Goal: Task Accomplishment & Management: Manage account settings

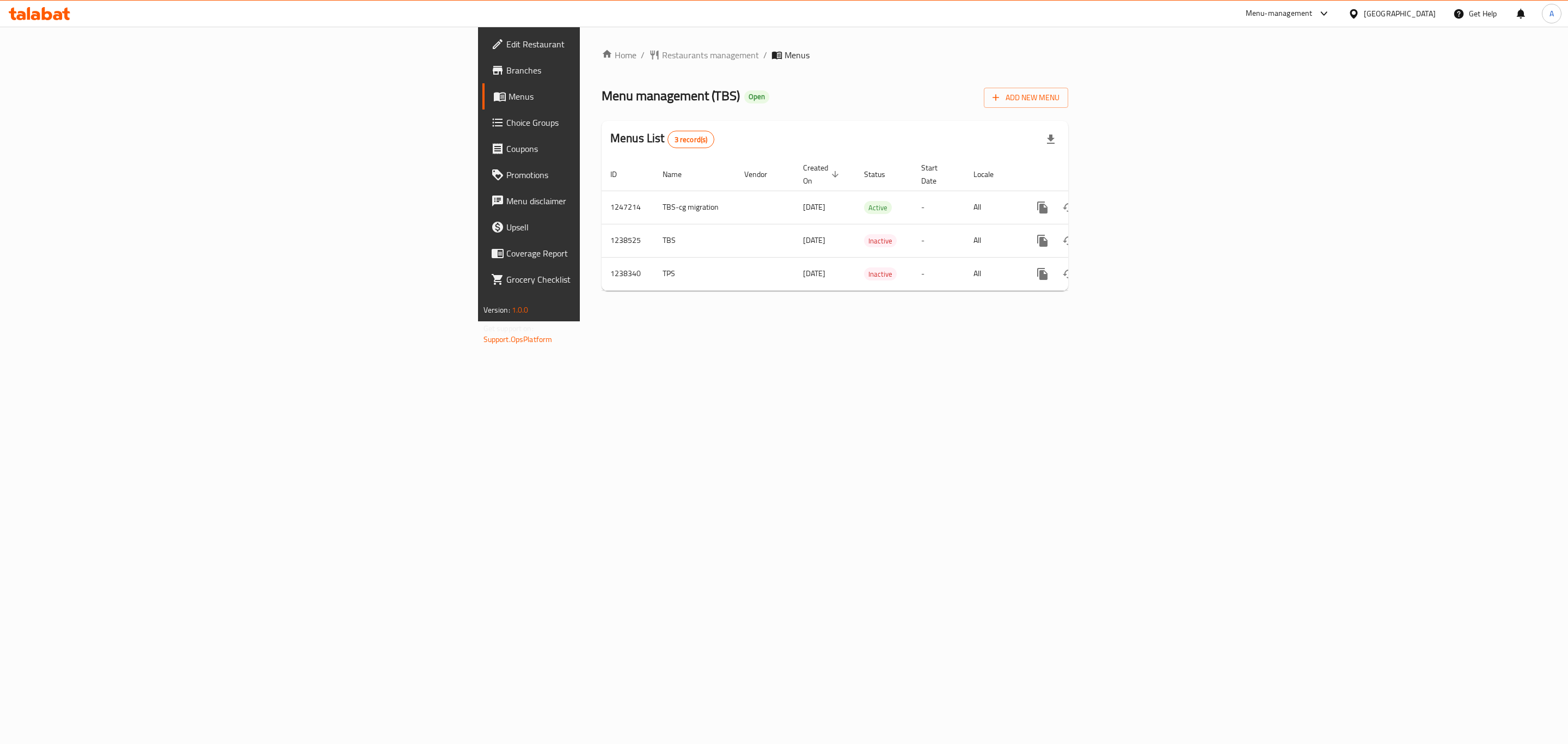
click at [506, 120] on span "Choice Groups" at bounding box center [619, 123] width 225 height 13
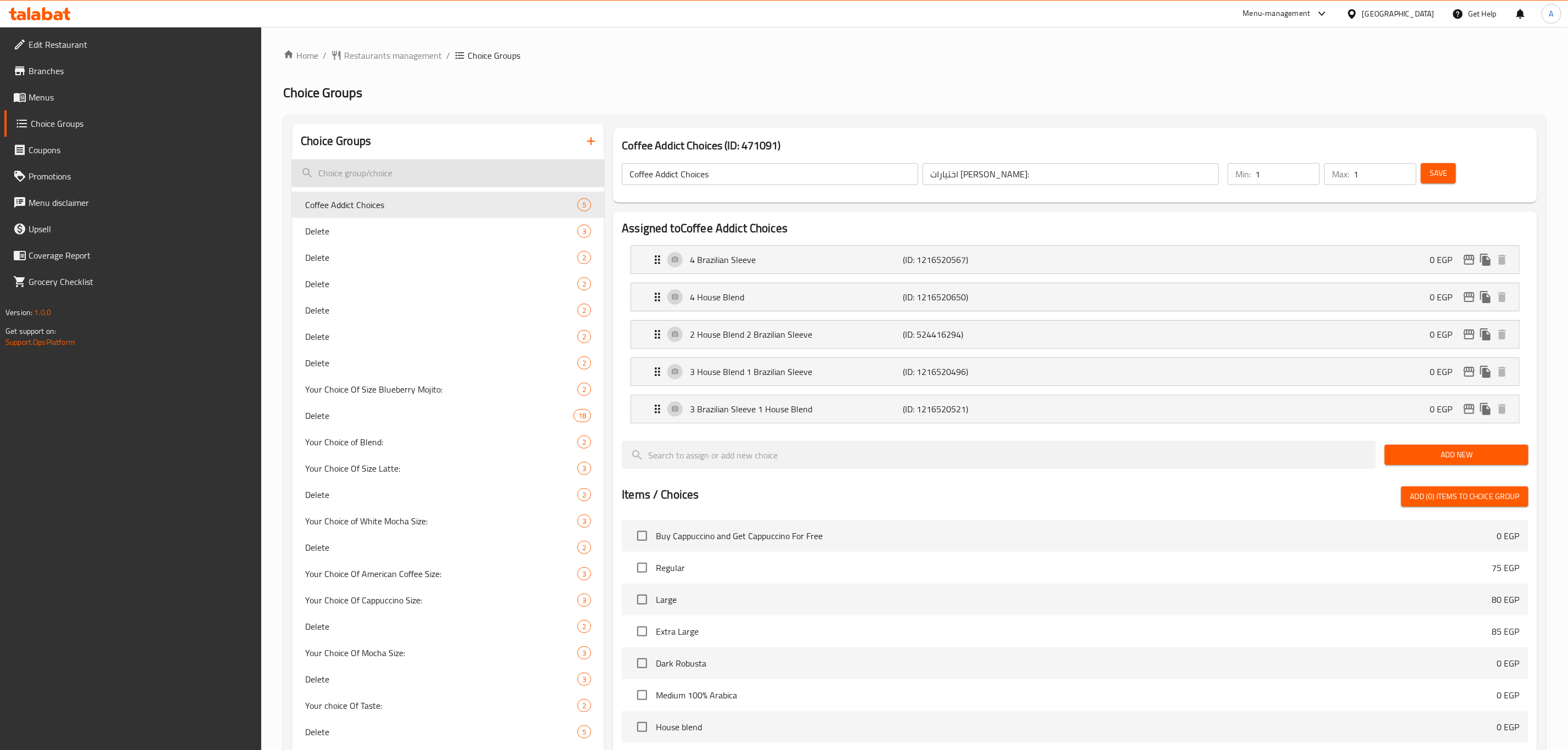
click at [473, 170] on input "search" at bounding box center [449, 173] width 313 height 28
paste input "cutlery"
type input "cutlery"
paste input "cutlery"
type input "cutlery"
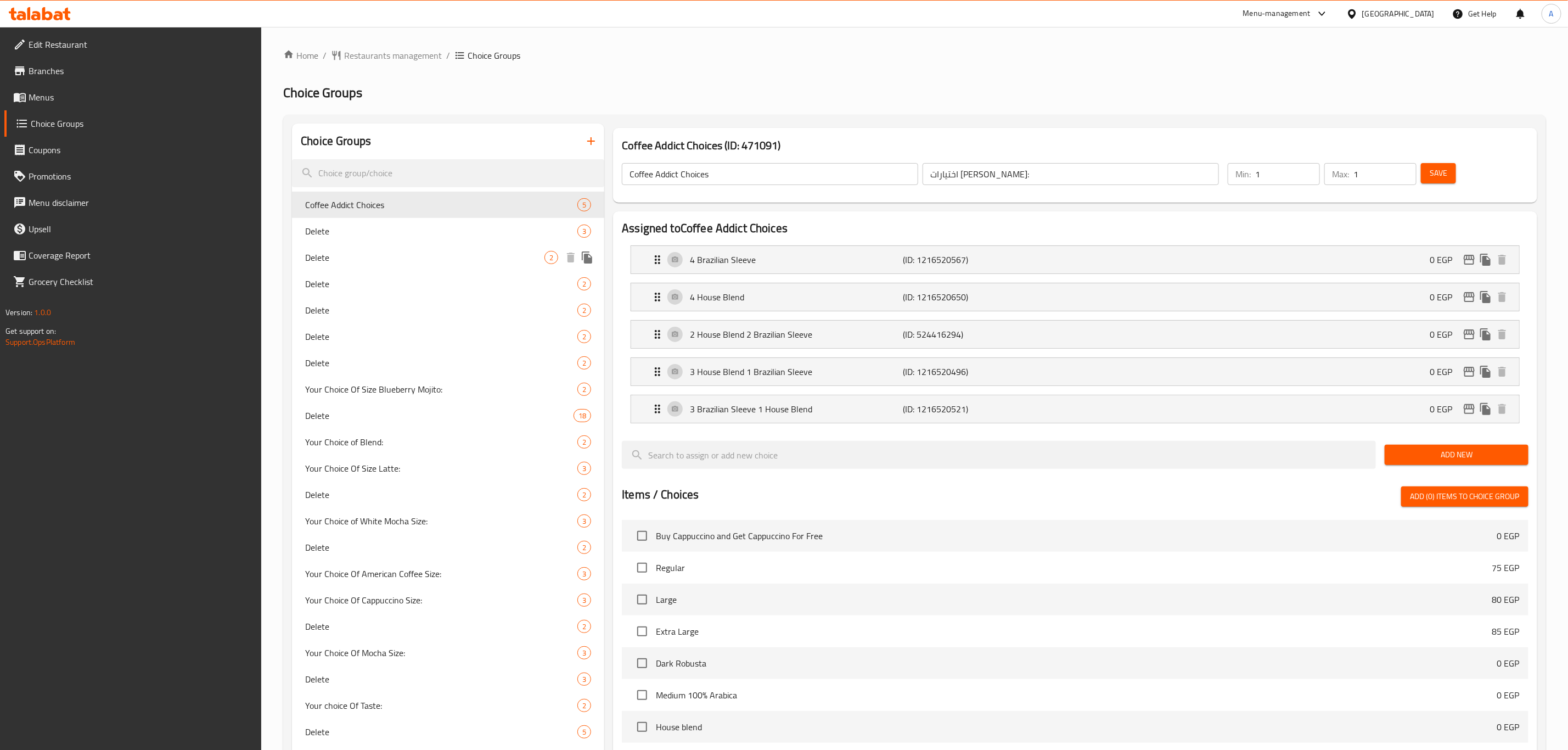
click at [449, 261] on span "Delete" at bounding box center [424, 257] width 239 height 13
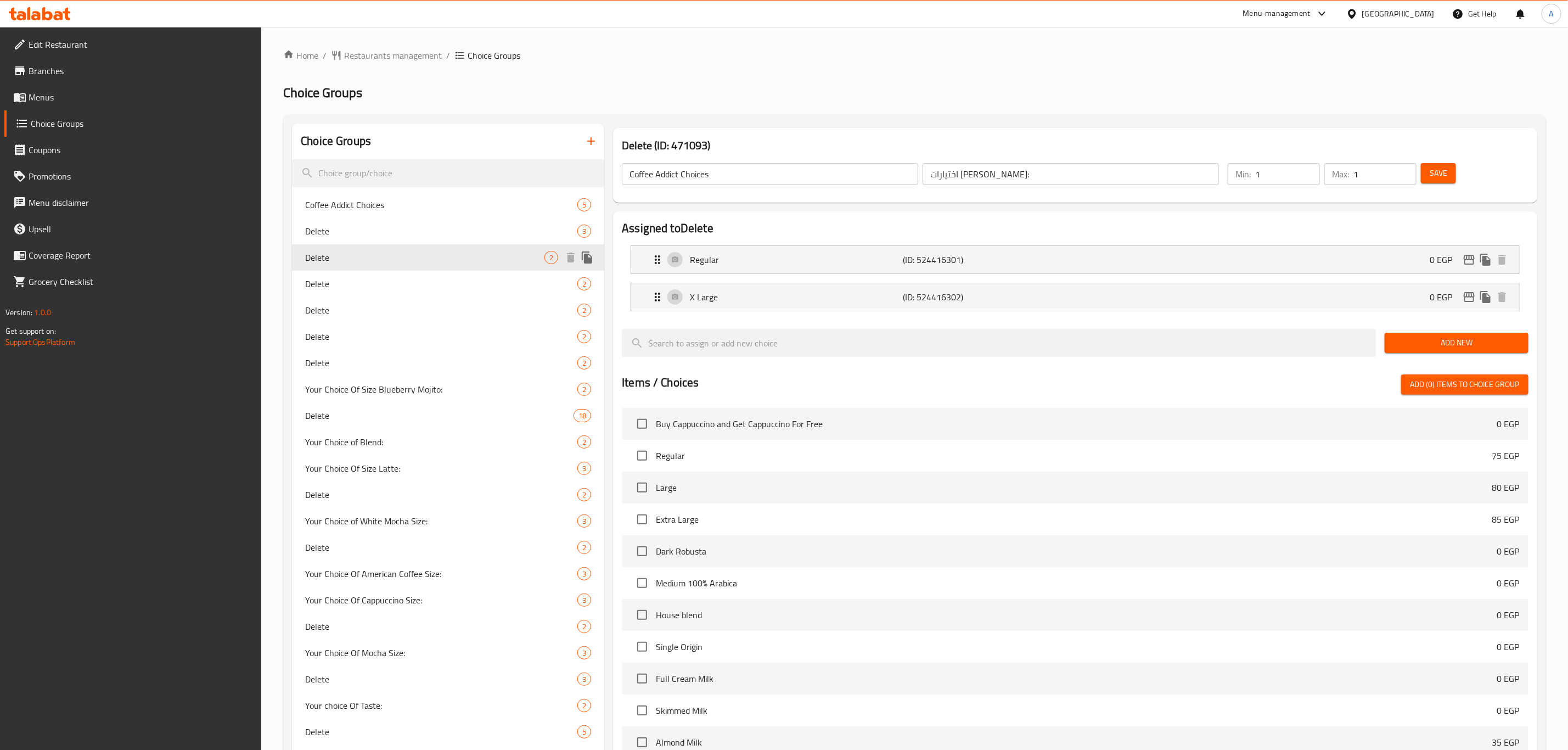
type input "Delete"
type input "إختيارك من الحجم:"
click at [690, 177] on input "Delete" at bounding box center [770, 174] width 296 height 22
paste input "cutlery"
type input "Cutlery Option"
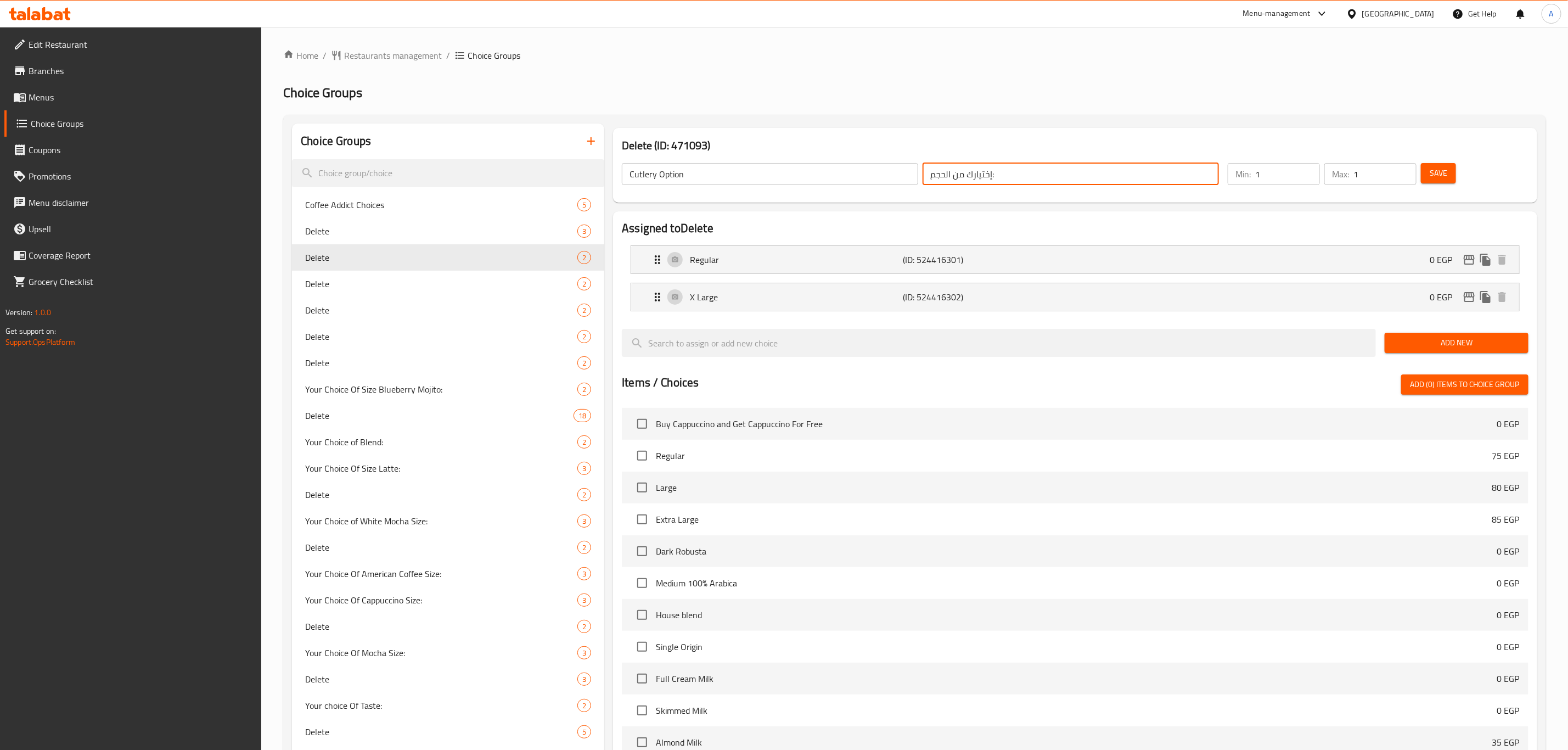
click at [1039, 168] on input "إختيارك من الحجم:" at bounding box center [1071, 174] width 296 height 22
click at [1153, 265] on div "Regular (ID: 524416301) 0 EGP" at bounding box center [1078, 259] width 855 height 28
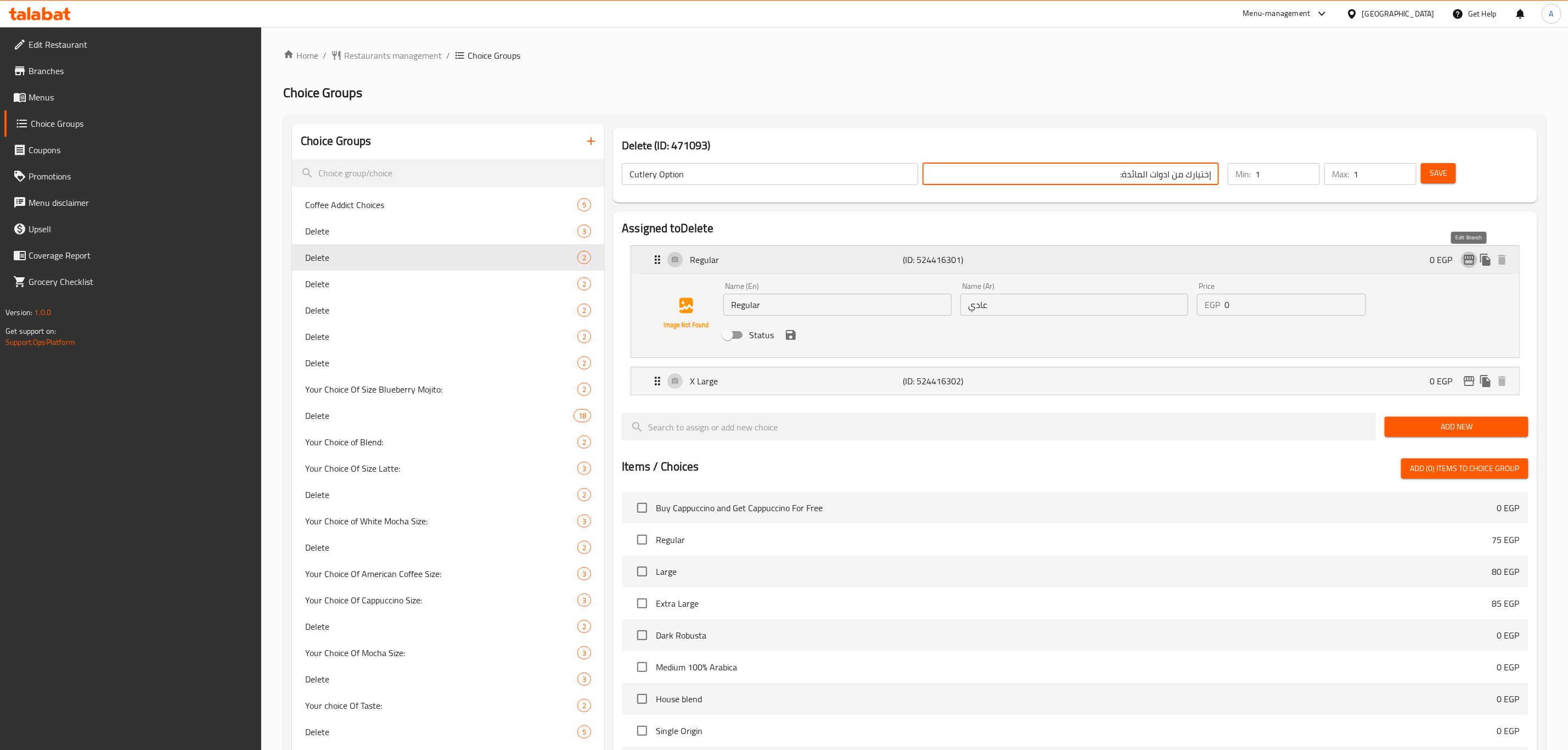
click at [1472, 260] on icon "edit" at bounding box center [1469, 259] width 11 height 10
type input "إختيارك من ادوات المائدة:"
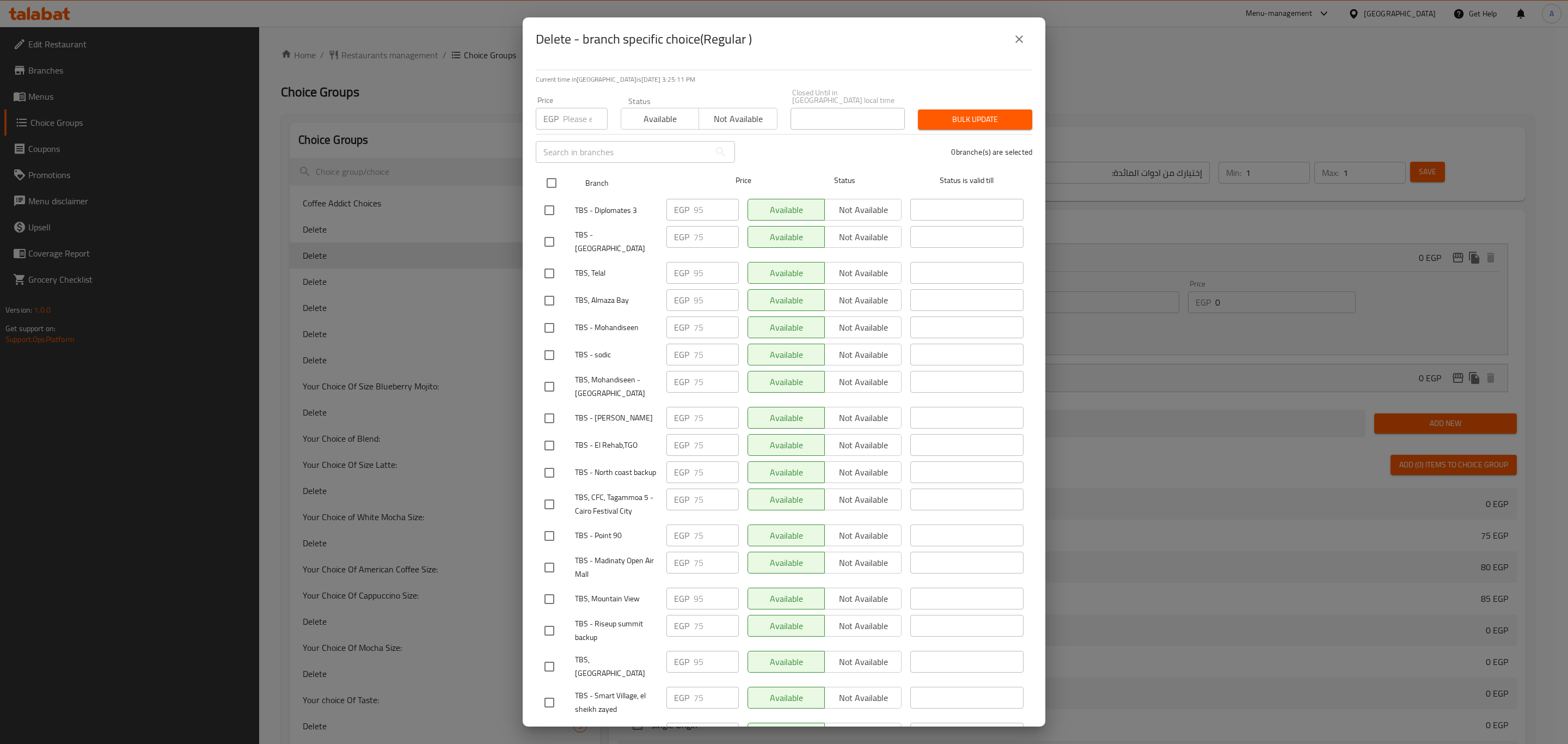
click at [548, 175] on input "checkbox" at bounding box center [551, 183] width 23 height 23
checkbox input "true"
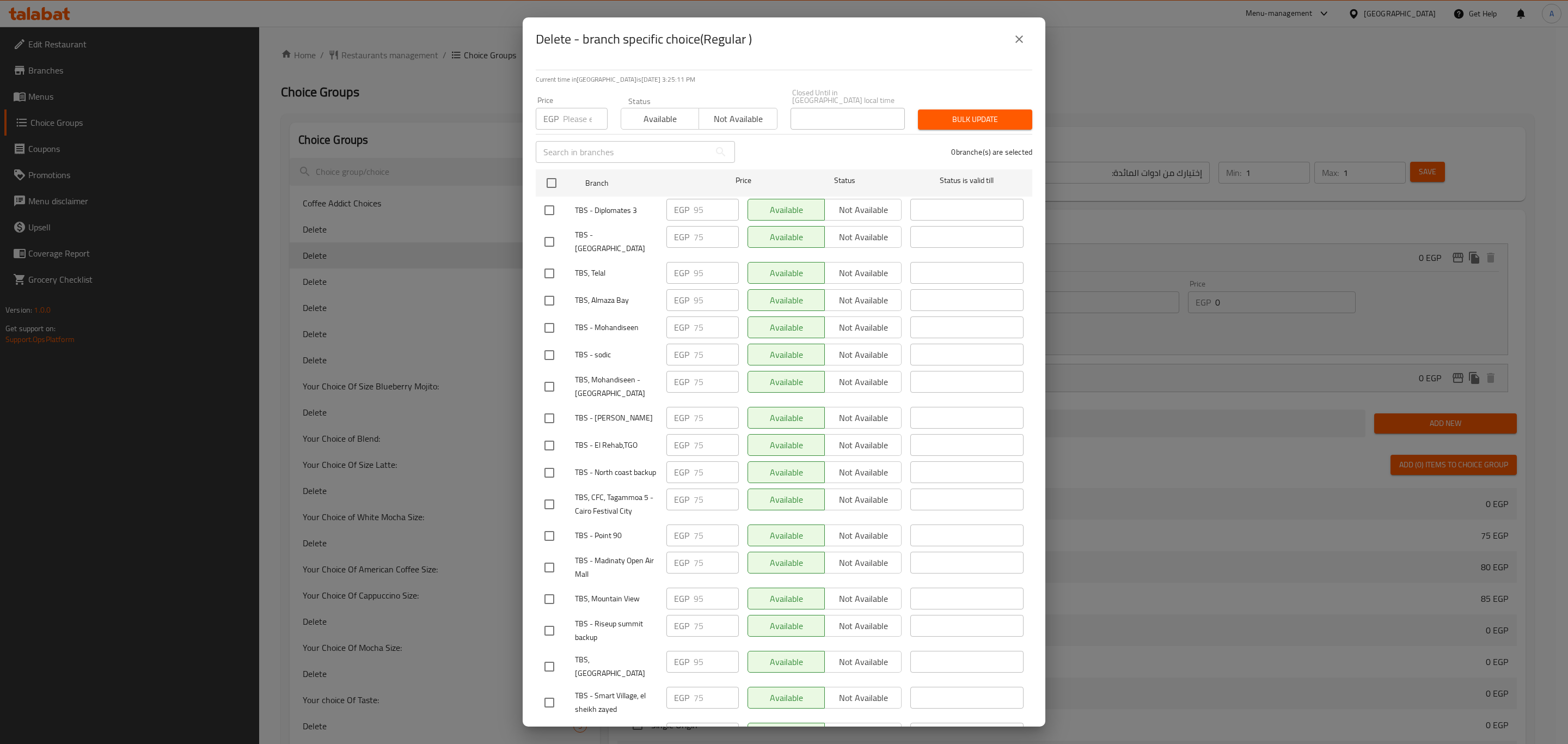
checkbox input "true"
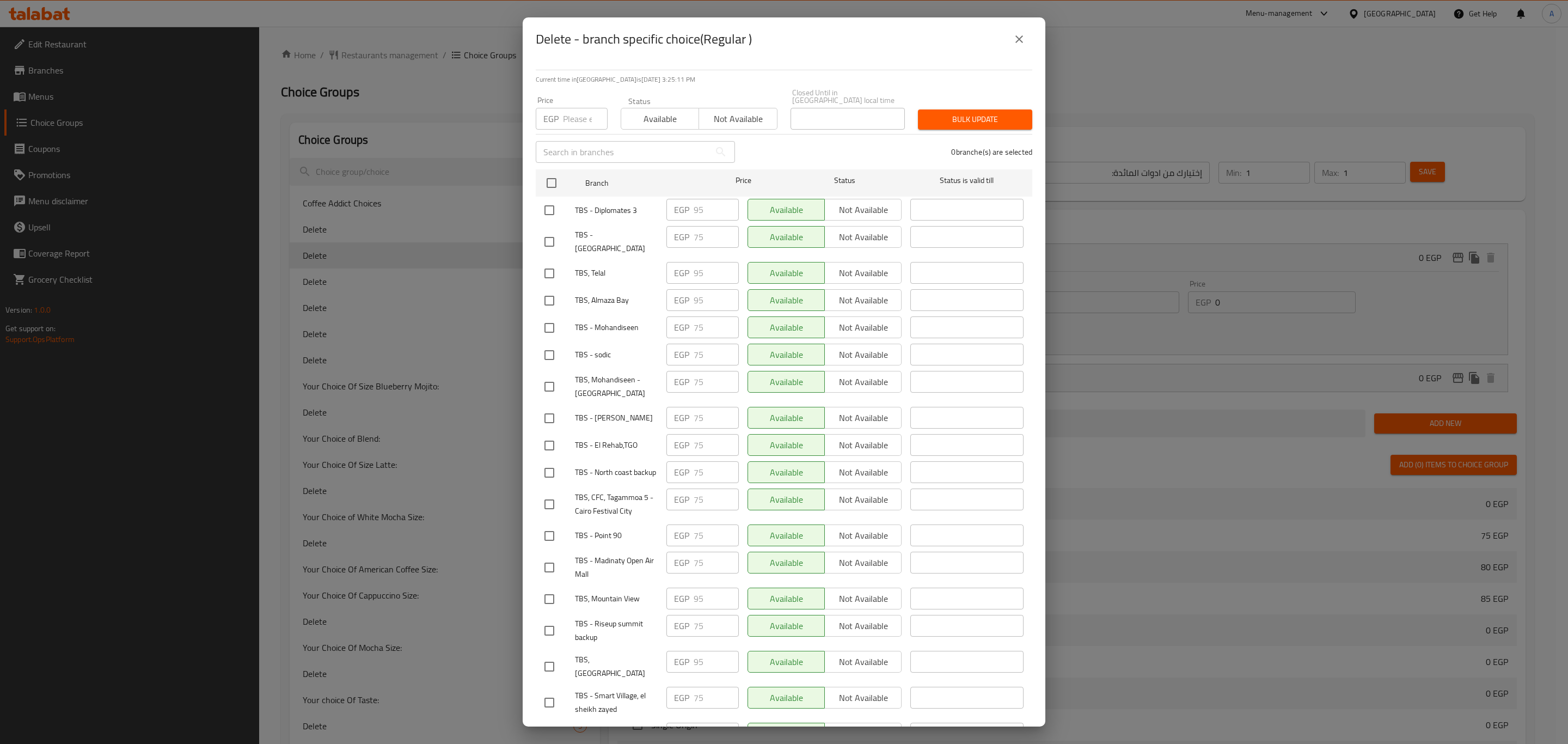
checkbox input "true"
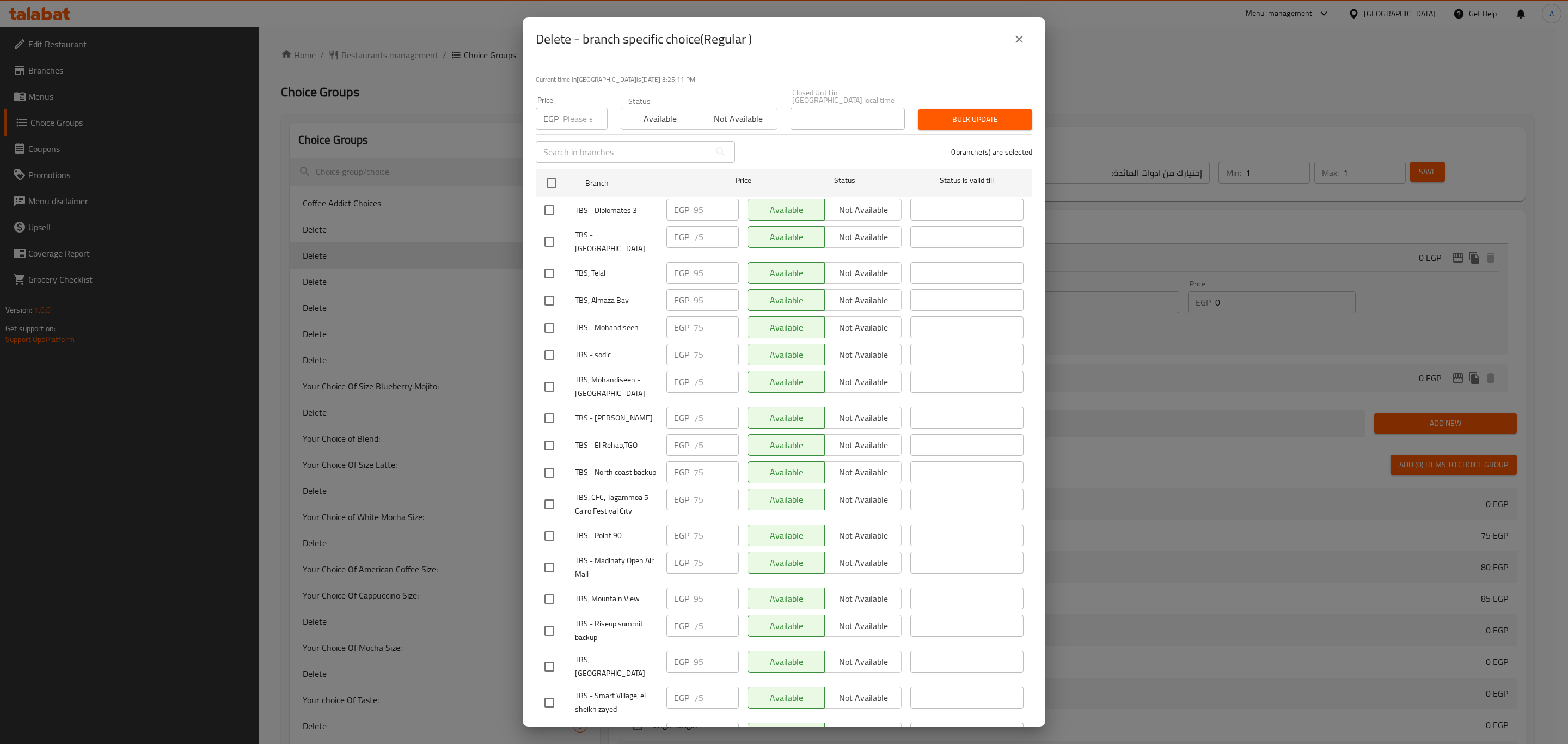
checkbox input "true"
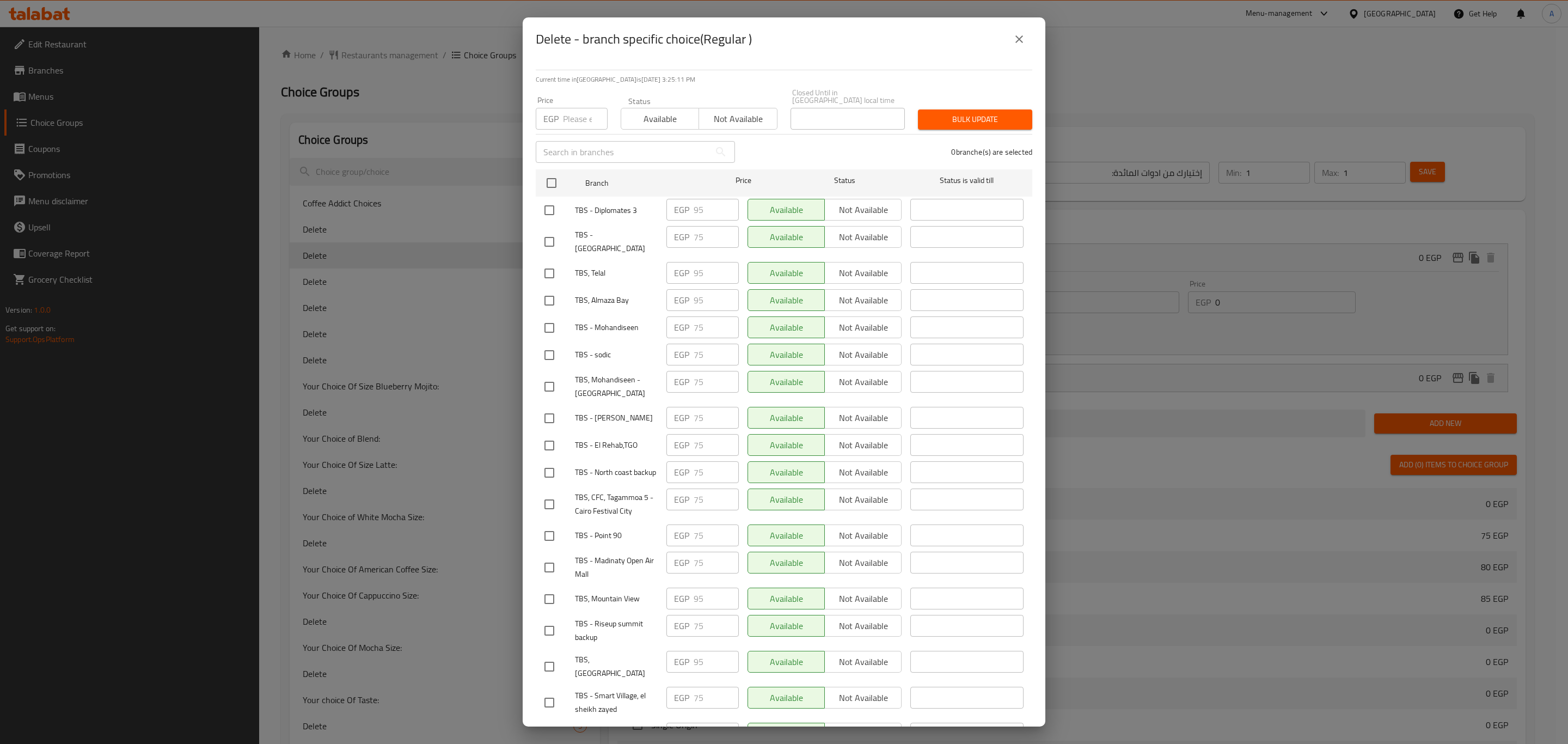
checkbox input "true"
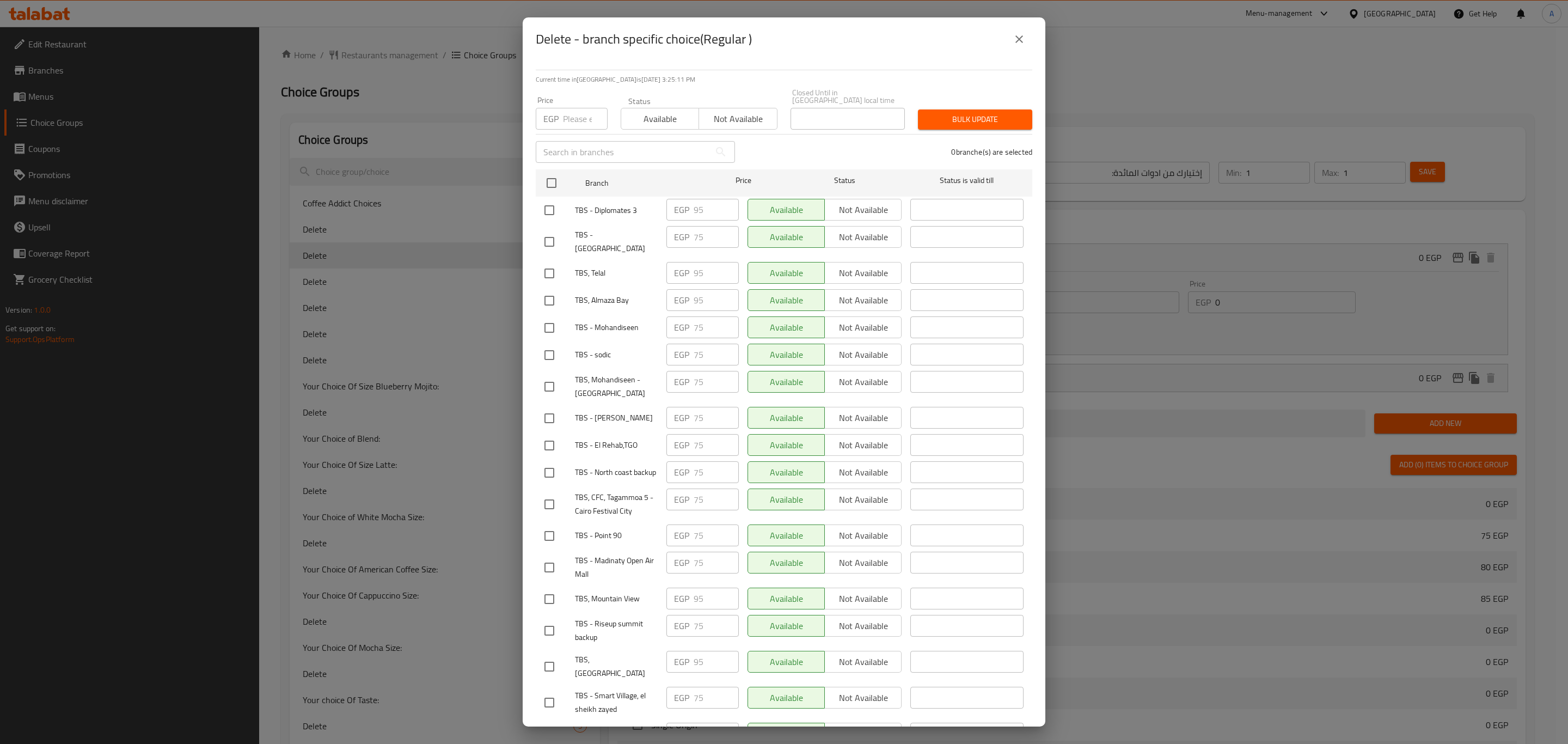
checkbox input "true"
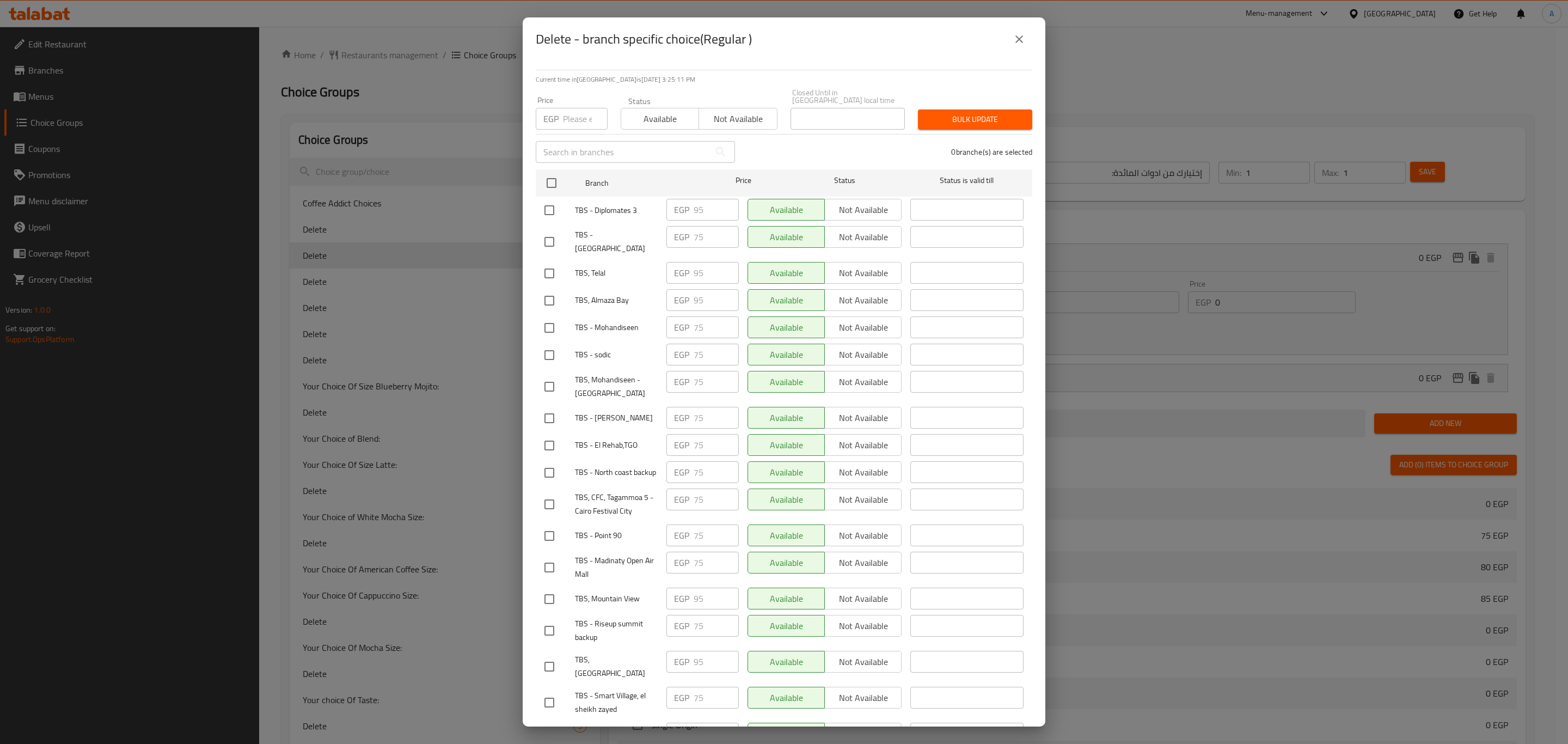
checkbox input "true"
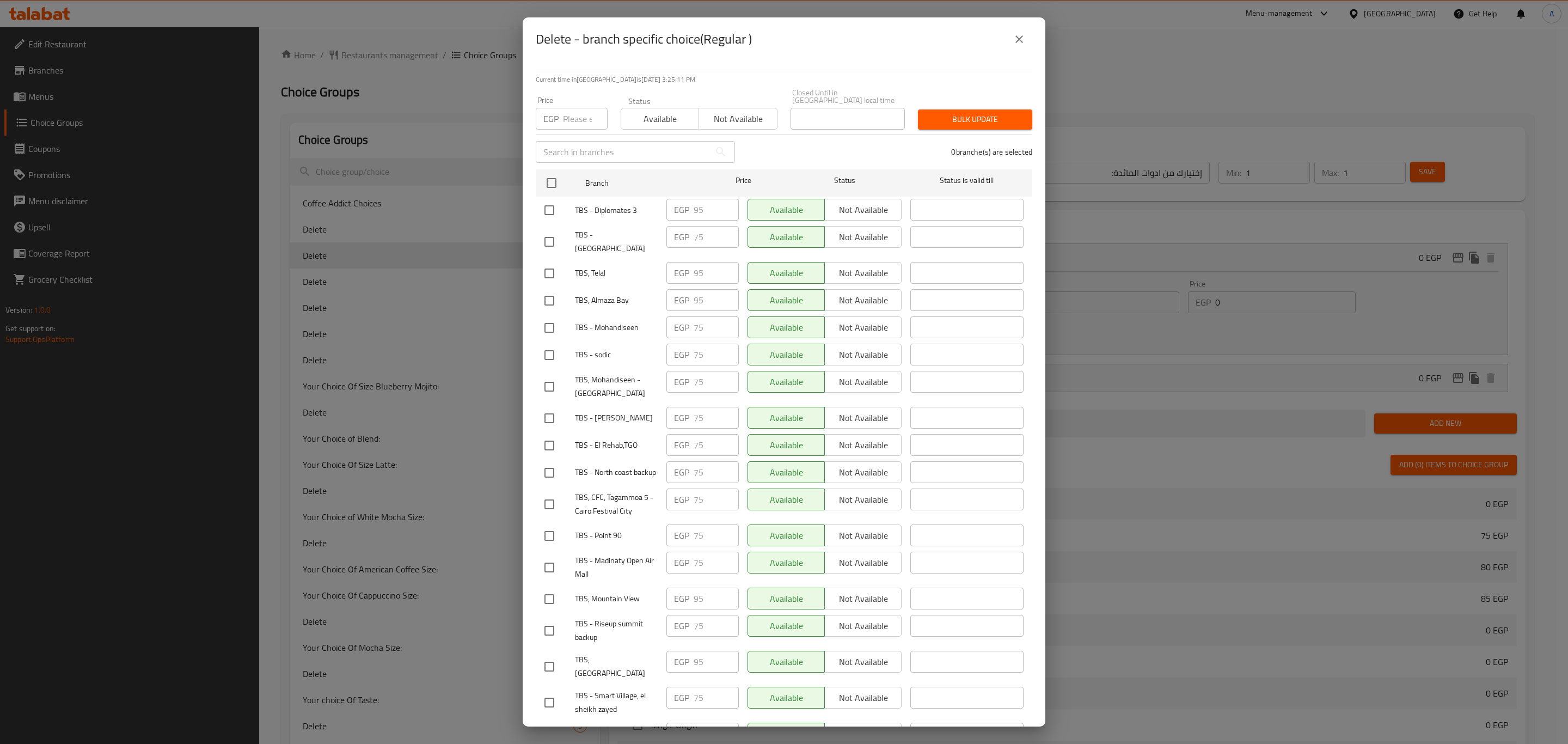
checkbox input "true"
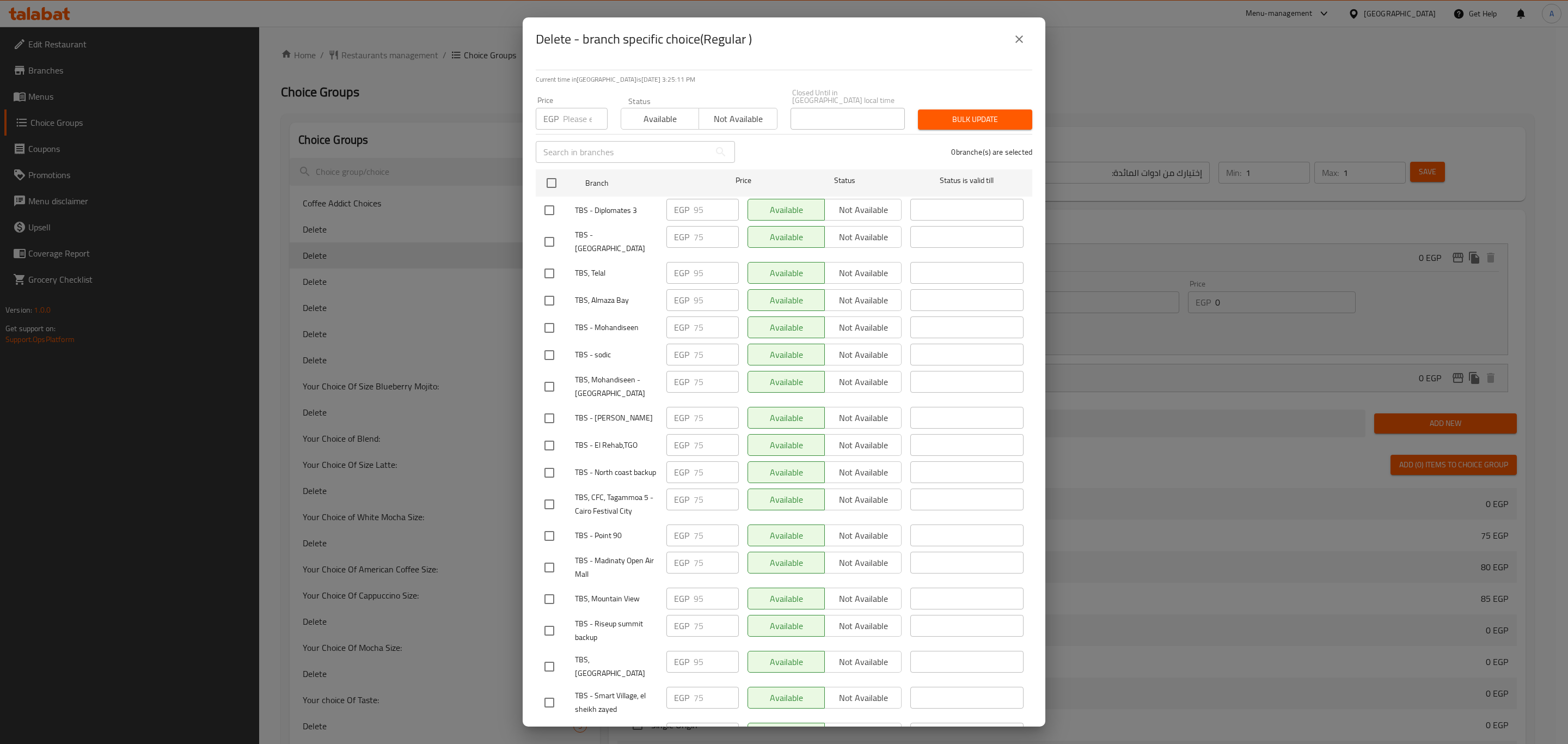
checkbox input "true"
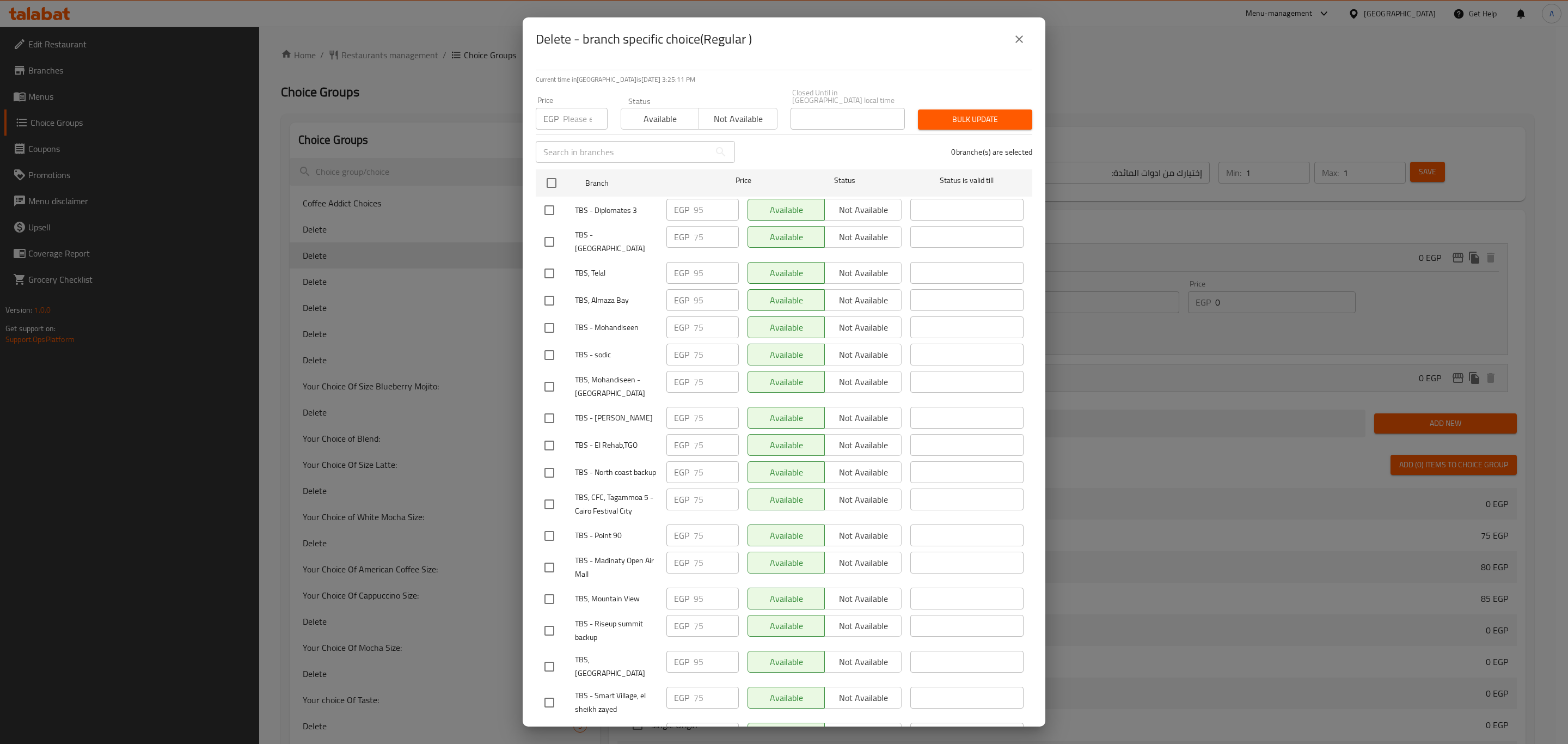
checkbox input "true"
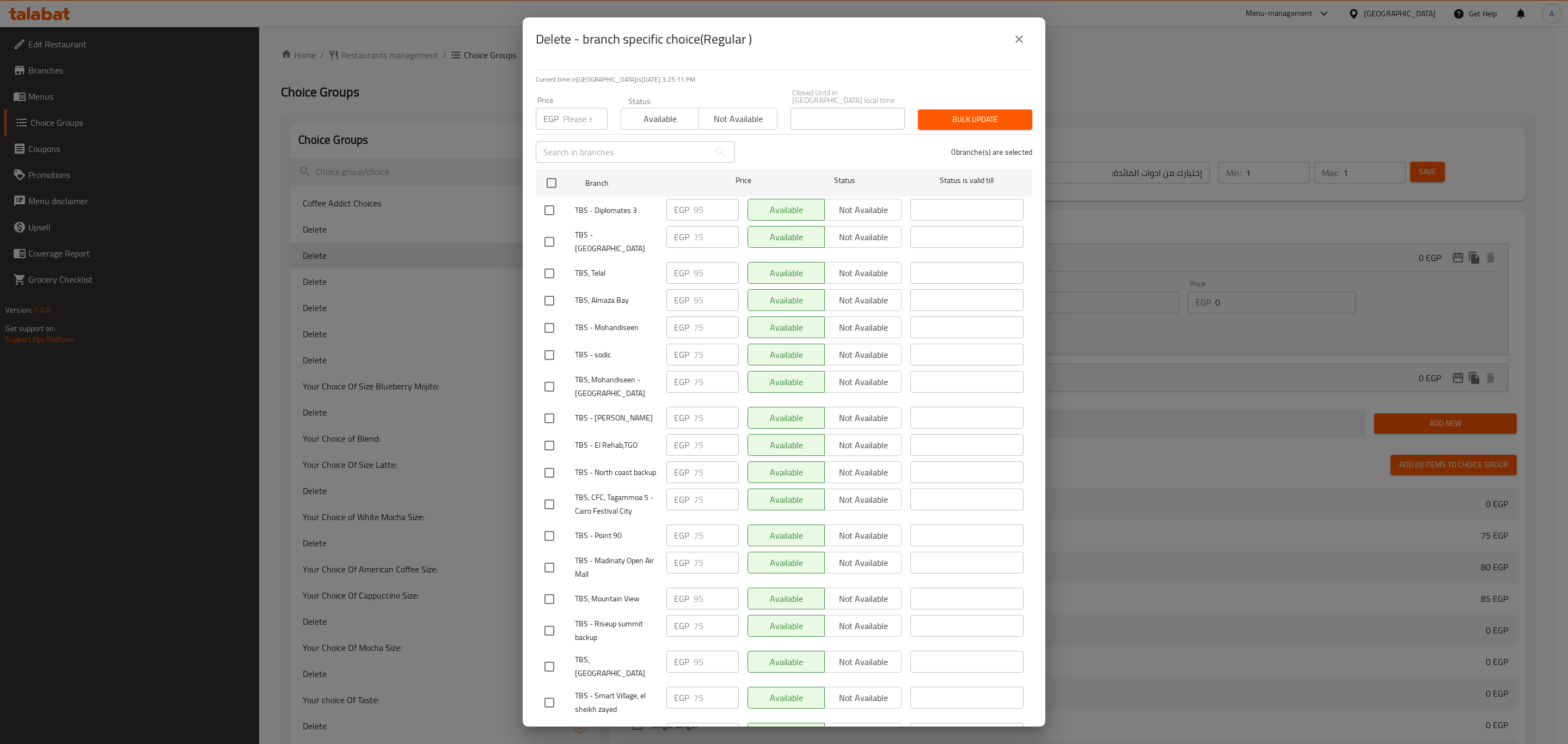
checkbox input "true"
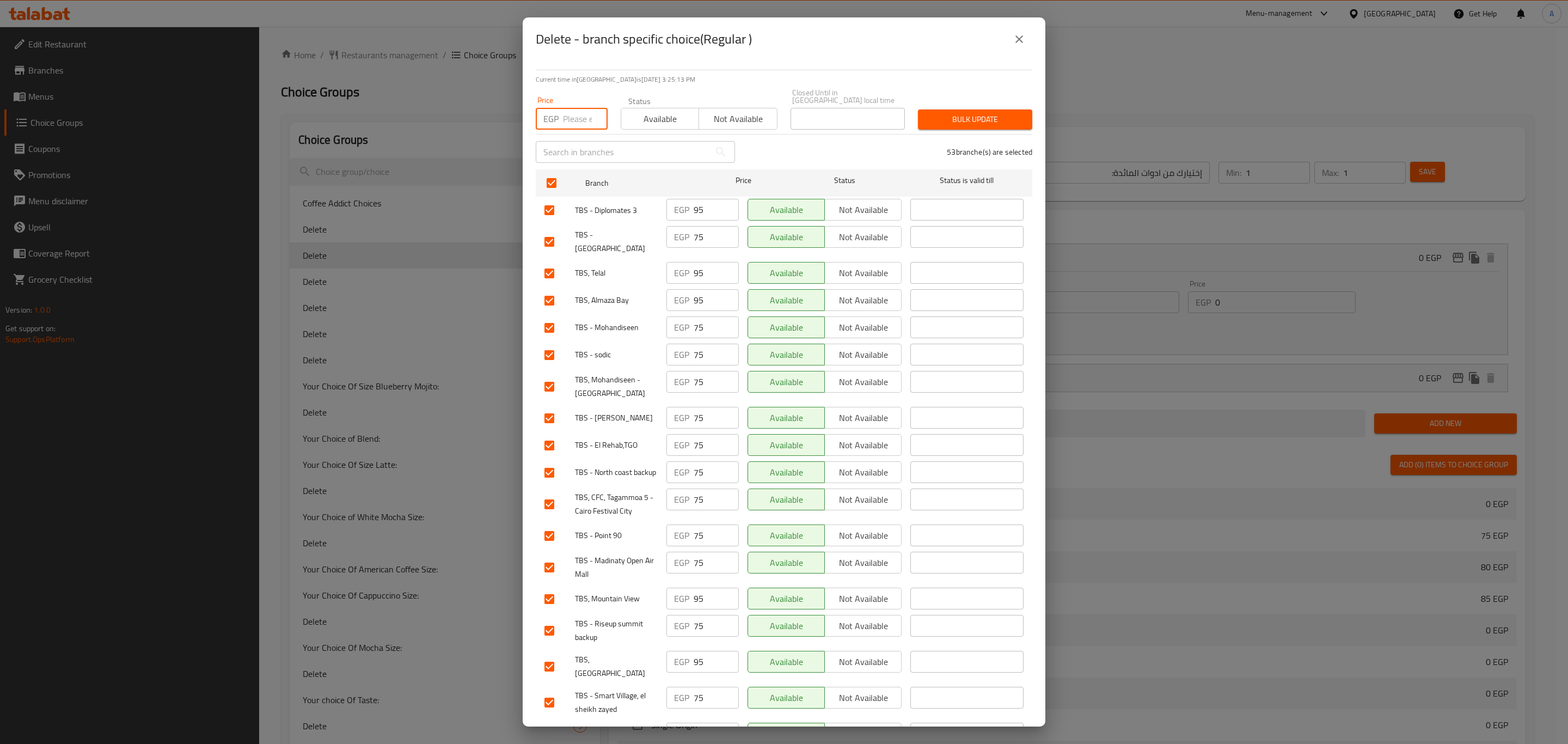
click at [570, 108] on input "number" at bounding box center [585, 118] width 45 height 22
type input "0"
click at [983, 113] on span "Bulk update" at bounding box center [975, 120] width 97 height 13
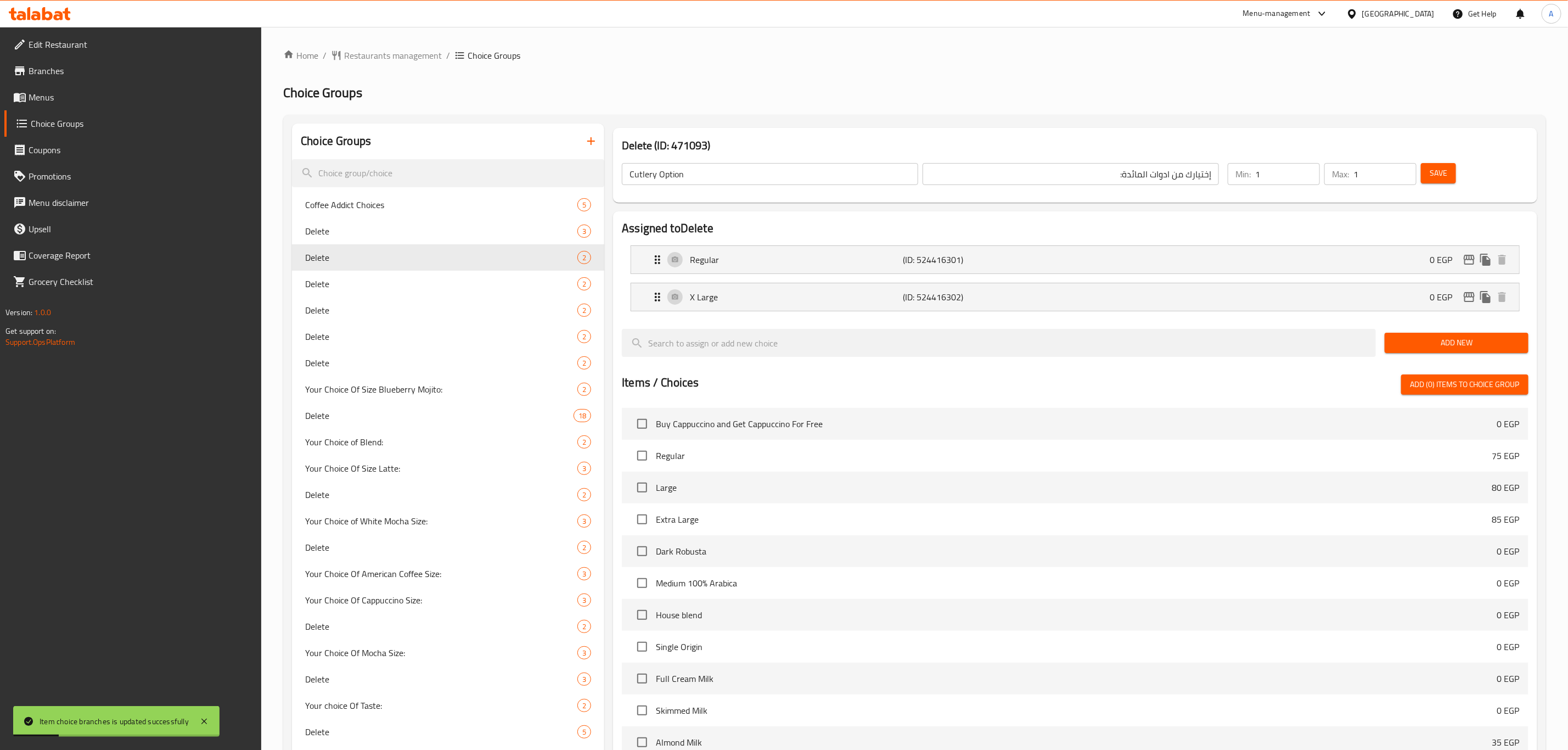
type input "Delete"
type input "إختيارك من الحجم:"
click at [1000, 268] on div "Regular (ID: 524416301) 0 EGP" at bounding box center [1078, 259] width 855 height 28
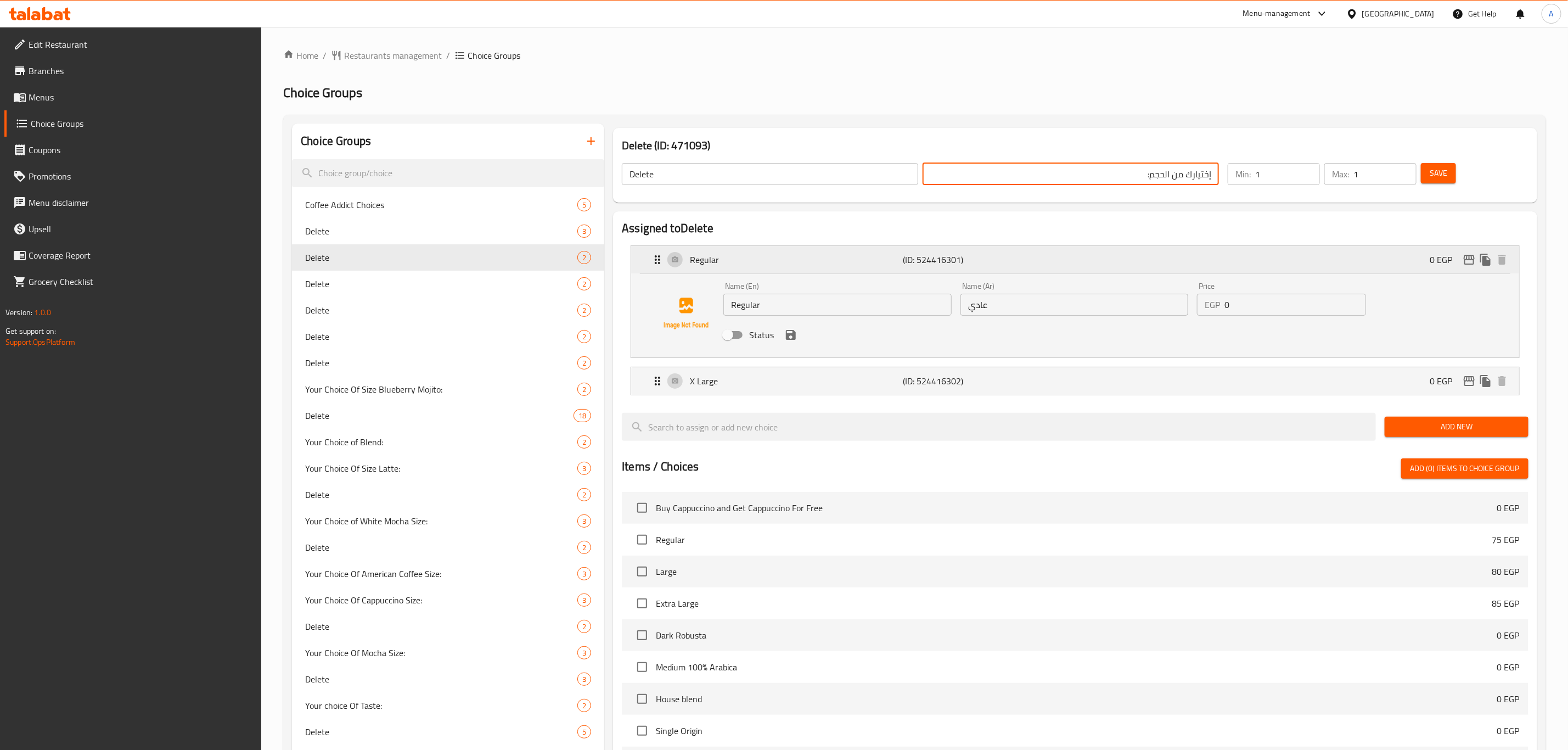
click at [1467, 260] on icon "edit" at bounding box center [1470, 260] width 13 height 13
click at [1469, 381] on icon "edit" at bounding box center [1469, 381] width 11 height 10
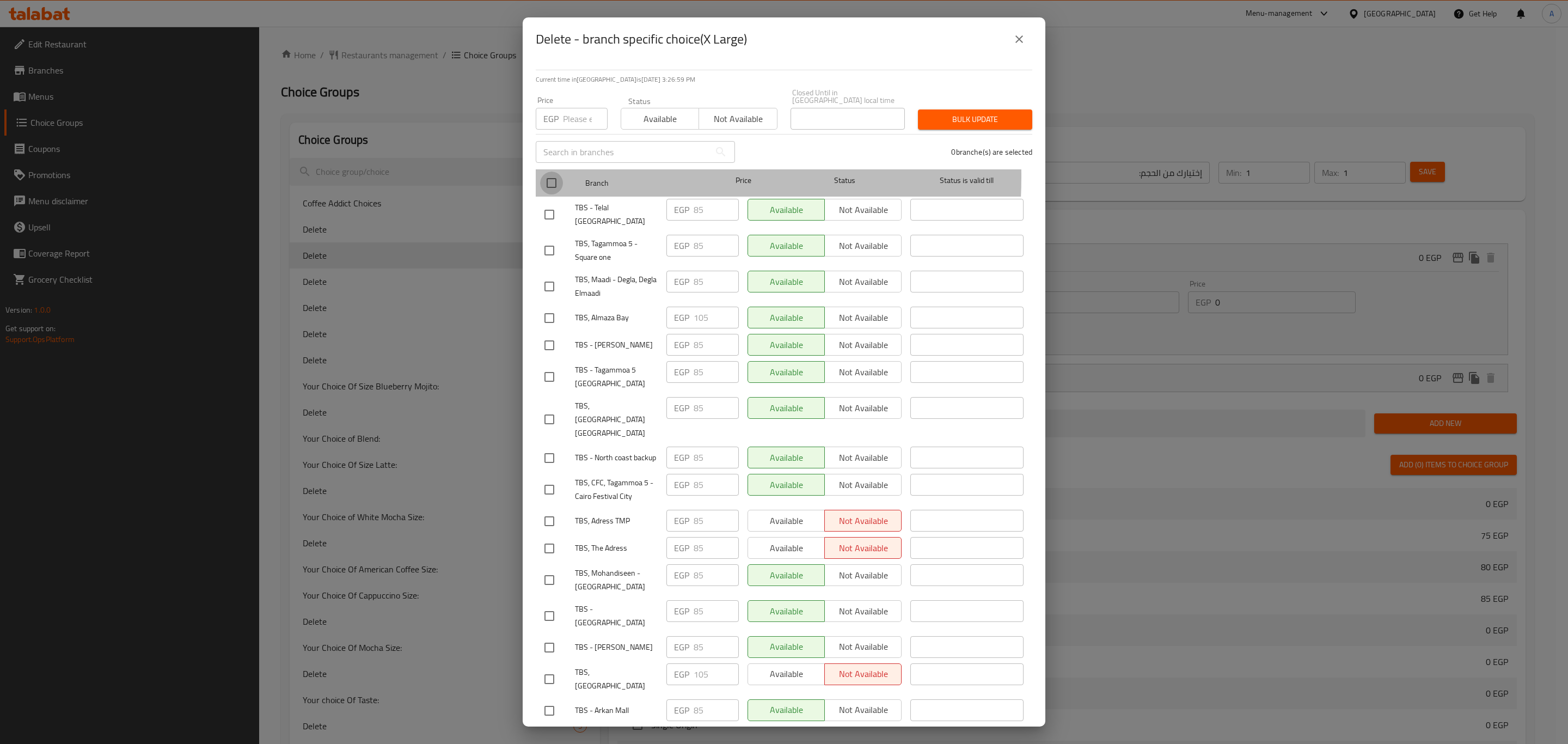
drag, startPoint x: 551, startPoint y: 169, endPoint x: 562, endPoint y: 129, distance: 41.5
click at [551, 172] on input "checkbox" at bounding box center [551, 183] width 23 height 23
checkbox input "true"
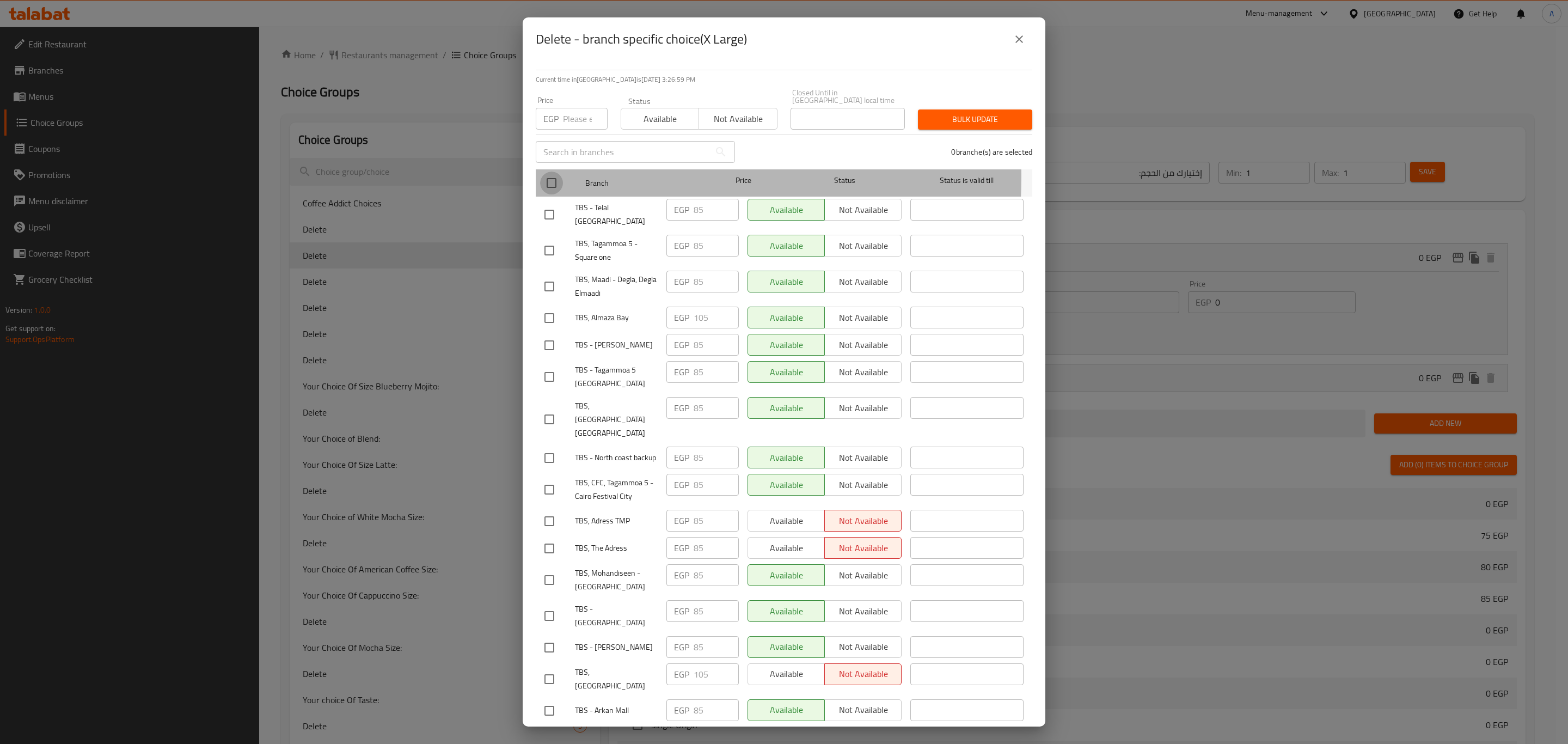
checkbox input "true"
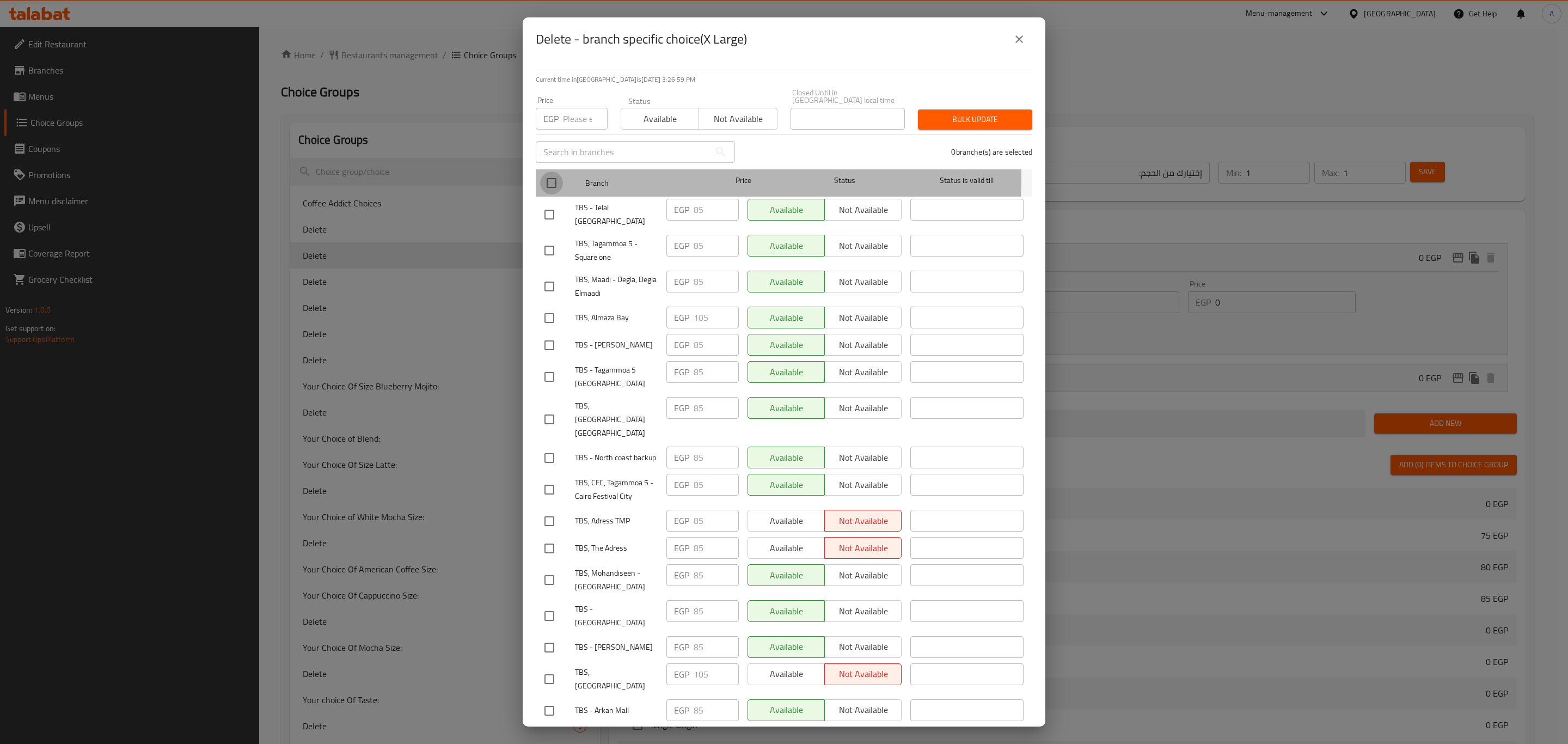
checkbox input "true"
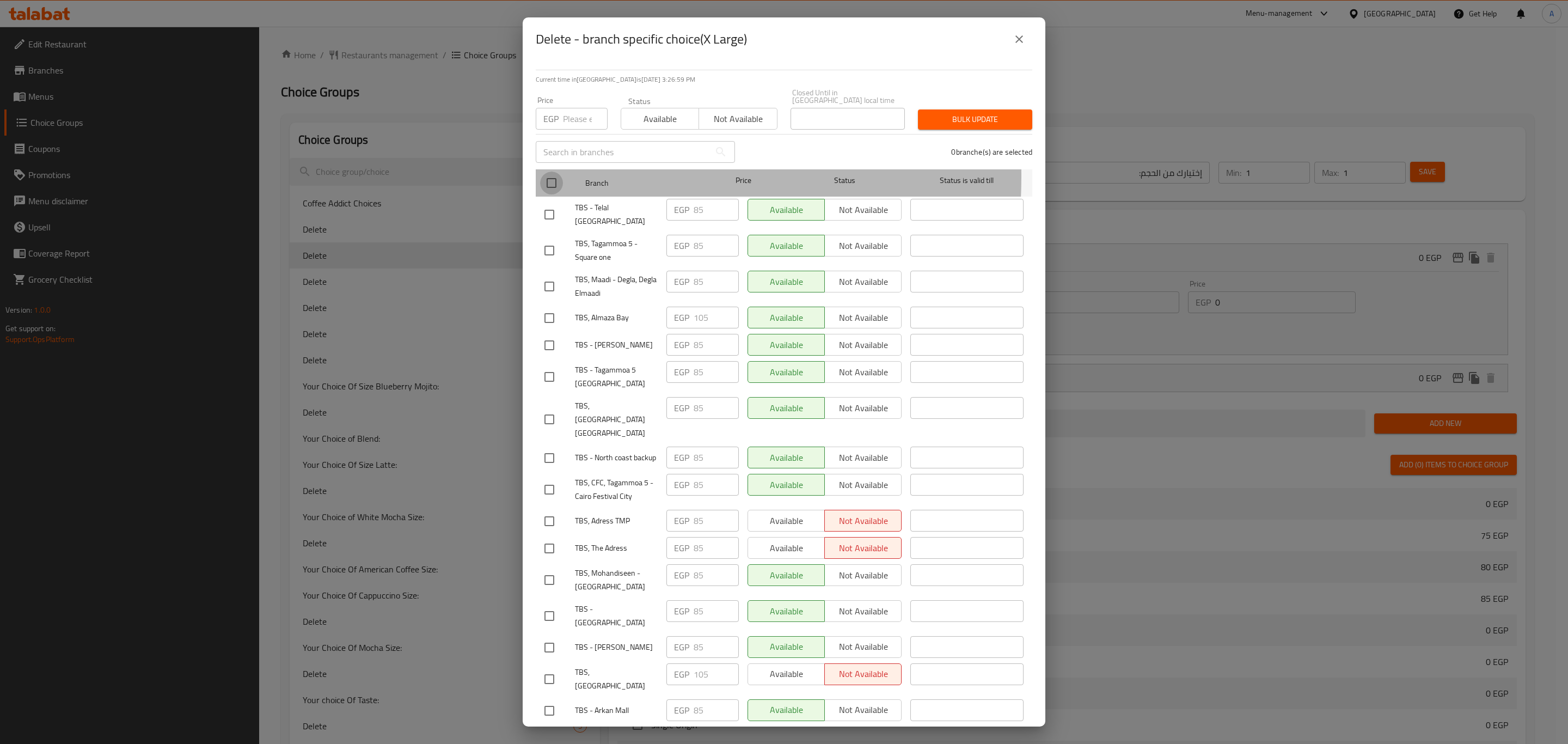
checkbox input "true"
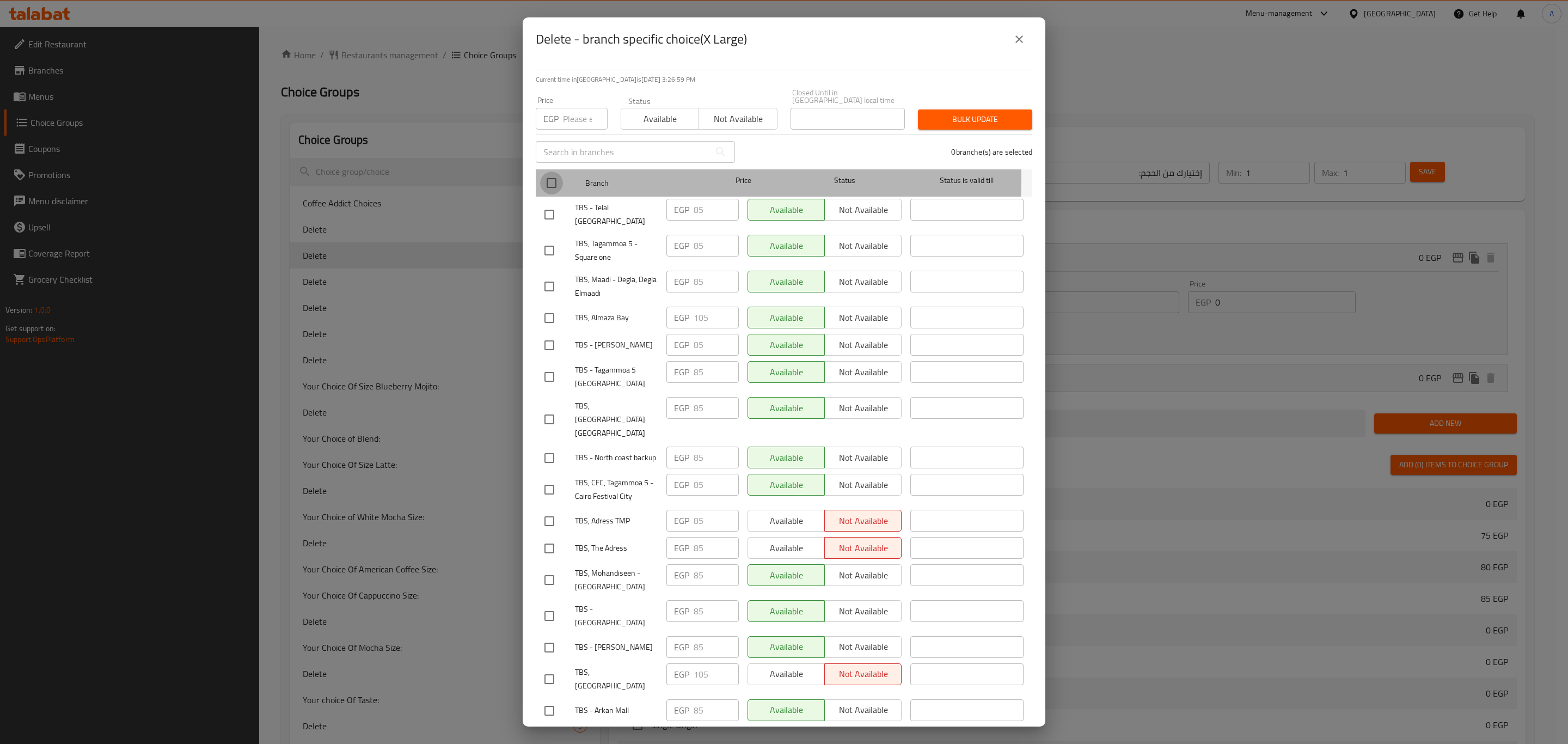
checkbox input "true"
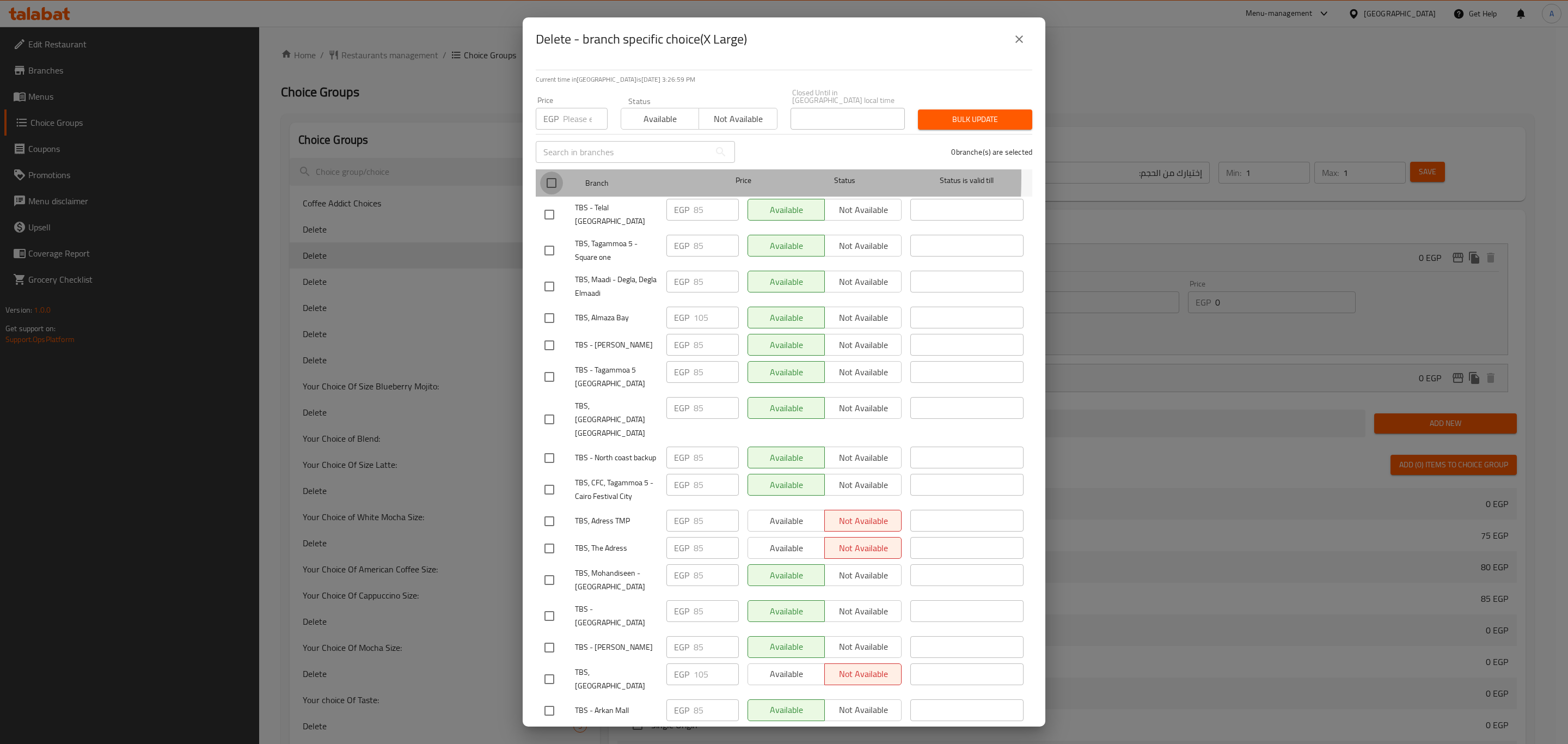
checkbox input "true"
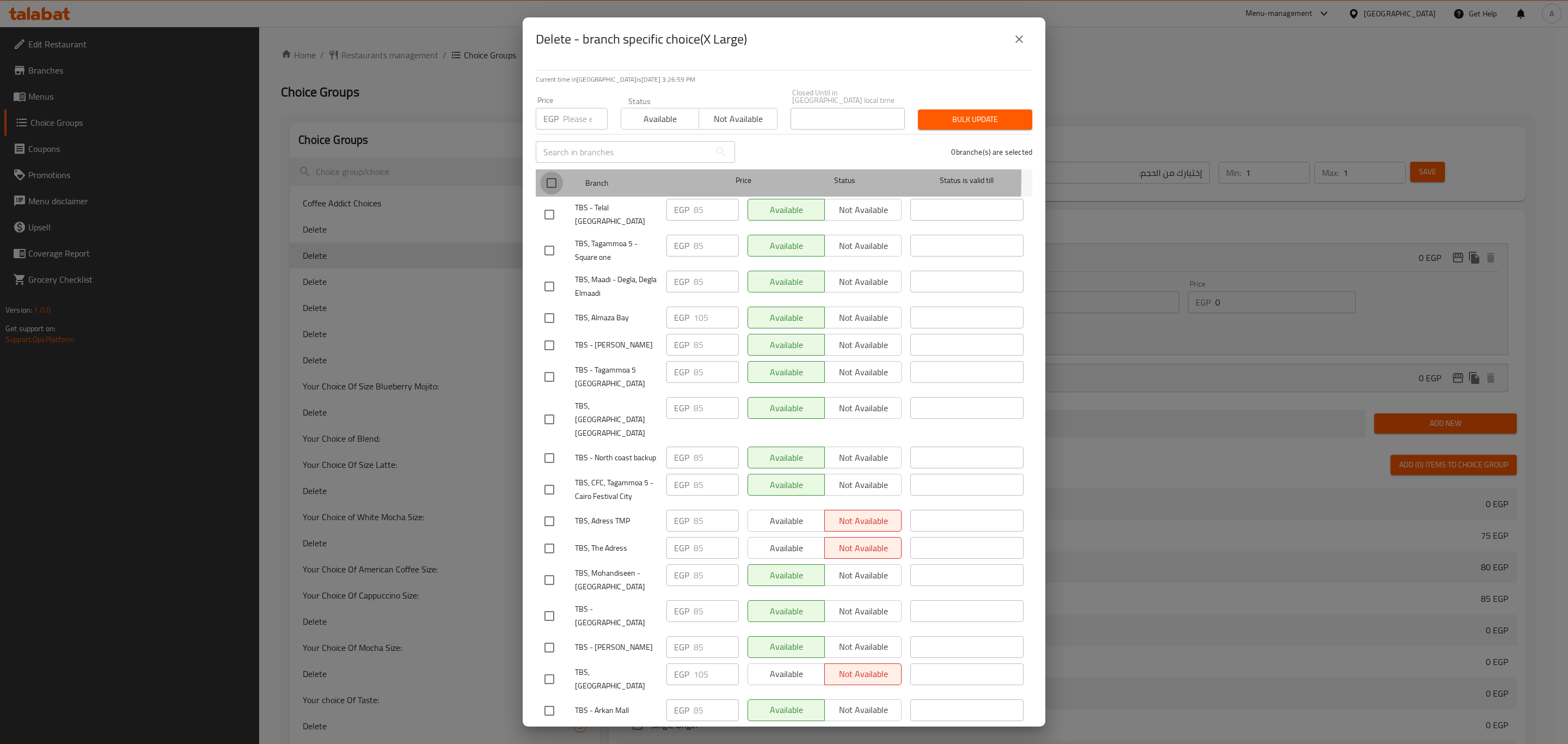
checkbox input "true"
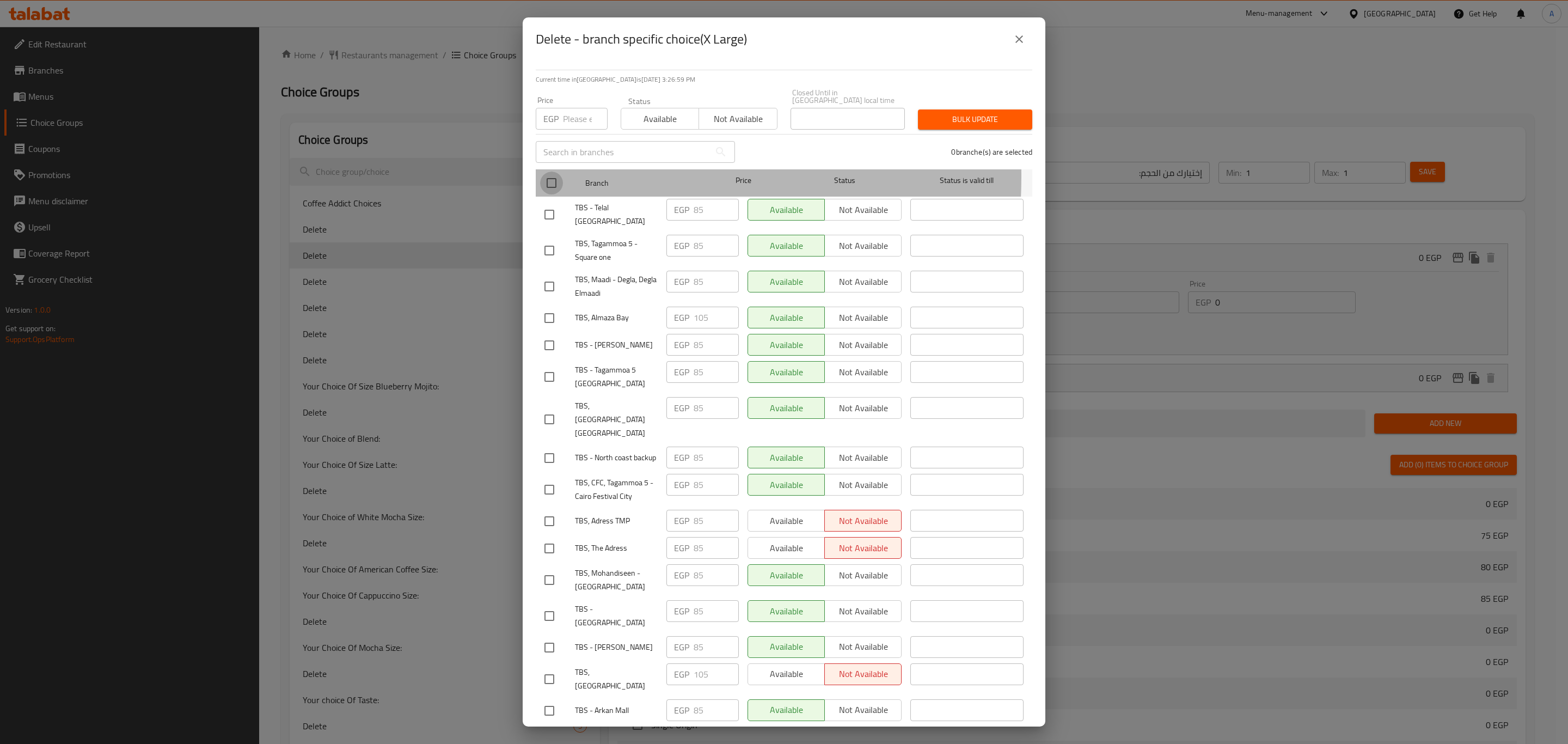
checkbox input "true"
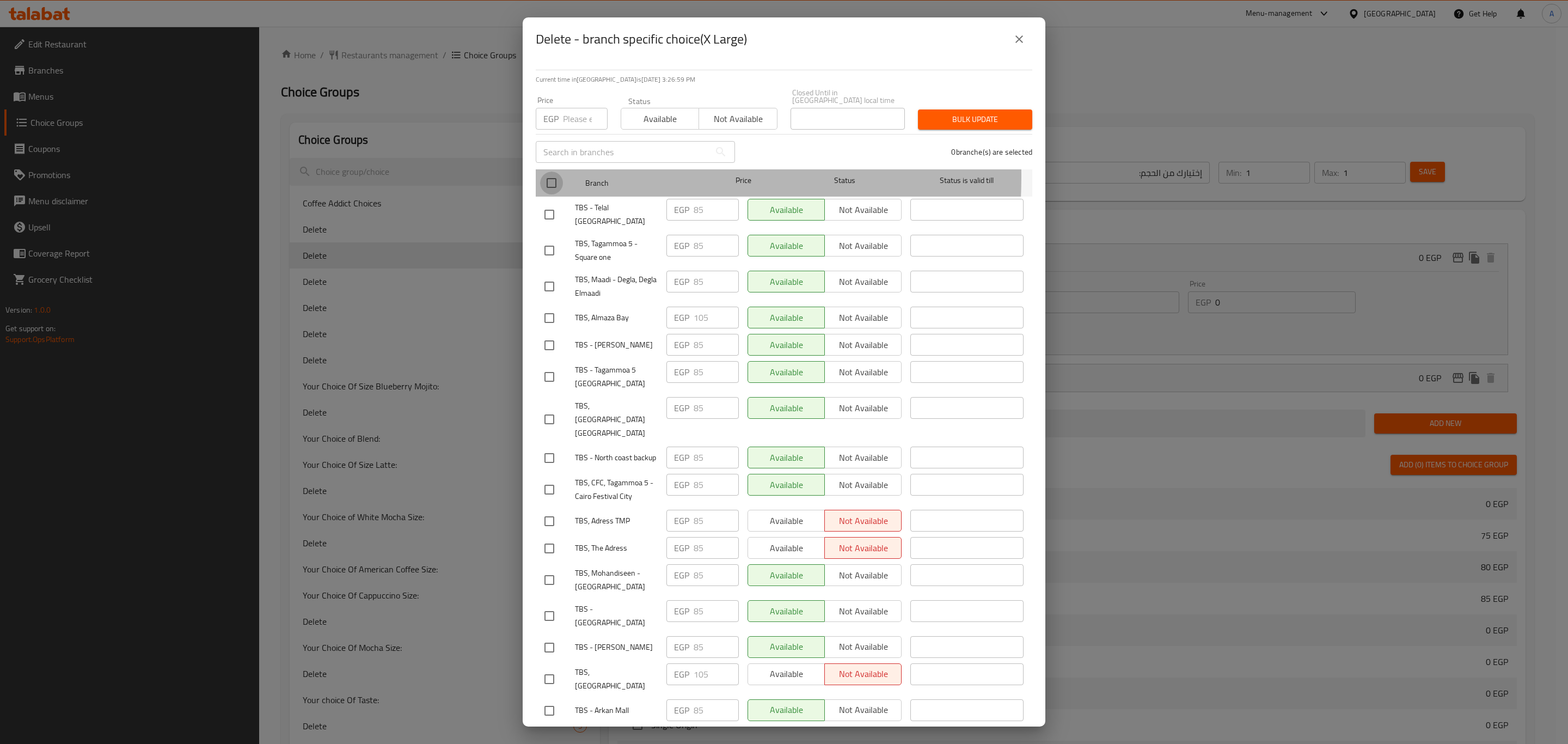
checkbox input "true"
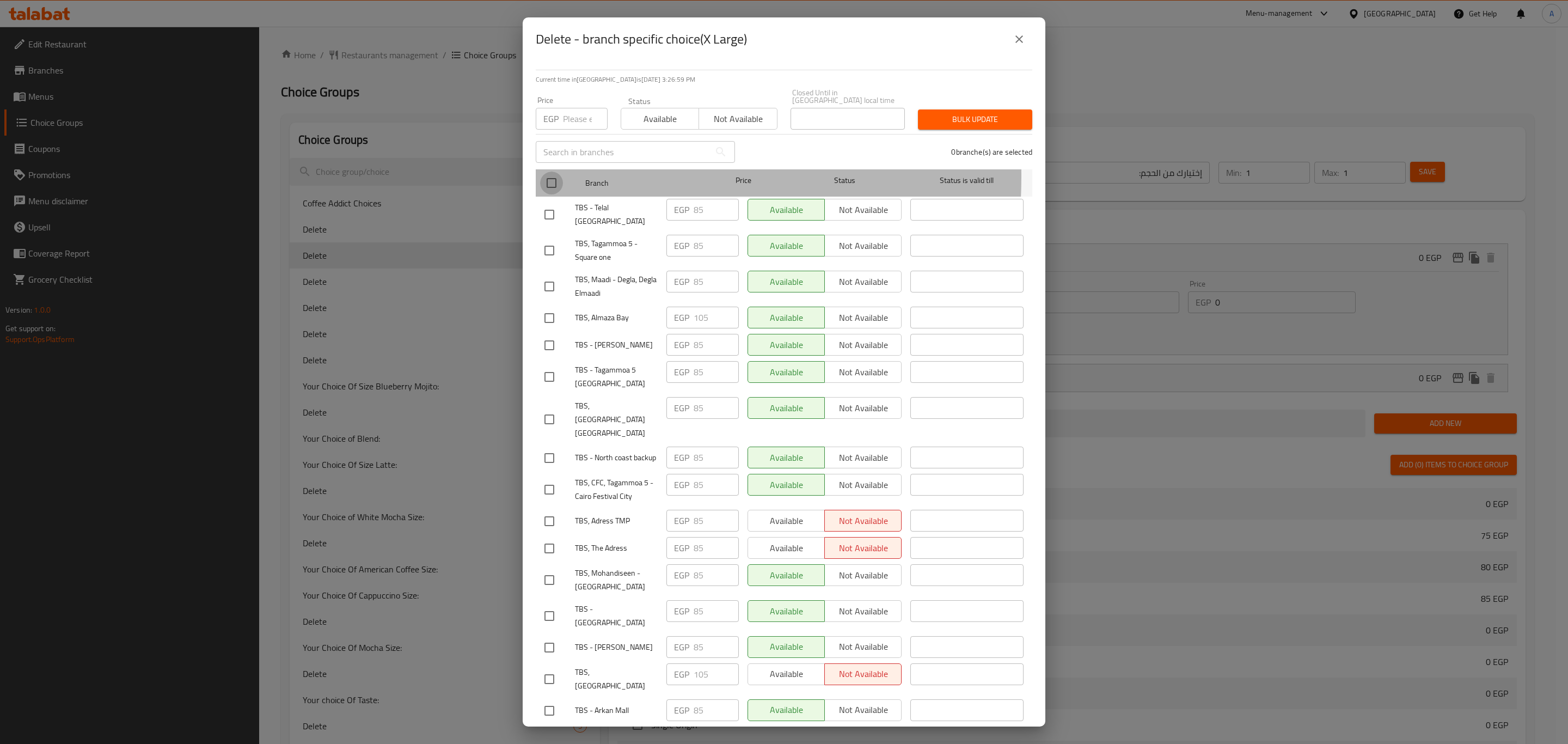
checkbox input "true"
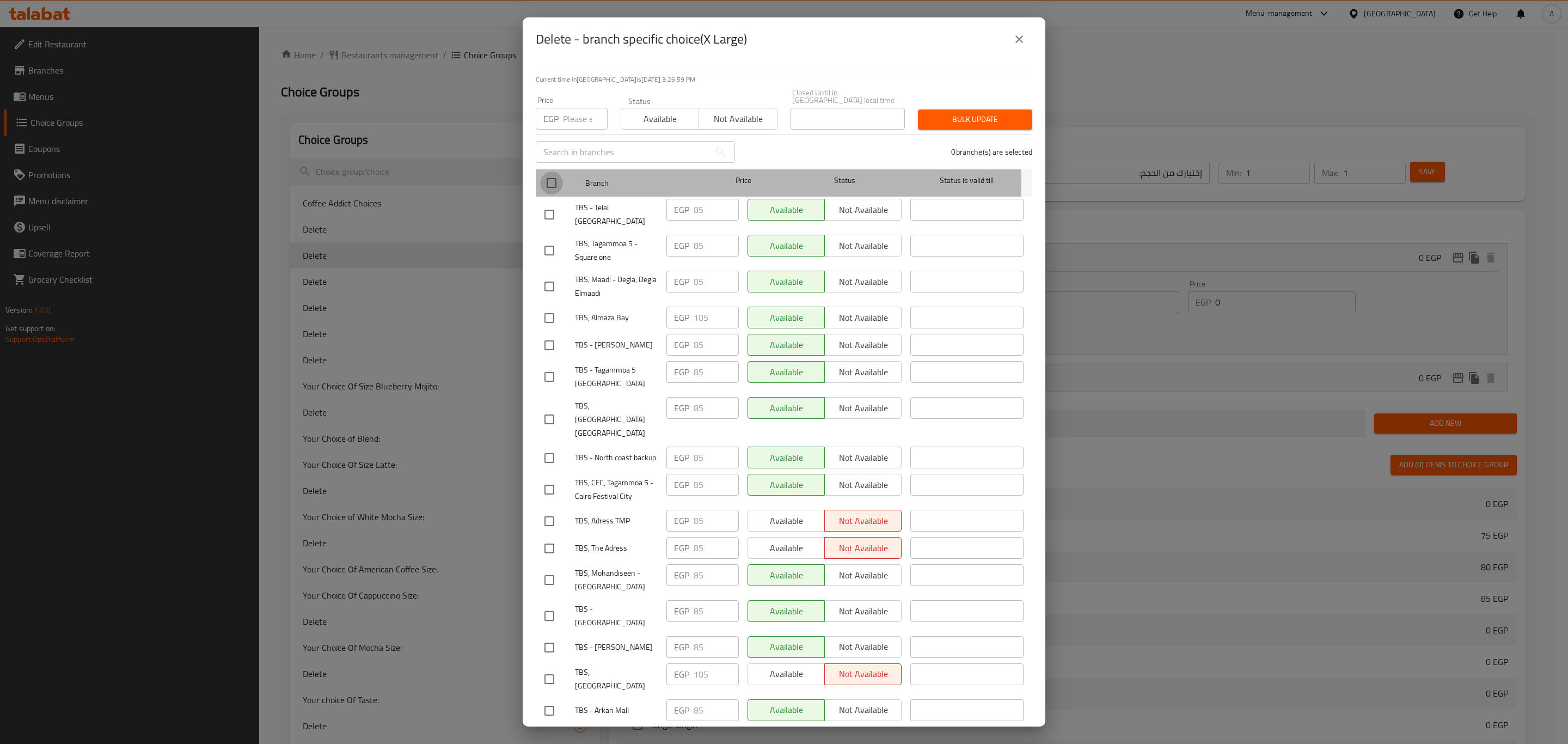
checkbox input "true"
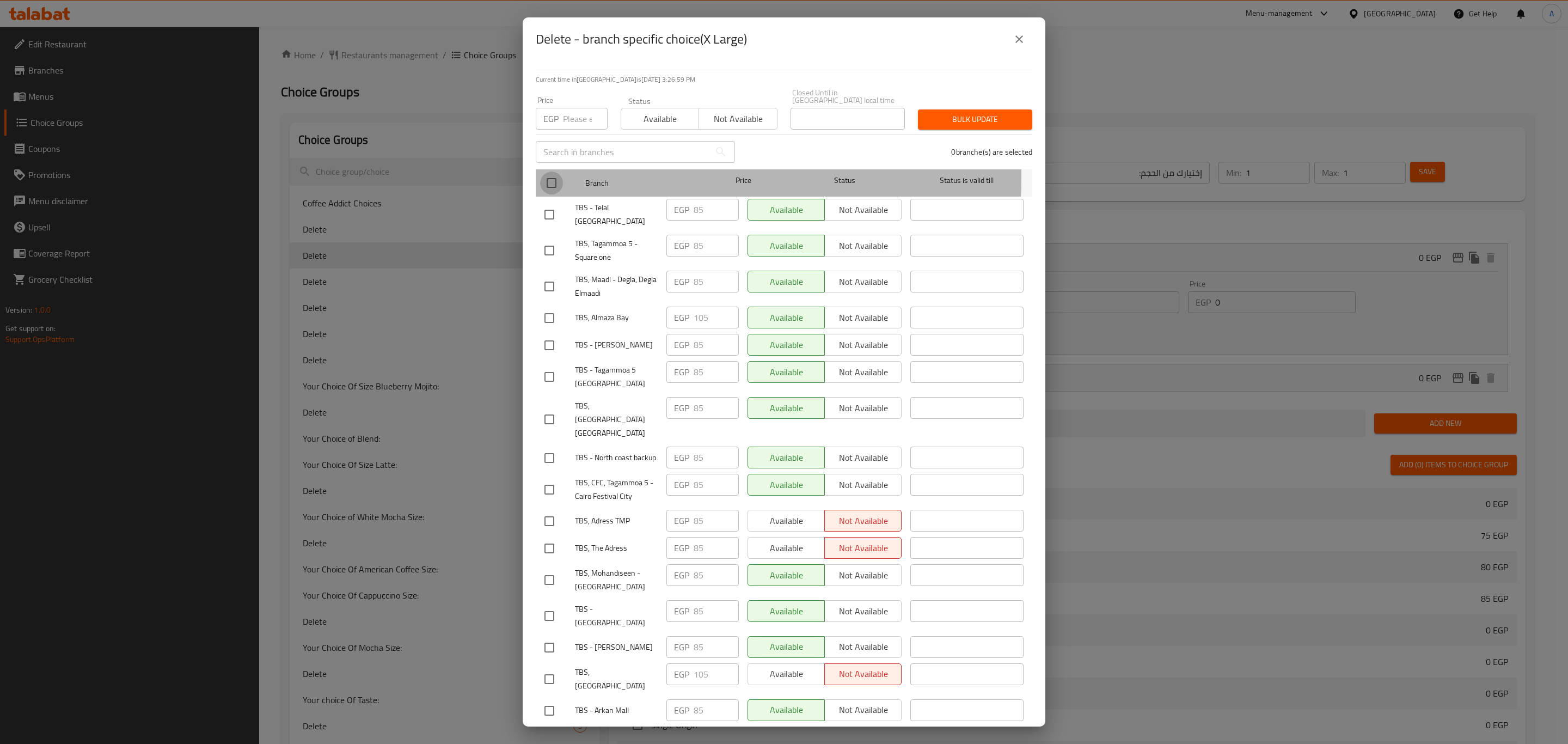
checkbox input "true"
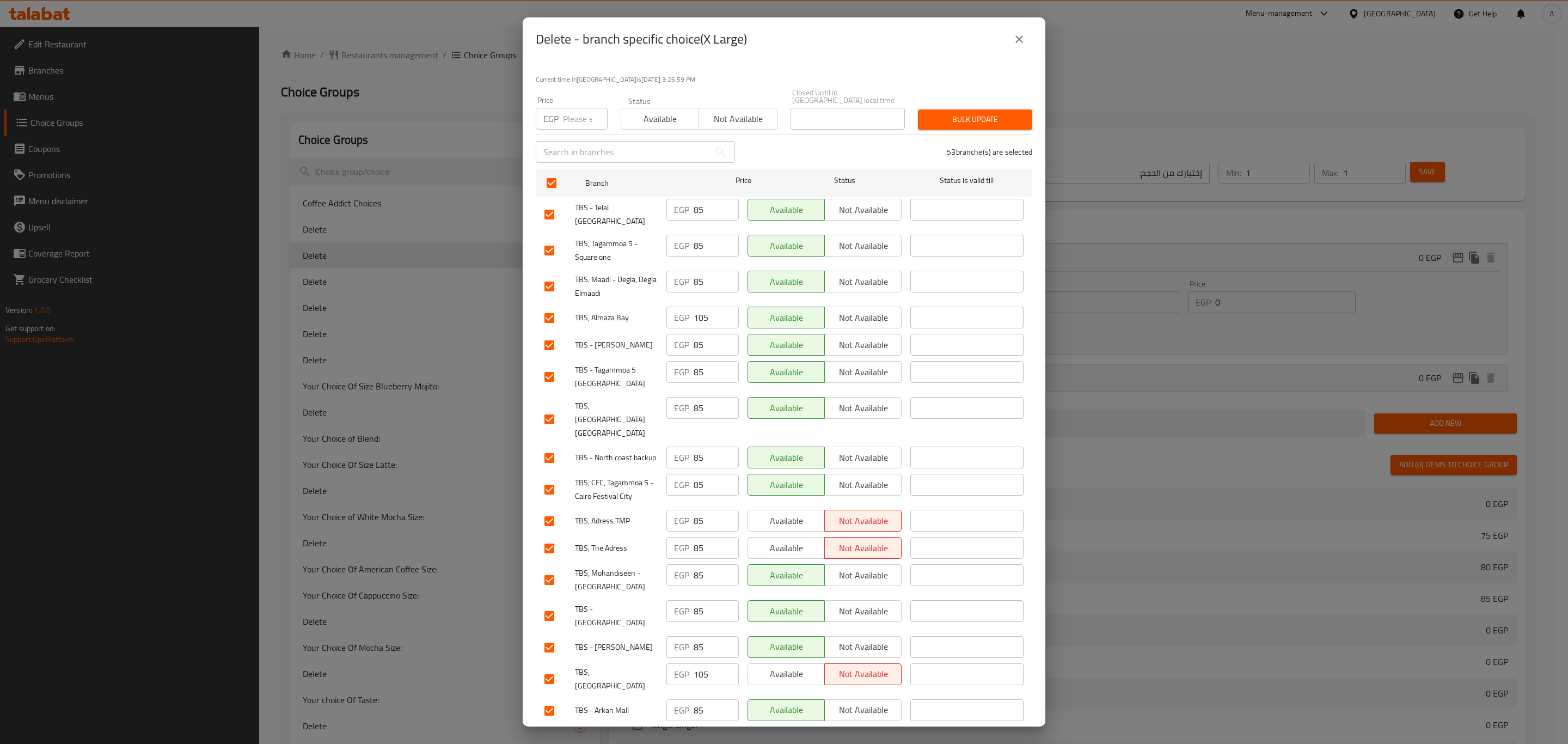
click at [564, 108] on input "number" at bounding box center [585, 118] width 45 height 22
type input "0"
click at [948, 113] on span "Bulk update" at bounding box center [975, 120] width 97 height 13
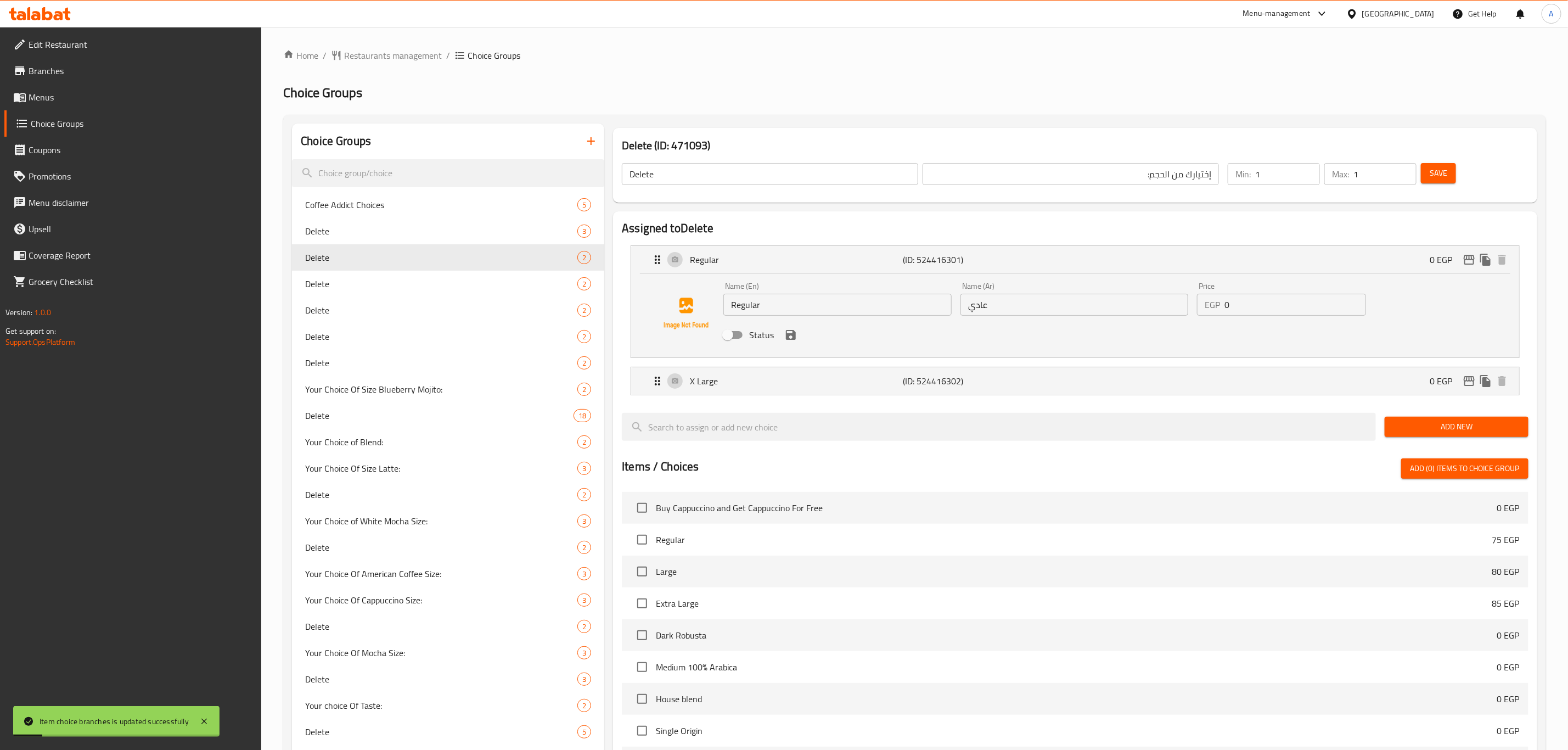
click at [794, 310] on input "Regular" at bounding box center [837, 305] width 228 height 22
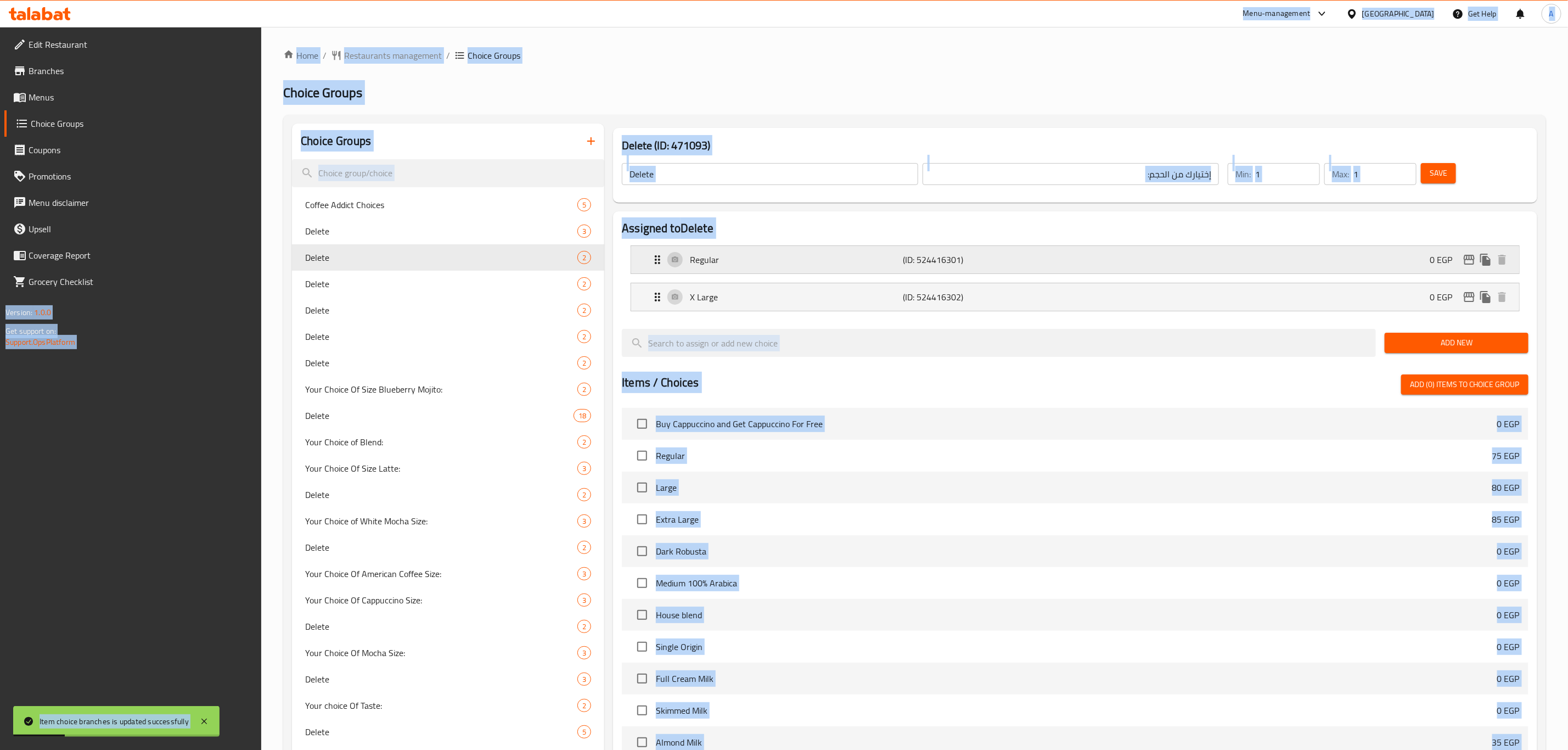
click at [782, 259] on p "Regular" at bounding box center [796, 260] width 213 height 13
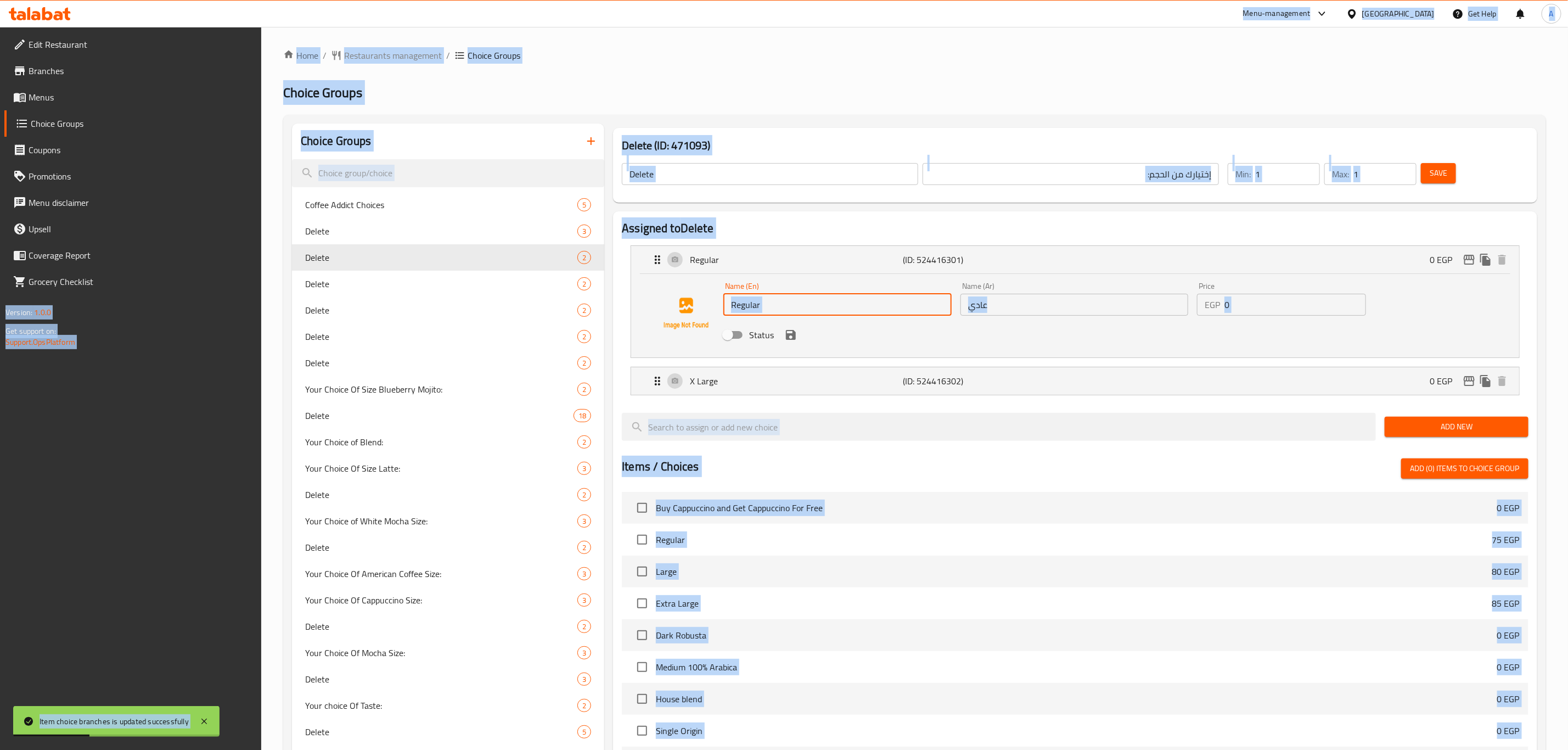
click at [781, 310] on input "Regular" at bounding box center [837, 305] width 228 height 22
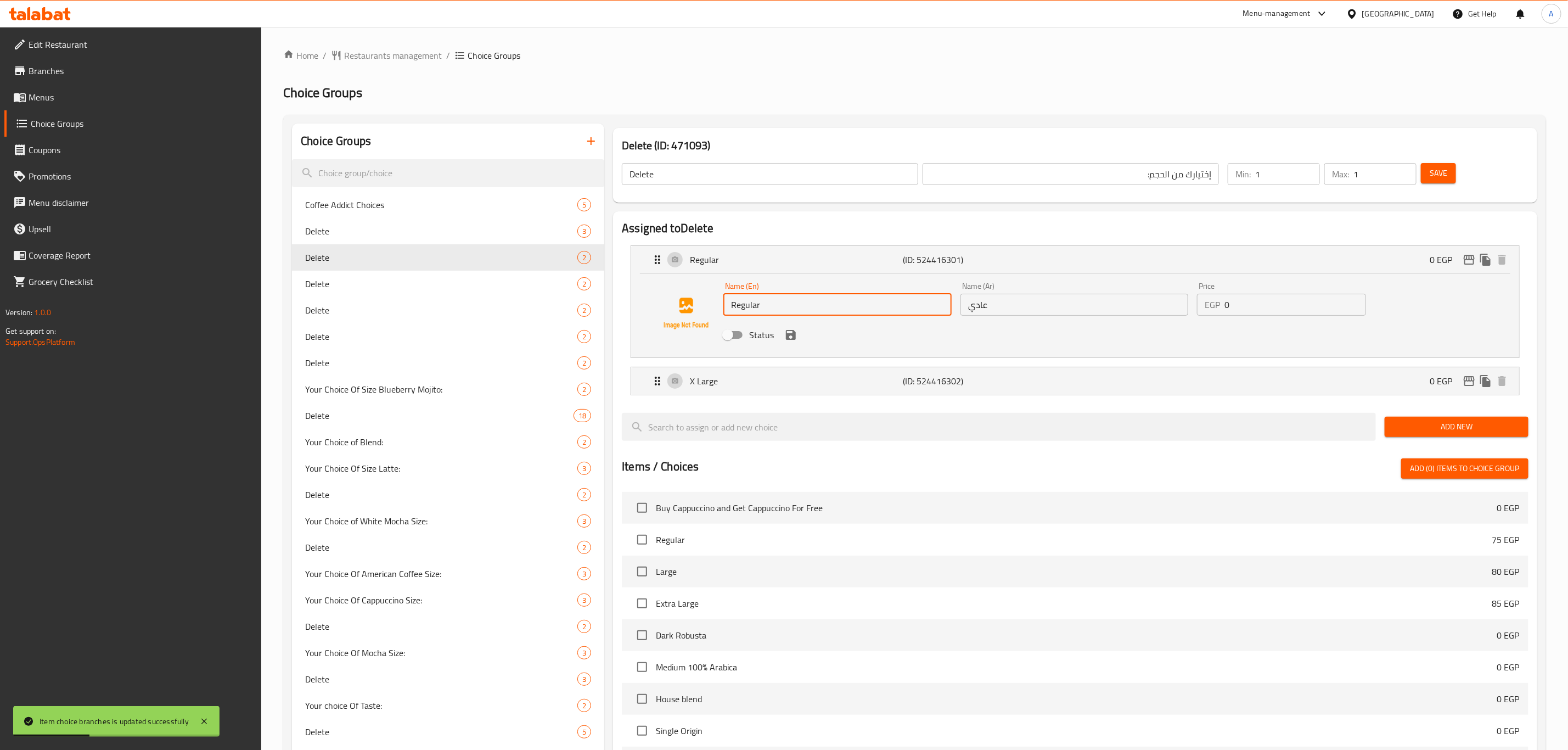
click at [781, 310] on input "Regular" at bounding box center [837, 305] width 228 height 22
type input "ٍحخخى"
type input "Spoon"
click at [1010, 305] on input "عادي" at bounding box center [1074, 305] width 228 height 22
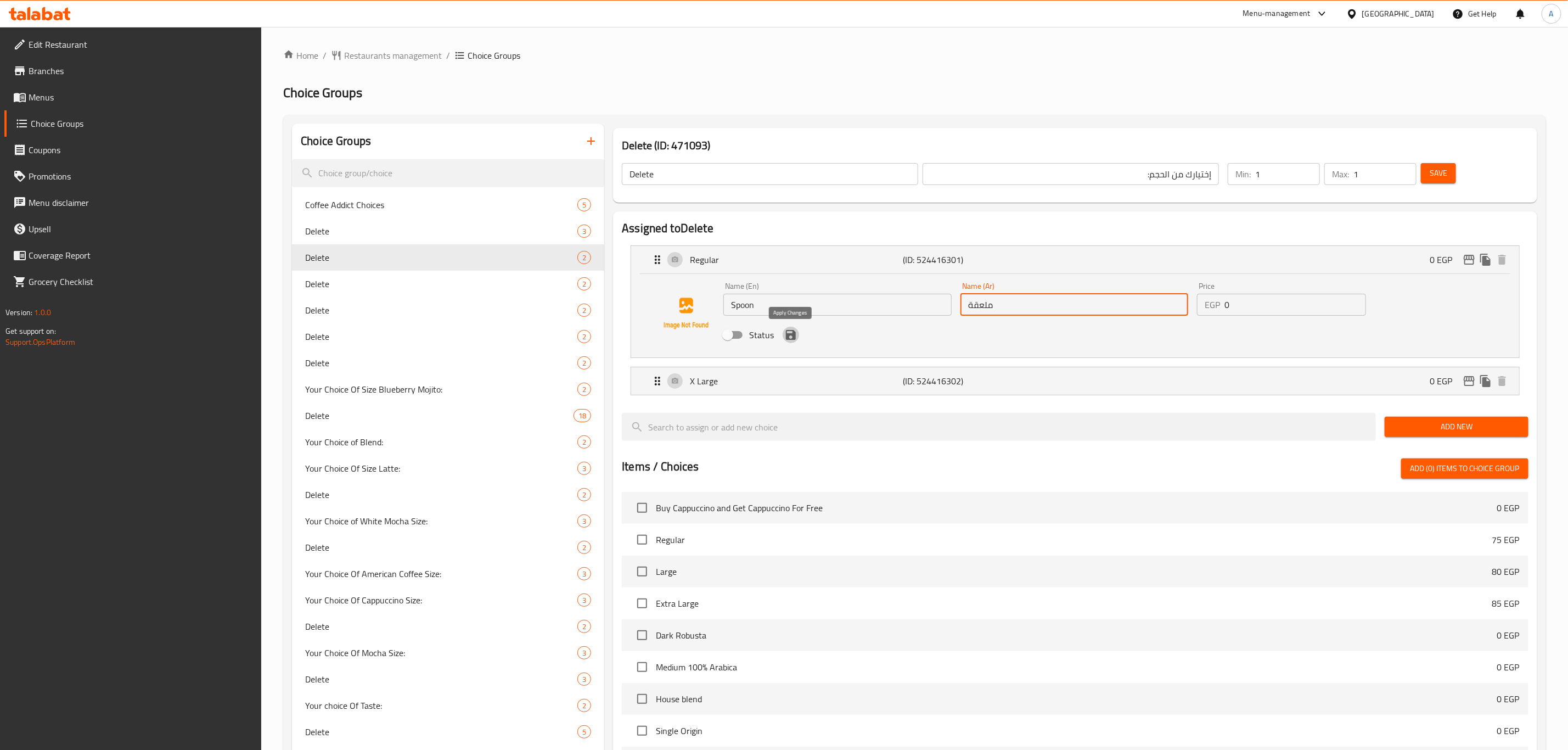
click at [787, 334] on icon "save" at bounding box center [791, 335] width 10 height 10
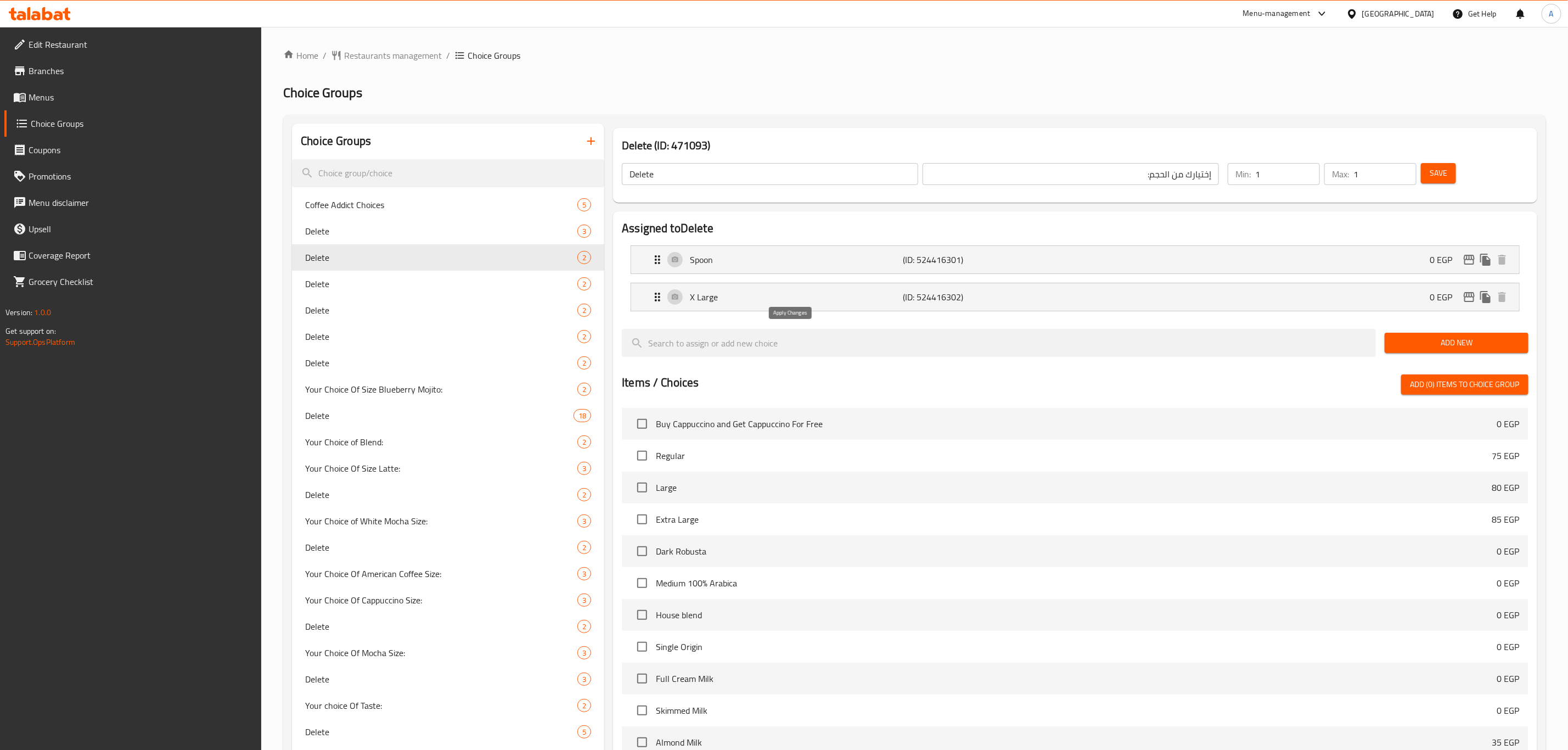
type input "ملعقة"
click at [929, 286] on div "X Large (ID: 524416302) 0 EGP" at bounding box center [1078, 296] width 855 height 28
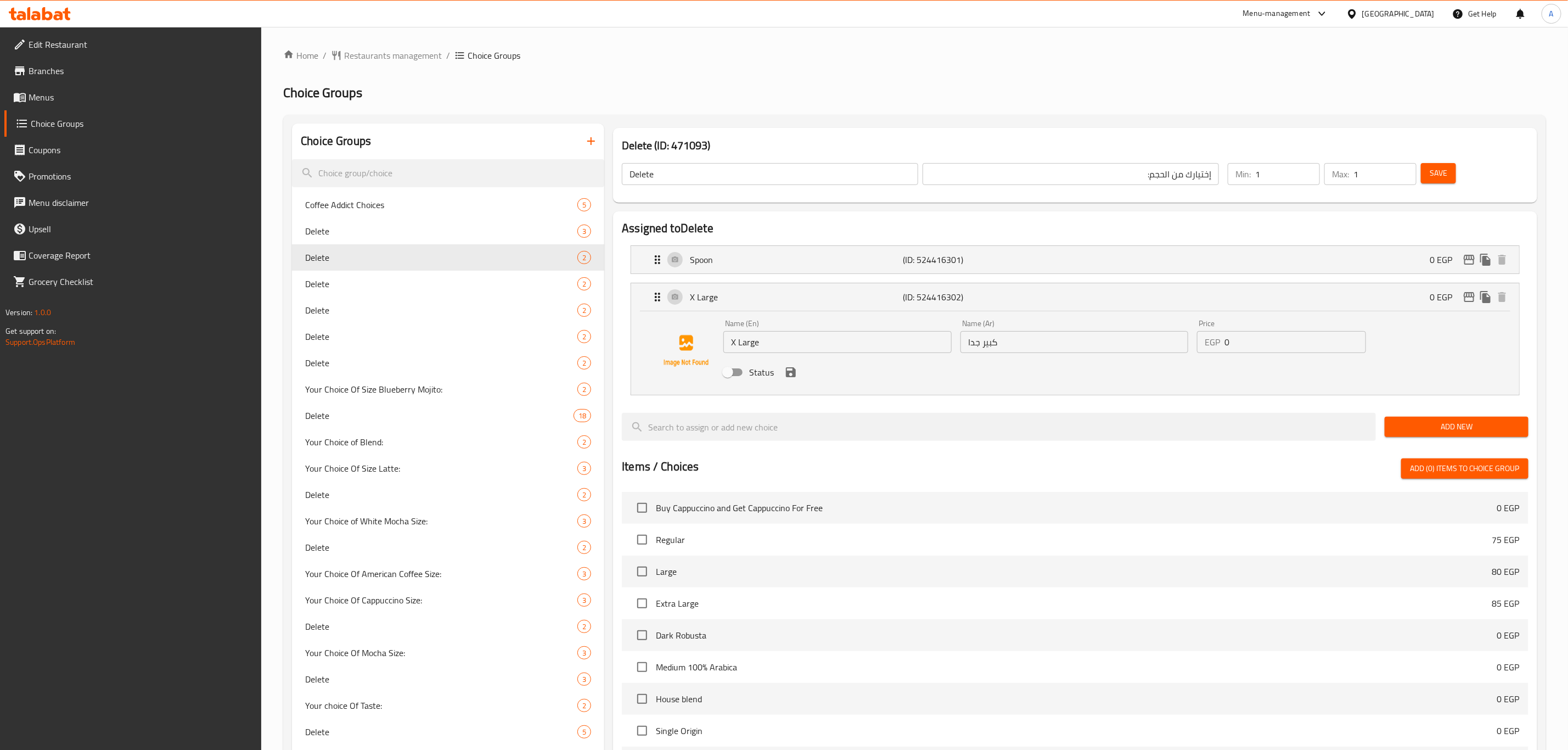
click at [815, 349] on input "X Large" at bounding box center [837, 342] width 228 height 22
type input "[خقن"
type input "Fork"
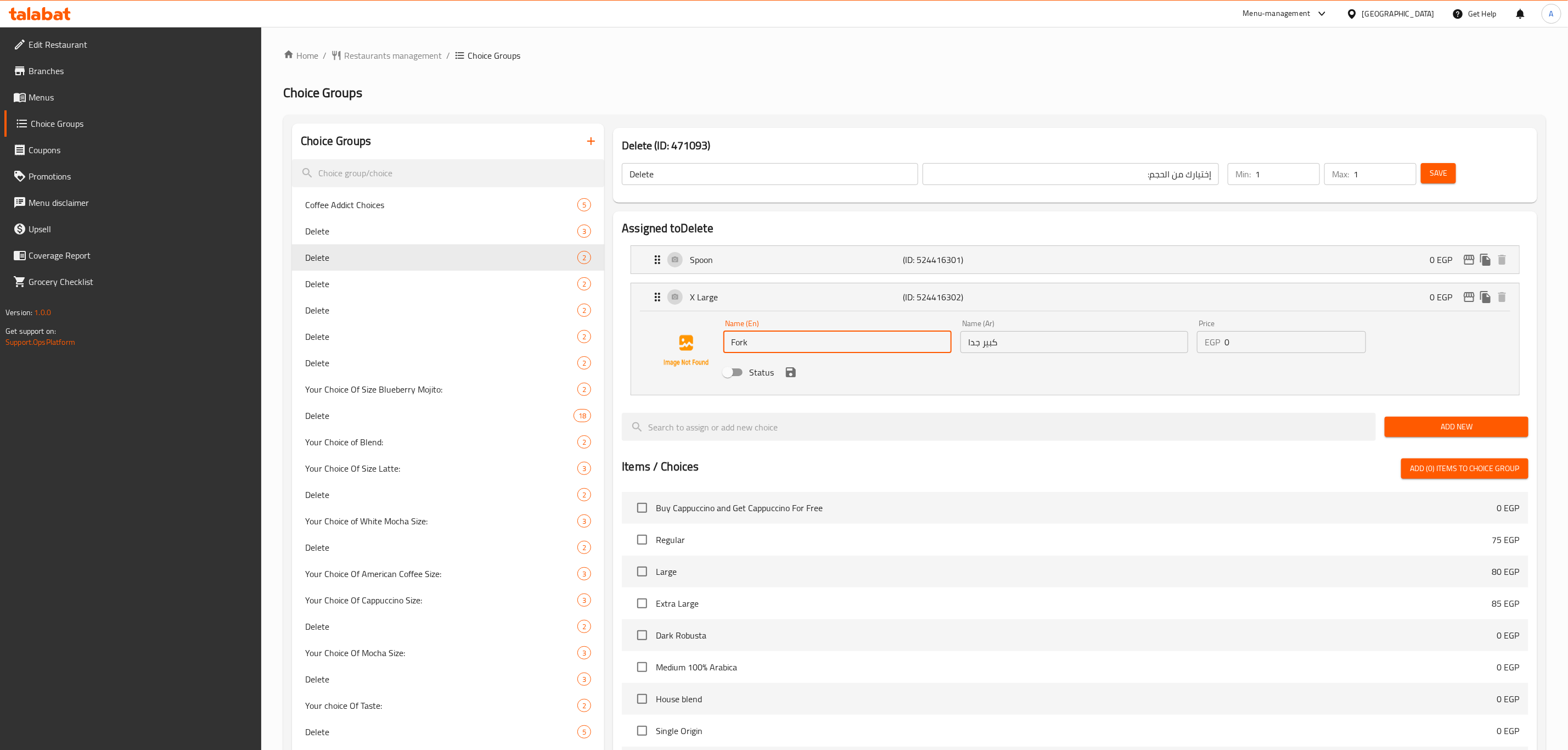
click at [1028, 346] on input "كبير جدا" at bounding box center [1074, 342] width 228 height 22
click at [793, 372] on icon "save" at bounding box center [791, 372] width 10 height 10
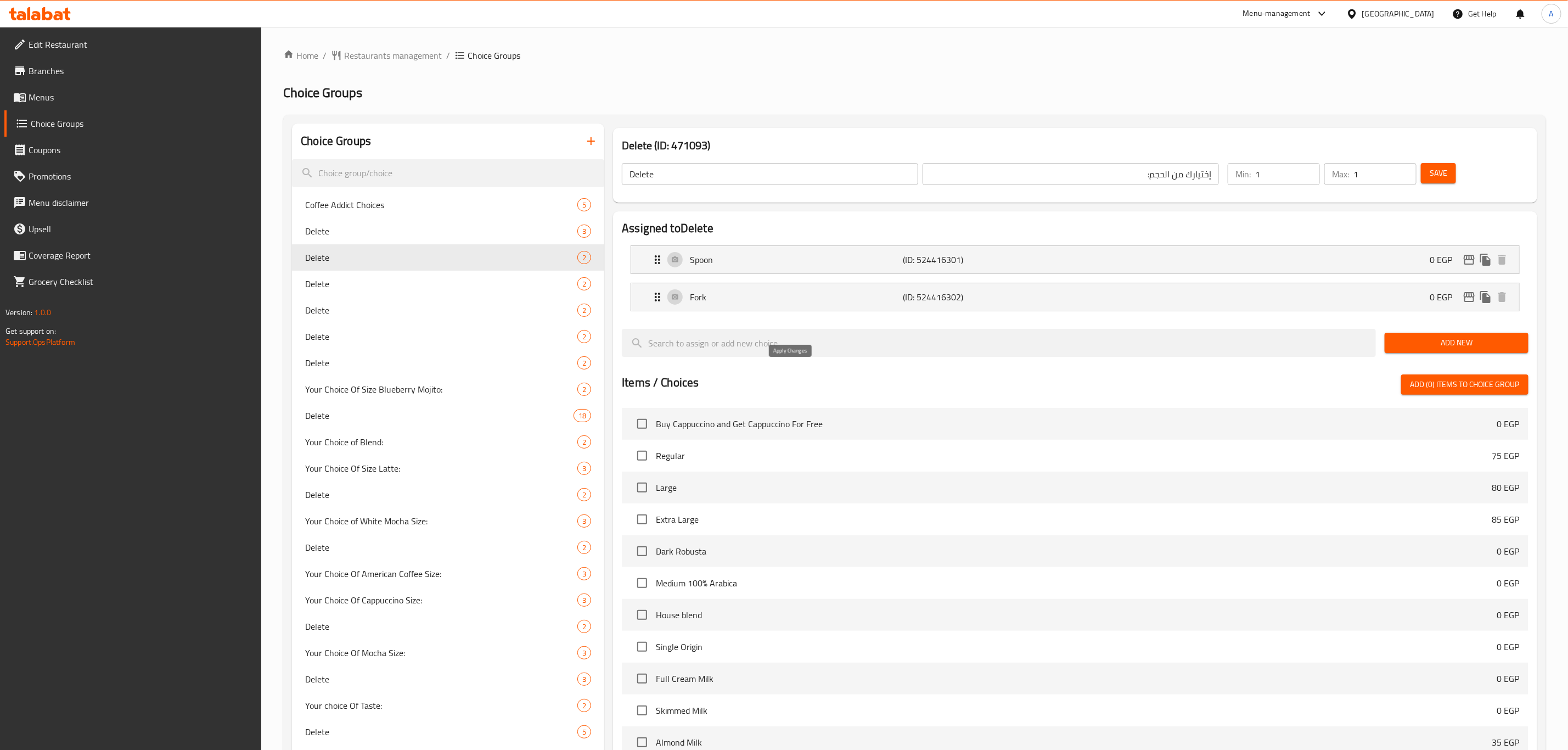
type input "شوكة"
click at [769, 301] on p "Fork" at bounding box center [796, 297] width 213 height 13
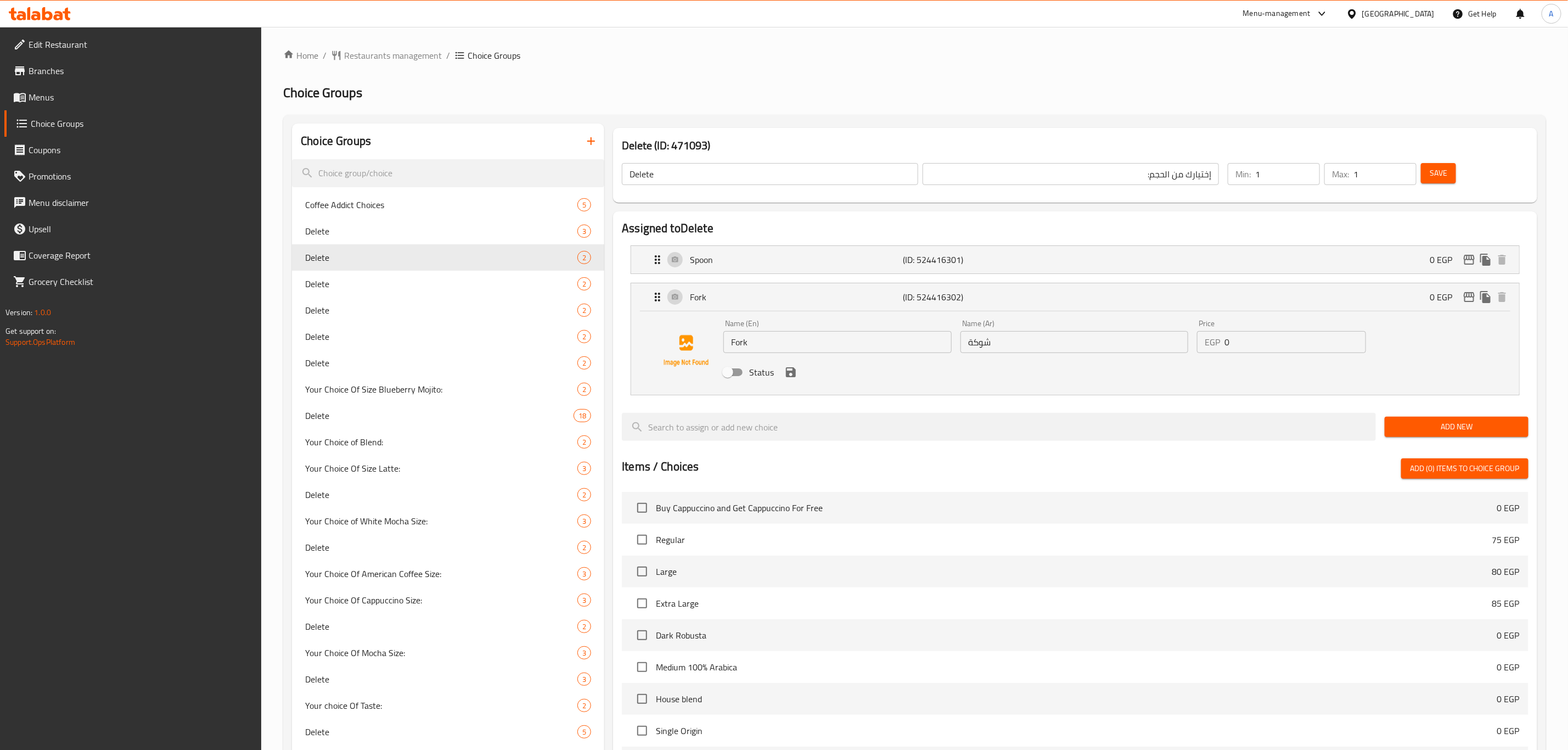
click at [735, 372] on input "Status" at bounding box center [727, 372] width 63 height 21
checkbox input "true"
click at [743, 263] on p "Spoon" at bounding box center [796, 260] width 213 height 13
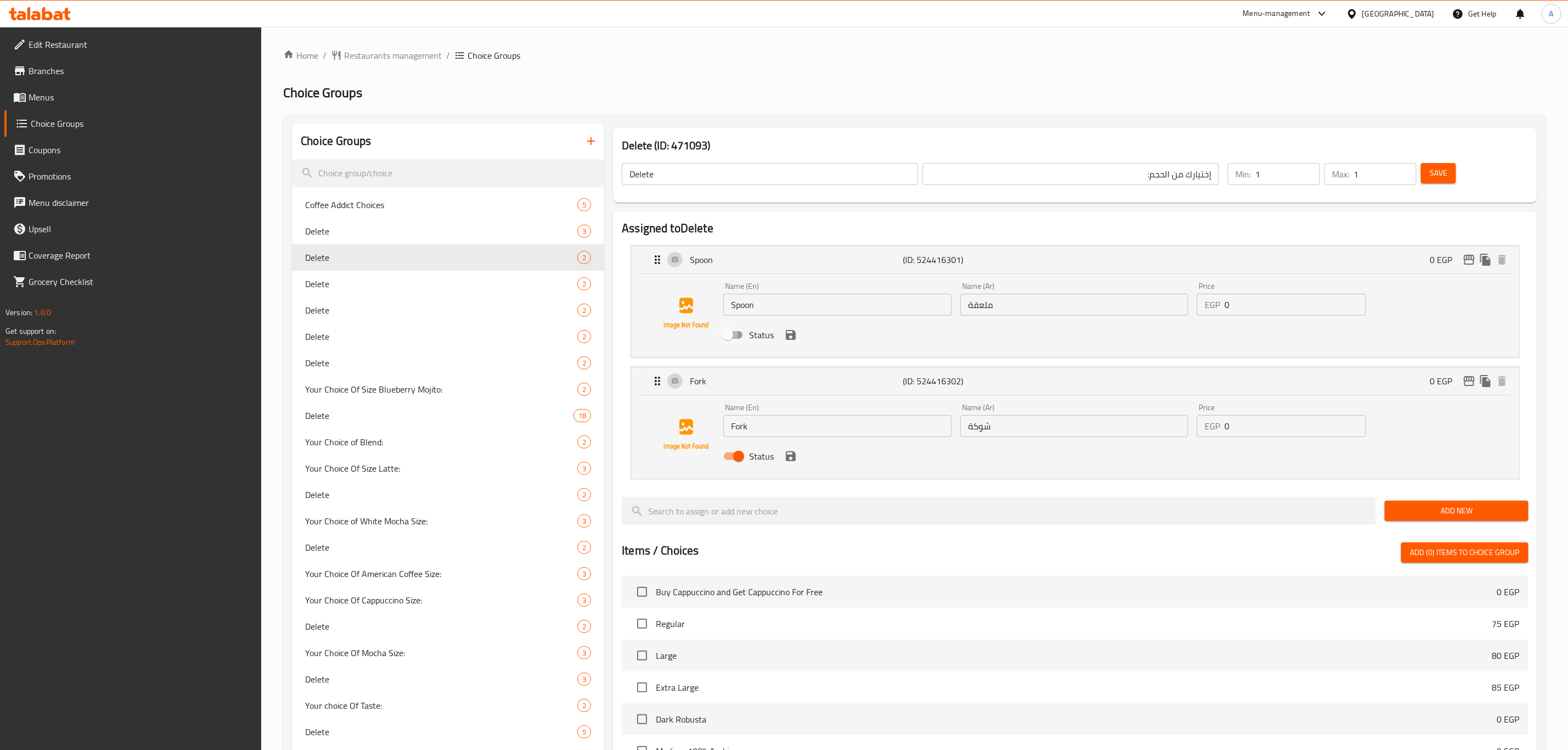
click at [736, 334] on input "Status" at bounding box center [727, 335] width 63 height 21
checkbox input "true"
click at [1442, 172] on span "Save" at bounding box center [1439, 173] width 18 height 13
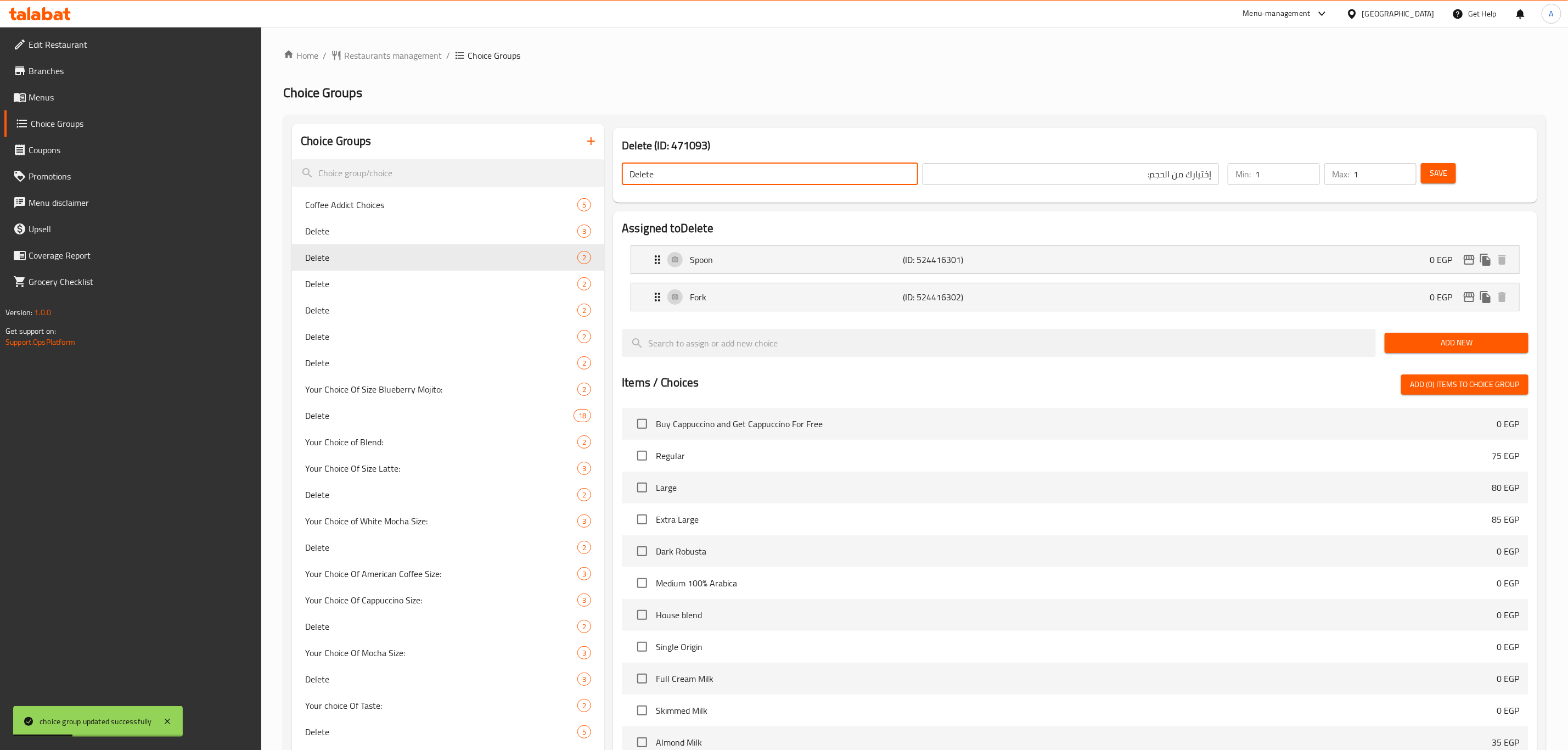
click at [700, 175] on input "Delete" at bounding box center [770, 174] width 296 height 22
paste input "cutlery"
type input "Your Choice of Cutlery:"
click at [1122, 178] on input "إختيارك من الحجم:" at bounding box center [1071, 174] width 296 height 22
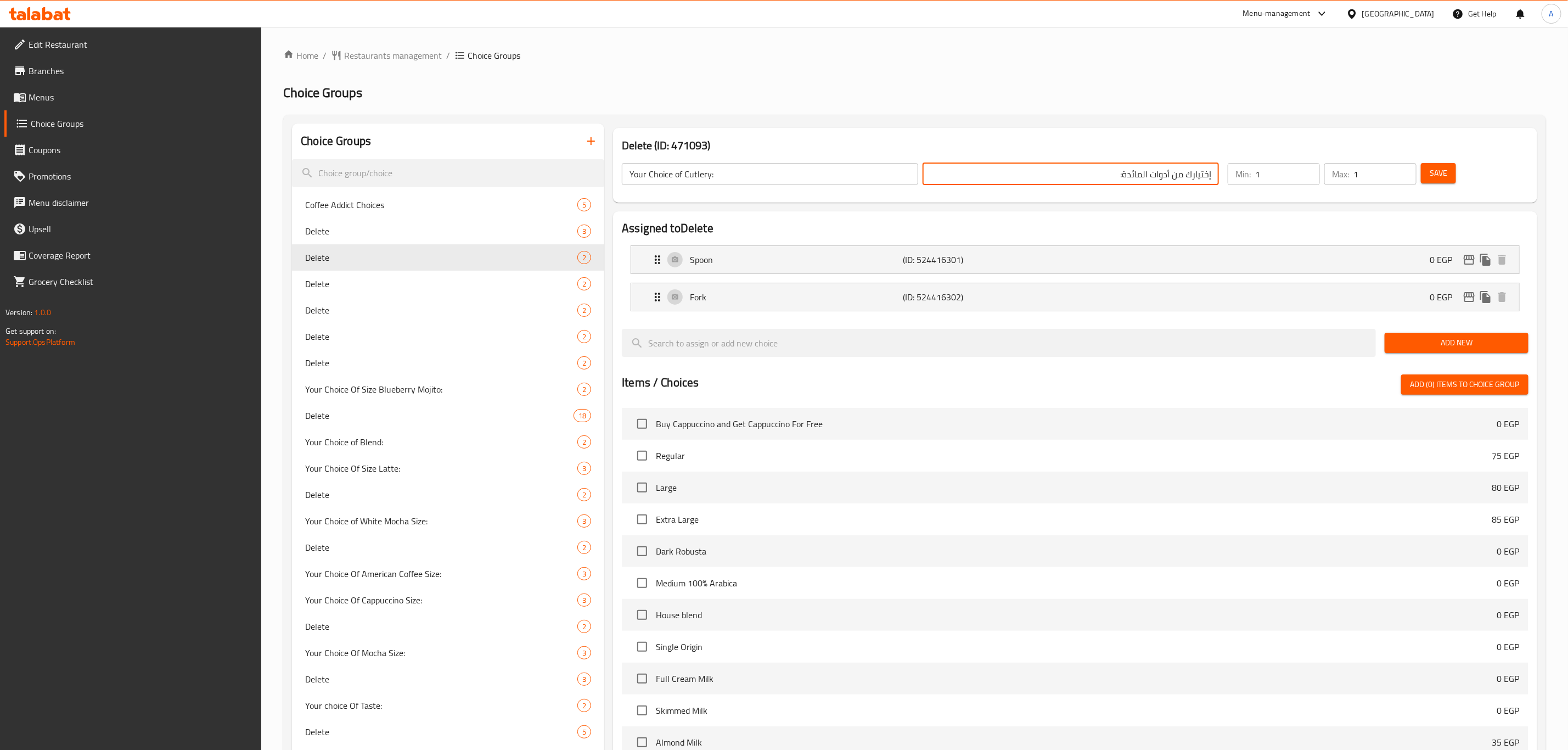
type input "إختيارك من أدوات المائدة:"
click at [1436, 168] on span "Save" at bounding box center [1439, 173] width 18 height 13
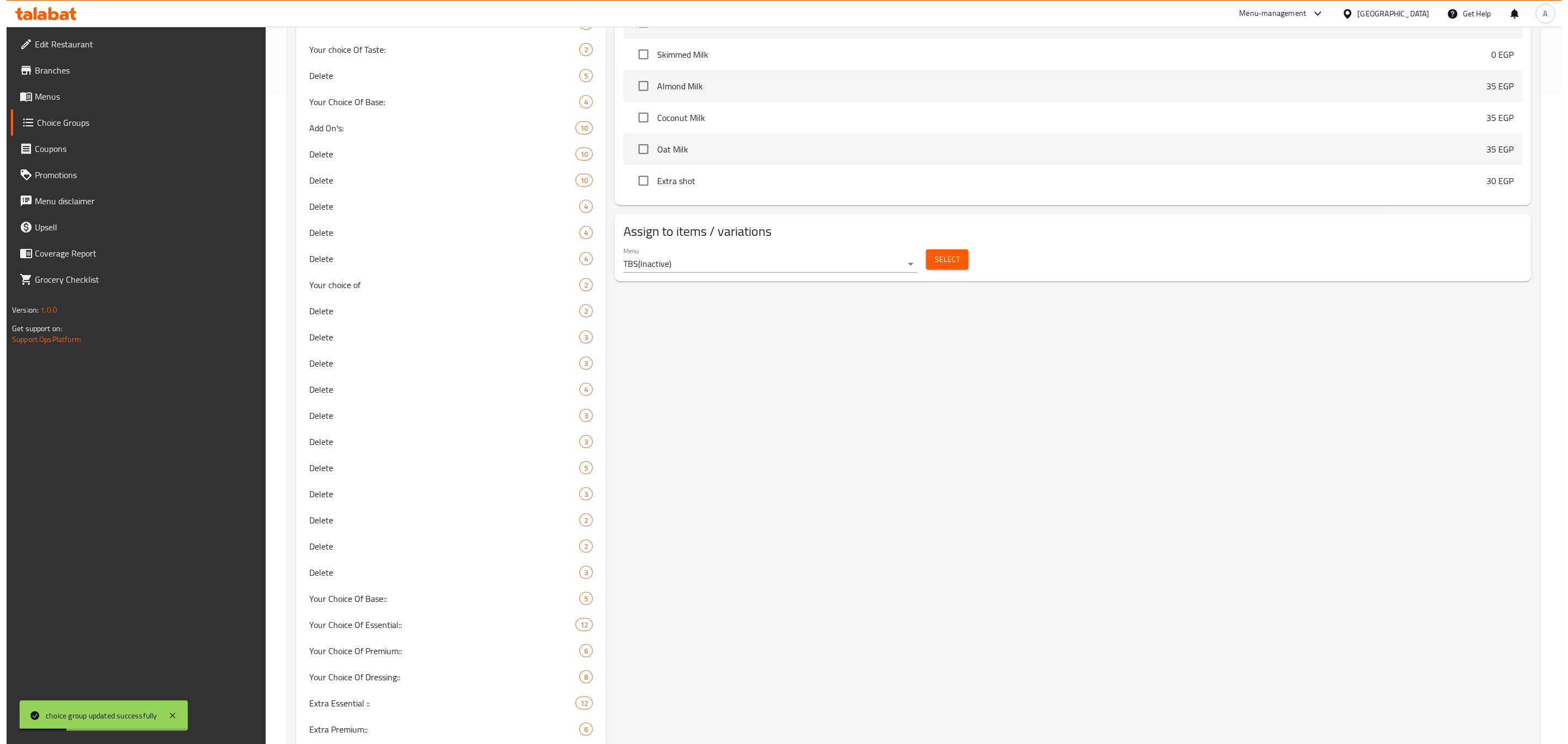
scroll to position [649, 0]
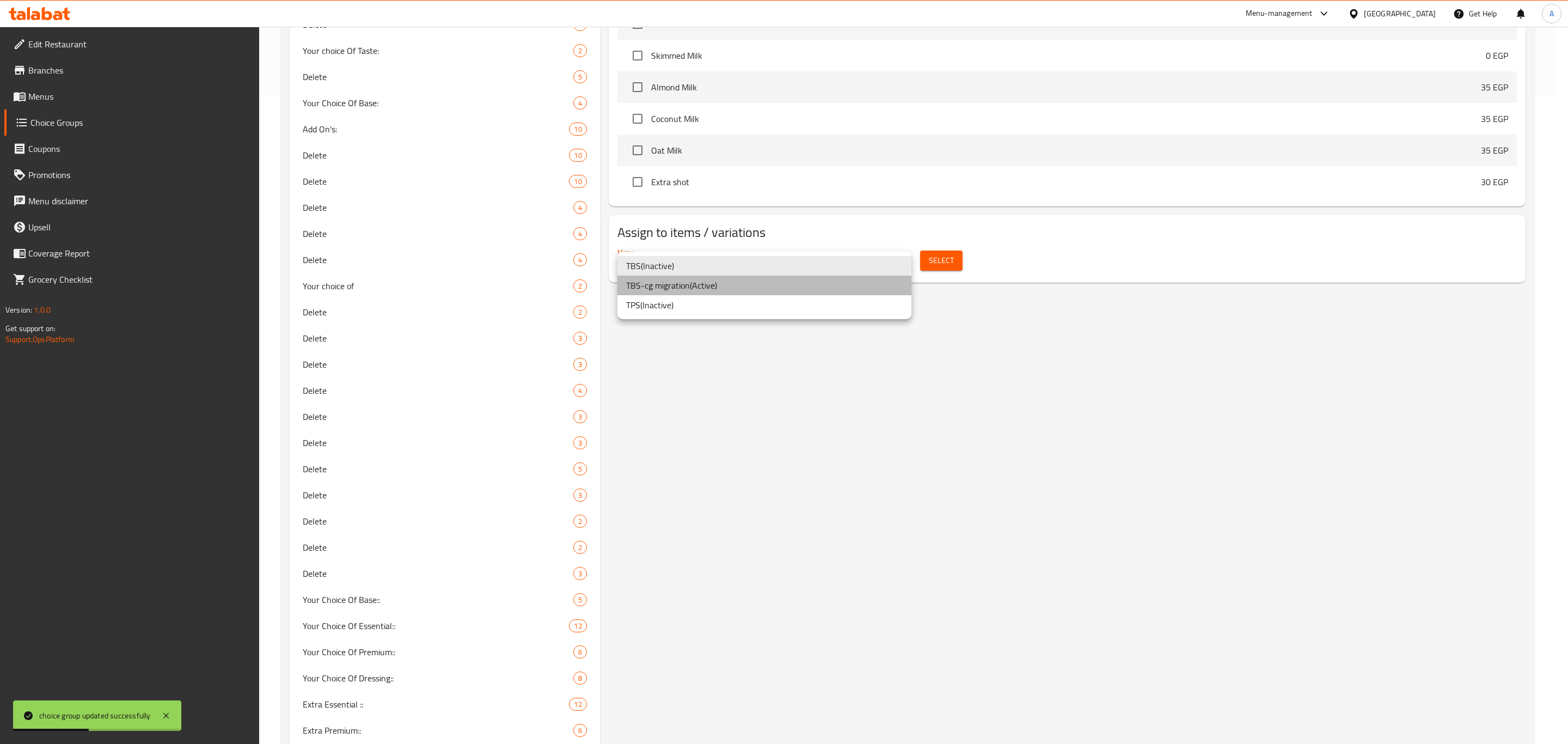
click at [711, 289] on li "TBS-cg migration ( Active )" at bounding box center [764, 285] width 294 height 19
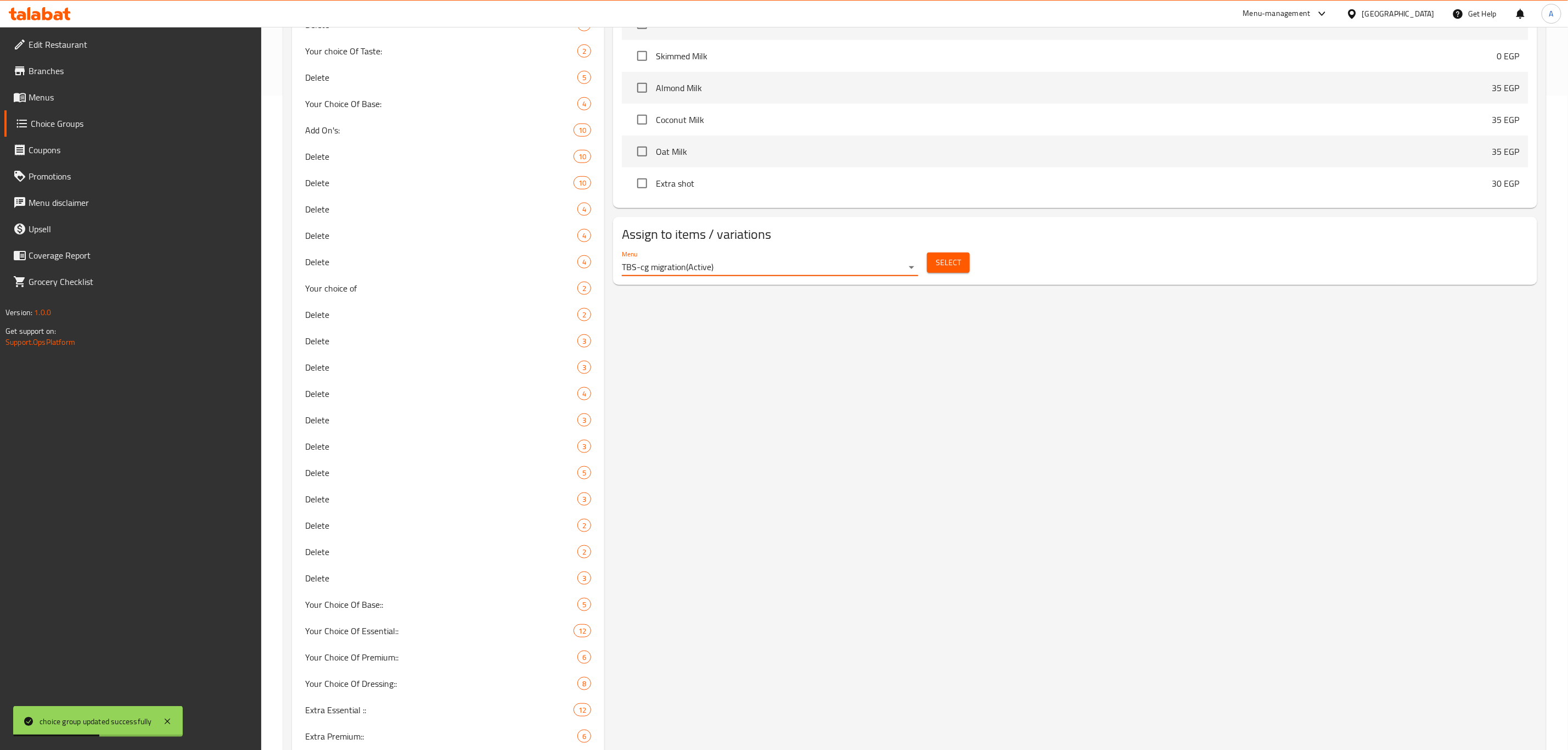
click at [944, 259] on span "Select" at bounding box center [948, 263] width 25 height 13
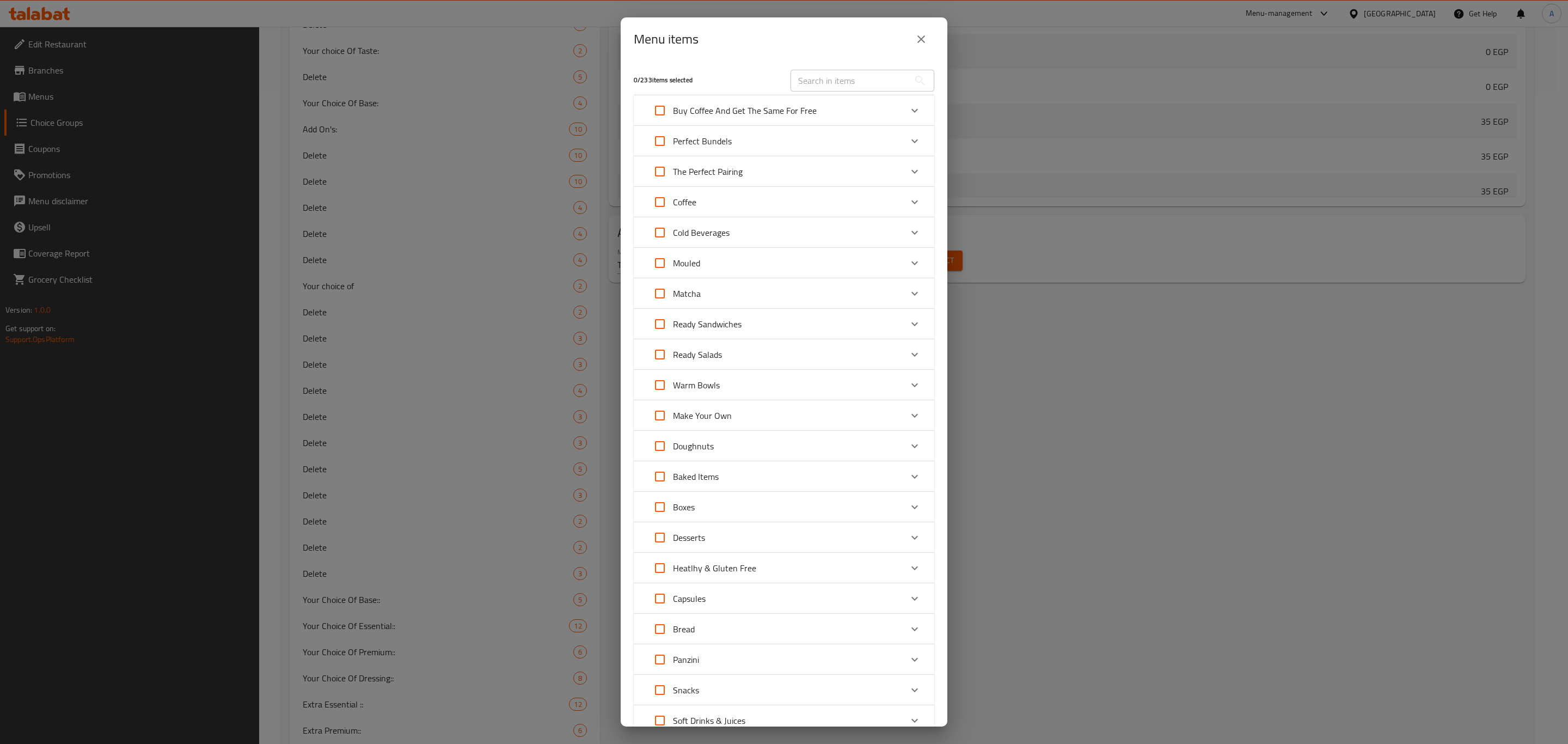
click at [908, 412] on icon "Expand" at bounding box center [915, 416] width 13 height 13
click at [901, 412] on div "Make Your Own" at bounding box center [784, 426] width 301 height 35
click at [908, 378] on icon "Expand" at bounding box center [915, 385] width 13 height 13
click at [665, 394] on input "Expand" at bounding box center [659, 396] width 26 height 26
checkbox input "true"
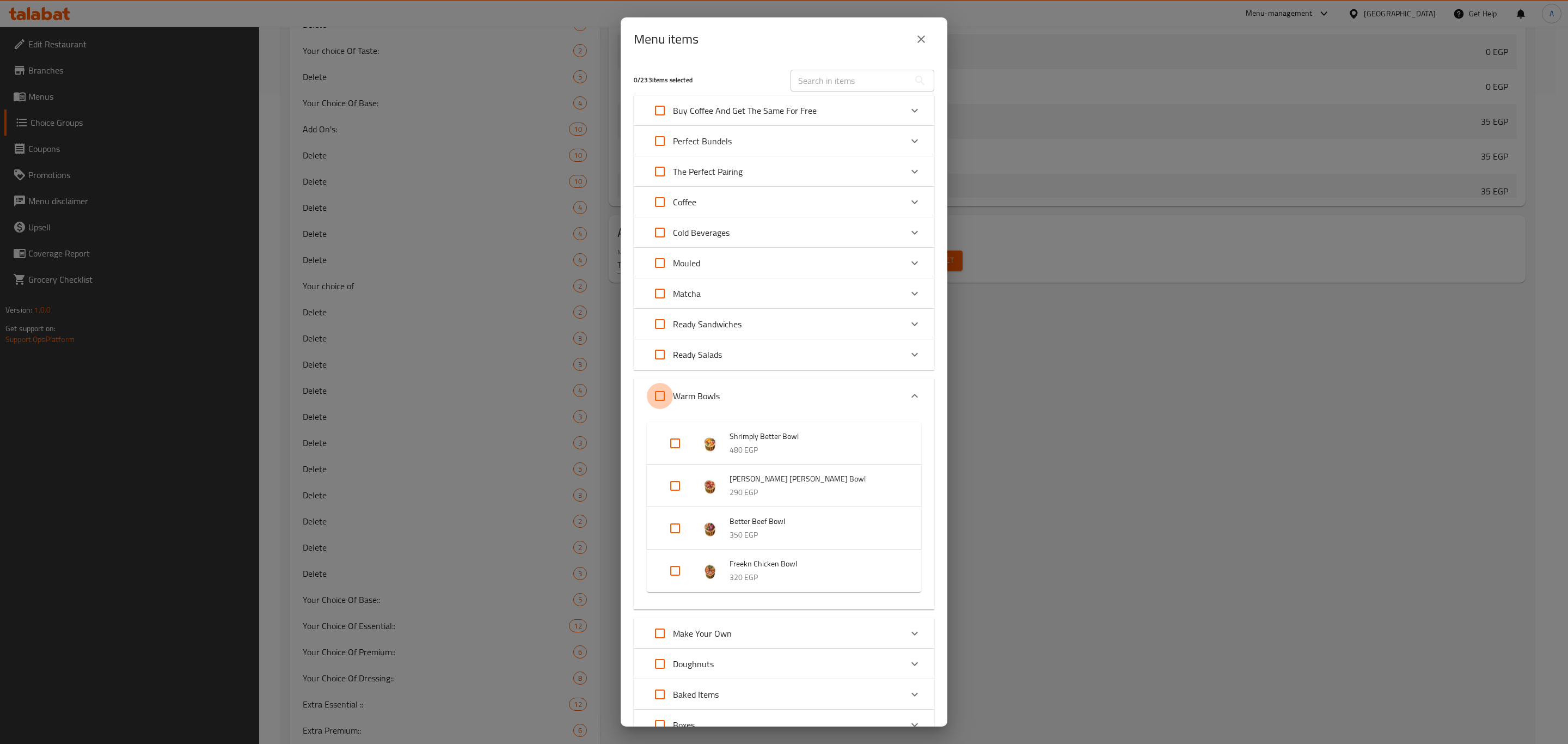
checkbox input "true"
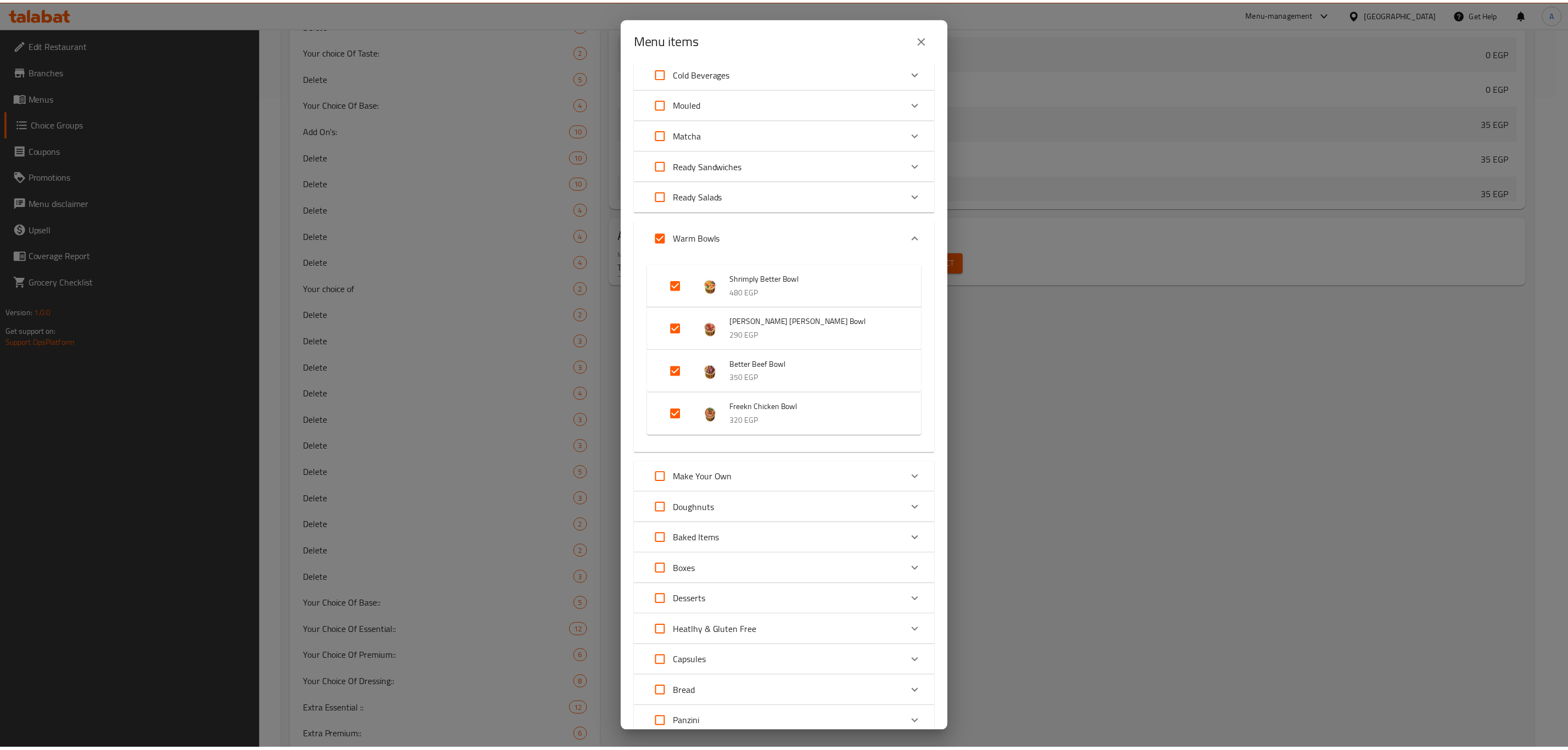
scroll to position [304, 0]
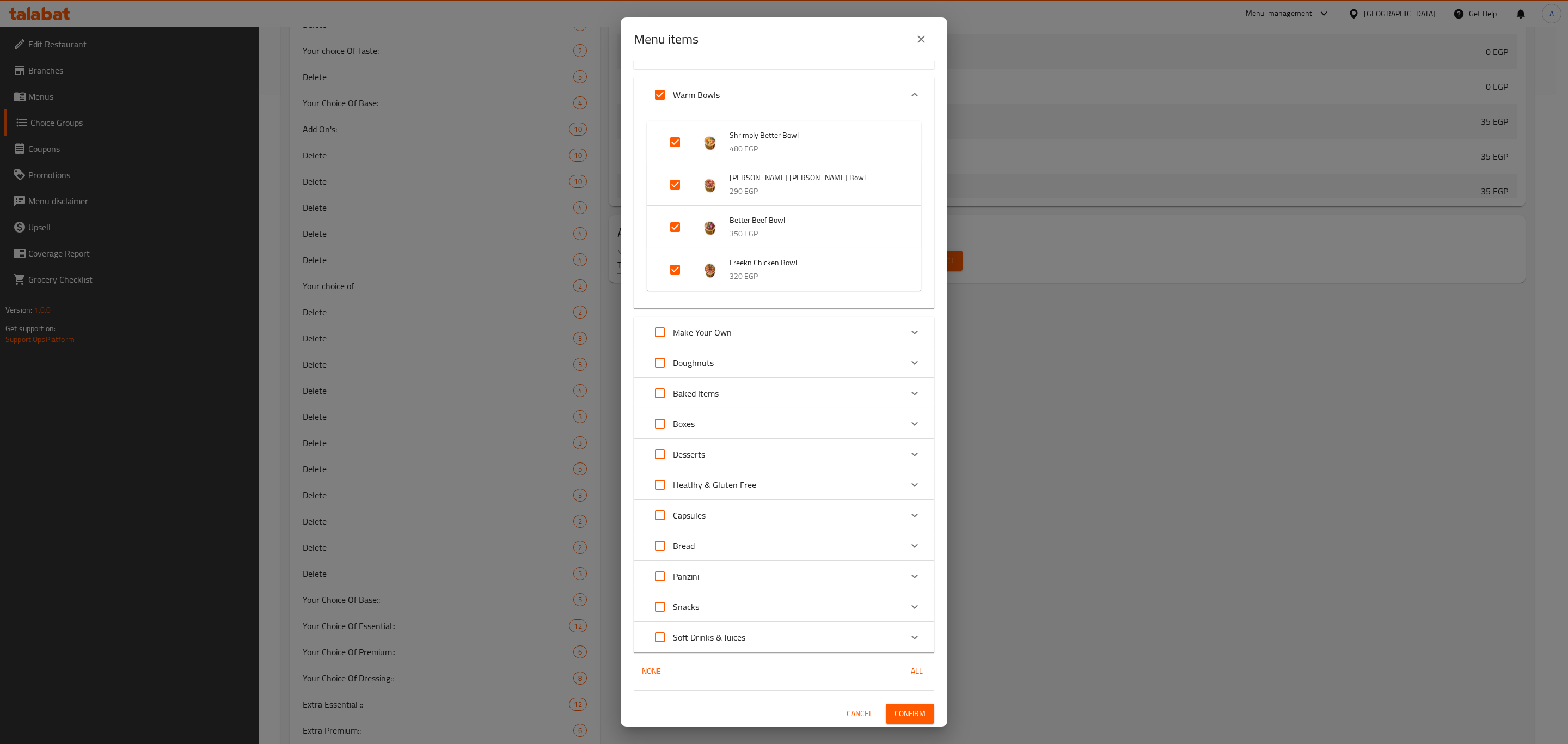
drag, startPoint x: 784, startPoint y: 461, endPoint x: 897, endPoint y: 713, distance: 276.2
click at [897, 713] on span "Confirm" at bounding box center [910, 714] width 31 height 13
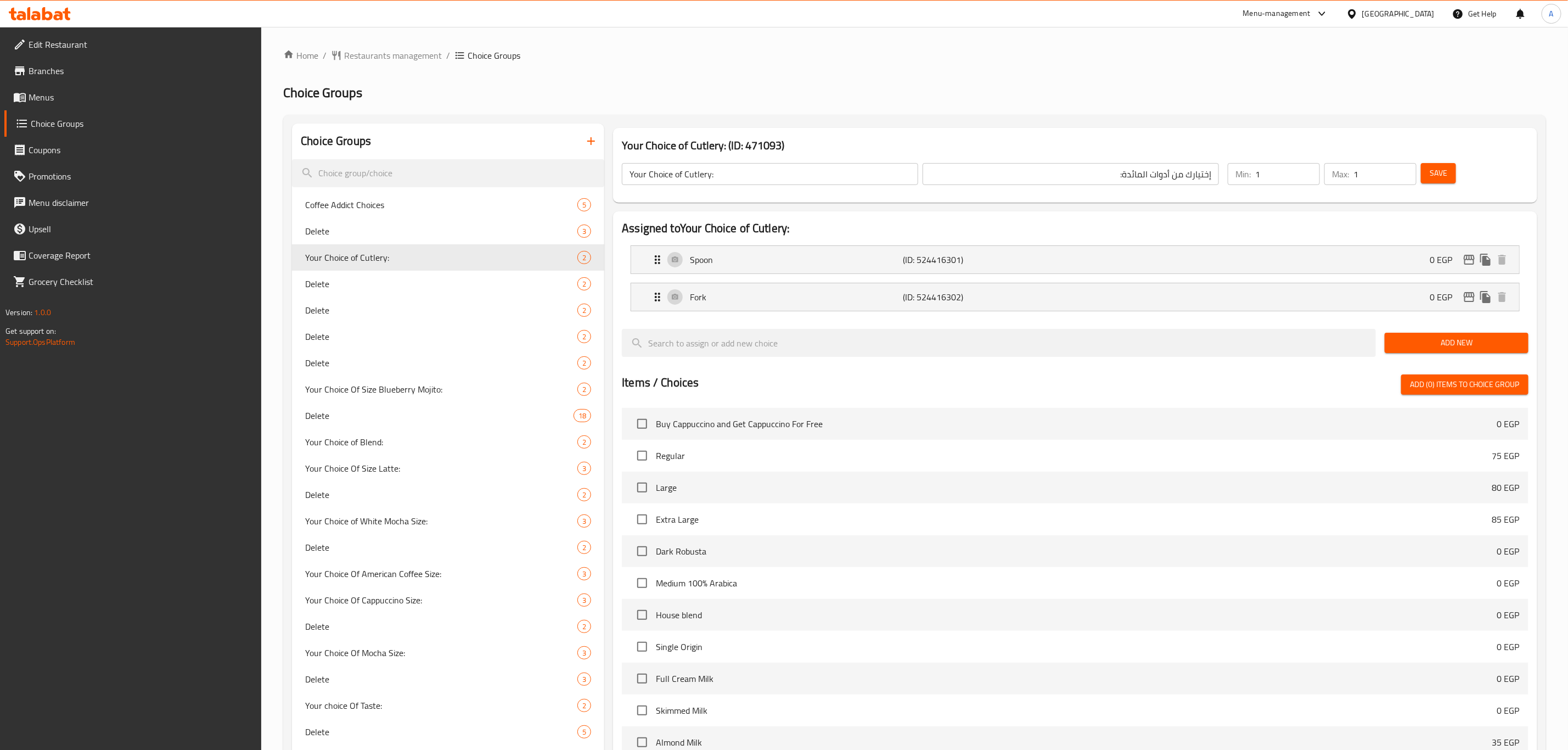
scroll to position [278, 0]
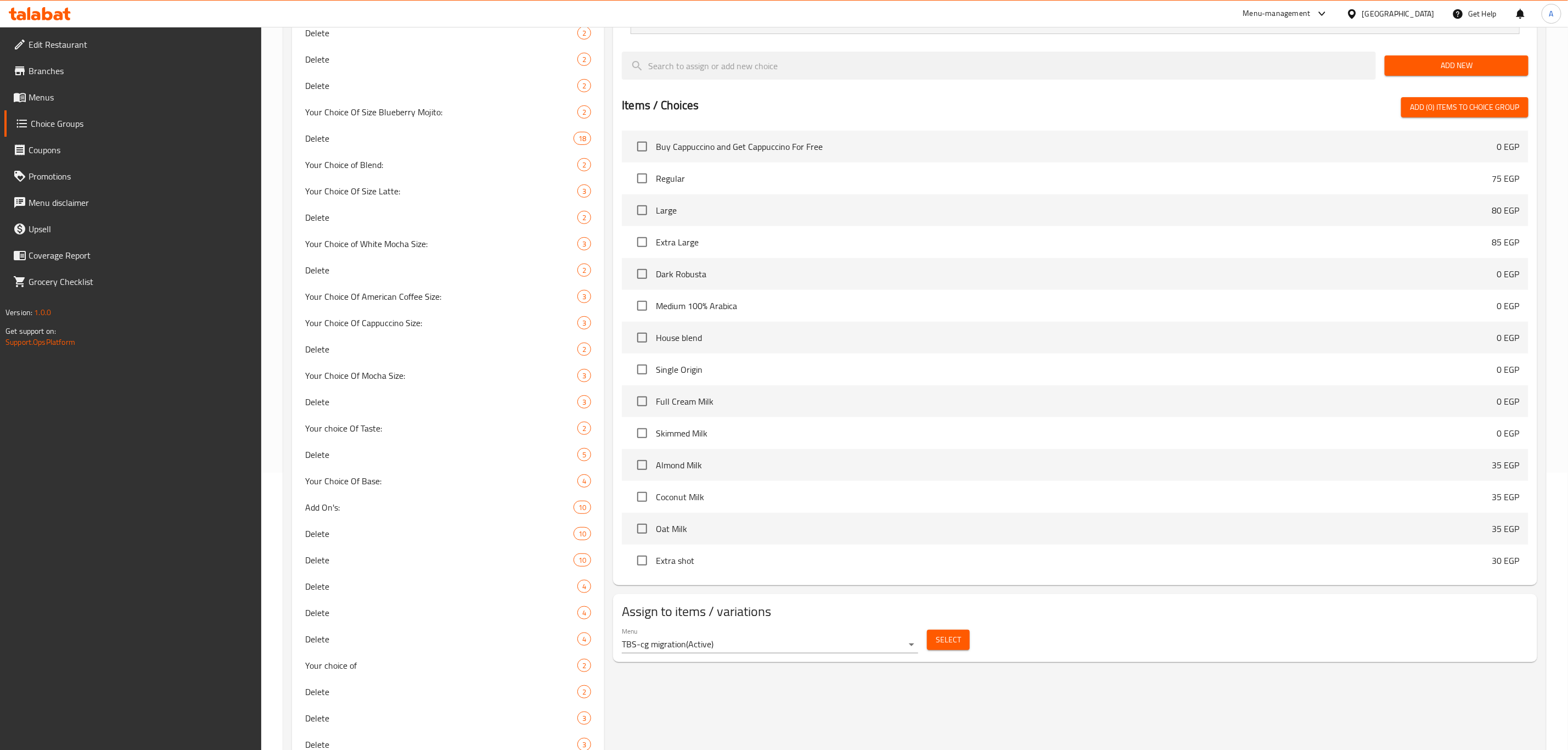
click at [954, 635] on span "Select" at bounding box center [948, 640] width 25 height 13
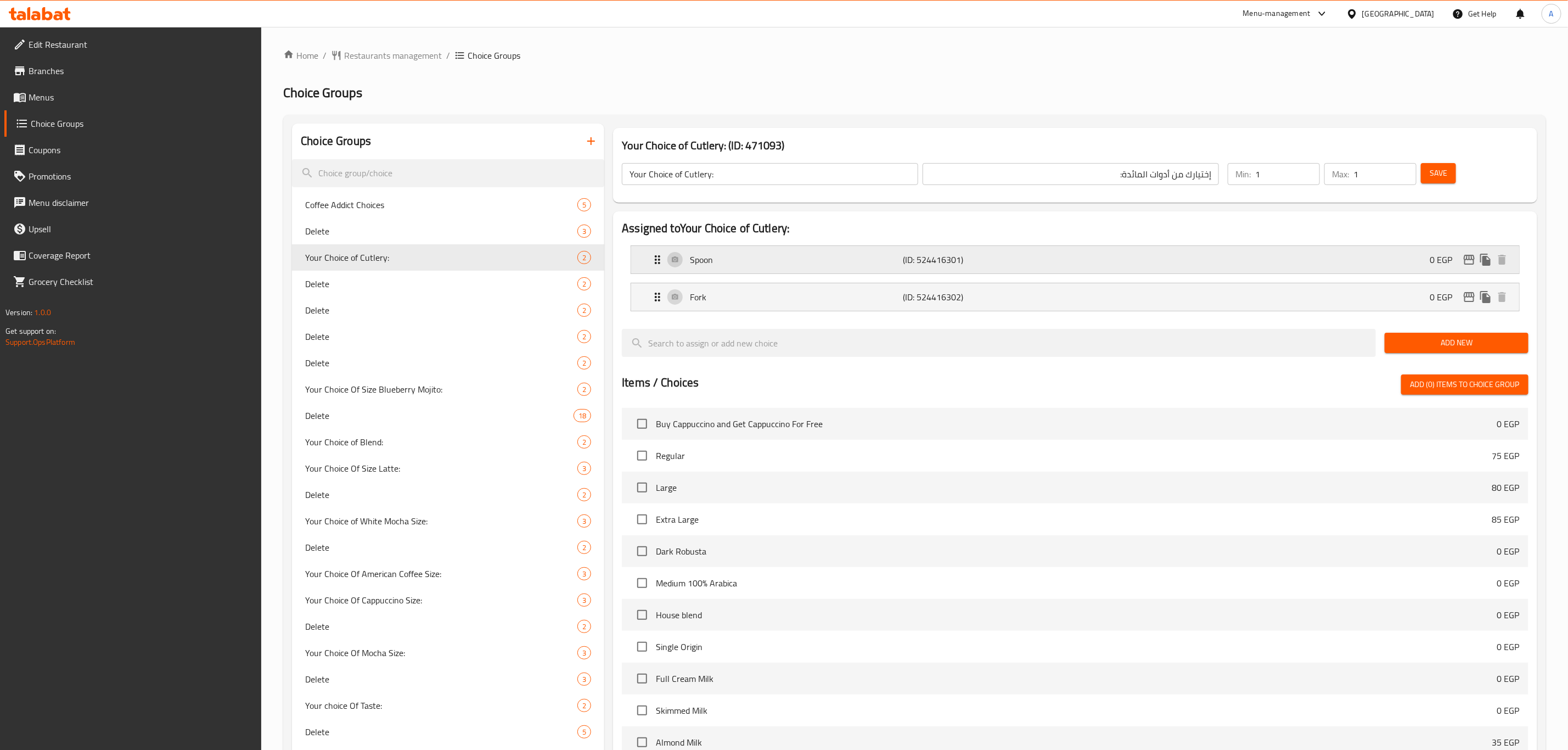
click at [907, 263] on p "(ID: 524416301)" at bounding box center [974, 260] width 142 height 13
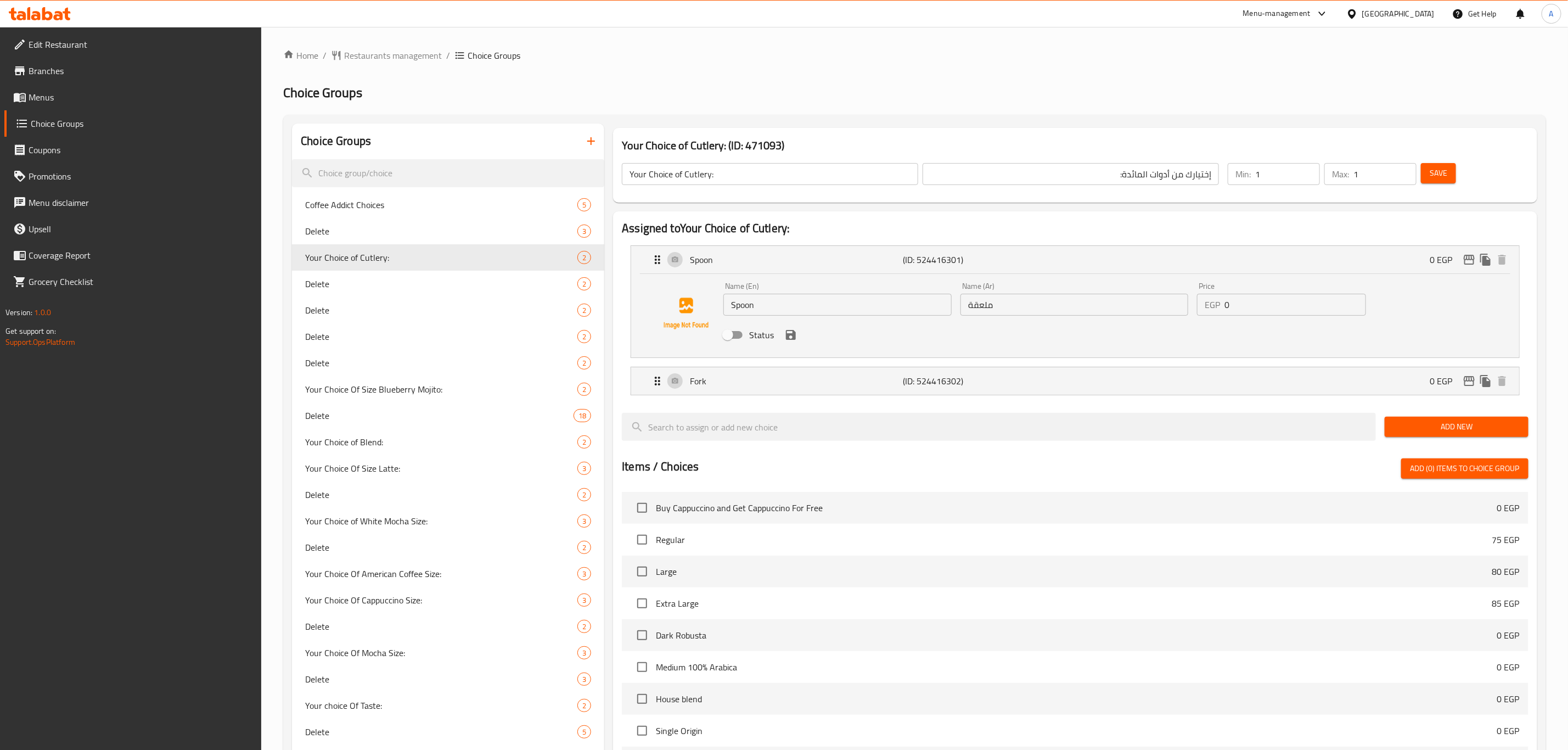
click at [738, 334] on input "Status" at bounding box center [727, 335] width 63 height 21
checkbox input "true"
click at [738, 383] on p "Fork" at bounding box center [796, 381] width 213 height 13
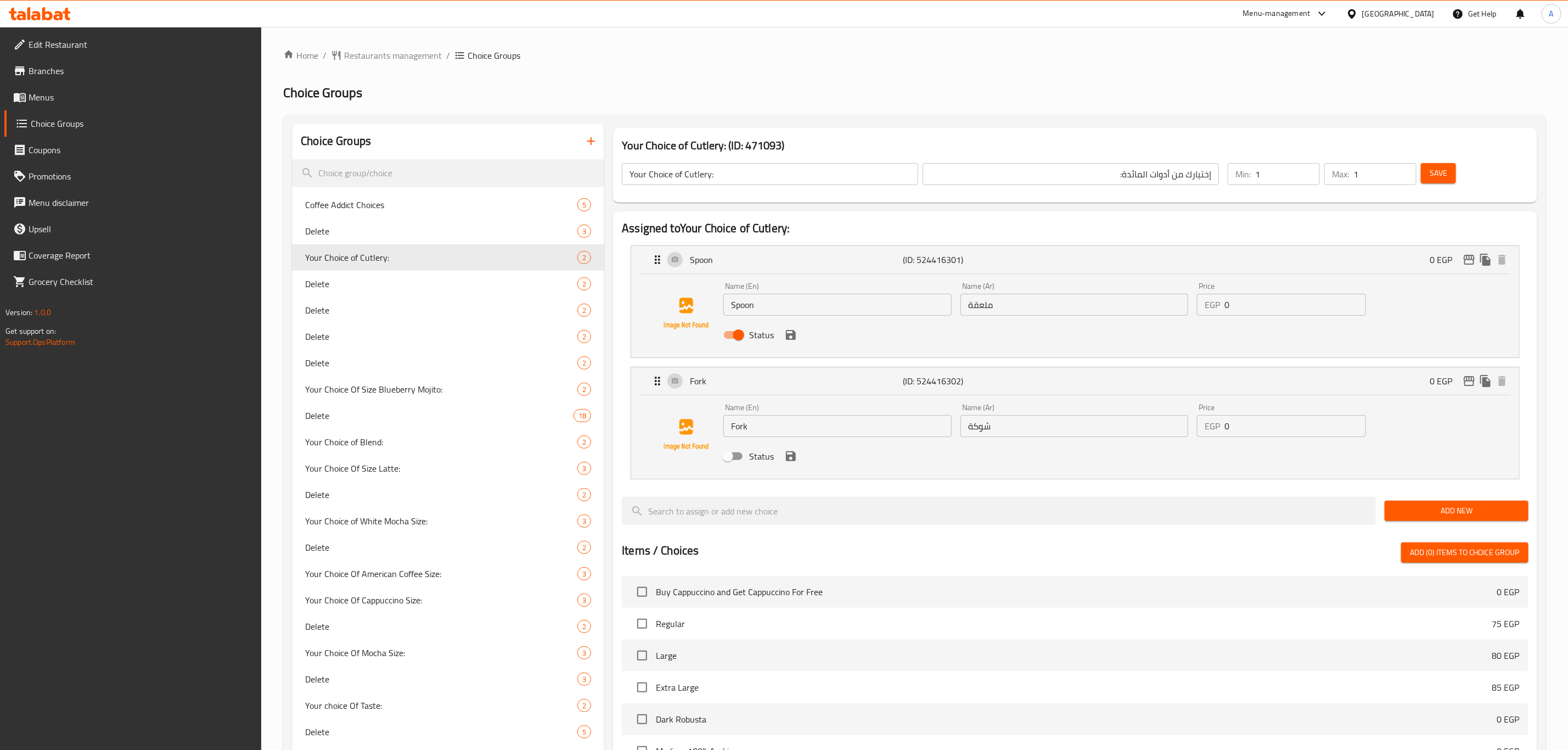
click at [733, 460] on input "Status" at bounding box center [727, 456] width 63 height 21
checkbox input "true"
click at [791, 455] on icon "save" at bounding box center [791, 456] width 13 height 13
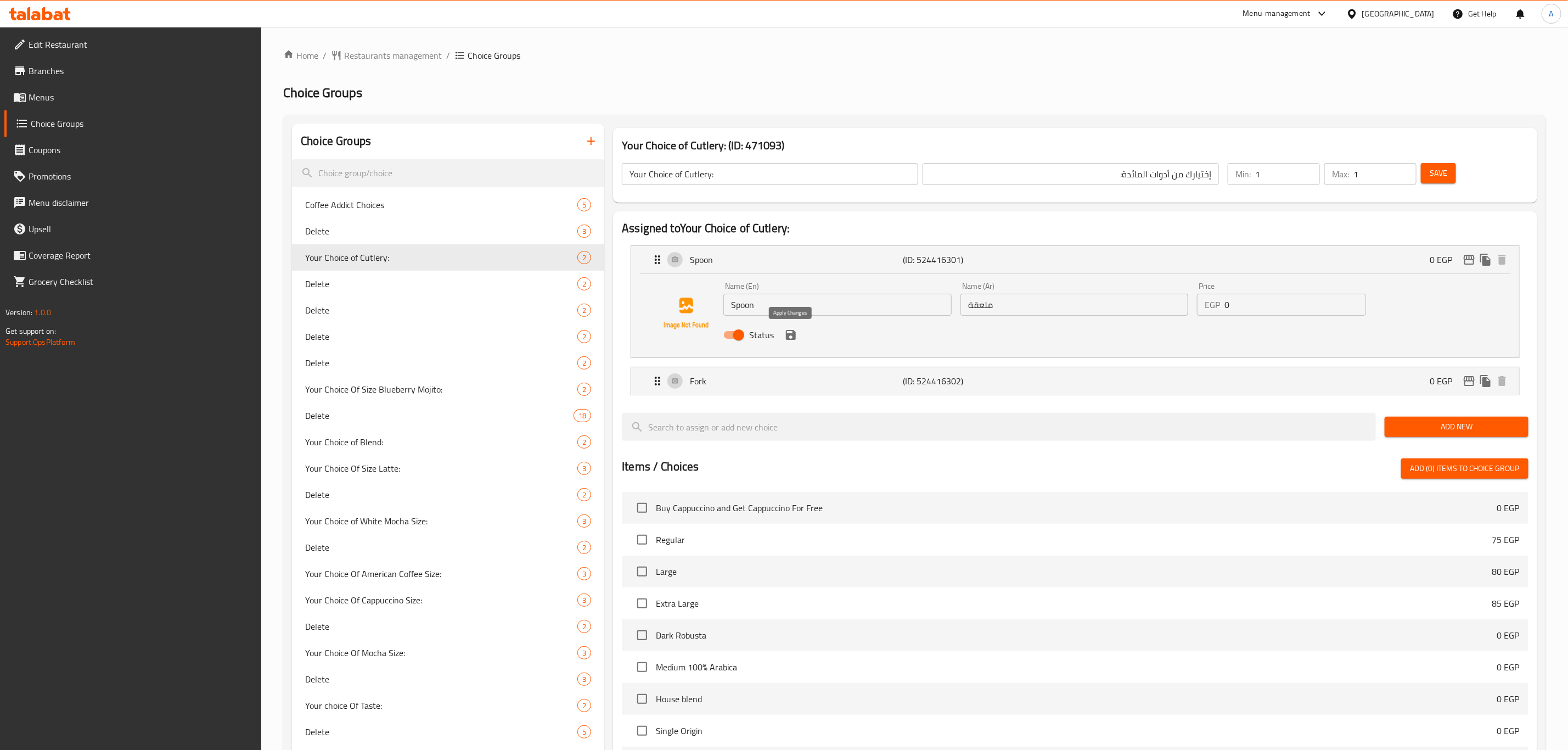
click at [791, 338] on icon "save" at bounding box center [791, 335] width 13 height 13
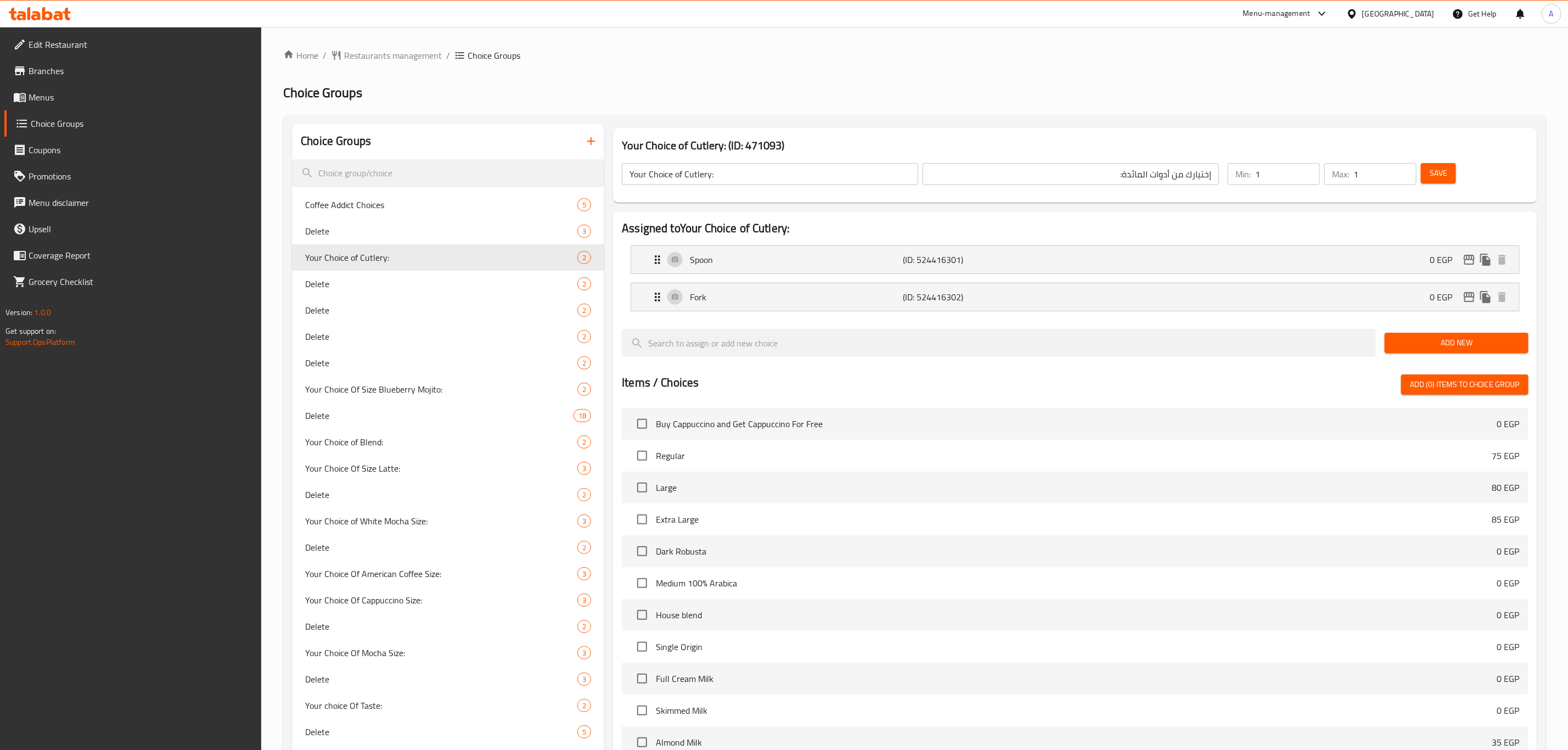
click at [1447, 164] on button "Save" at bounding box center [1439, 173] width 35 height 20
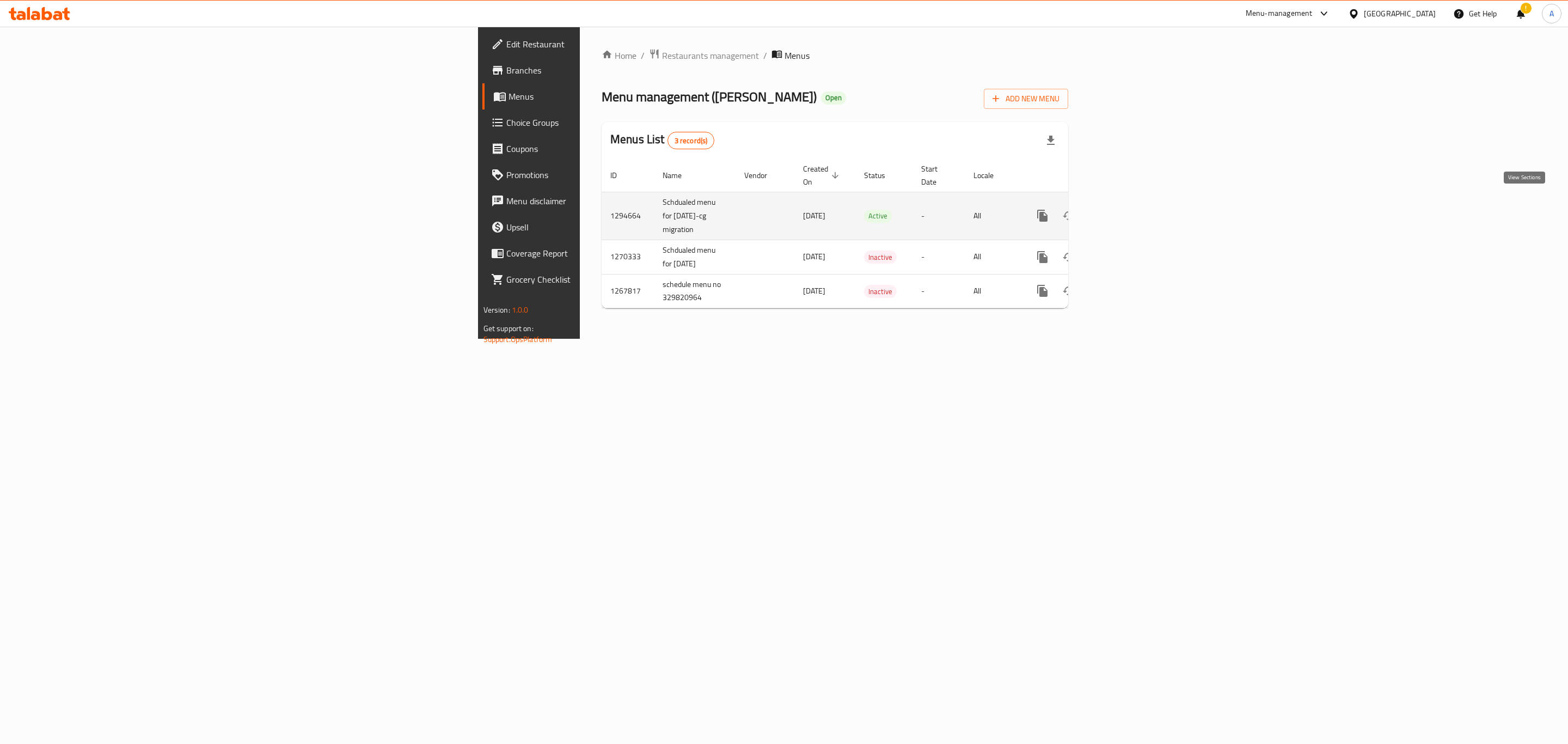
click at [1128, 209] on icon "enhanced table" at bounding box center [1121, 216] width 13 height 13
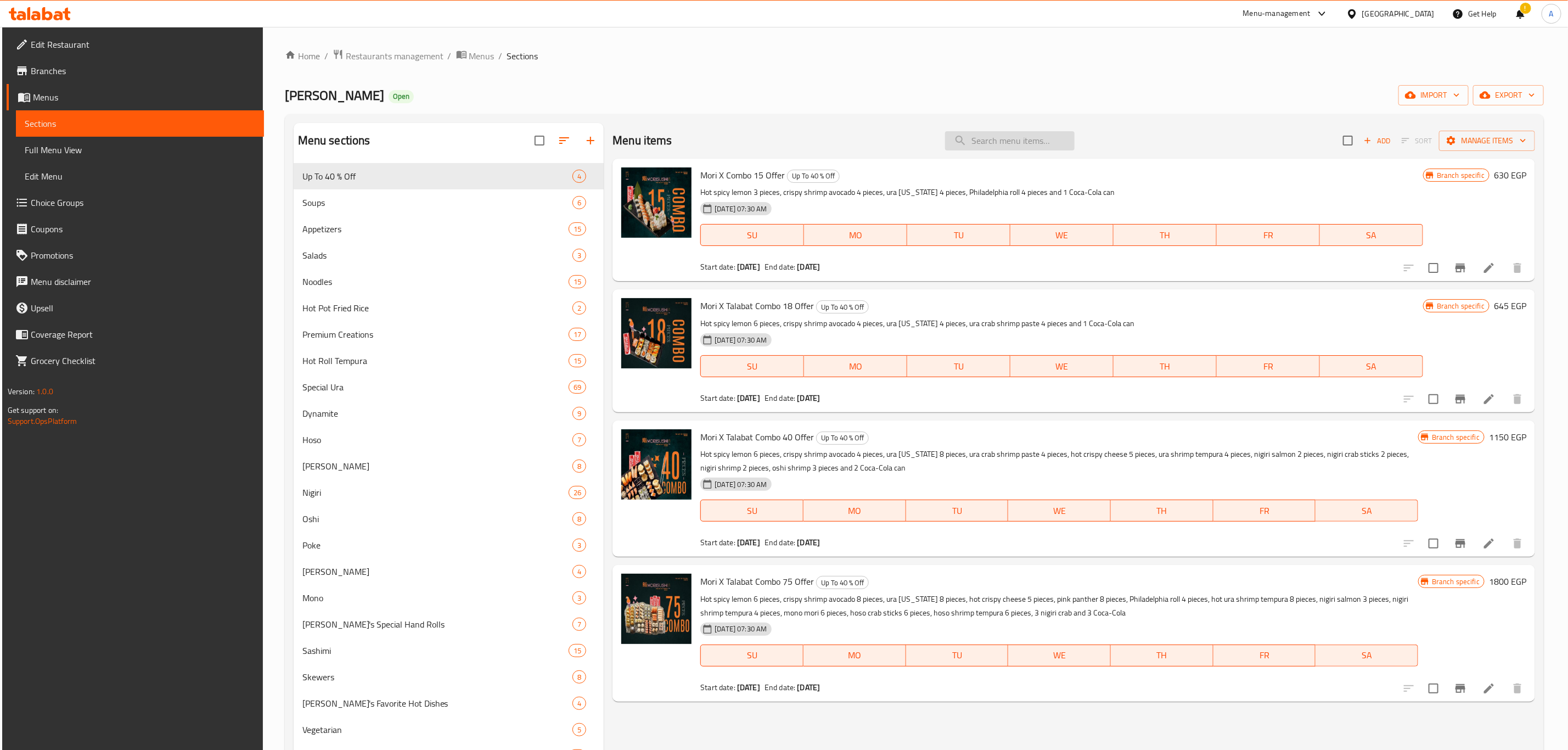
click at [1015, 138] on input "search" at bounding box center [1010, 141] width 129 height 20
paste input "Sweet Shrimp dynamite"
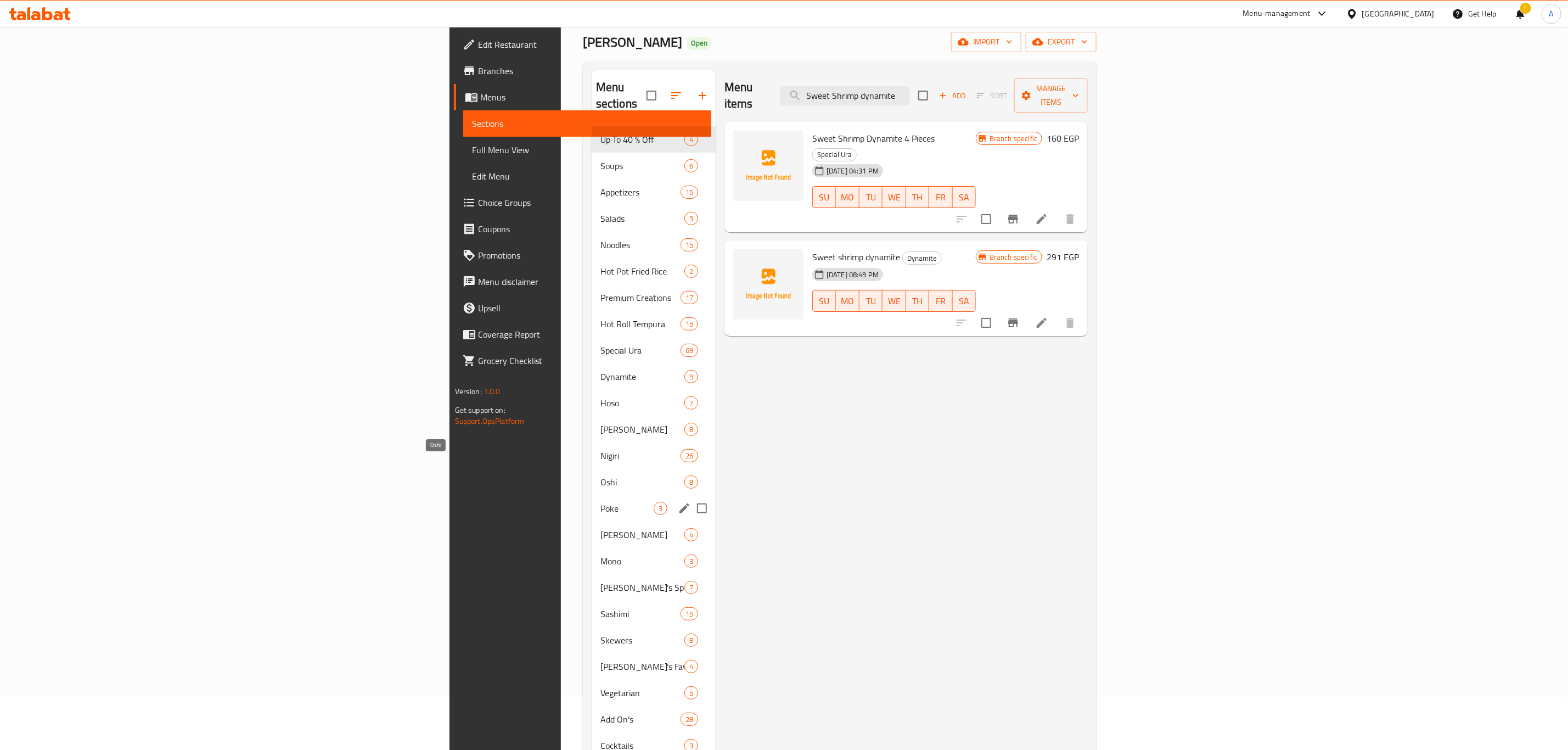
scroll to position [55, 0]
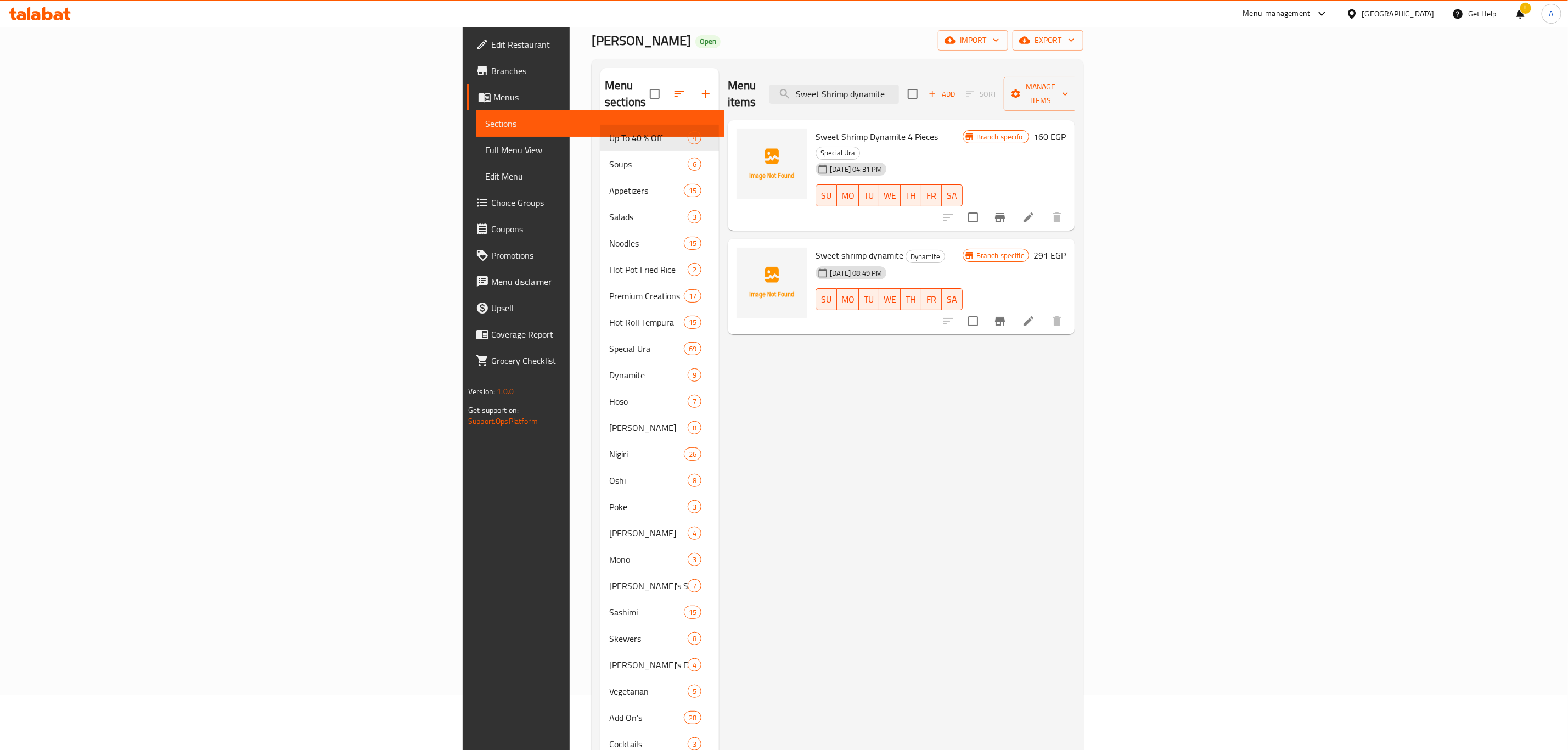
type input "Sweet Shrimp dynamite"
click at [1006, 315] on icon "Branch-specific-item" at bounding box center [1000, 321] width 13 height 13
click at [1006, 211] on icon "Branch-specific-item" at bounding box center [1000, 218] width 13 height 13
click at [816, 129] on span "Sweet Shrimp Dynamite 4 Pieces" at bounding box center [877, 137] width 123 height 16
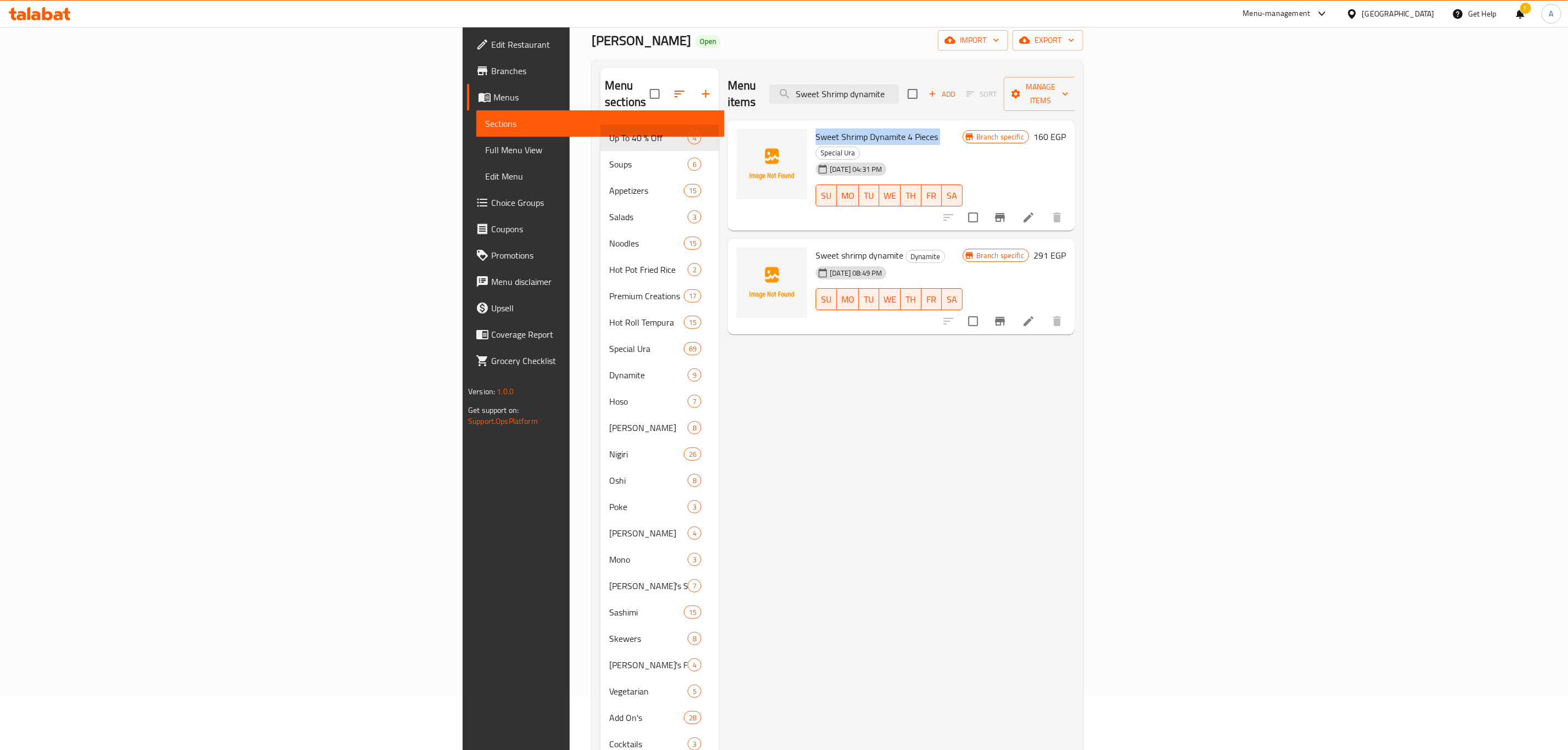
click at [816, 129] on span "Sweet Shrimp Dynamite 4 Pieces" at bounding box center [877, 137] width 123 height 16
copy h6 "Sweet Shrimp Dynamite 4 Pieces"
drag, startPoint x: 756, startPoint y: 206, endPoint x: 748, endPoint y: 216, distance: 12.8
click at [756, 239] on div "Sweet shrimp dynamite Dynamite 02-09-2025 08:49 PM SU MO TU WE TH FR SA Branch …" at bounding box center [901, 286] width 347 height 96
click at [816, 247] on span "Sweet shrimp dynamite" at bounding box center [859, 255] width 88 height 16
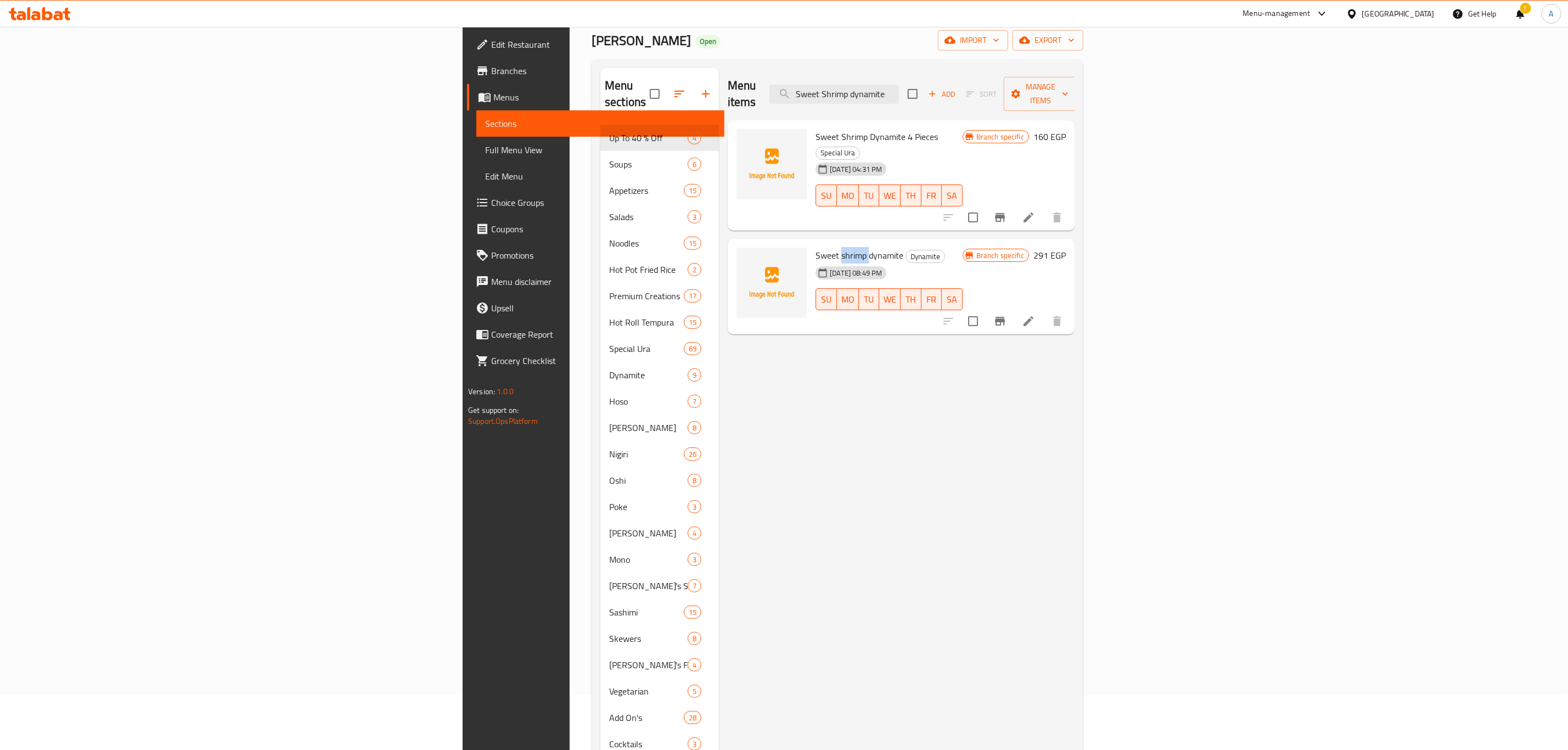
click at [816, 247] on span "Sweet shrimp dynamite" at bounding box center [859, 255] width 88 height 16
copy h6 "Sweet shrimp dynamite"
click at [899, 94] on input "Sweet Shrimp dynamite" at bounding box center [834, 94] width 129 height 20
paste input "Hot Ura Shrimp Tempura"
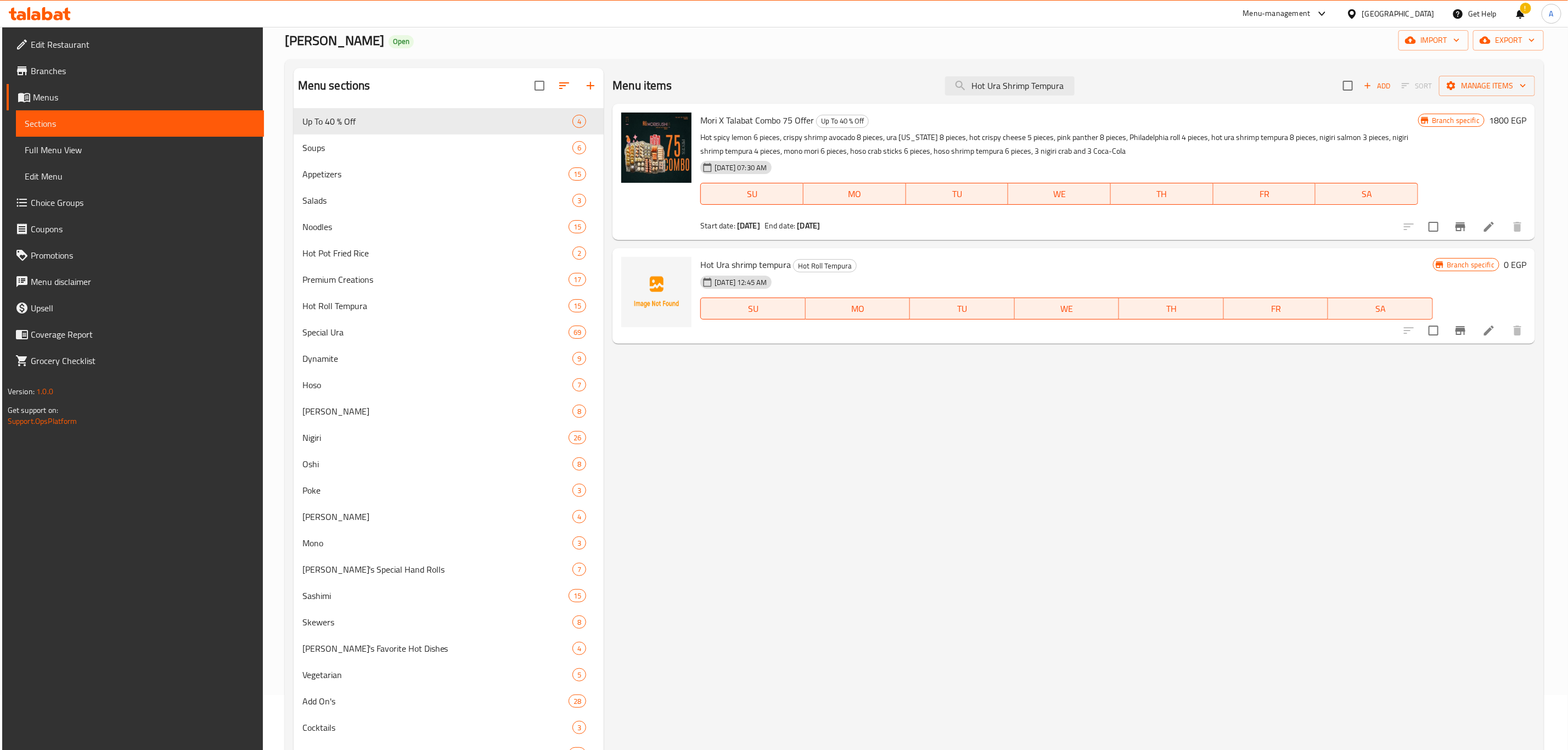
type input "Hot Ura Shrimp Tempura"
click at [636, 264] on button "upload picture" at bounding box center [636, 272] width 22 height 22
click at [1493, 324] on icon at bounding box center [1489, 331] width 13 height 13
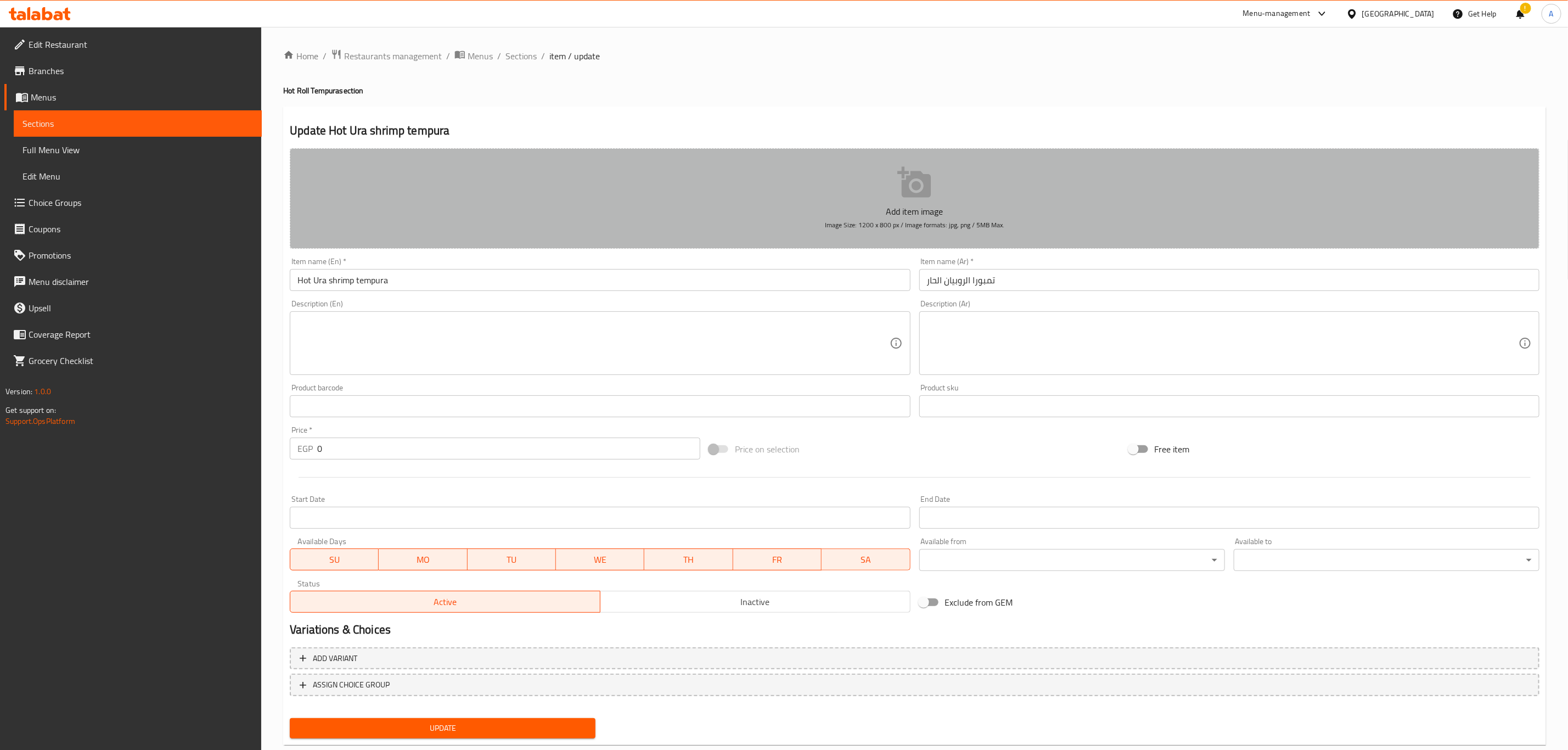
click at [905, 187] on icon "button" at bounding box center [914, 183] width 34 height 31
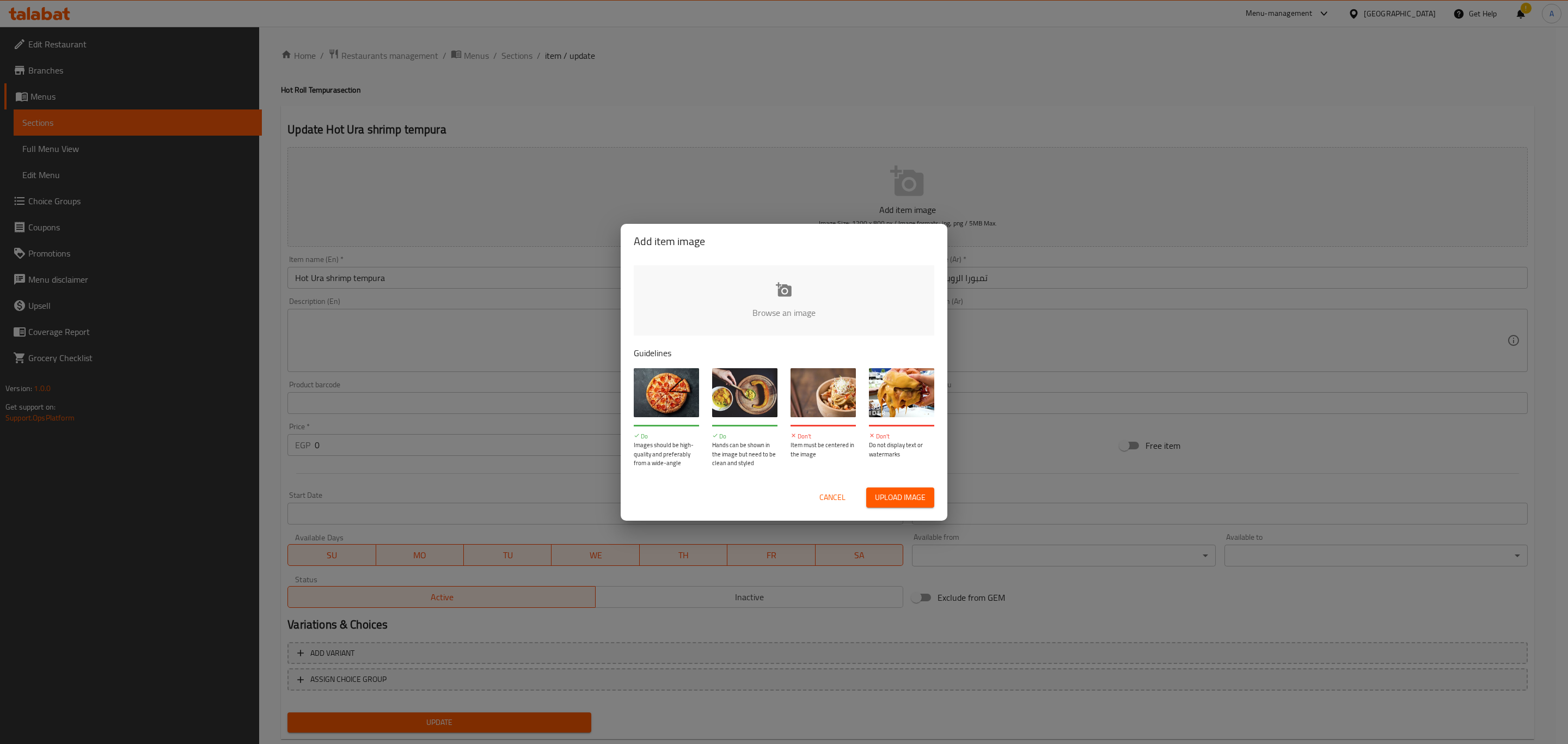
click at [792, 283] on input "file" at bounding box center [1151, 316] width 1036 height 102
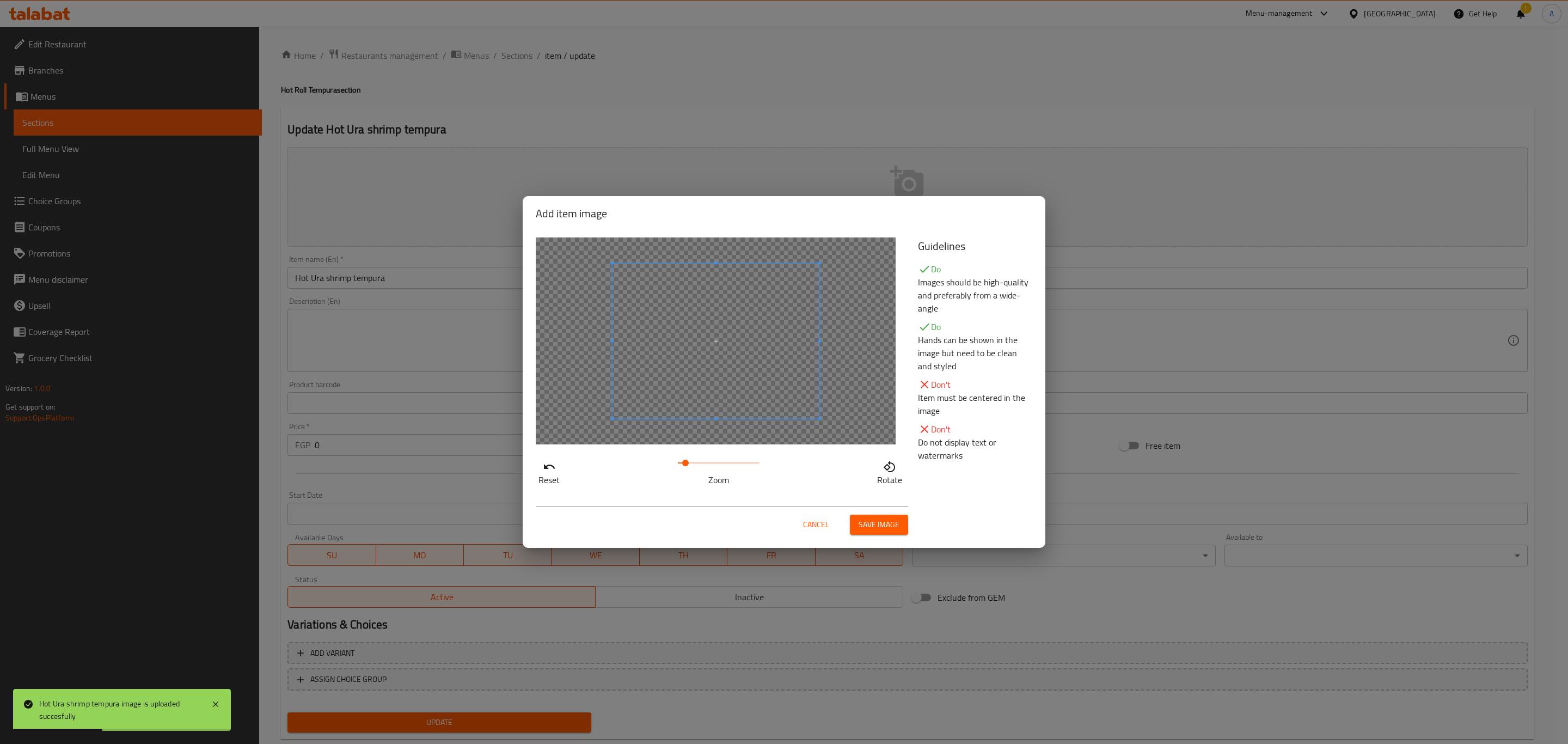
click at [686, 460] on span at bounding box center [685, 463] width 7 height 7
click at [879, 528] on span "Save image" at bounding box center [879, 525] width 41 height 13
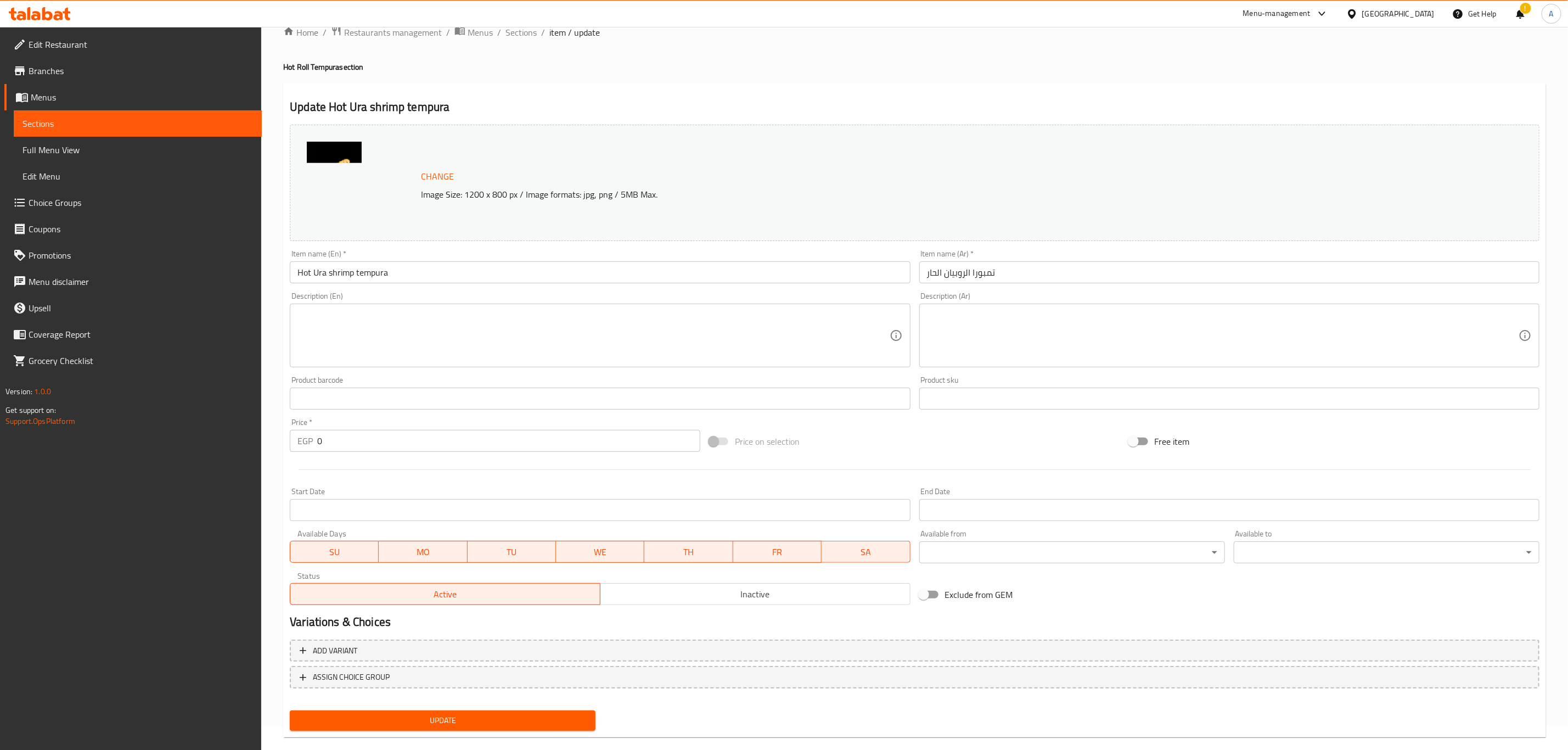
scroll to position [40, 0]
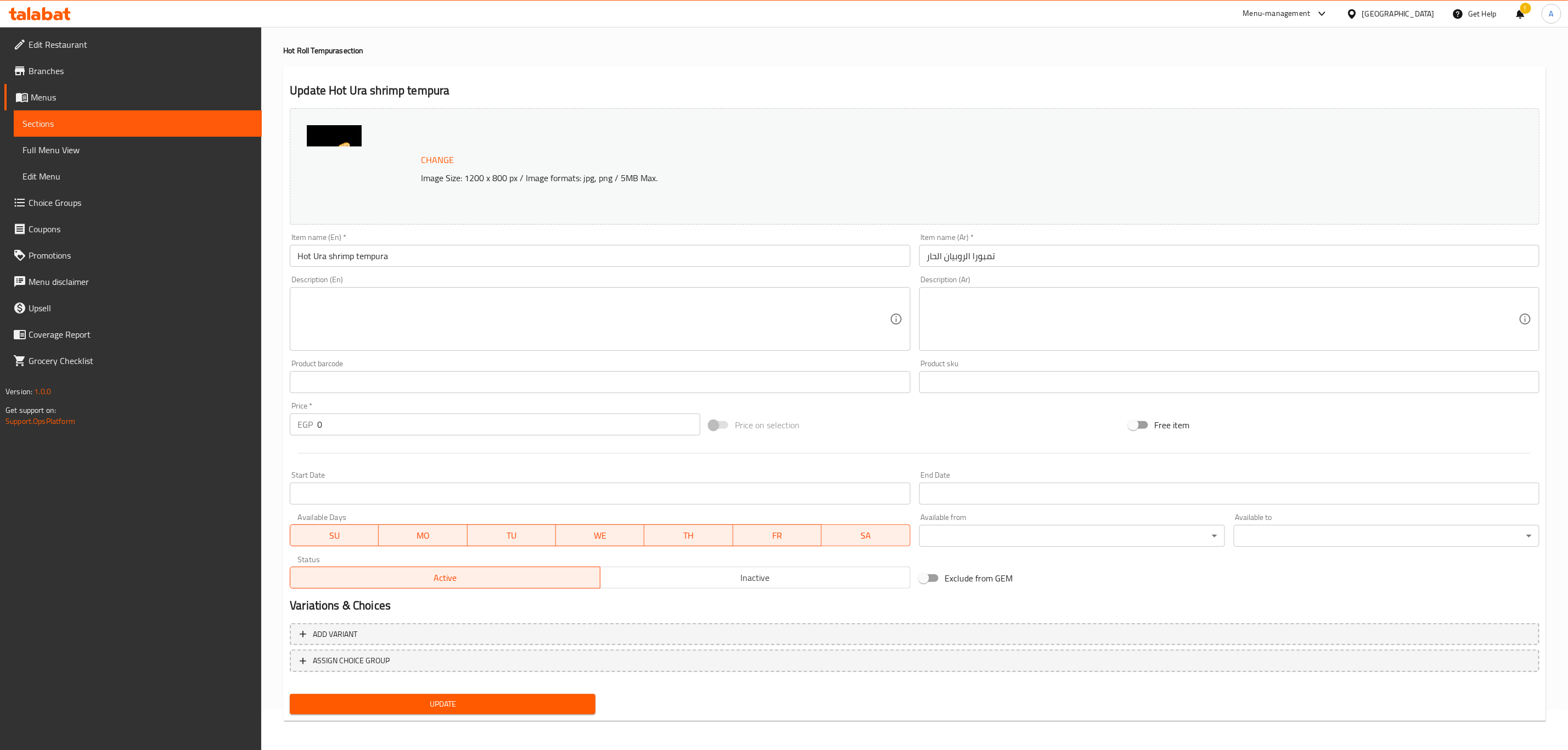
click at [494, 698] on span "Update" at bounding box center [443, 704] width 288 height 13
click at [441, 694] on button "Update" at bounding box center [443, 704] width 306 height 20
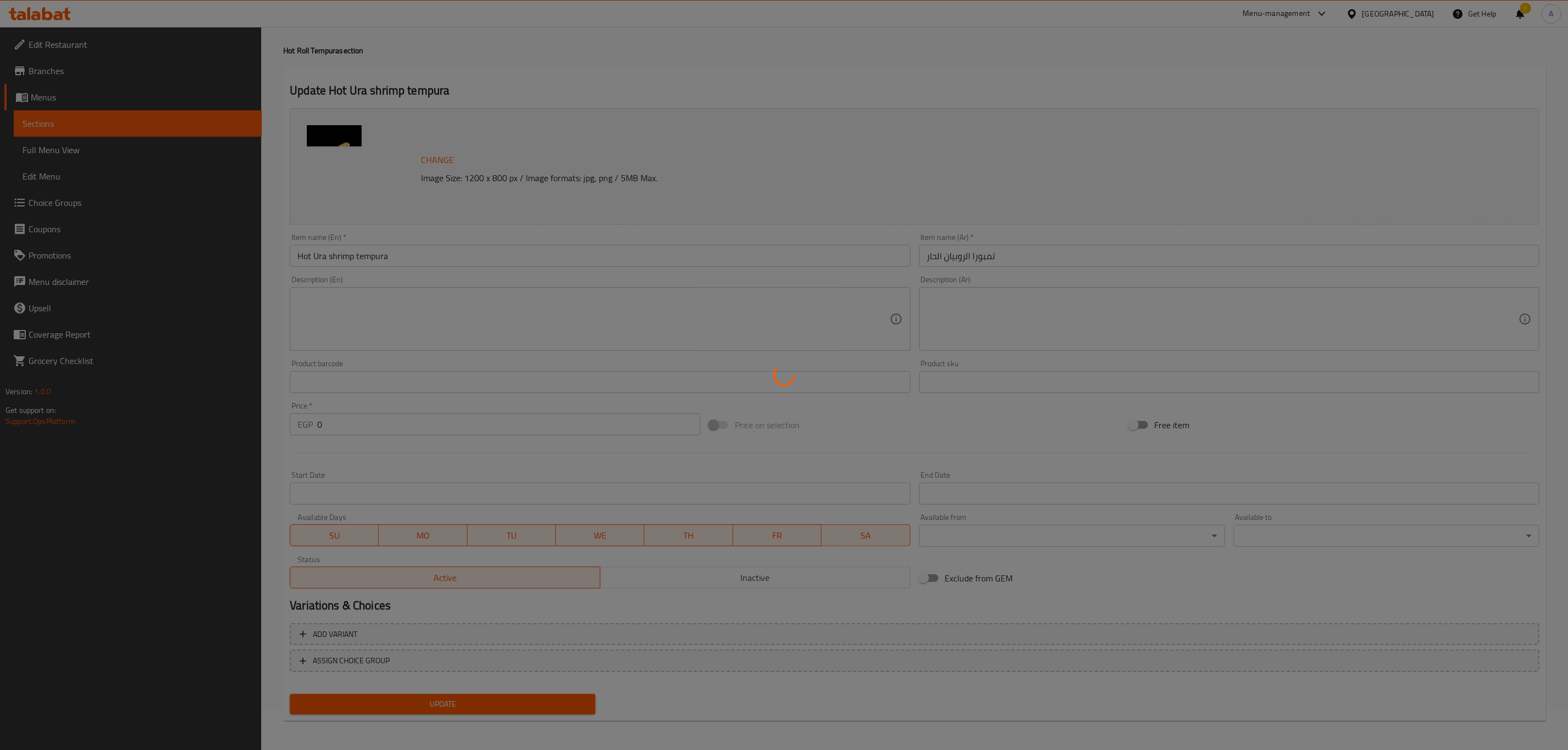
scroll to position [0, 0]
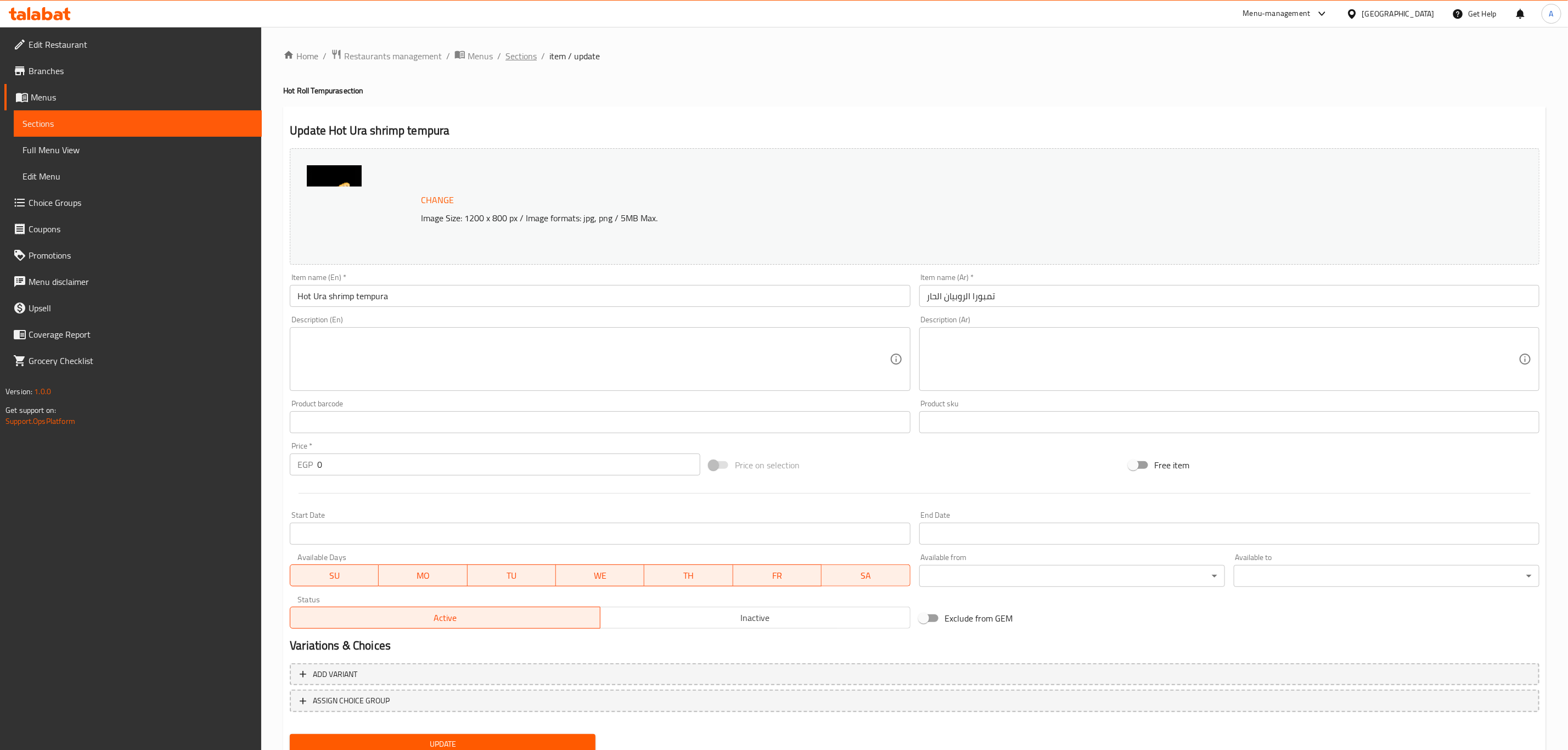
click at [520, 59] on span "Sections" at bounding box center [521, 56] width 31 height 13
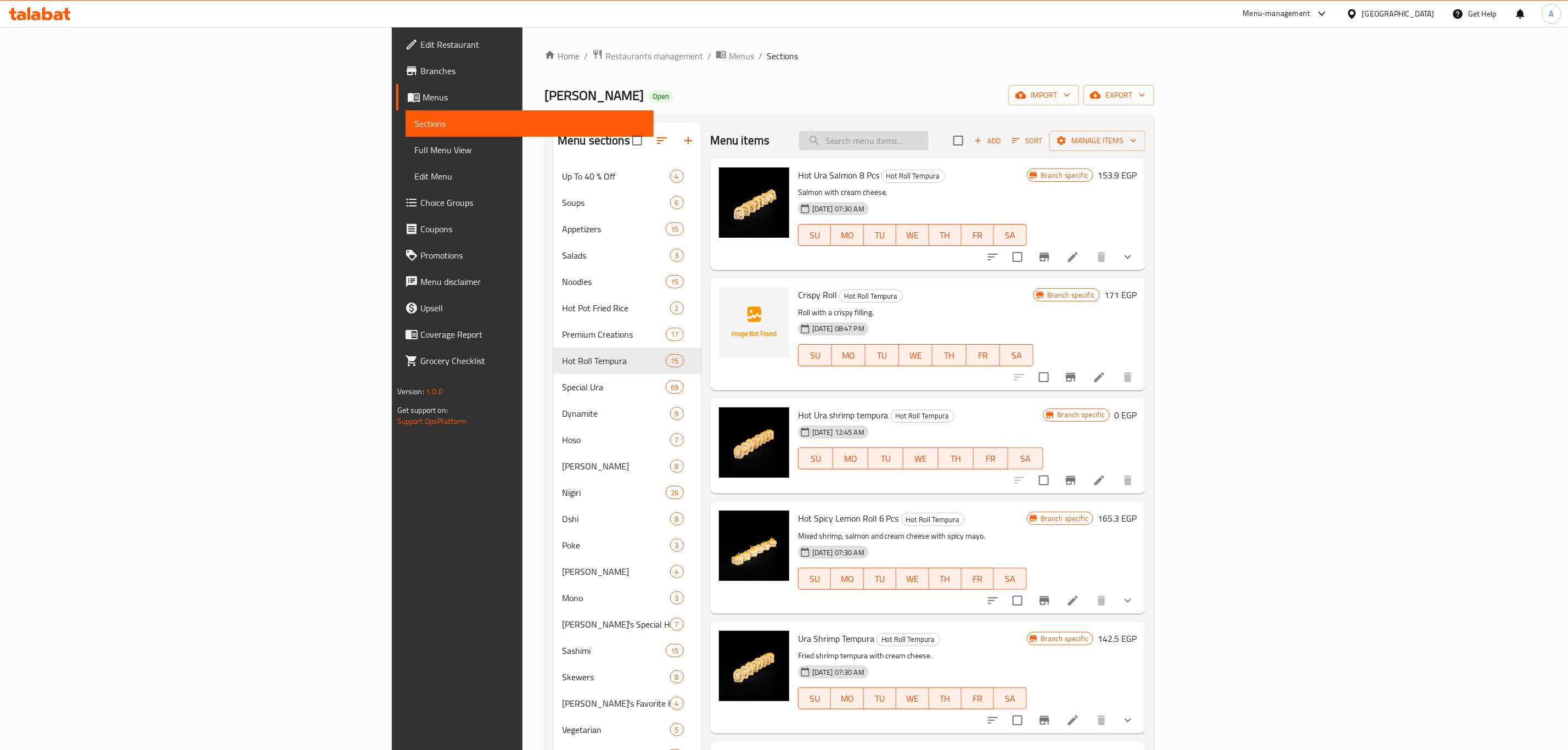
click at [929, 144] on input "search" at bounding box center [863, 141] width 129 height 20
paste input "Crispy roll"
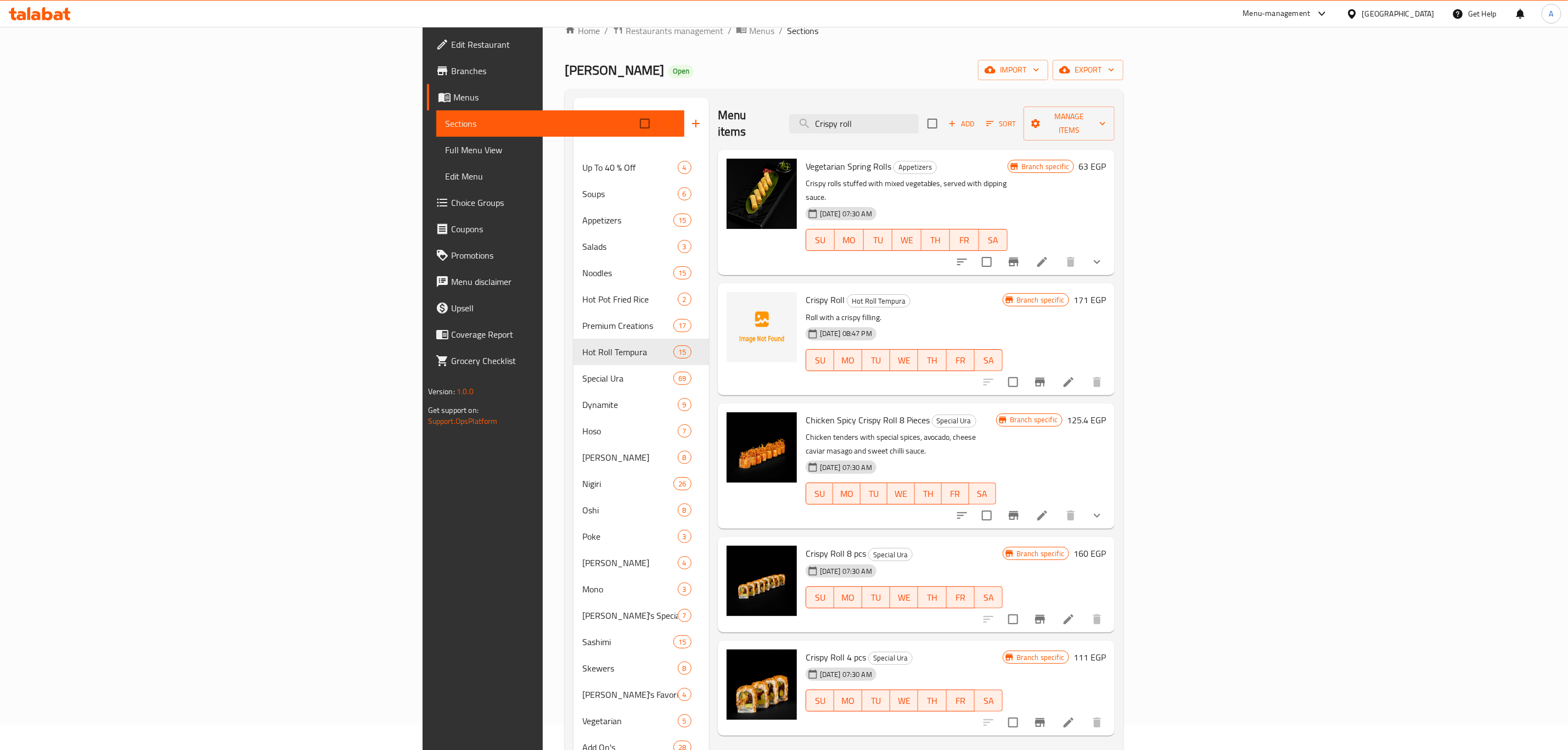
scroll to position [26, 0]
type input "Crispy roll"
click at [1075, 375] on icon at bounding box center [1069, 381] width 13 height 13
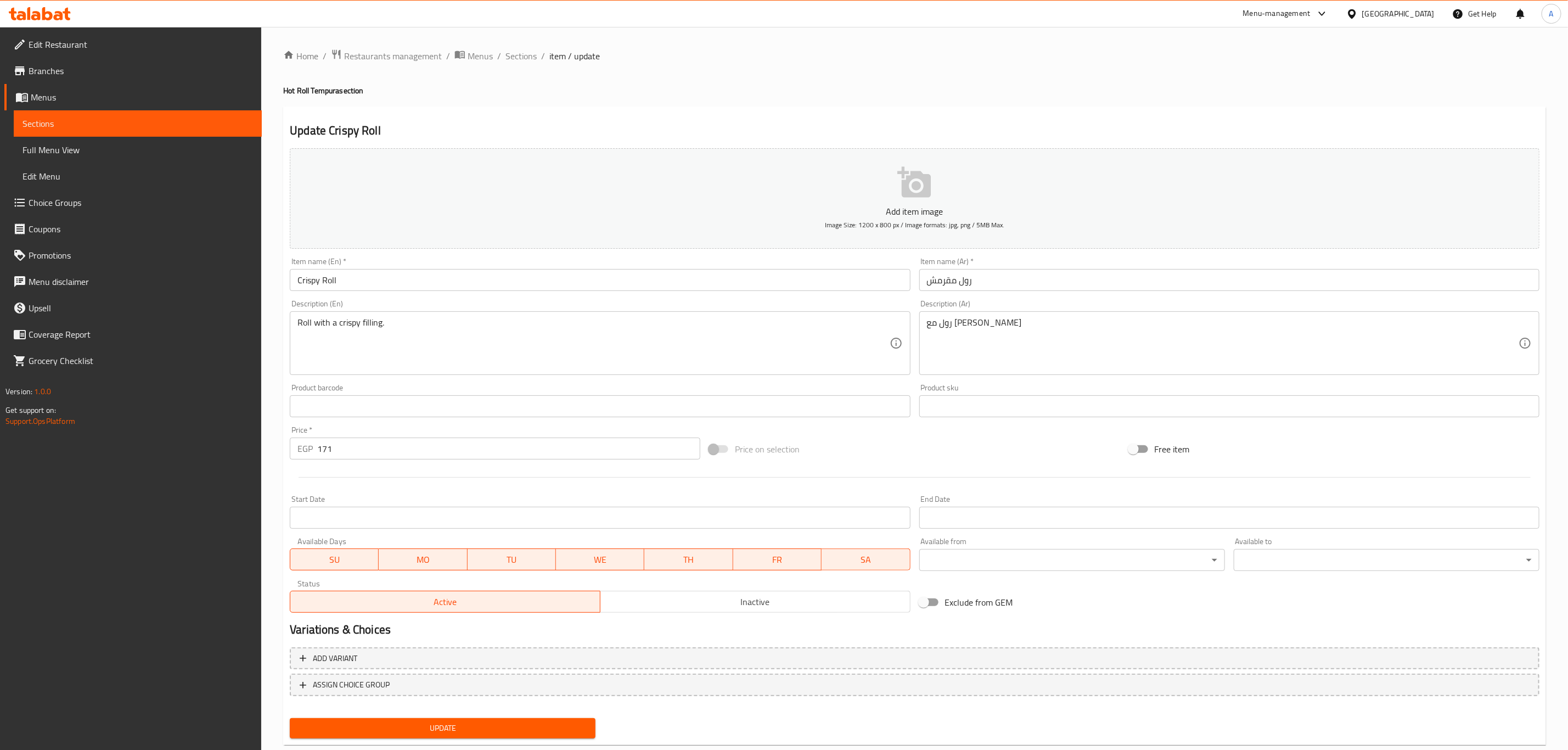
click at [911, 175] on icon "button" at bounding box center [914, 183] width 34 height 31
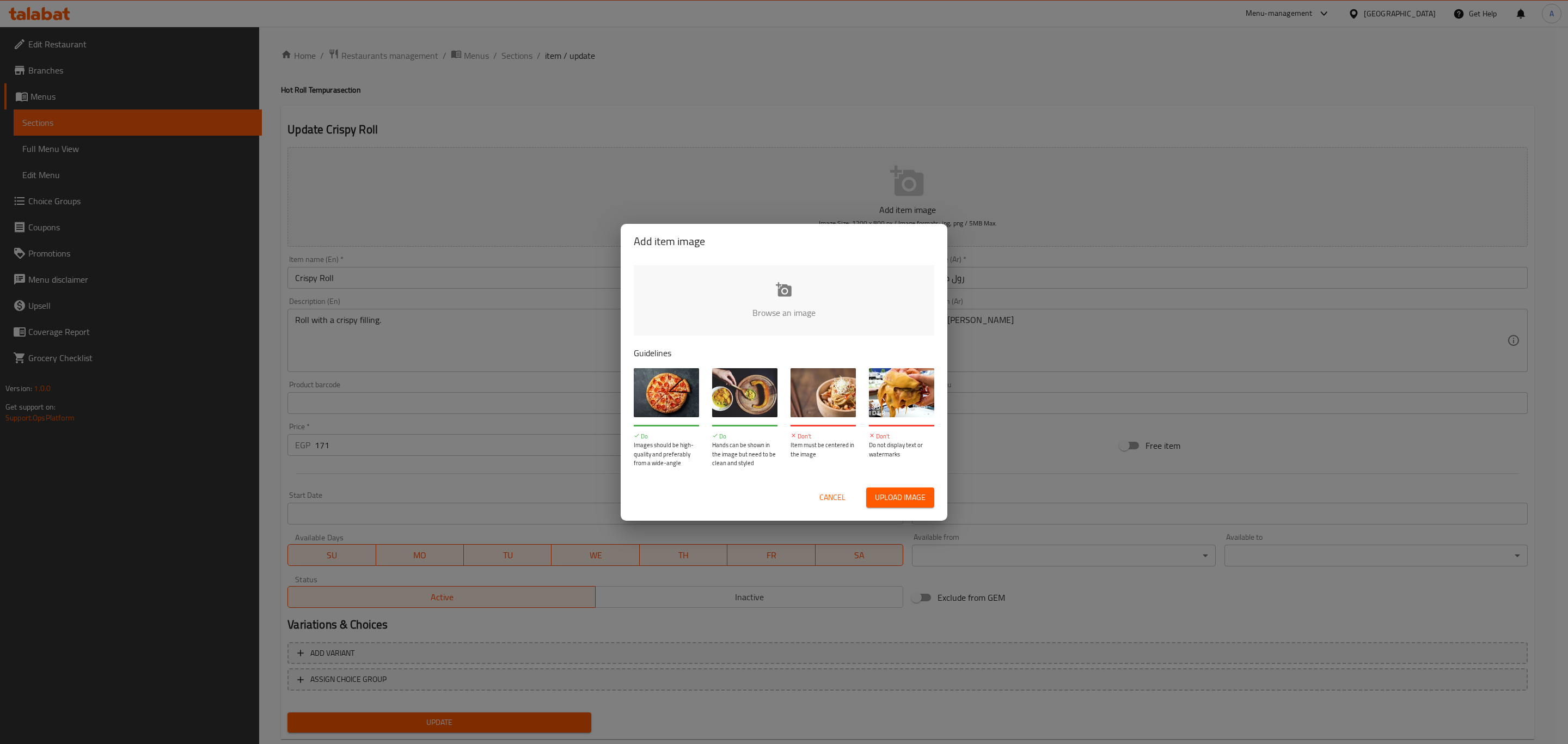
click at [786, 314] on input "file" at bounding box center [1151, 316] width 1036 height 102
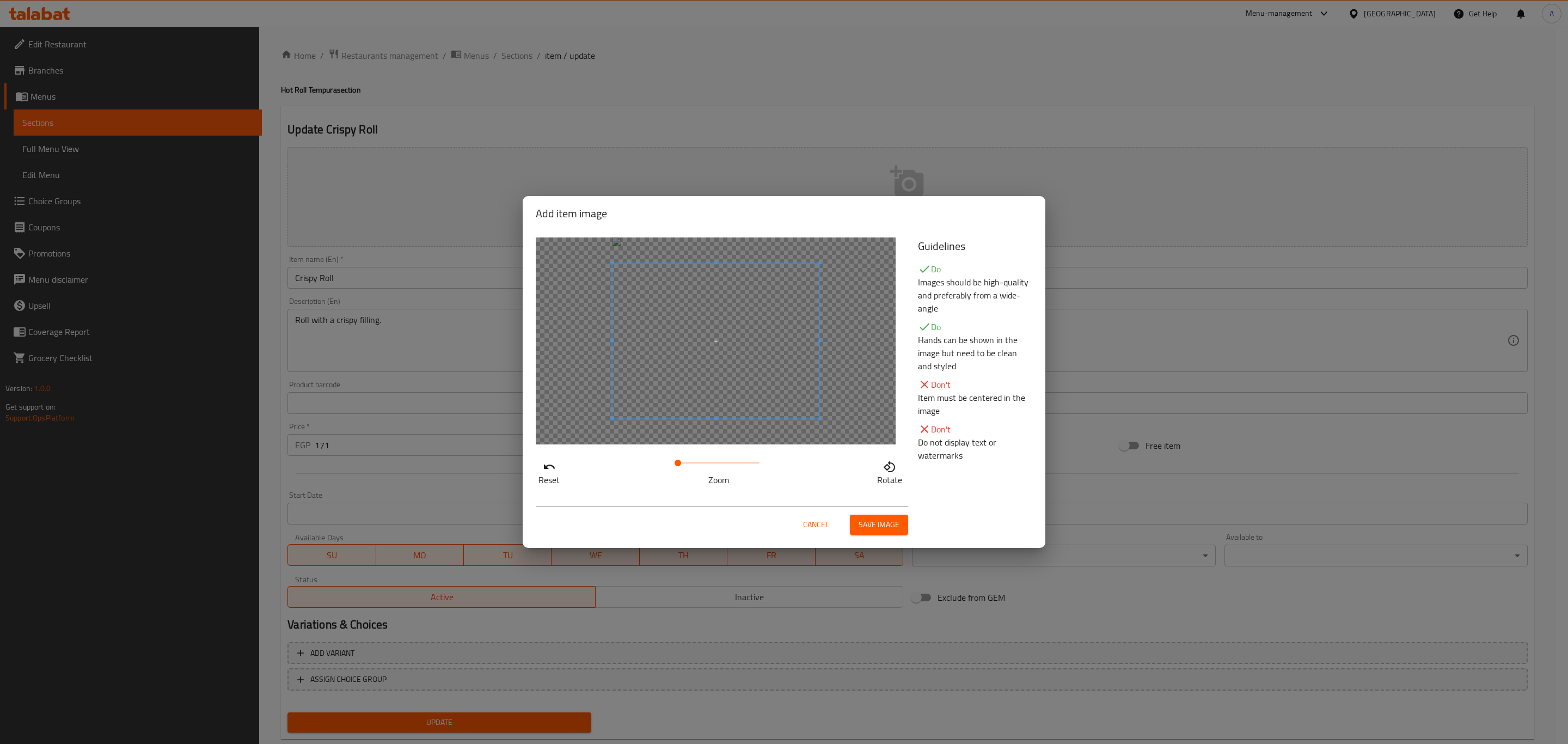
click at [884, 528] on span "Save image" at bounding box center [879, 525] width 41 height 13
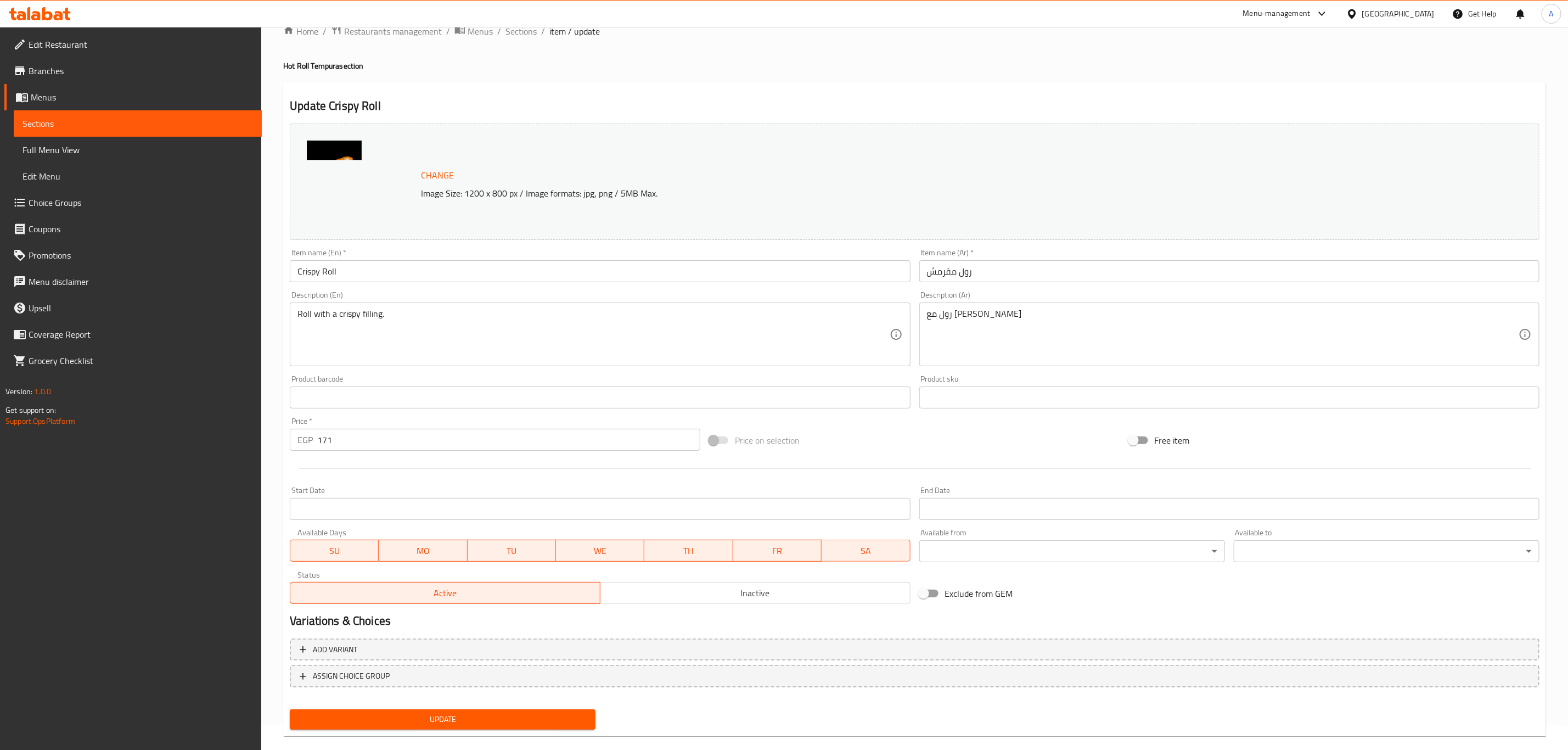
scroll to position [40, 0]
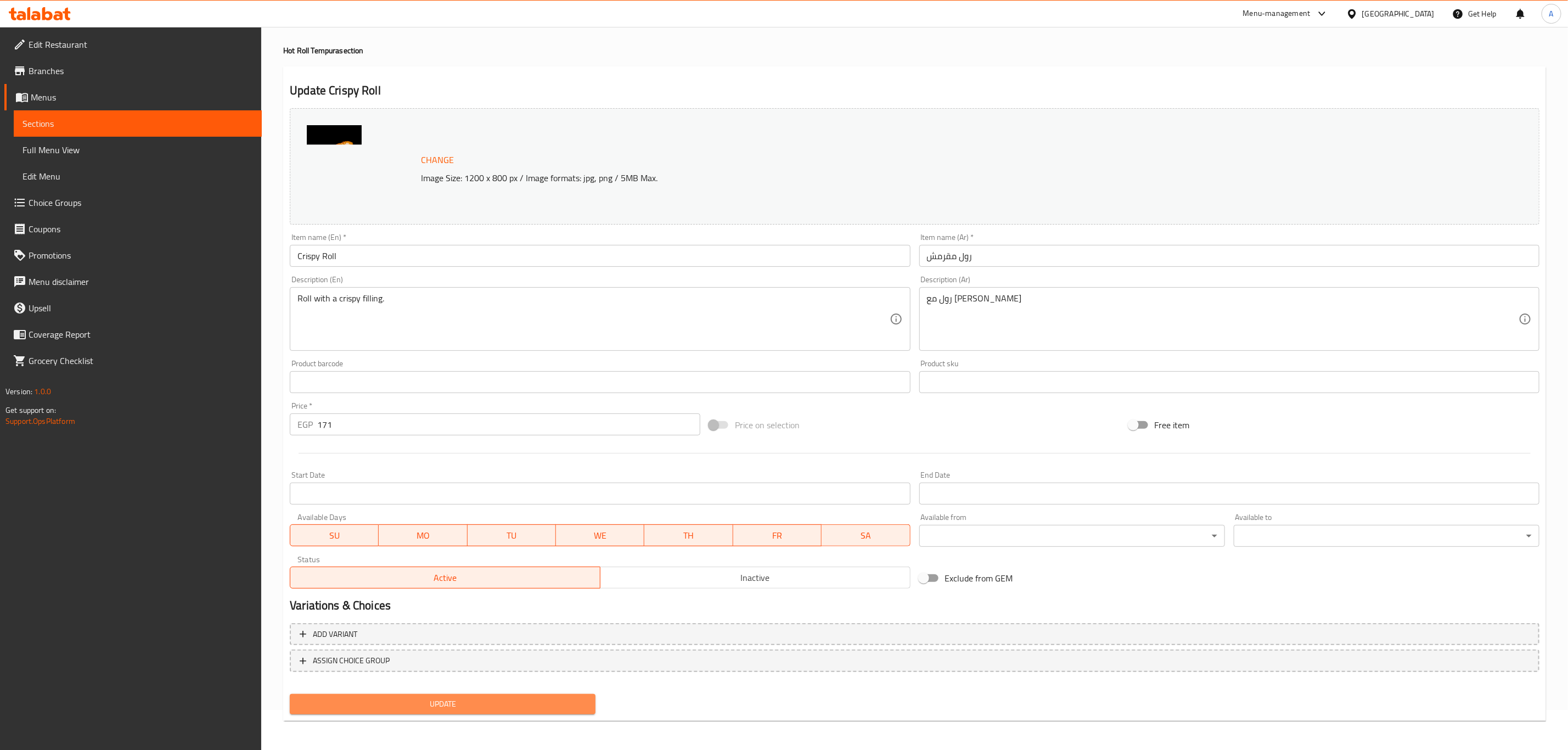
click at [449, 704] on span "Update" at bounding box center [443, 704] width 288 height 13
click at [499, 697] on span "Update" at bounding box center [443, 704] width 288 height 13
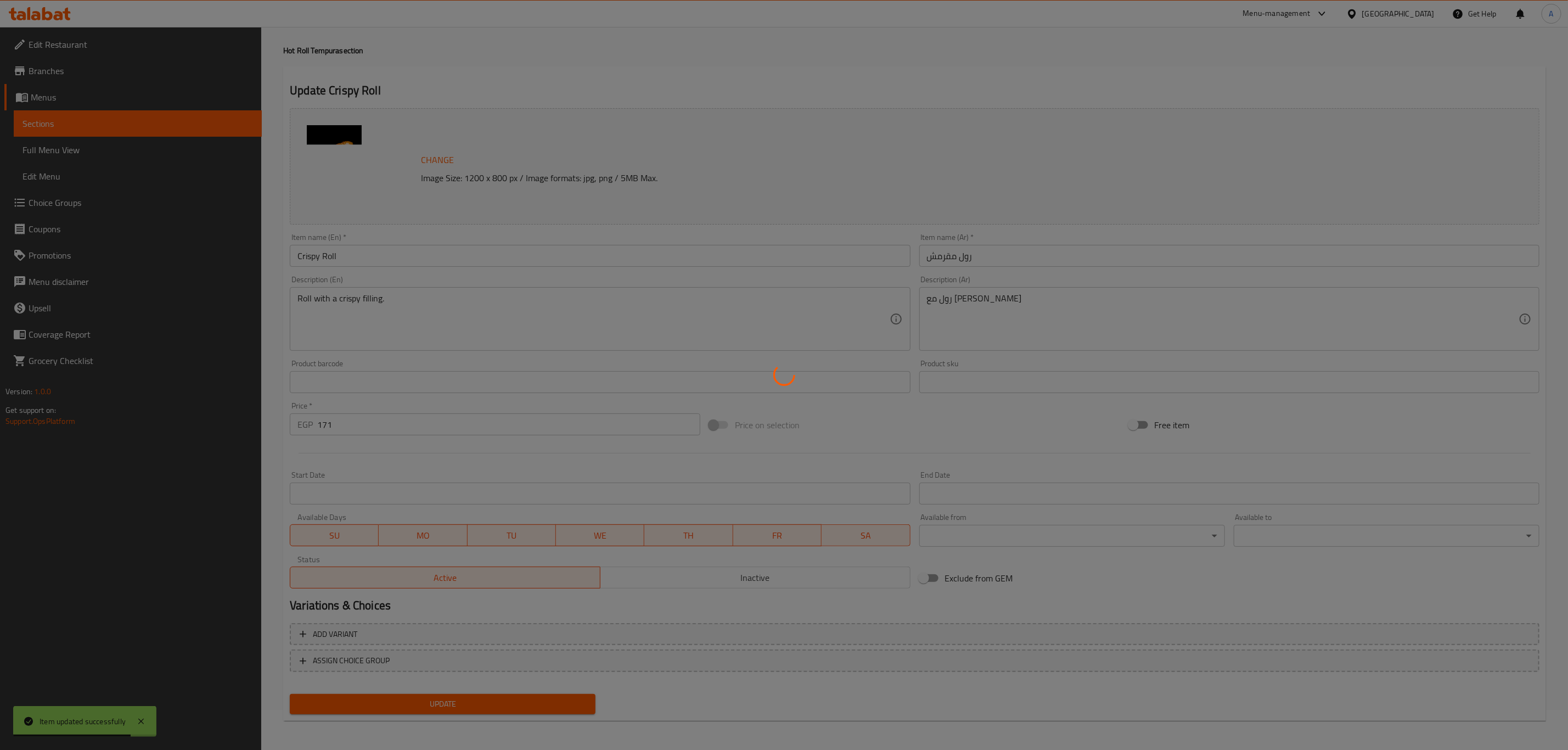
scroll to position [0, 0]
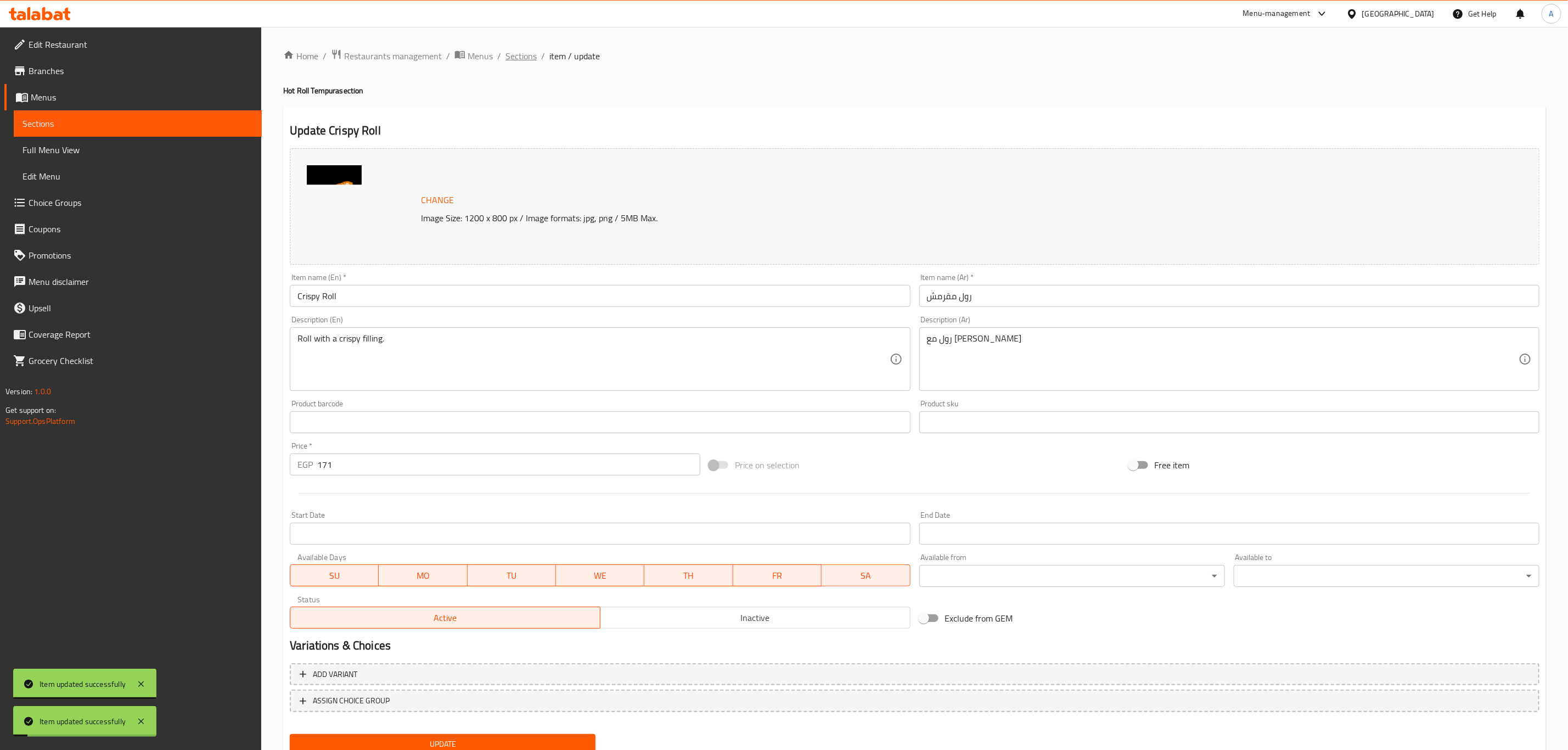
click at [527, 53] on span "Sections" at bounding box center [521, 56] width 31 height 13
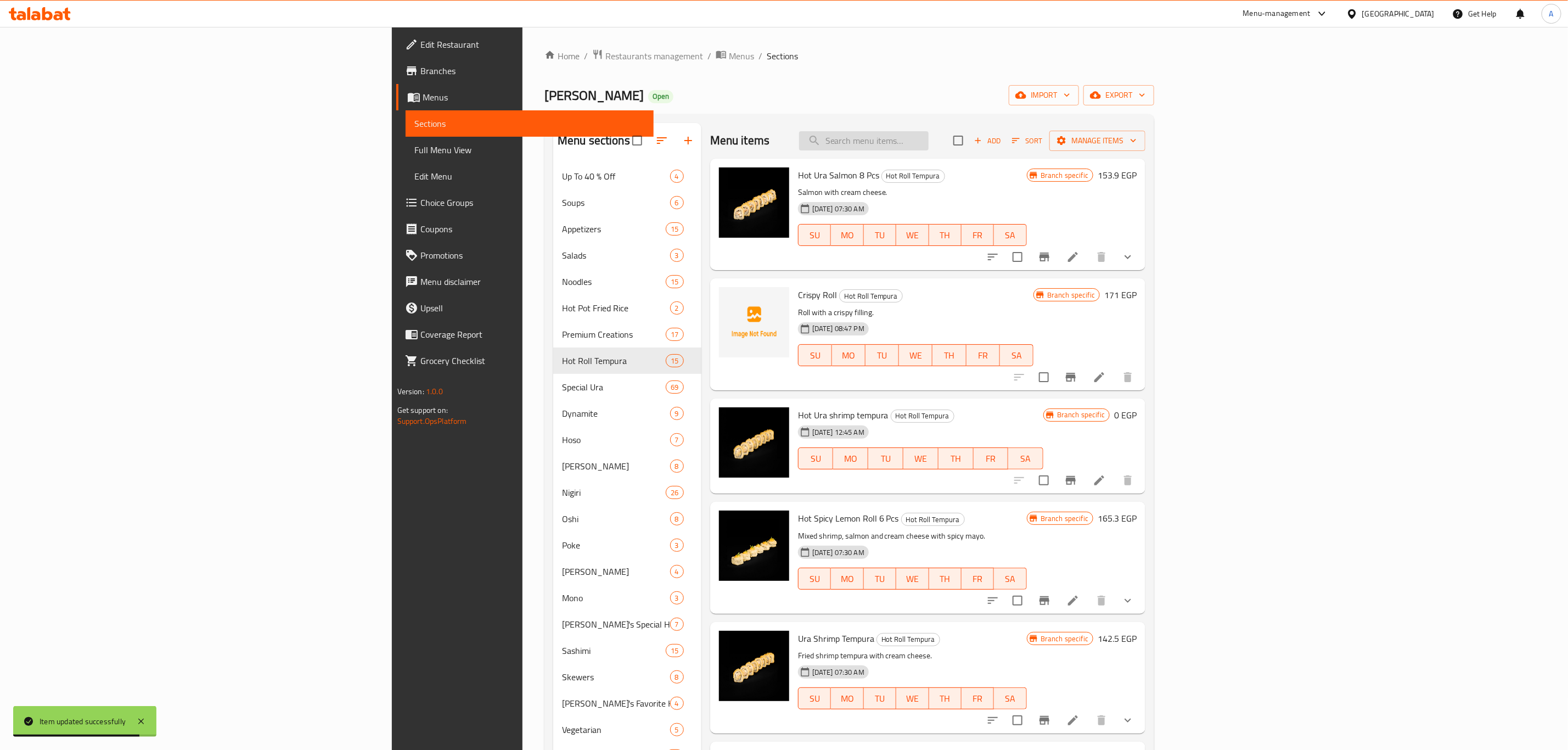
click at [929, 140] on input "search" at bounding box center [863, 141] width 129 height 20
paste input "Korean Chicken Wings"
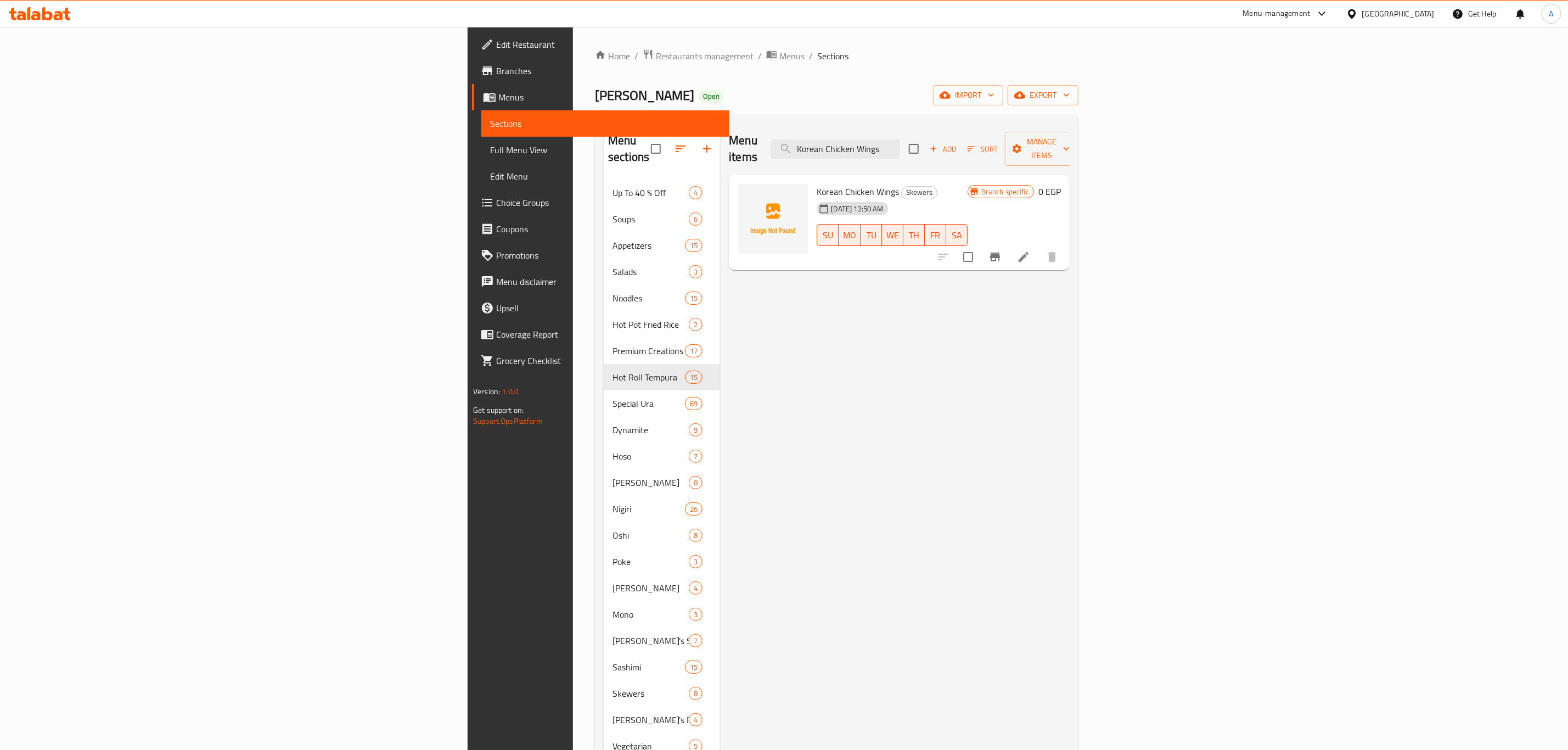
type input "Korean Chicken Wings"
click at [1030, 251] on icon at bounding box center [1024, 257] width 13 height 13
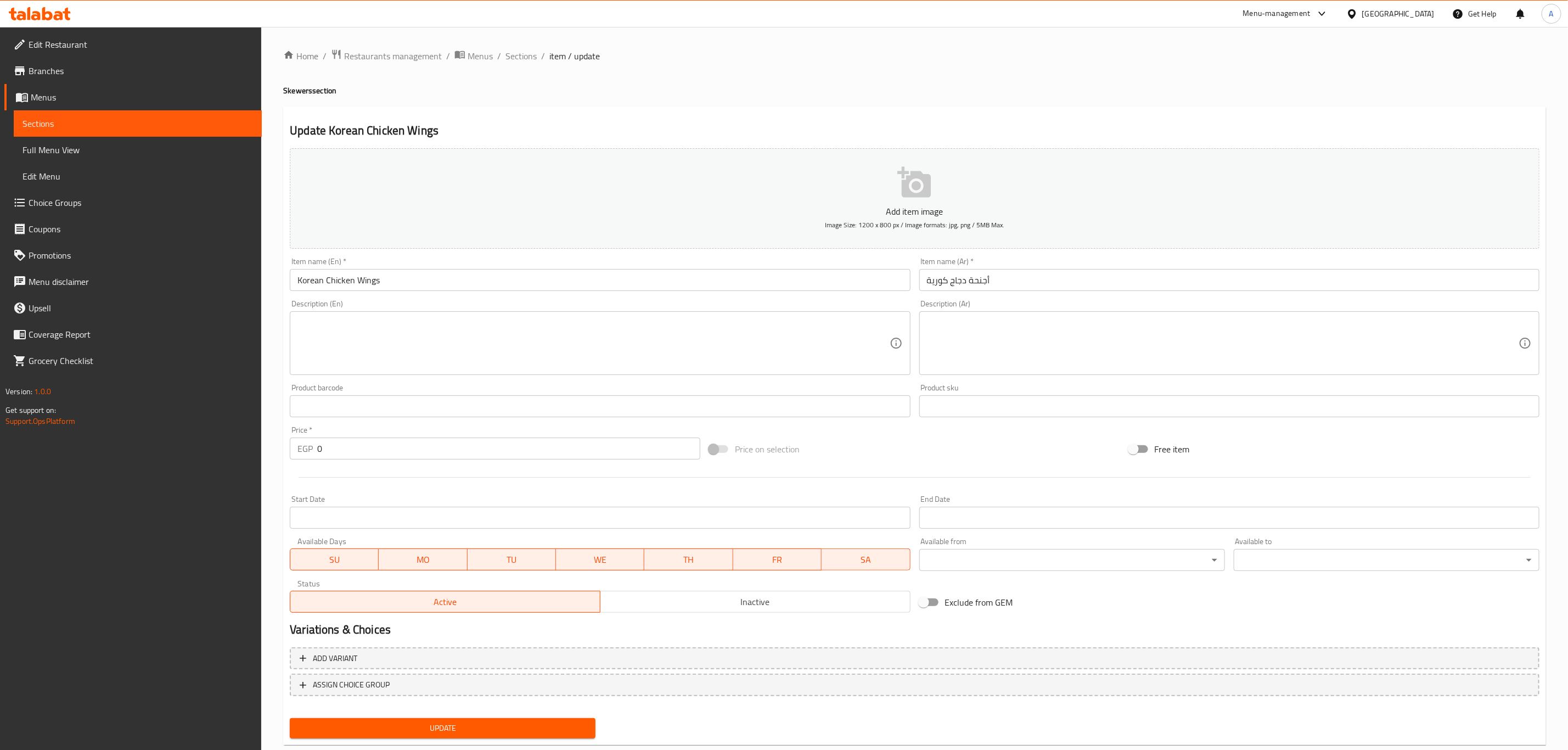
click at [868, 205] on p "Add item image" at bounding box center [915, 212] width 1216 height 13
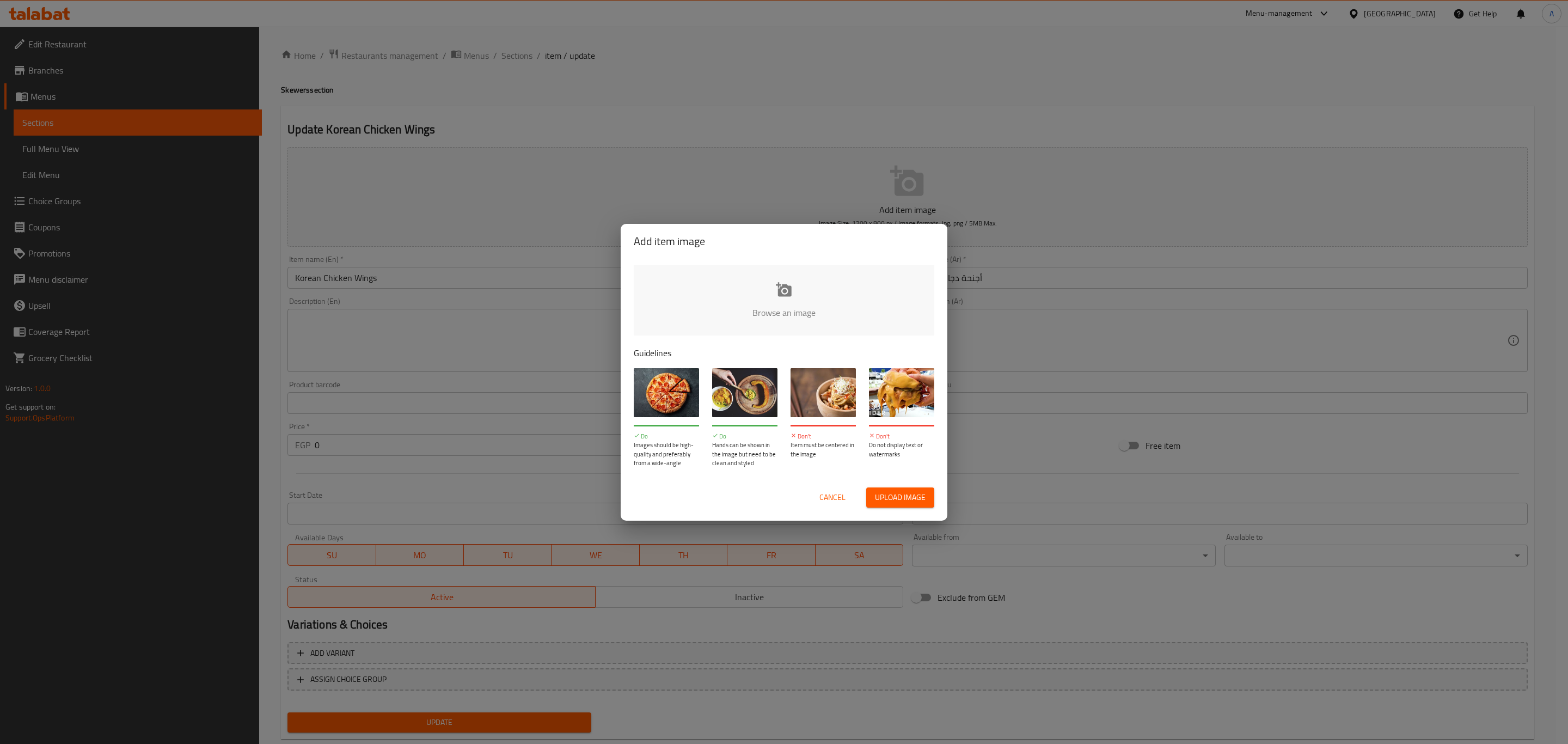
click at [790, 298] on input "file" at bounding box center [1151, 316] width 1036 height 102
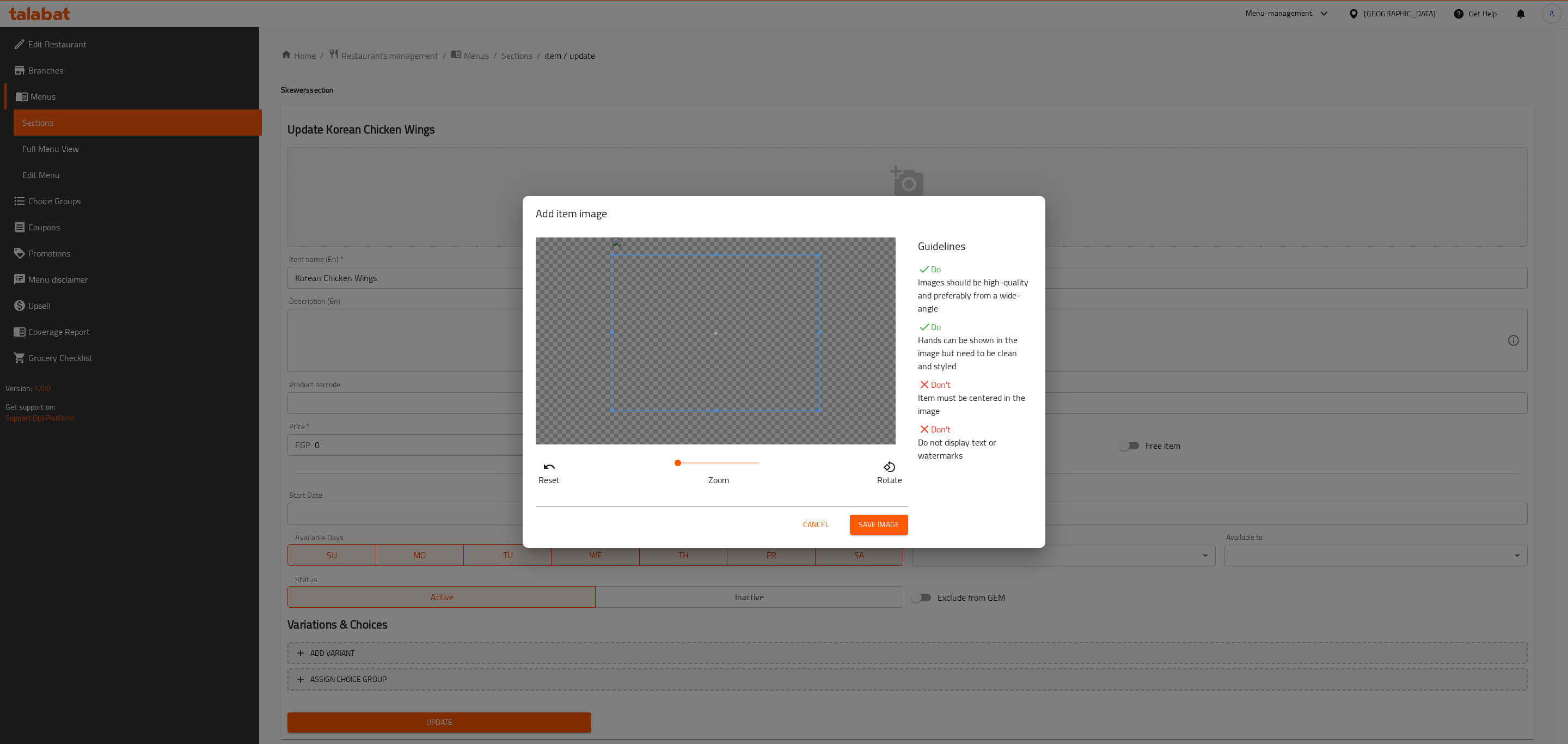
click at [736, 366] on span at bounding box center [716, 333] width 207 height 155
click at [875, 525] on span "Save image" at bounding box center [879, 525] width 41 height 13
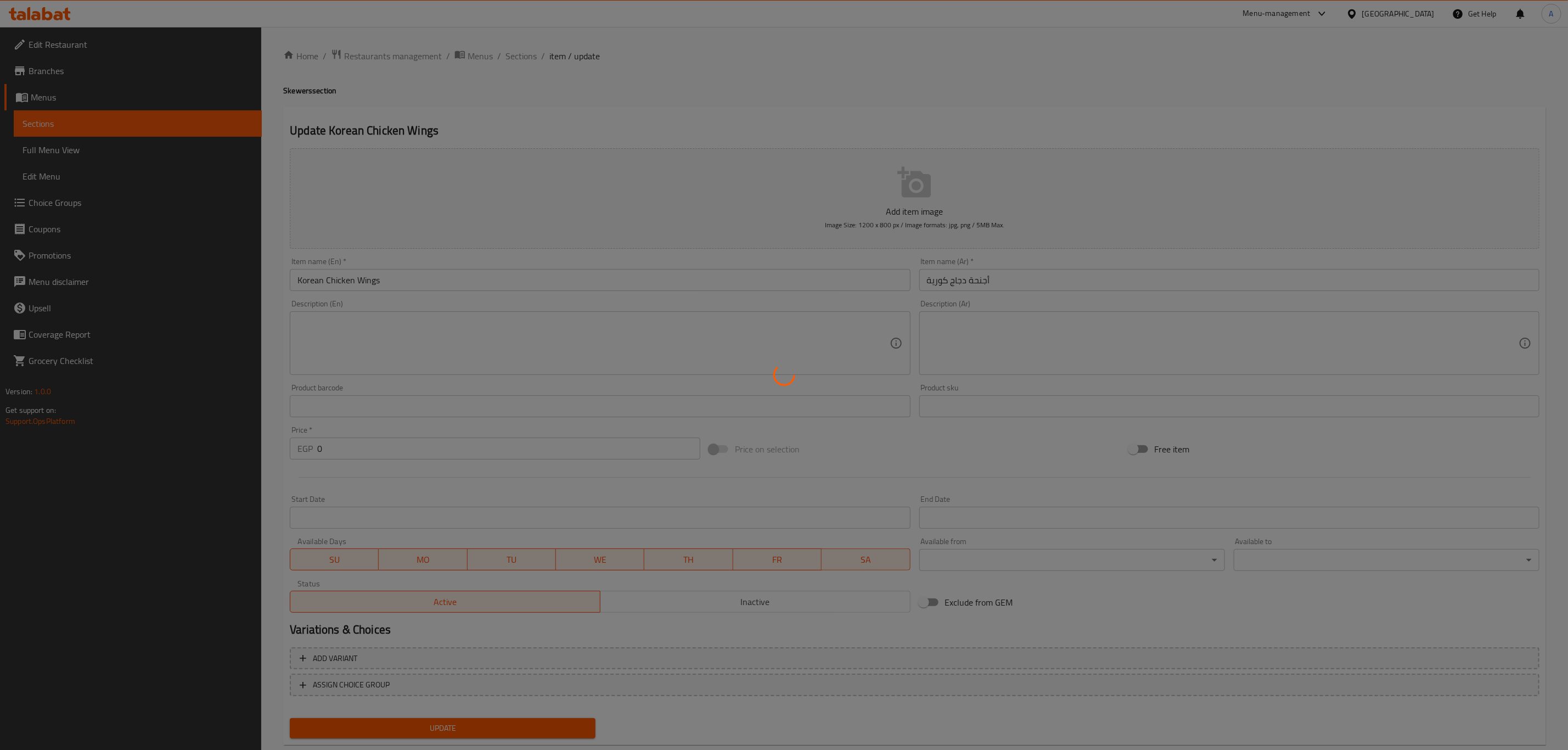
scroll to position [25, 0]
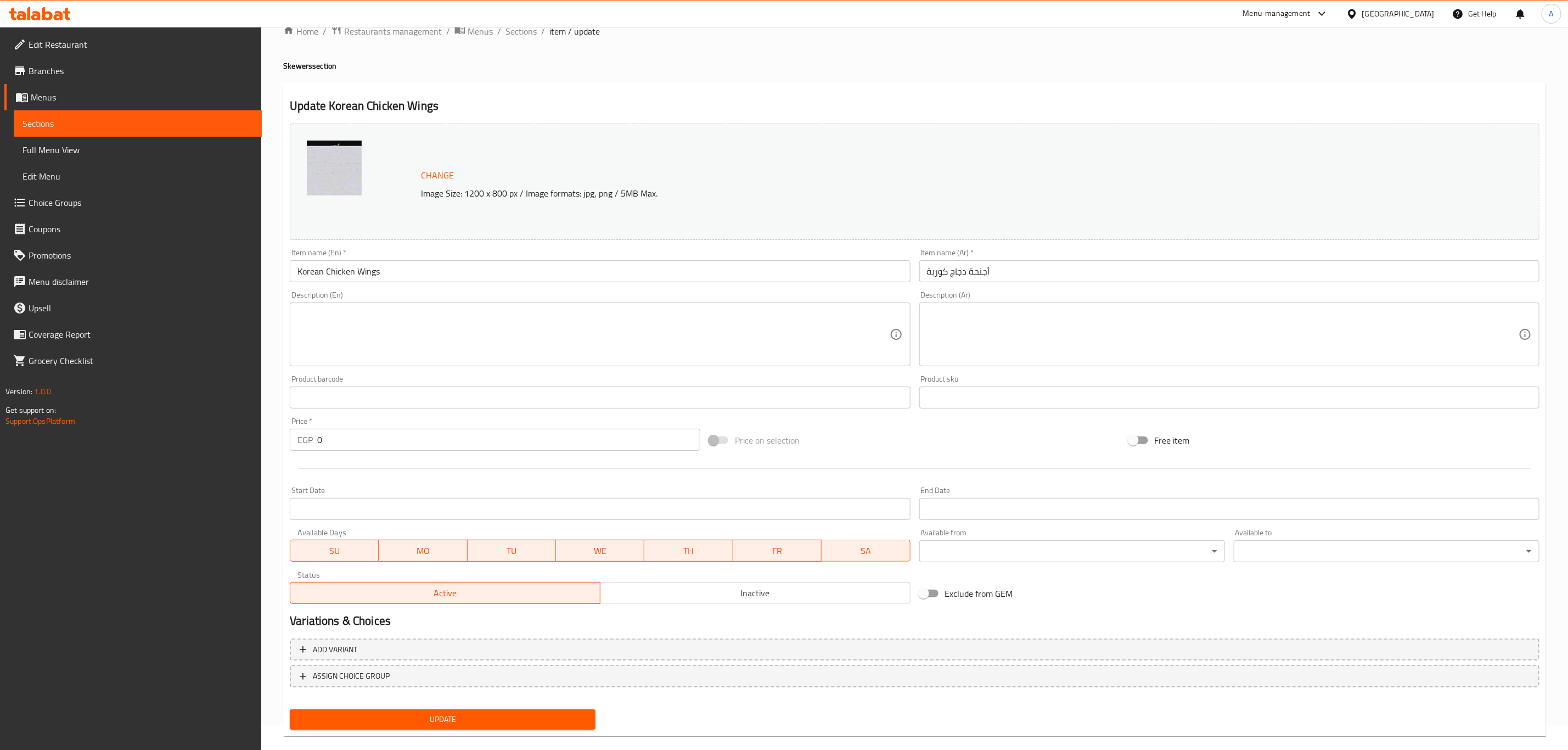
click at [428, 723] on span "Update" at bounding box center [443, 720] width 288 height 13
drag, startPoint x: 523, startPoint y: 28, endPoint x: 542, endPoint y: 42, distance: 23.6
click at [523, 28] on span "Sections" at bounding box center [521, 32] width 31 height 13
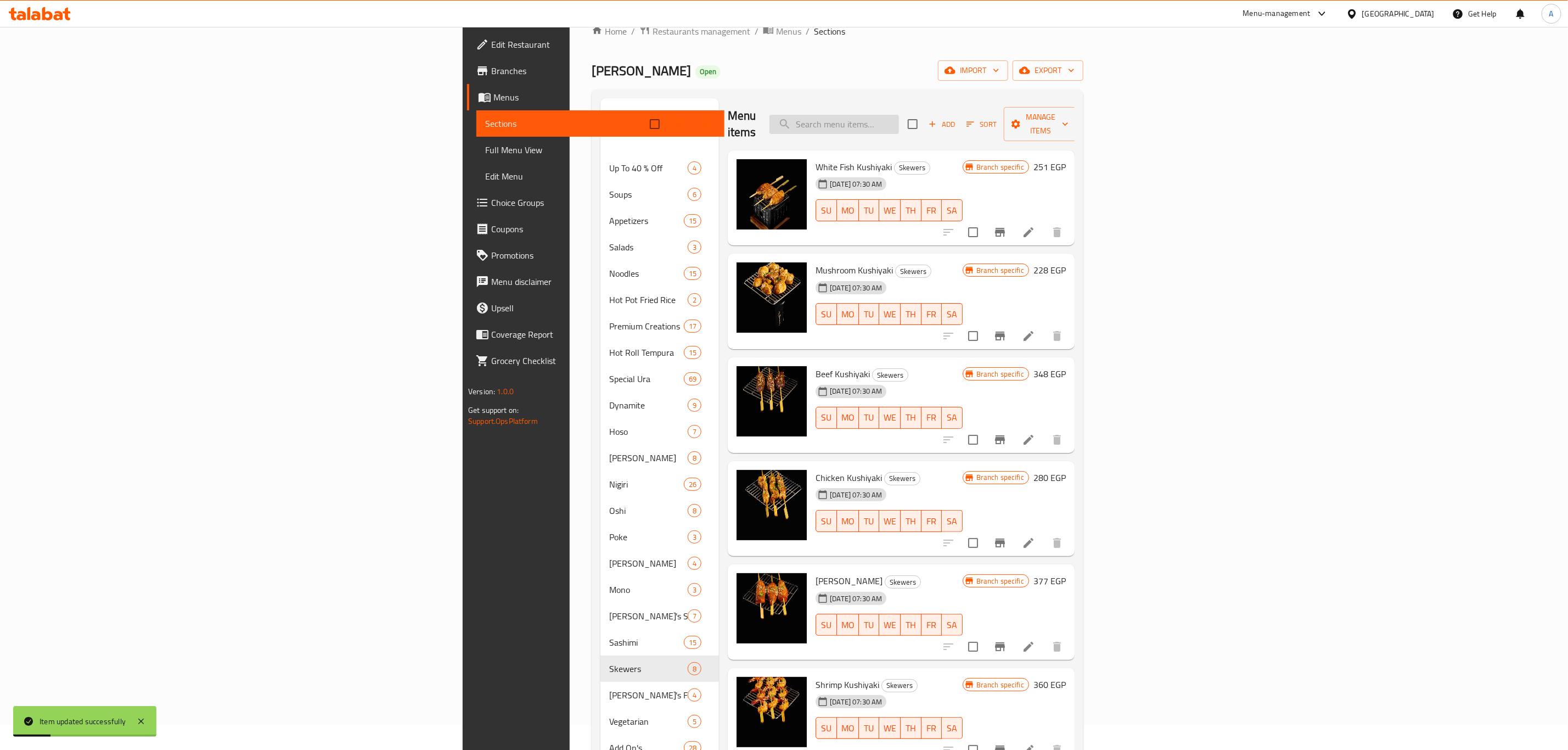
click at [899, 119] on input "search" at bounding box center [834, 124] width 129 height 20
paste input "Korean Chicken Wings"
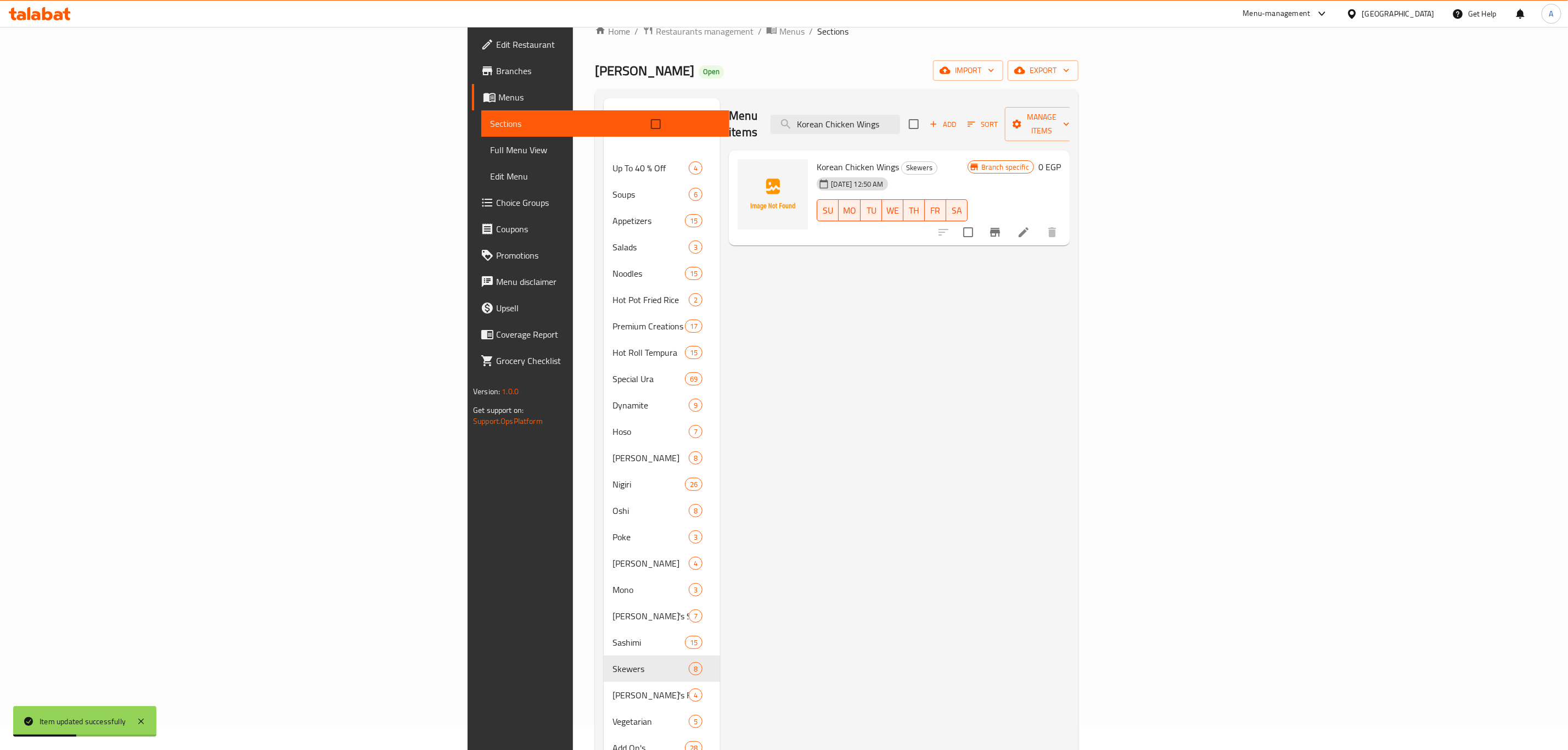
type input "Korean Chicken Wings"
click at [1000, 228] on icon "Branch-specific-item" at bounding box center [995, 232] width 10 height 9
click at [1015, 104] on div "Menu items Korean Chicken Wings Add Sort Manage items" at bounding box center [899, 124] width 341 height 52
click at [900, 124] on input "Korean Chicken Wings" at bounding box center [835, 124] width 129 height 20
paste input "Stir Fried Egg Noodles with Vegetable"
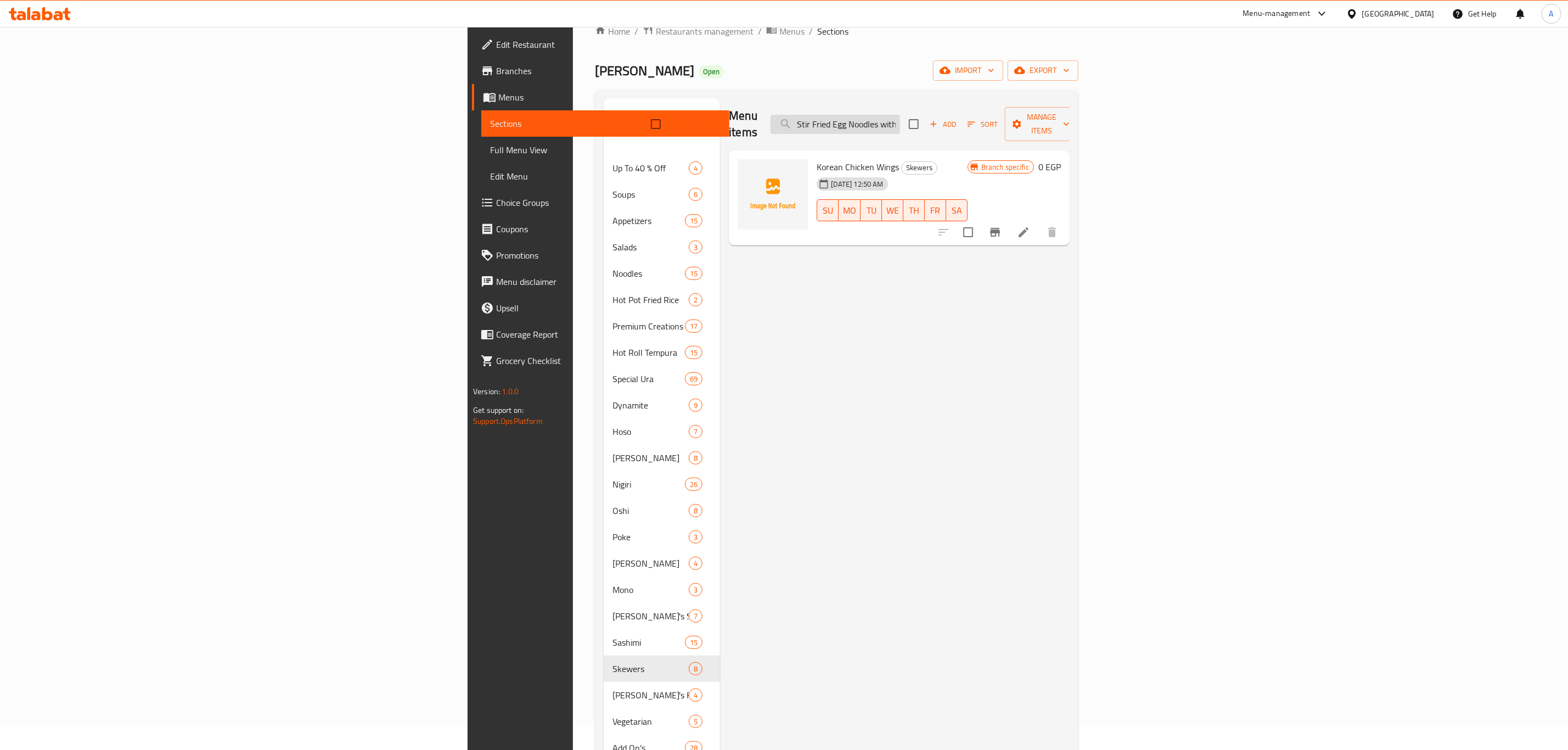
scroll to position [0, 43]
type input "Stir Fried Egg Noodles with Vegetables"
click at [1039, 238] on li at bounding box center [1024, 247] width 31 height 20
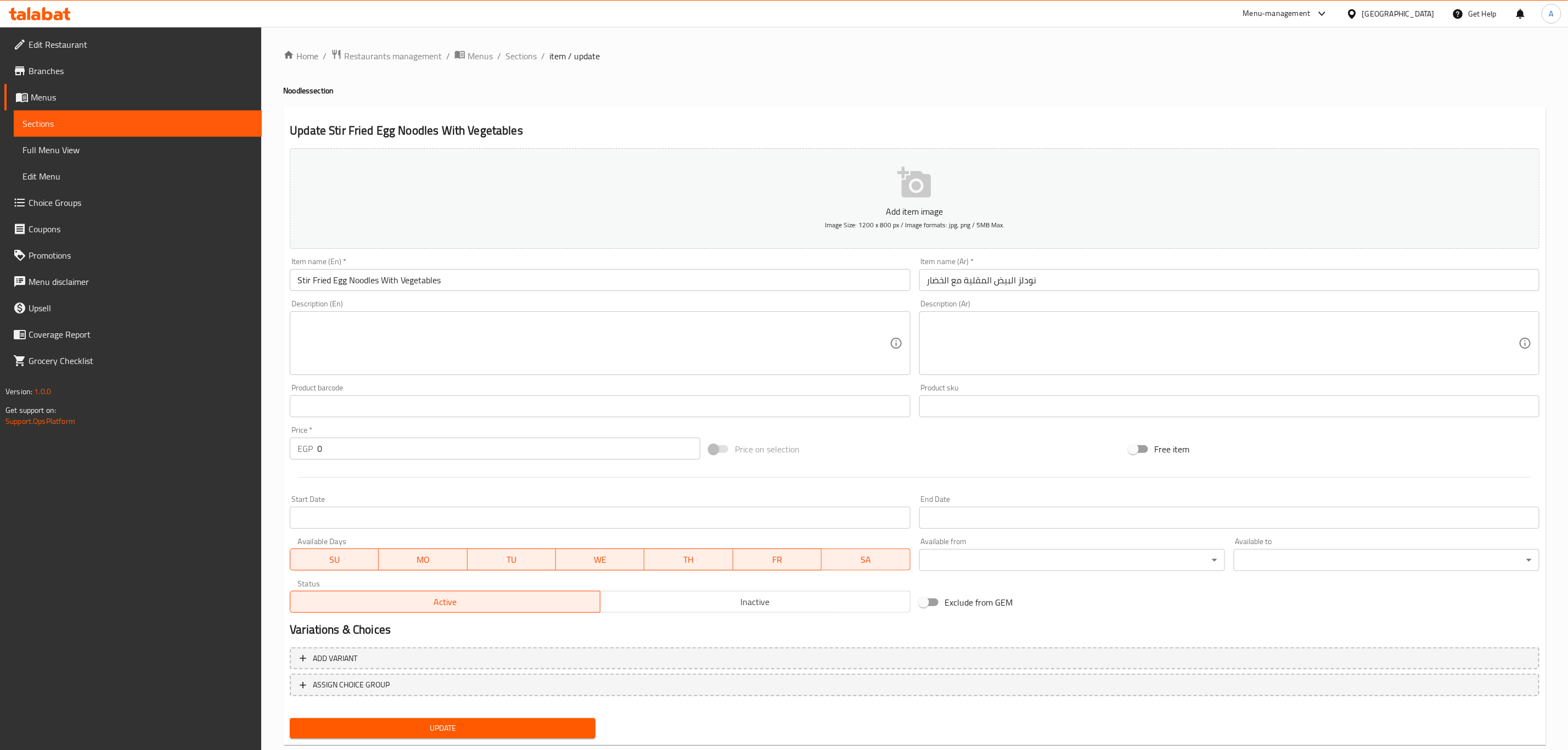
click at [925, 162] on button "Add item image Image Size: 1200 x 800 px / Image formats: jpg, png / 5MB Max." at bounding box center [914, 198] width 1249 height 100
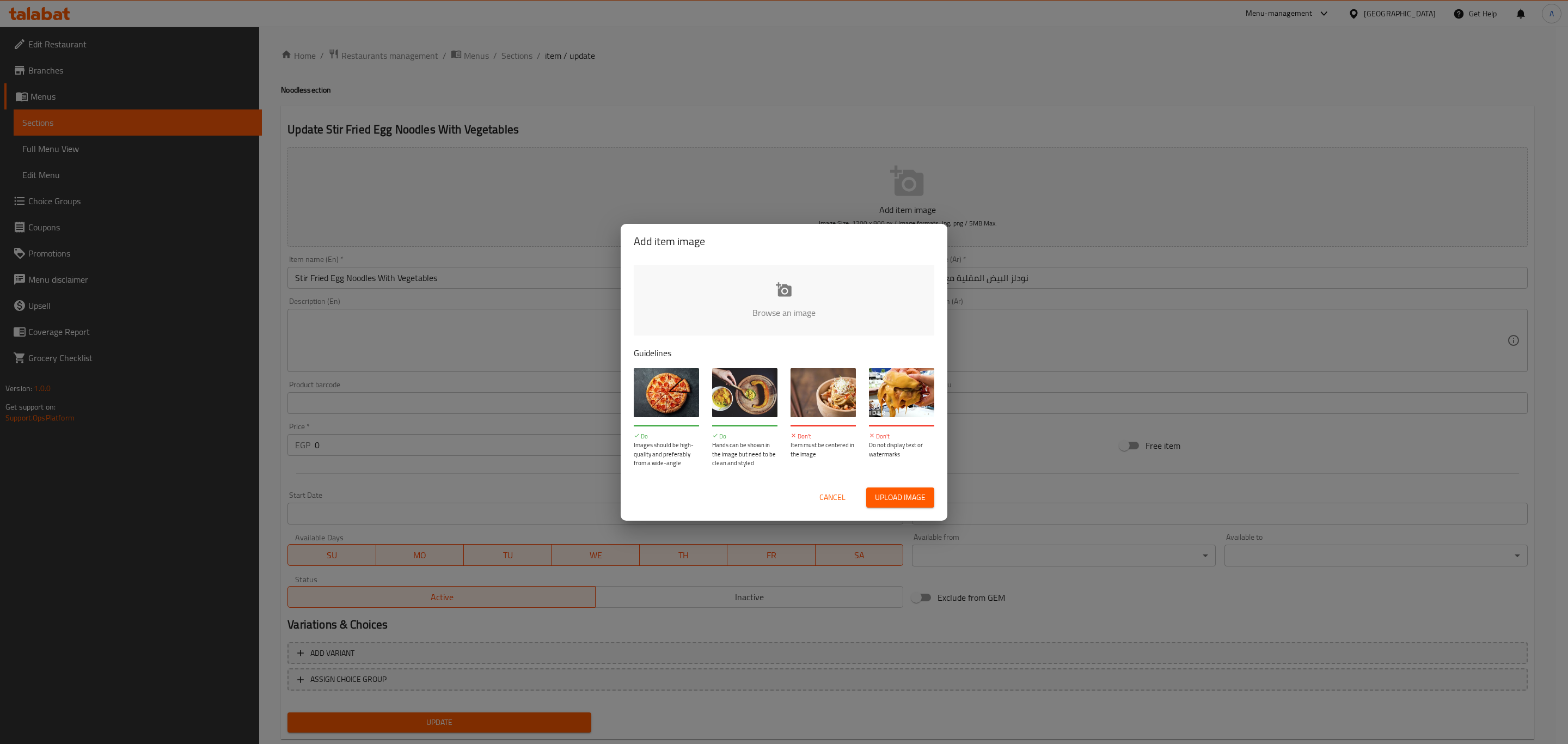
click at [792, 295] on input "file" at bounding box center [1151, 316] width 1036 height 102
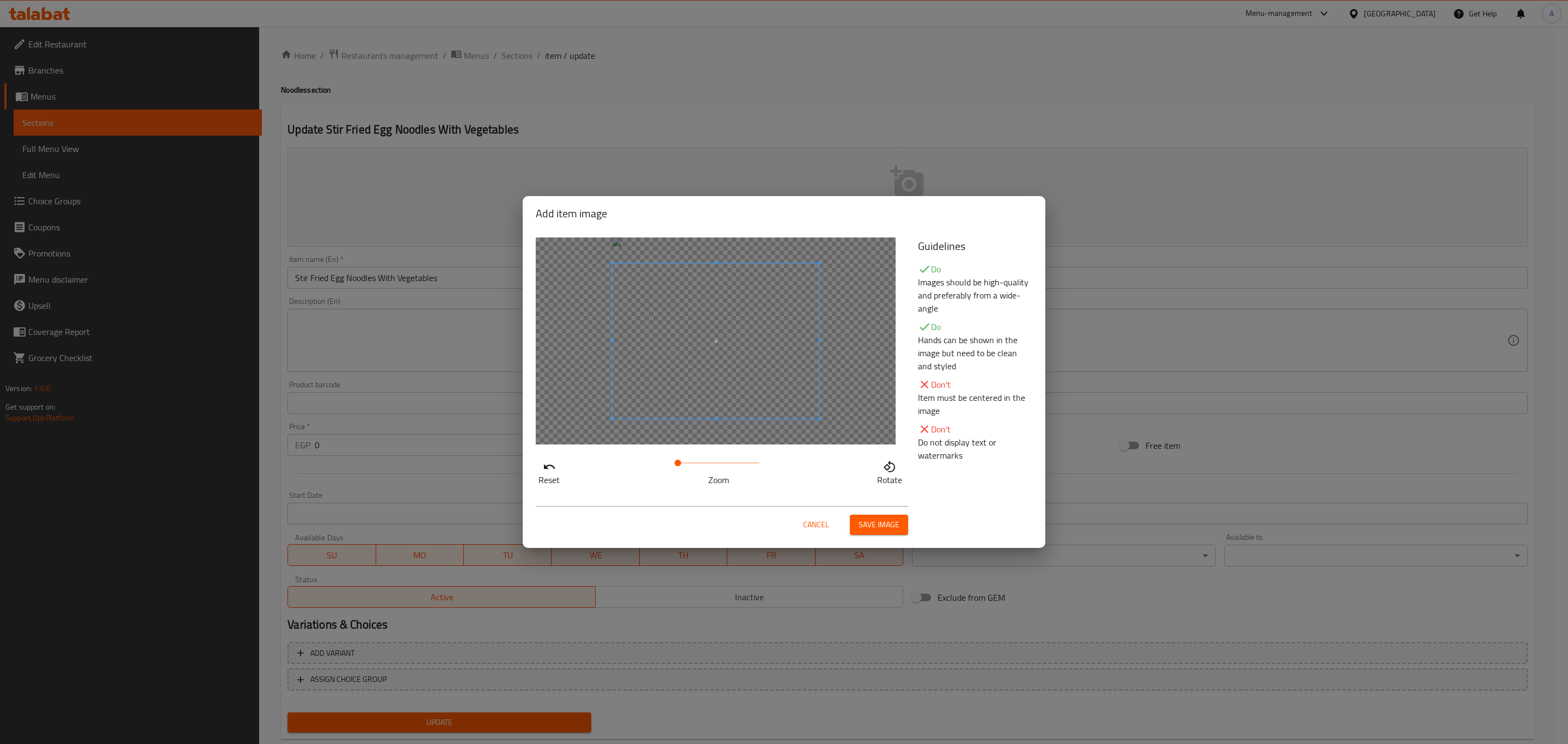
click at [874, 528] on span "Save image" at bounding box center [879, 525] width 41 height 13
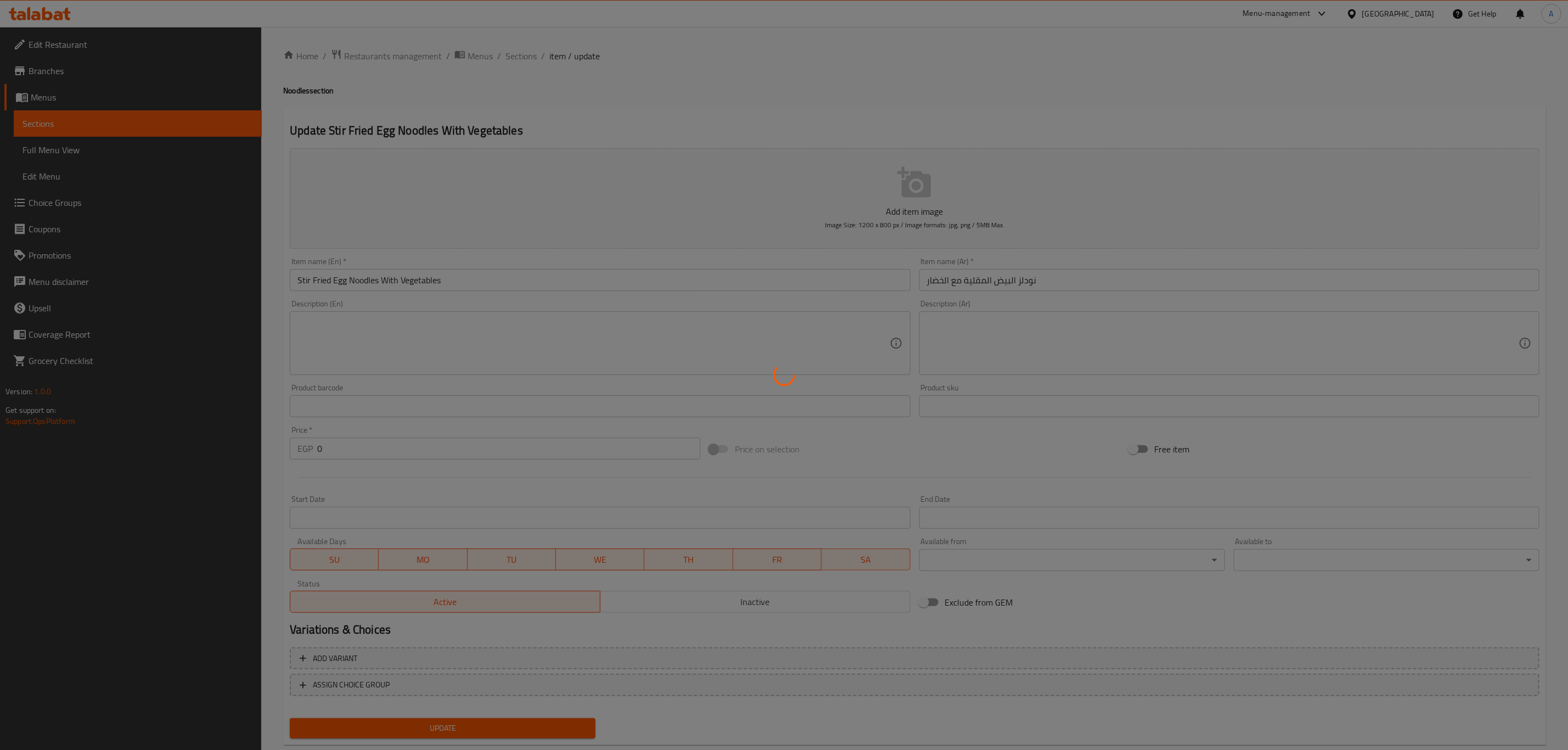
scroll to position [25, 0]
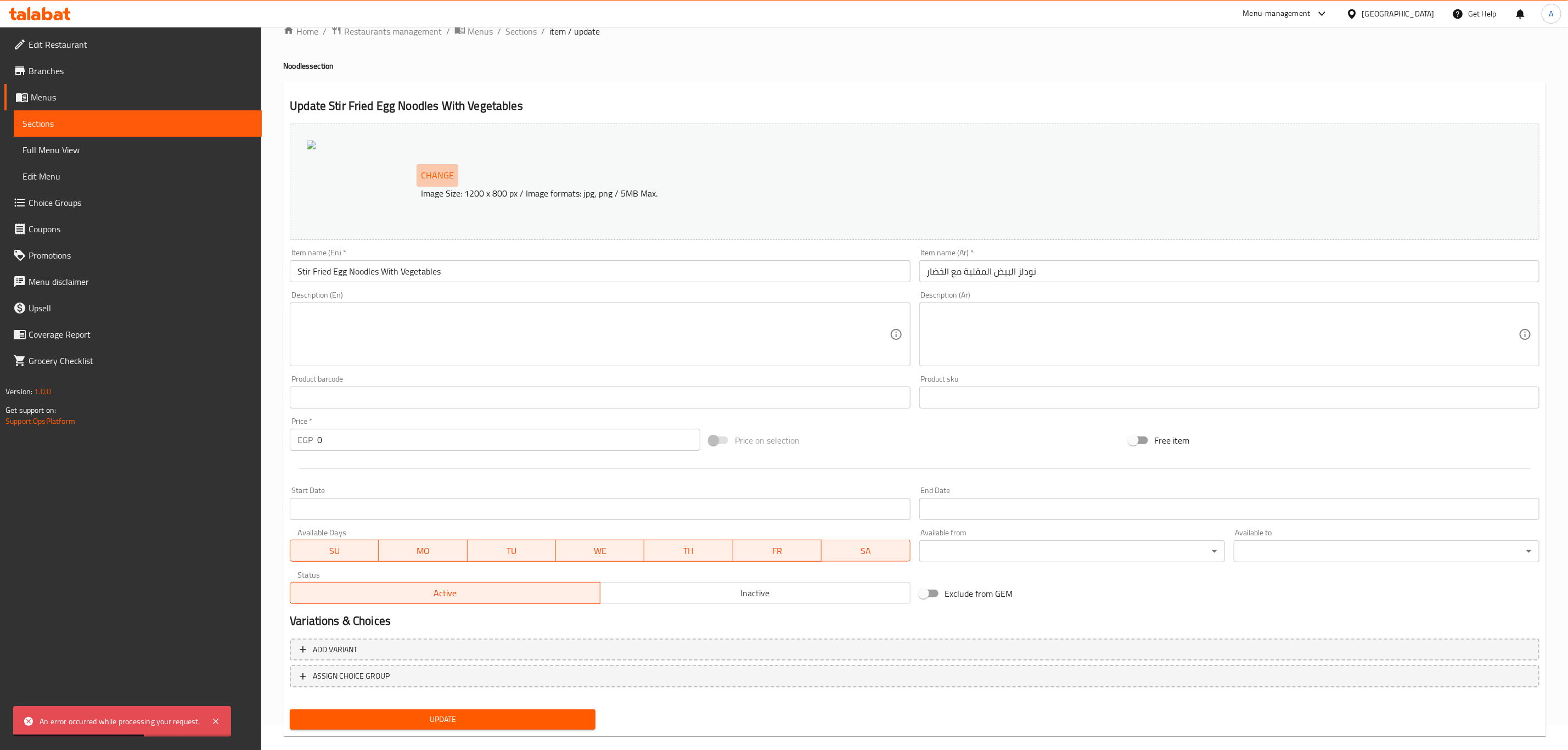
click at [438, 179] on span "Change" at bounding box center [437, 176] width 33 height 16
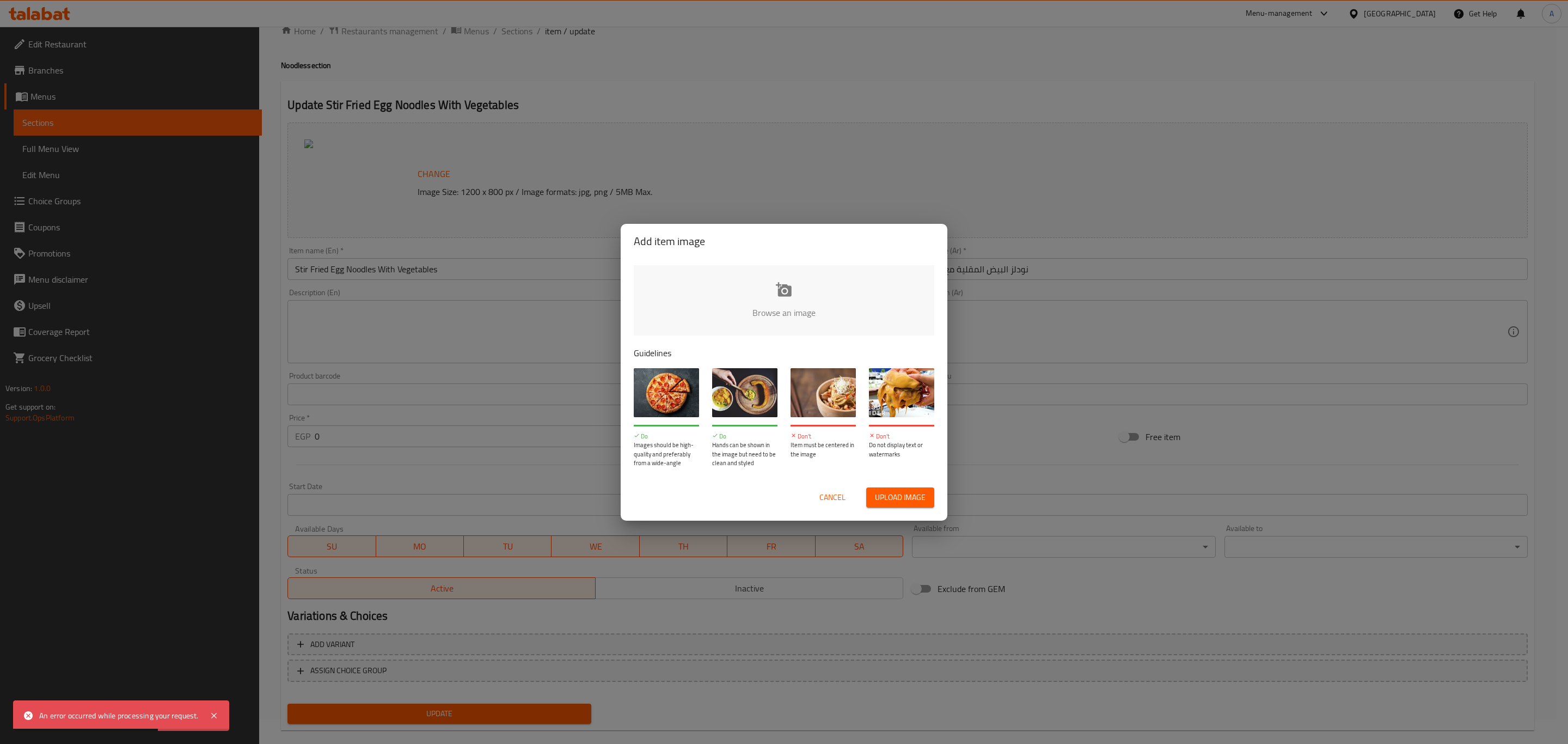
click at [753, 307] on input "file" at bounding box center [1151, 316] width 1036 height 102
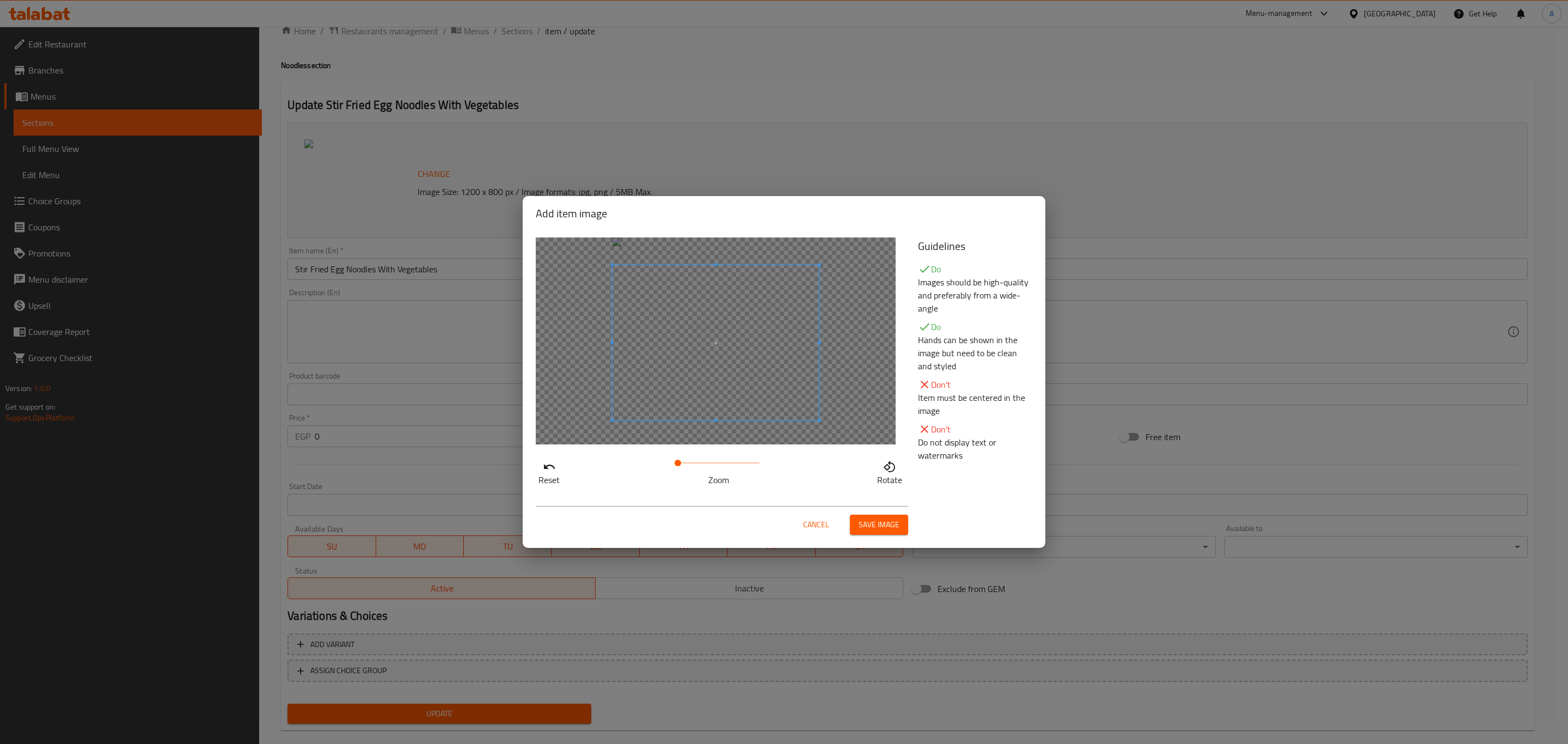
click at [699, 354] on span at bounding box center [716, 343] width 207 height 155
click at [876, 527] on span "Save image" at bounding box center [879, 525] width 41 height 13
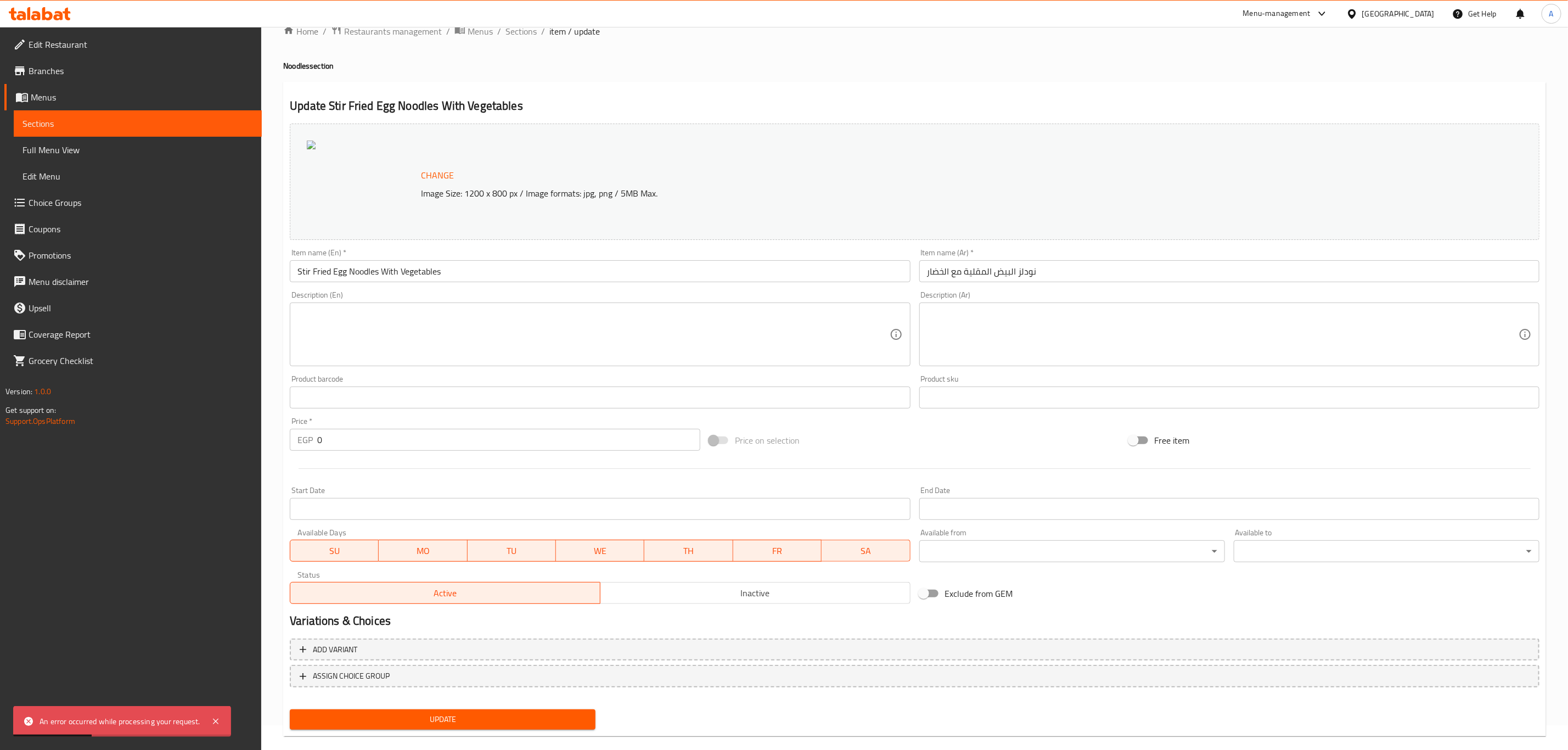
scroll to position [0, 0]
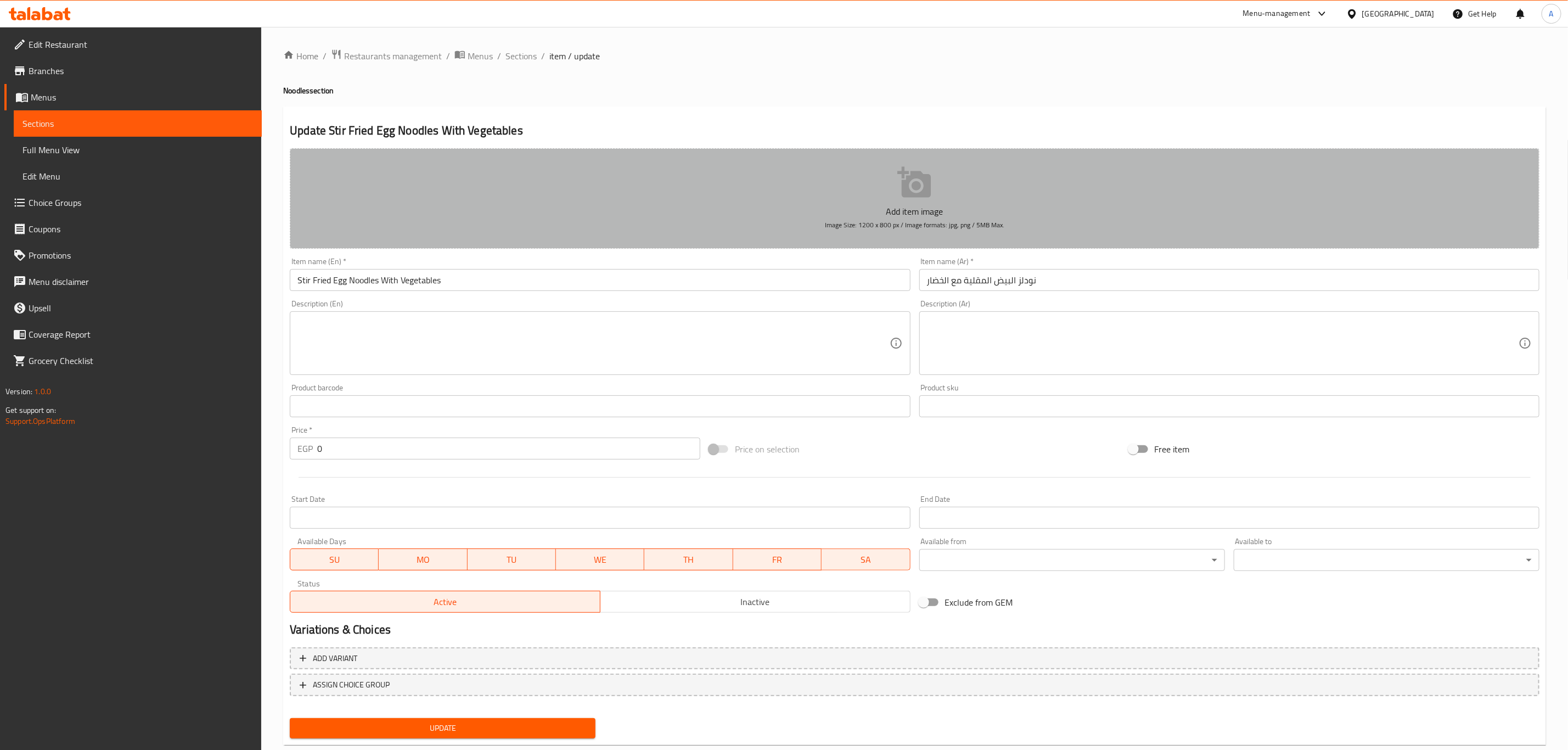
click at [915, 199] on icon "button" at bounding box center [915, 183] width 35 height 35
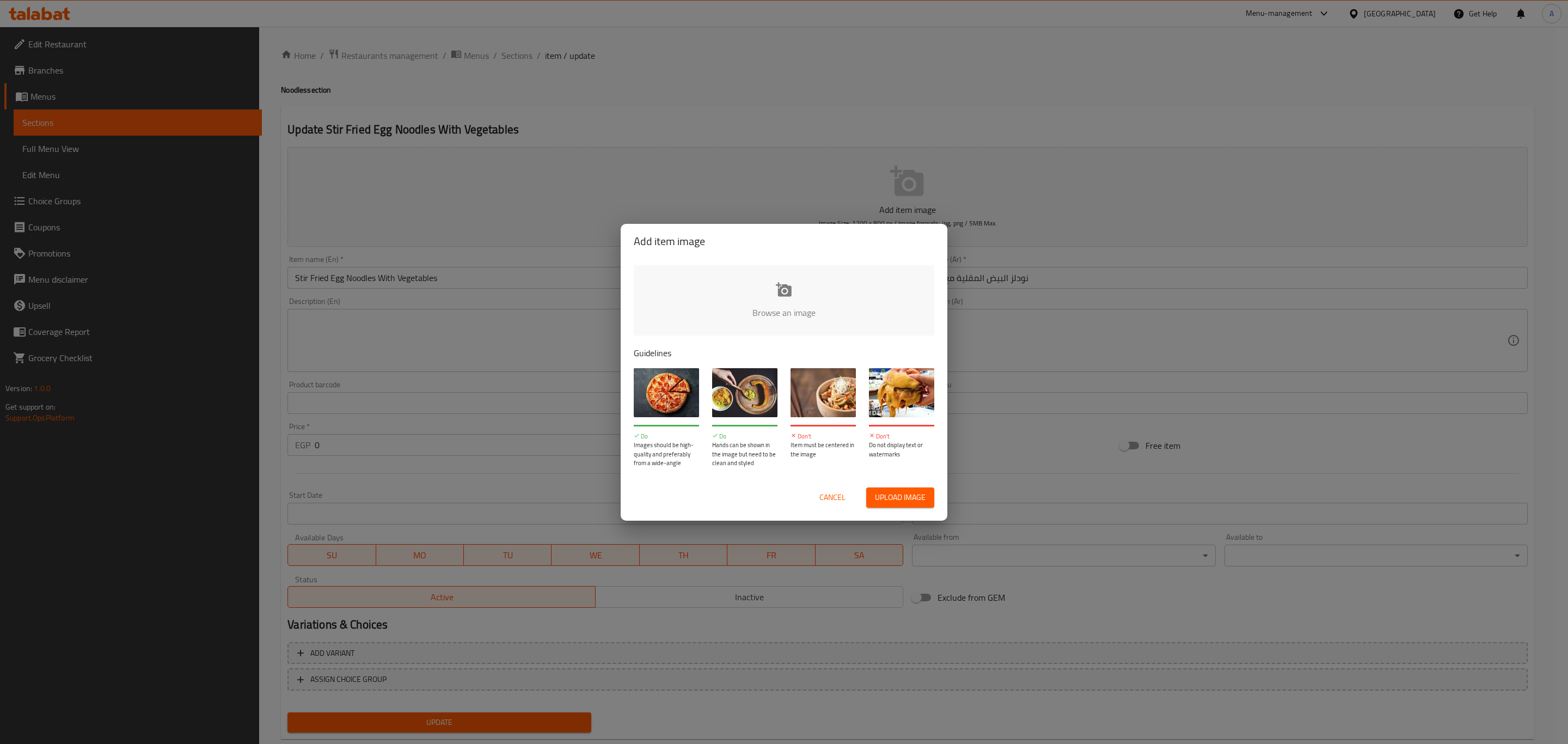
click at [760, 301] on input "file" at bounding box center [1151, 316] width 1036 height 102
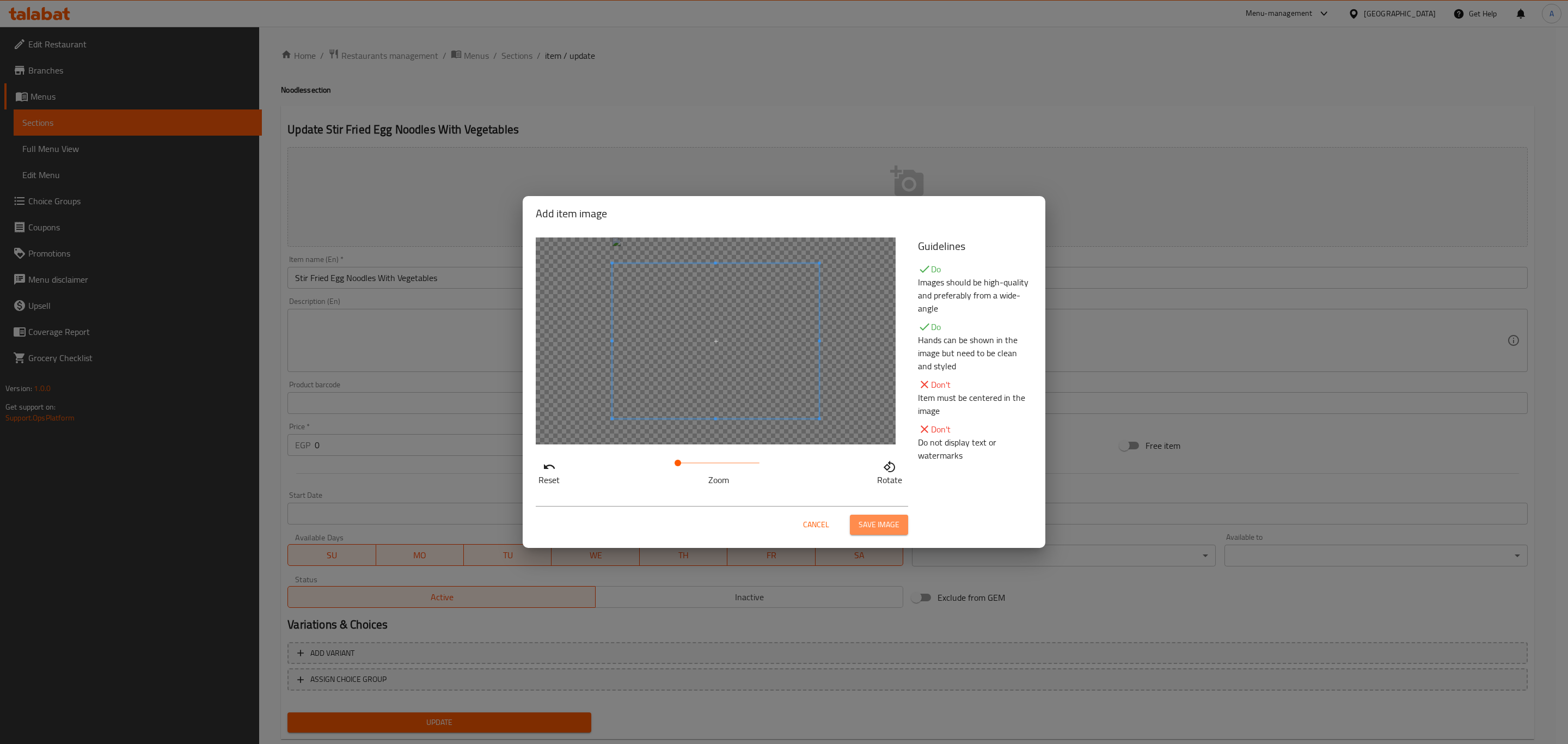
click at [882, 520] on span "Save image" at bounding box center [879, 525] width 41 height 13
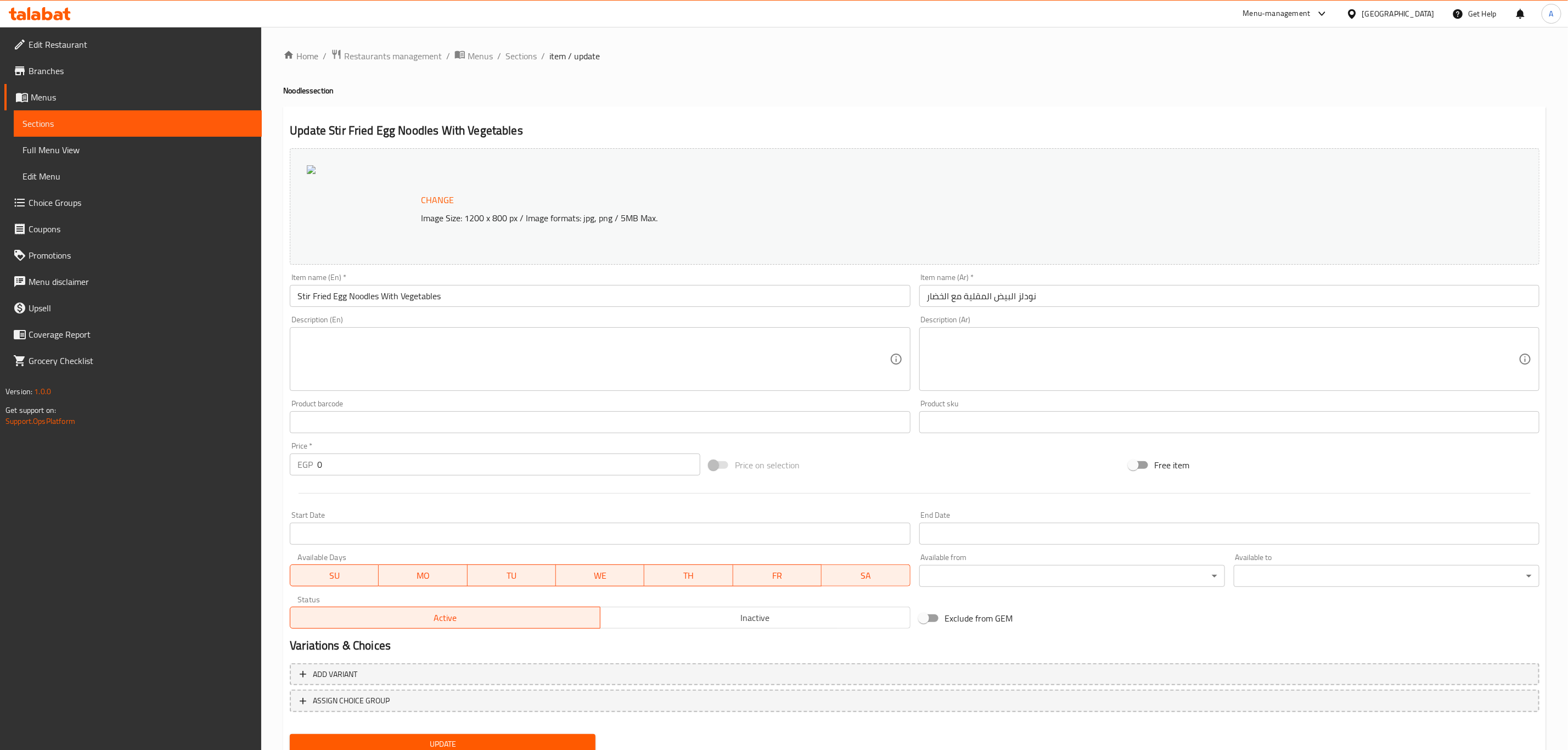
click at [448, 198] on span "Change" at bounding box center [437, 200] width 33 height 16
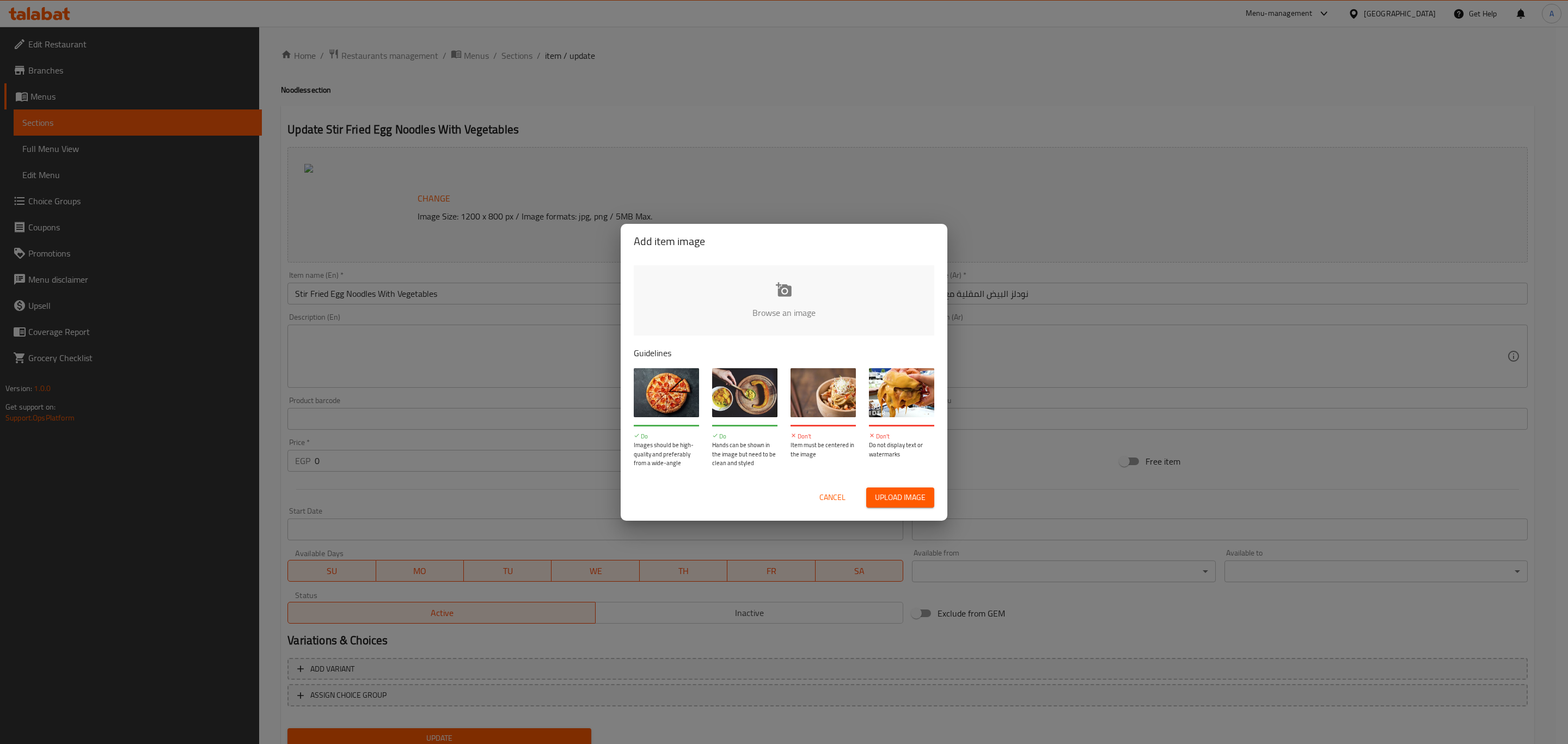
click at [746, 278] on input "file" at bounding box center [1151, 316] width 1036 height 102
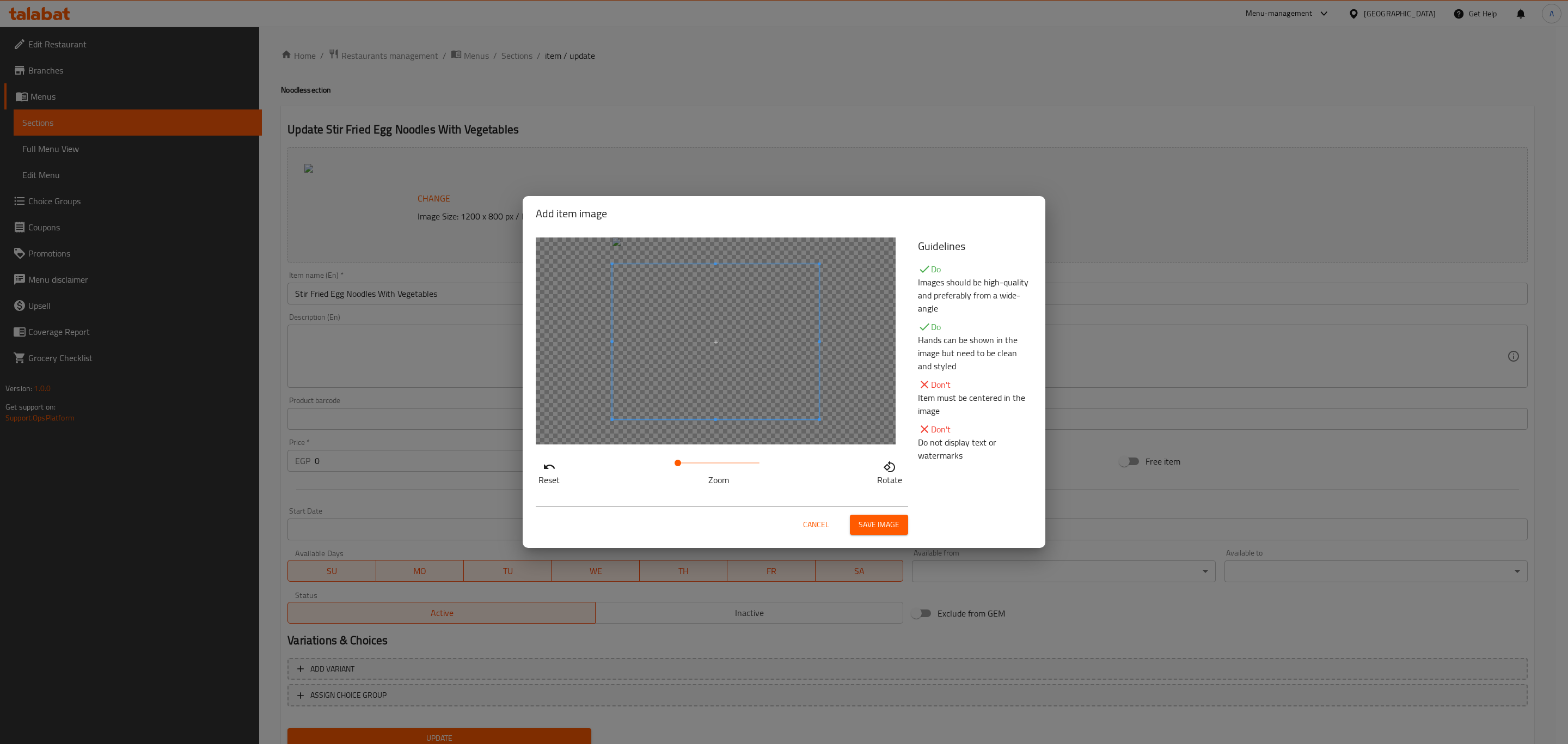
click at [706, 372] on span at bounding box center [716, 342] width 207 height 155
click at [681, 464] on span at bounding box center [681, 463] width 7 height 7
click at [875, 519] on span "Save image" at bounding box center [879, 525] width 41 height 13
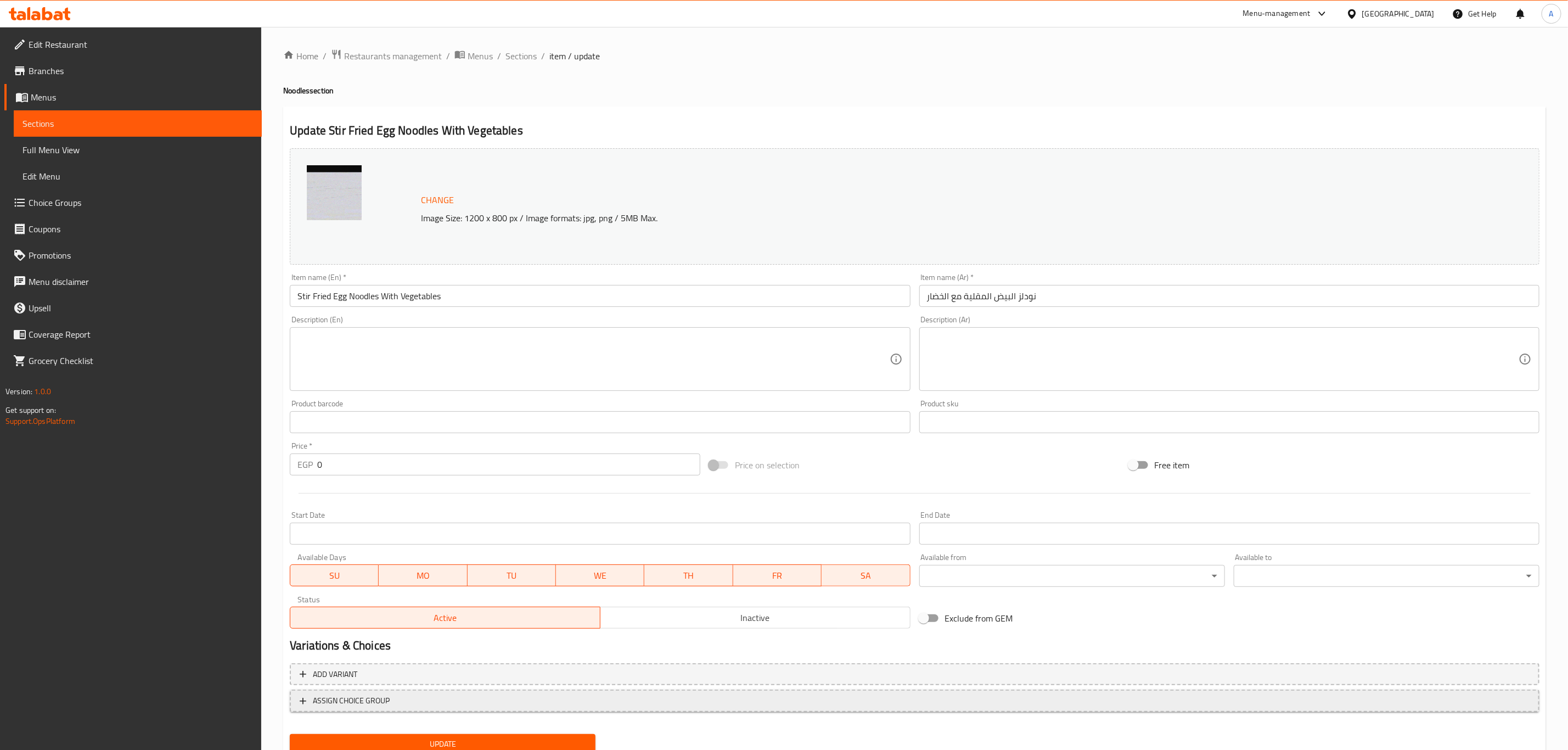
scroll to position [40, 0]
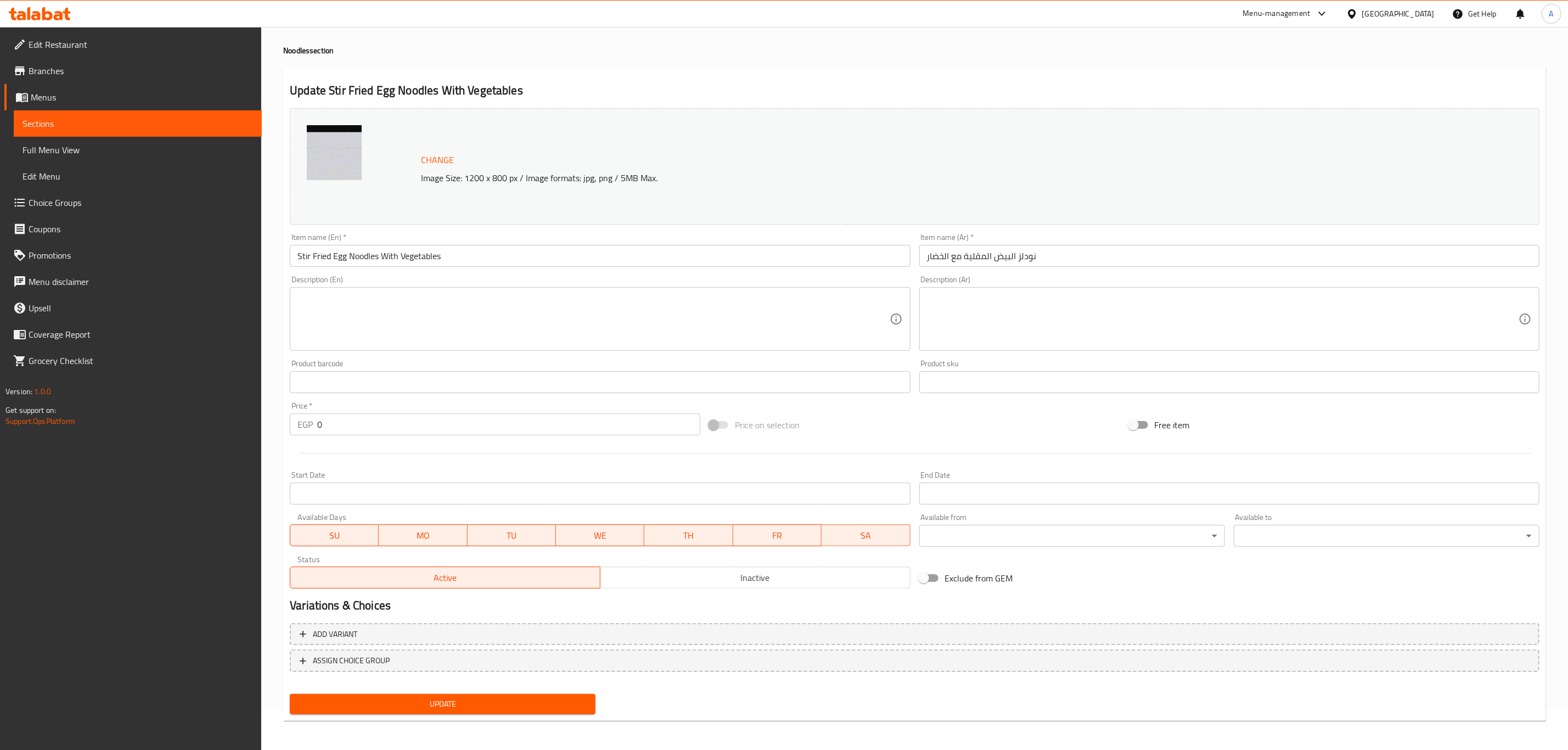
click at [473, 698] on span "Update" at bounding box center [443, 704] width 288 height 13
click at [422, 704] on span "Update" at bounding box center [443, 704] width 288 height 13
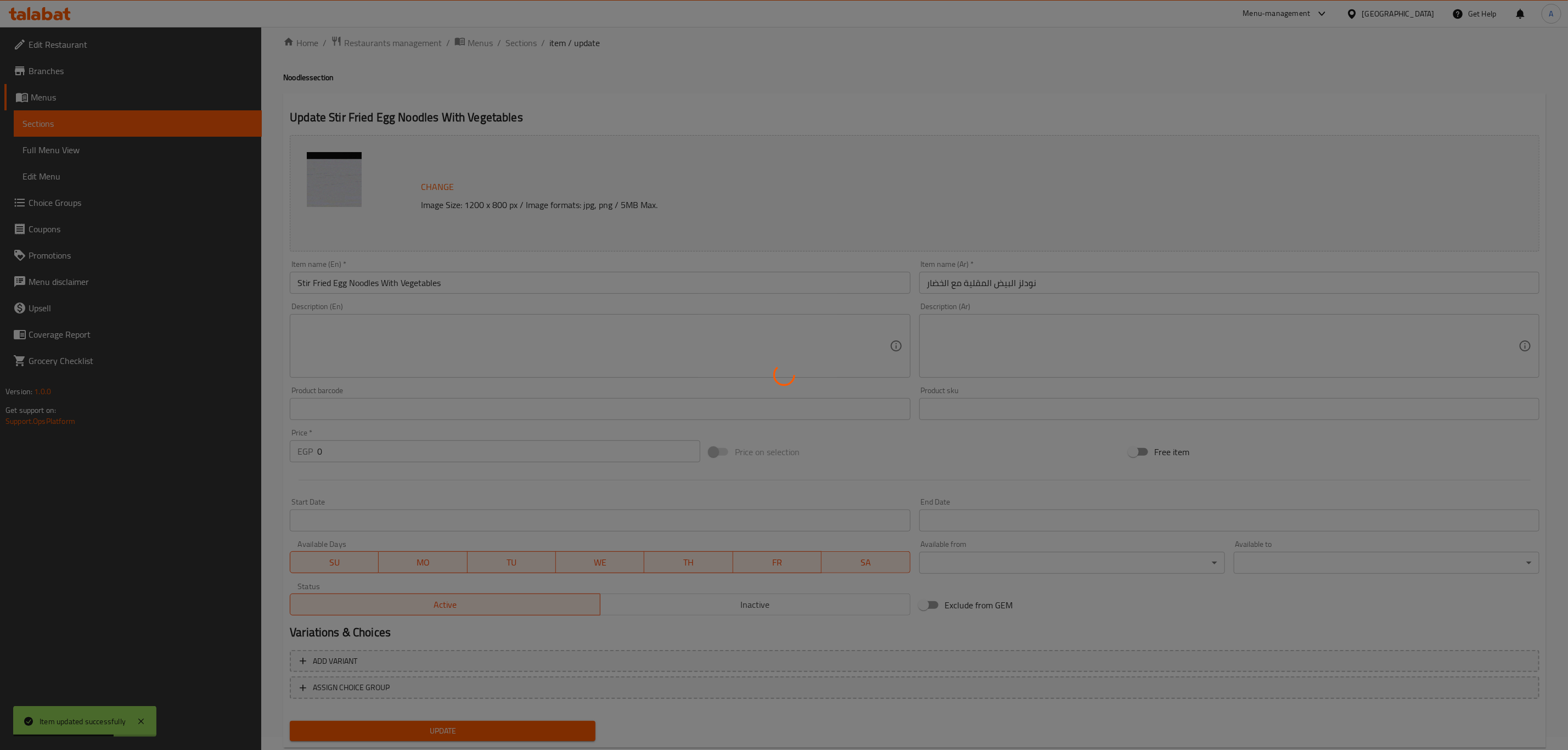
scroll to position [0, 0]
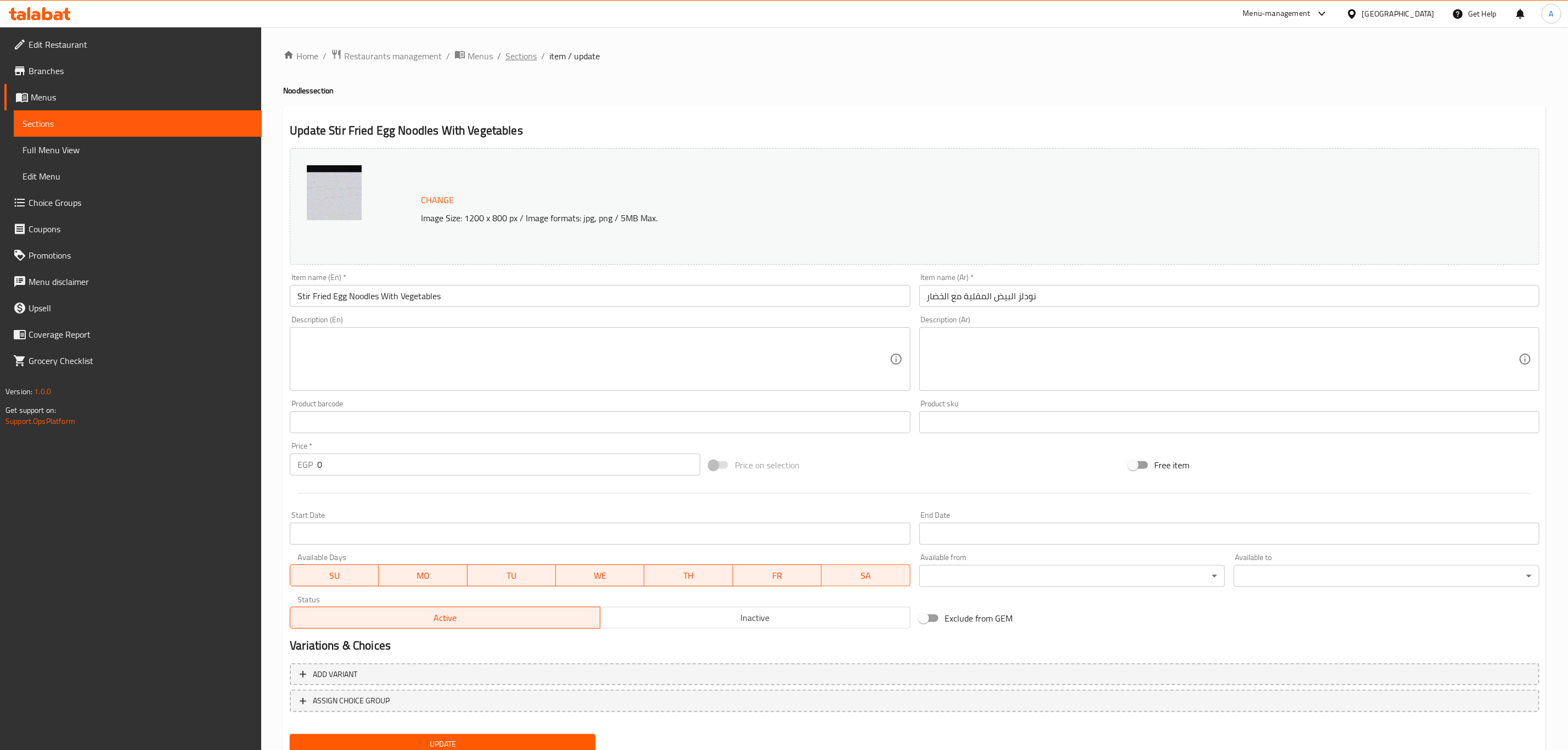
click at [516, 53] on span "Sections" at bounding box center [521, 56] width 31 height 13
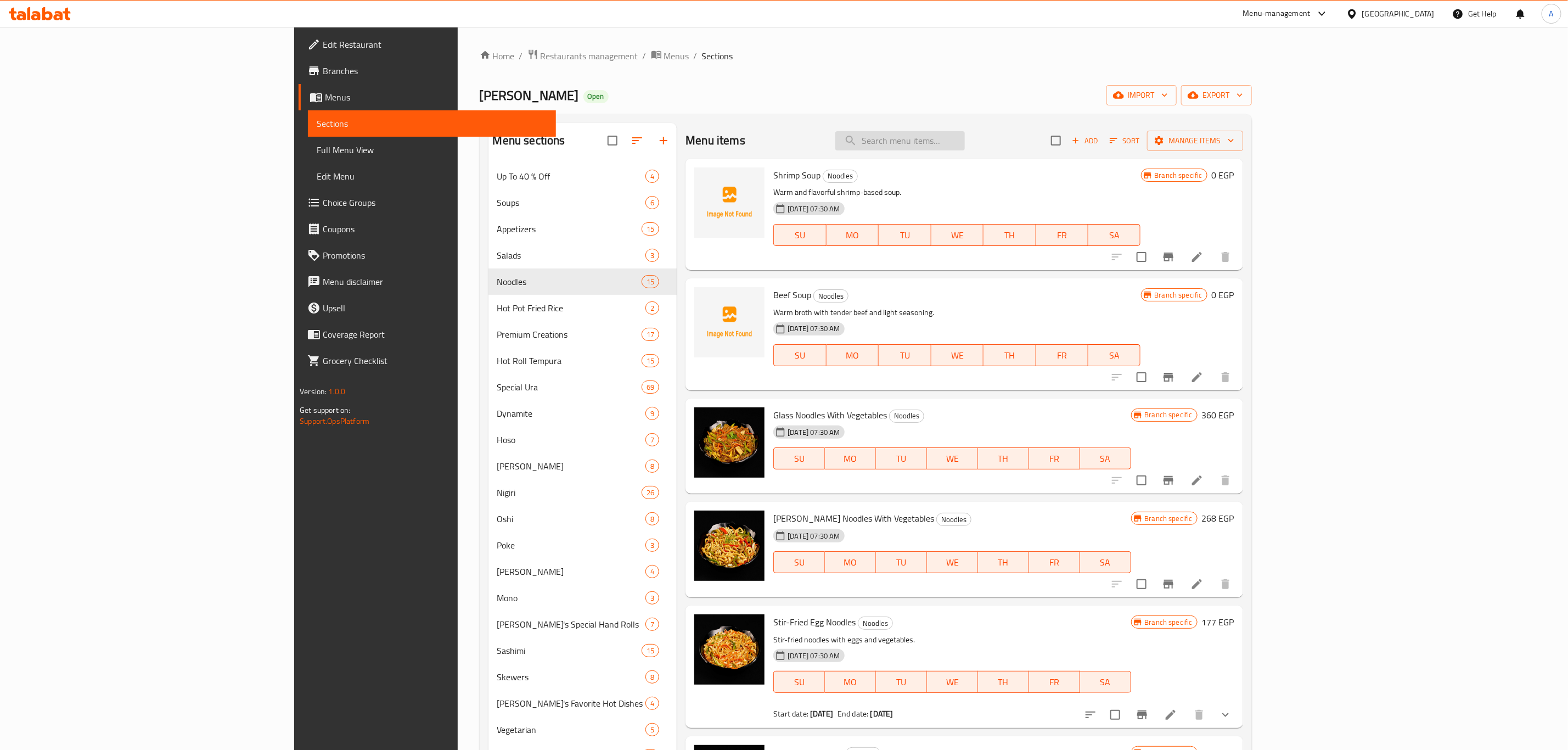
click at [965, 132] on input "search" at bounding box center [900, 141] width 129 height 20
paste input "Crunchy roll"
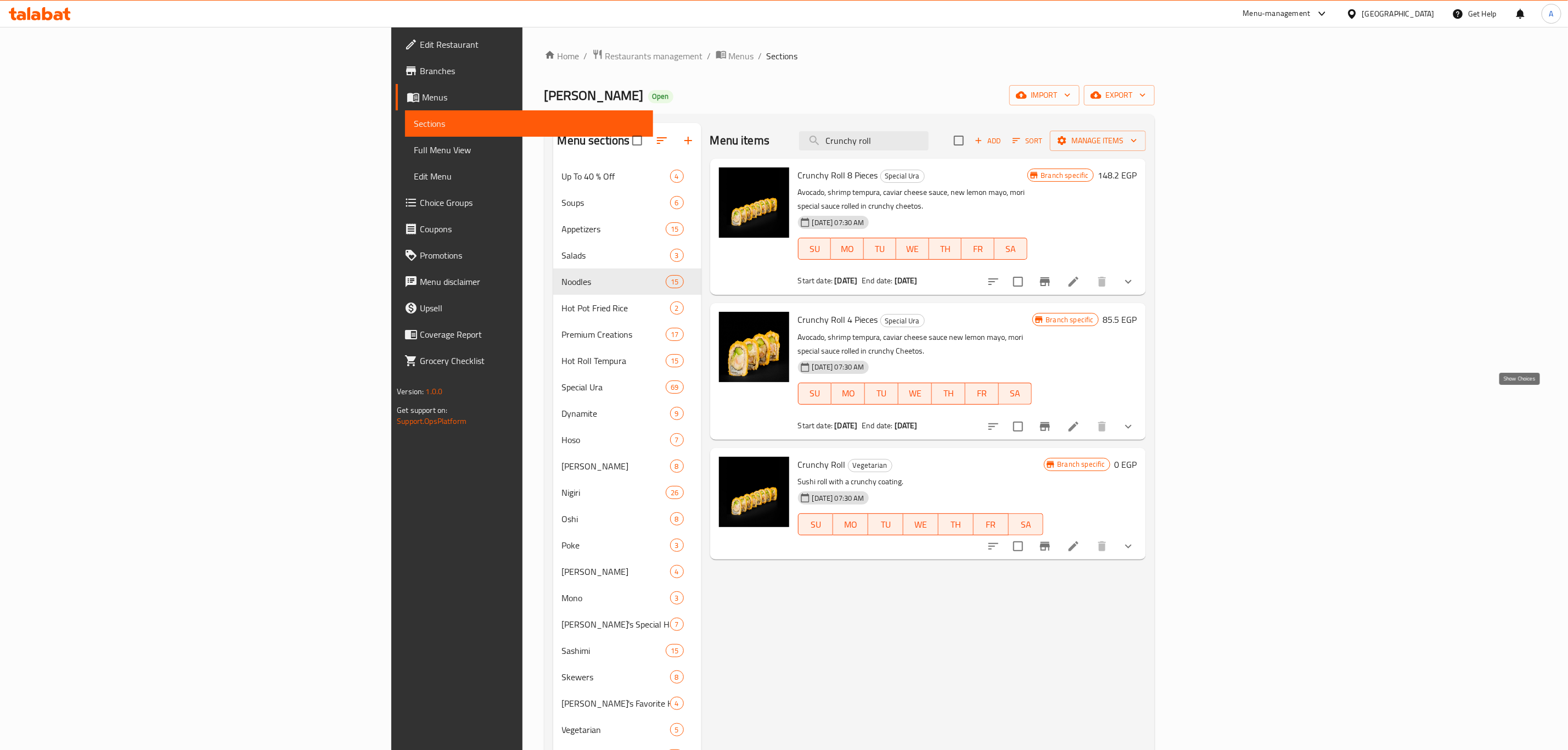
click at [1135, 420] on icon "show more" at bounding box center [1129, 427] width 13 height 13
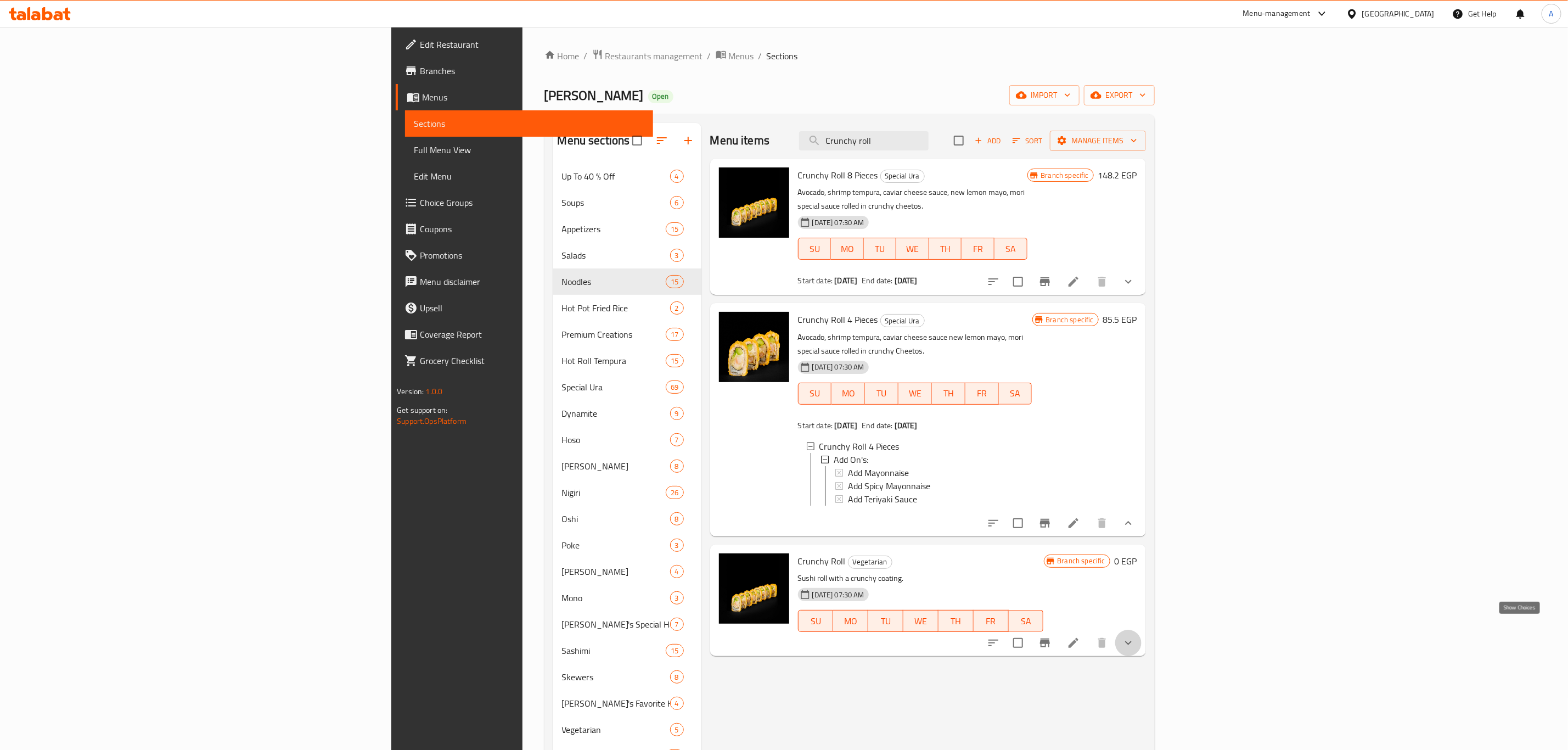
click at [1135, 636] on icon "show more" at bounding box center [1129, 643] width 13 height 13
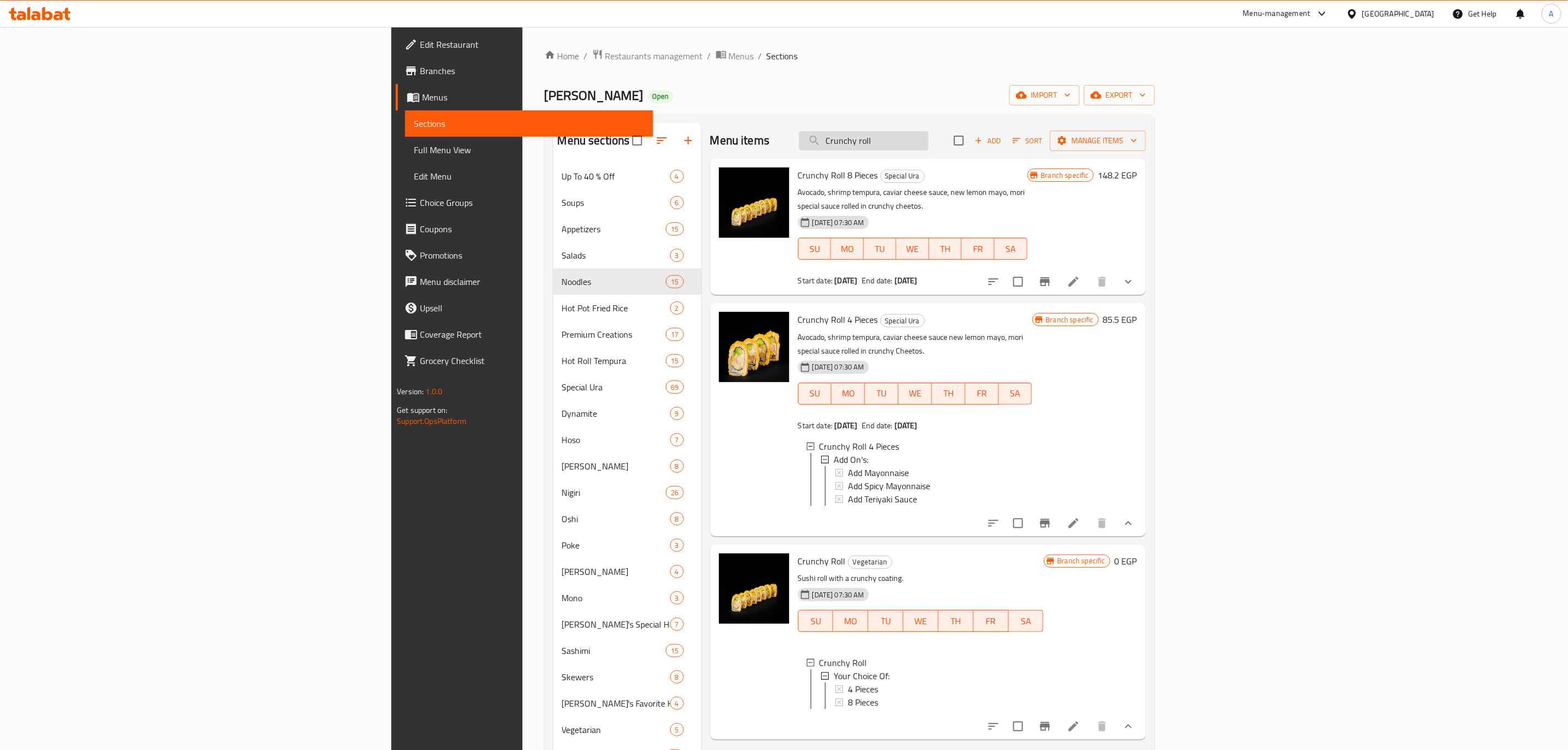
drag, startPoint x: 1033, startPoint y: 155, endPoint x: 1035, endPoint y: 146, distance: 9.2
click at [1033, 153] on div "Menu items Crunchy roll Add Sort Manage items" at bounding box center [927, 141] width 436 height 36
click at [929, 142] on input "Crunchy roll" at bounding box center [863, 141] width 129 height 20
paste input "Sweet shrimp dynamite"
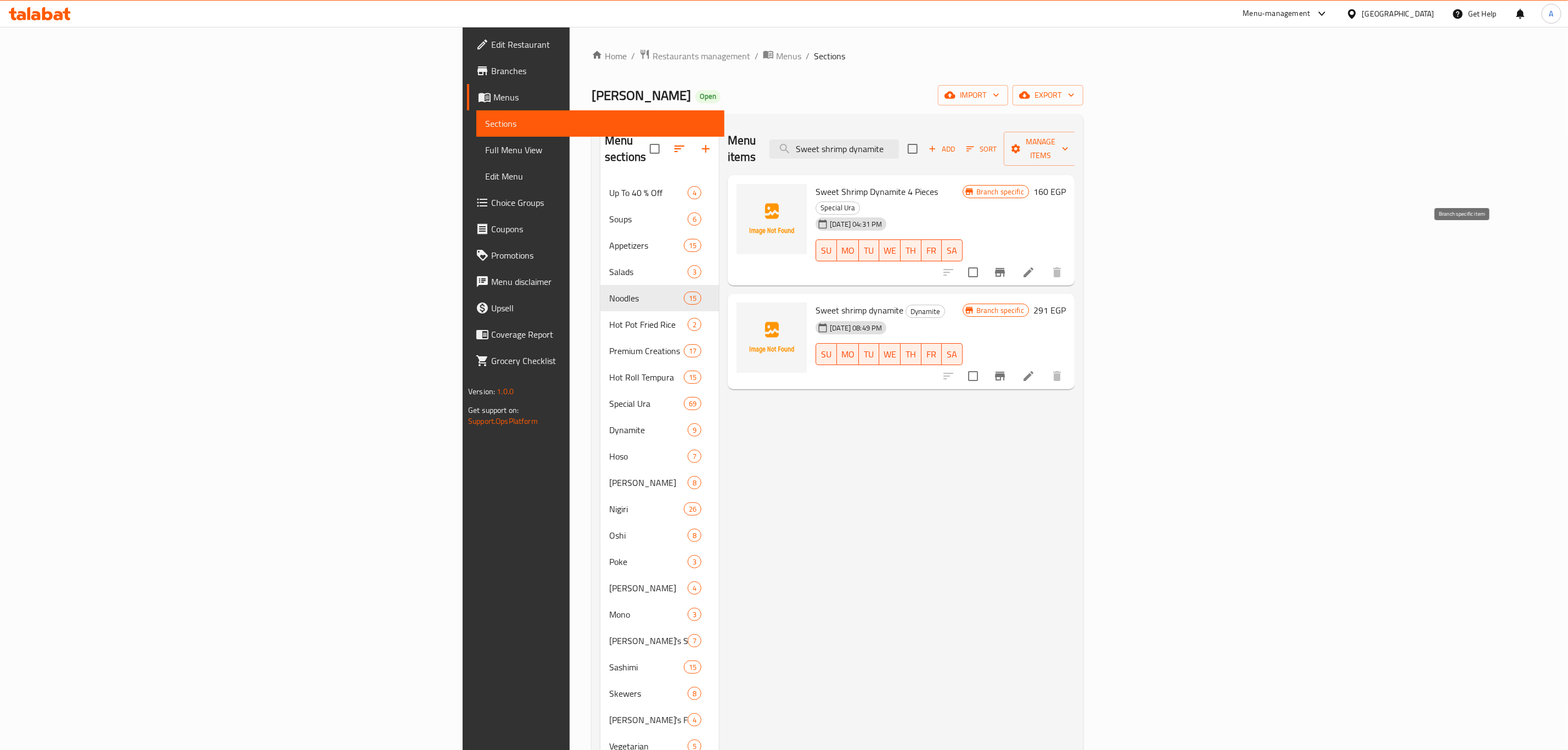
type input "Sweet shrimp dynamite"
click at [1013, 259] on button "Branch-specific-item" at bounding box center [1000, 272] width 26 height 26
click at [1006, 369] on icon "Branch-specific-item" at bounding box center [1000, 376] width 13 height 13
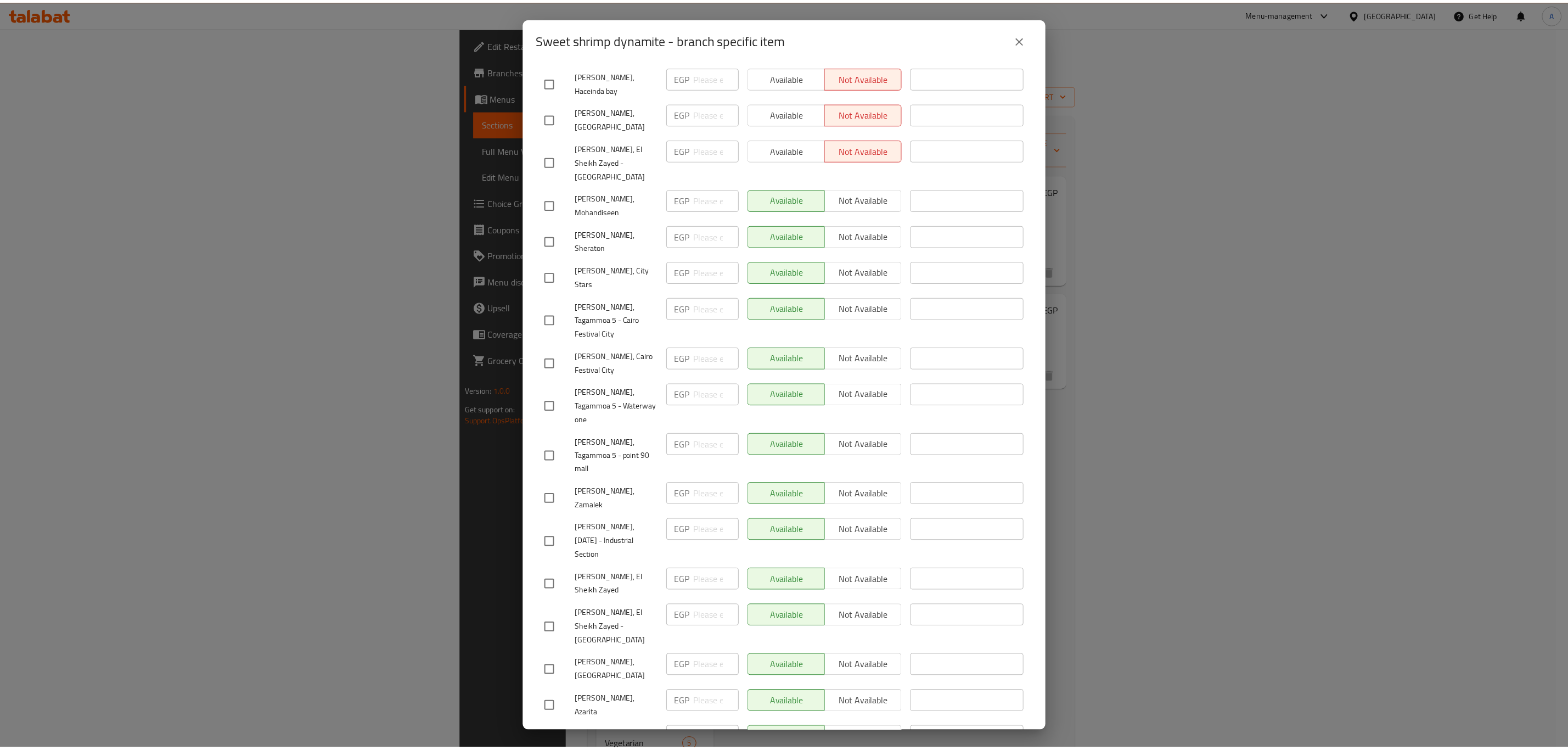
scroll to position [412, 0]
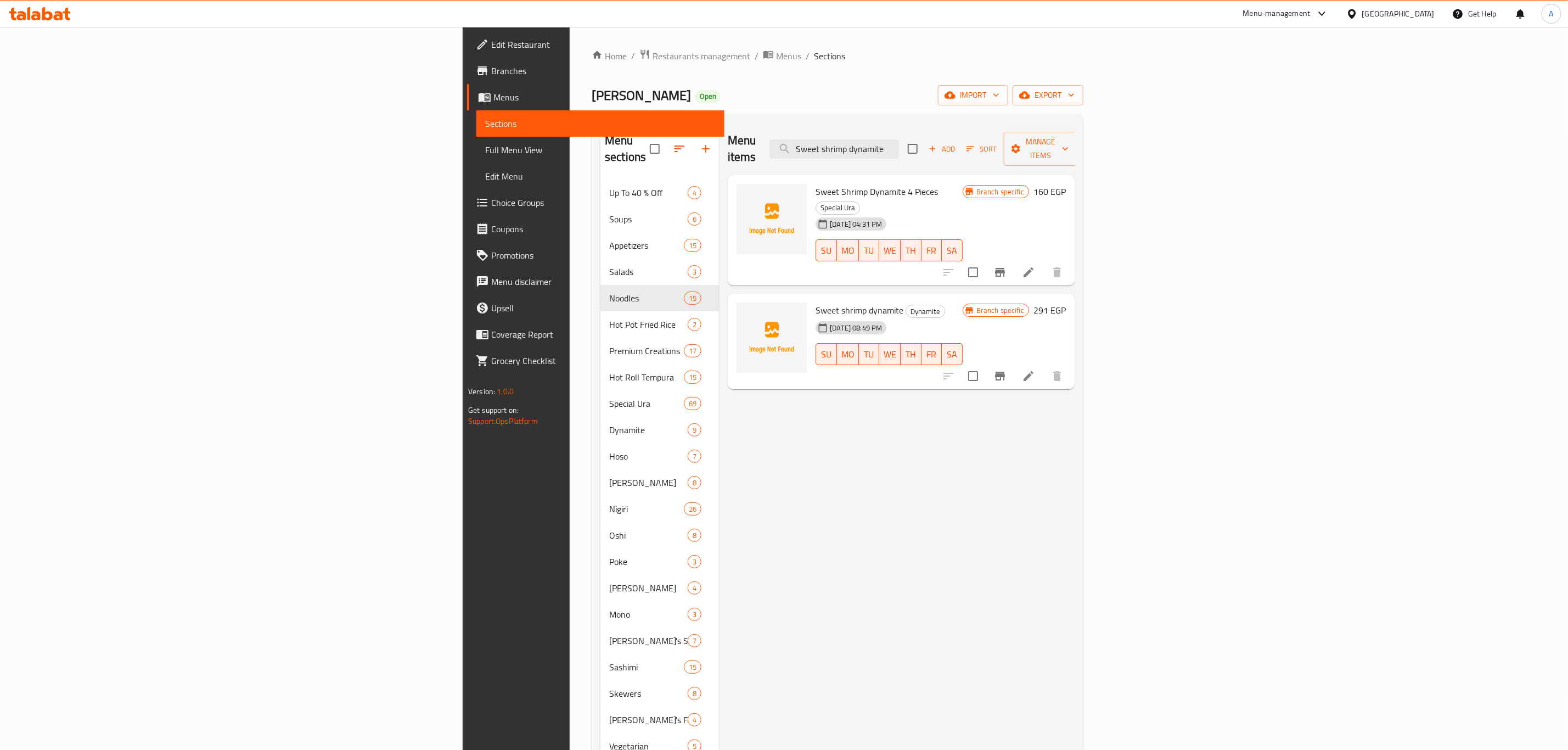
click at [1044, 367] on li at bounding box center [1028, 376] width 31 height 20
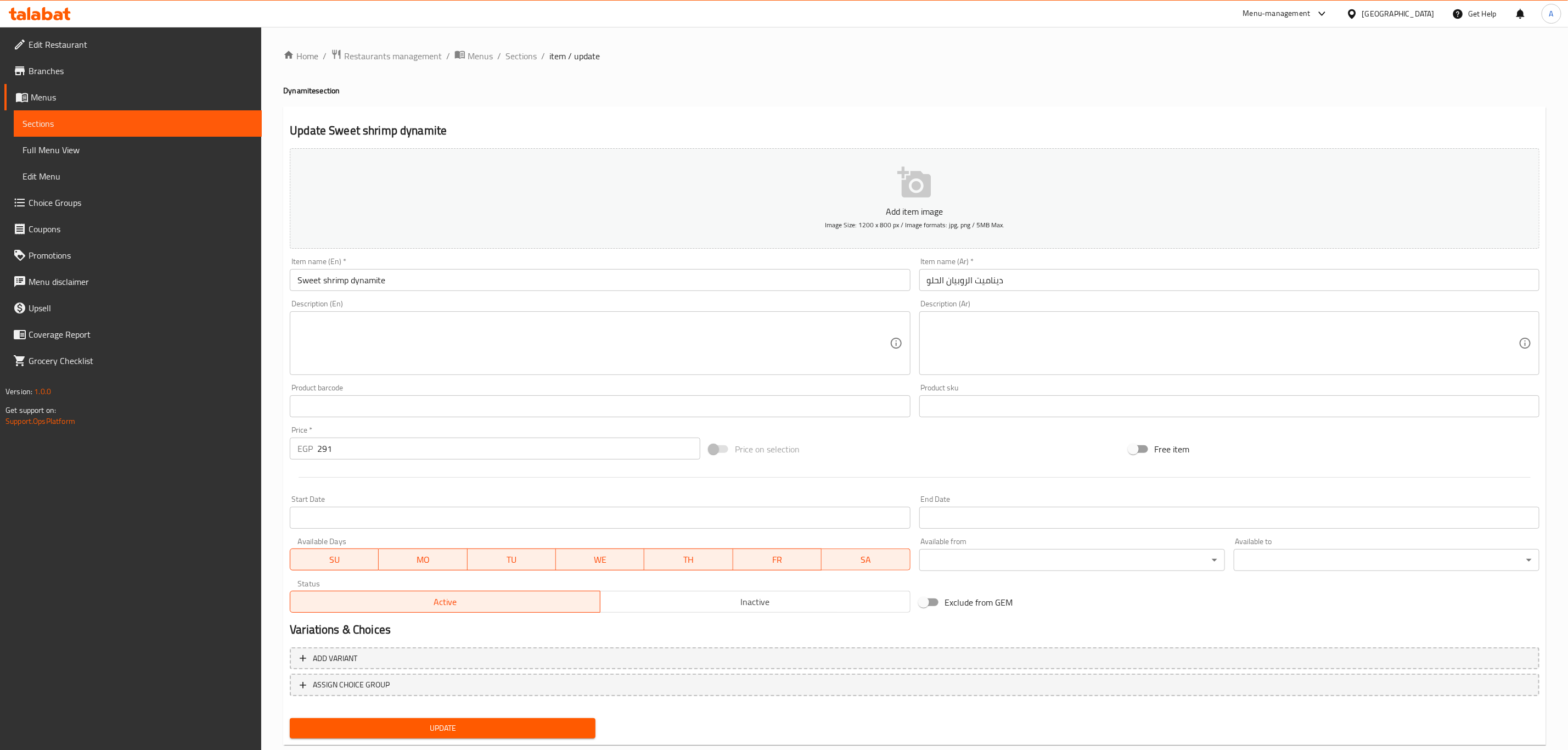
click at [936, 226] on span "Image Size: 1200 x 800 px / Image formats: jpg, png / 5MB Max." at bounding box center [915, 224] width 179 height 13
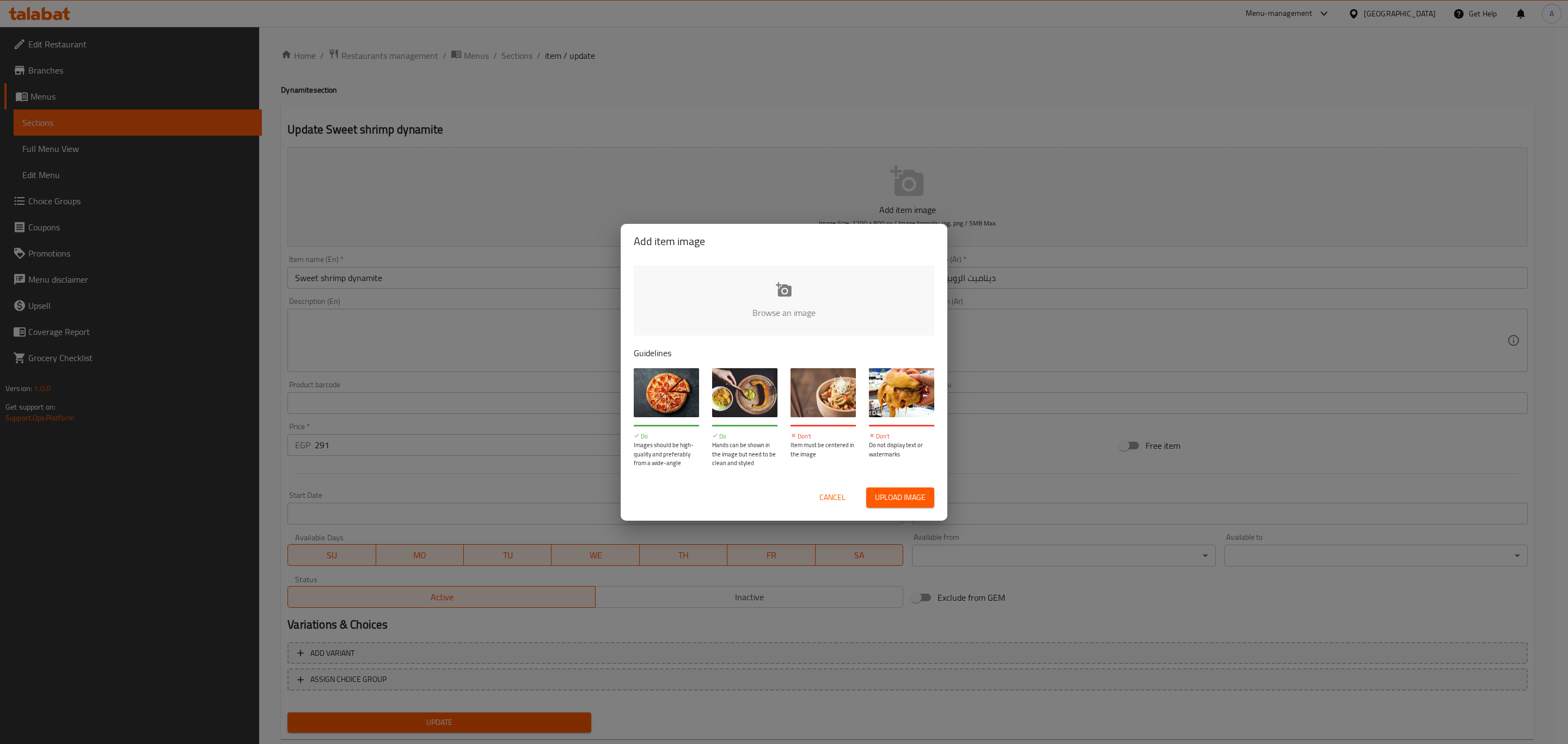
click at [781, 289] on input "file" at bounding box center [1151, 316] width 1036 height 102
type input "C:\fakepath\WhatsApp Image 2025-10-14 at 15.36.03.jpeg"
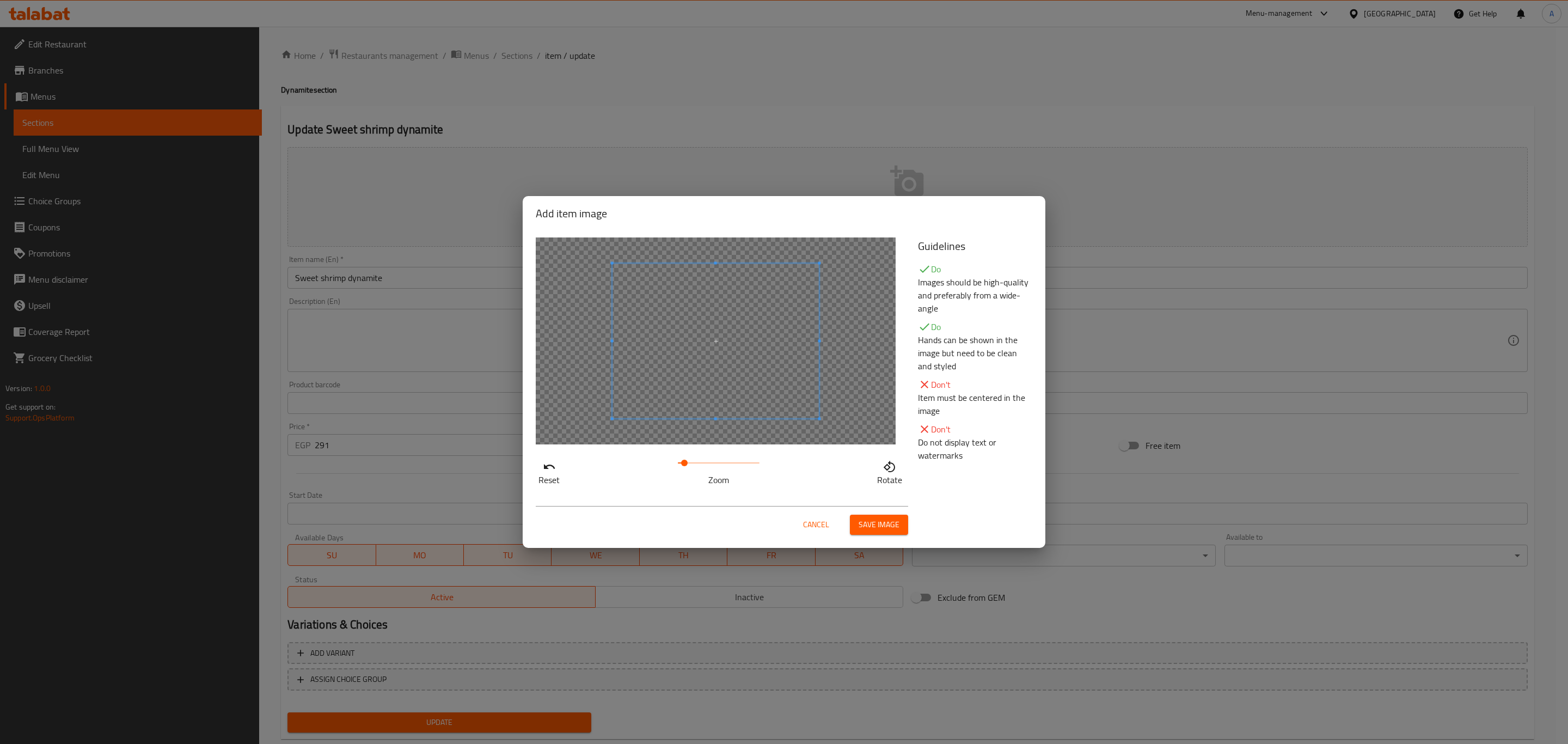
click at [685, 464] on span at bounding box center [684, 463] width 7 height 7
click at [875, 528] on span "Save image" at bounding box center [879, 525] width 41 height 13
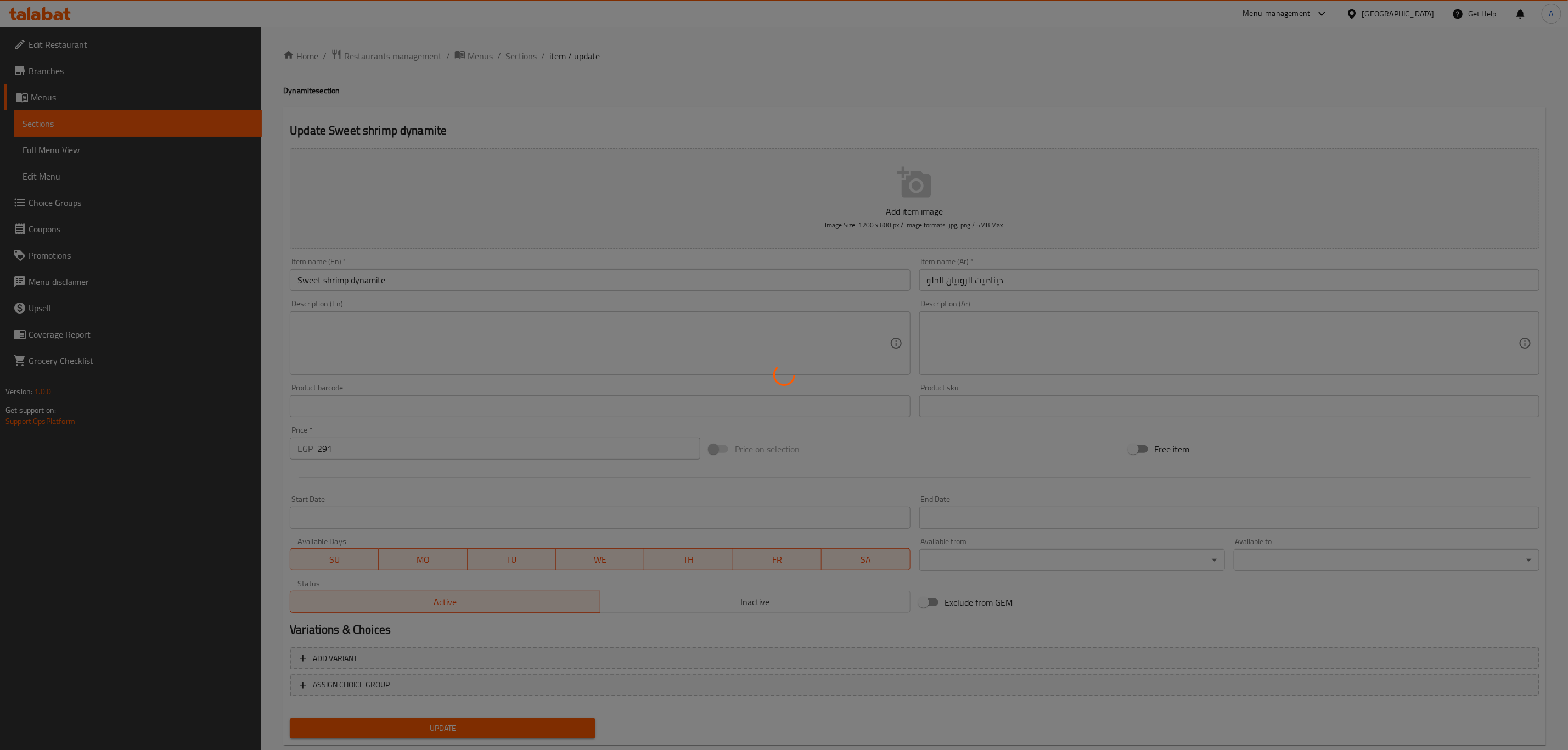
scroll to position [25, 0]
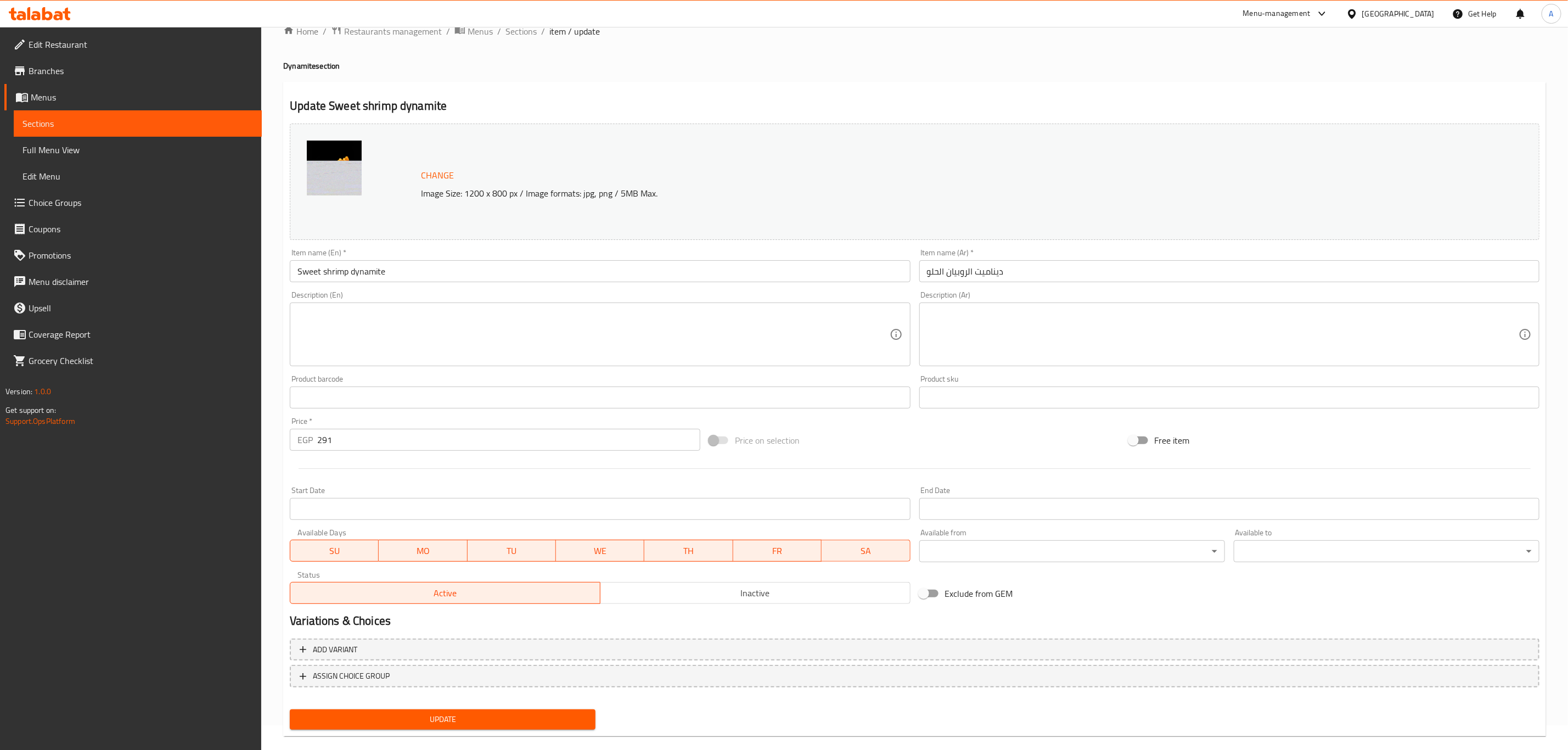
click at [430, 714] on span "Update" at bounding box center [443, 720] width 288 height 13
click at [427, 714] on span "Update" at bounding box center [443, 720] width 288 height 13
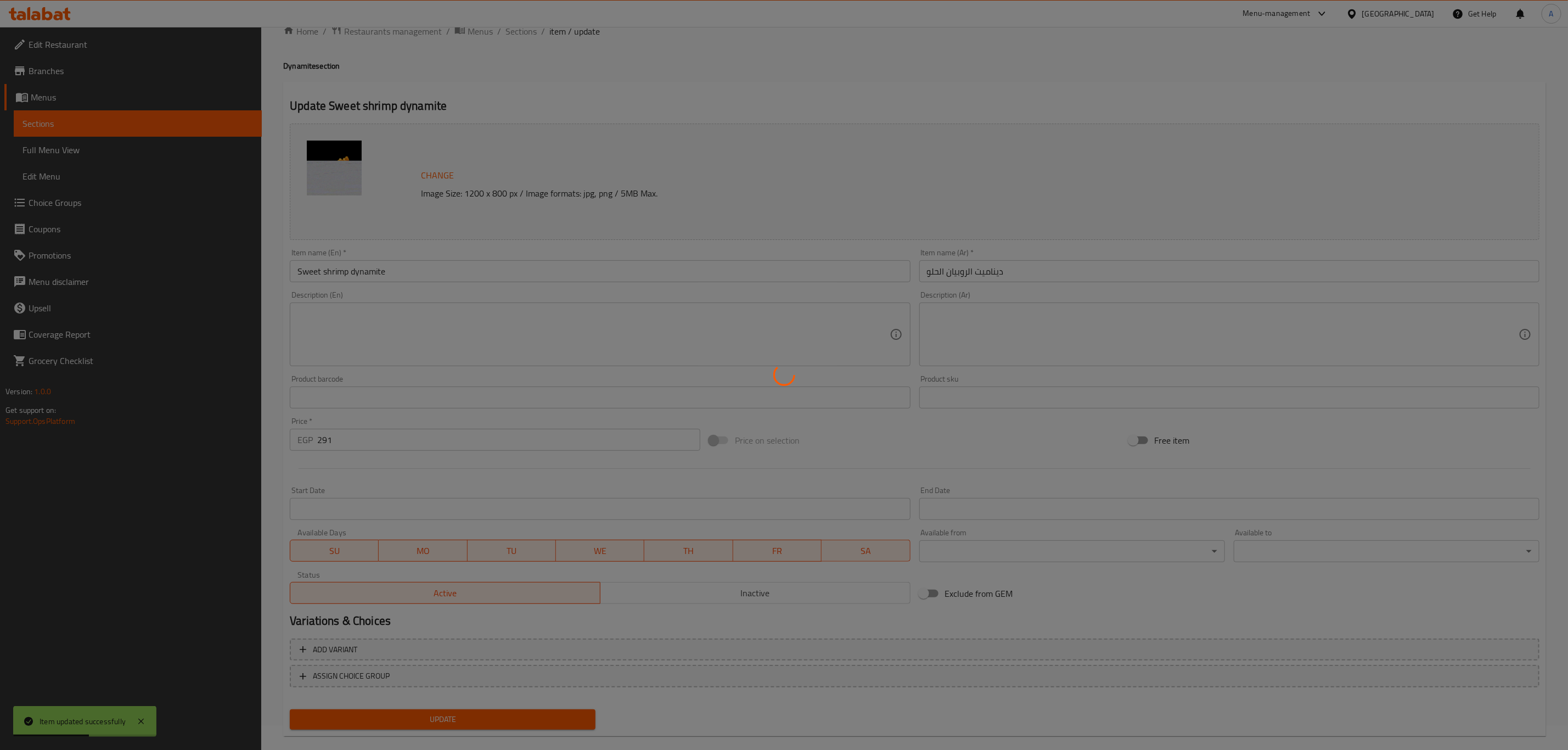
scroll to position [0, 0]
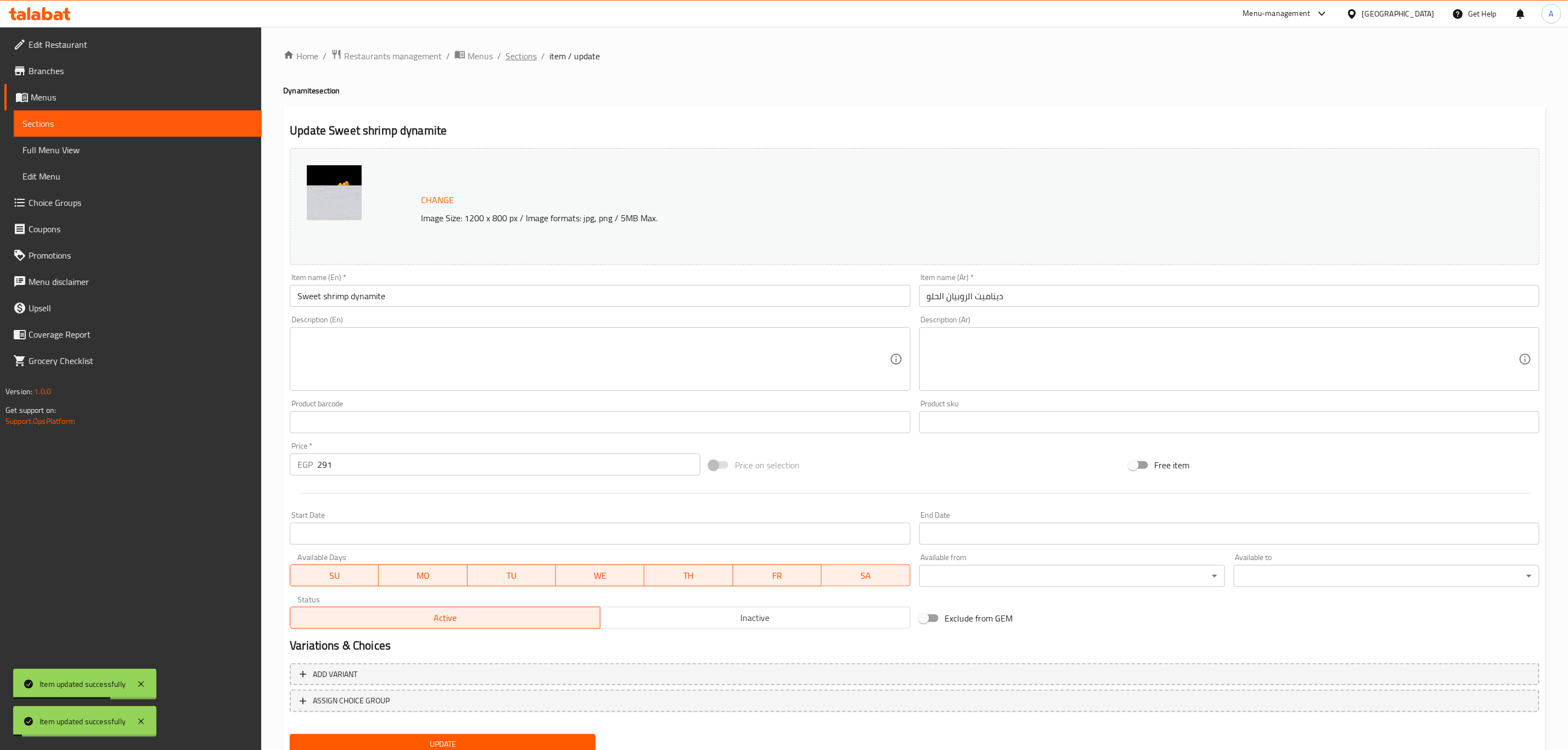
click at [519, 56] on span "Sections" at bounding box center [521, 56] width 31 height 13
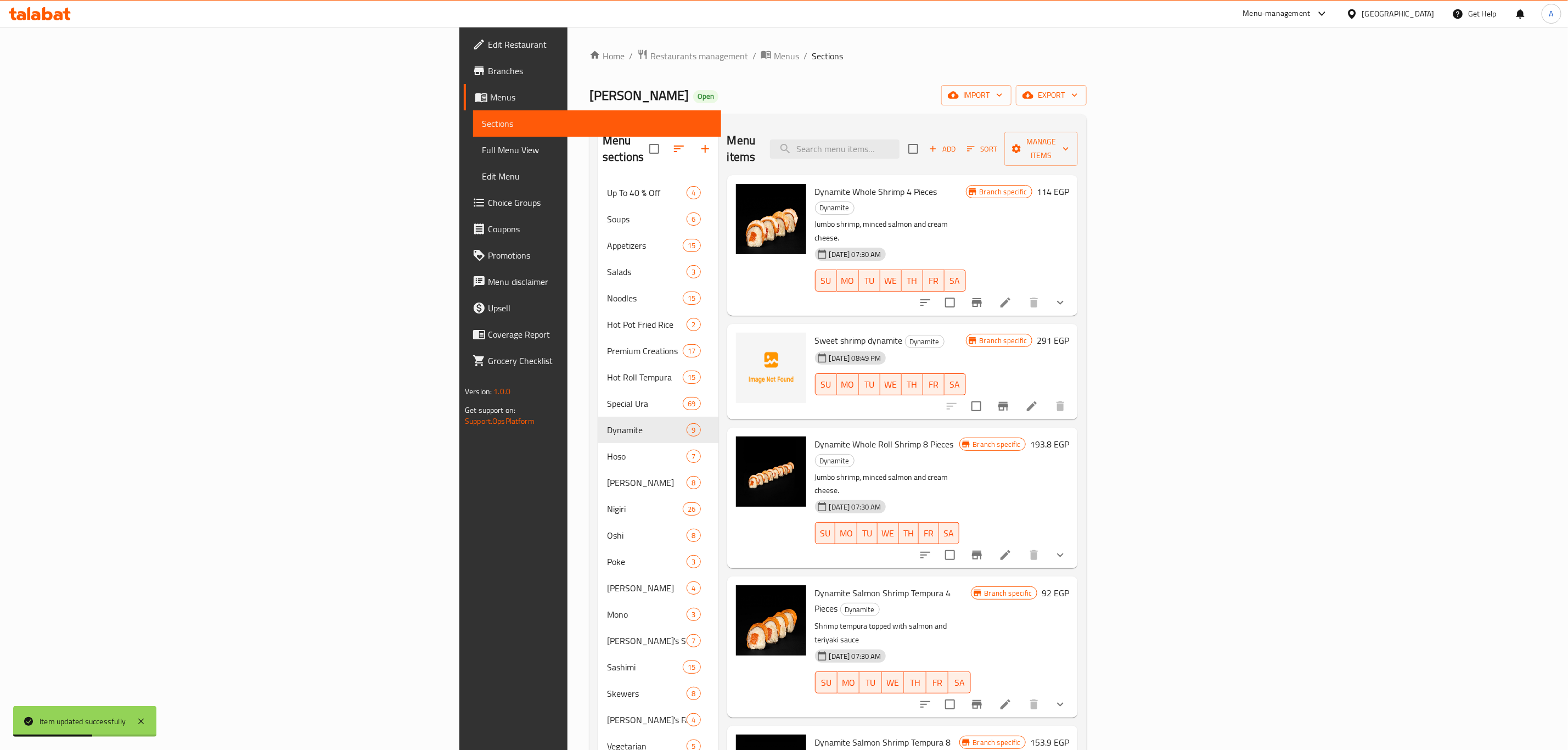
click at [1014, 126] on div "Menu items Add Sort Manage items" at bounding box center [903, 149] width 351 height 52
click at [900, 139] on input "search" at bounding box center [835, 149] width 129 height 20
paste input "Sweet shrimp dynamite"
type input "Sweet shrimp dynamite"
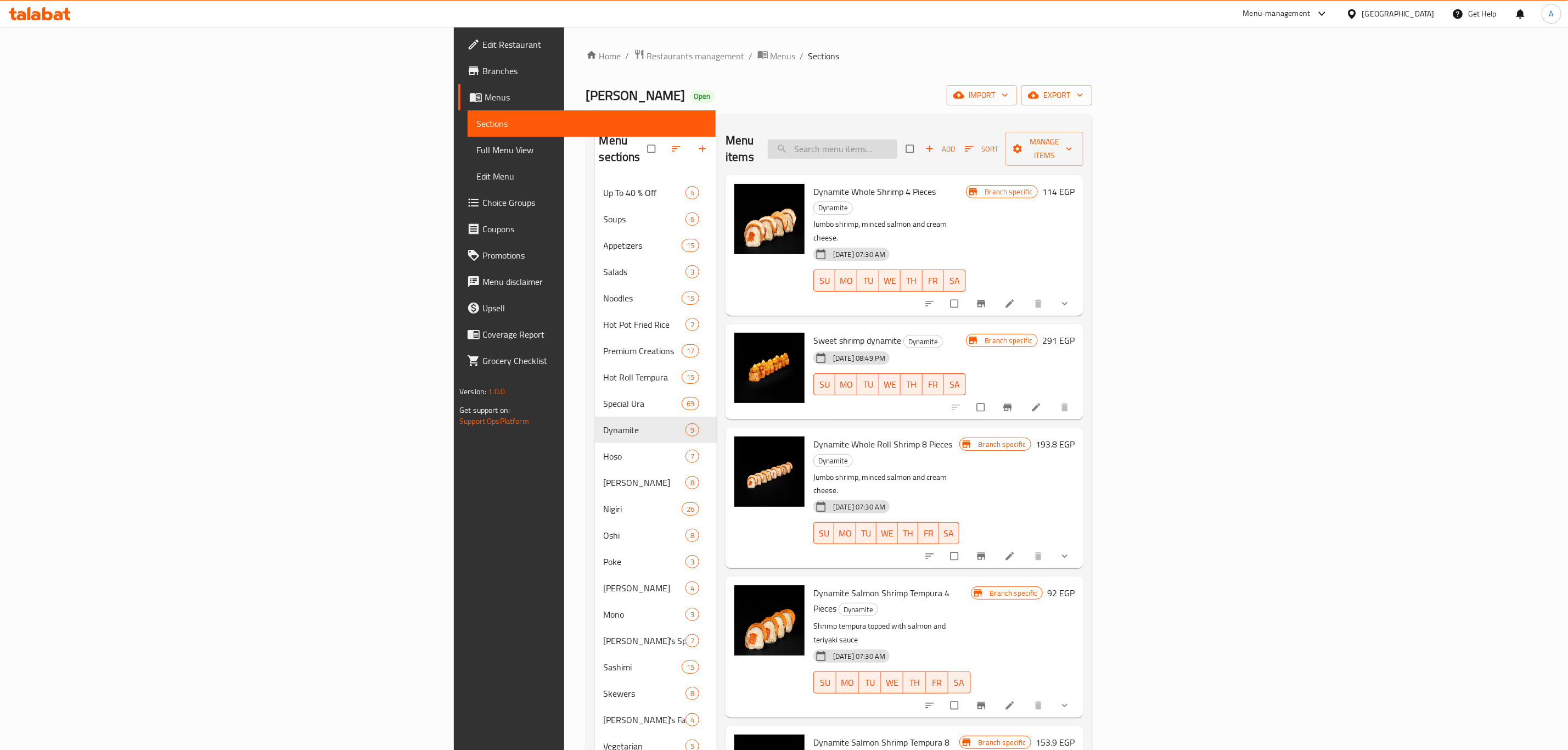
click at [897, 141] on input "search" at bounding box center [832, 149] width 129 height 20
paste input "Sweet shrimp dynamite"
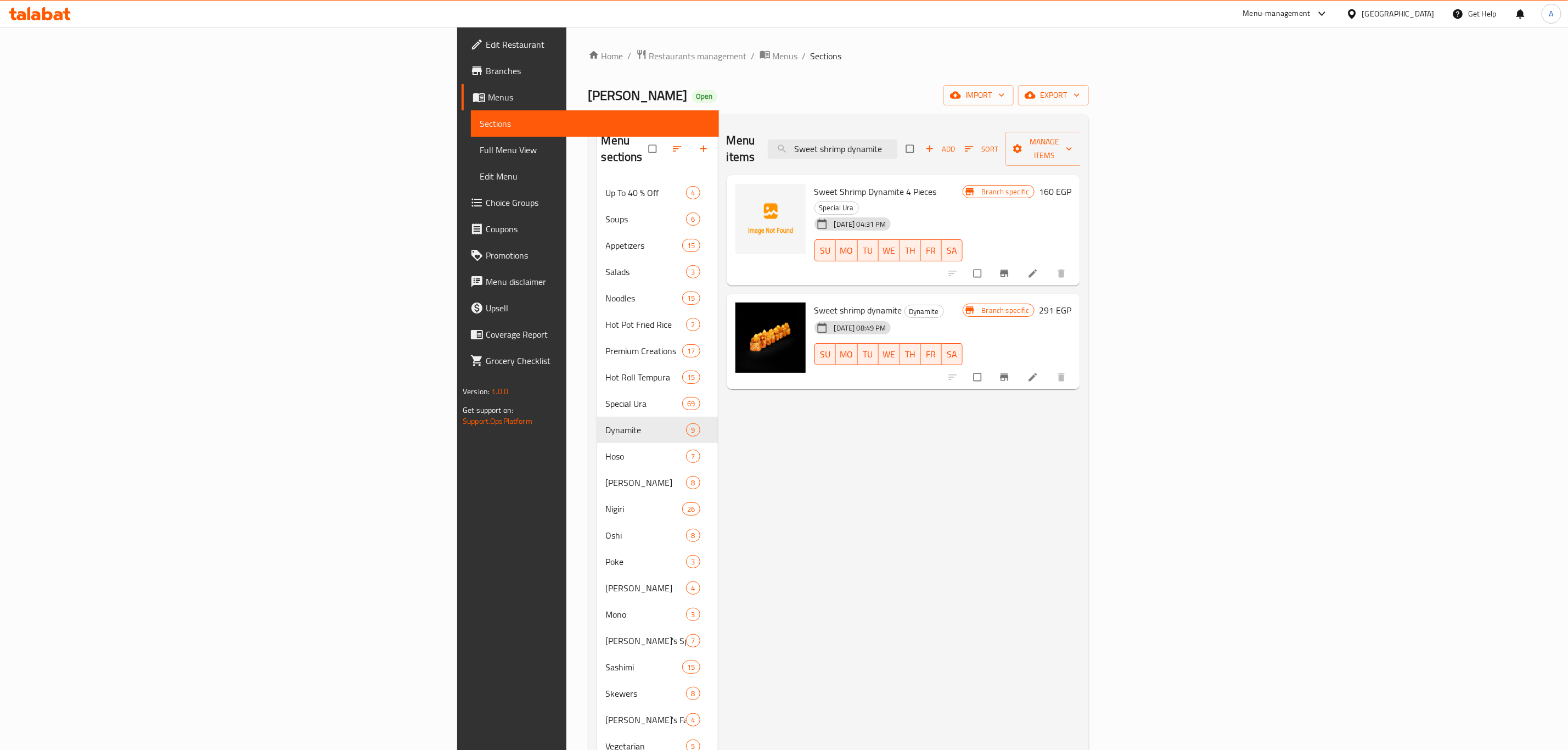
type input "Sweet shrimp dynamite"
click at [1039, 268] on icon at bounding box center [1033, 274] width 11 height 11
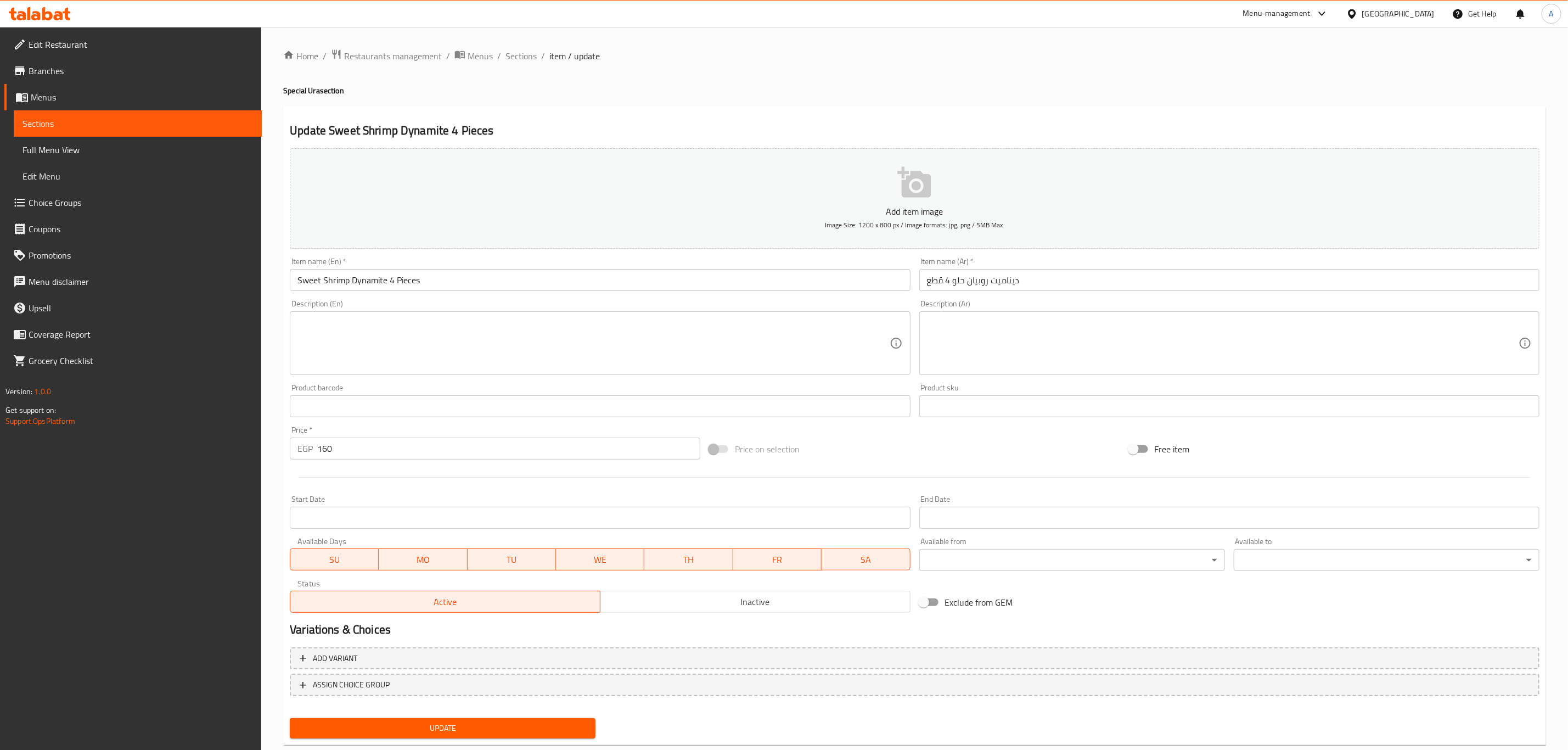
click at [952, 209] on p "Add item image" at bounding box center [915, 212] width 1216 height 13
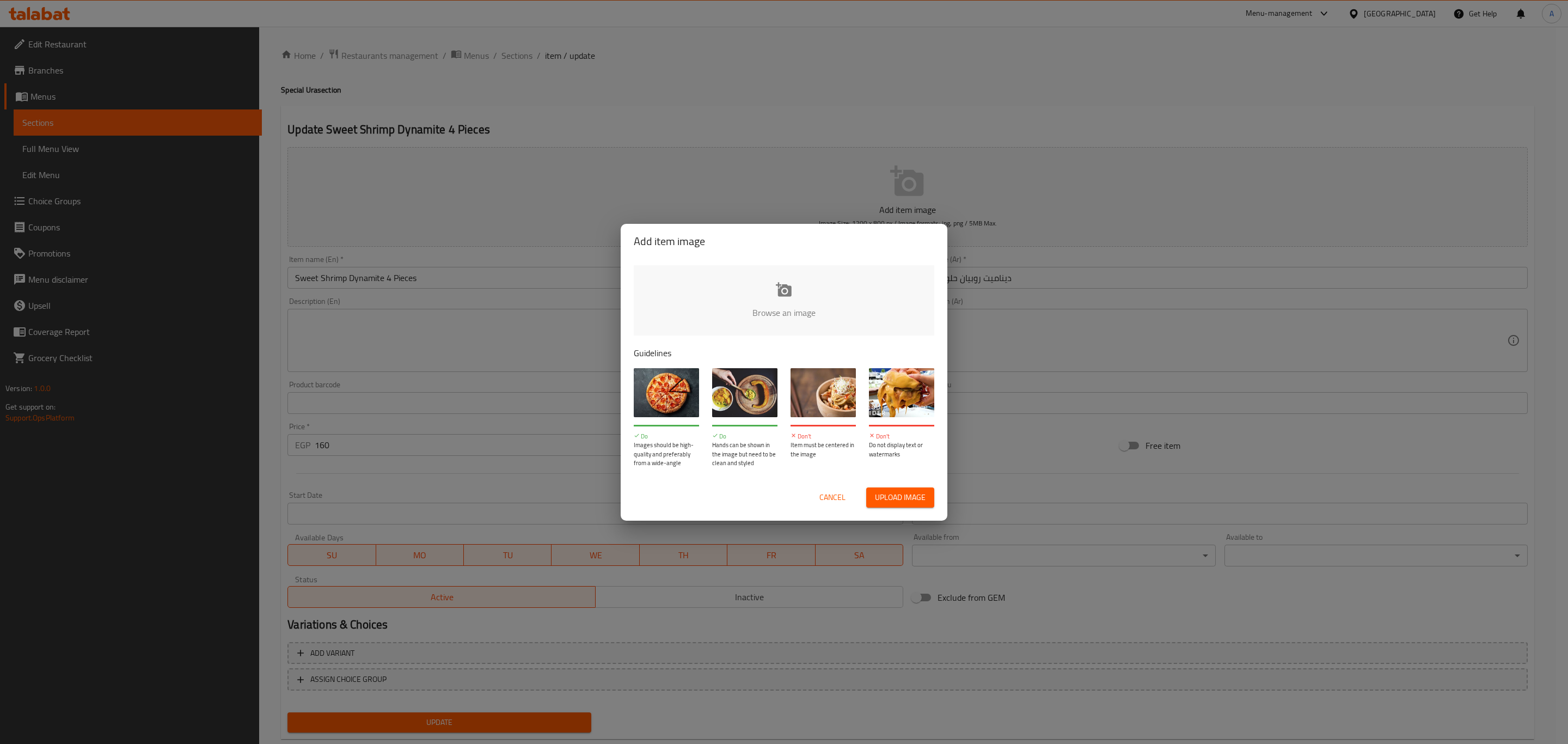
click at [789, 295] on input "file" at bounding box center [1151, 316] width 1036 height 102
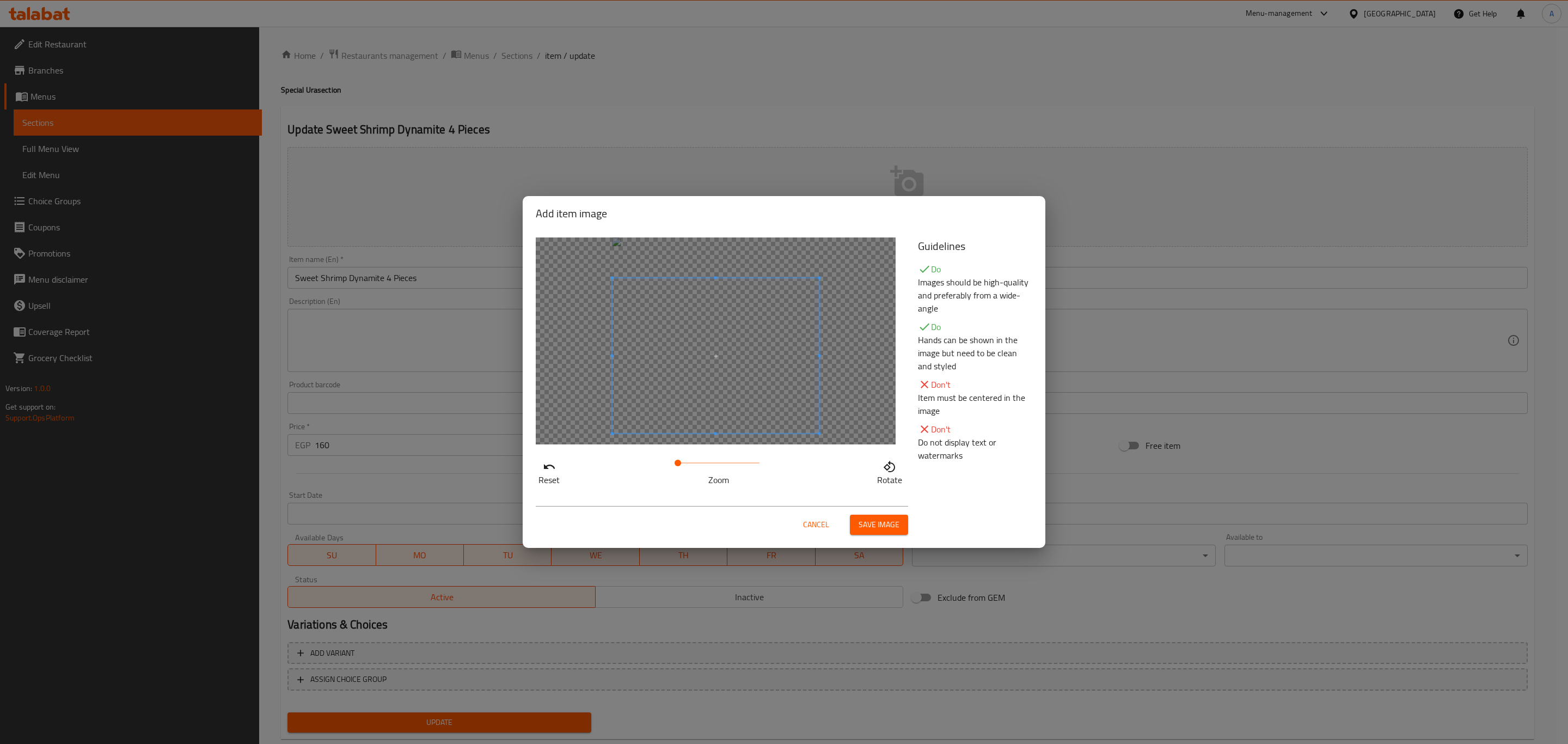
click at [778, 414] on span at bounding box center [716, 356] width 207 height 155
click at [893, 527] on span "Save image" at bounding box center [879, 525] width 41 height 13
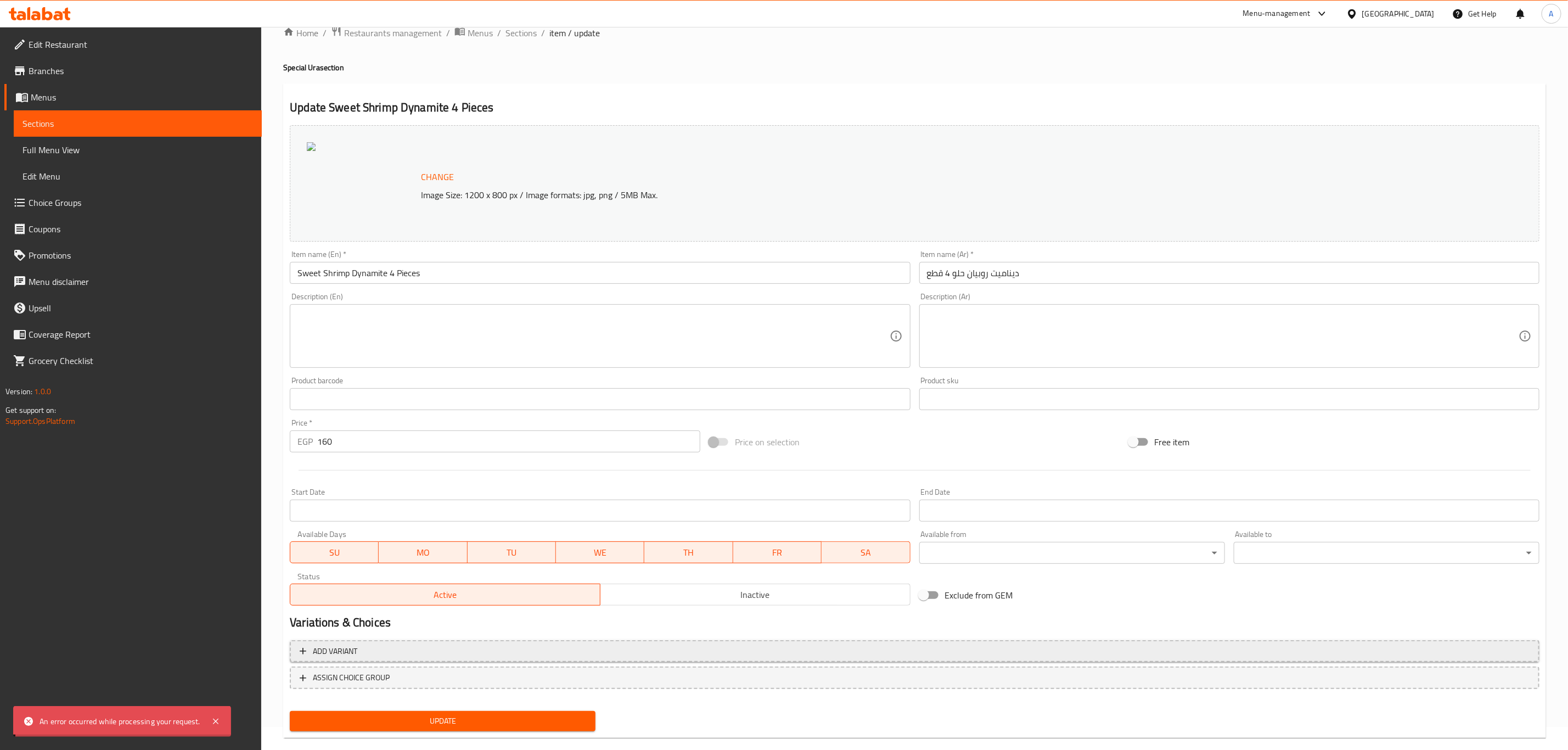
scroll to position [40, 0]
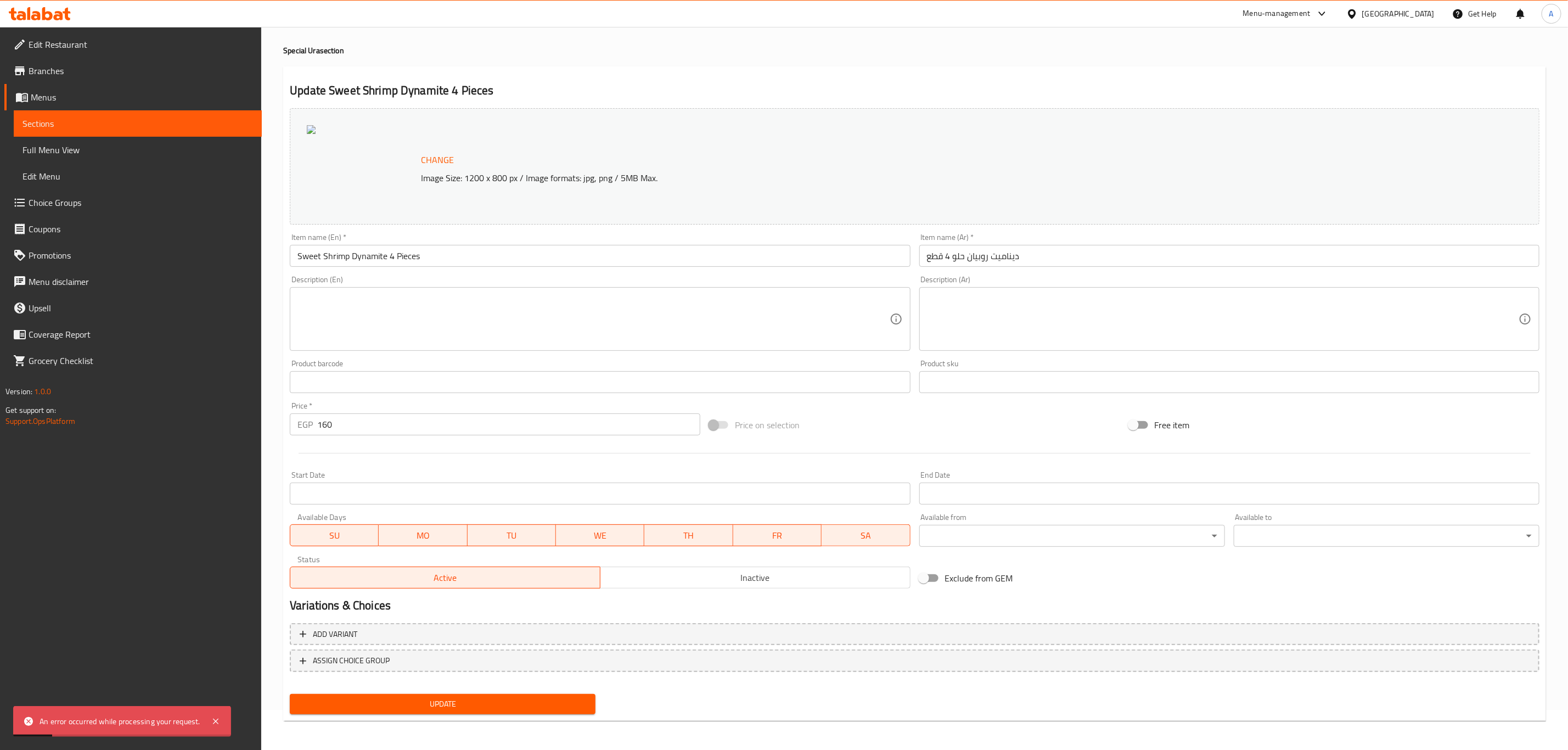
click at [432, 153] on span "Change" at bounding box center [437, 160] width 33 height 16
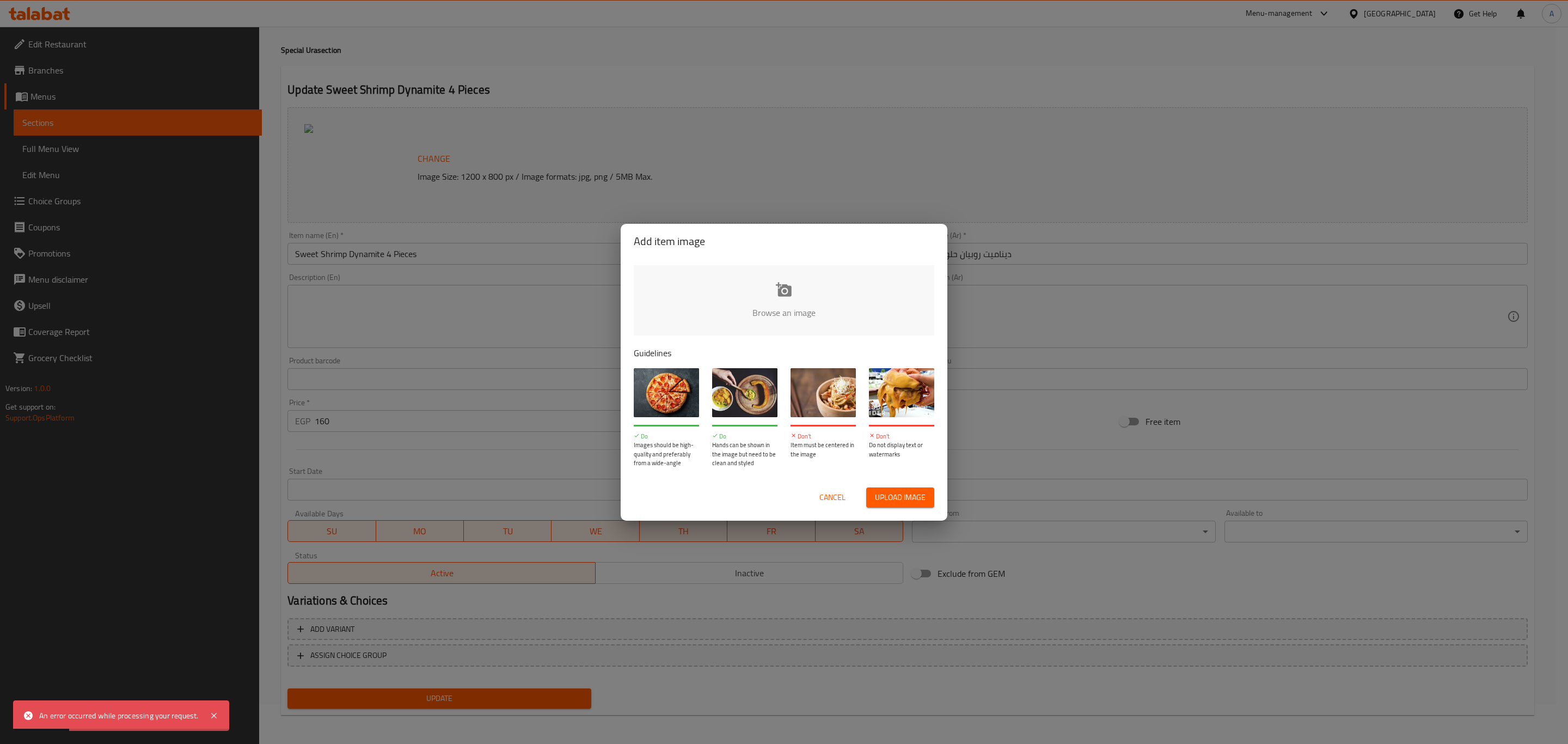
click at [786, 276] on input "file" at bounding box center [1151, 316] width 1036 height 102
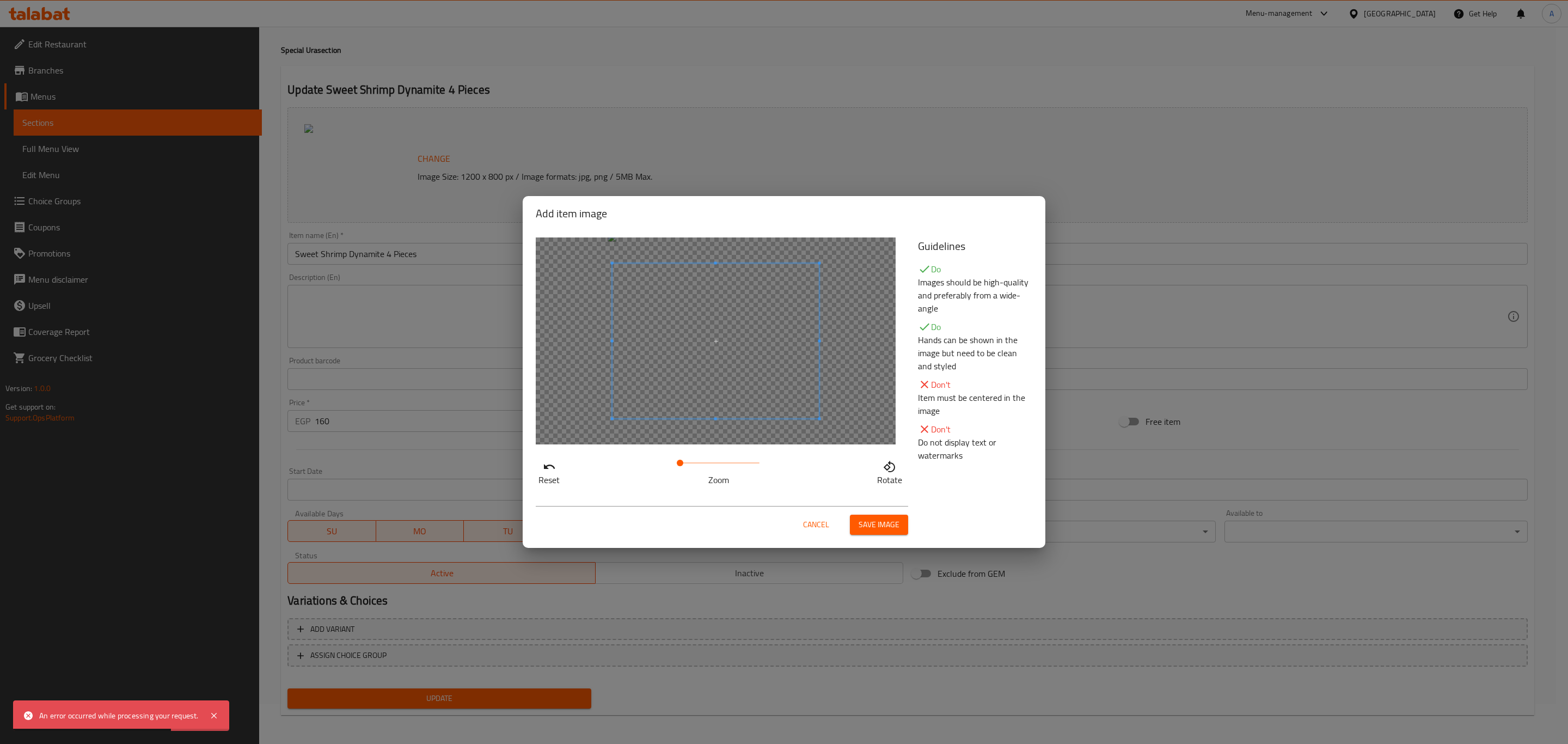
click at [679, 467] on span at bounding box center [680, 463] width 7 height 7
click at [871, 521] on span "Save image" at bounding box center [879, 525] width 41 height 13
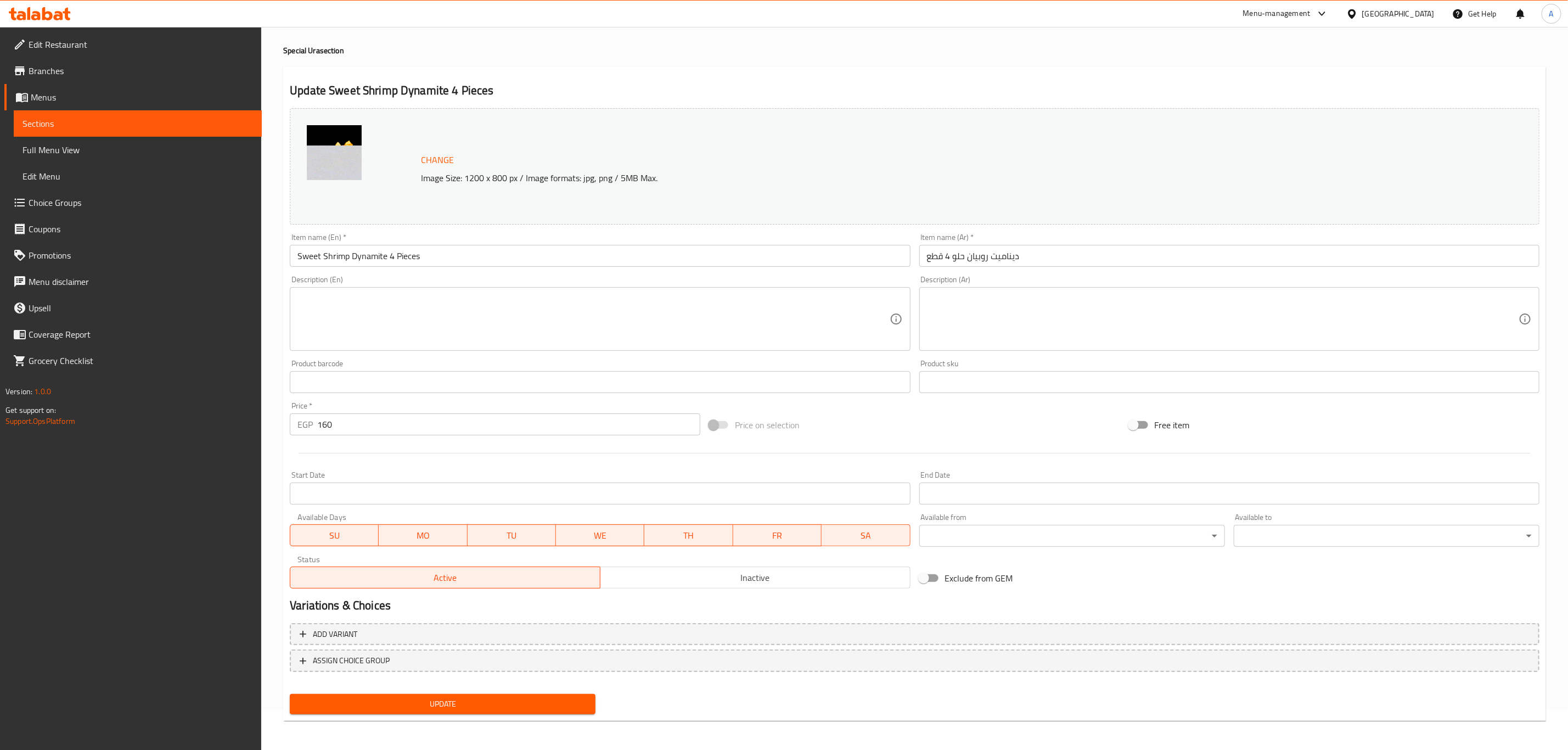
click at [465, 697] on span "Update" at bounding box center [443, 704] width 288 height 13
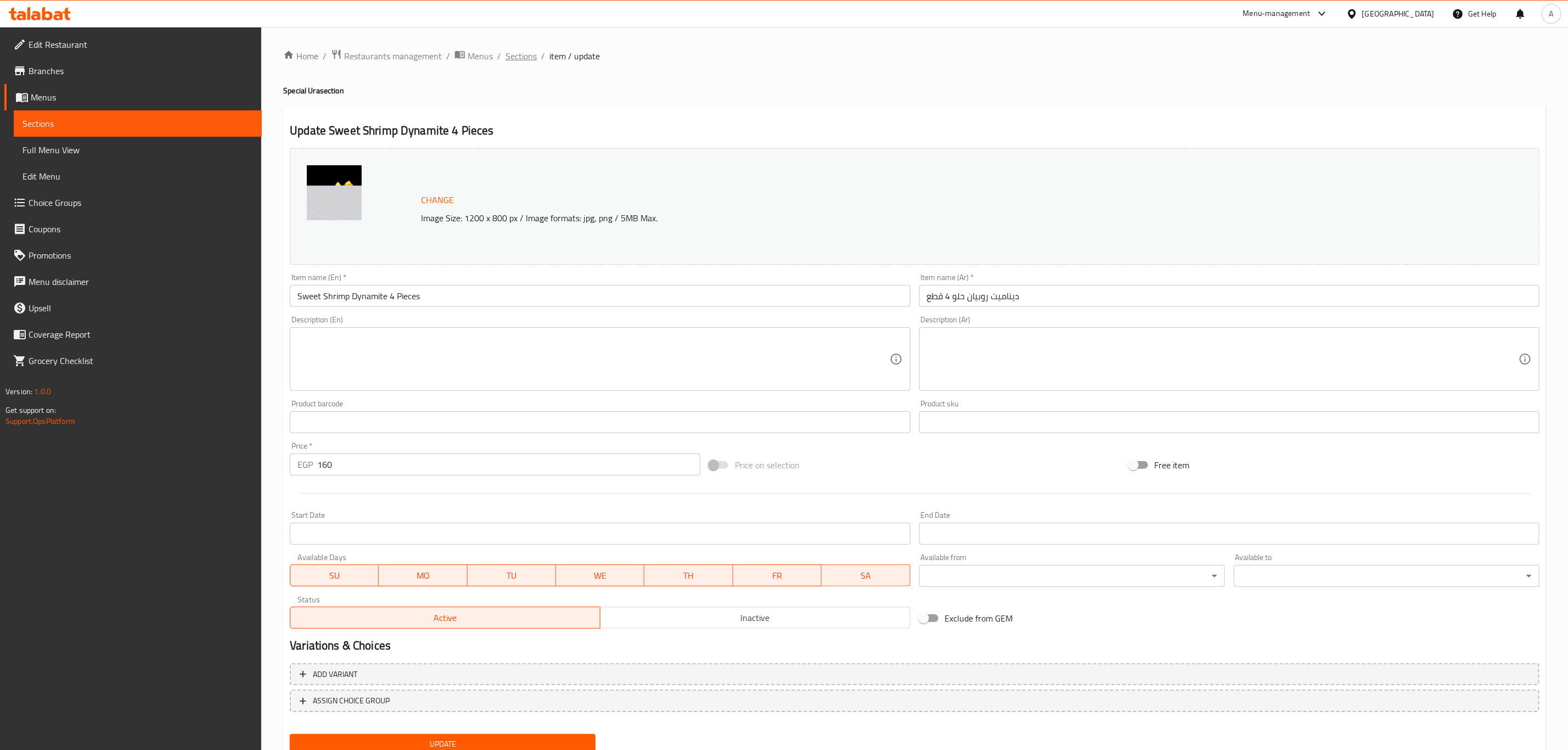
click at [524, 61] on span "Sections" at bounding box center [521, 56] width 31 height 13
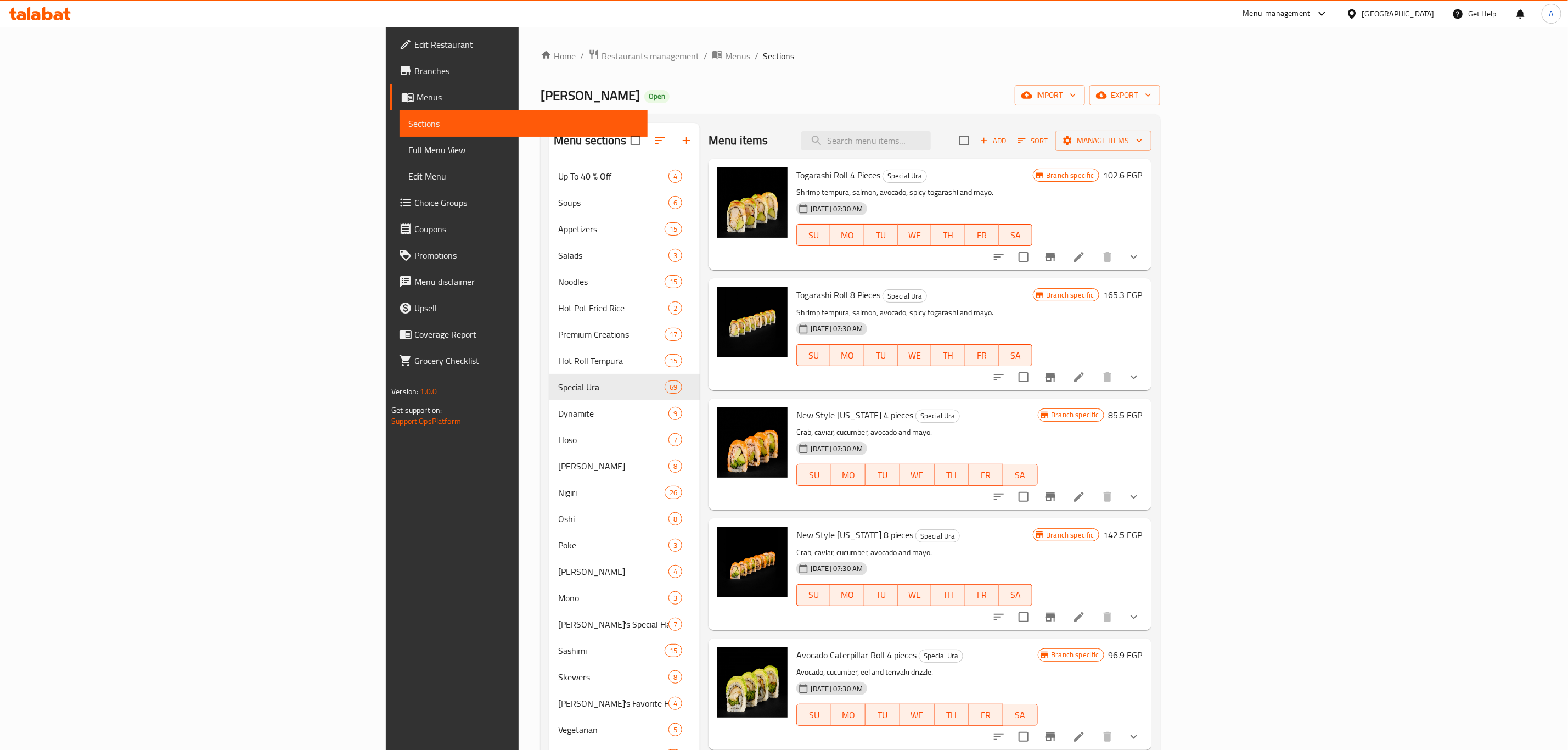
click at [756, 73] on div "Home / Restaurants management / Menus / Sections Mori Sushi Open import export …" at bounding box center [851, 482] width 620 height 865
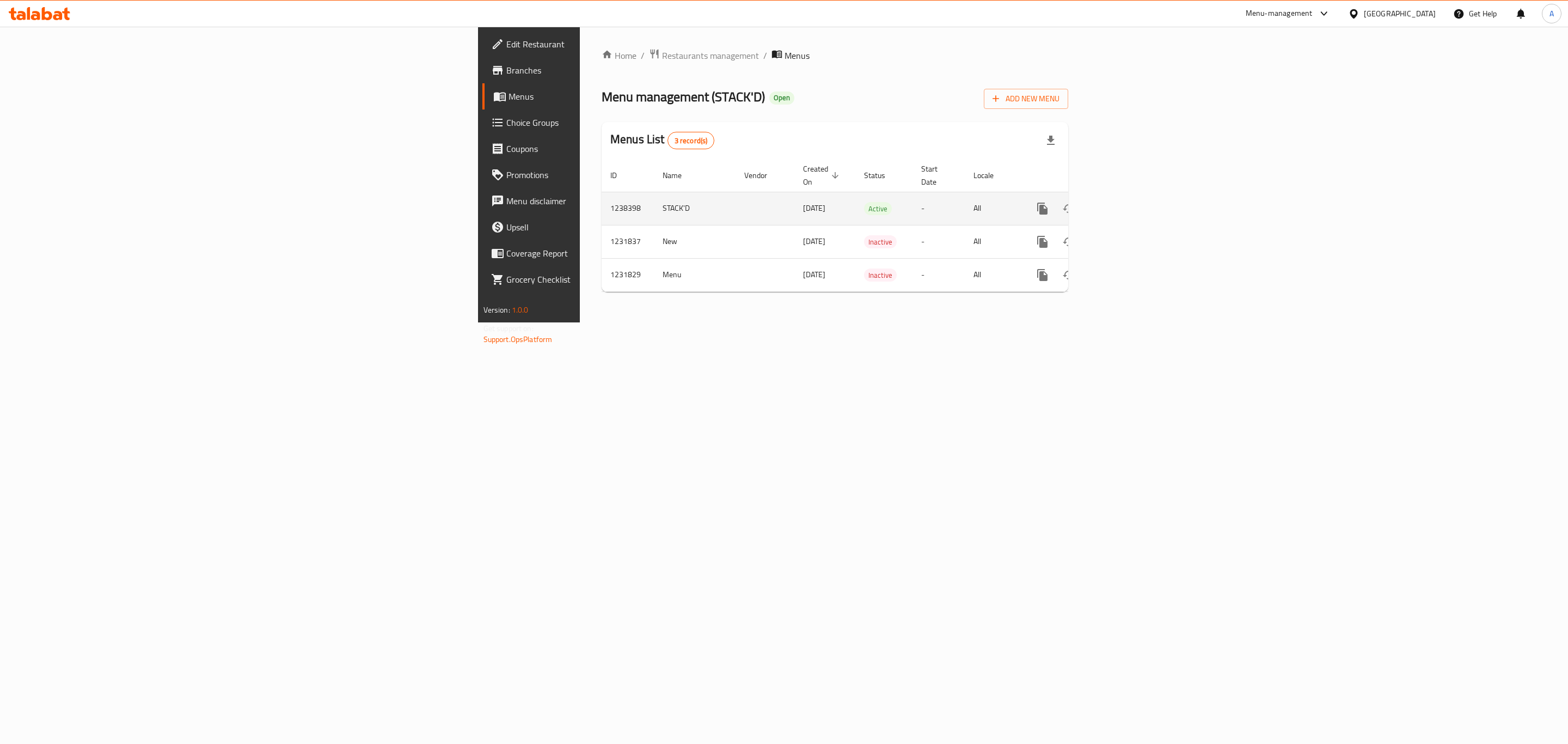
click at [1128, 202] on icon "enhanced table" at bounding box center [1121, 209] width 13 height 13
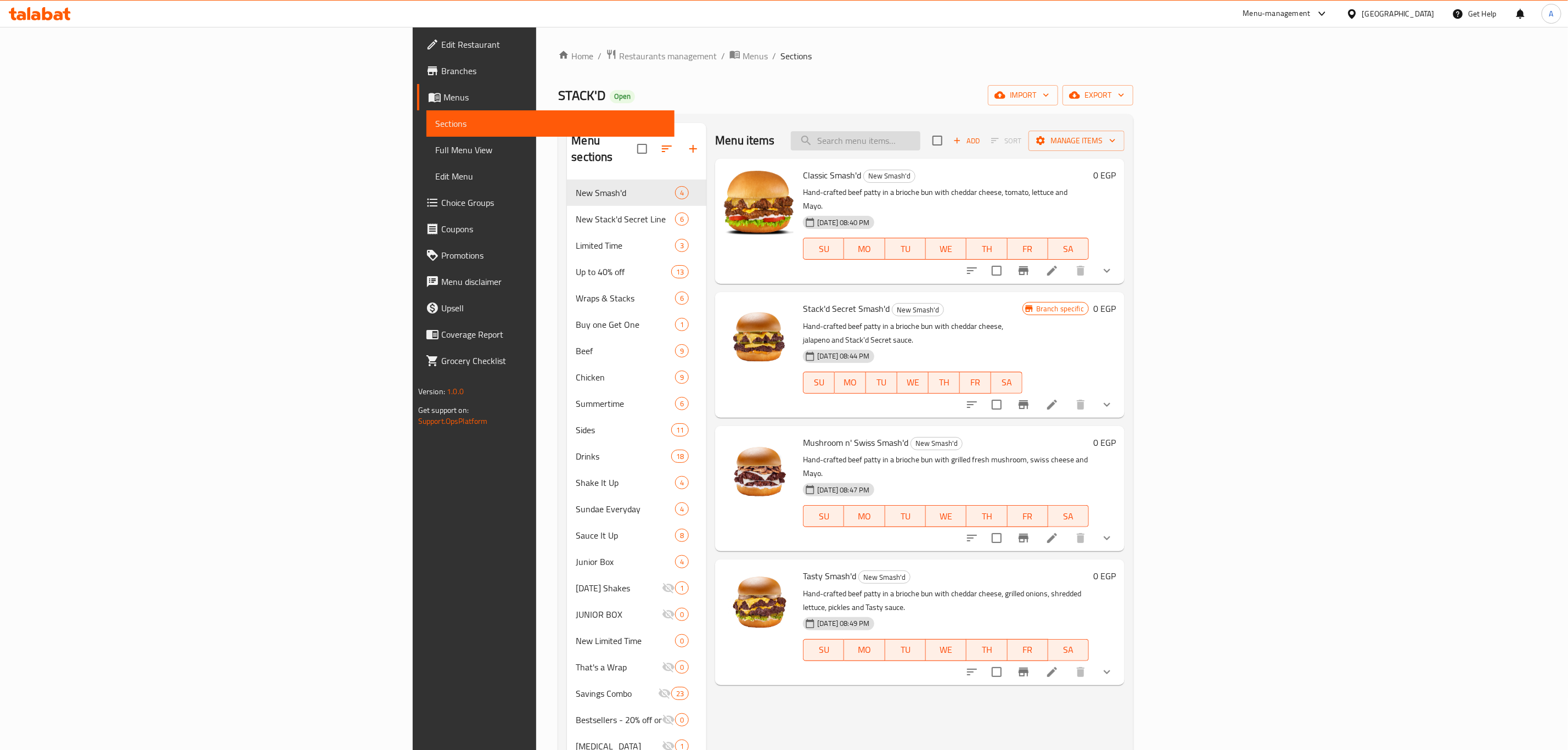
click at [921, 137] on input "search" at bounding box center [855, 141] width 129 height 20
click at [921, 140] on input "search" at bounding box center [855, 141] width 129 height 20
paste input "wraps"
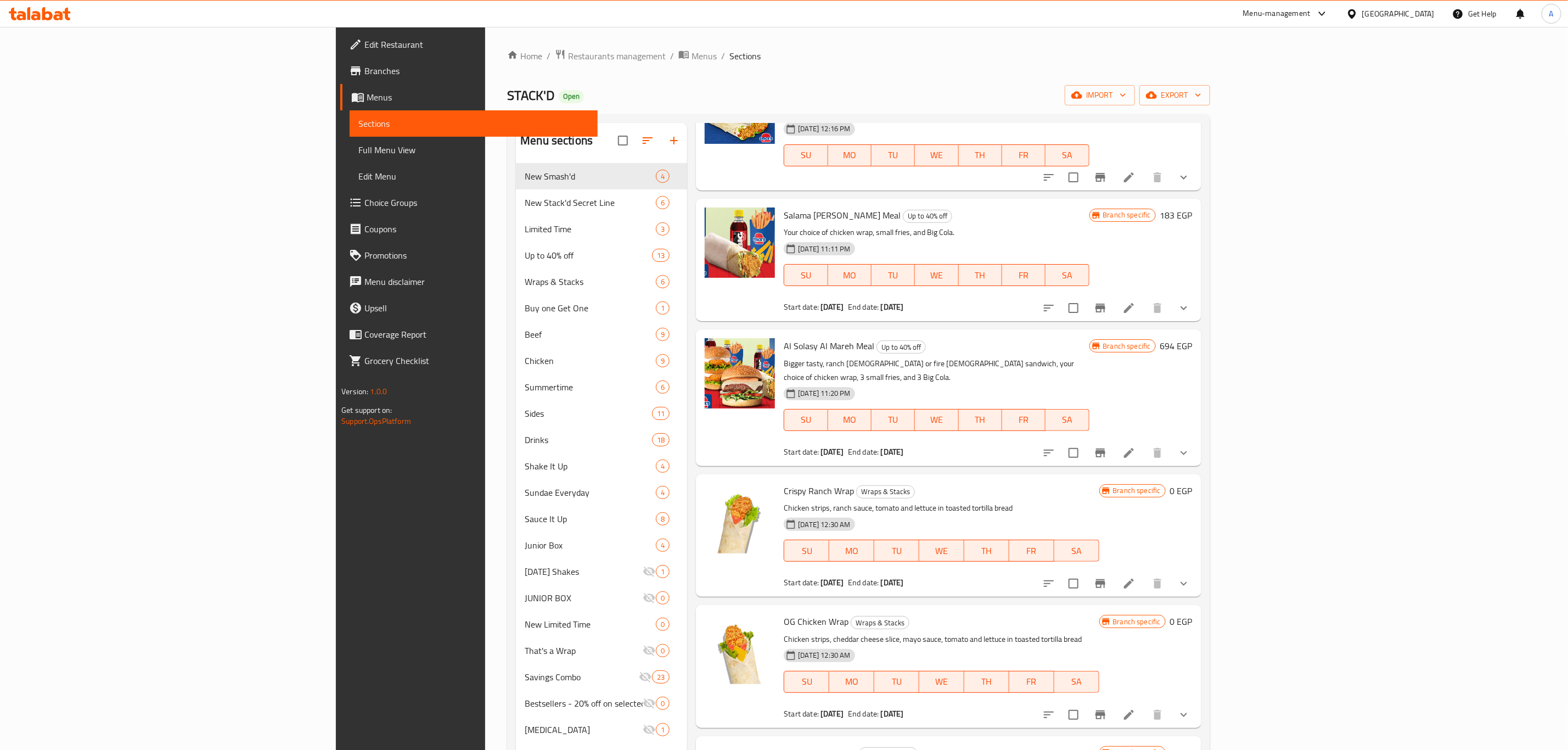
scroll to position [228, 0]
type input "wrap"
click at [1197, 570] on button "show more" at bounding box center [1183, 583] width 26 height 26
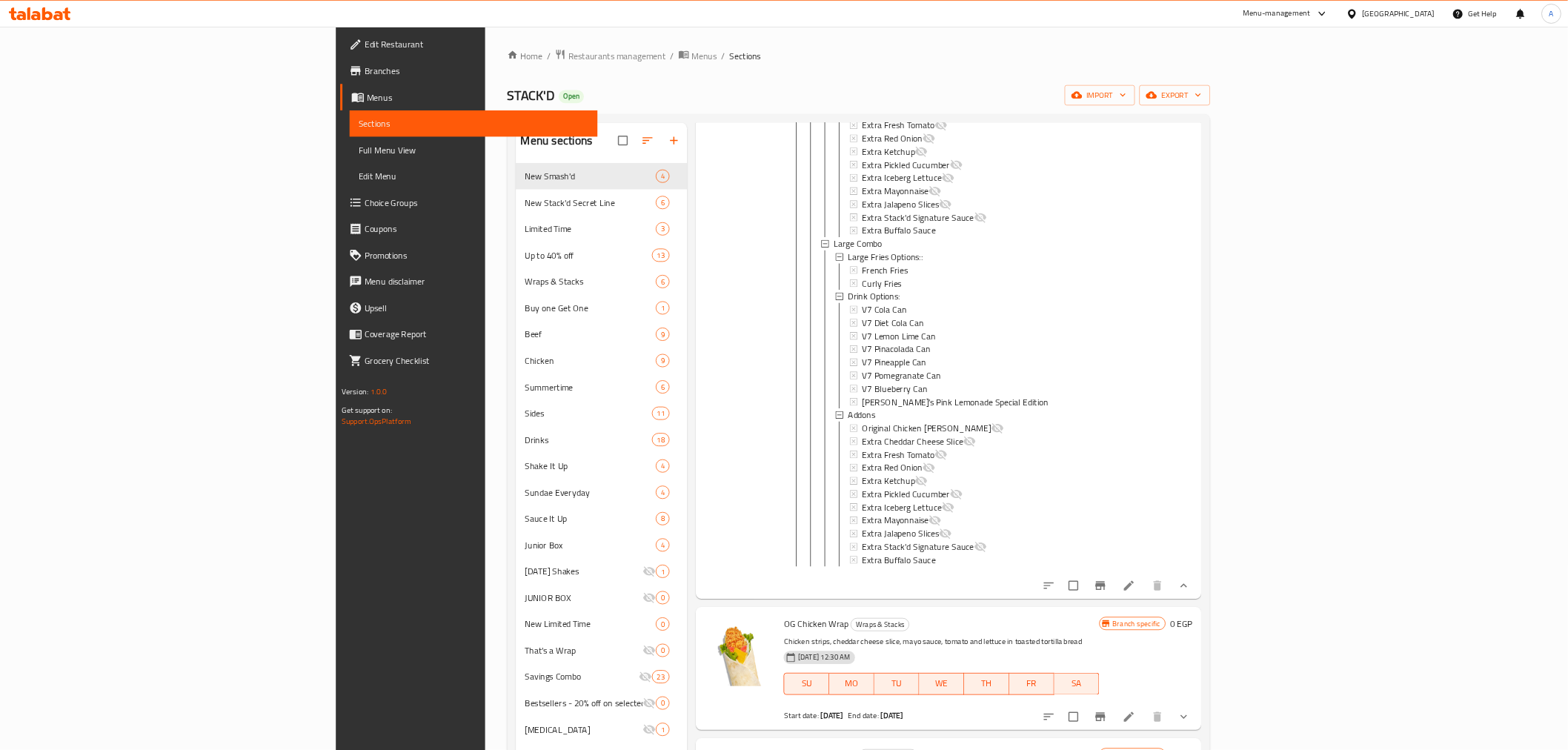
scroll to position [1345, 0]
click at [492, 275] on span "Choice Groups" at bounding box center [643, 274] width 303 height 18
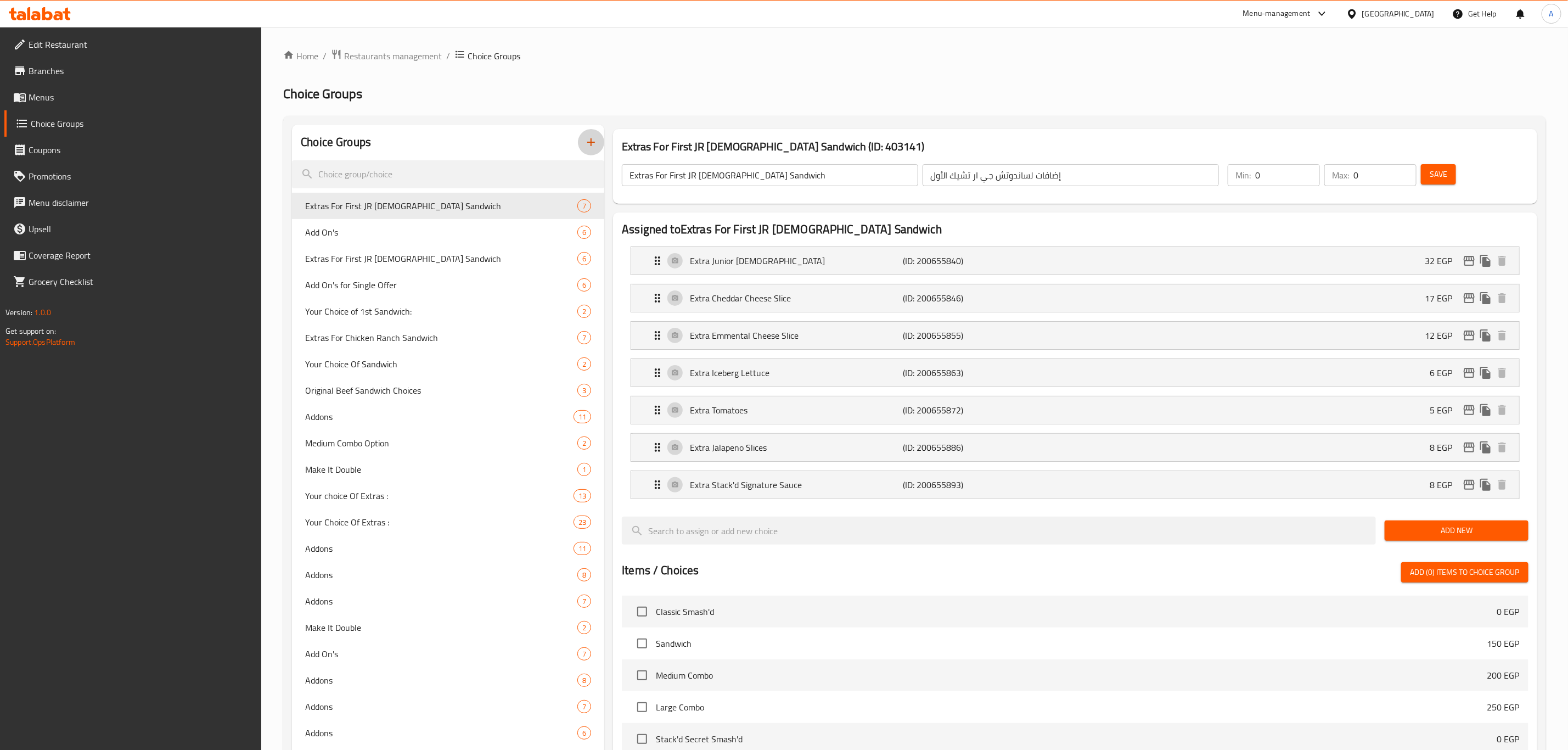
click at [594, 137] on icon "button" at bounding box center [591, 142] width 13 height 13
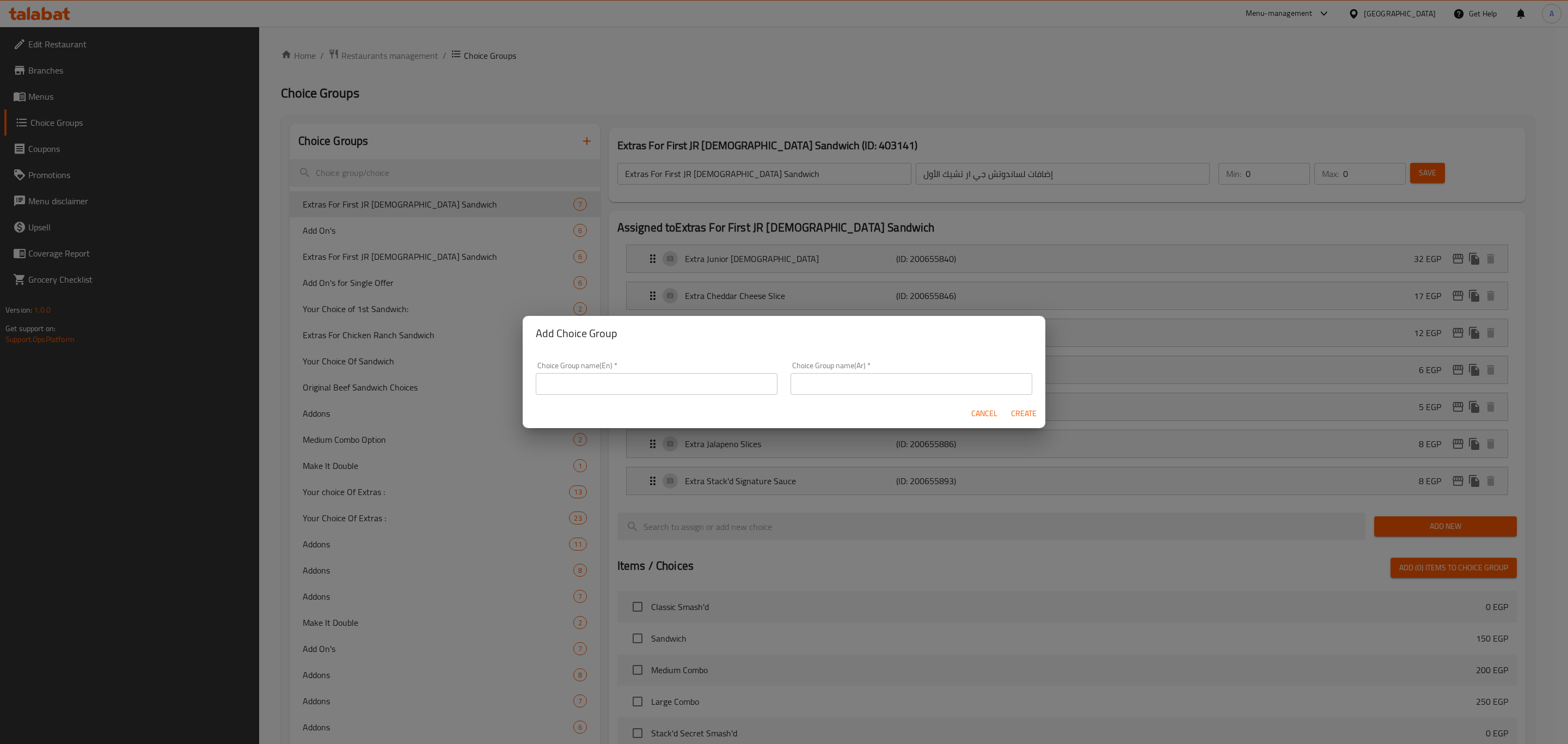
click at [628, 388] on input "text" at bounding box center [657, 384] width 242 height 22
type input "Add Scratch & Win Coupon"
click at [854, 390] on input "text" at bounding box center [911, 384] width 242 height 22
click at [861, 391] on input "text" at bounding box center [911, 384] width 242 height 22
click at [854, 386] on input "text" at bounding box center [911, 384] width 242 height 22
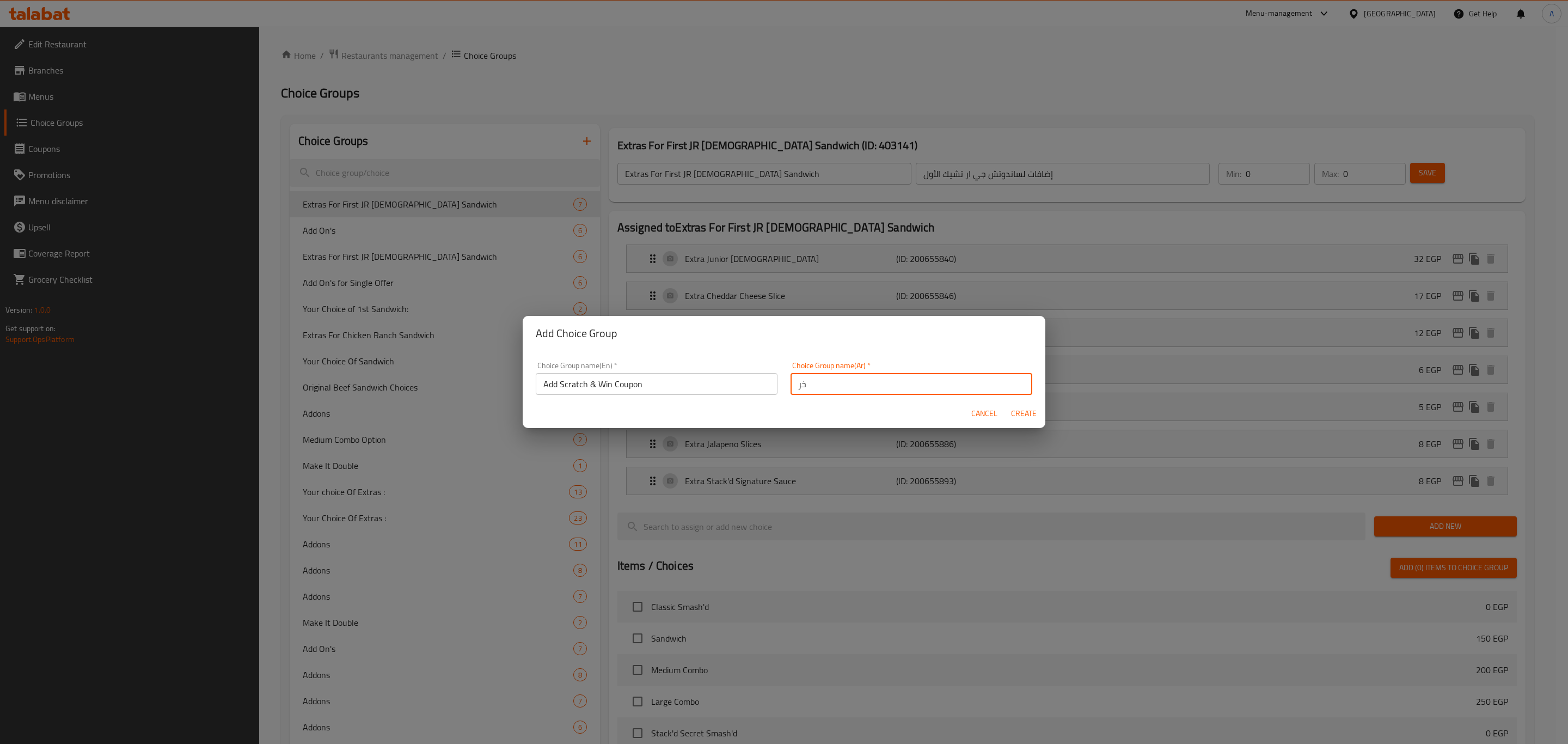
type input "خ"
type input "إ"
type input "لإضافة كوبون خربش و اكسب:"
click at [708, 384] on input "Add Scratch & Win Coupon" at bounding box center [657, 384] width 242 height 22
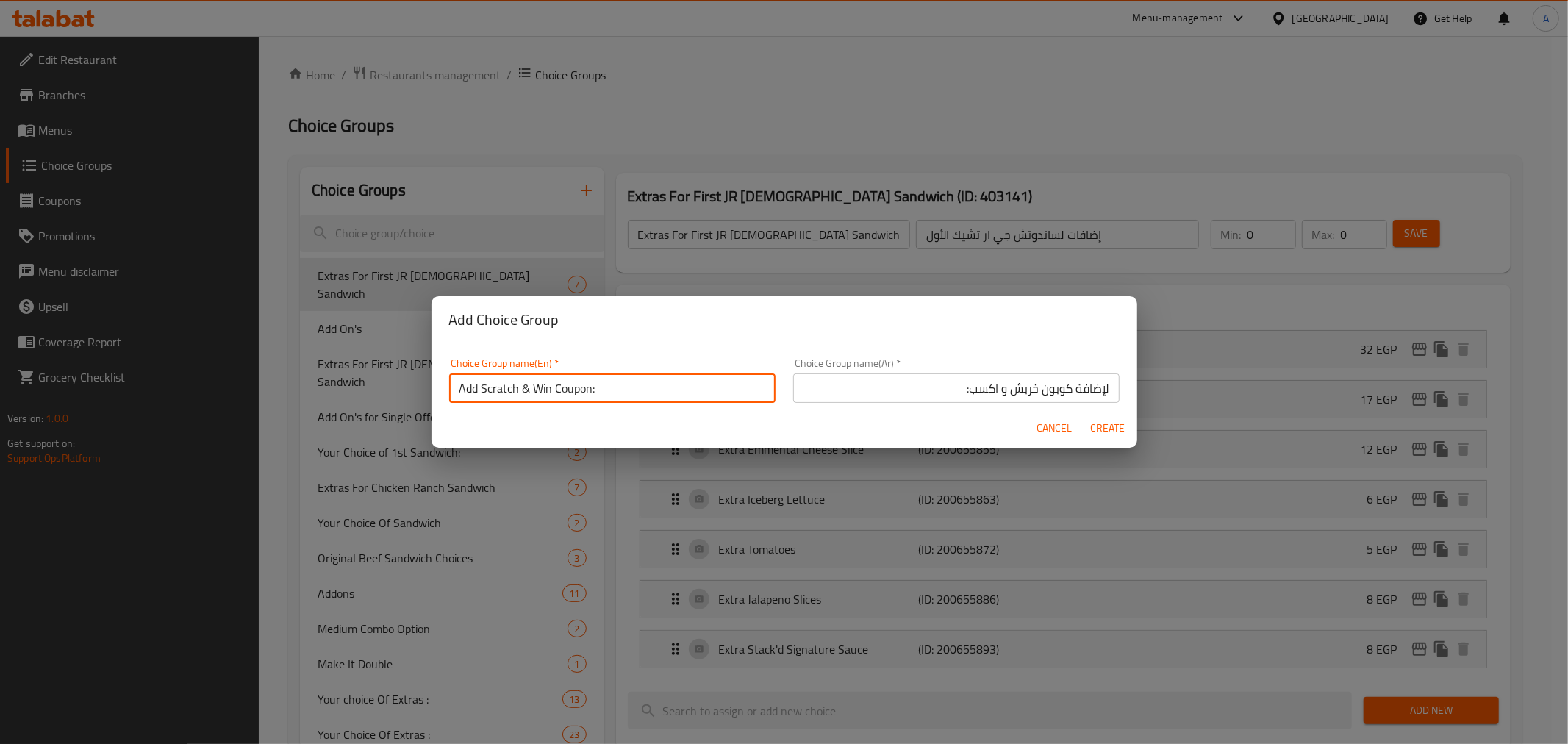
type input "Add Scratch & Win Coupon:"
click at [1108, 427] on span "Create" at bounding box center [1107, 427] width 35 height 18
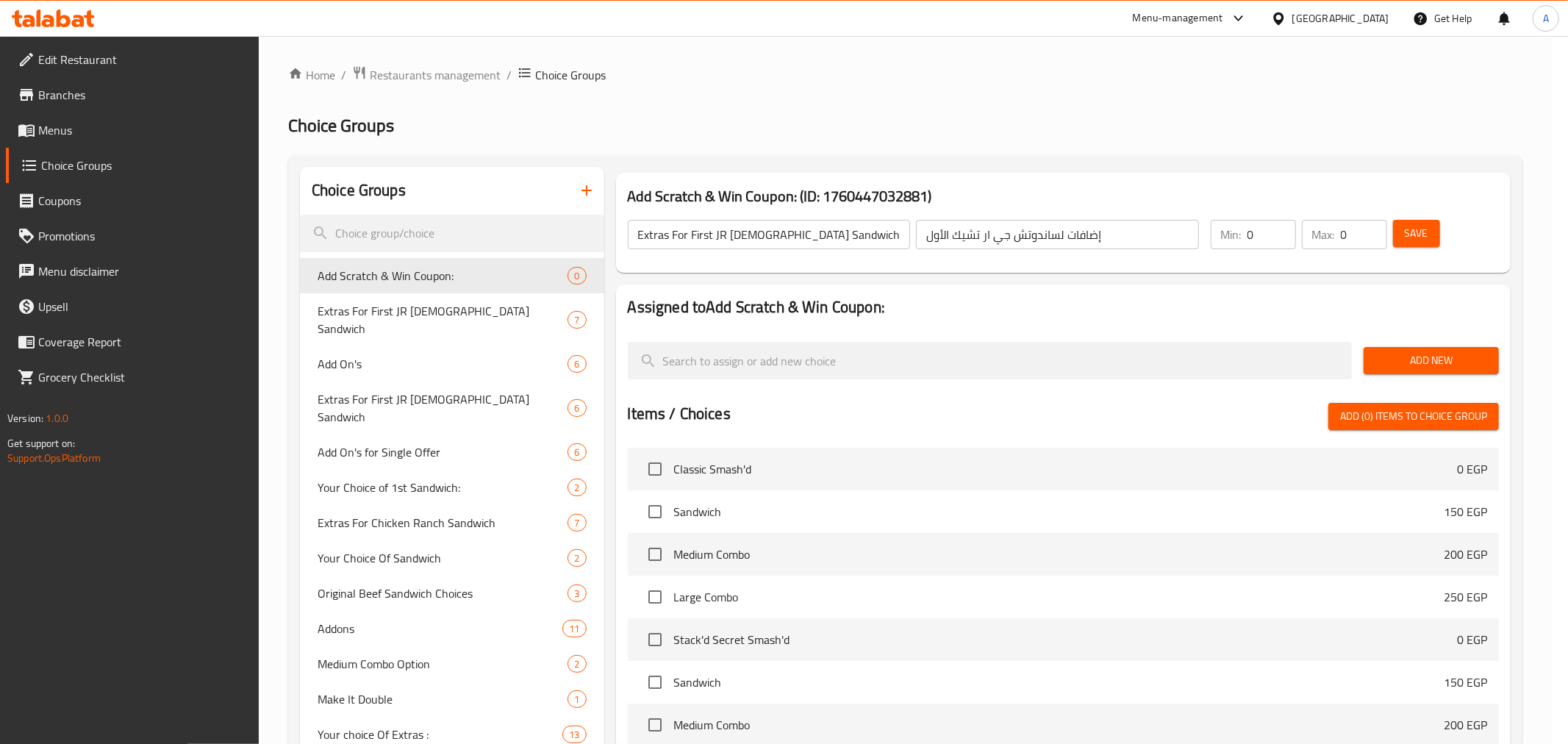
type input "Add Scratch & Win Coupon:"
type input "لإضافة كوبون خربش و اكسب:"
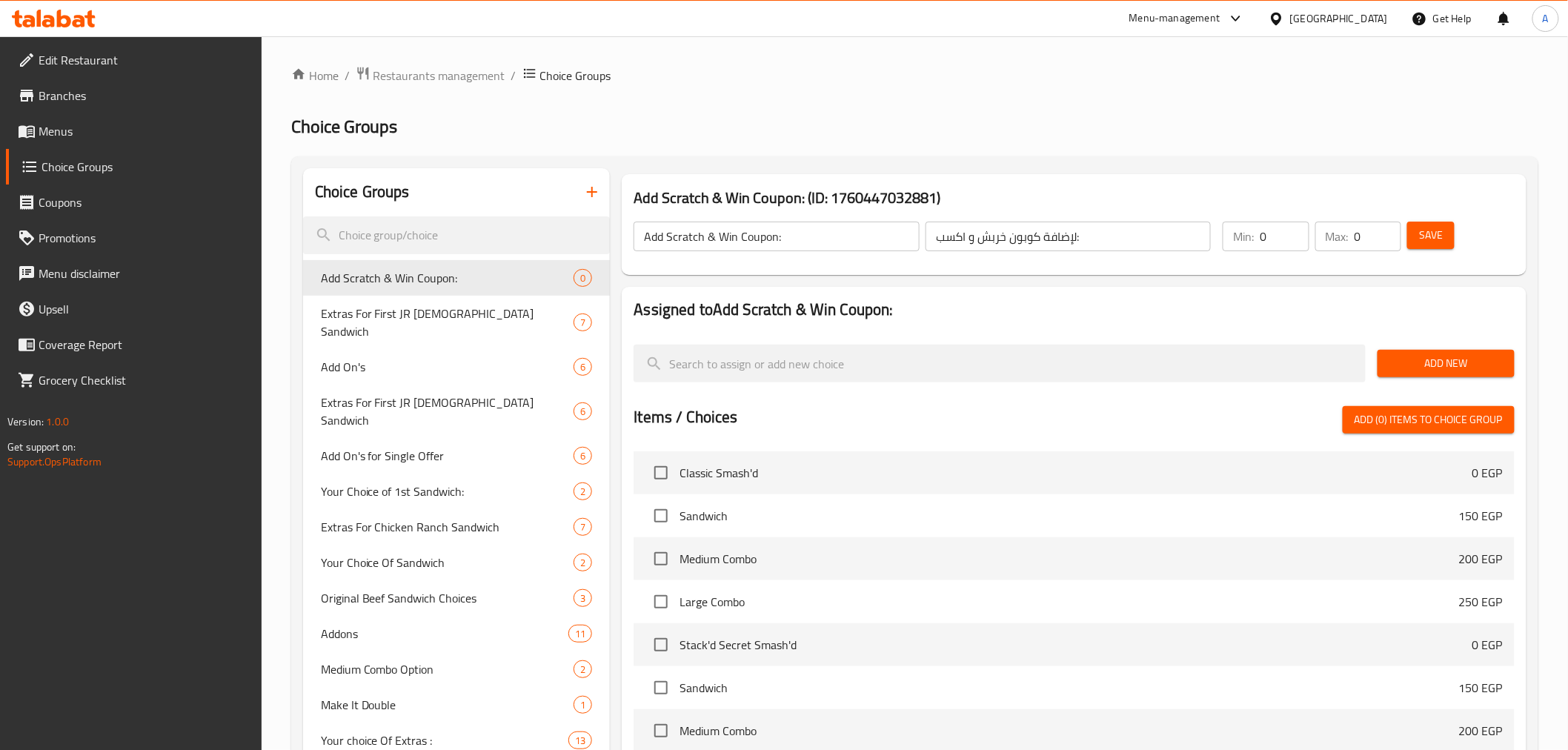
click at [1272, 238] on input "0" at bounding box center [1284, 236] width 49 height 30
type input "1"
click at [1354, 242] on div "Max: 0 ​" at bounding box center [1358, 236] width 86 height 30
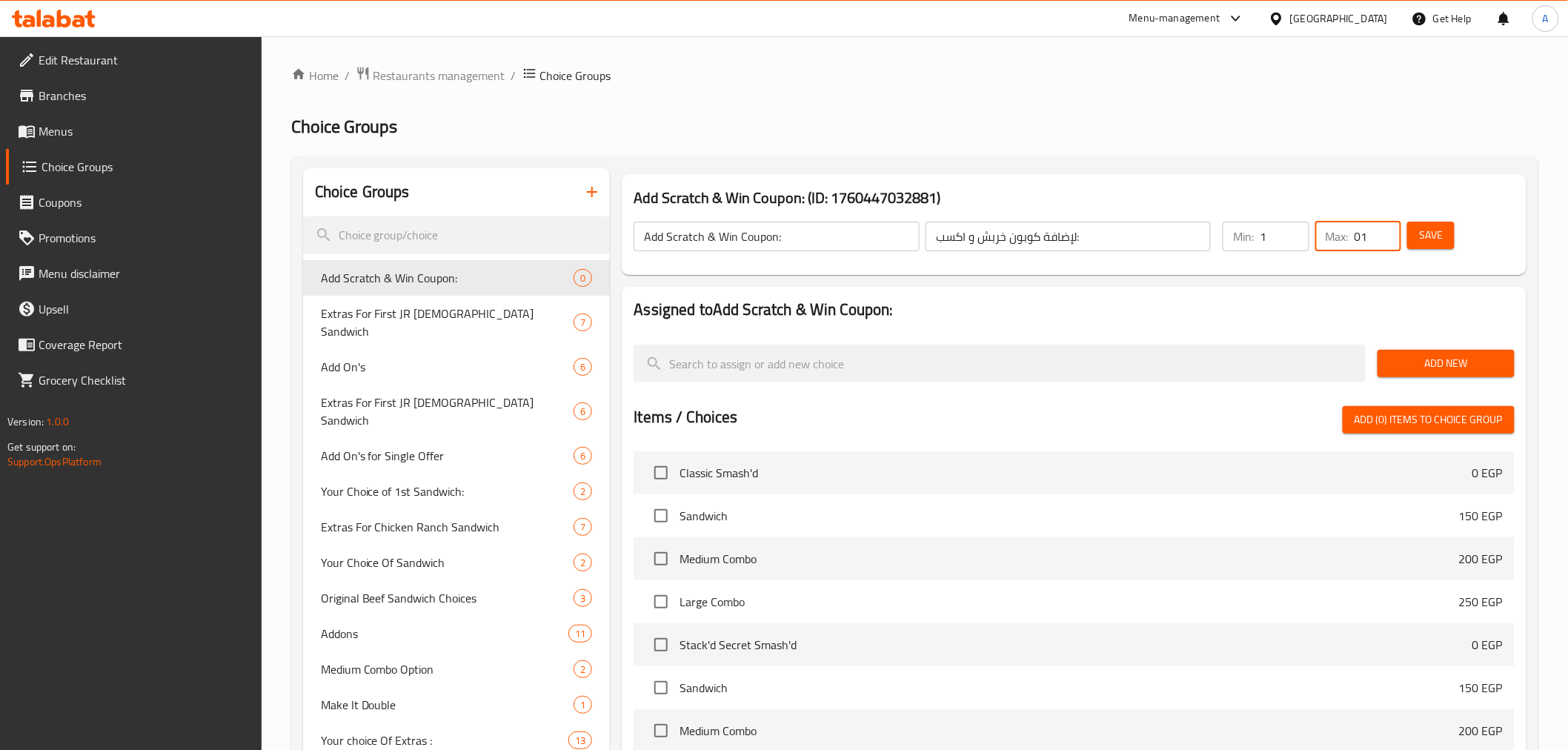
click at [1365, 238] on input "01" at bounding box center [1378, 236] width 46 height 30
type input "1"
click at [731, 235] on input "Add Scratch & Win Coupon:" at bounding box center [777, 236] width 286 height 30
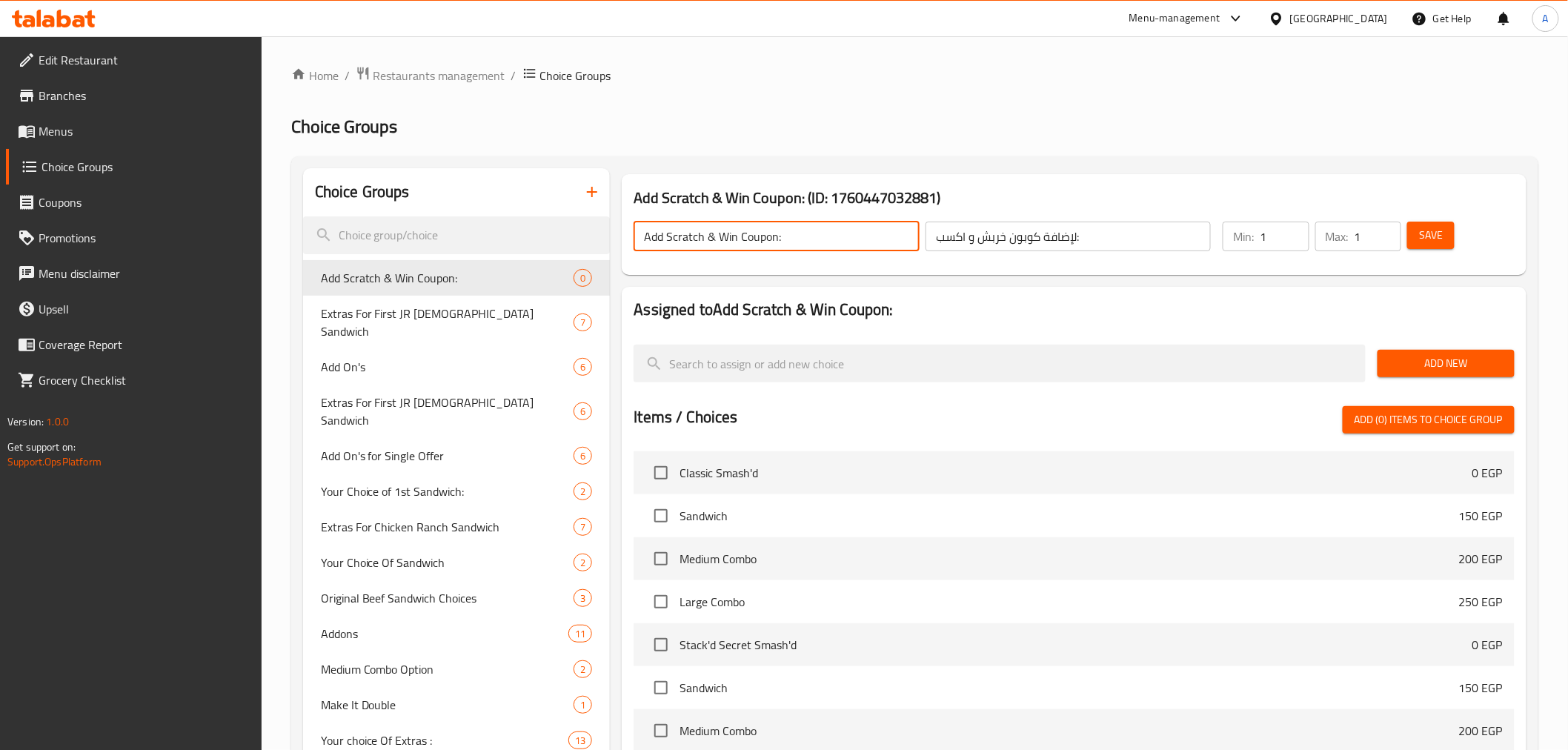
click at [731, 235] on input "Add Scratch & Win Coupon:" at bounding box center [777, 236] width 286 height 30
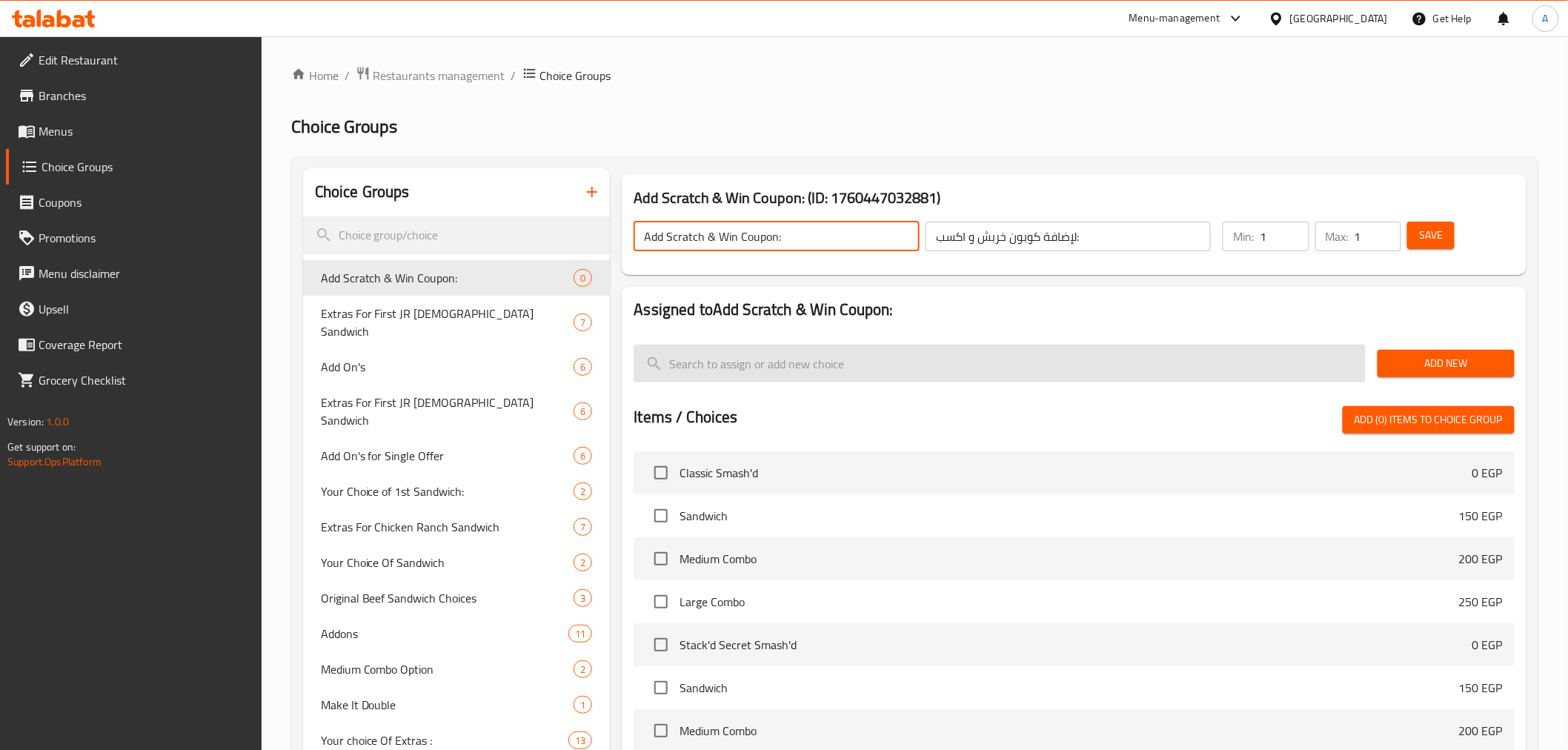
click at [793, 365] on input "search" at bounding box center [1000, 364] width 732 height 38
paste input "Add Scratch & Win Coupon:"
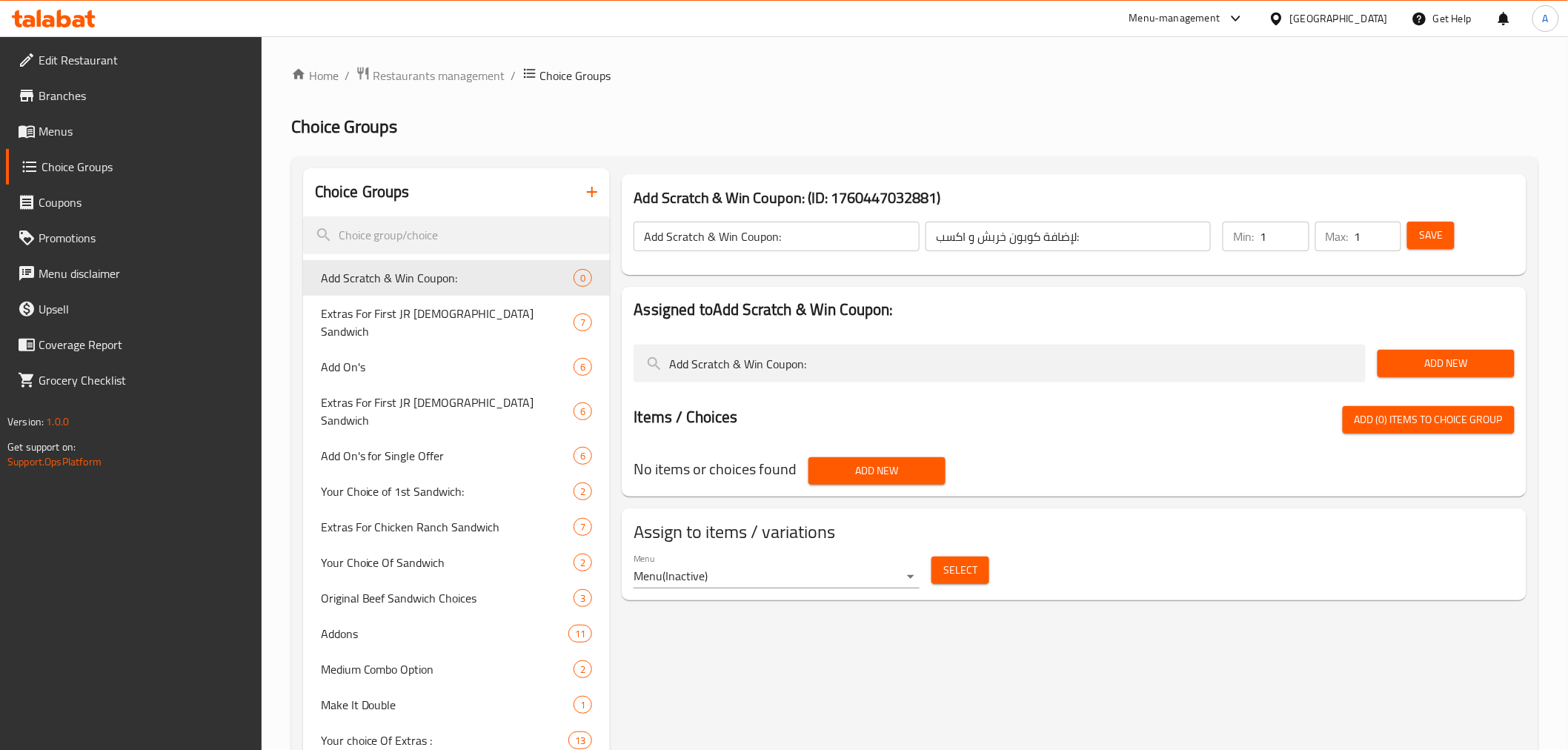
type input "Add Scratch & Win Coupon:"
click at [1431, 361] on span "Add New" at bounding box center [1446, 364] width 114 height 18
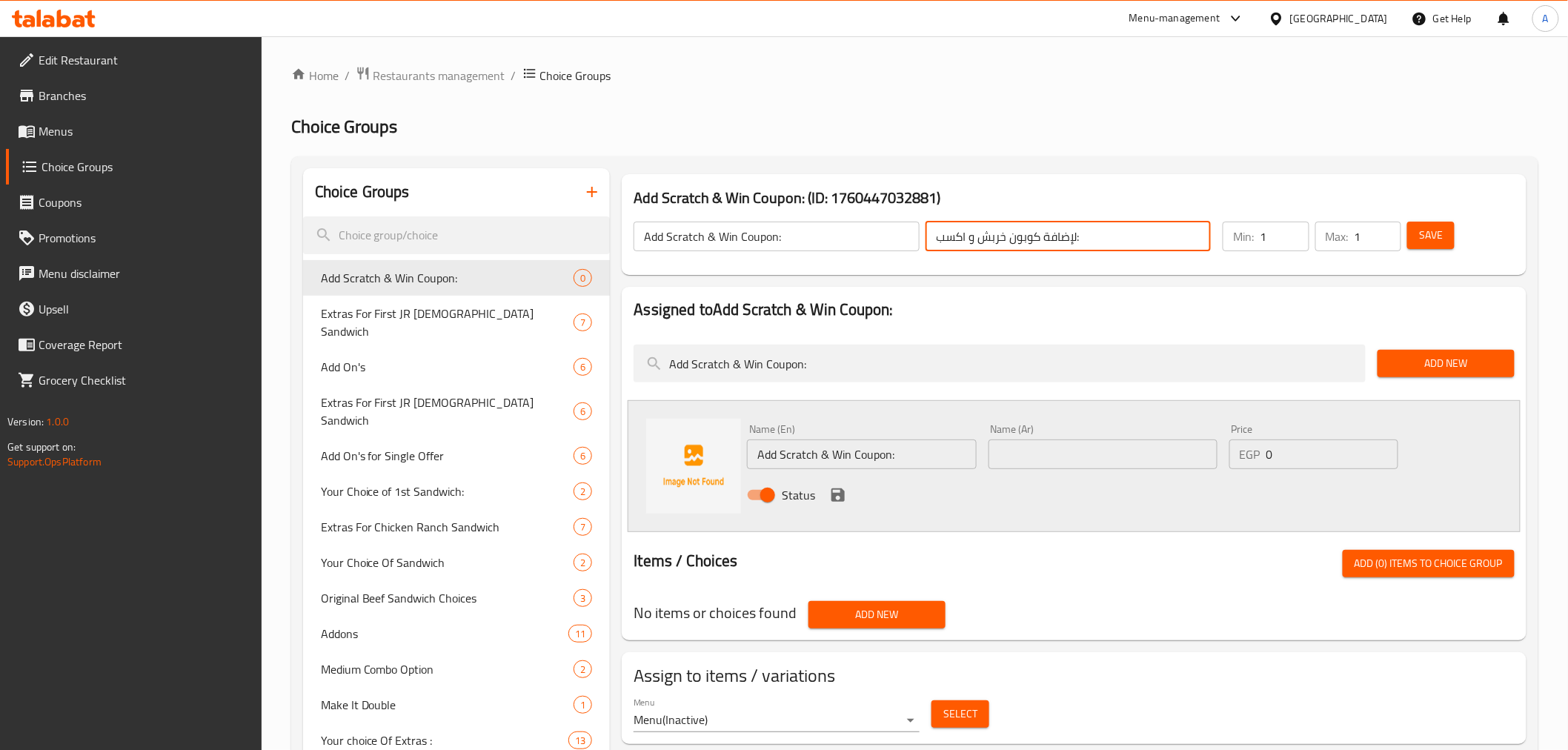
click at [1049, 245] on input "لإضافة كوبون خربش و اكسب:" at bounding box center [1069, 236] width 286 height 30
click at [1045, 243] on input "لإضافة كوبون خربش و اكسب:" at bounding box center [1069, 236] width 286 height 30
click at [1068, 445] on input "text" at bounding box center [1103, 454] width 229 height 30
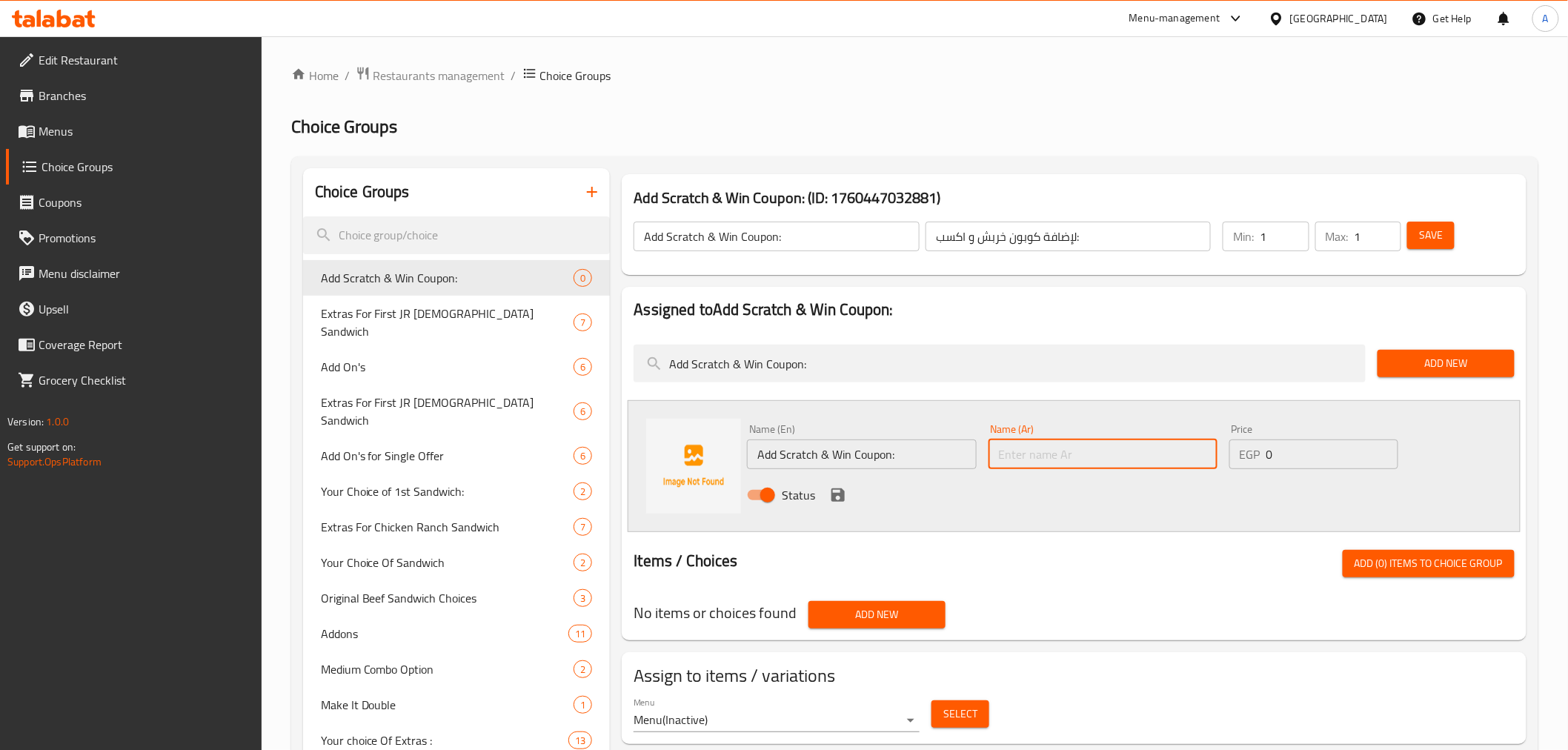
paste input "لإضافة كوبون خربش و اكسب:"
type input "لإضافة كوبون خربش و اكسب:"
click at [960, 455] on input "Add Scratch & Win Coupon:" at bounding box center [861, 454] width 229 height 30
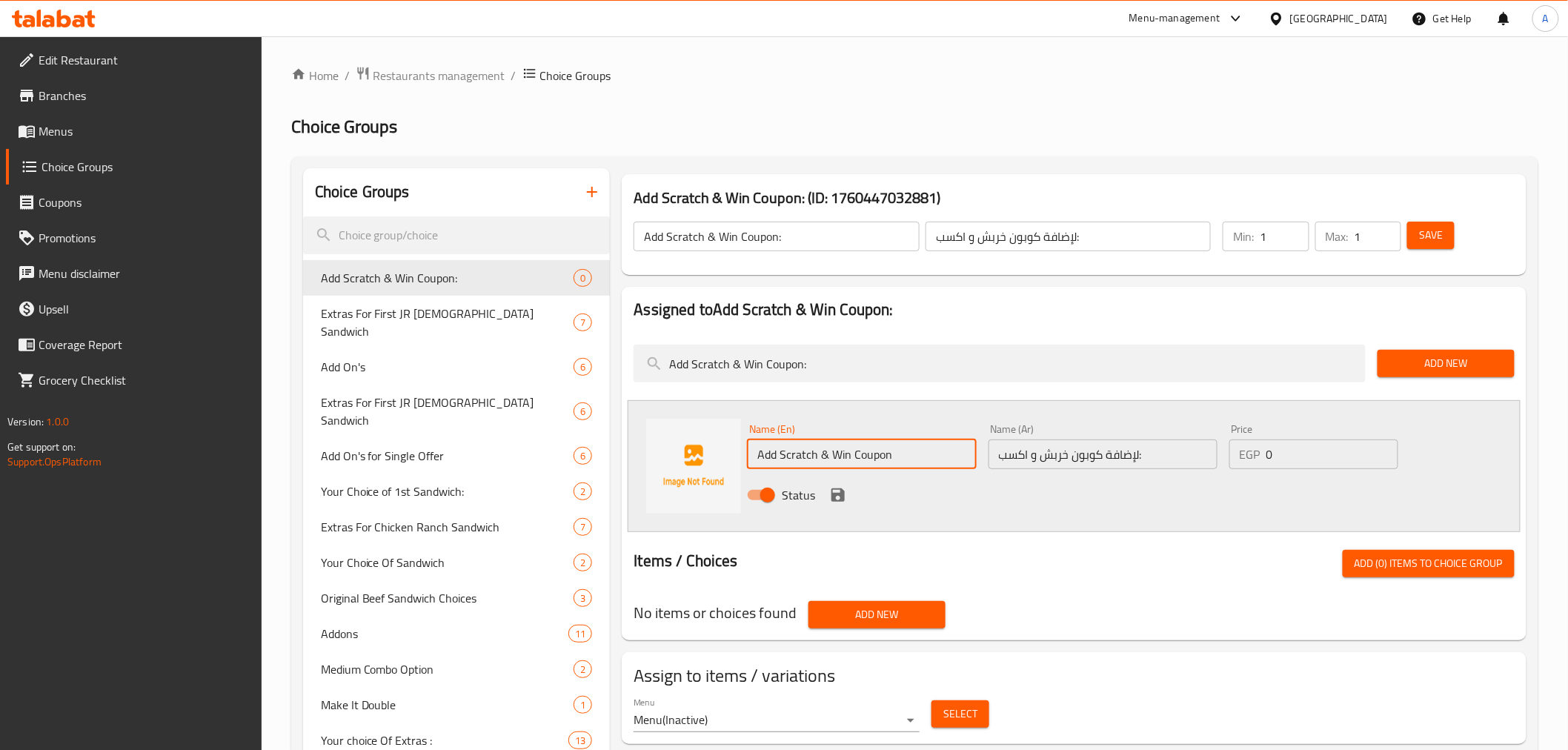
type input "Add Scratch & Win Coupon"
click at [1168, 455] on input "لإضافة كوبون خربش و اكسب:" at bounding box center [1103, 454] width 229 height 30
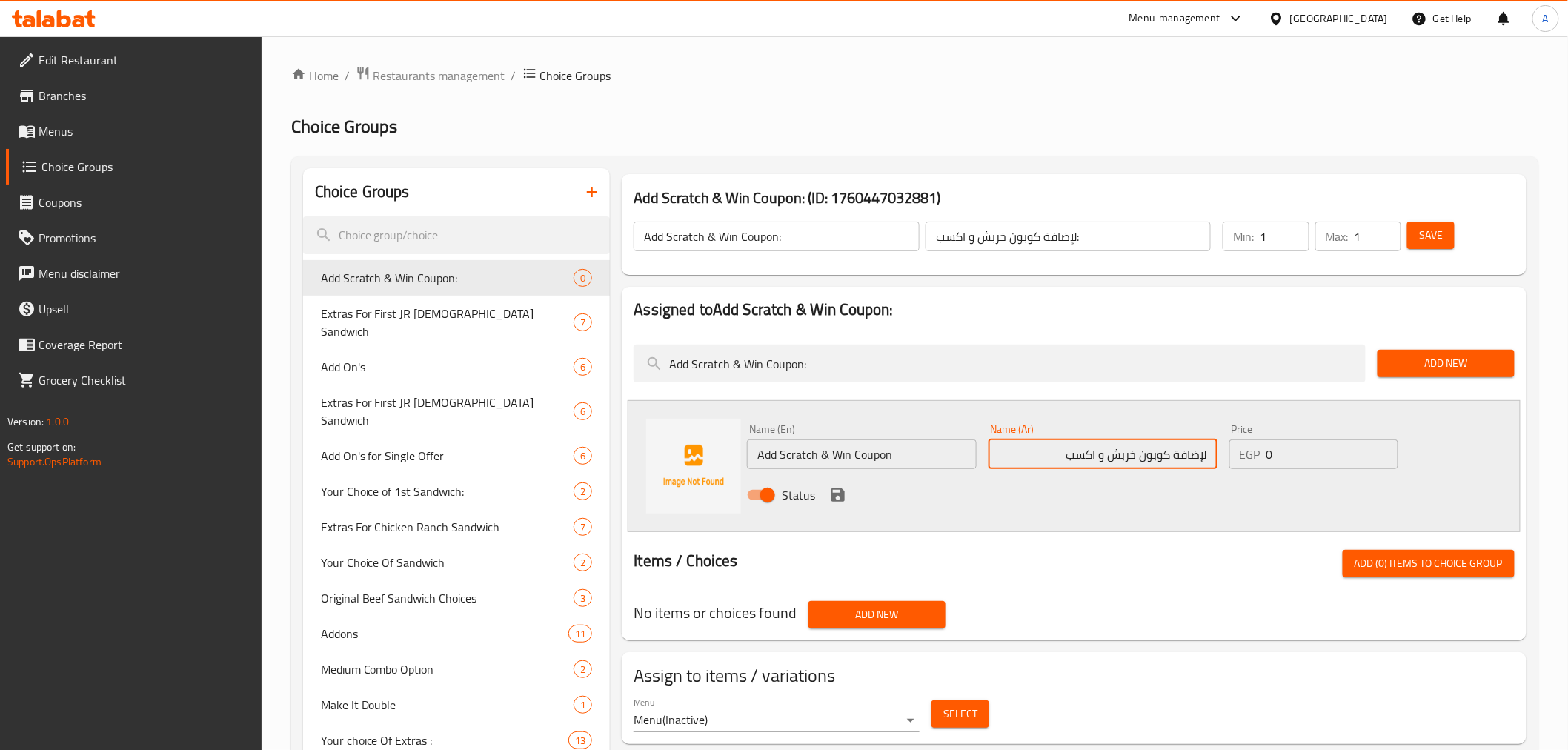
type input "لإضافة كوبون خربش و اكسب"
click at [1070, 238] on input "لإضافة كوبون خربش و اكسب:" at bounding box center [1069, 236] width 286 height 30
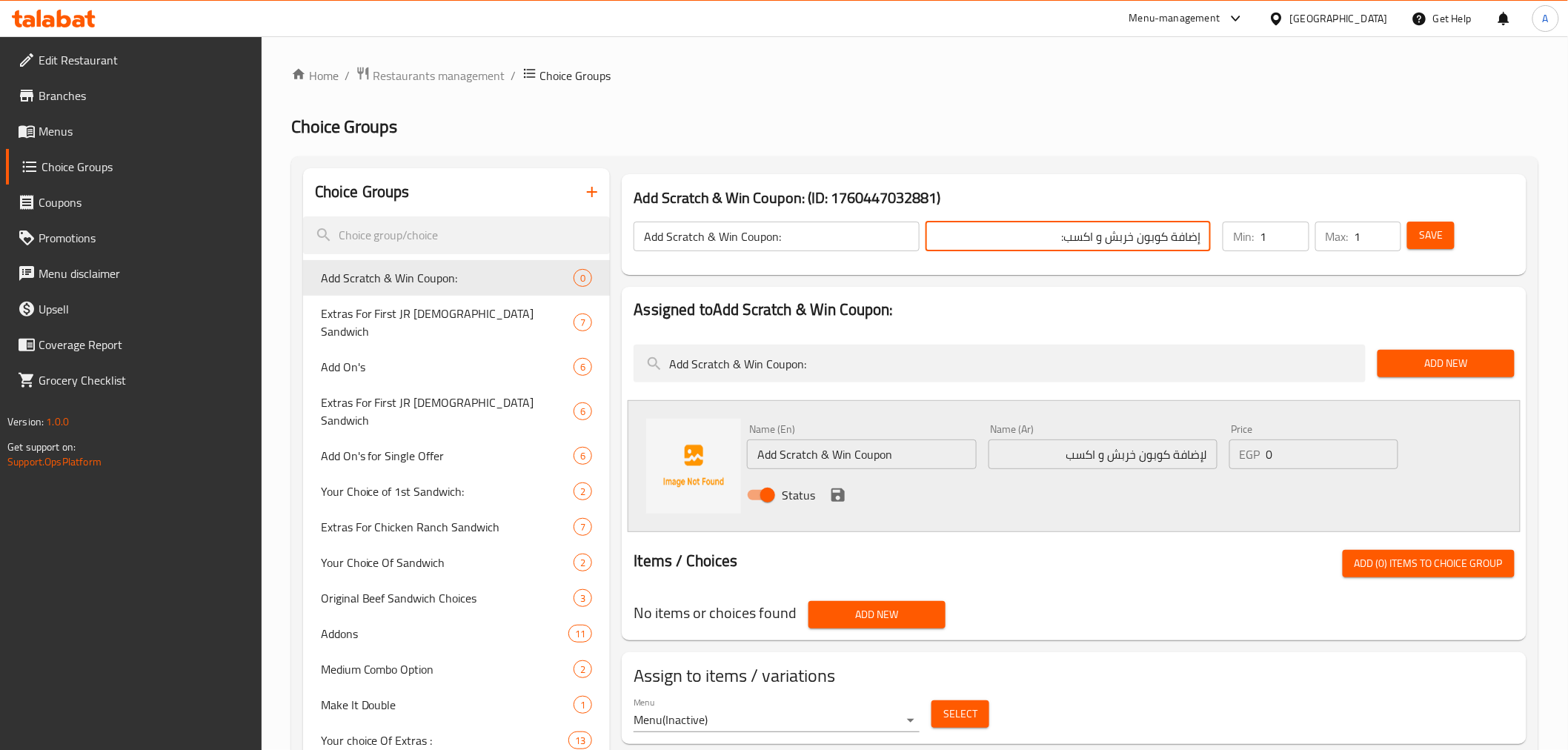
type input "إضافة كوبون خربش و اكسب:"
click at [1175, 456] on input "لإضافة كوبون خربش و اكسب" at bounding box center [1103, 454] width 229 height 30
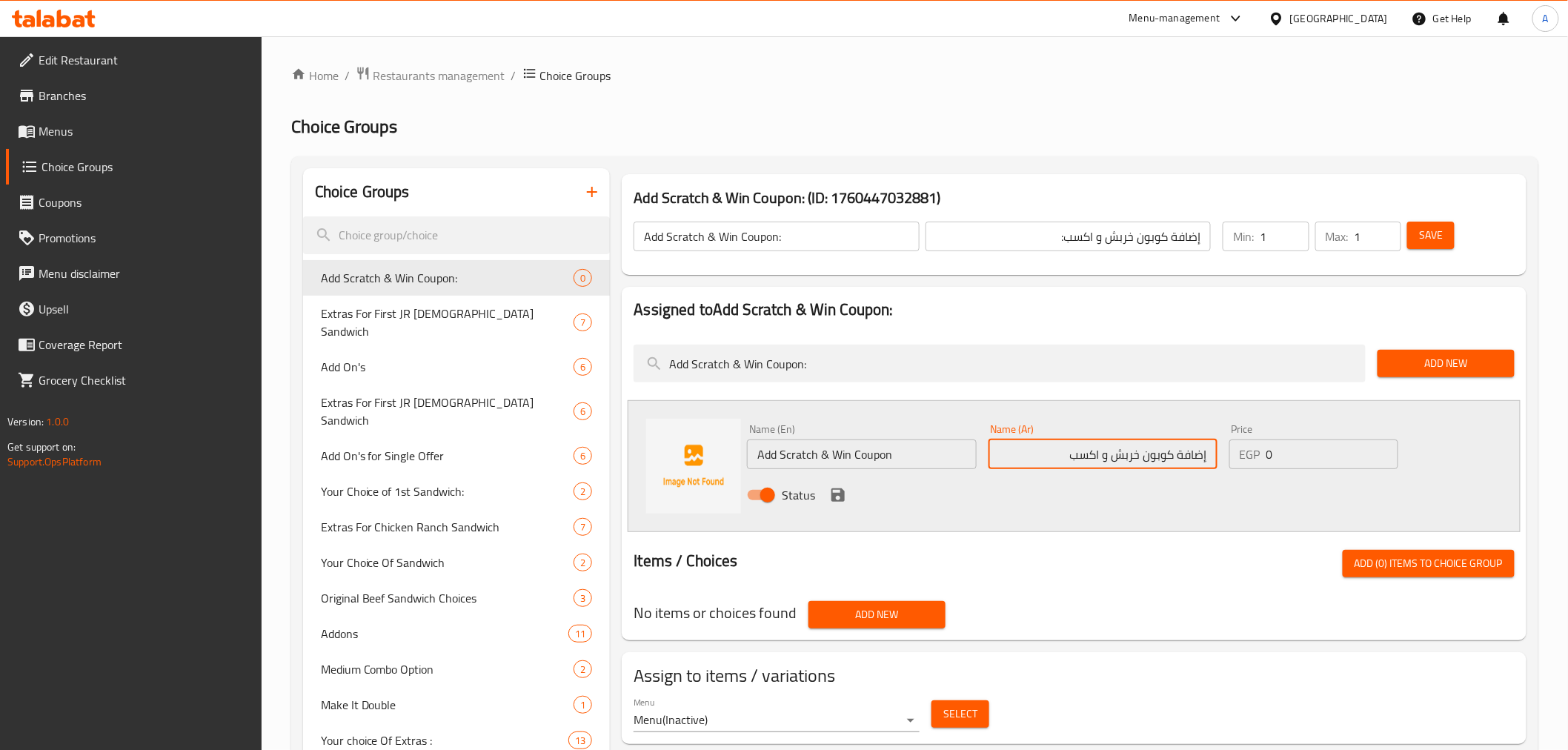
click at [1049, 455] on input "إضافة كوبون خربش و اكسب" at bounding box center [1103, 454] width 229 height 30
type input "إضافة كوبون خربش و اكسب"
click at [916, 455] on input "Add Scratch & Win Coupon" at bounding box center [861, 454] width 229 height 30
click at [840, 496] on icon "save" at bounding box center [838, 495] width 14 height 14
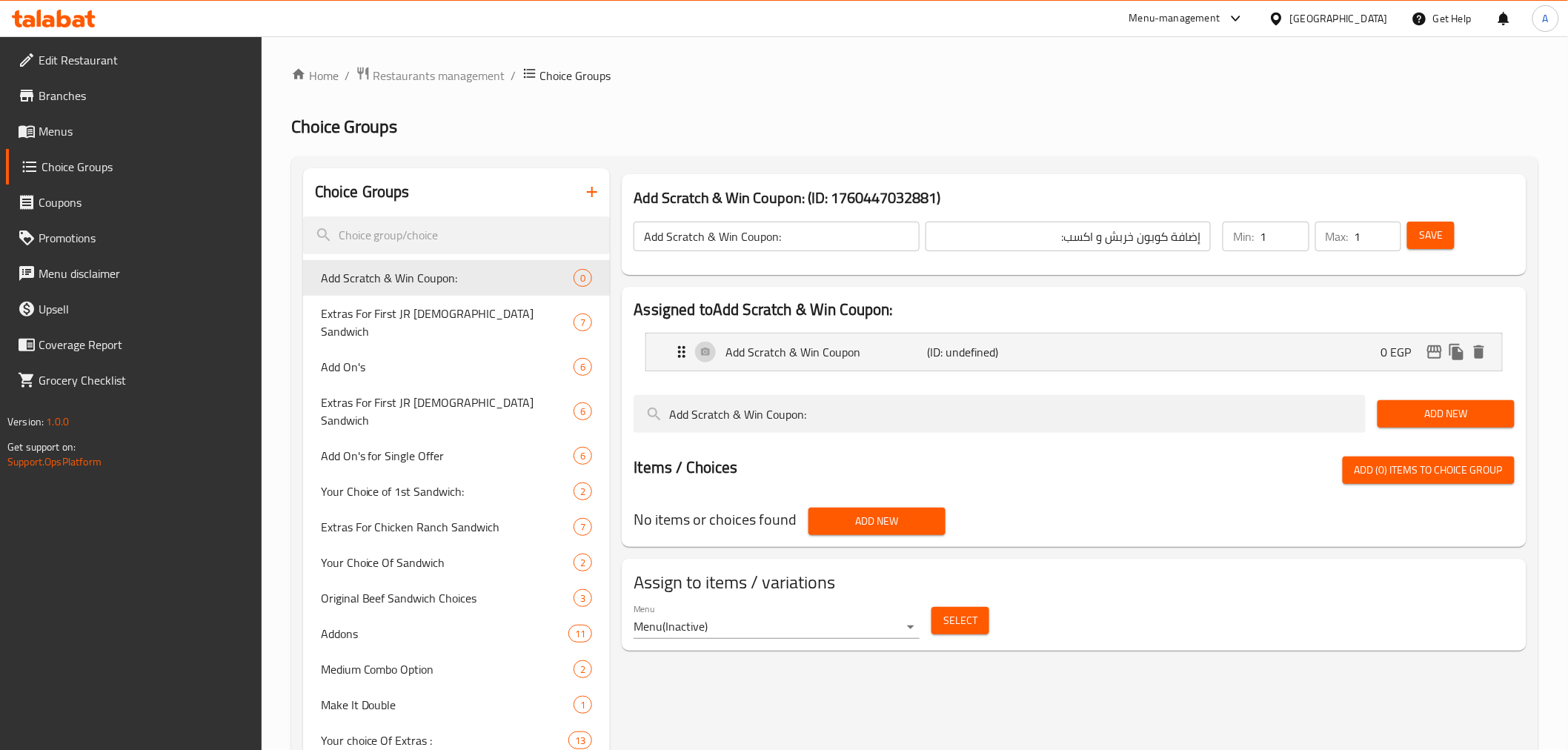
click at [1424, 231] on span "Save" at bounding box center [1431, 235] width 24 height 18
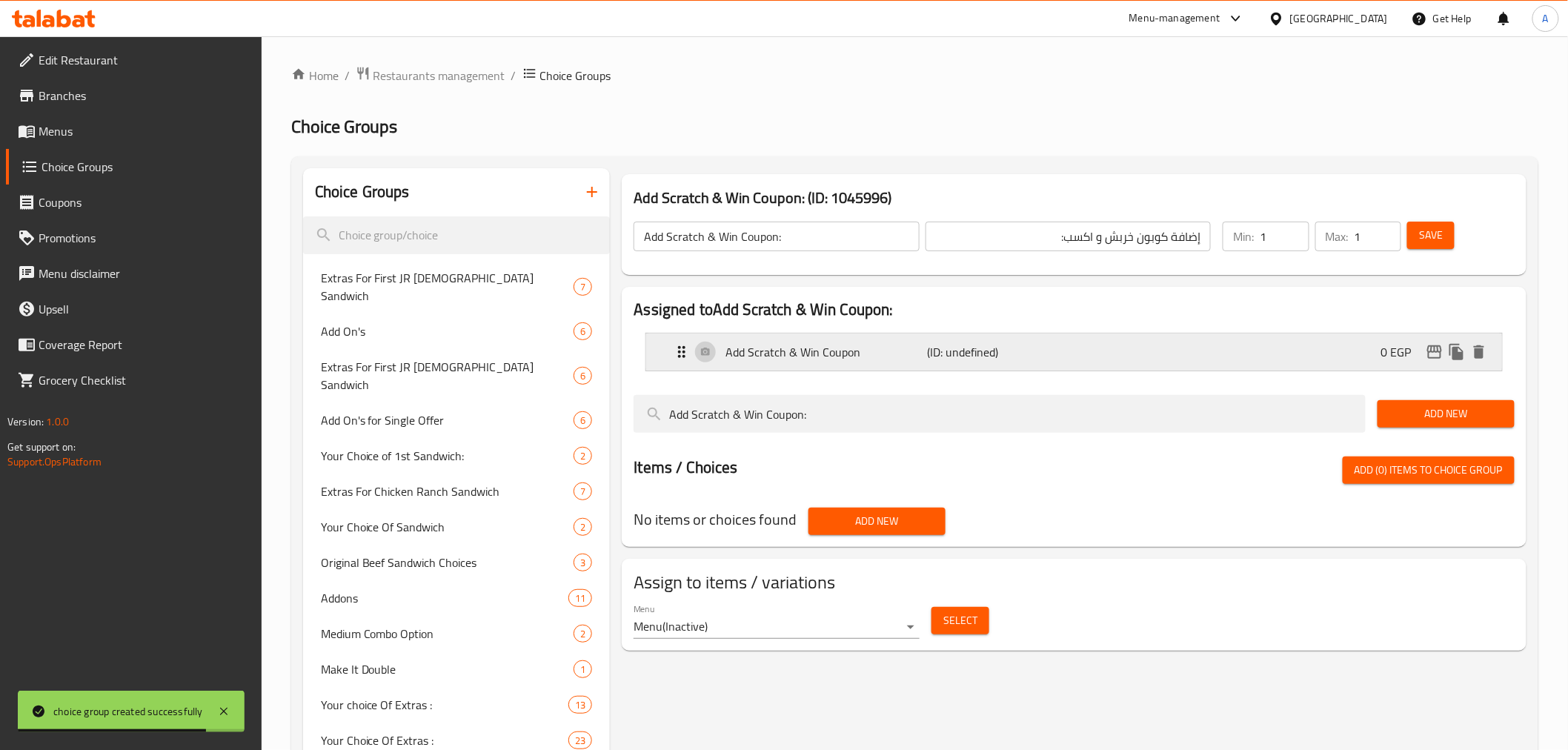
click at [1019, 350] on p "(ID: undefined)" at bounding box center [995, 352] width 135 height 18
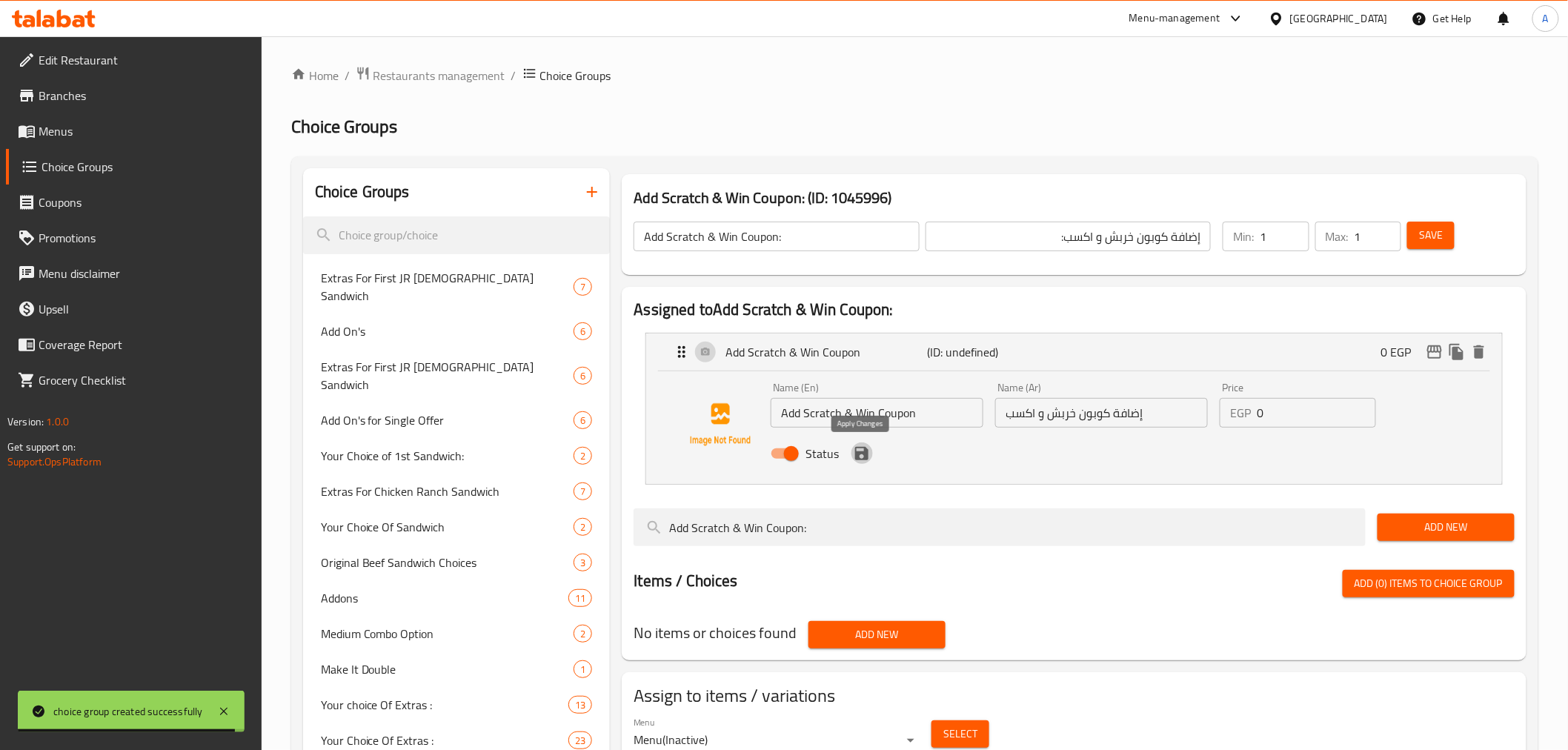
click at [862, 455] on icon "save" at bounding box center [862, 454] width 18 height 18
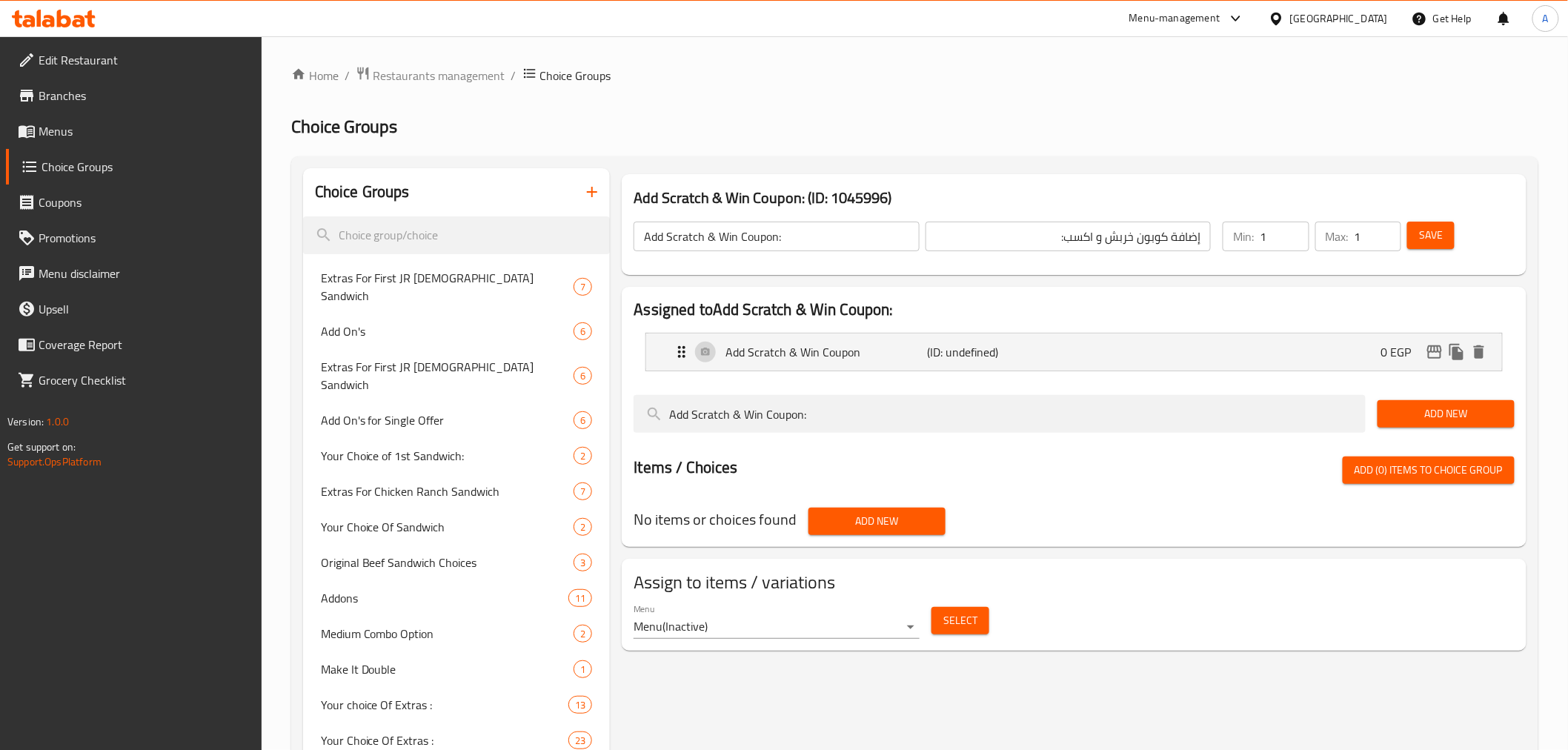
click at [1449, 230] on button "Save" at bounding box center [1431, 235] width 47 height 27
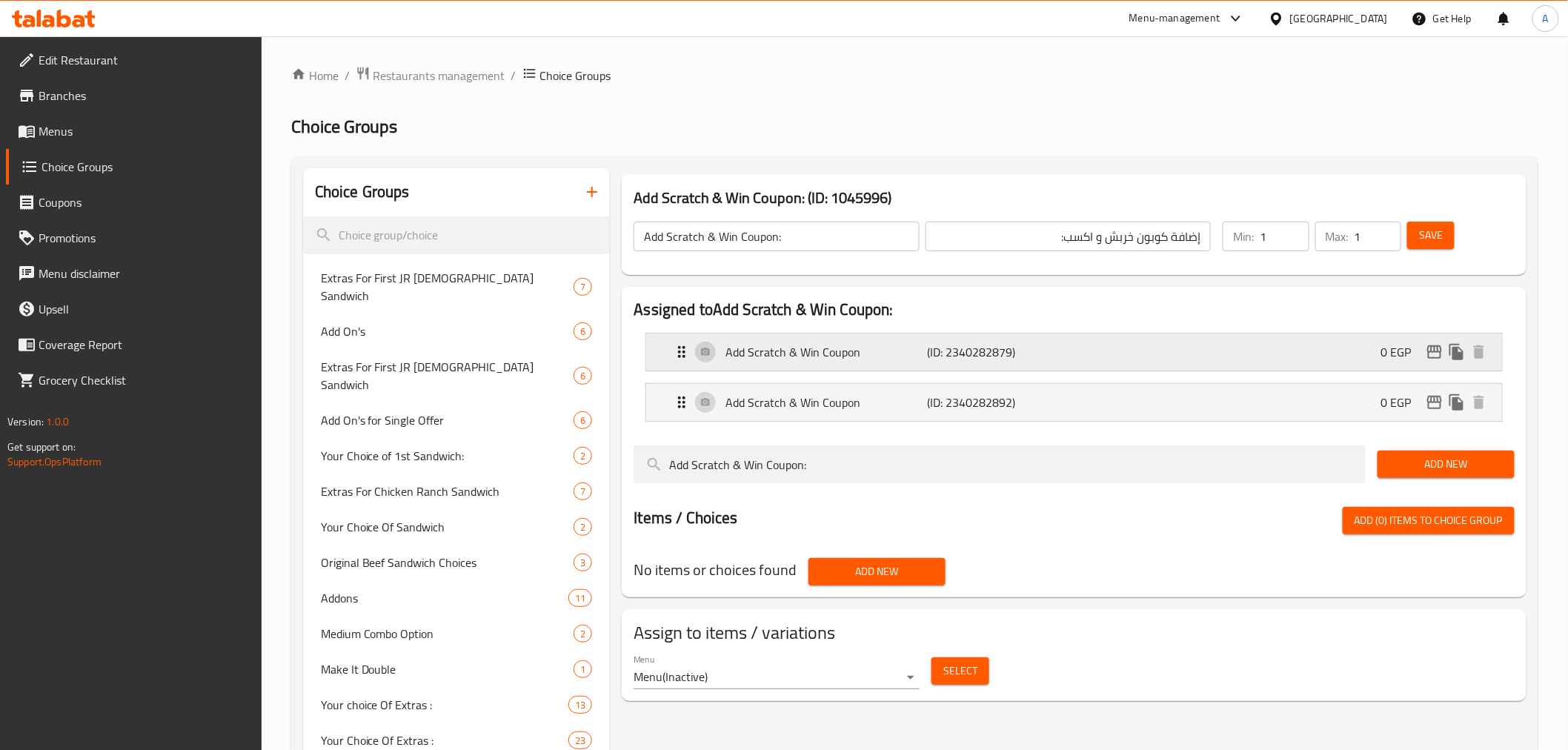
click at [867, 354] on p "Add Scratch & Win Coupon" at bounding box center [827, 352] width 202 height 18
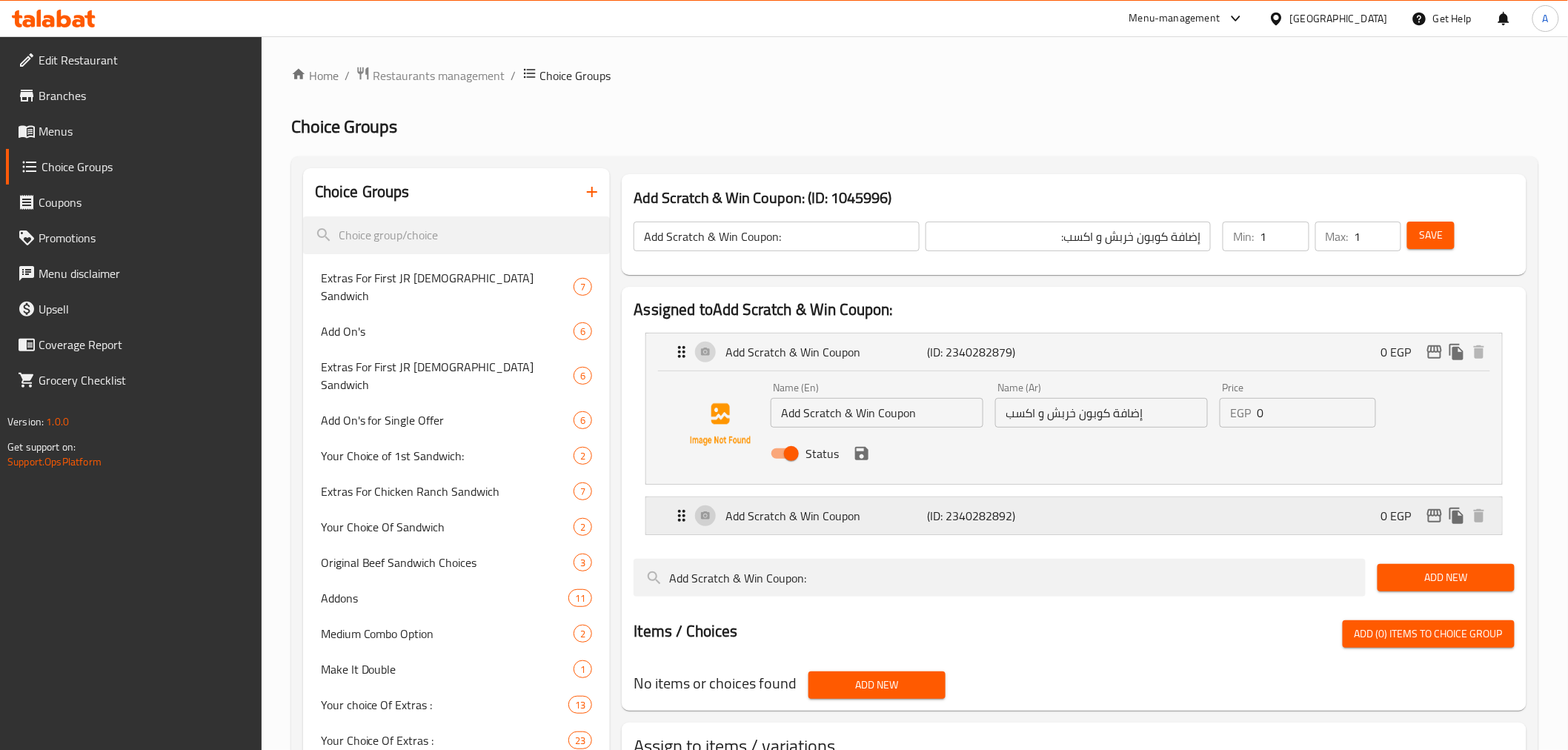
click at [908, 523] on p "Add Scratch & Win Coupon" at bounding box center [827, 515] width 202 height 18
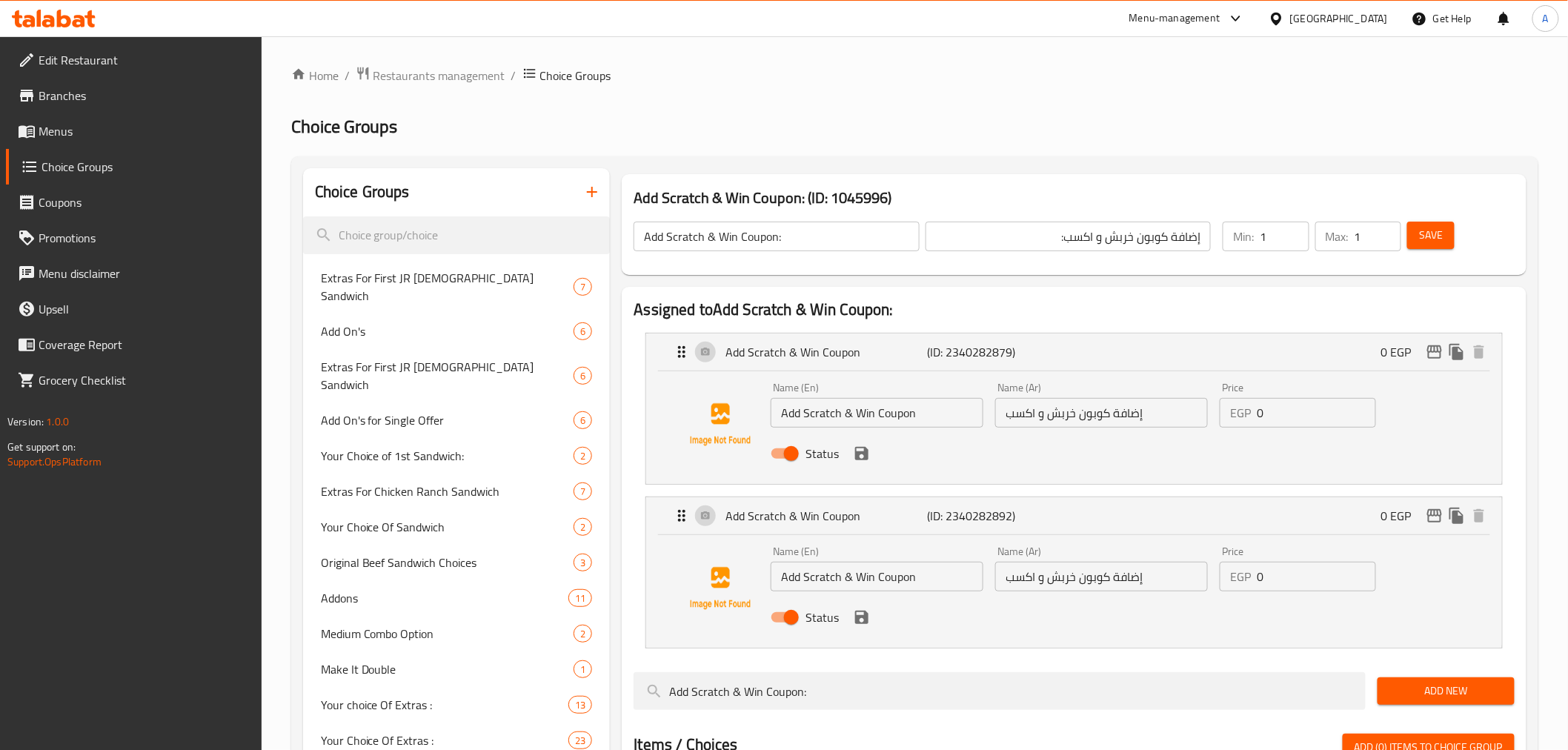
click at [775, 449] on input "Status" at bounding box center [791, 453] width 85 height 28
checkbox input "false"
click at [870, 456] on button "save" at bounding box center [861, 453] width 22 height 22
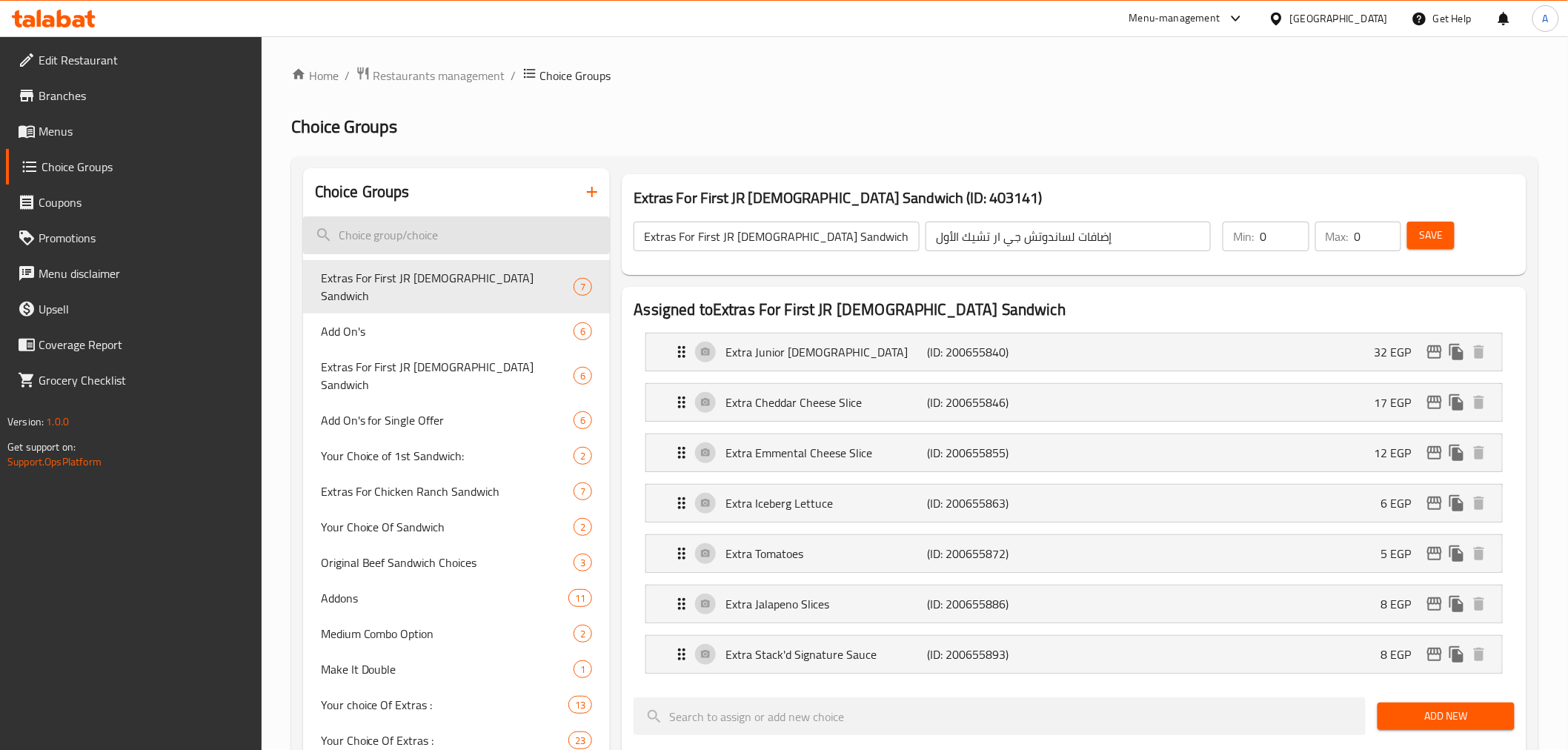
click at [449, 231] on input "search" at bounding box center [457, 235] width 307 height 38
paste input "لإضافة كوبون خربش و اكسب:"
type input "لإضافة كوبون خربش و اكسب:"
paste input "Add Scratch & Win Coupon:"
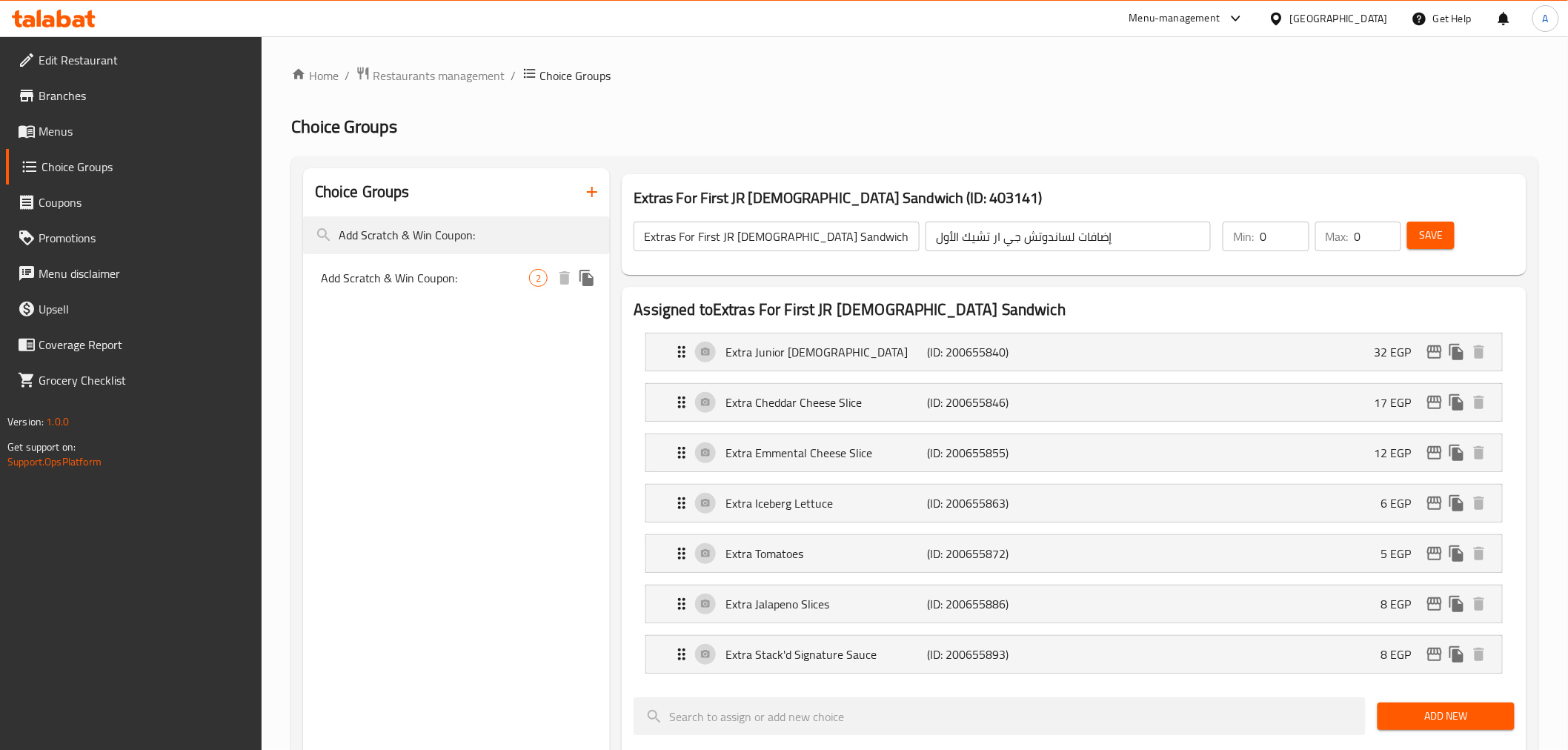
type input "Add Scratch & Win Coupon:"
click at [462, 275] on span "Add Scratch & Win Coupon:" at bounding box center [426, 278] width 209 height 18
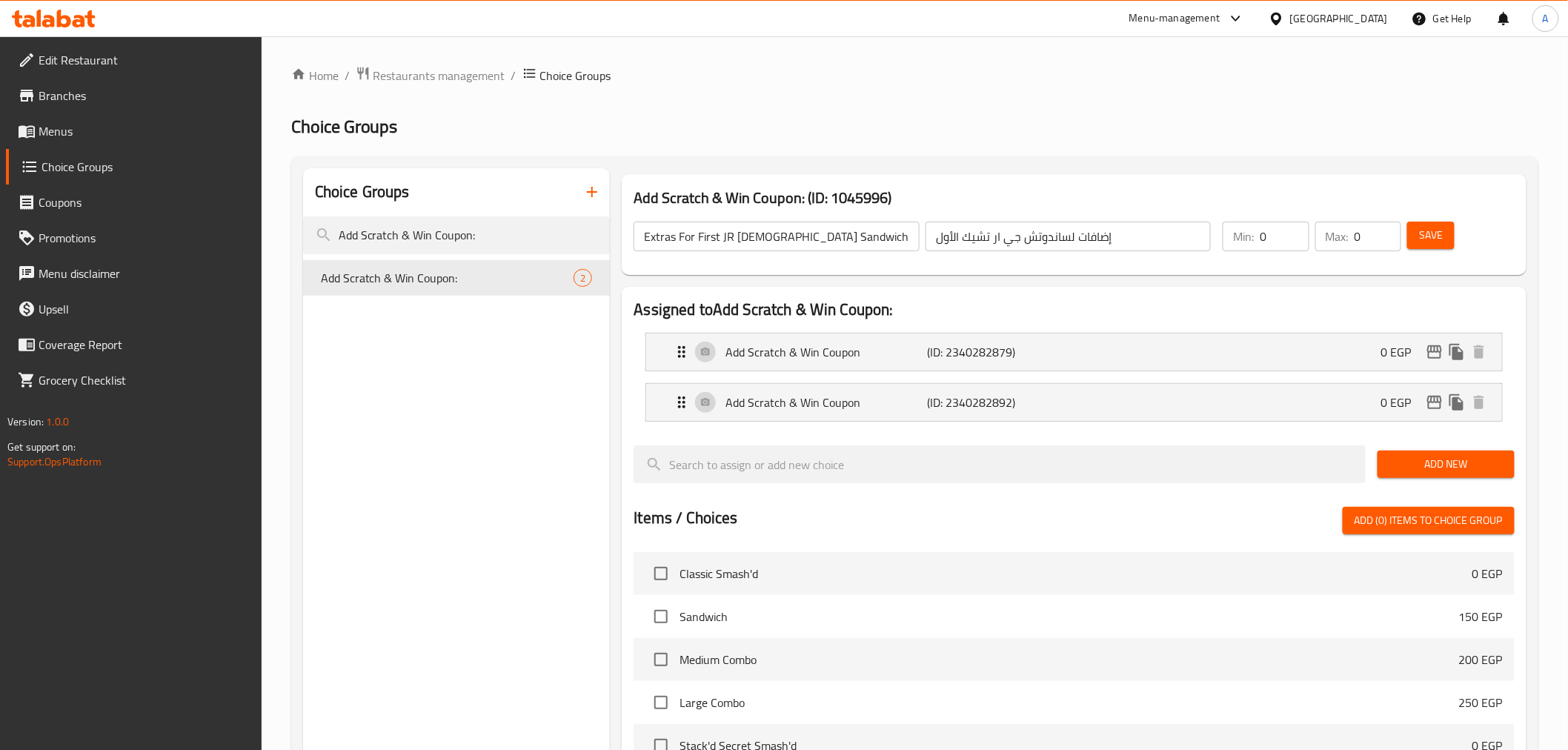
type input "Add Scratch & Win Coupon:"
type input "إضافة كوبون خربش و اكسب:"
type input "1"
click at [1301, 402] on nav "Add Scratch & Win Coupon (ID: 2340282879) 0 EGP Name (En) Add Scratch & Win Cou…" at bounding box center [1074, 377] width 880 height 113
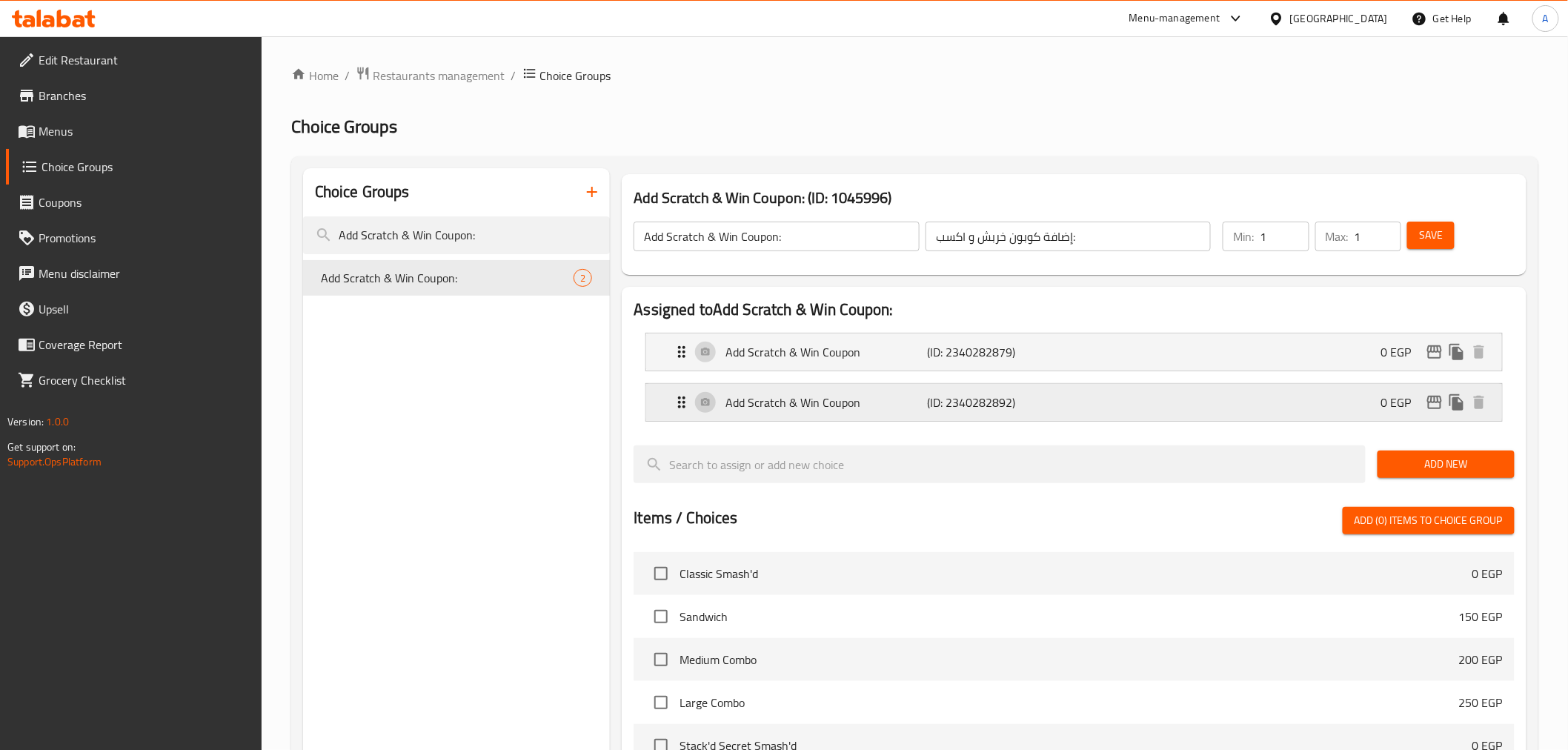
click at [675, 397] on icon "Expand" at bounding box center [682, 403] width 18 height 18
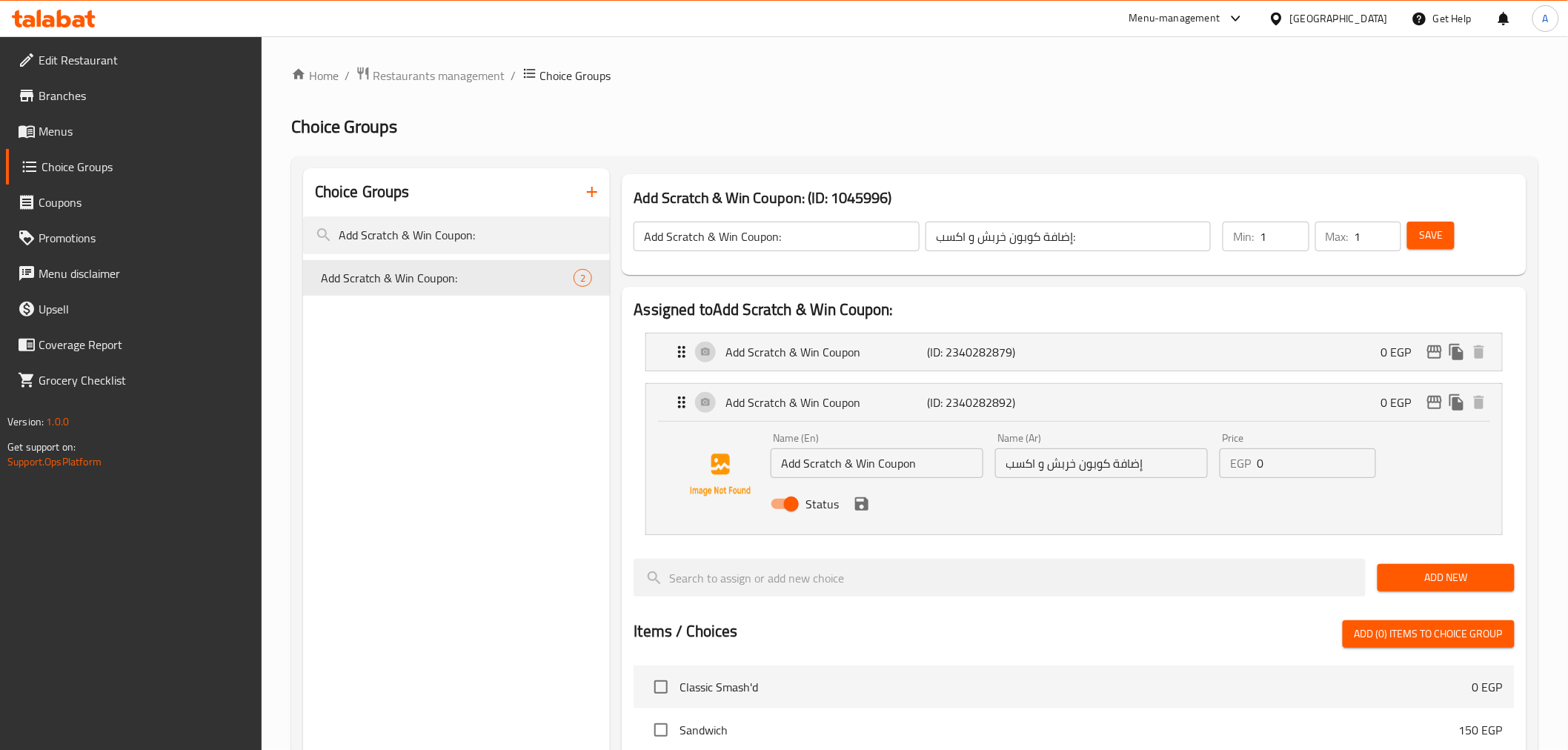
click at [791, 505] on input "Status" at bounding box center [791, 504] width 85 height 28
checkbox input "false"
click at [861, 510] on icon "save" at bounding box center [862, 504] width 18 height 18
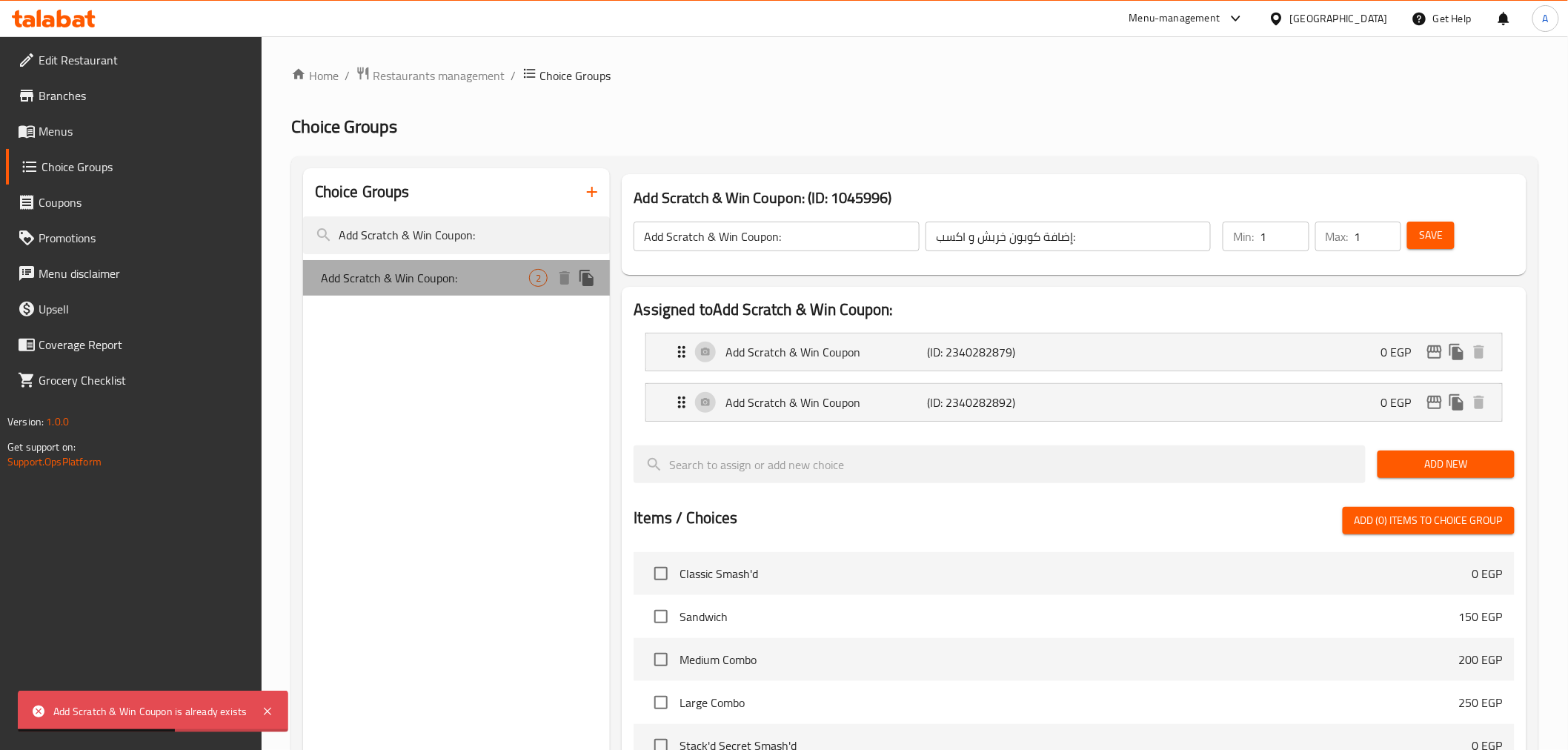
click at [475, 285] on span "Add Scratch & Win Coupon:" at bounding box center [426, 278] width 209 height 18
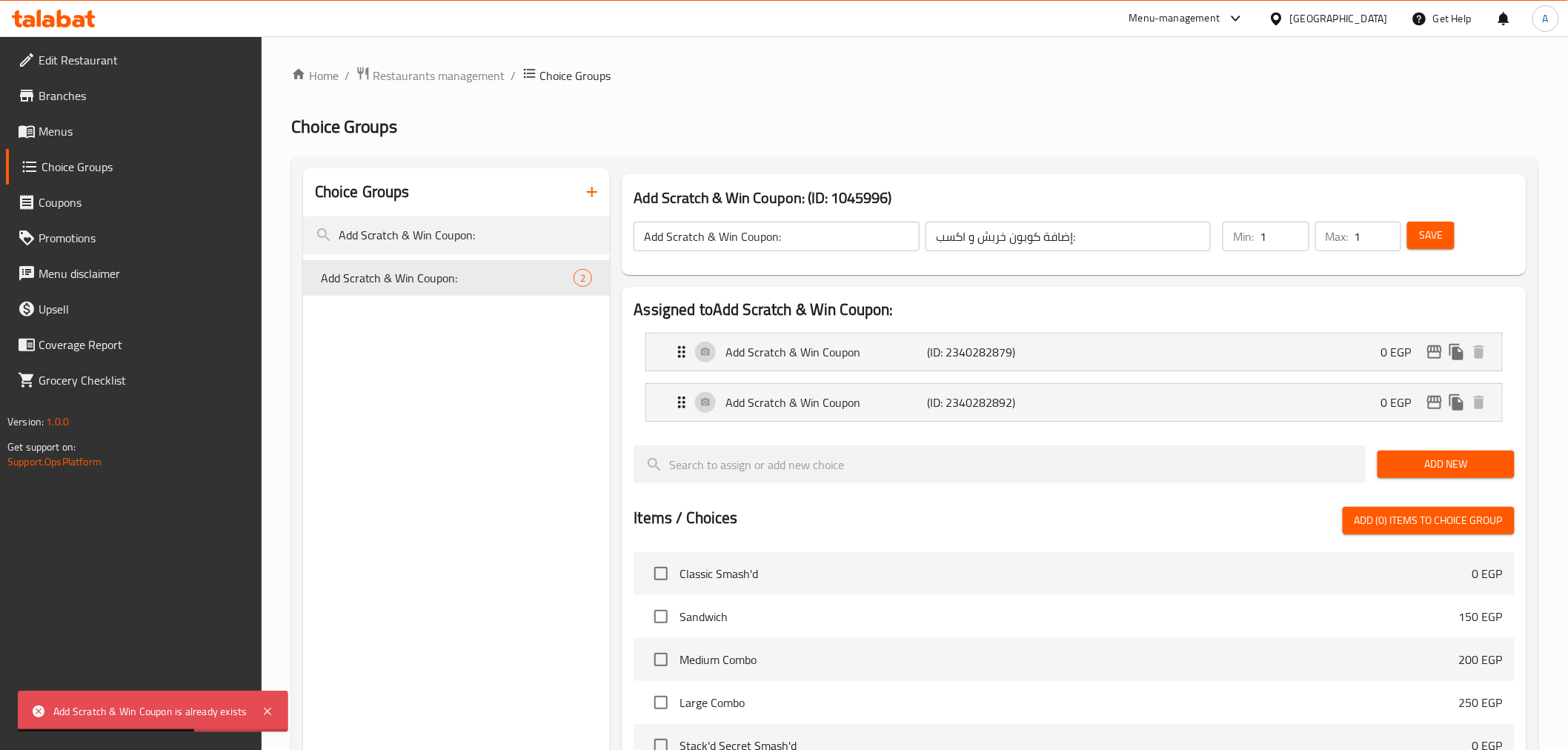
click at [638, 353] on li "Add Scratch & Win Coupon (ID: 2340282879) 0 EGP Name (En) Add Scratch & Win Cou…" at bounding box center [1074, 351] width 880 height 50
click at [652, 355] on div "Add Scratch & Win Coupon (ID: 2340282879) 0 EGP" at bounding box center [1074, 352] width 855 height 37
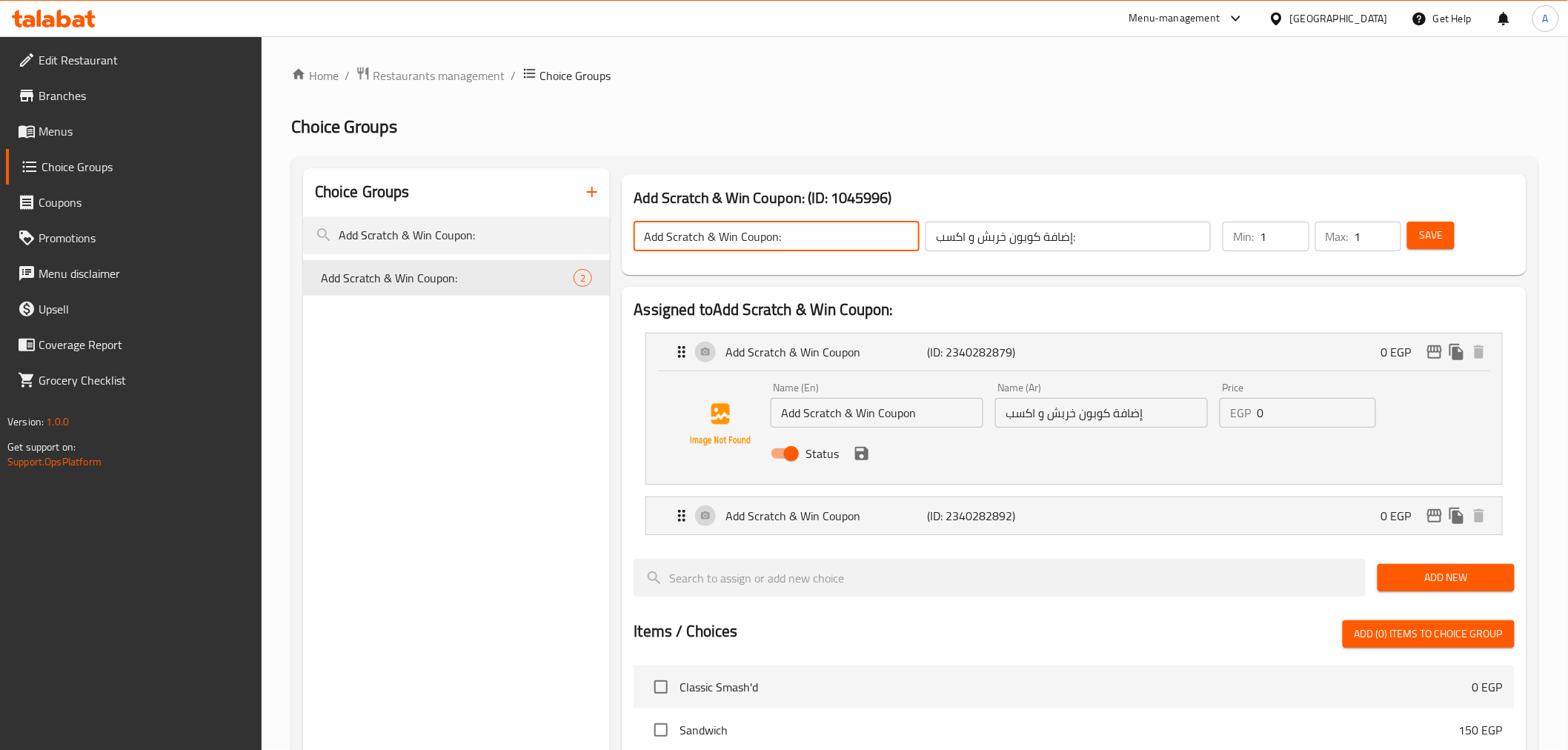
click at [730, 230] on input "Add Scratch & Win Coupon:" at bounding box center [777, 236] width 286 height 30
type input "]ثمث"
type input "Delete"
click at [1417, 233] on button "Save" at bounding box center [1431, 235] width 47 height 27
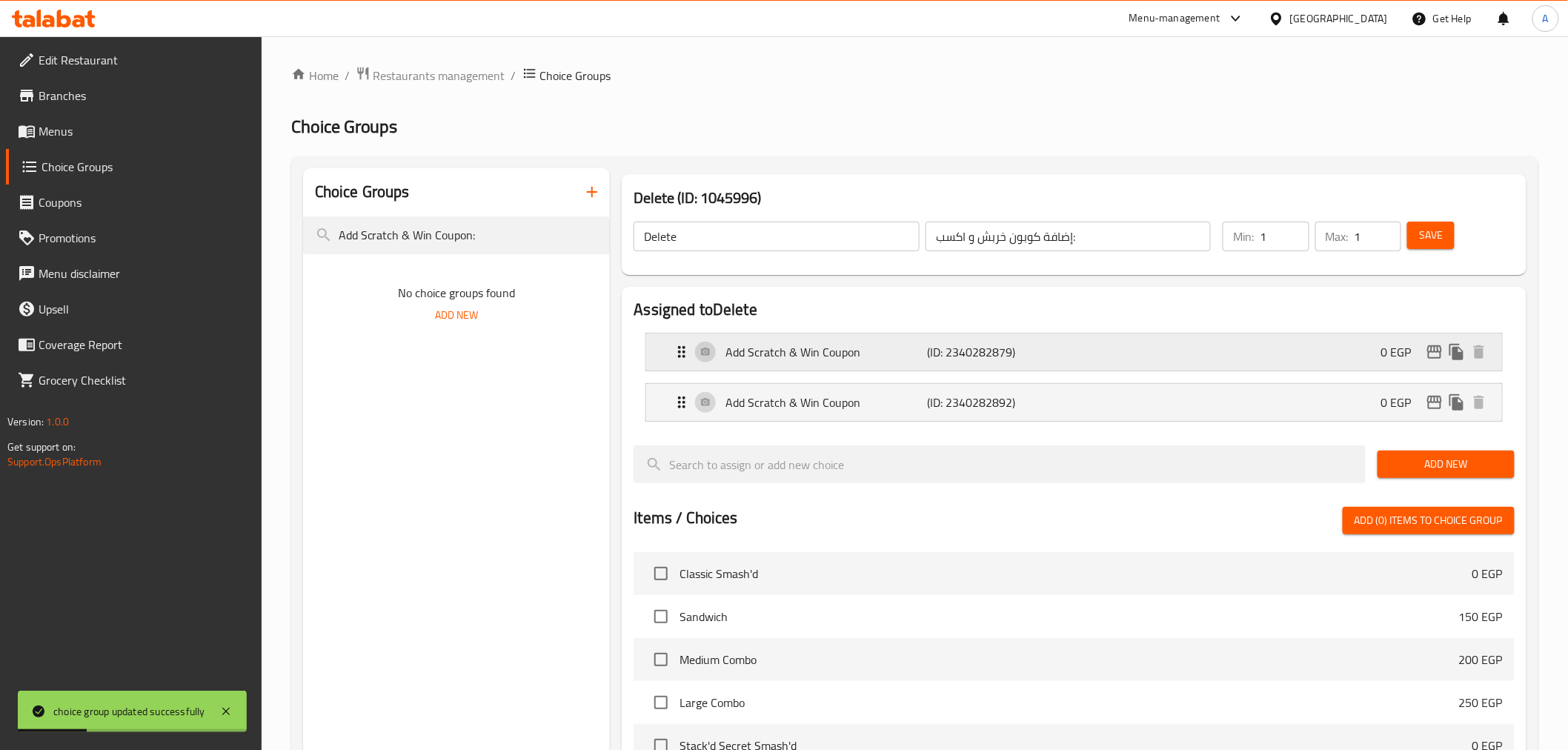
click at [879, 345] on p "Add Scratch & Win Coupon" at bounding box center [827, 352] width 202 height 18
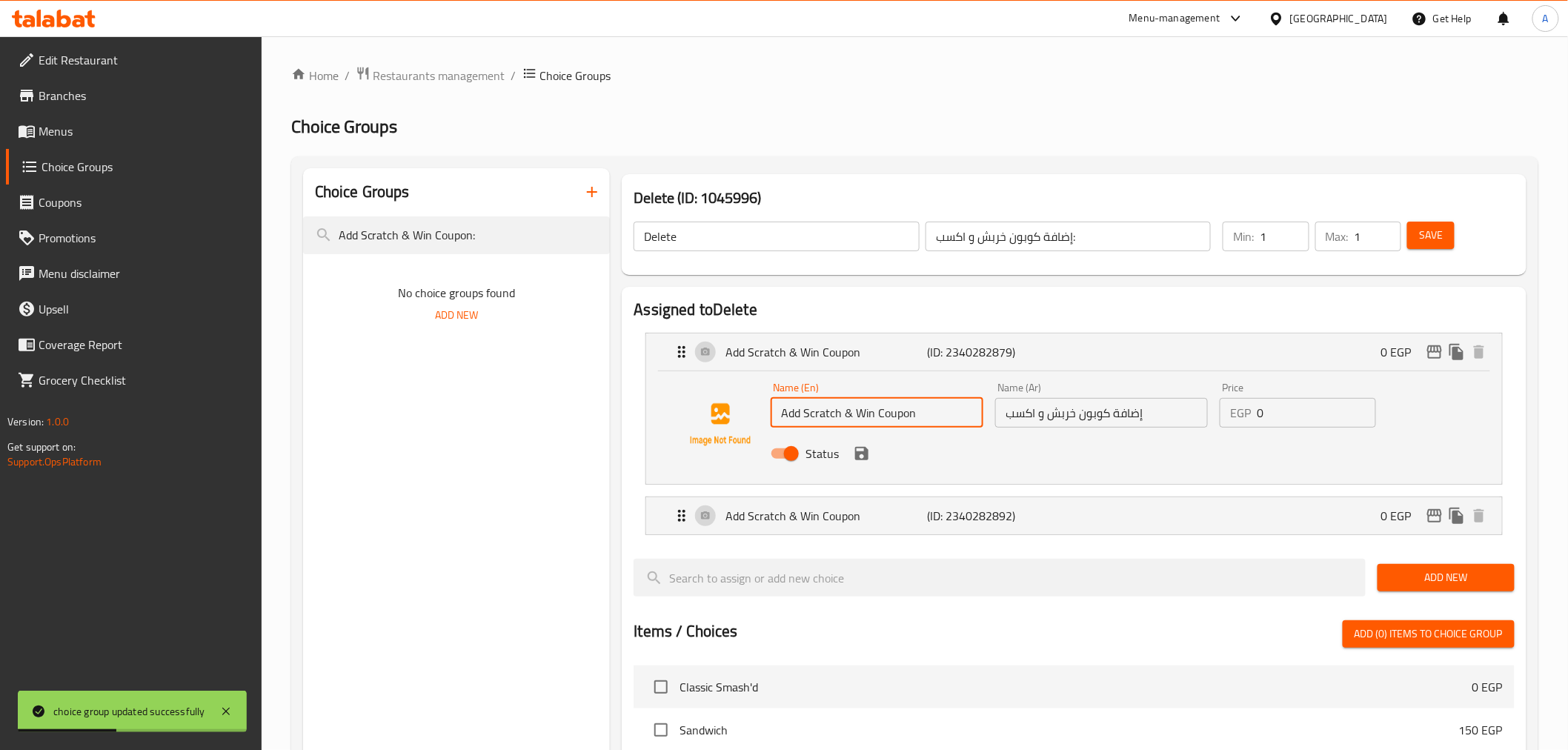
click at [930, 424] on input "Add Scratch & Win Coupon" at bounding box center [877, 413] width 213 height 30
click at [955, 527] on div "Add Scratch & Win Coupon (ID: 2340282892) 0 EGP" at bounding box center [1078, 515] width 810 height 37
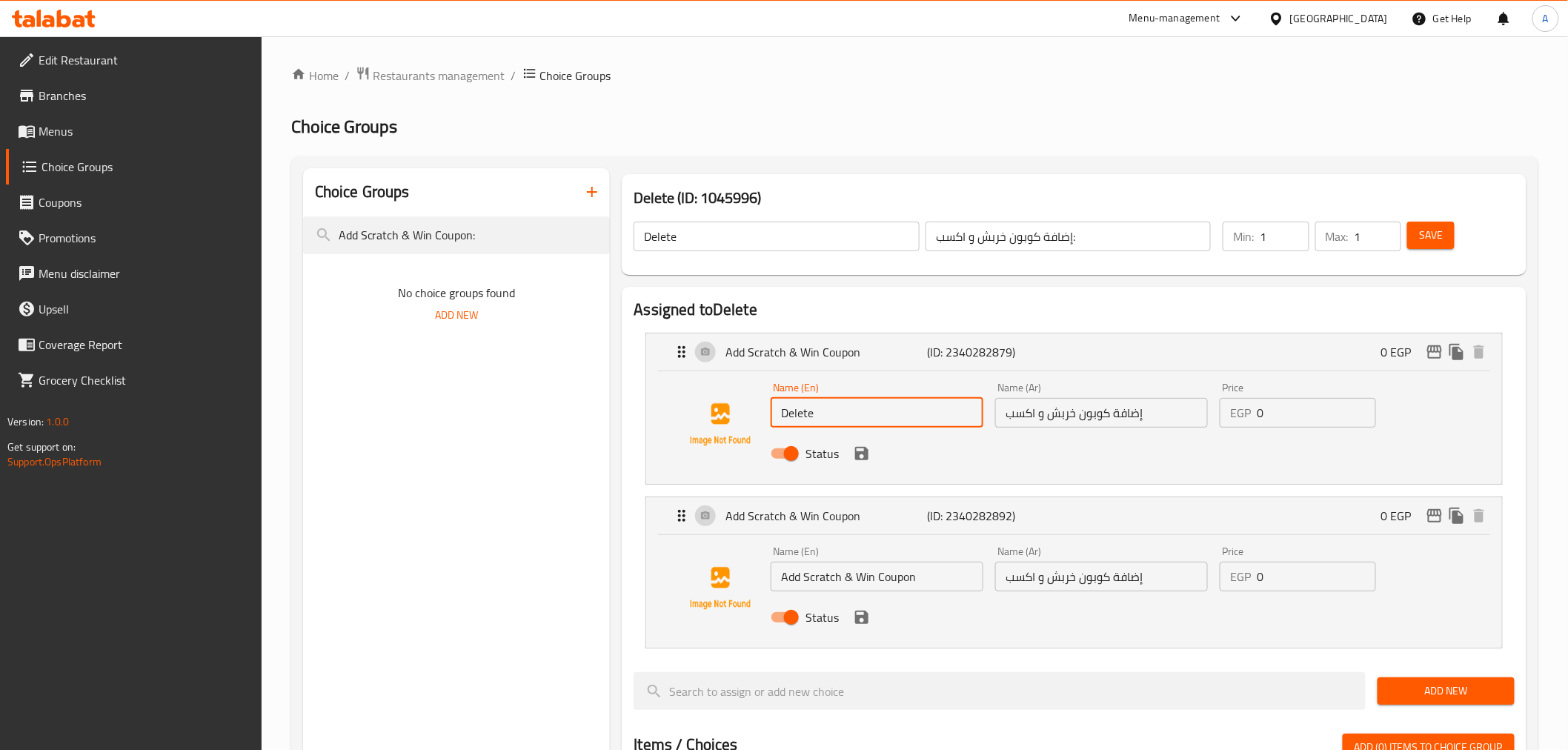
click at [888, 595] on div "Name (En) Add Scratch & Win Coupon Name (En)" at bounding box center [877, 568] width 225 height 57
type input "Delete"
click at [892, 576] on input "Add Scratch & Win Coupon" at bounding box center [877, 576] width 213 height 30
paste input "Delete"
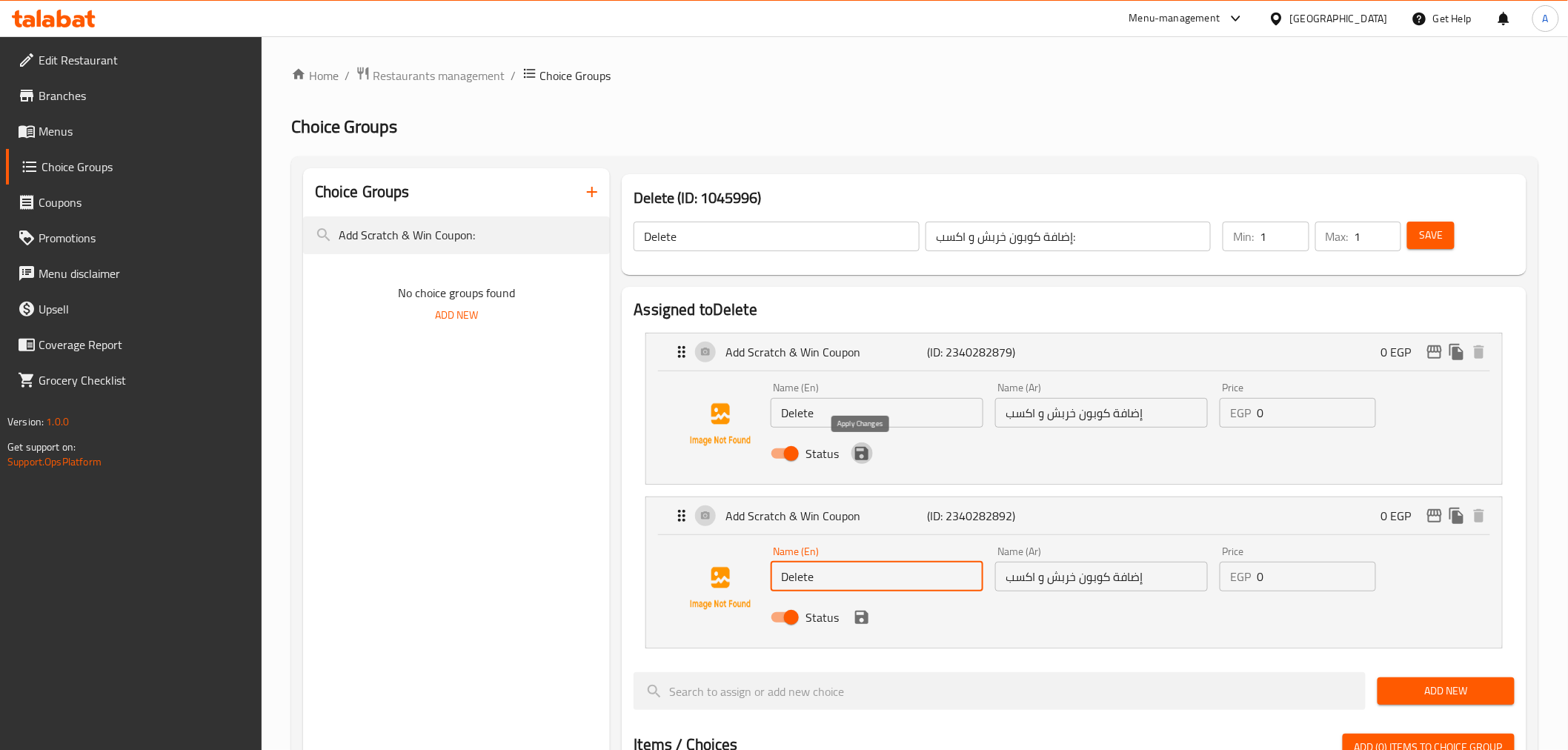
click at [864, 452] on icon "save" at bounding box center [861, 453] width 14 height 14
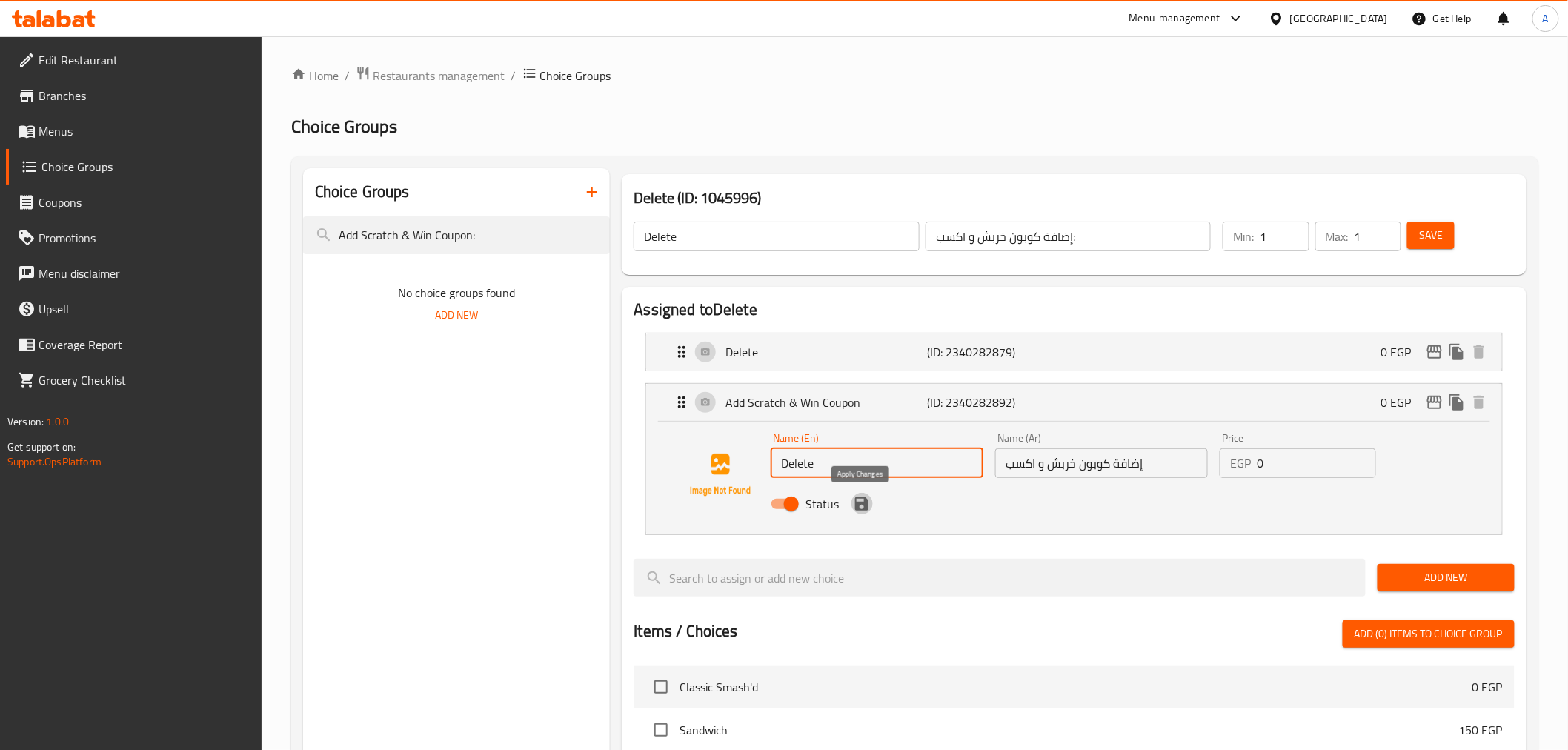
click at [862, 506] on icon "save" at bounding box center [862, 504] width 18 height 18
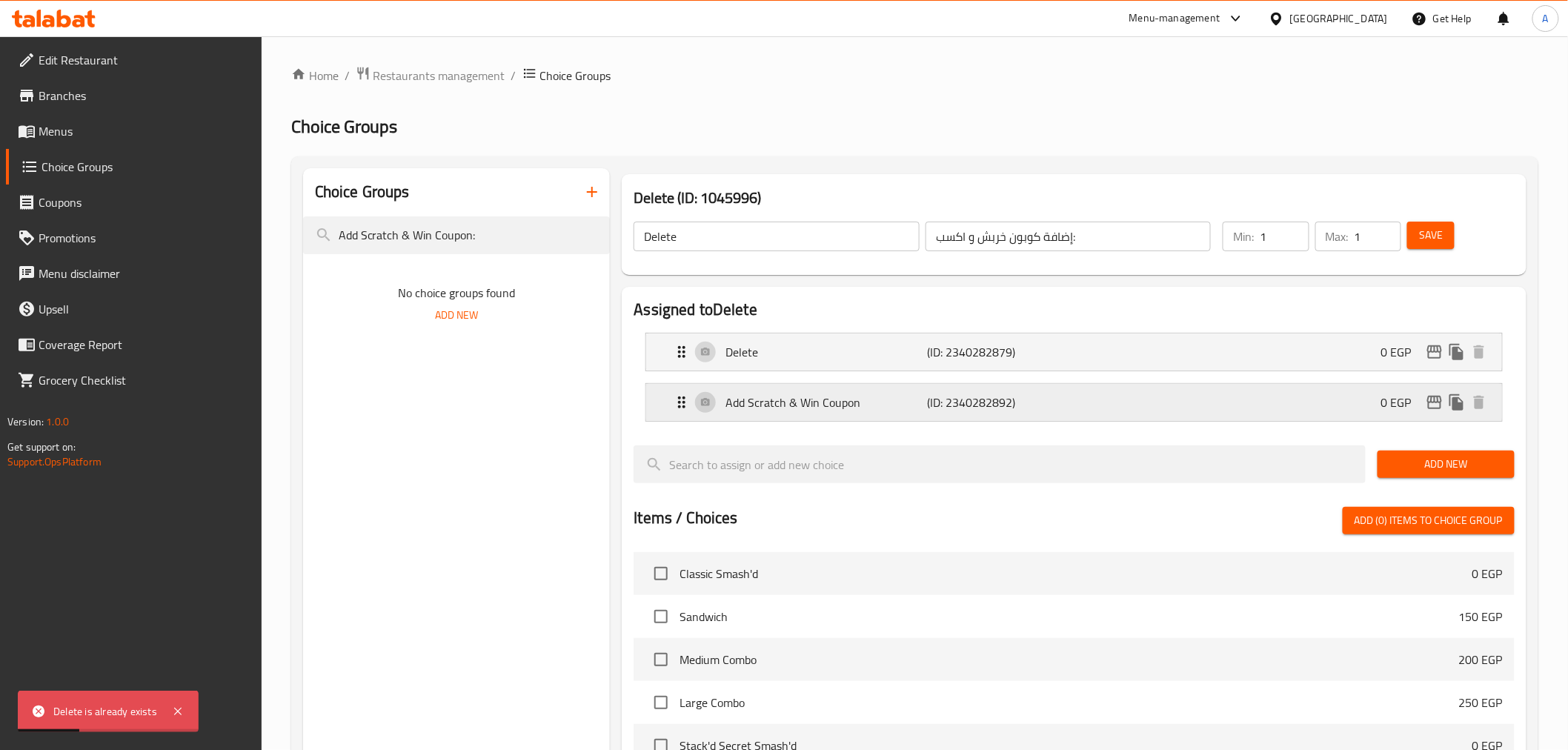
click at [842, 407] on p "Add Scratch & Win Coupon" at bounding box center [827, 403] width 202 height 18
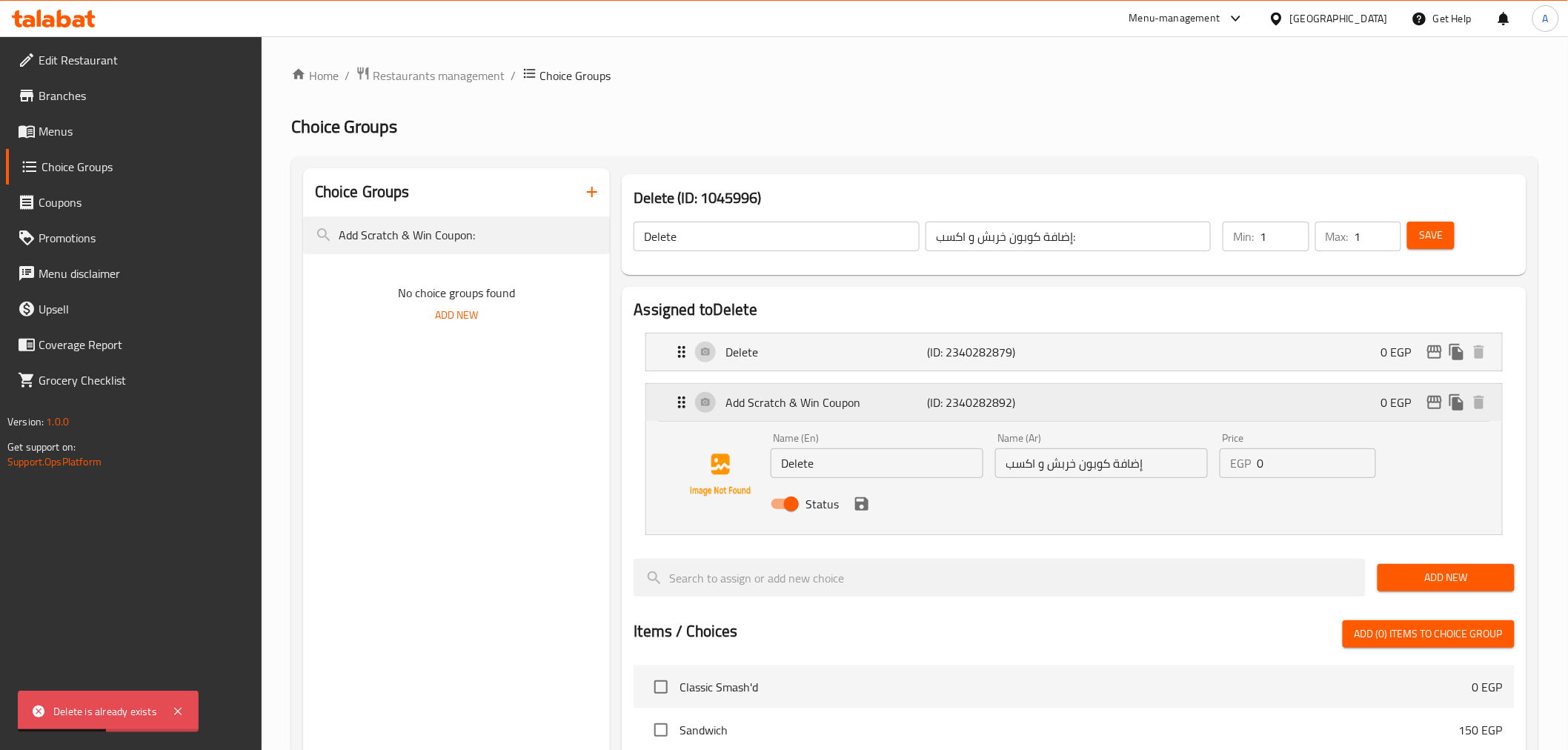
click at [841, 390] on div "Add Scratch & Win Coupon (ID: 2340282892) 0 EGP" at bounding box center [1078, 402] width 810 height 37
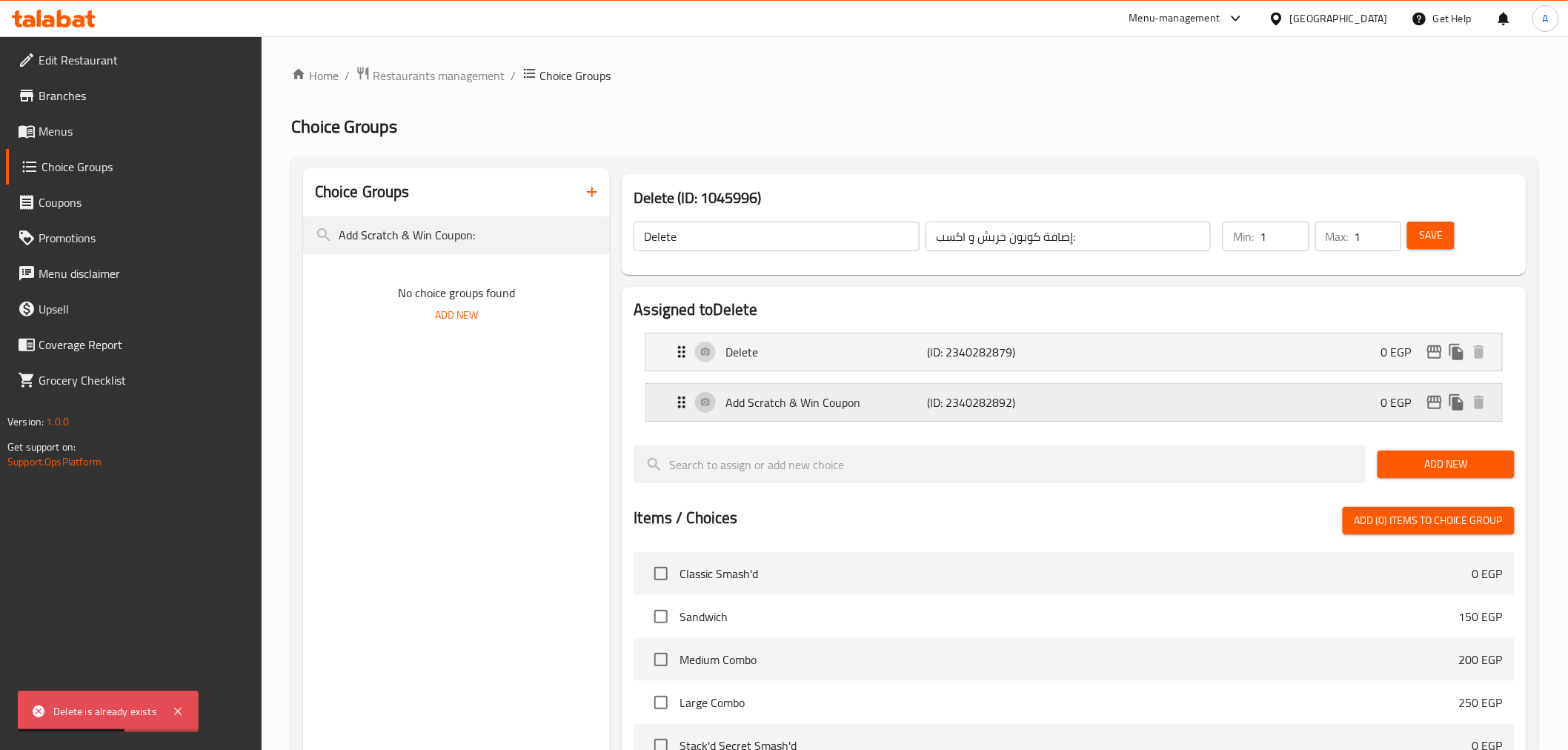
click at [864, 406] on p "Add Scratch & Win Coupon" at bounding box center [827, 403] width 202 height 18
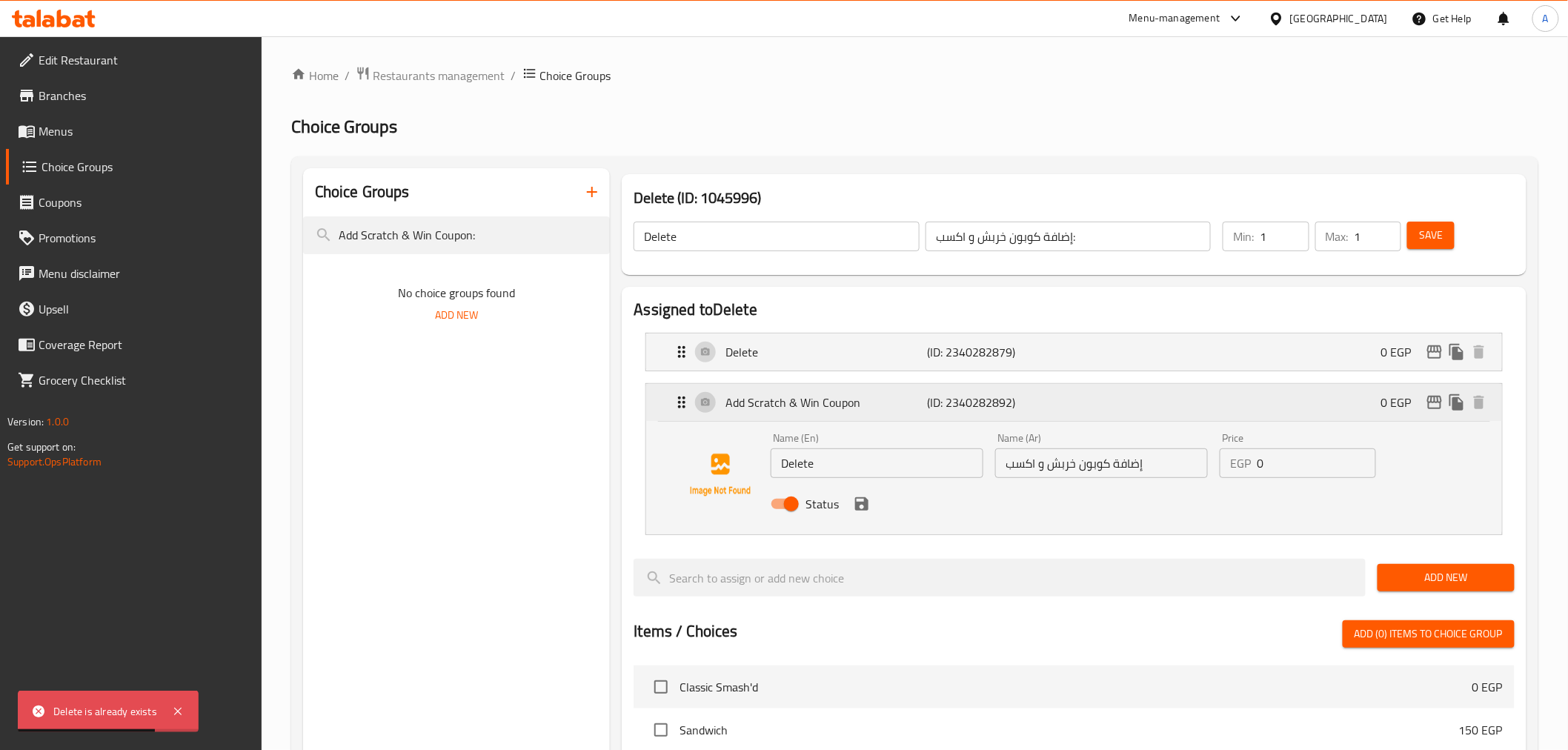
click at [812, 406] on p "Add Scratch & Win Coupon" at bounding box center [827, 403] width 202 height 18
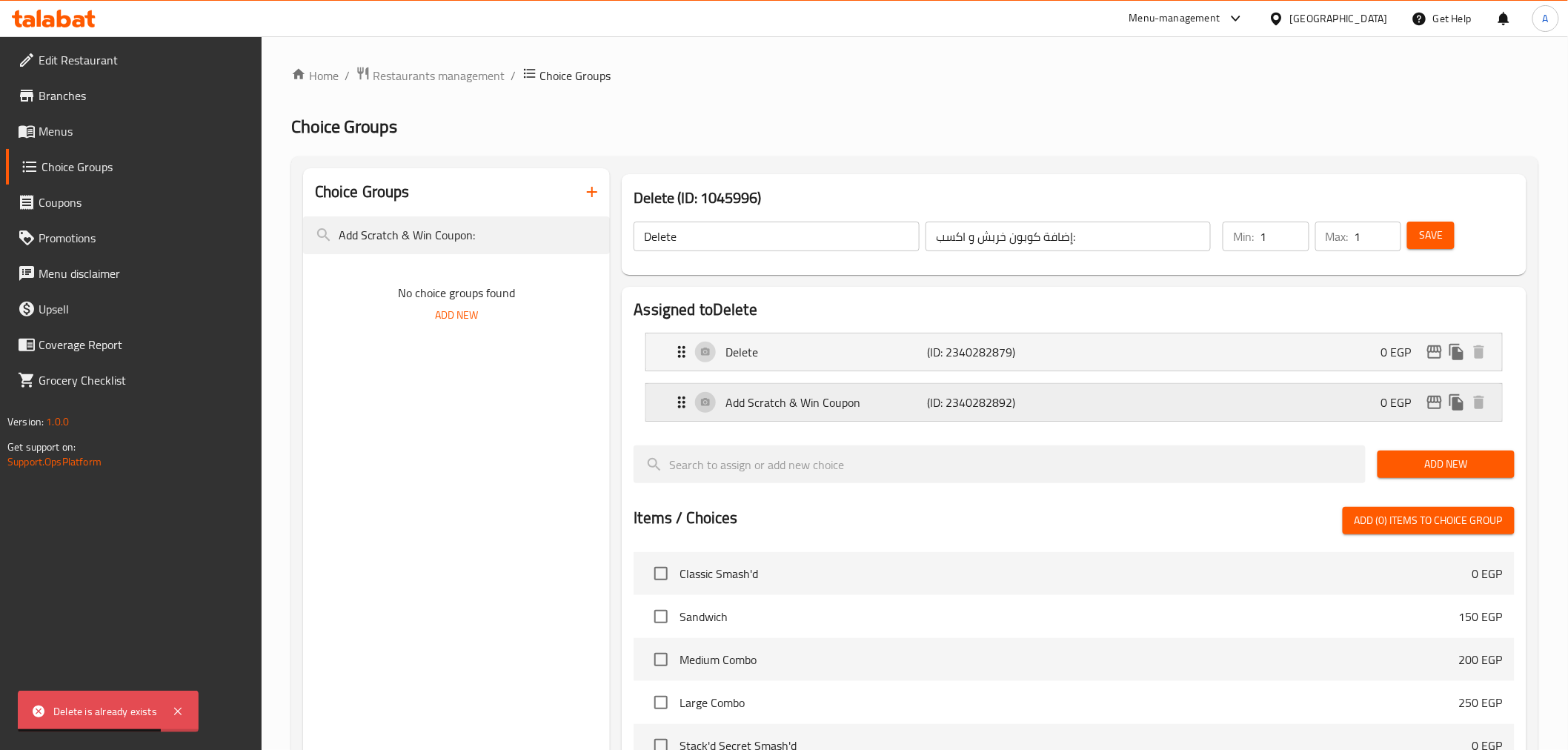
click at [812, 406] on p "Add Scratch & Win Coupon" at bounding box center [827, 403] width 202 height 18
click at [794, 397] on p "Add Scratch & Win Coupon" at bounding box center [827, 403] width 202 height 18
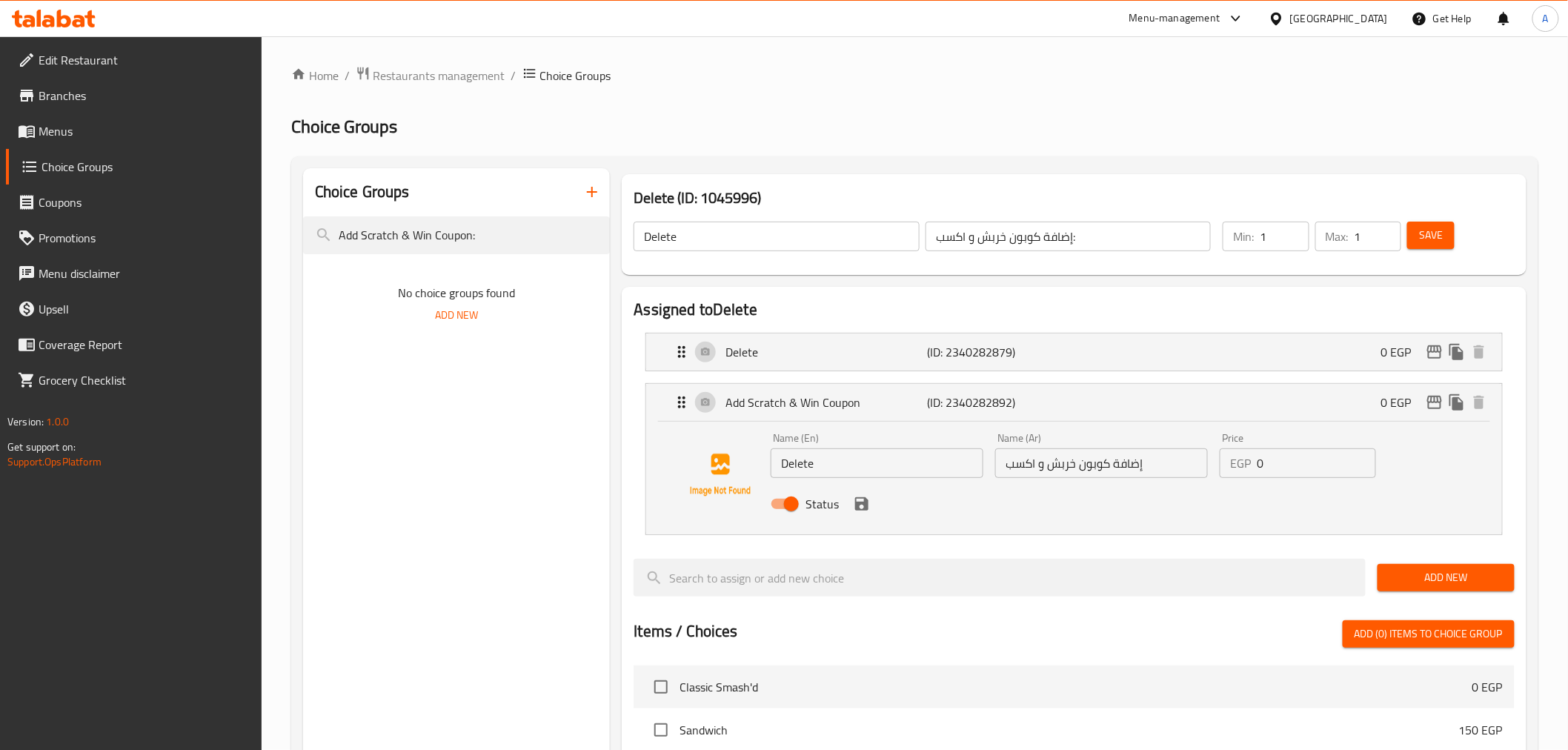
click at [870, 480] on div "Name (En) Delete Name (En)" at bounding box center [877, 455] width 225 height 57
click at [859, 461] on input "Delete" at bounding box center [877, 463] width 213 height 30
paste input "Add Scratch & Win Coupon:"
click at [867, 502] on icon "save" at bounding box center [861, 504] width 14 height 14
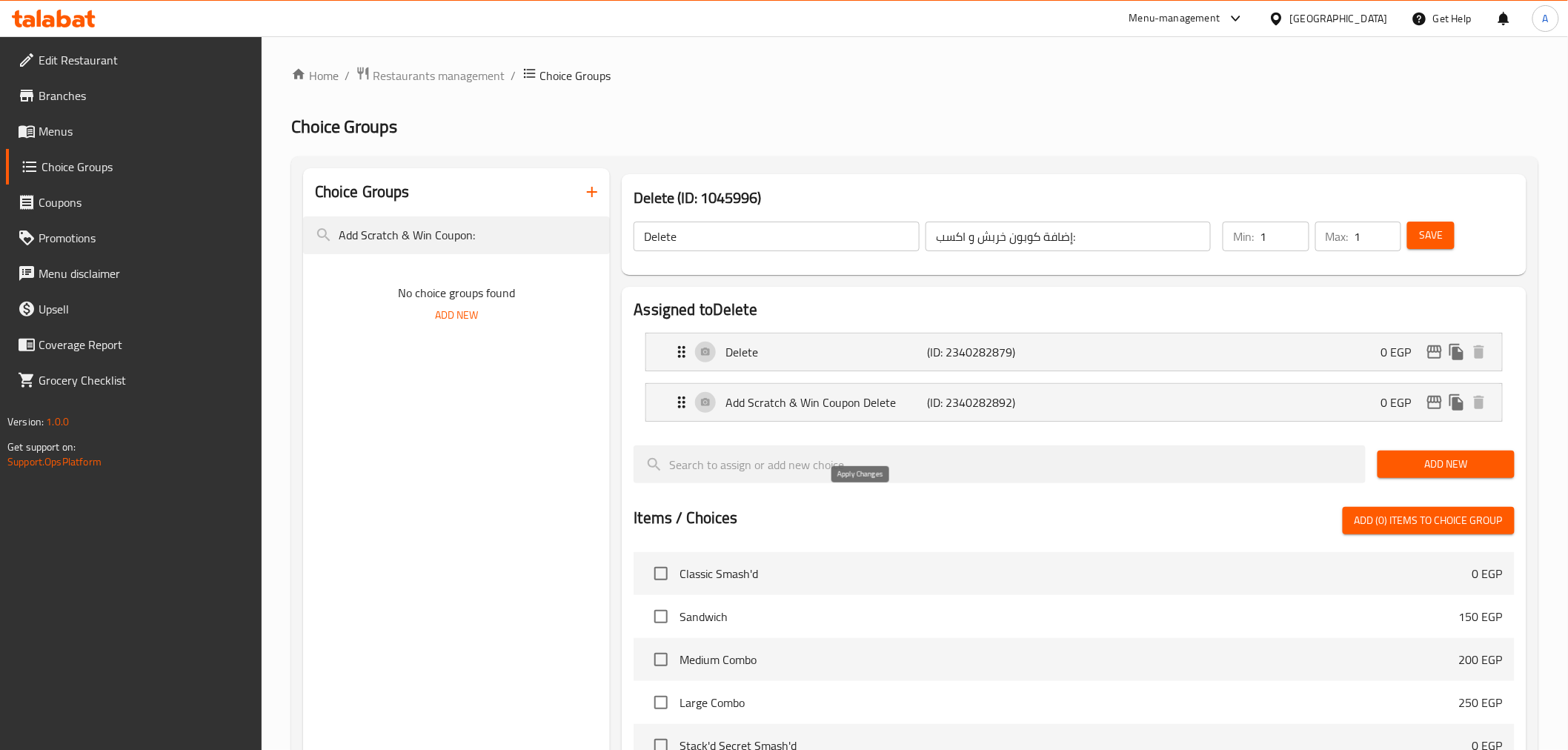
type input "Add Scratch & Win Coupon Delete"
click at [1442, 241] on span "Save" at bounding box center [1431, 235] width 24 height 18
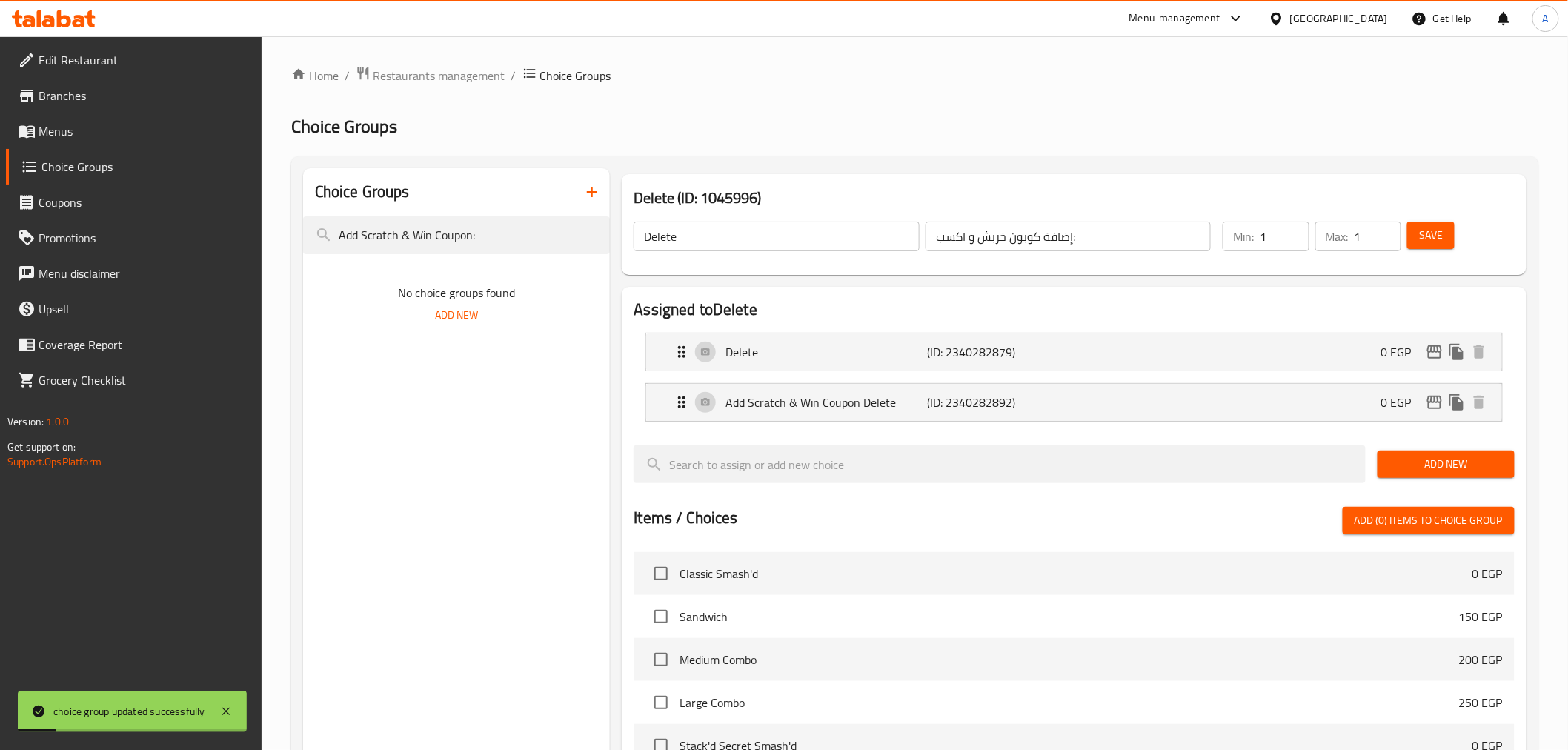
click at [594, 190] on icon "button" at bounding box center [592, 192] width 18 height 18
click at [401, 234] on input "Add Scratch & Win Coupon:" at bounding box center [457, 235] width 307 height 38
click at [598, 187] on icon "button" at bounding box center [592, 192] width 18 height 18
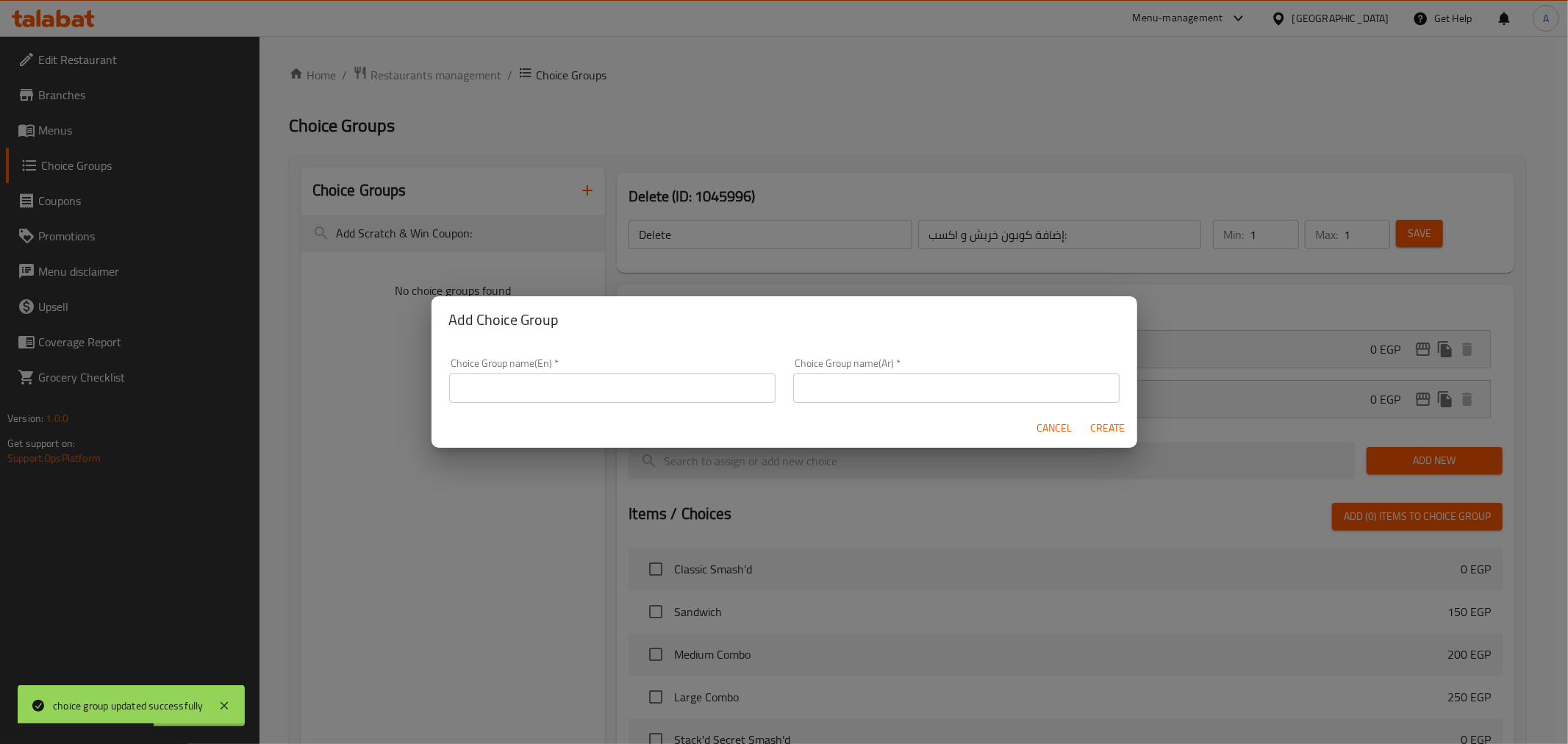
click at [564, 383] on input "text" at bounding box center [613, 388] width 327 height 30
paste input "Add Scratch & Win Coupon:"
type input "Add Scratch & Win Coupon:"
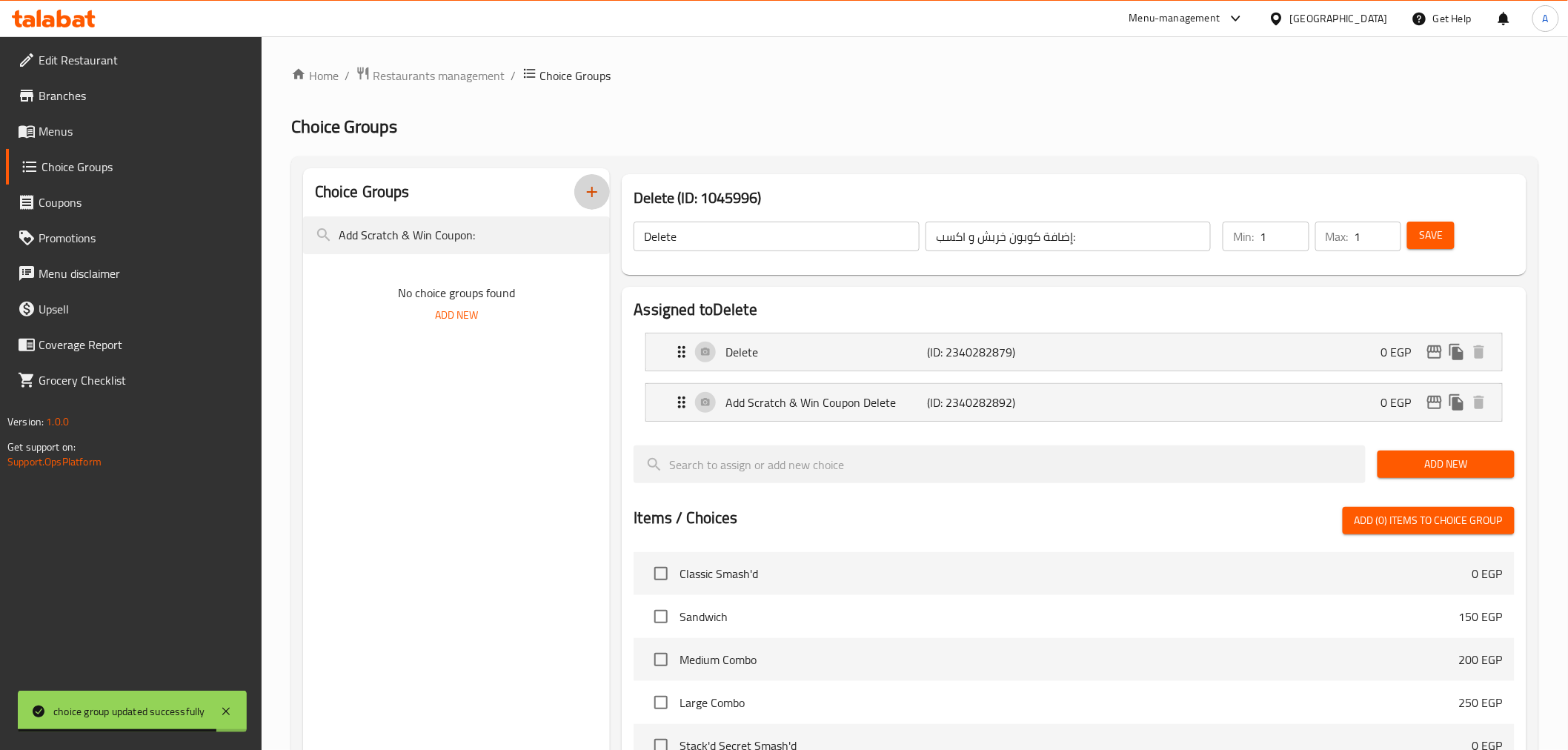
click at [1040, 233] on input "إضافة كوبون خربش و اكسب:" at bounding box center [1069, 236] width 286 height 30
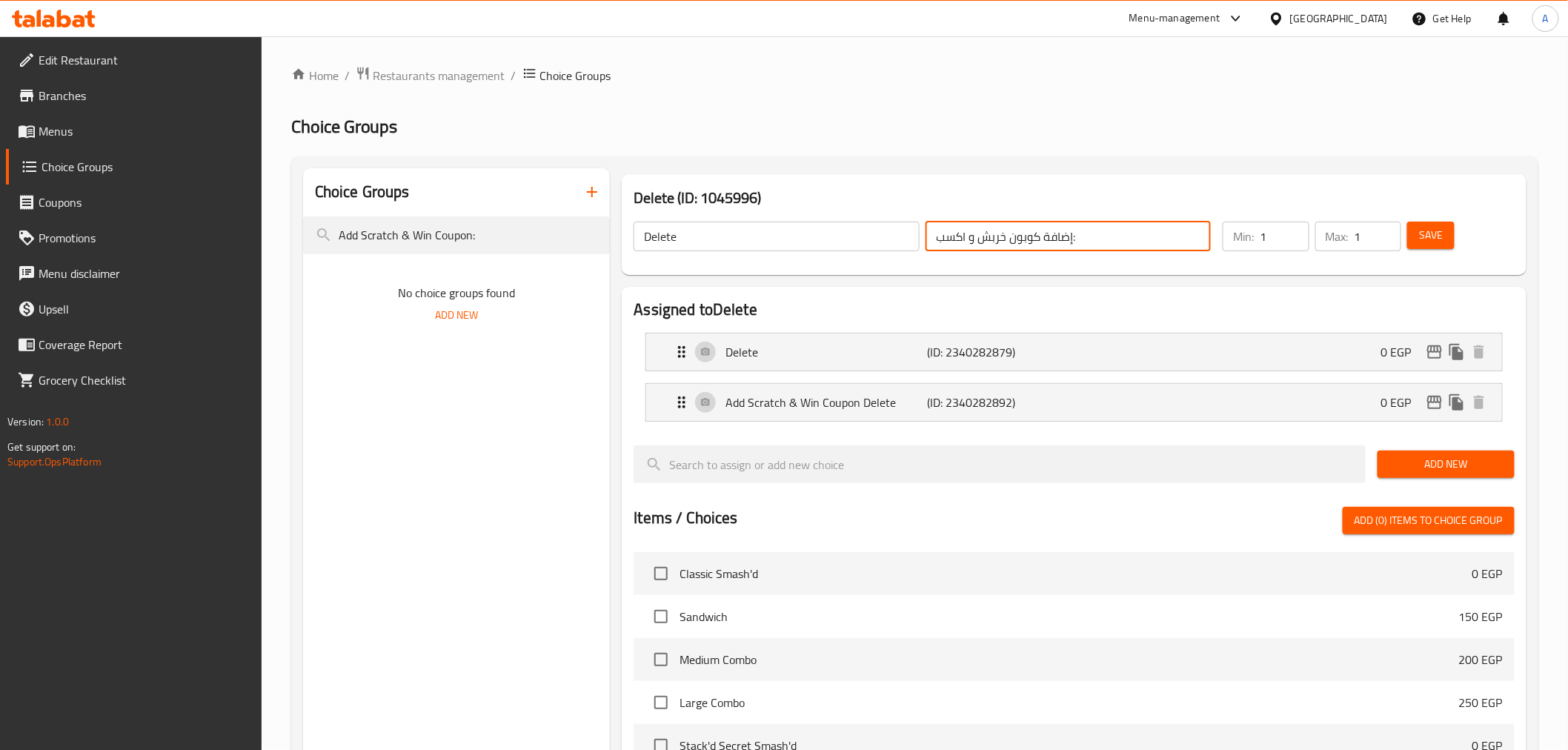
click at [587, 188] on icon "button" at bounding box center [592, 192] width 18 height 18
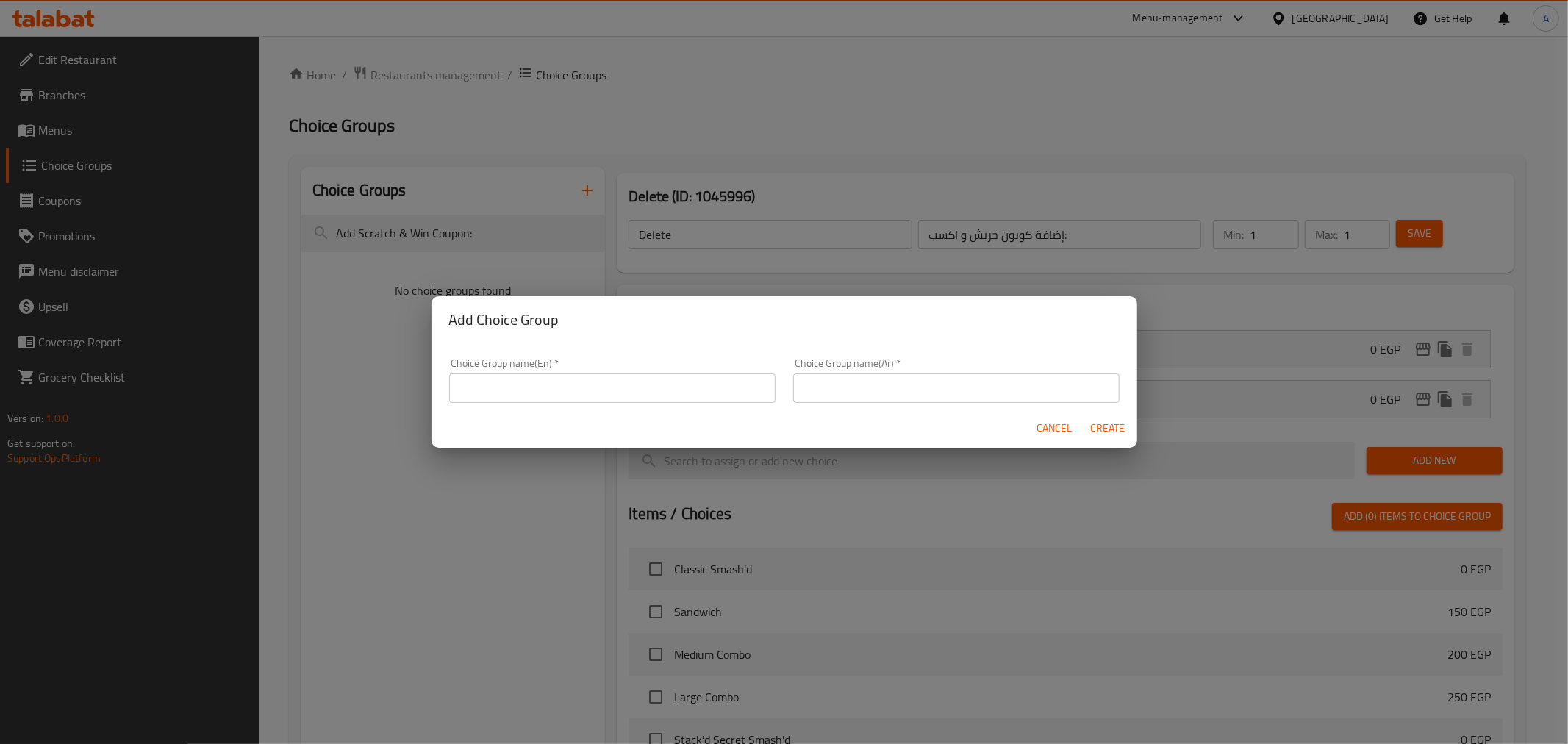
click at [903, 381] on input "text" at bounding box center [956, 388] width 327 height 30
paste input "إضافة كوبون خربش و اكسب:"
type input "إضافة كوبون خربش و اكسب:"
click at [637, 387] on input "text" at bounding box center [613, 388] width 327 height 30
paste input "Add Scratch & Win Coupon:"
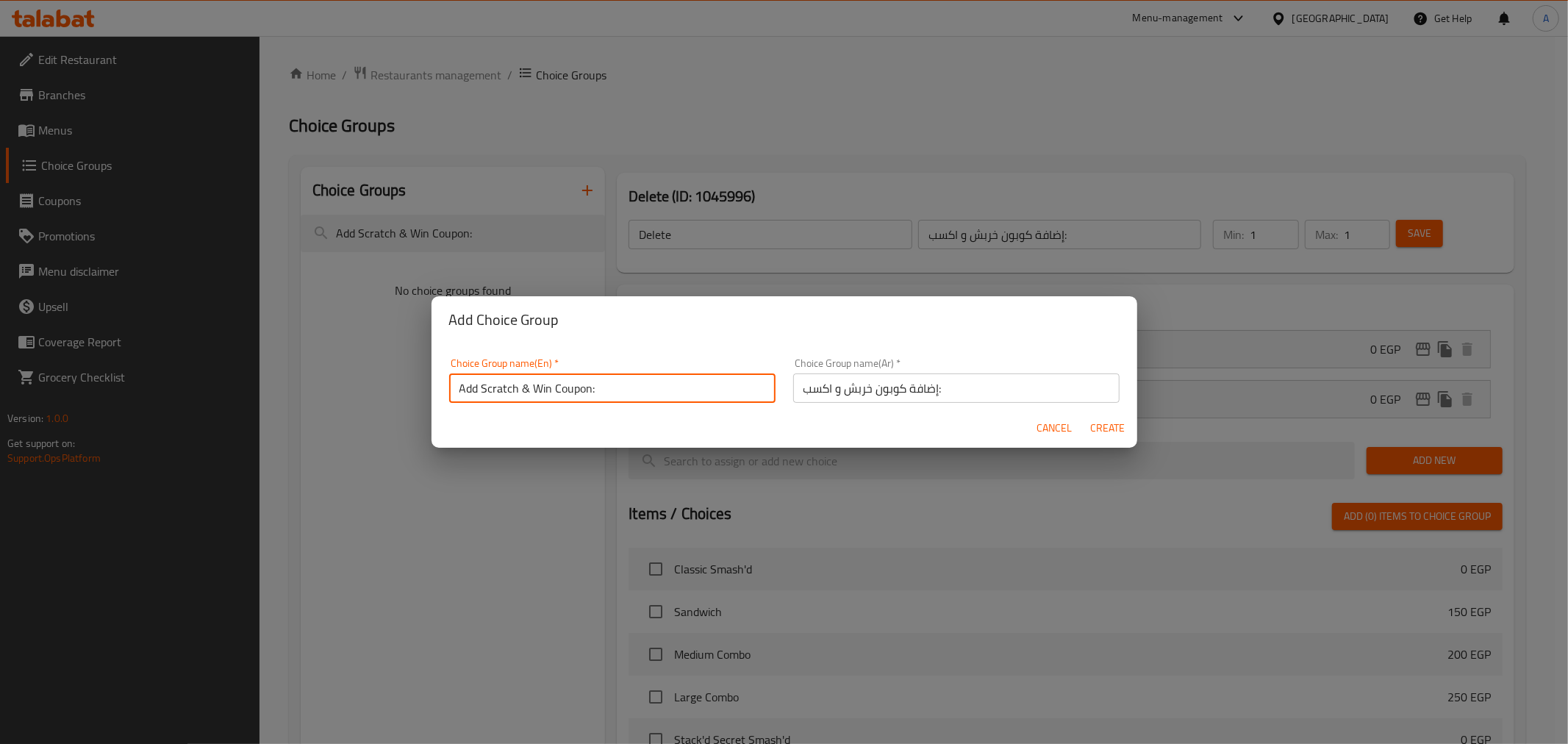
type input "Add Scratch & Win Coupon:"
click at [1111, 421] on span "Create" at bounding box center [1107, 427] width 35 height 18
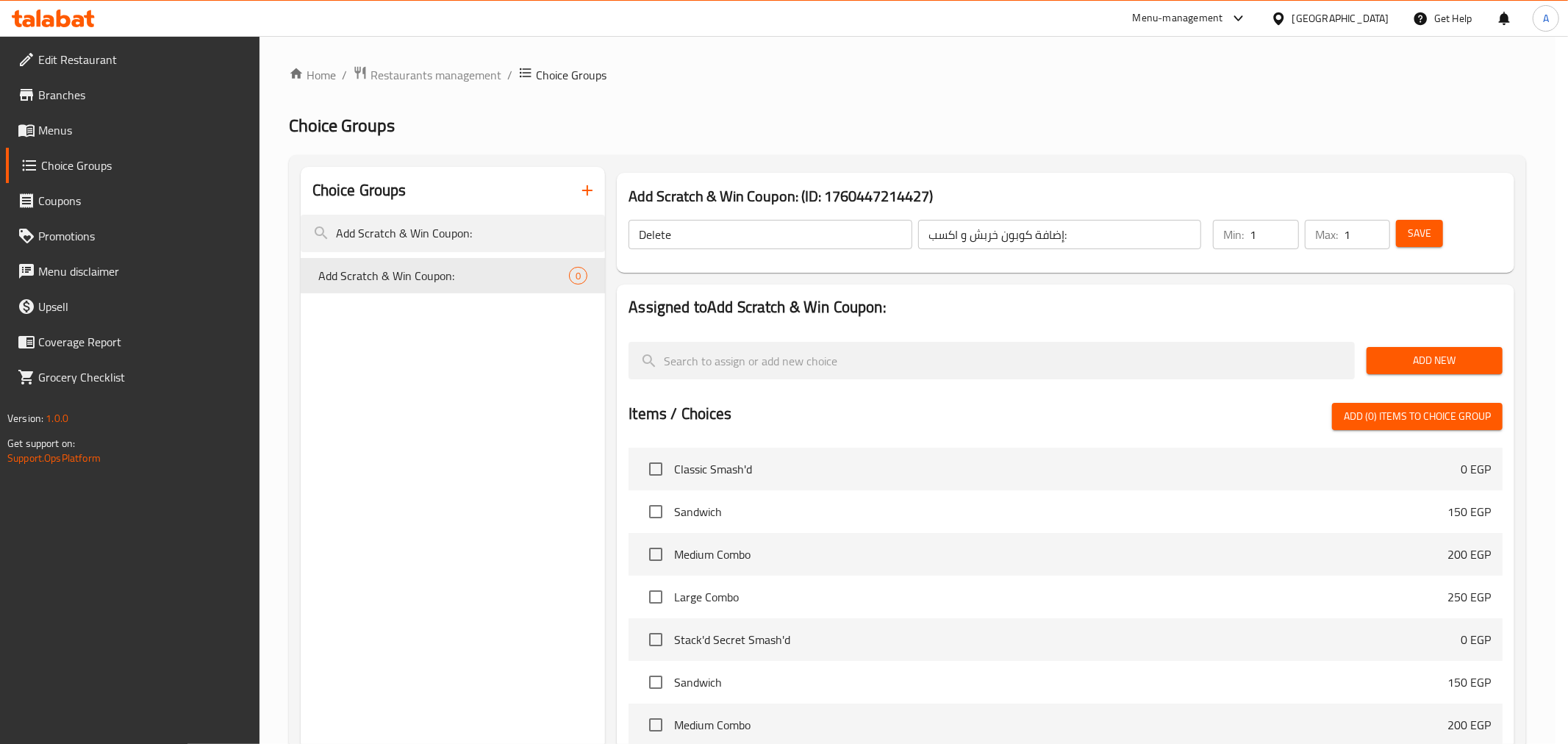
type input "Add Scratch & Win Coupon:"
type input "0"
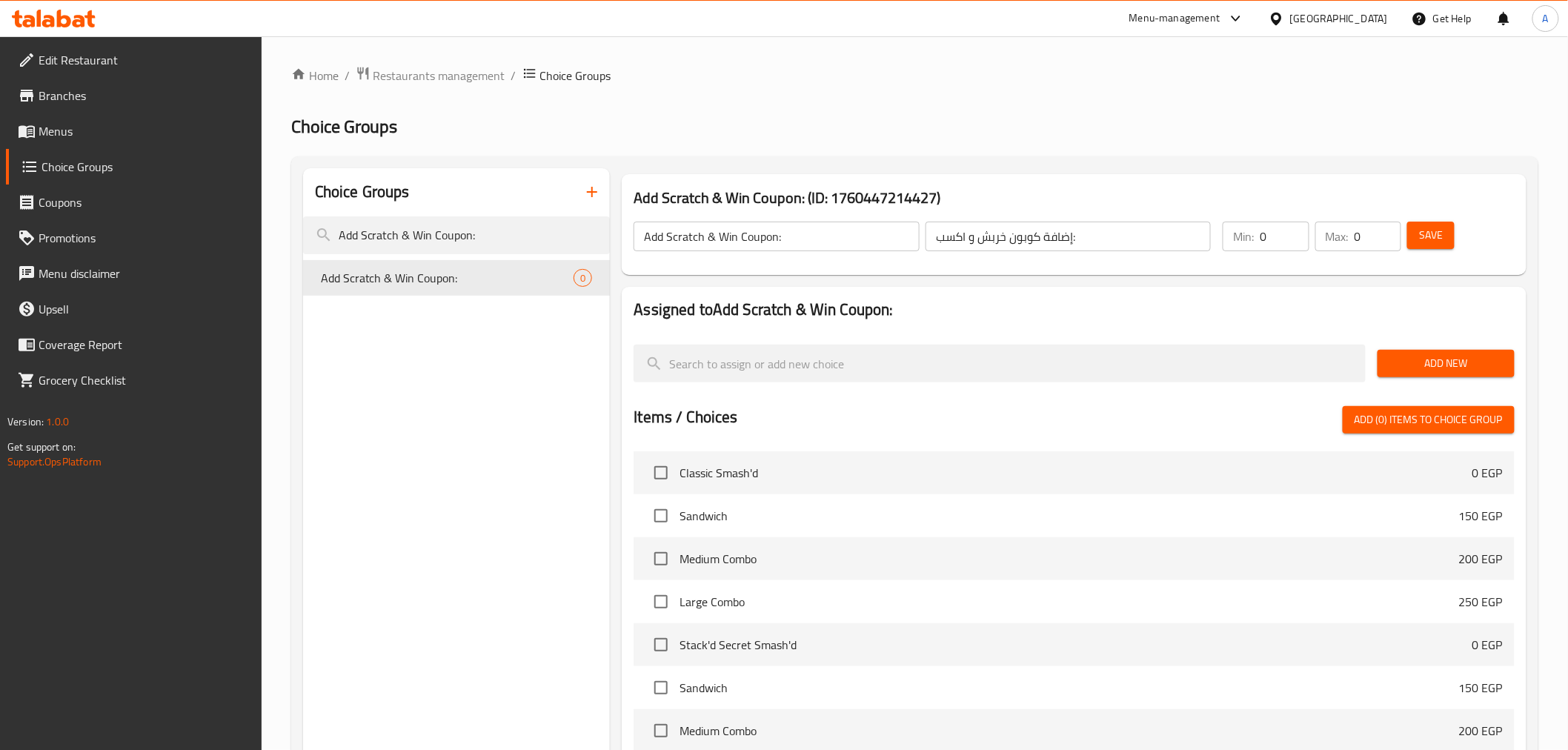
click at [1456, 367] on span "Add New" at bounding box center [1446, 364] width 114 height 18
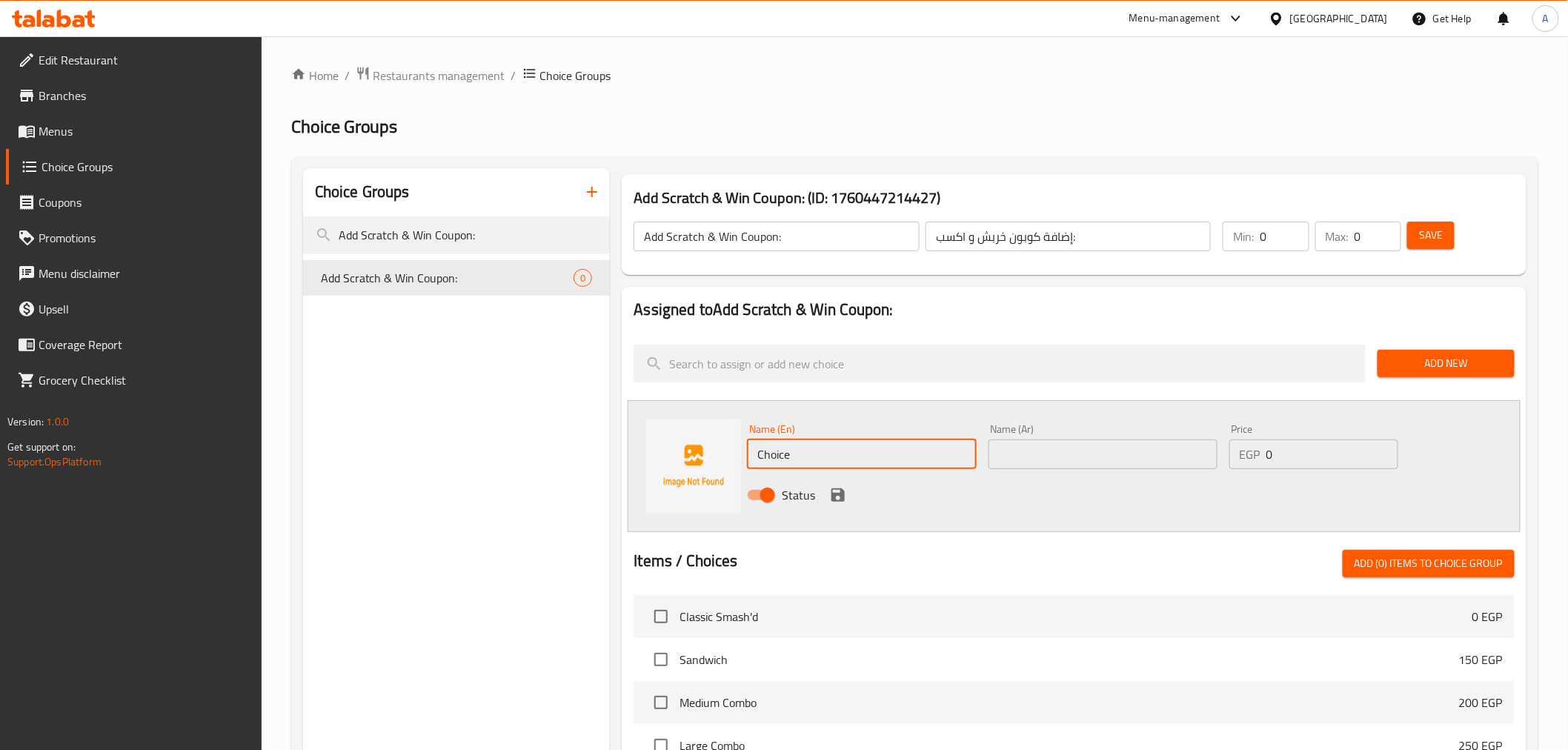
click at [839, 449] on input "Choice" at bounding box center [861, 454] width 229 height 30
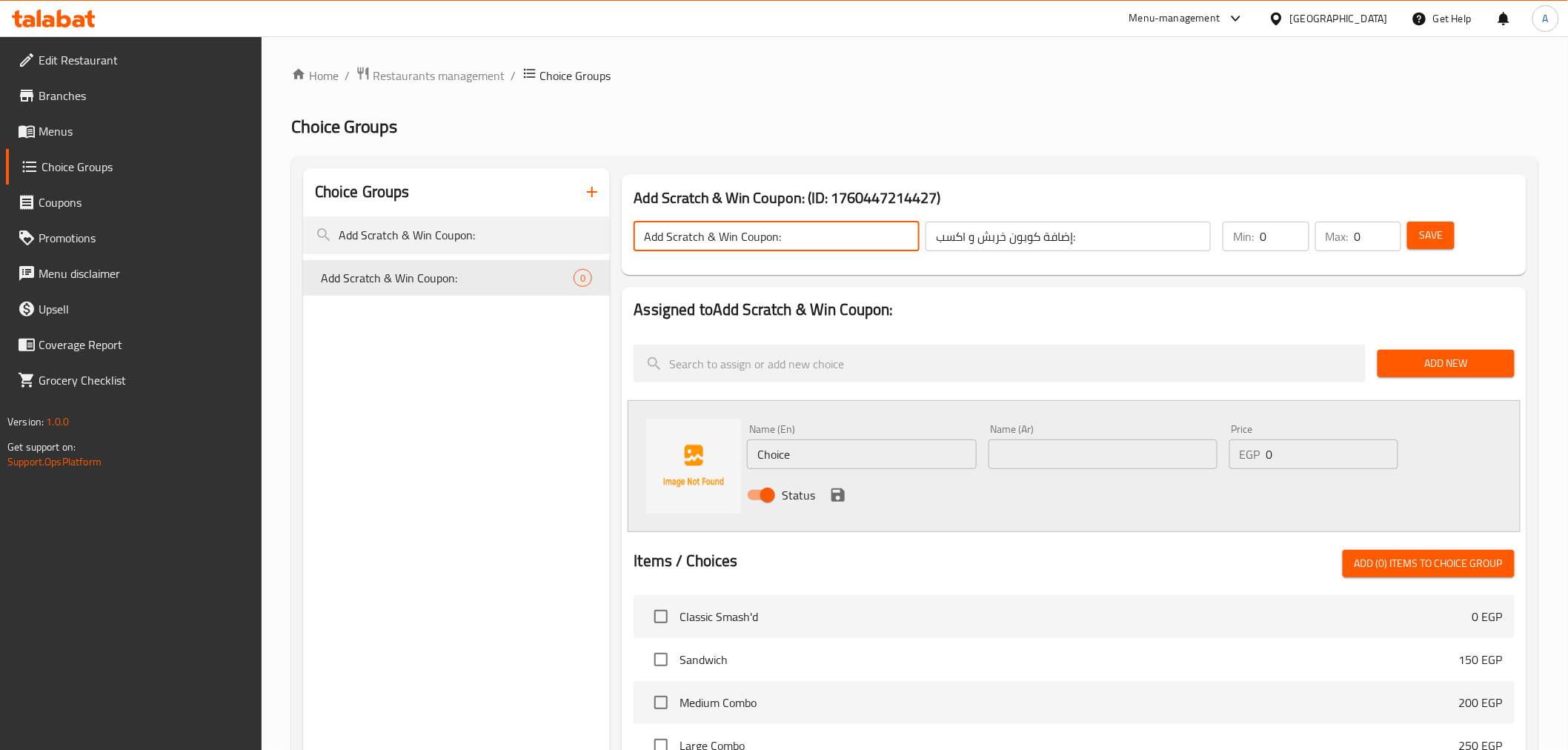
click at [777, 226] on input "Add Scratch & Win Coupon:" at bounding box center [777, 236] width 286 height 30
click at [821, 454] on input "Choice" at bounding box center [861, 454] width 229 height 30
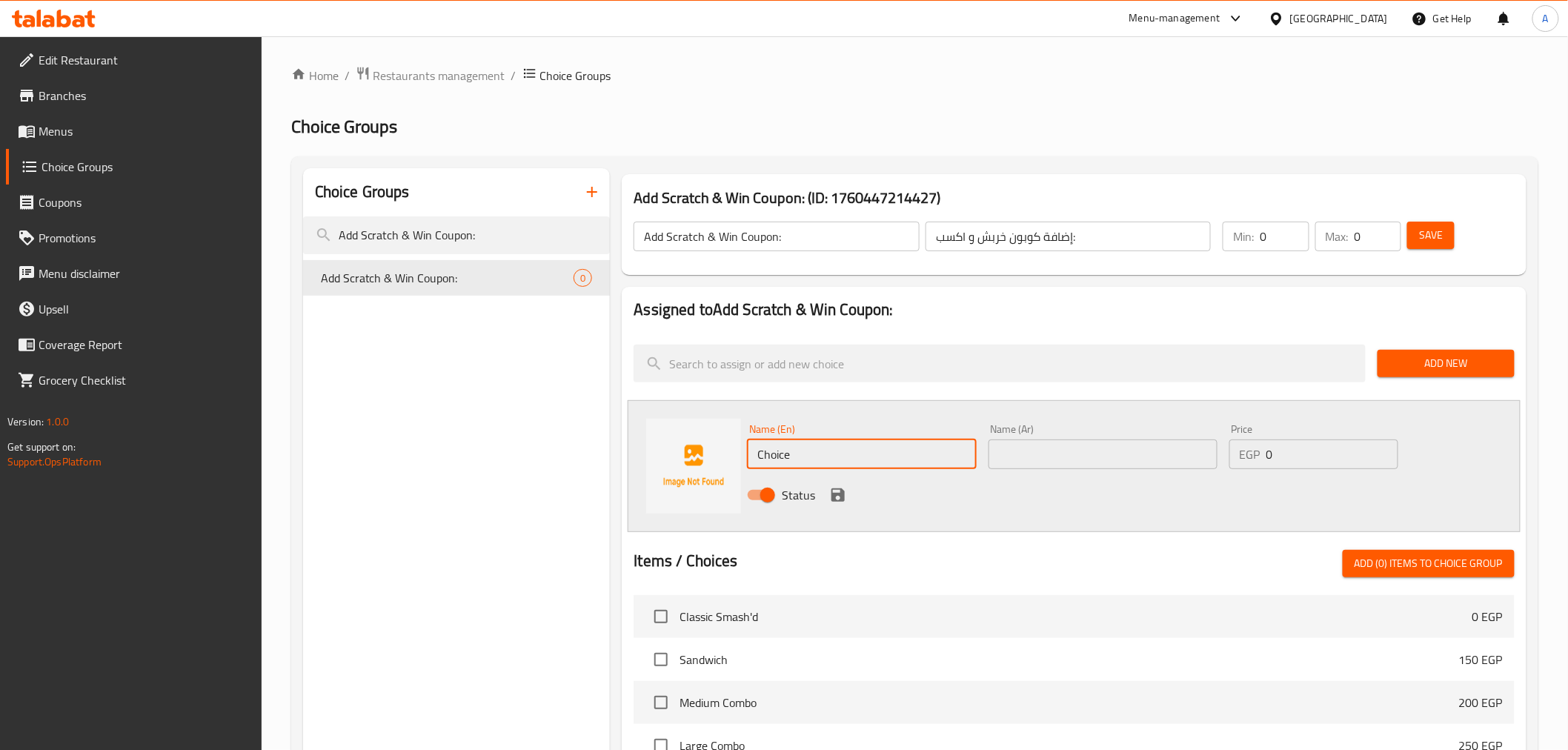
paste input "Add Scratch & Win Coupon:"
type input "Add Scratch & Win Coupon"
click at [1125, 231] on input "إضافة كوبون خربش و اكسب:" at bounding box center [1069, 236] width 286 height 30
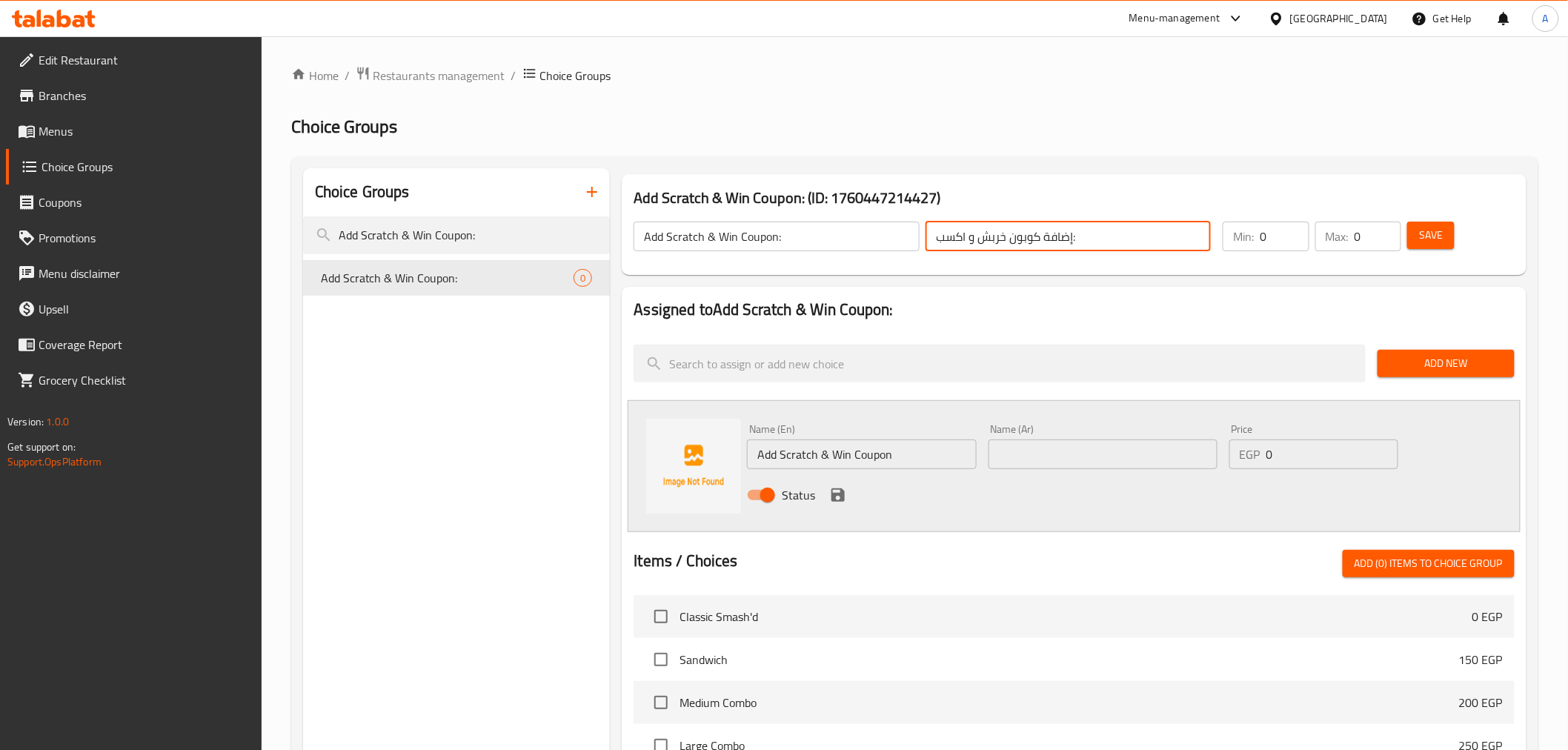
click at [1078, 458] on input "text" at bounding box center [1103, 454] width 229 height 30
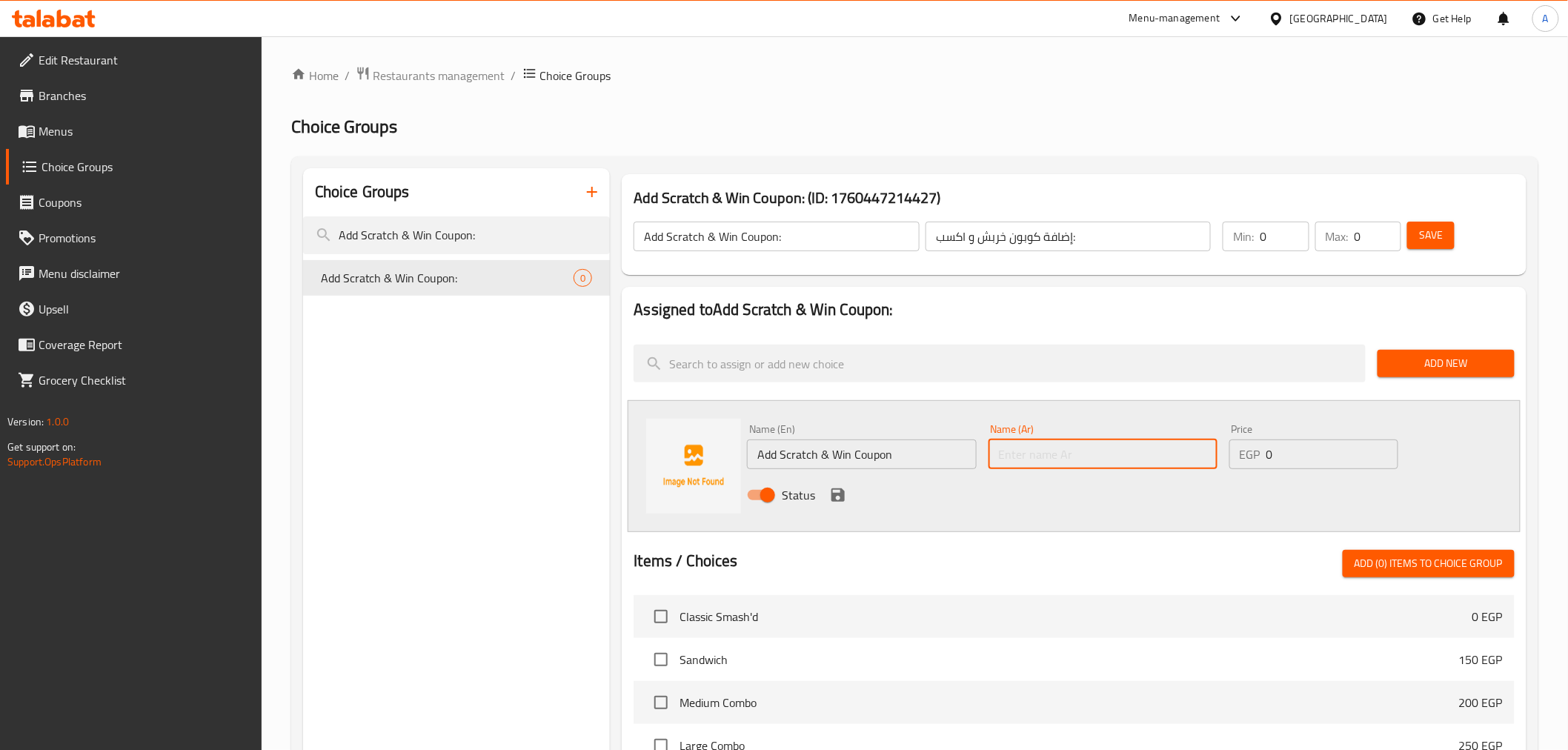
paste input "إضافة كوبون خربش و اكسب:"
type input "إضافة كوبون خربش و اكسب"
click at [840, 493] on icon "save" at bounding box center [838, 495] width 14 height 14
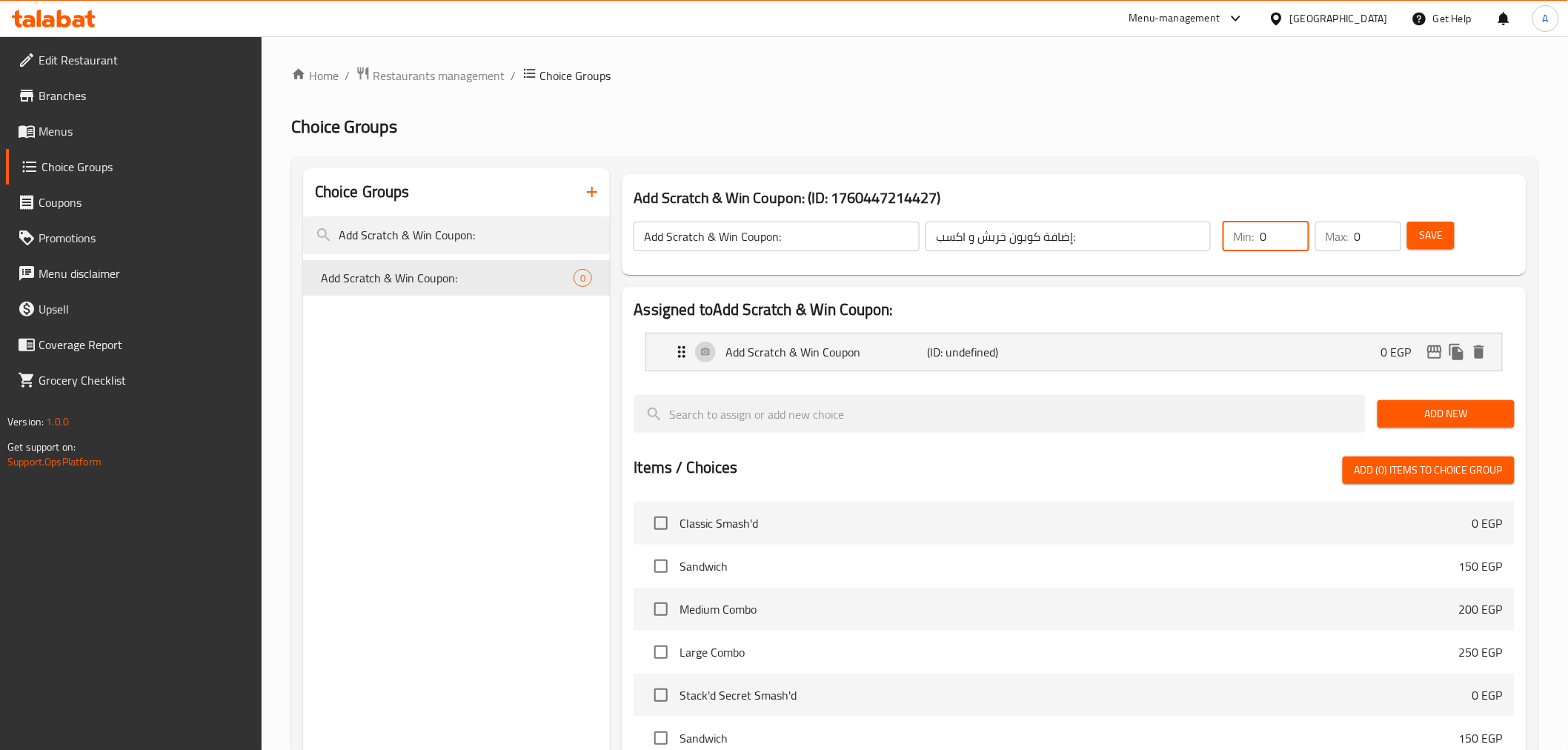
click at [1282, 241] on input "0" at bounding box center [1284, 236] width 49 height 30
type input "1"
click at [1366, 242] on input "0" at bounding box center [1378, 236] width 46 height 30
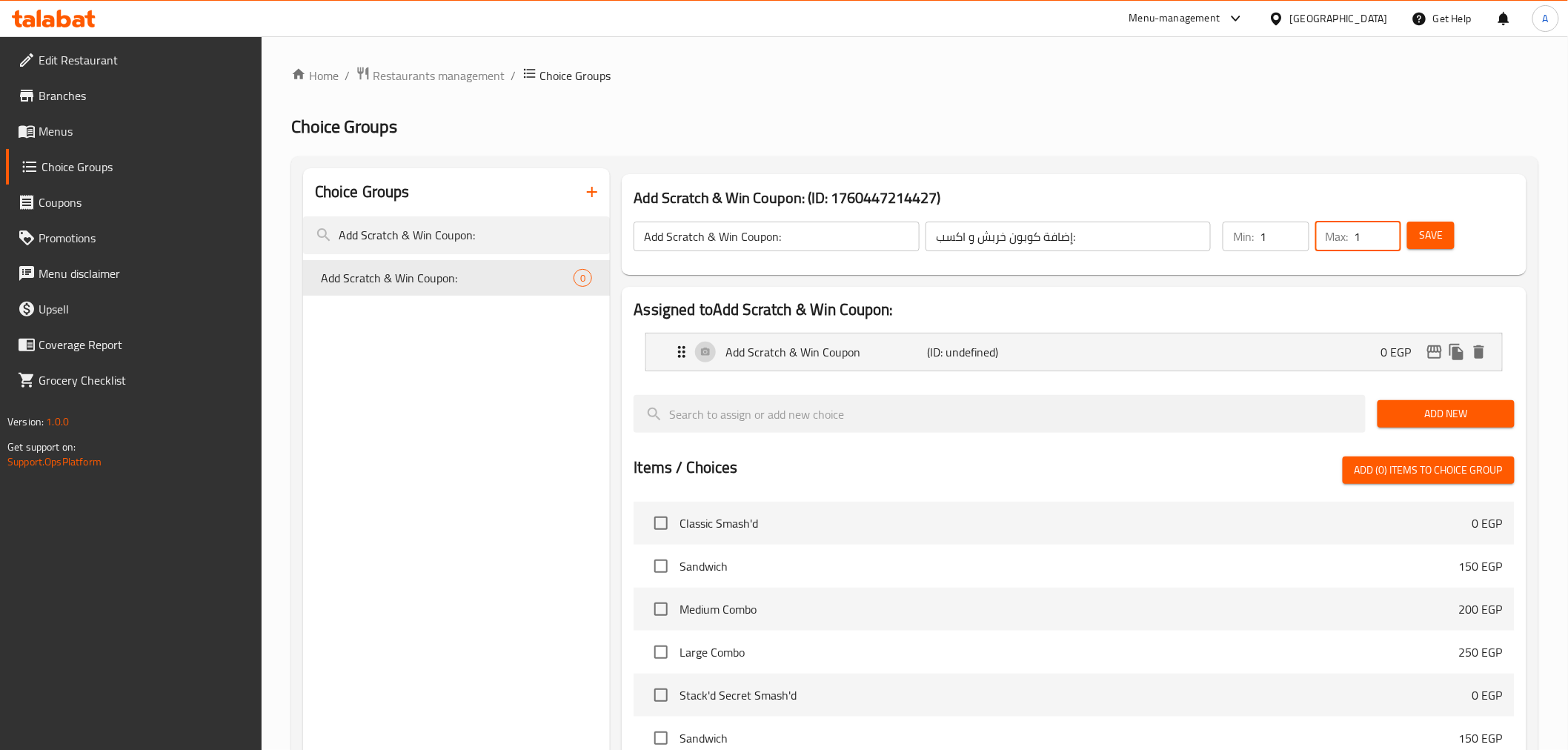
type input "1"
click at [1456, 241] on div "Save" at bounding box center [1452, 235] width 95 height 35
click at [1449, 240] on button "Save" at bounding box center [1431, 235] width 47 height 27
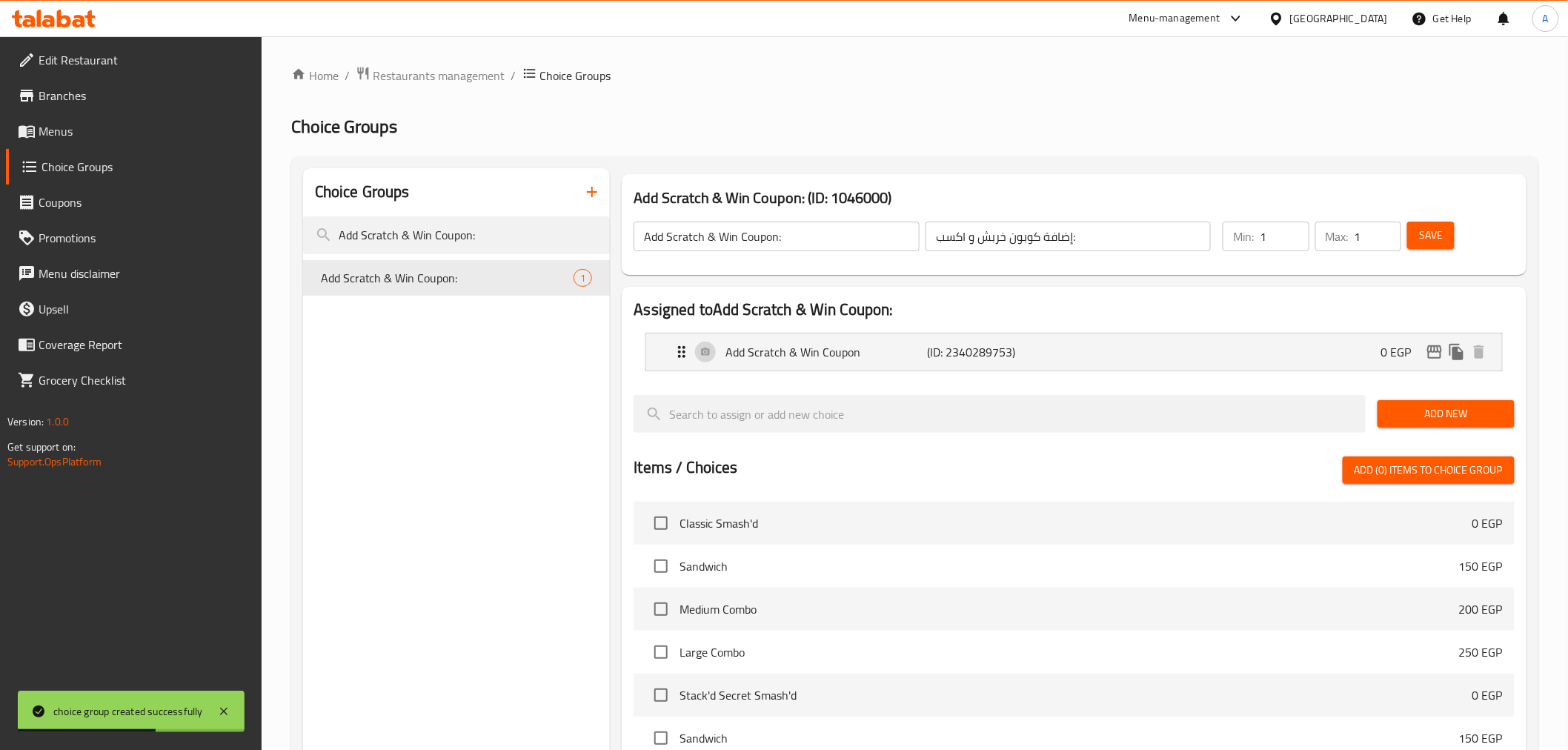
scroll to position [358, 0]
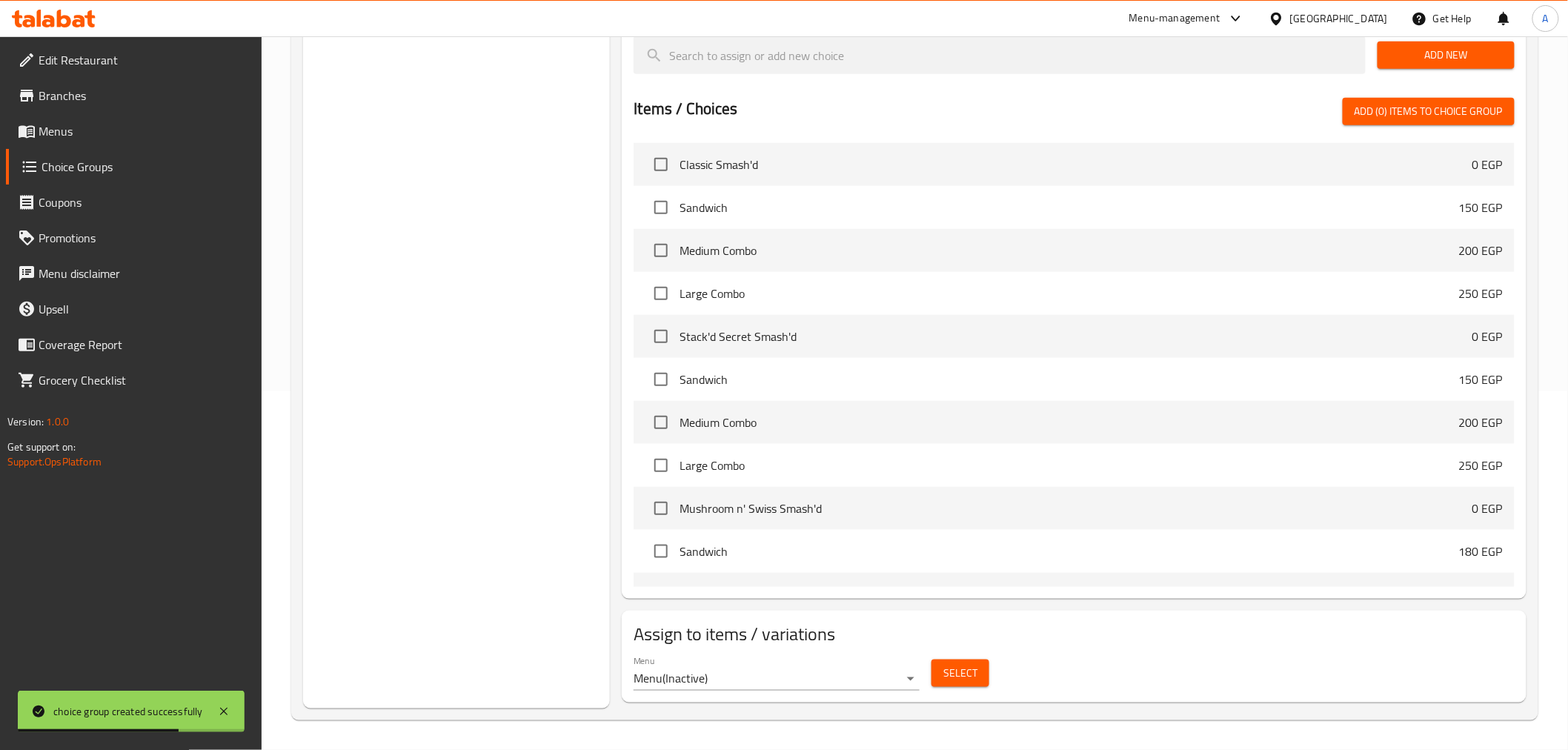
click at [849, 391] on body "choice group created successfully ​ Menu-management Egypt Get Help A Edit Resta…" at bounding box center [784, 35] width 1568 height 714
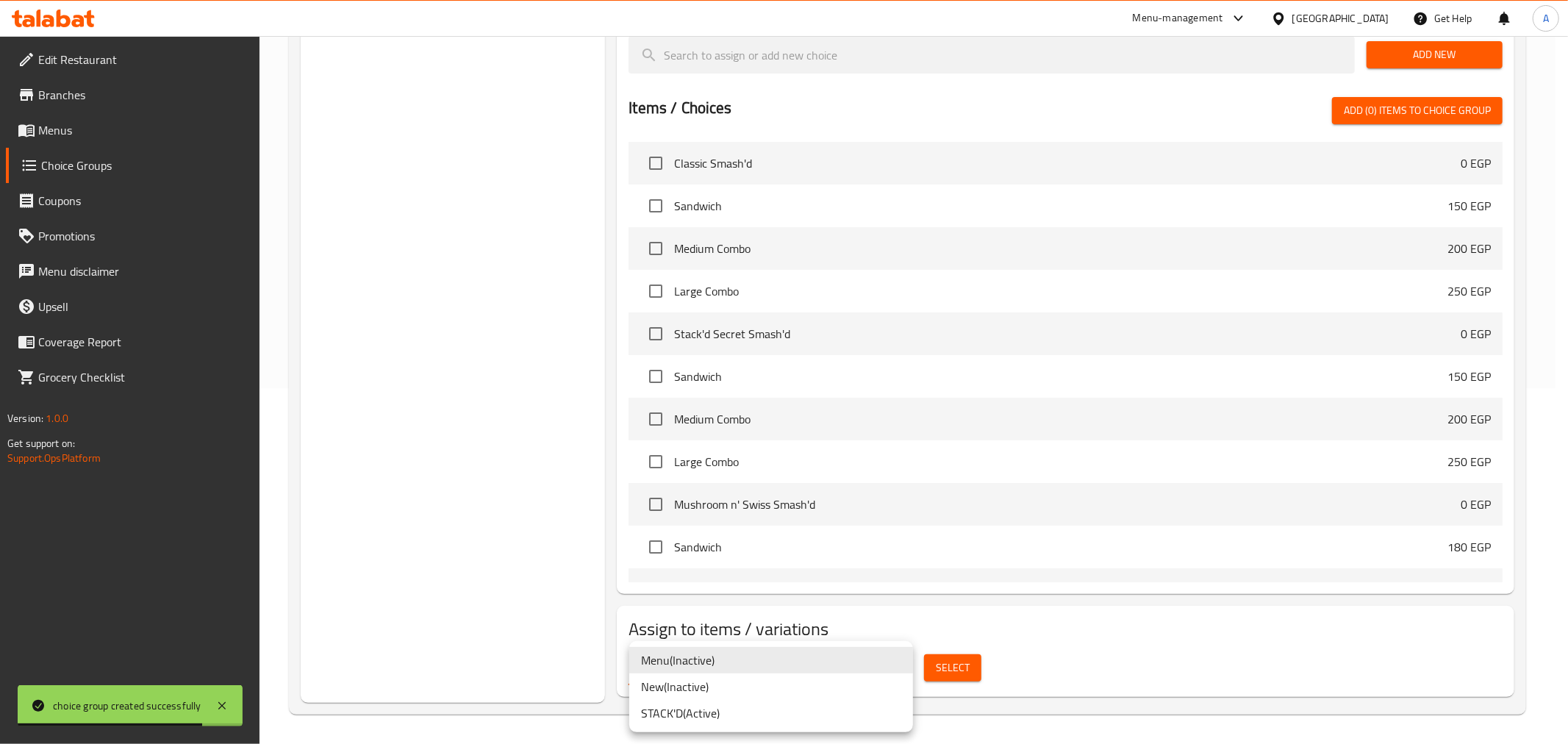
click at [729, 715] on li "STACK'D ( Active )" at bounding box center [771, 712] width 284 height 26
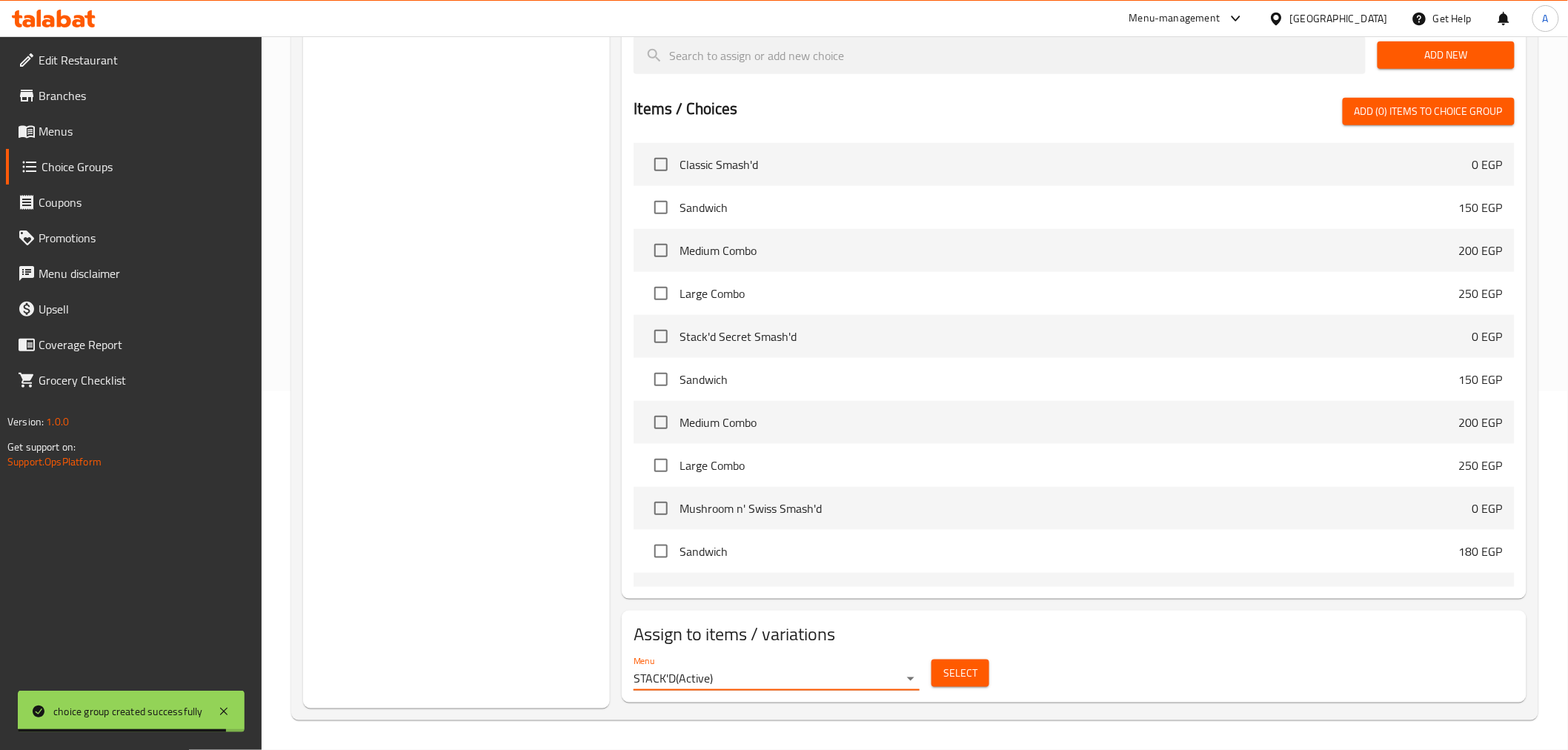
click at [961, 664] on span "Select" at bounding box center [960, 673] width 34 height 18
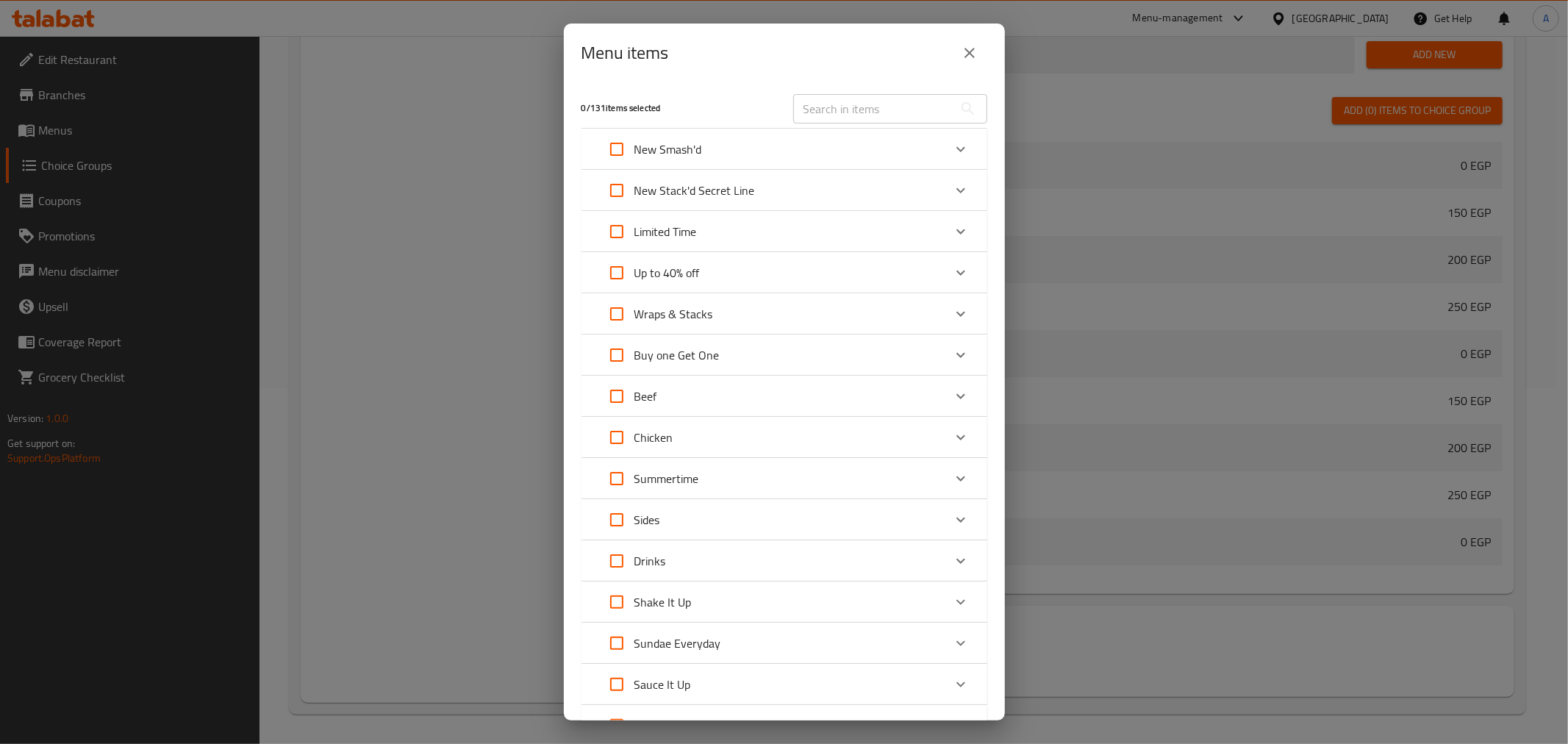
click at [387, 390] on div "Menu items 0 / 131 items selected ​ New Smash'd Classic Smash'd 0 EGP Your choi…" at bounding box center [784, 372] width 1568 height 744
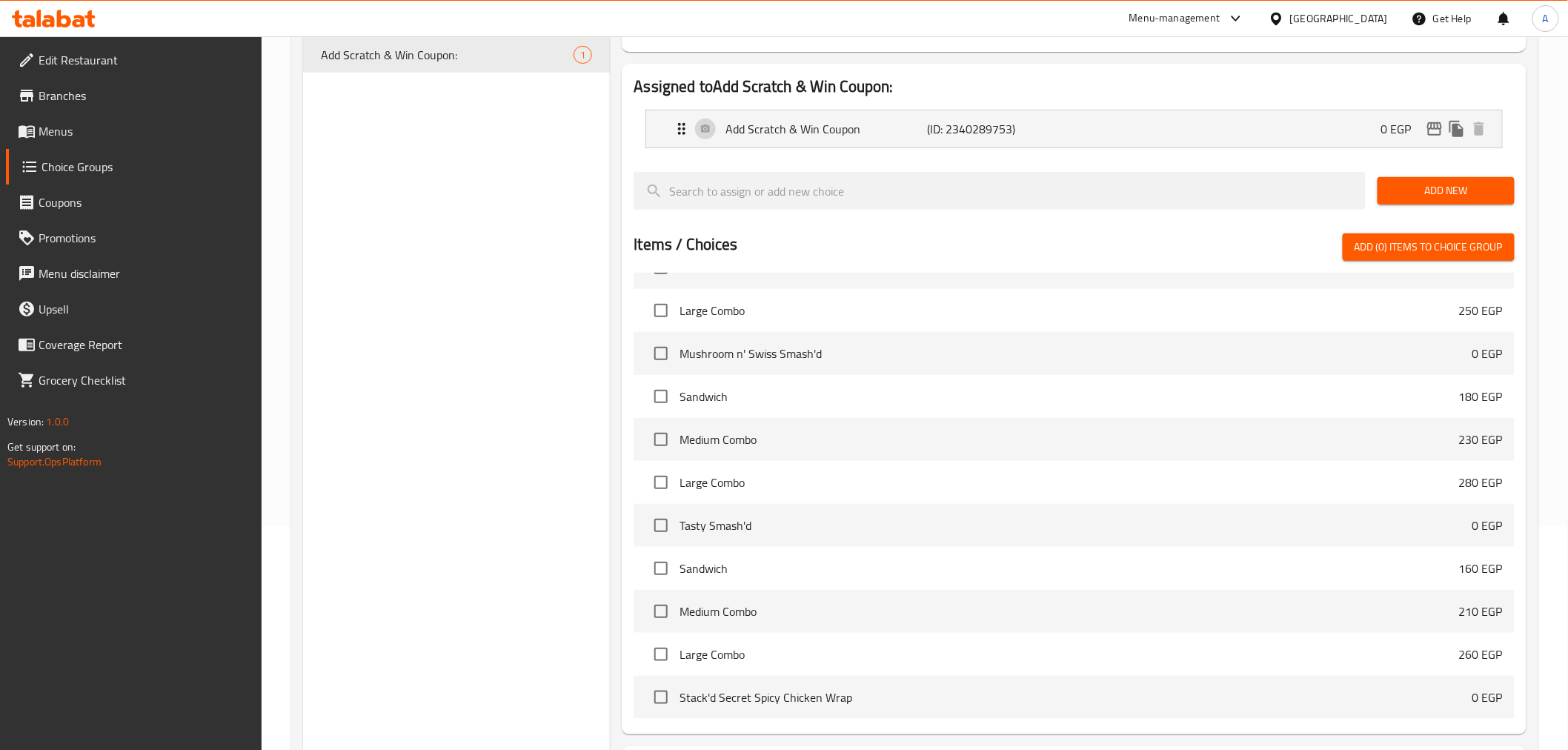
scroll to position [220, 0]
click at [646, 130] on div "Add Scratch & Win Coupon (ID: 2340289753) 0 EGP Name (En) Add Scratch & Win Cou…" at bounding box center [1074, 132] width 857 height 38
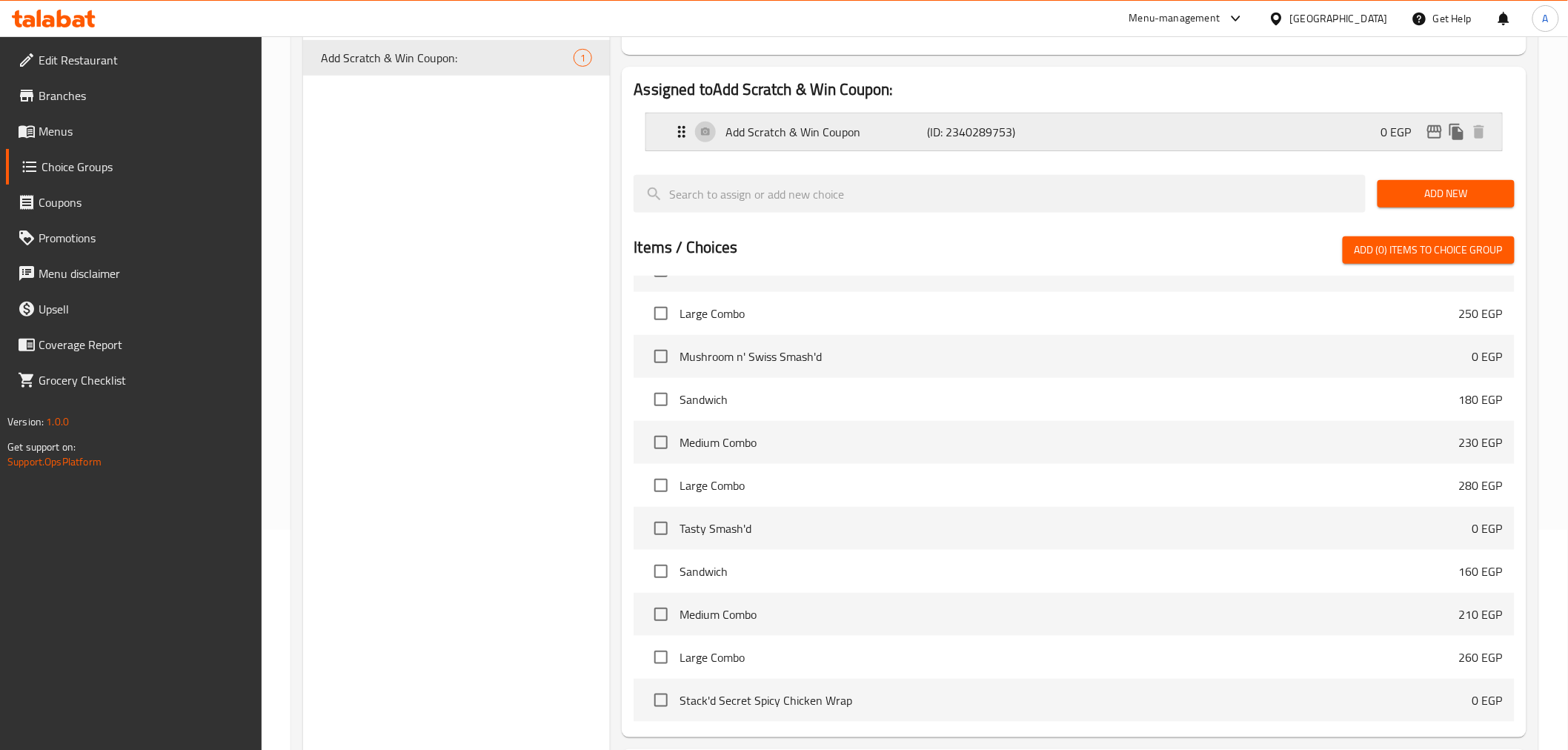
click at [650, 130] on div "Add Scratch & Win Coupon (ID: 2340289753) 0 EGP" at bounding box center [1074, 132] width 855 height 37
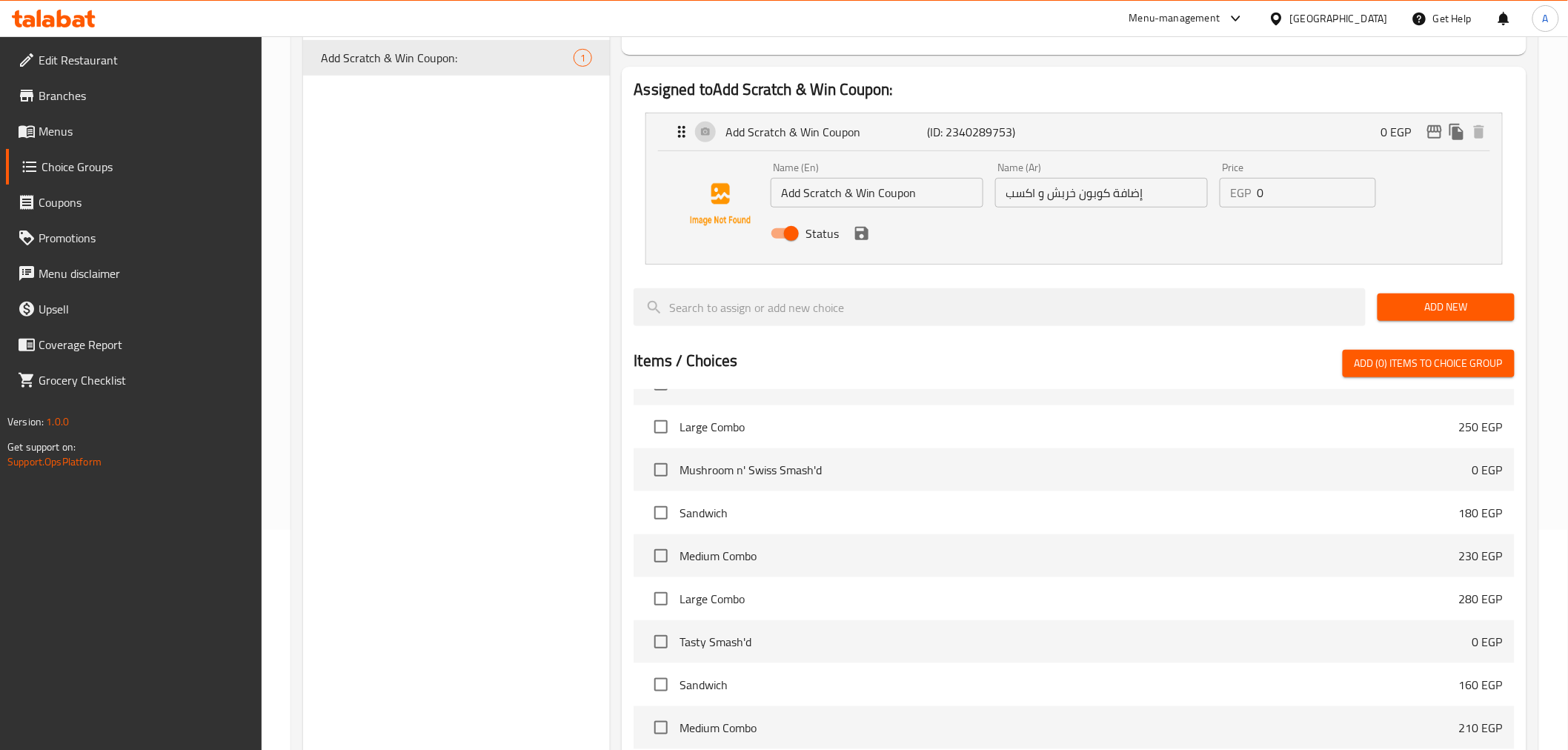
click at [783, 225] on input "Status" at bounding box center [791, 233] width 85 height 28
checkbox input "false"
click at [863, 233] on icon "save" at bounding box center [861, 233] width 14 height 14
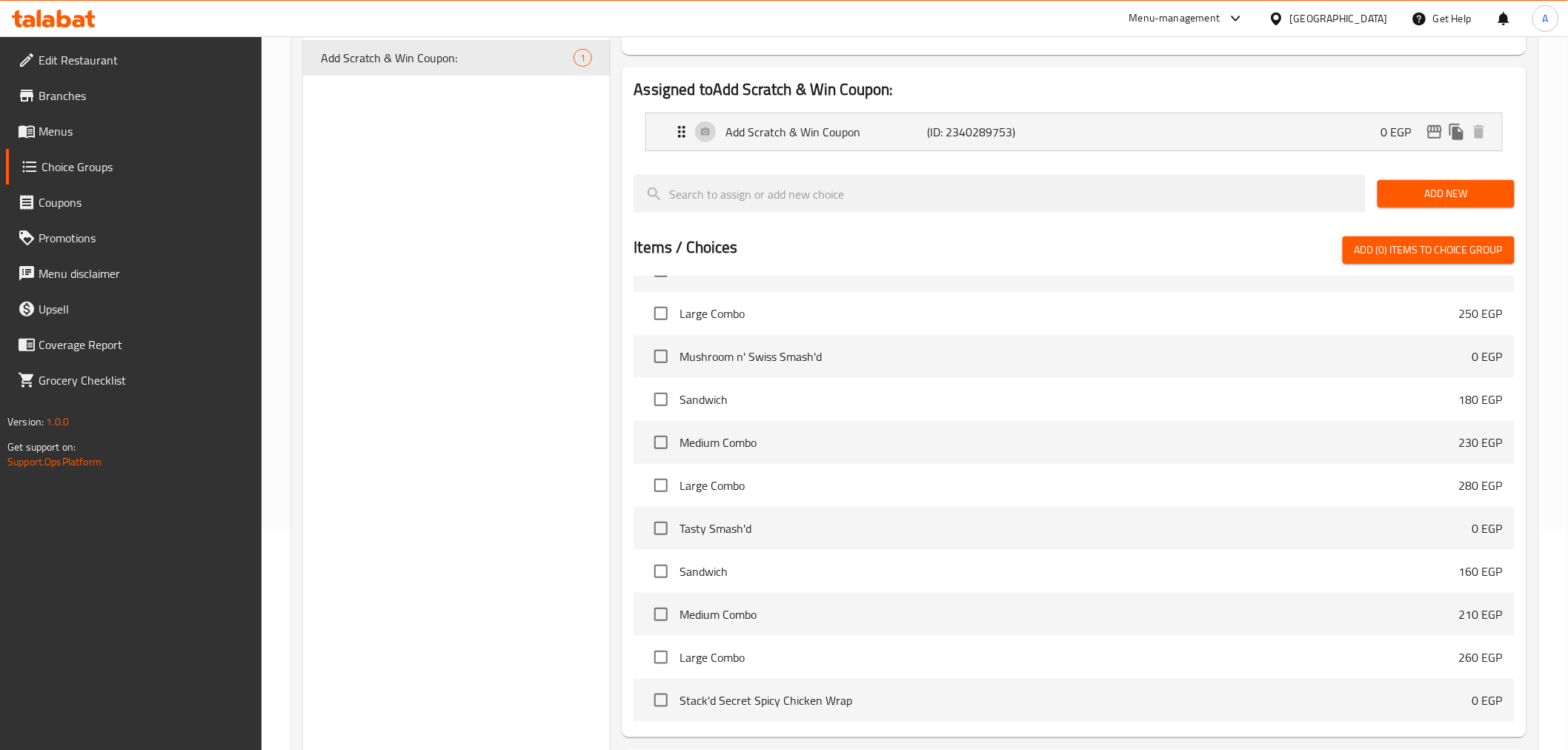
scroll to position [0, 0]
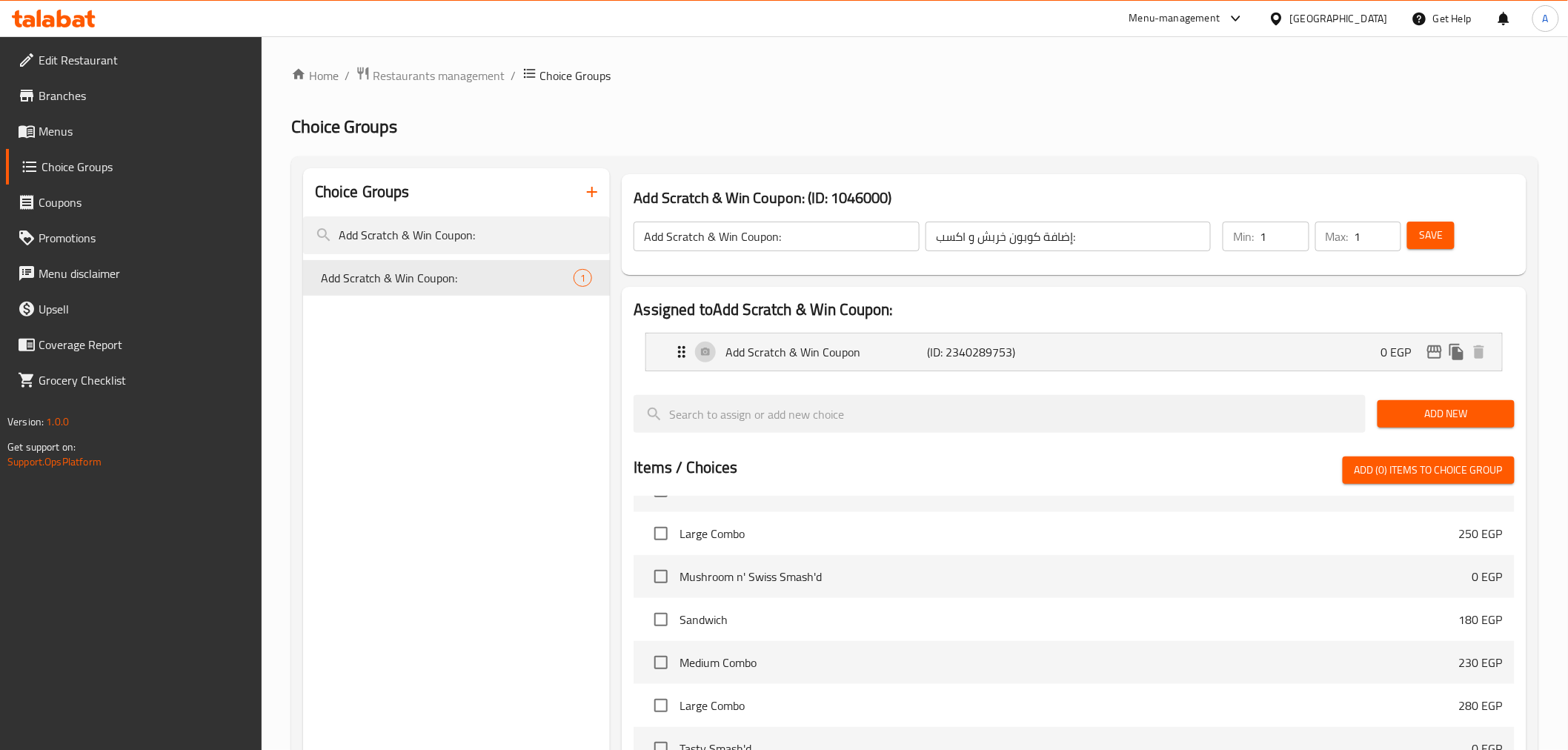
click at [1435, 234] on span "Save" at bounding box center [1431, 235] width 24 height 18
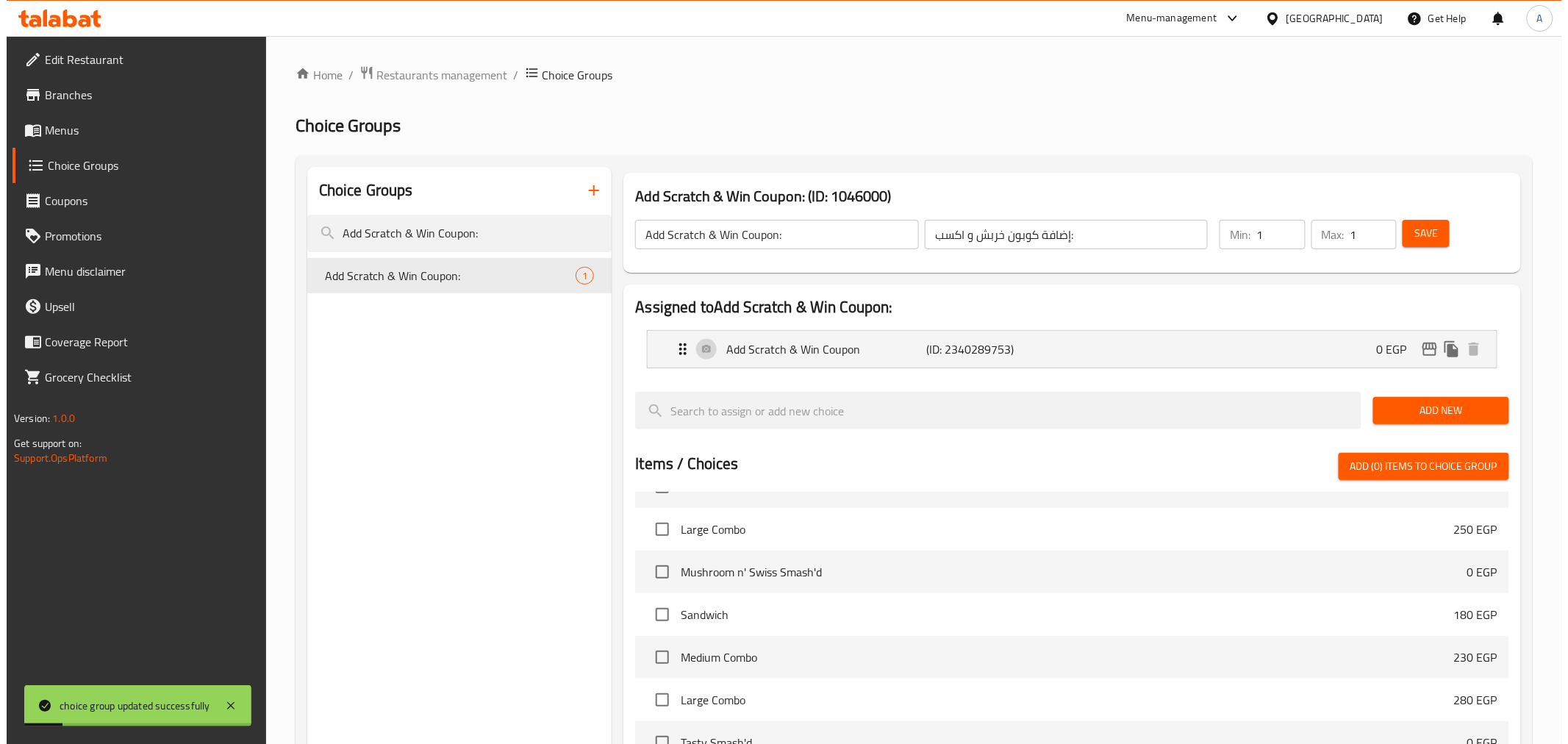
scroll to position [355, 0]
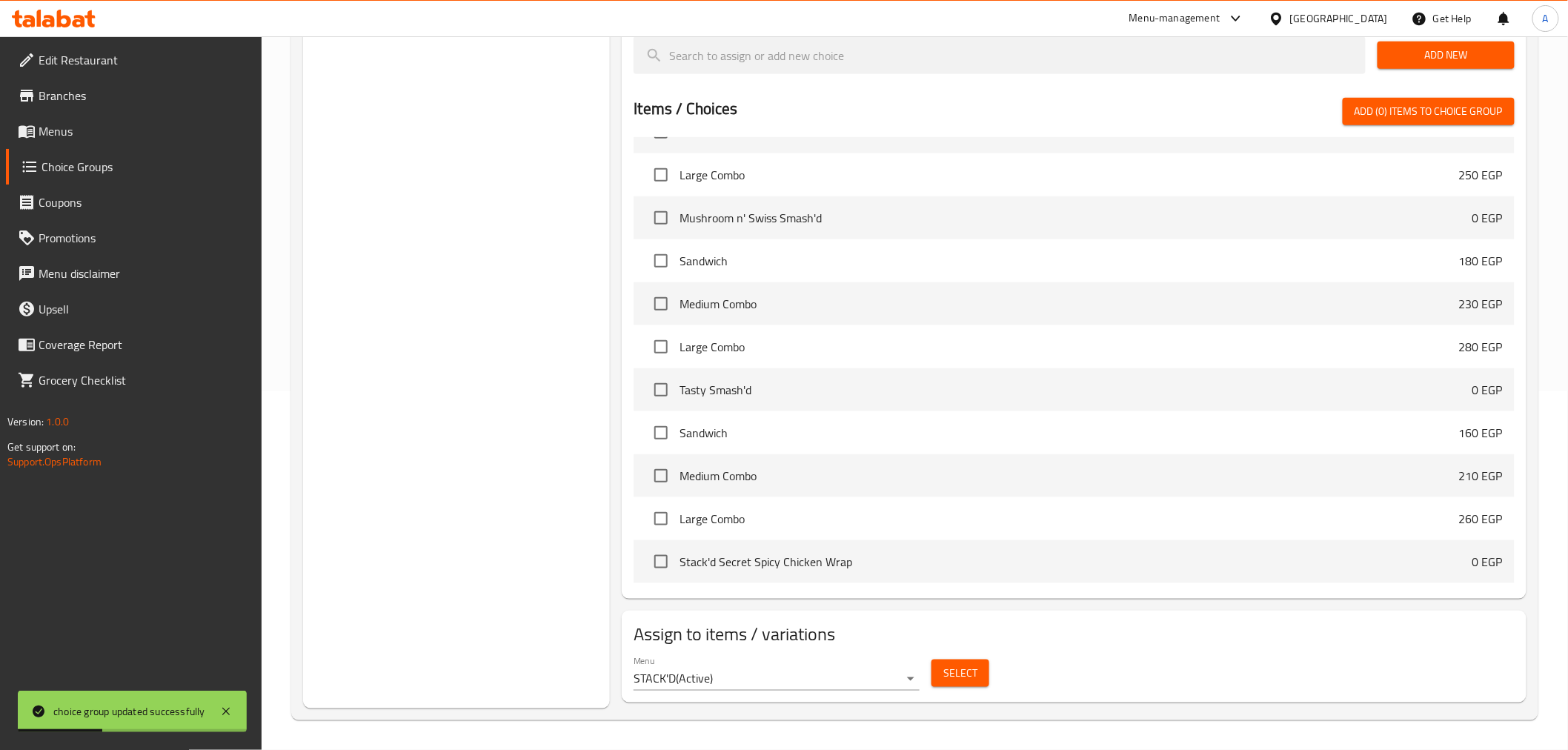
click at [972, 671] on span "Select" at bounding box center [960, 673] width 34 height 18
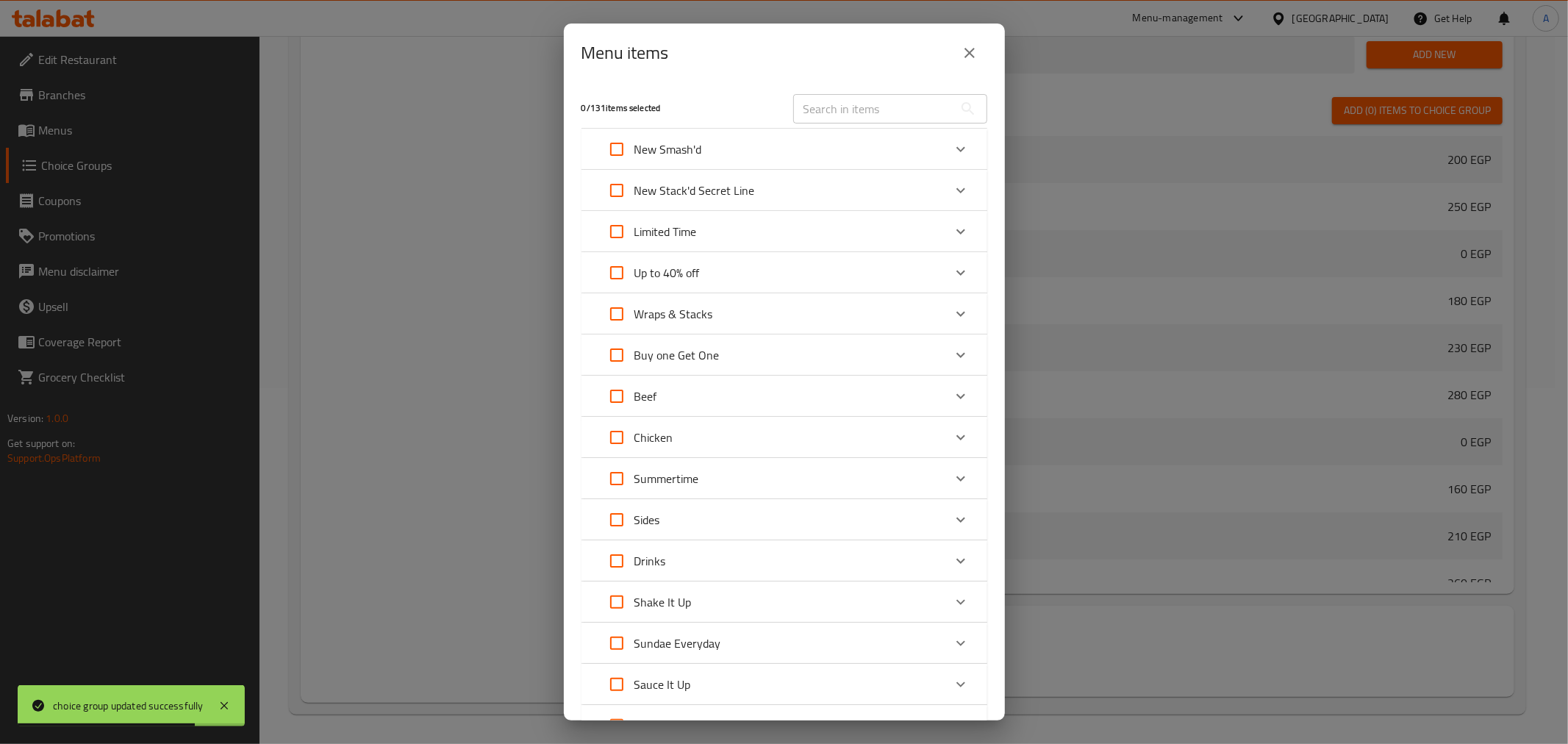
click at [952, 310] on icon "Expand" at bounding box center [961, 314] width 18 height 18
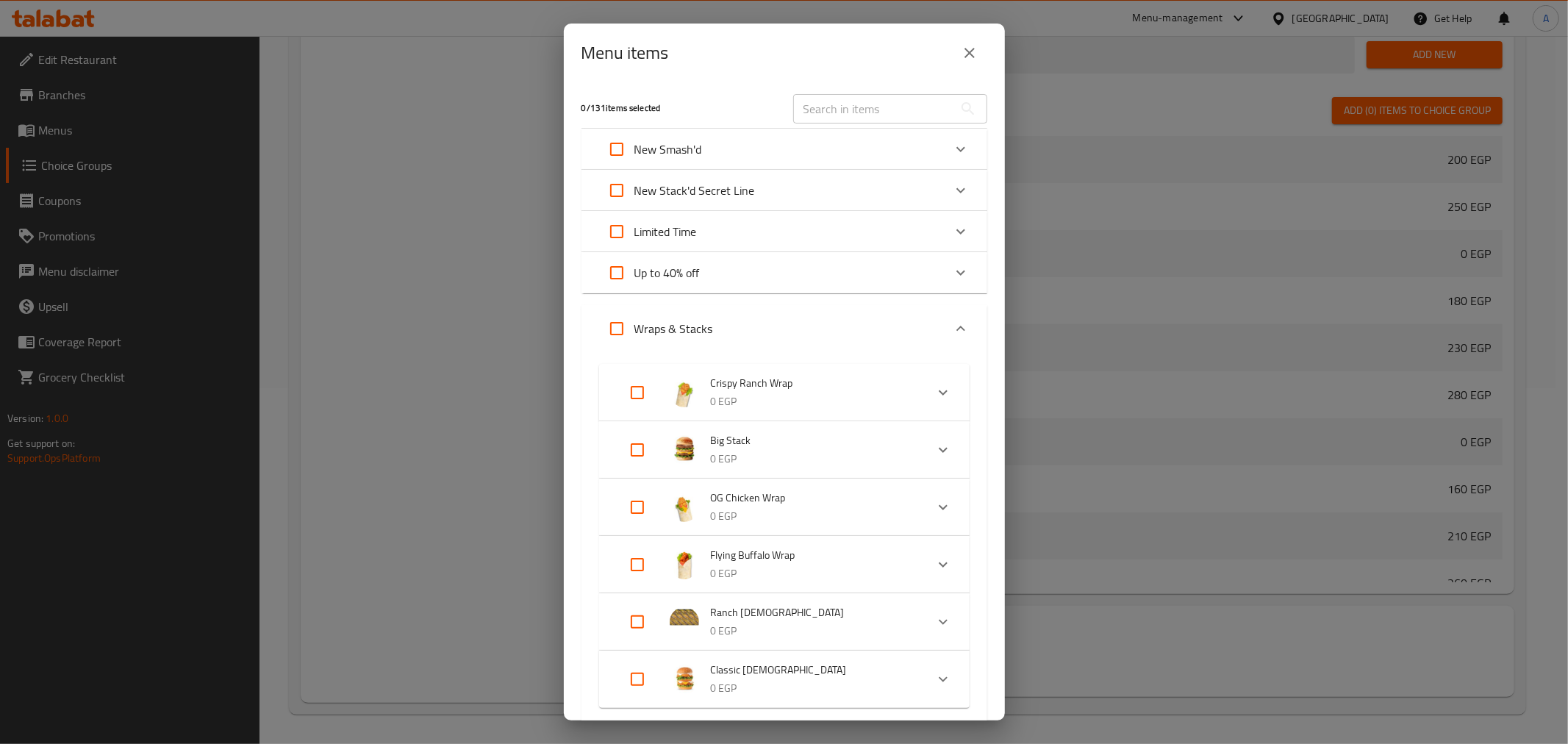
click at [935, 391] on icon "Expand" at bounding box center [944, 392] width 18 height 18
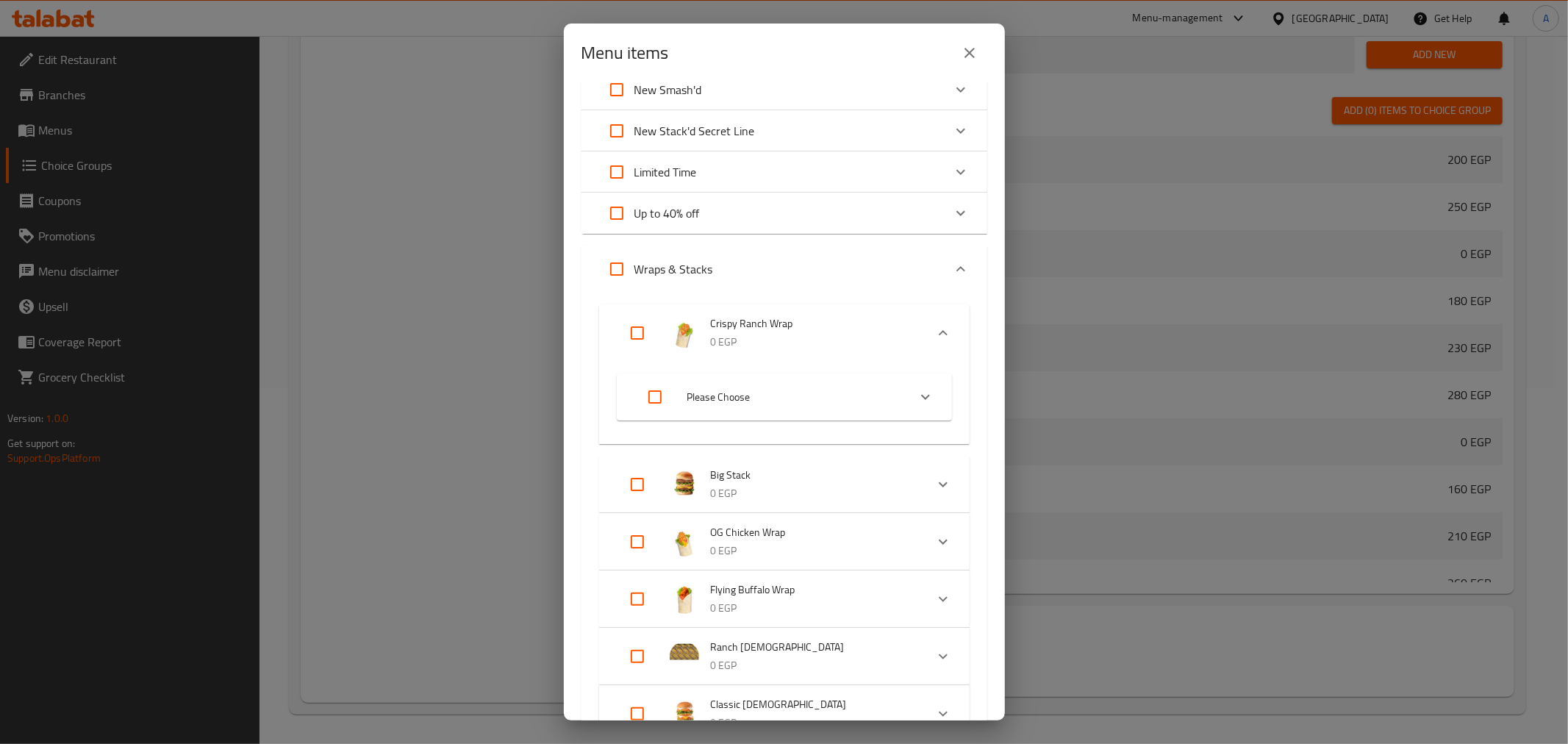
scroll to position [81, 0]
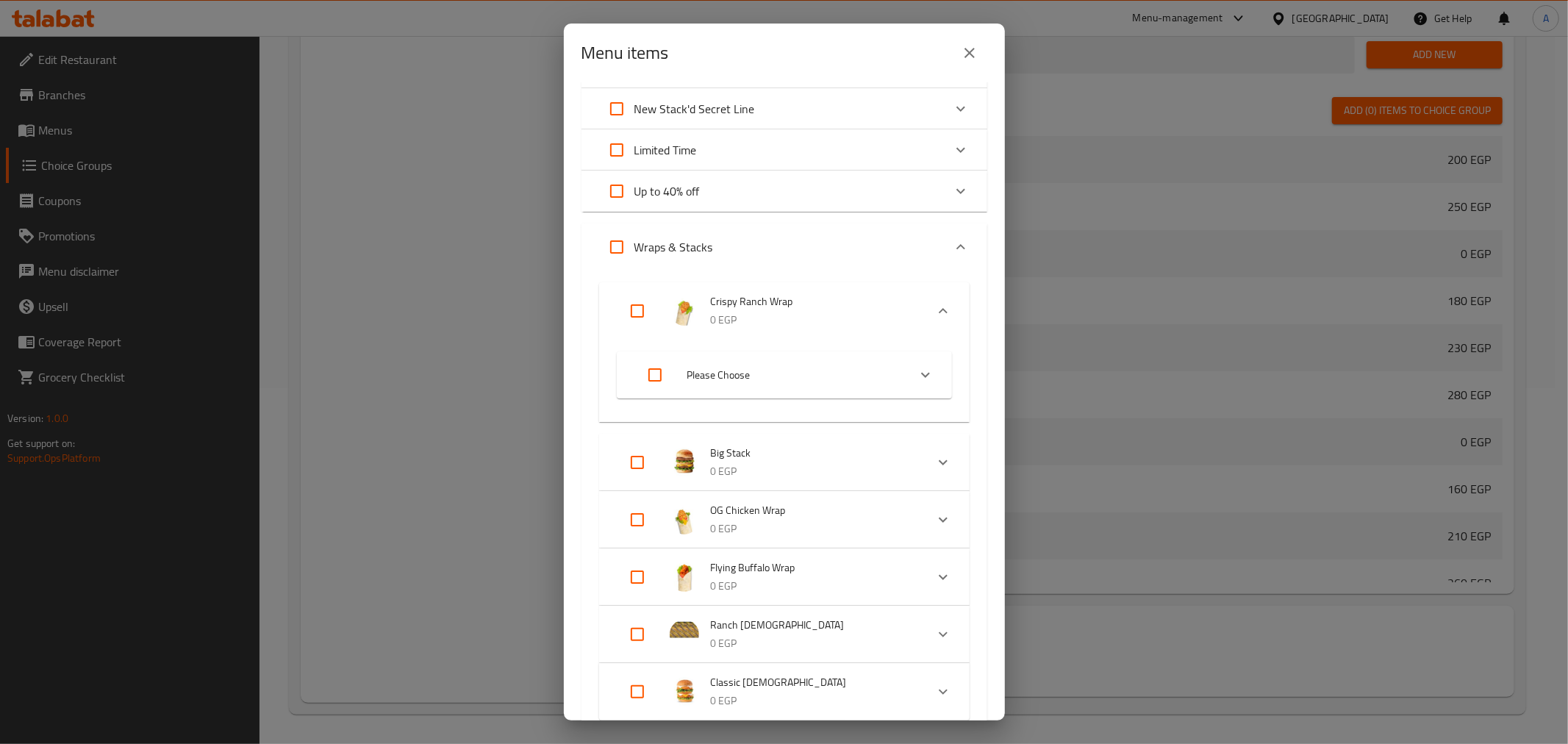
click at [851, 370] on span "Please Choose" at bounding box center [791, 375] width 208 height 18
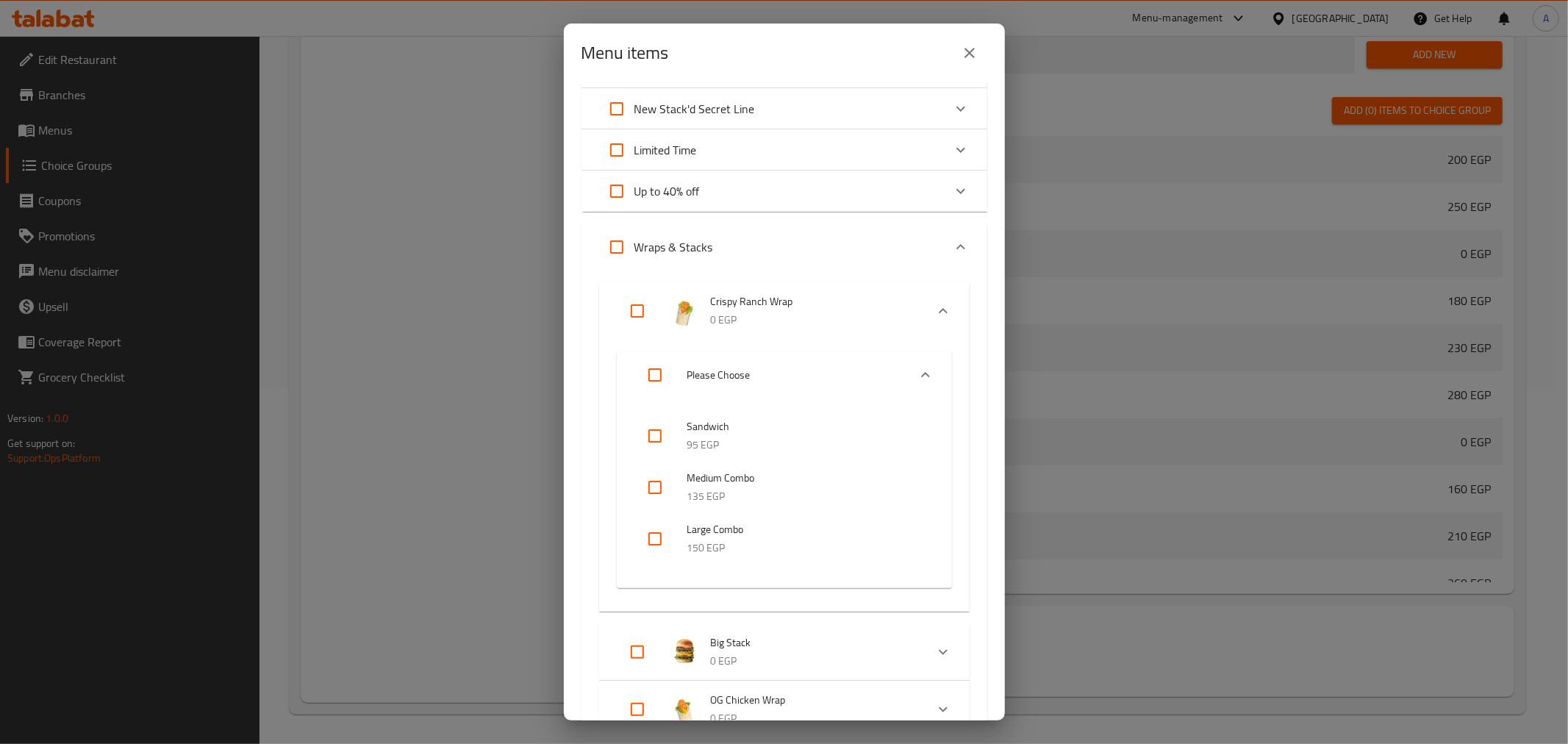
click at [654, 541] on input "checkbox" at bounding box center [654, 538] width 35 height 35
checkbox input "true"
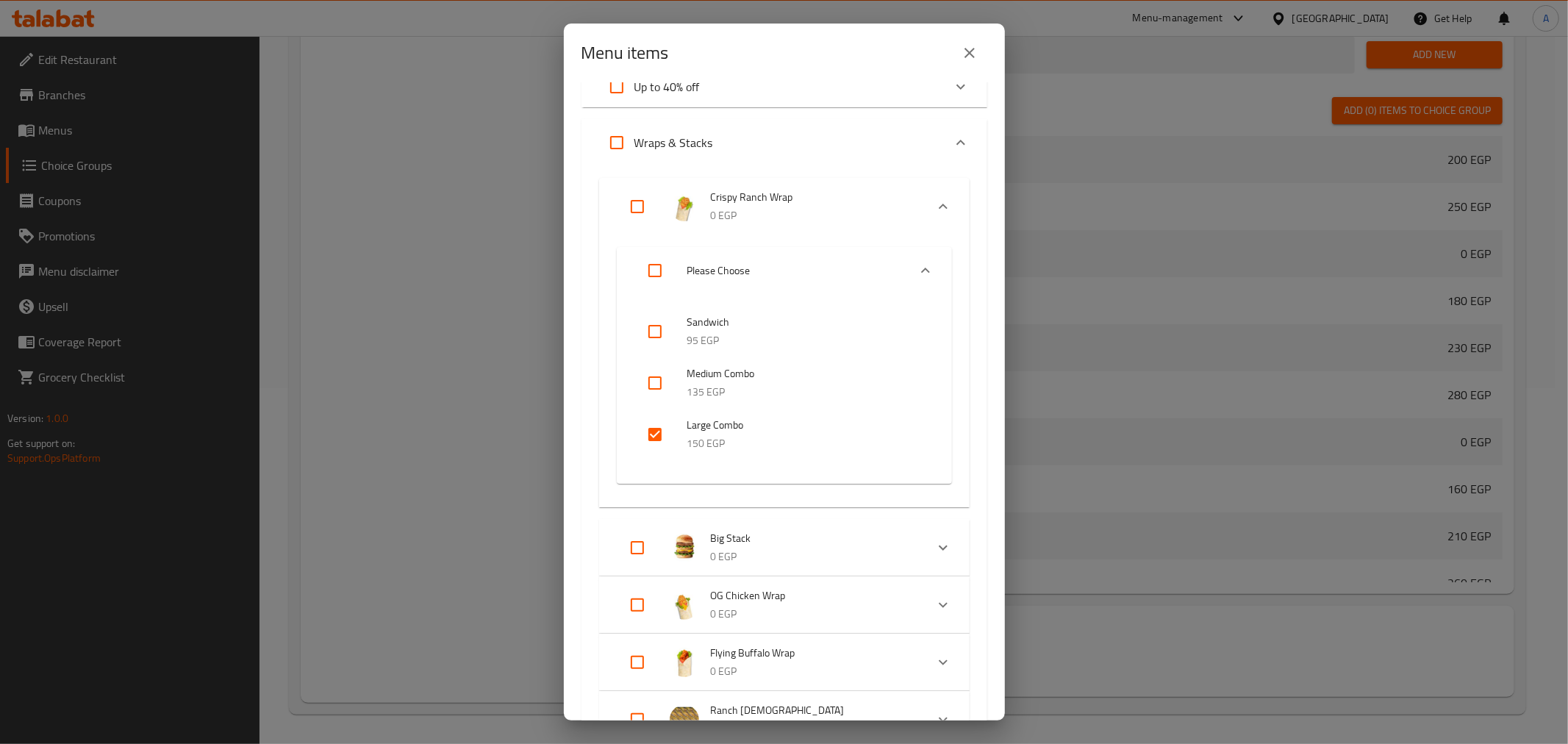
scroll to position [244, 0]
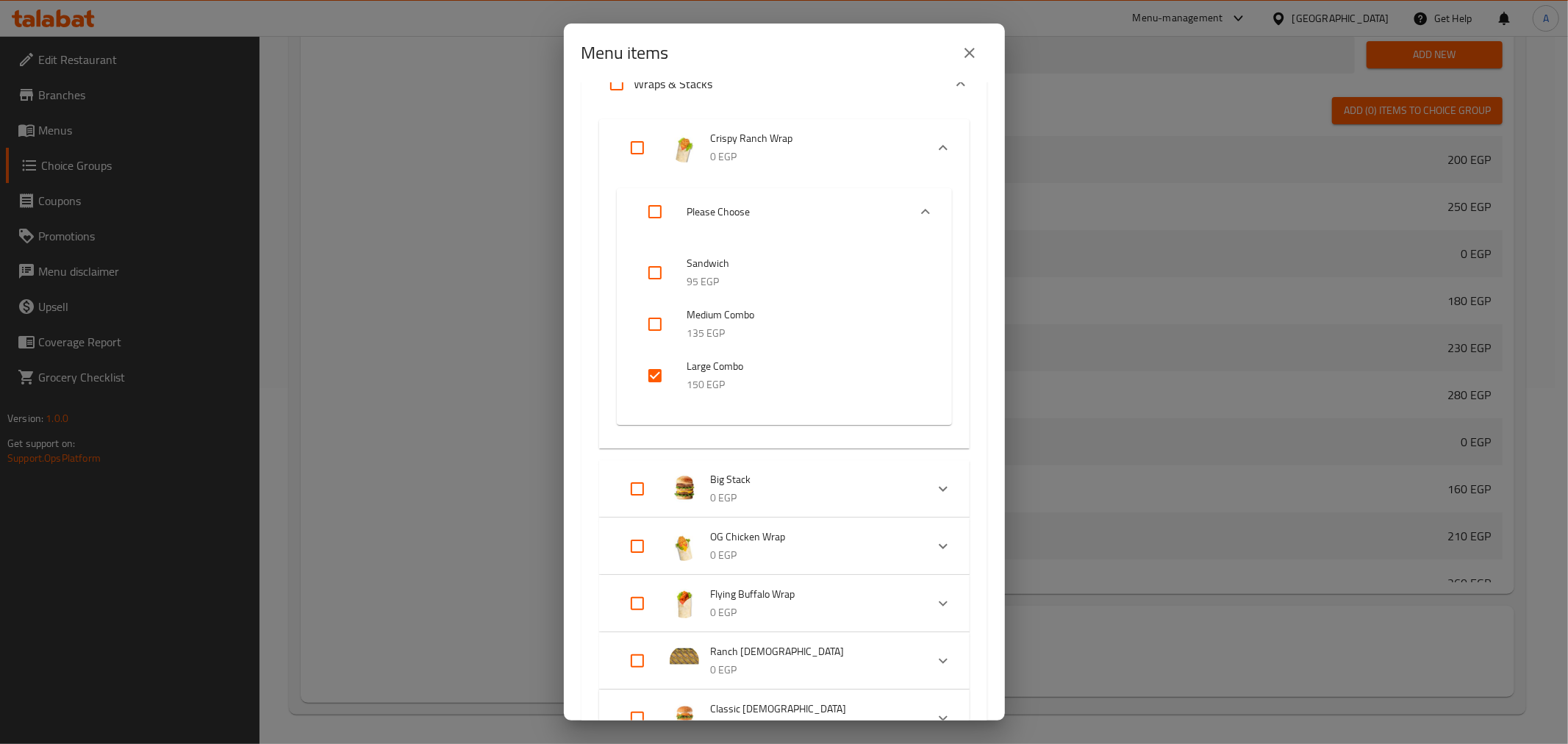
click at [935, 485] on icon "Expand" at bounding box center [944, 489] width 18 height 18
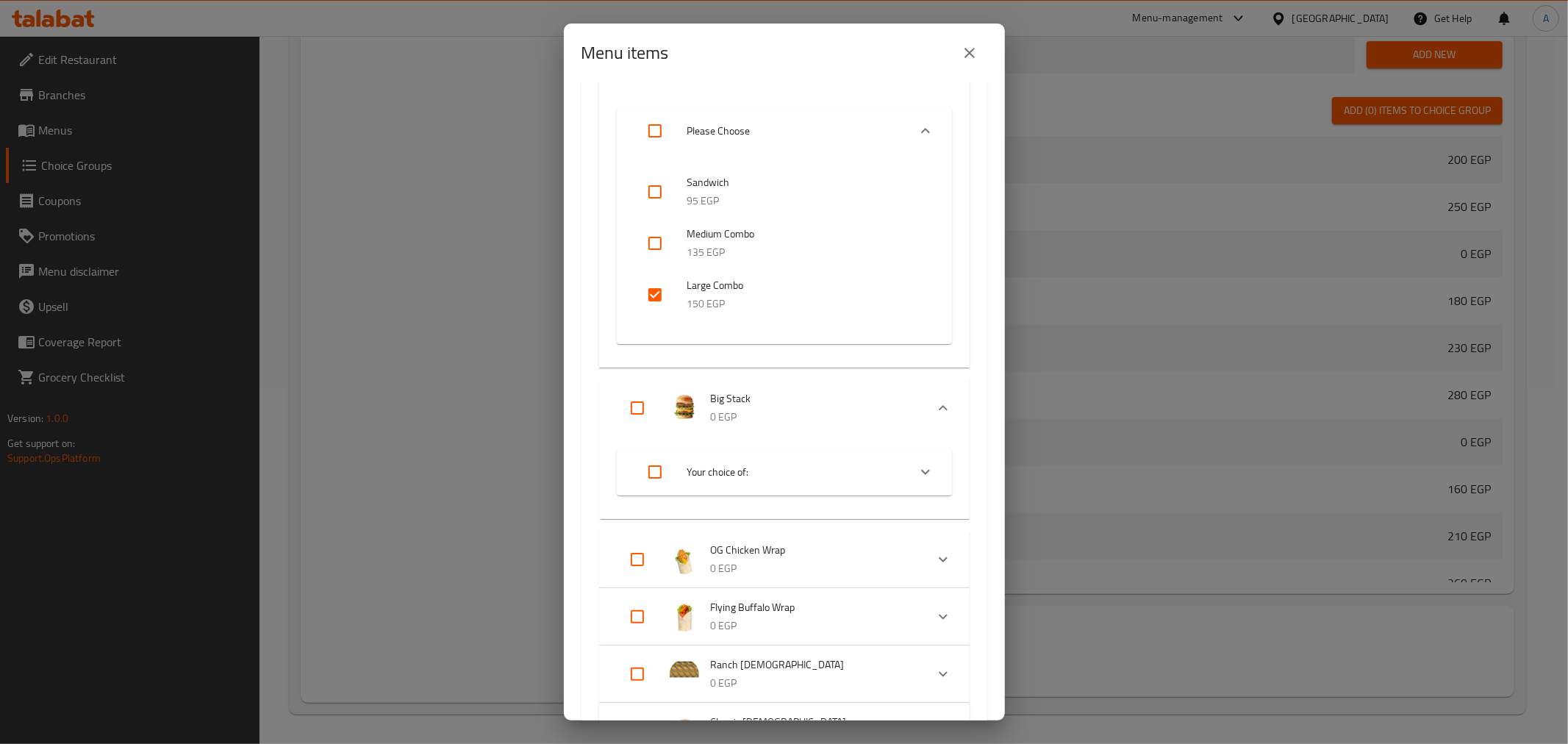
scroll to position [326, 0]
click at [935, 562] on icon "Expand" at bounding box center [944, 559] width 18 height 18
click at [877, 620] on span "Please Choose" at bounding box center [791, 622] width 208 height 18
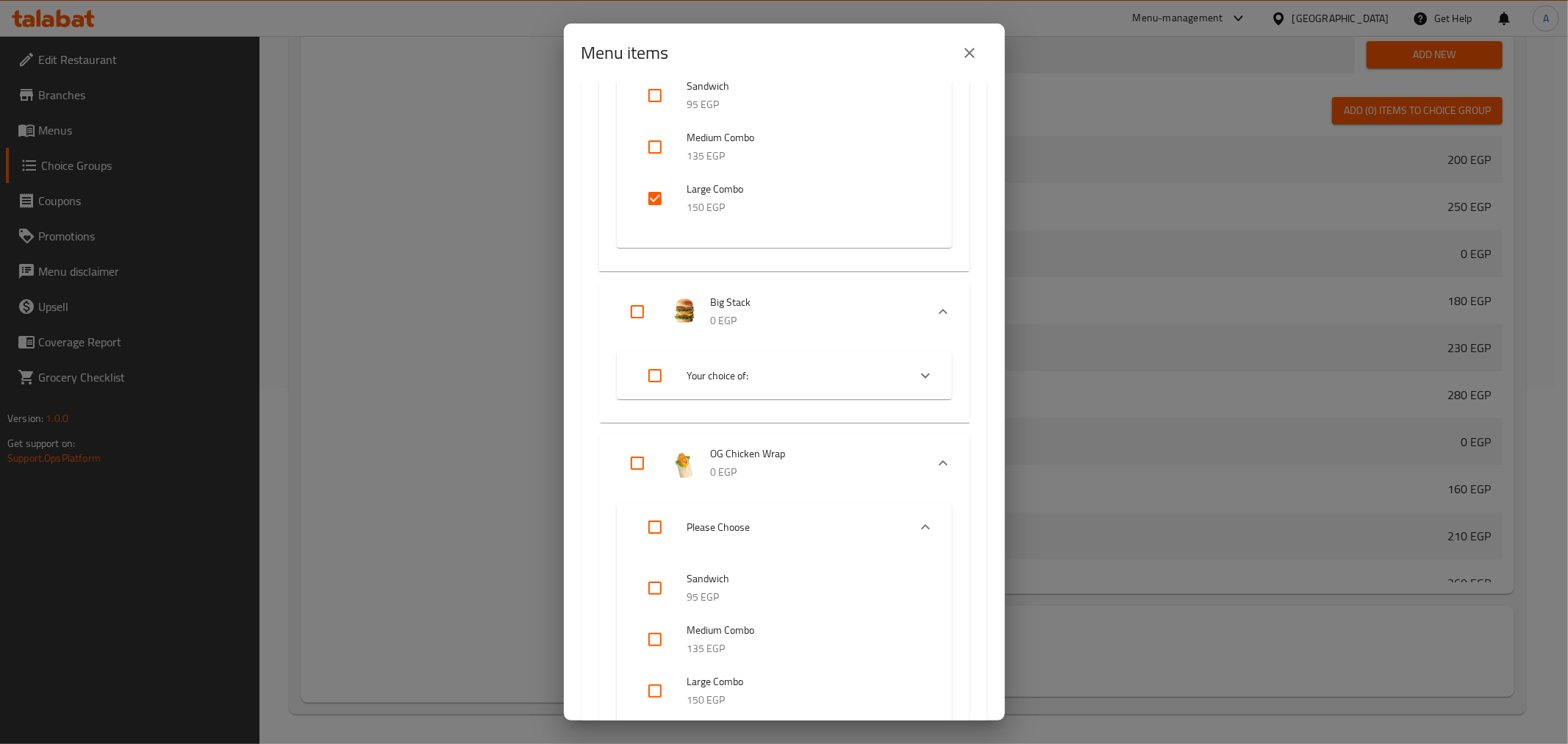
scroll to position [463, 0]
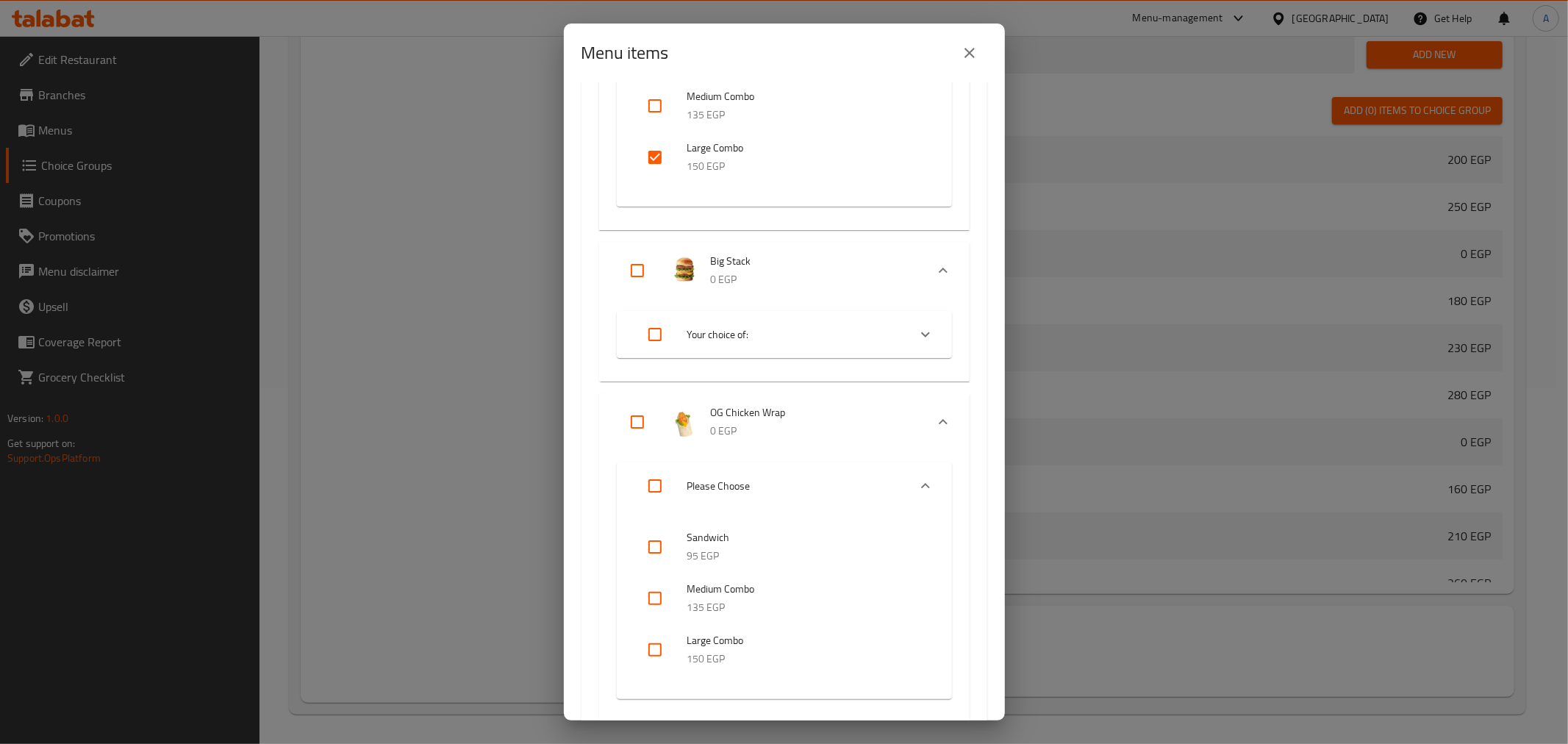
click at [655, 649] on input "checkbox" at bounding box center [654, 649] width 35 height 35
checkbox input "true"
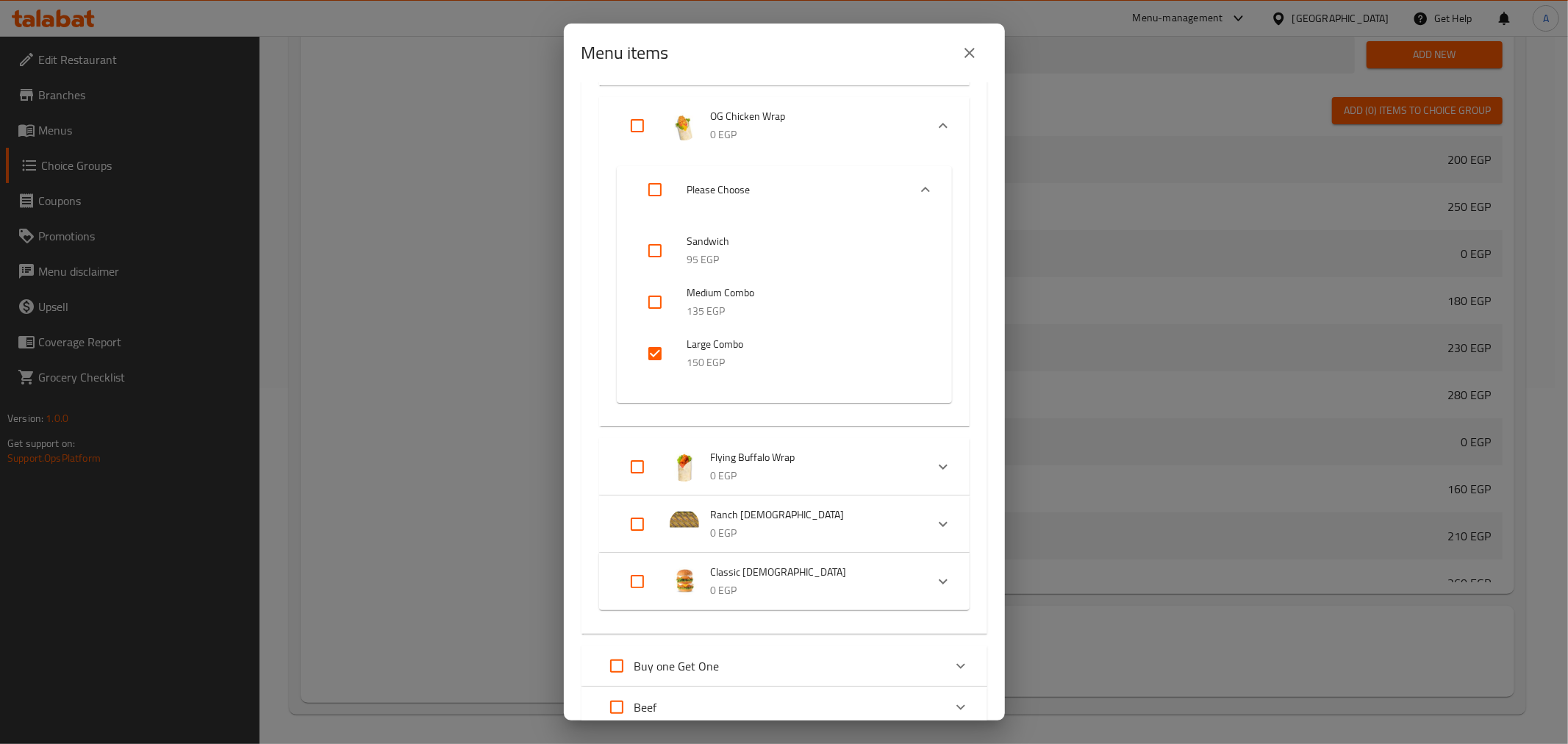
scroll to position [761, 0]
click at [926, 461] on div "Expand" at bounding box center [943, 464] width 35 height 35
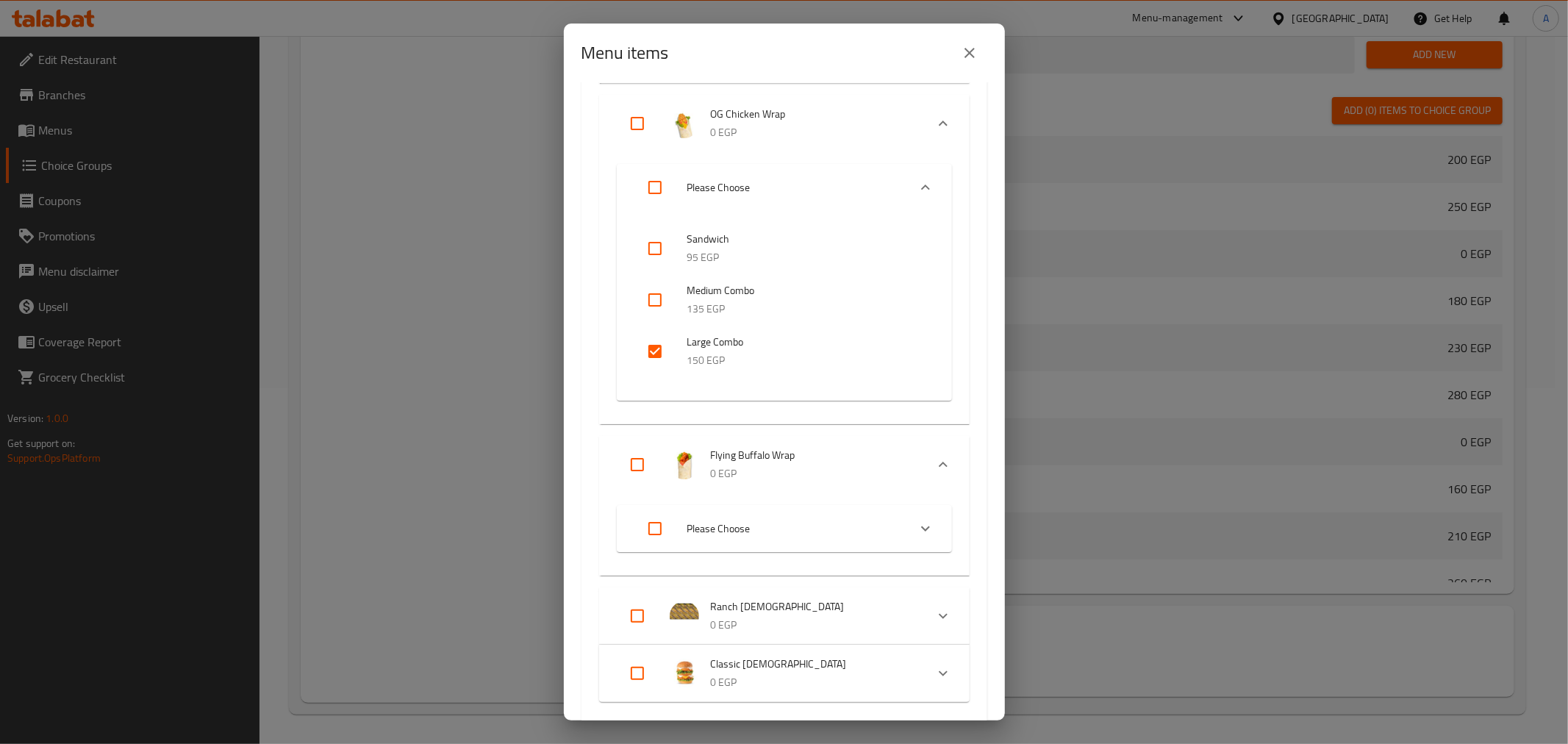
click at [864, 524] on span "Please Choose" at bounding box center [791, 528] width 208 height 18
click at [656, 692] on input "checkbox" at bounding box center [654, 692] width 35 height 35
checkbox input "true"
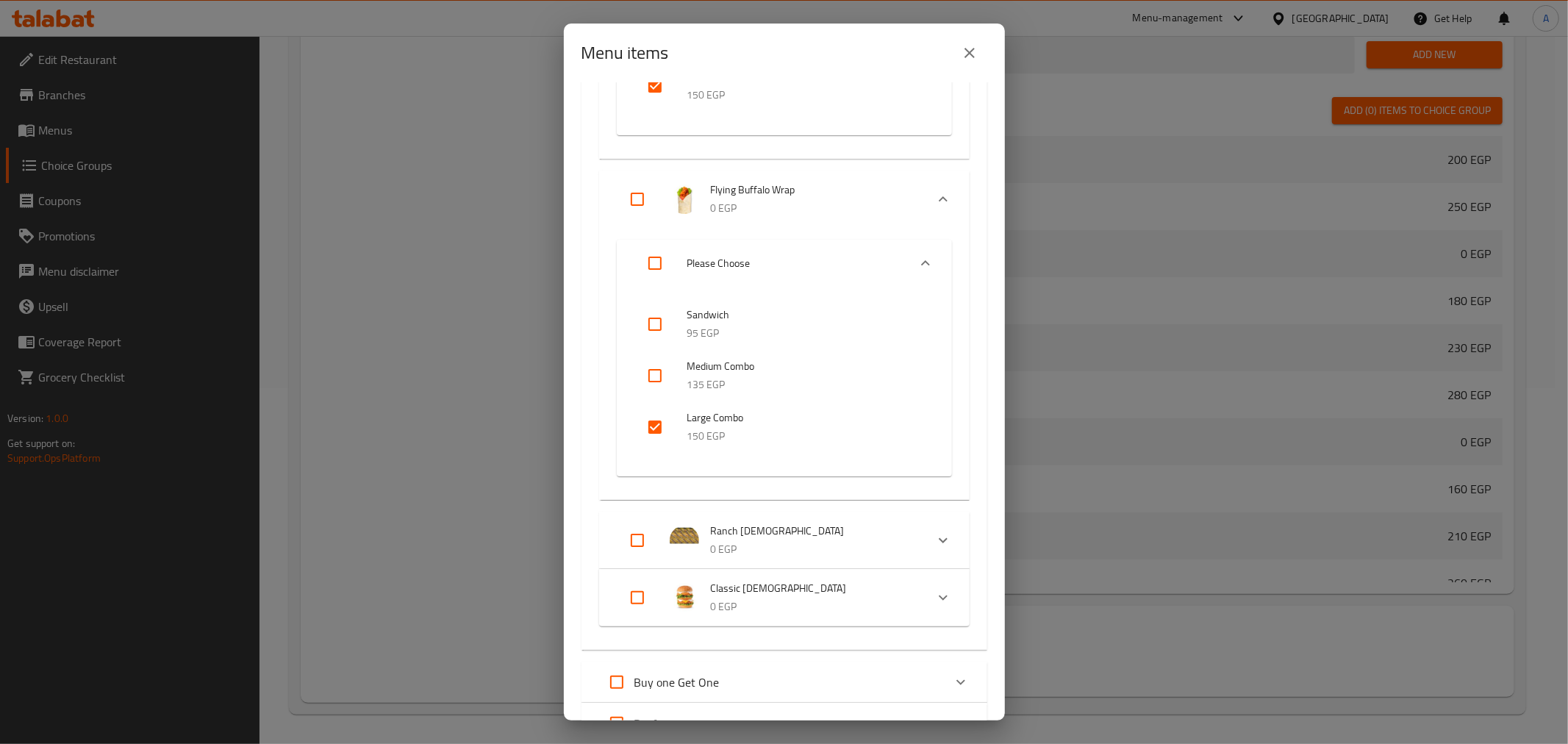
scroll to position [1034, 0]
click at [939, 533] on icon "Expand" at bounding box center [944, 533] width 9 height 5
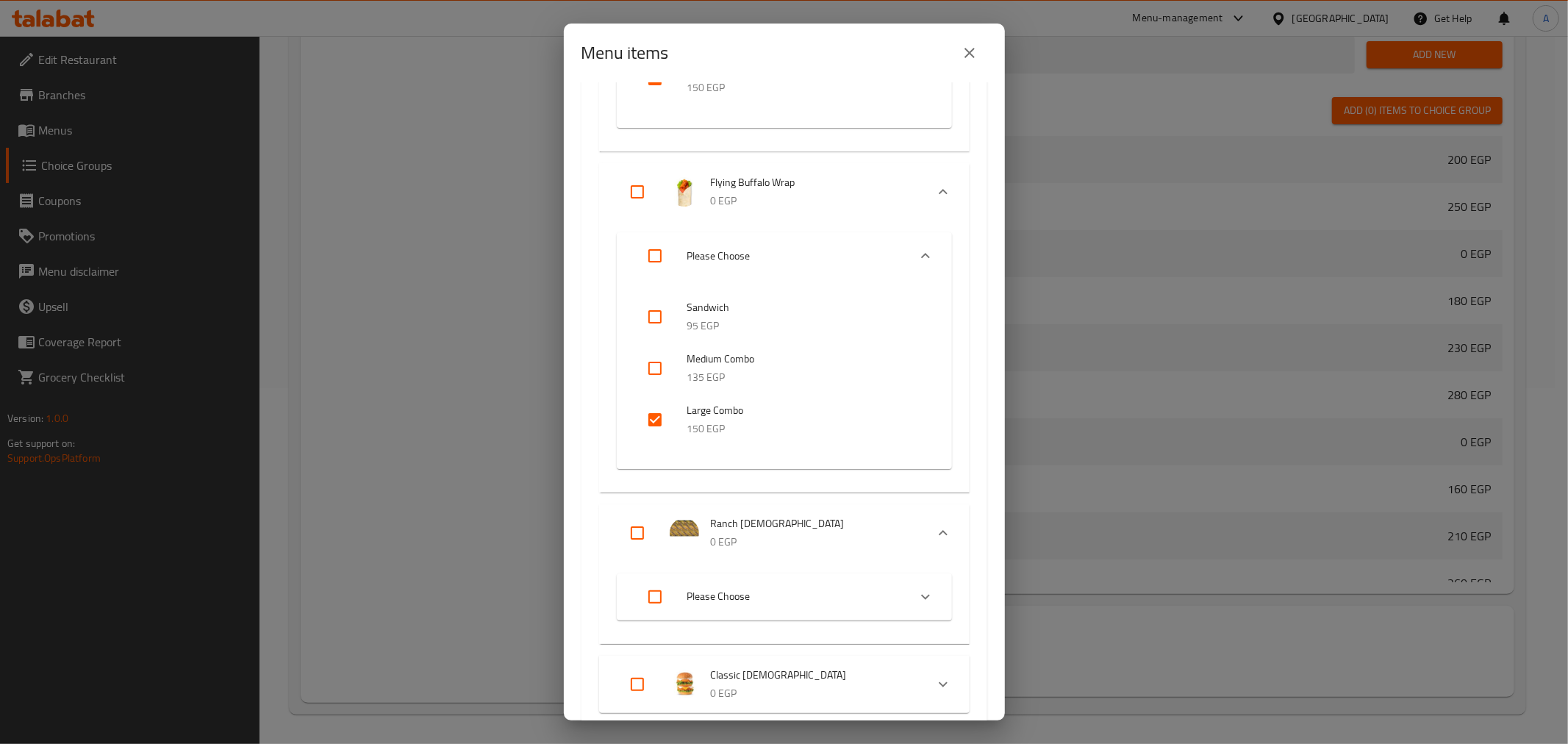
click at [935, 533] on icon "Expand" at bounding box center [944, 533] width 18 height 18
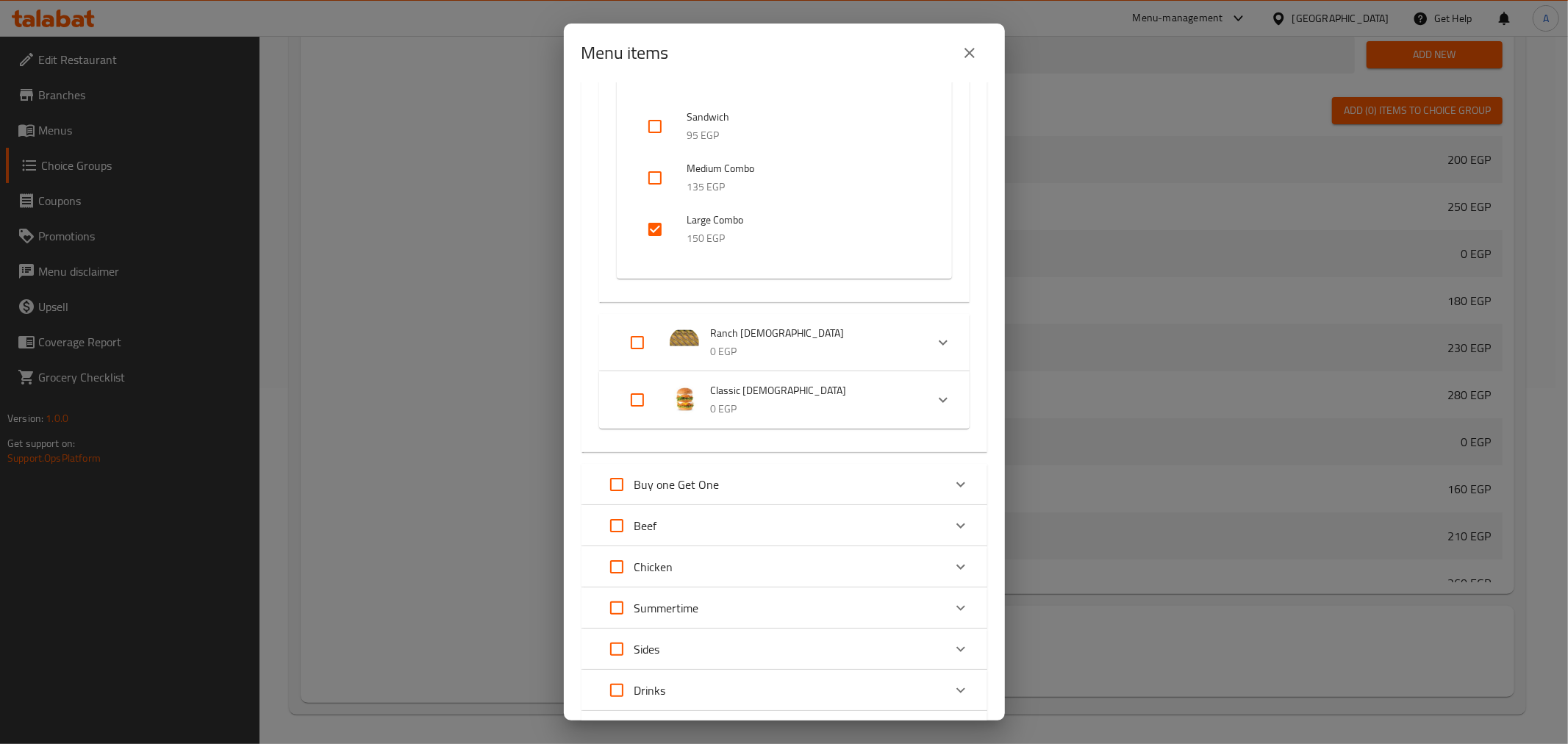
scroll to position [1226, 0]
click at [952, 562] on icon "Expand" at bounding box center [961, 565] width 18 height 18
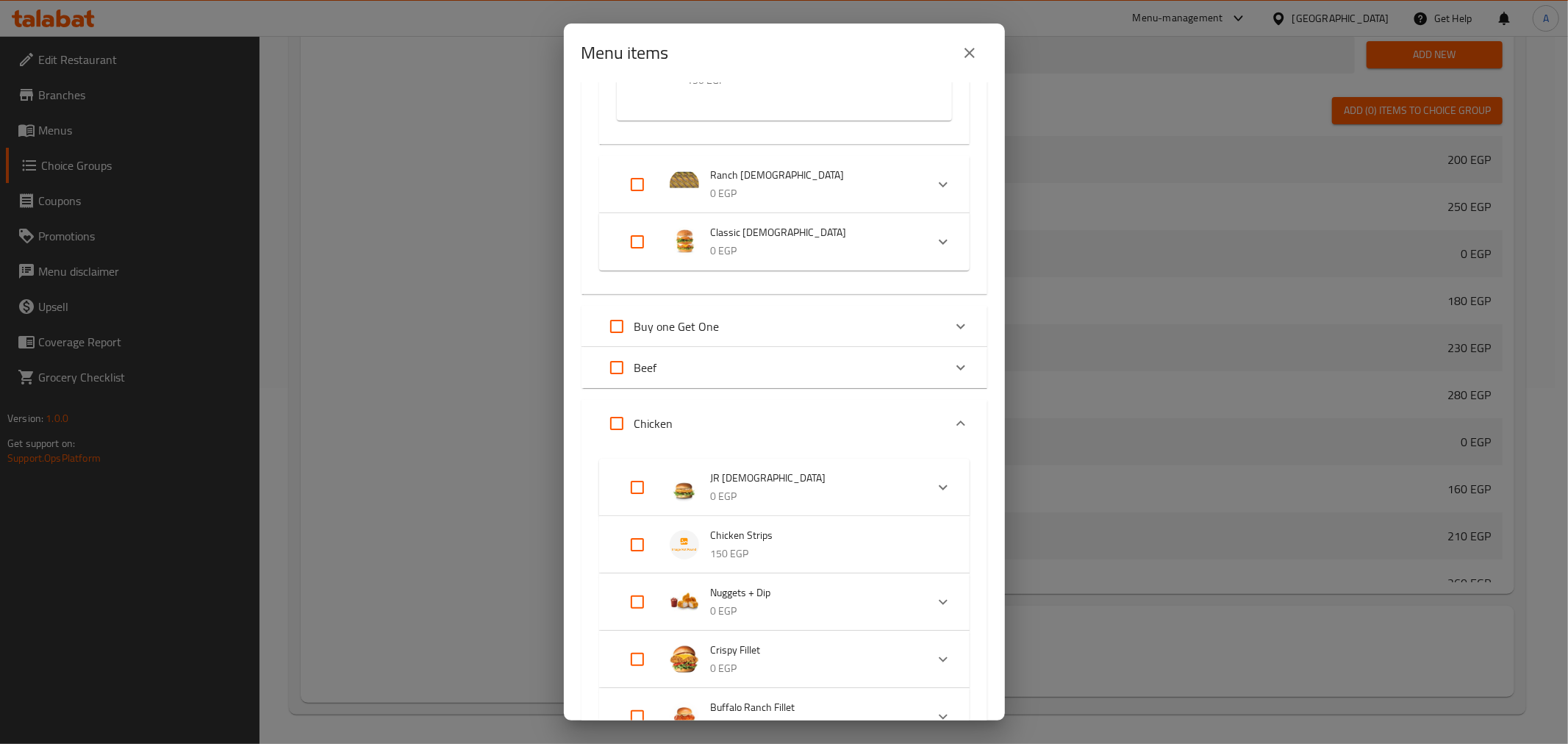
scroll to position [1386, 0]
click at [939, 482] on icon "Expand" at bounding box center [944, 483] width 9 height 5
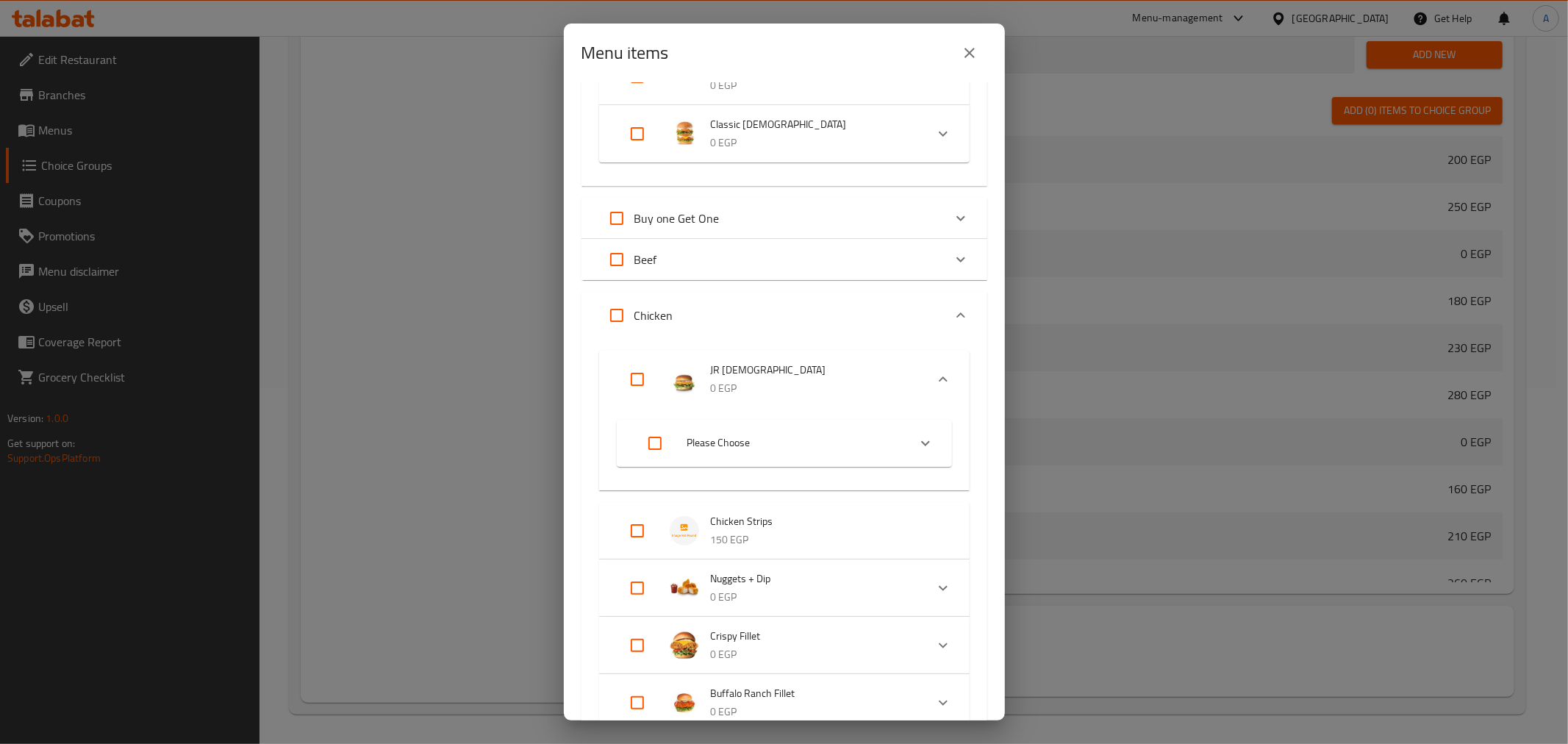
scroll to position [1492, 0]
click at [921, 441] on icon "Expand" at bounding box center [926, 441] width 9 height 5
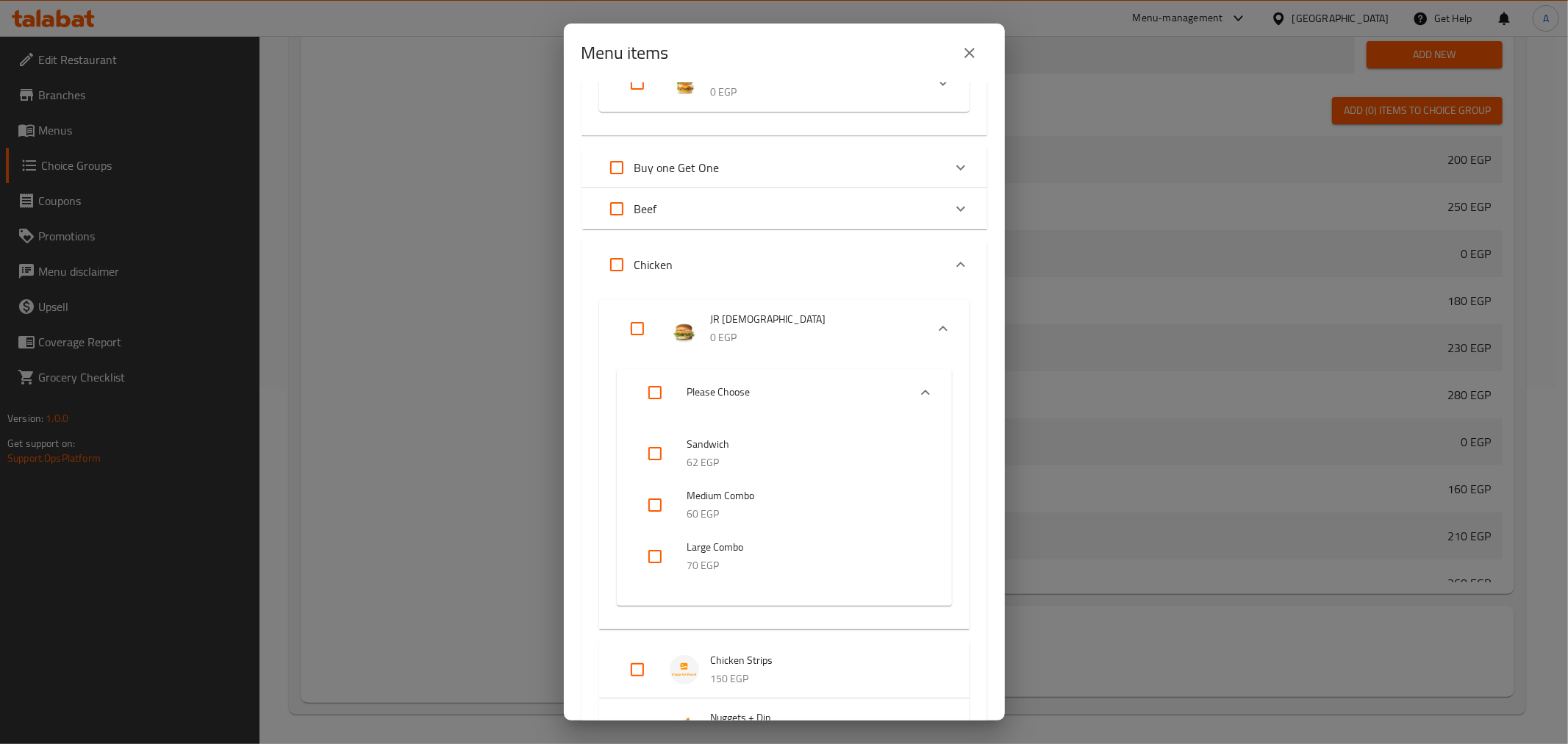
scroll to position [1542, 0]
click at [662, 547] on input "checkbox" at bounding box center [654, 555] width 35 height 35
checkbox input "true"
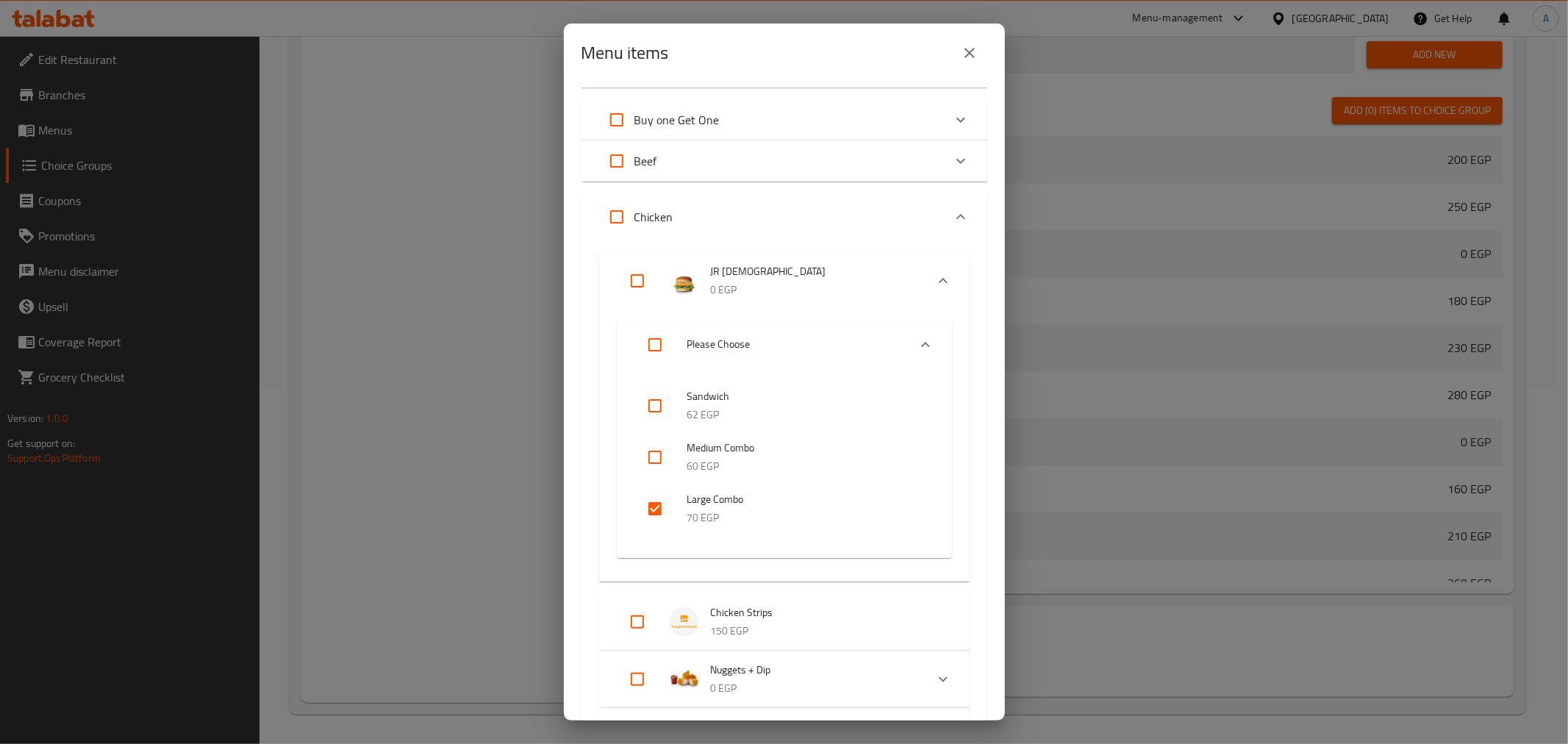
scroll to position [1585, 0]
click at [952, 157] on icon "Expand" at bounding box center [961, 164] width 18 height 18
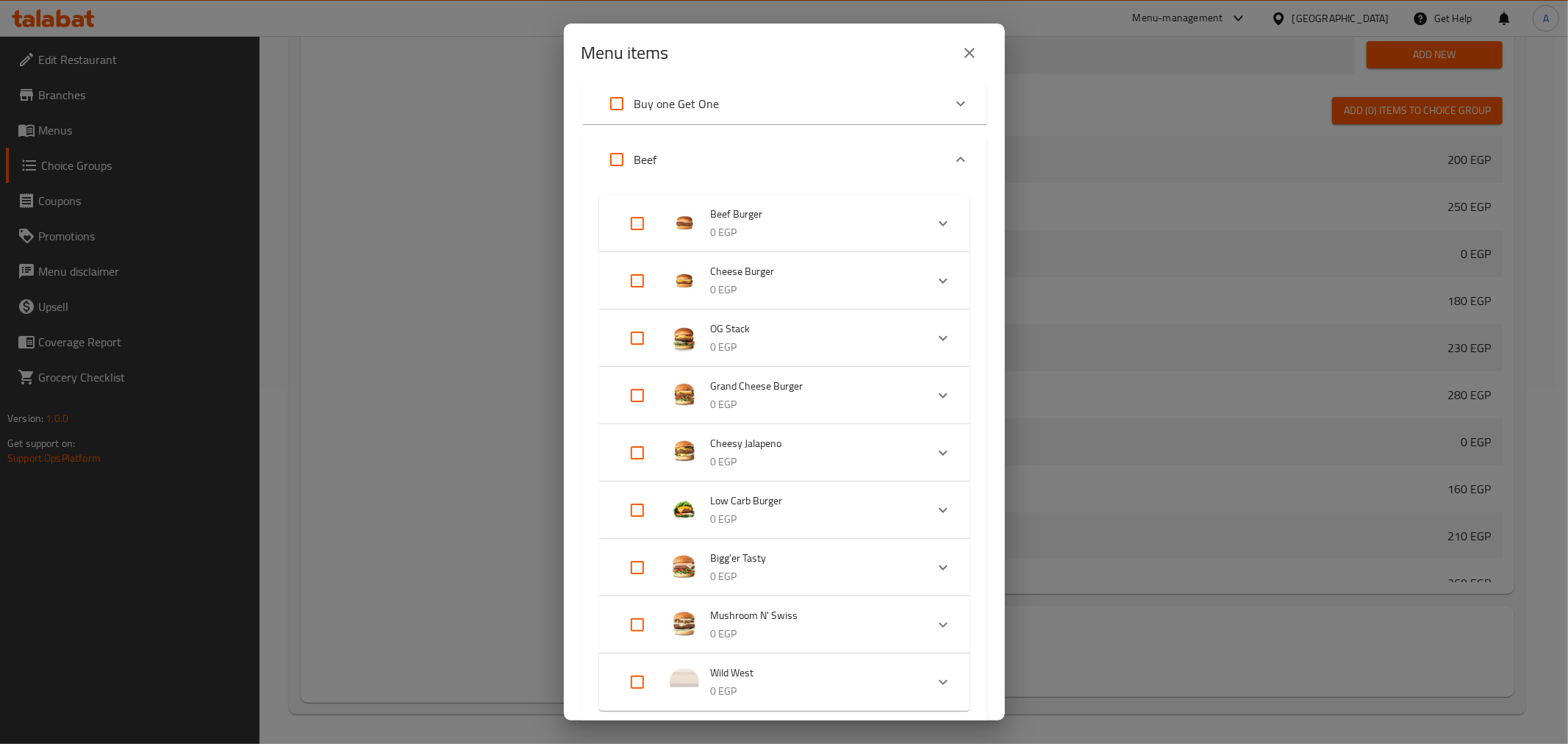
scroll to position [1606, 0]
click at [935, 223] on icon "Expand" at bounding box center [944, 222] width 18 height 18
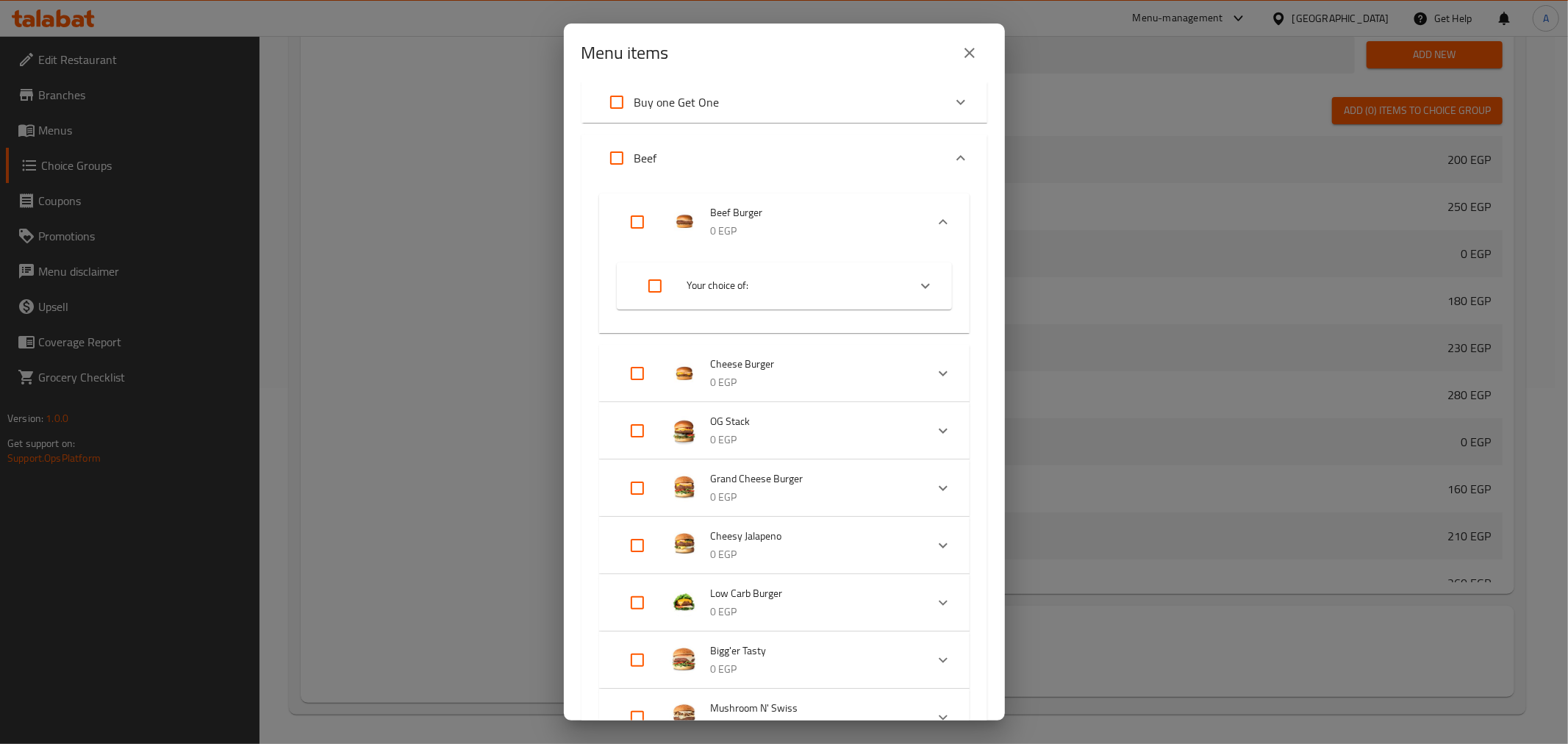
click at [917, 280] on icon "Expand" at bounding box center [926, 286] width 18 height 18
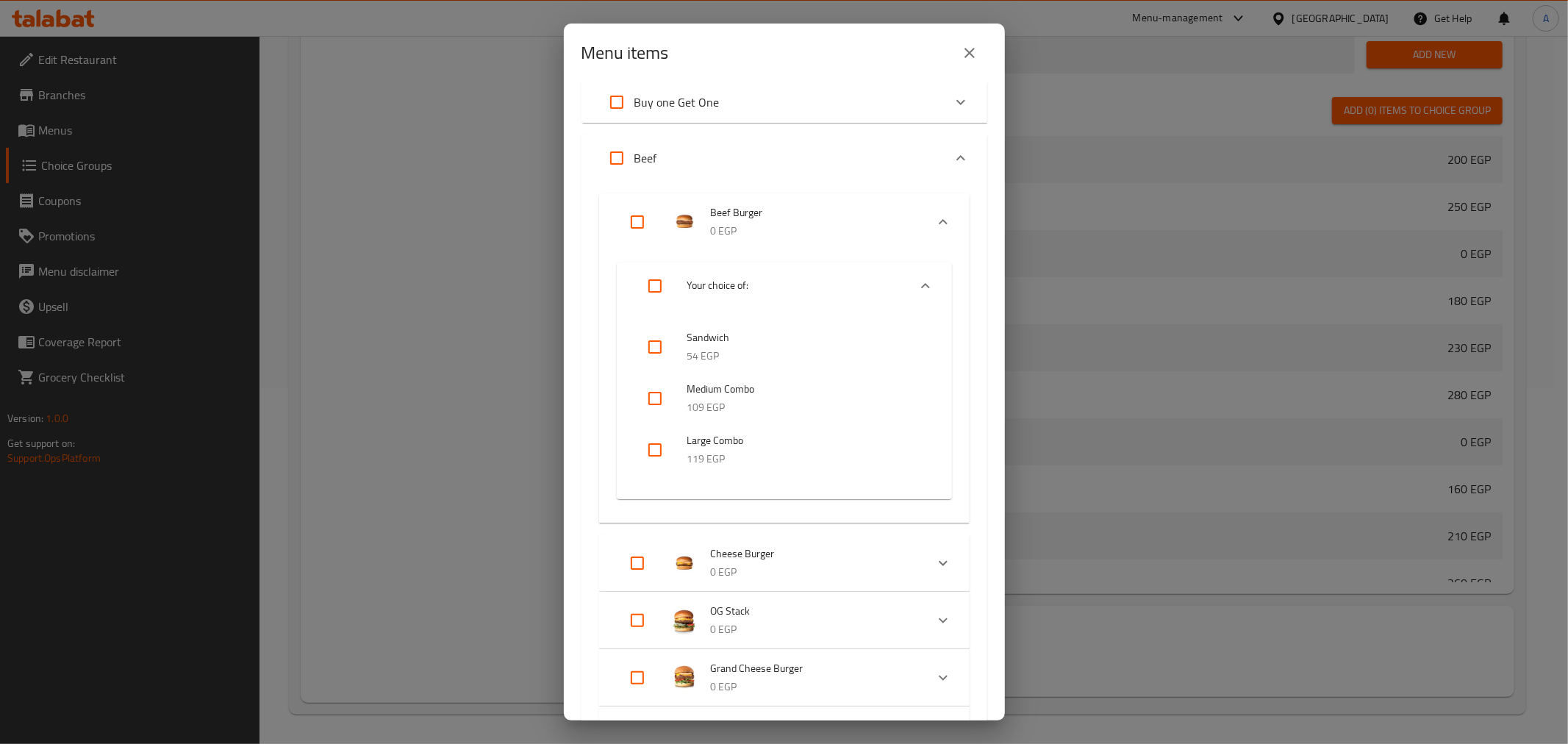
click at [657, 448] on input "checkbox" at bounding box center [654, 449] width 35 height 35
checkbox input "true"
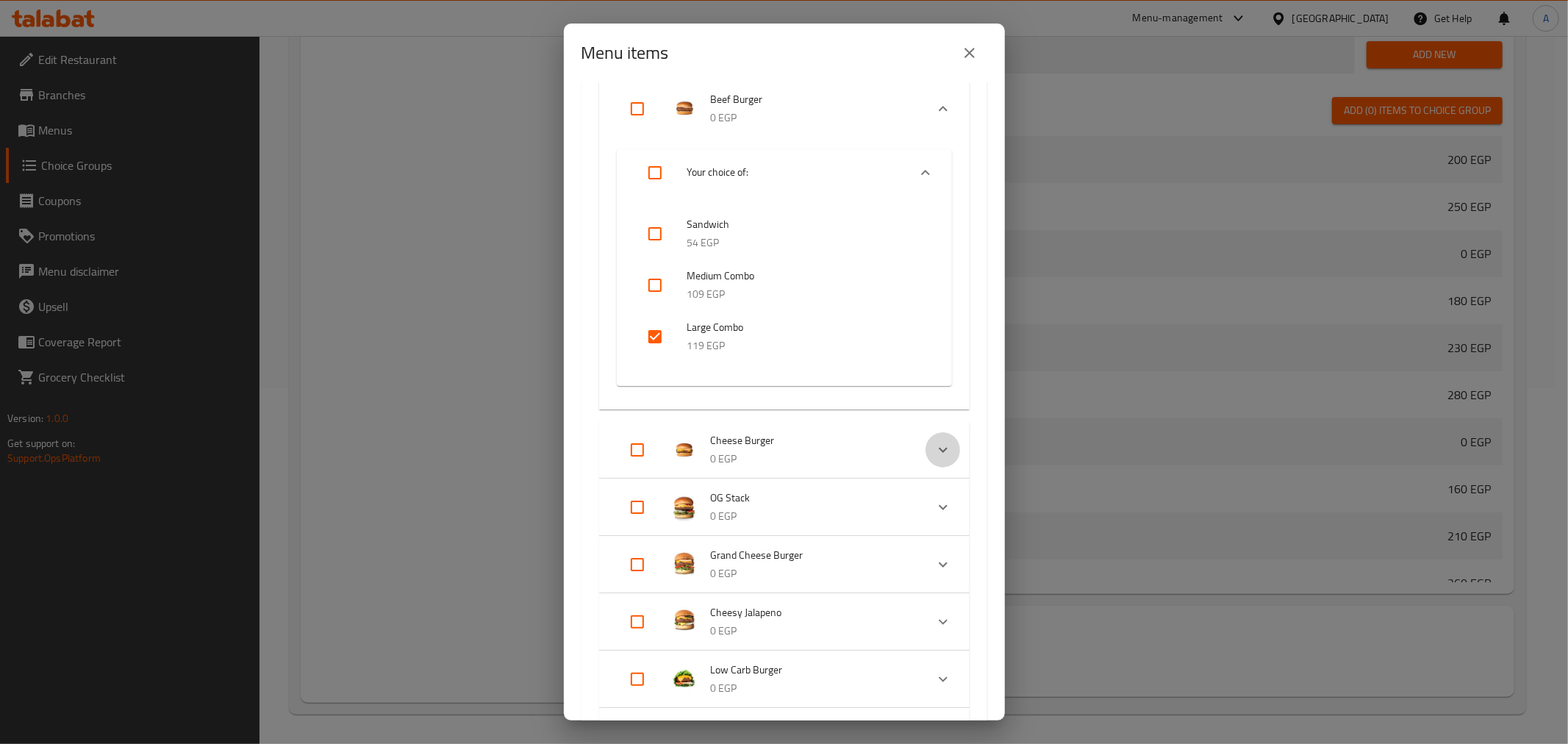
click at [935, 441] on icon "Expand" at bounding box center [944, 450] width 18 height 18
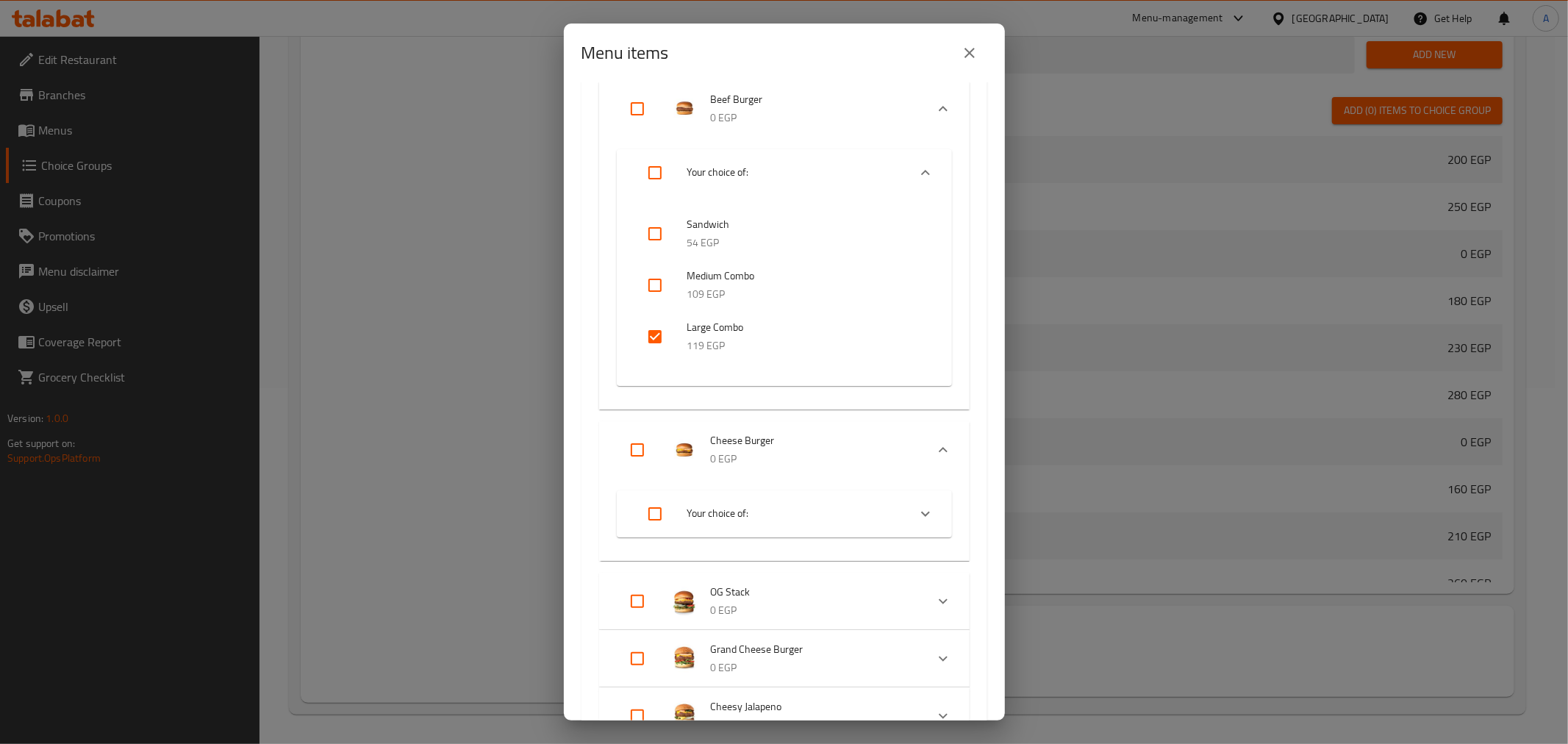
scroll to position [1766, 0]
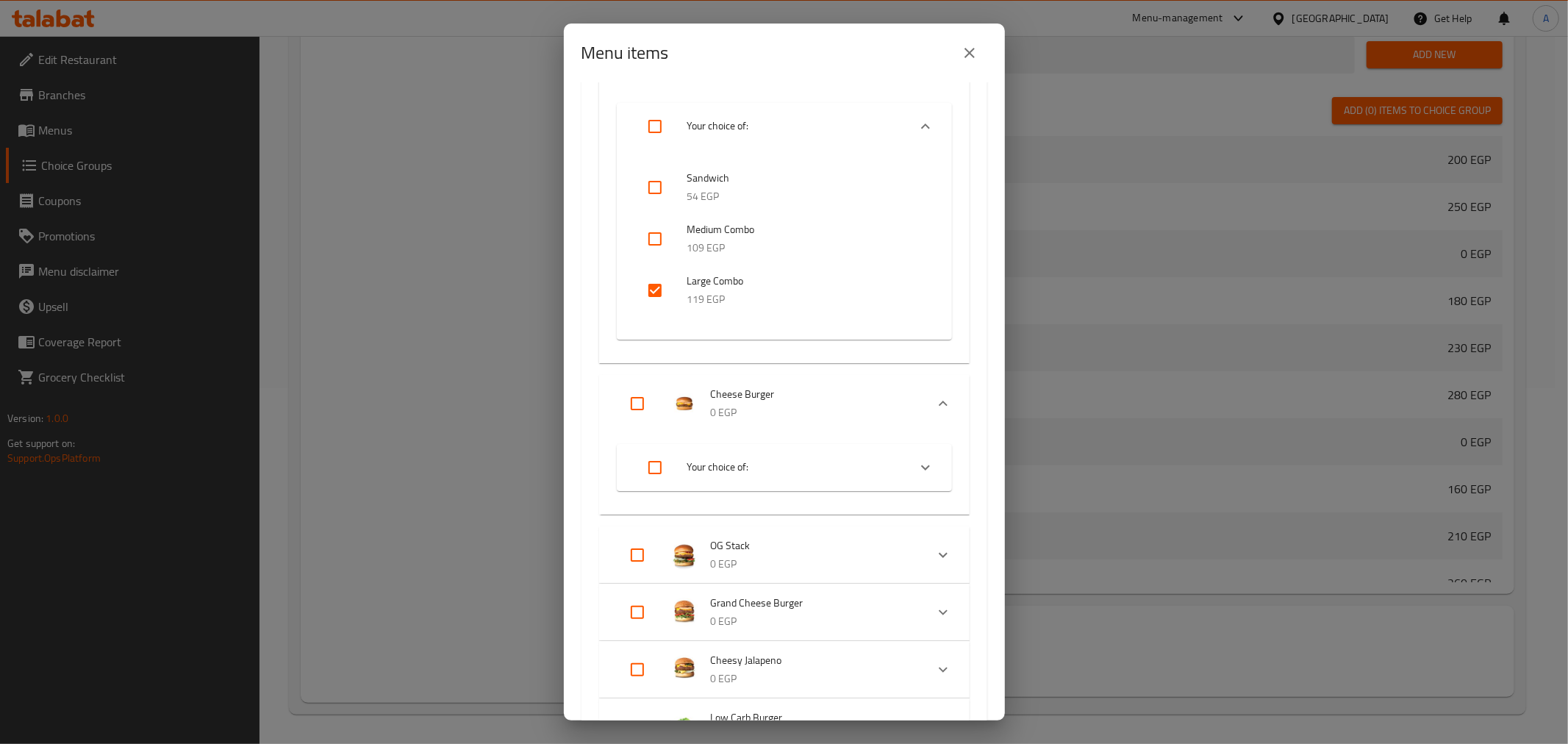
click at [908, 464] on div "Expand" at bounding box center [925, 467] width 35 height 35
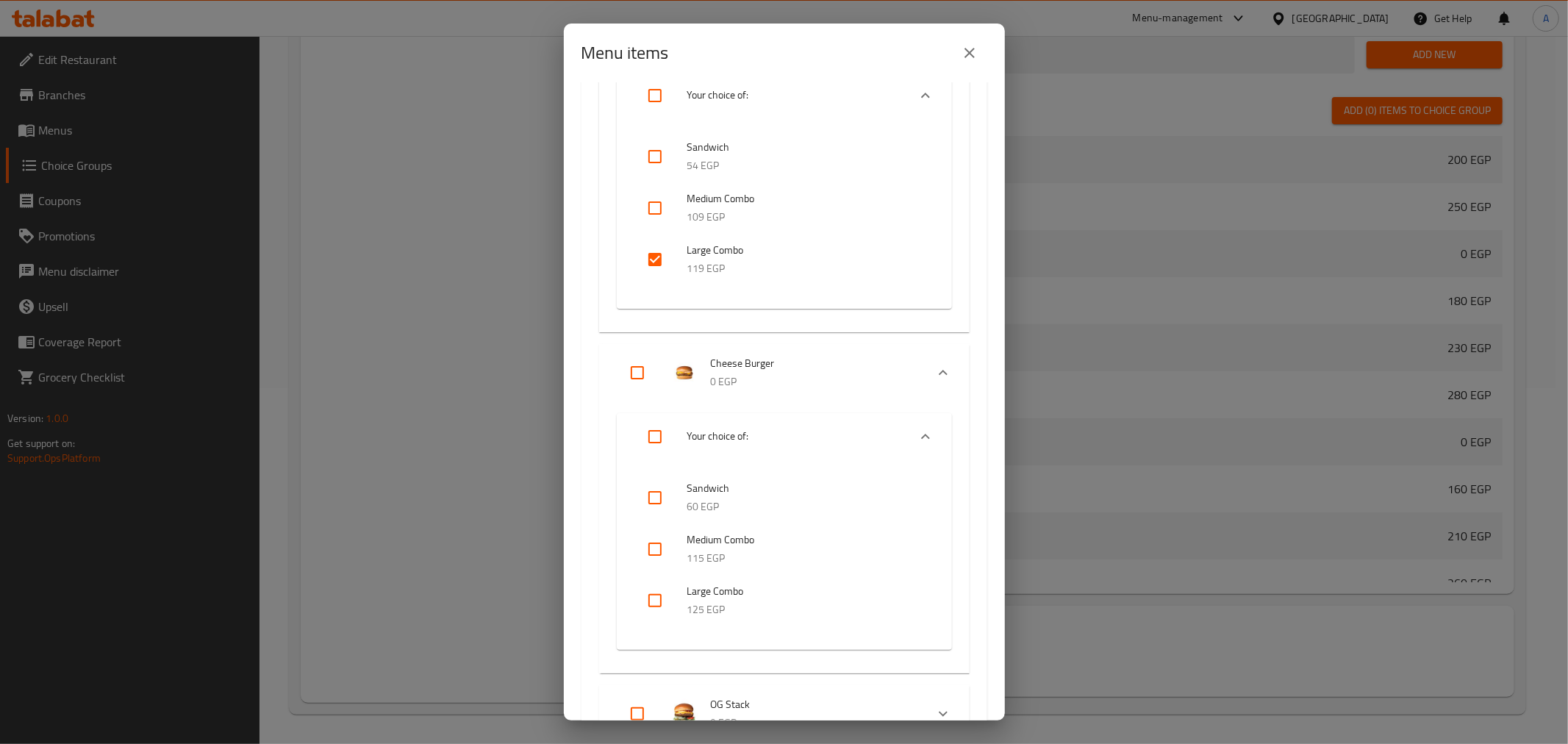
scroll to position [1803, 0]
click at [645, 595] on input "checkbox" at bounding box center [654, 594] width 35 height 35
checkbox input "true"
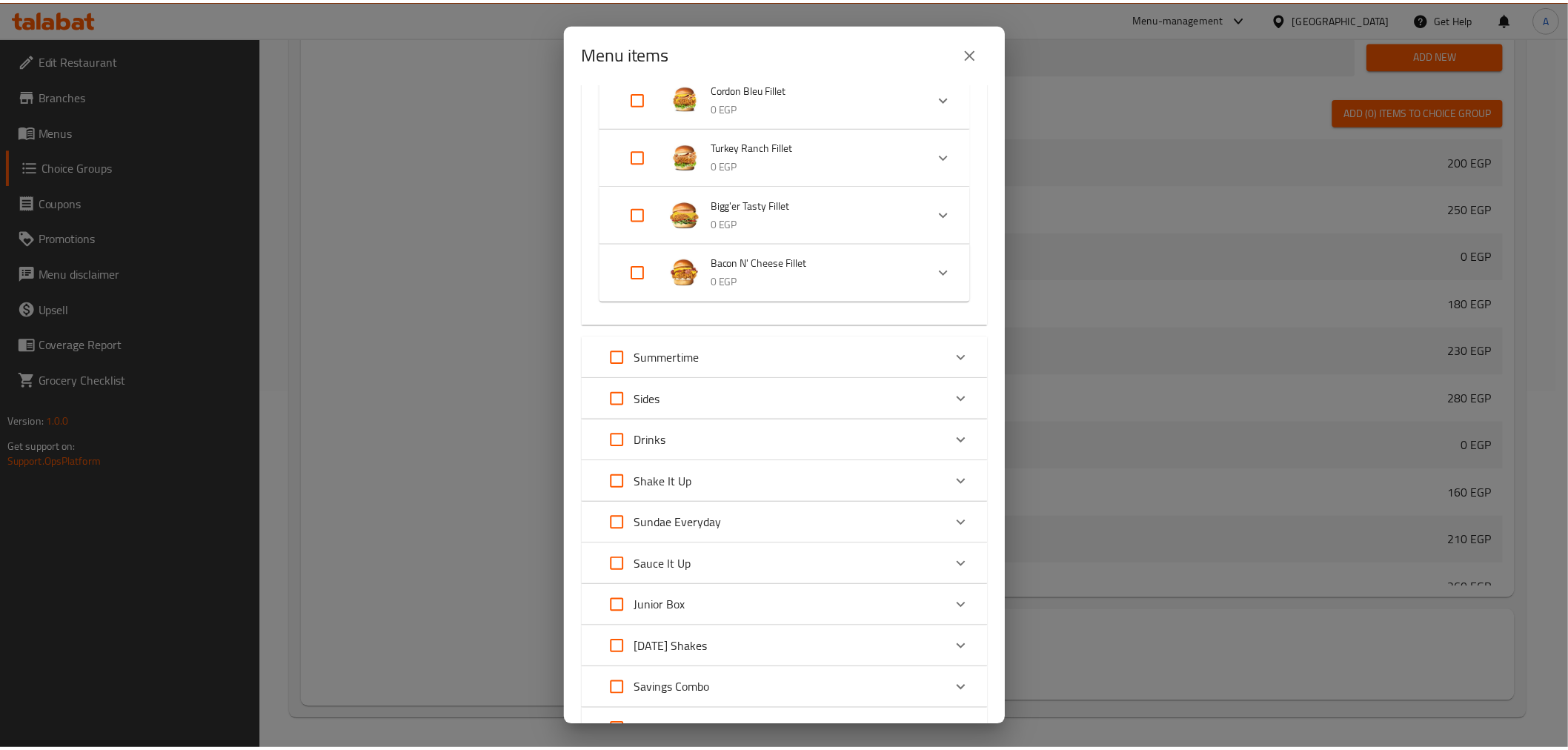
scroll to position [3630, 0]
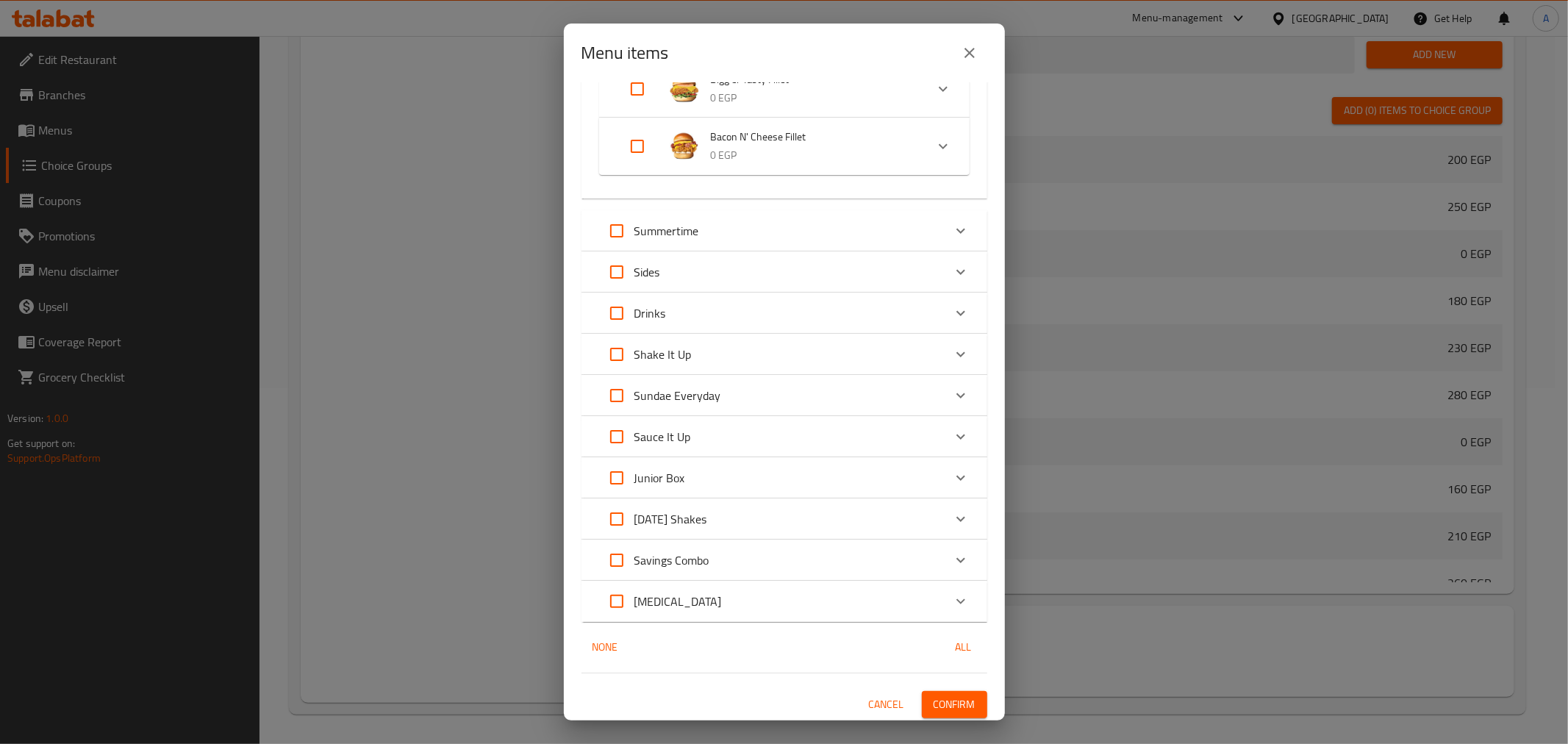
click at [945, 696] on span "Confirm" at bounding box center [955, 704] width 42 height 18
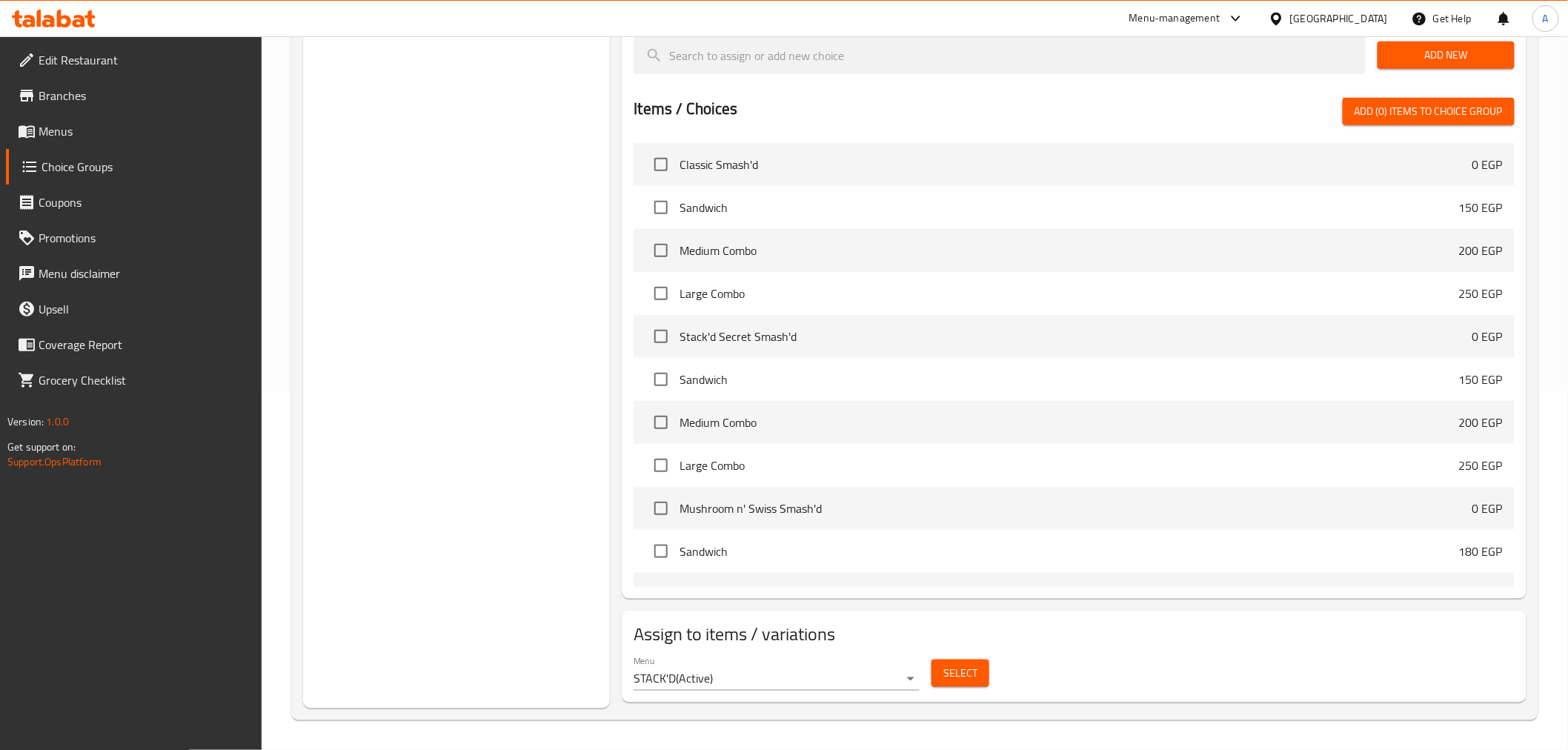
scroll to position [0, 0]
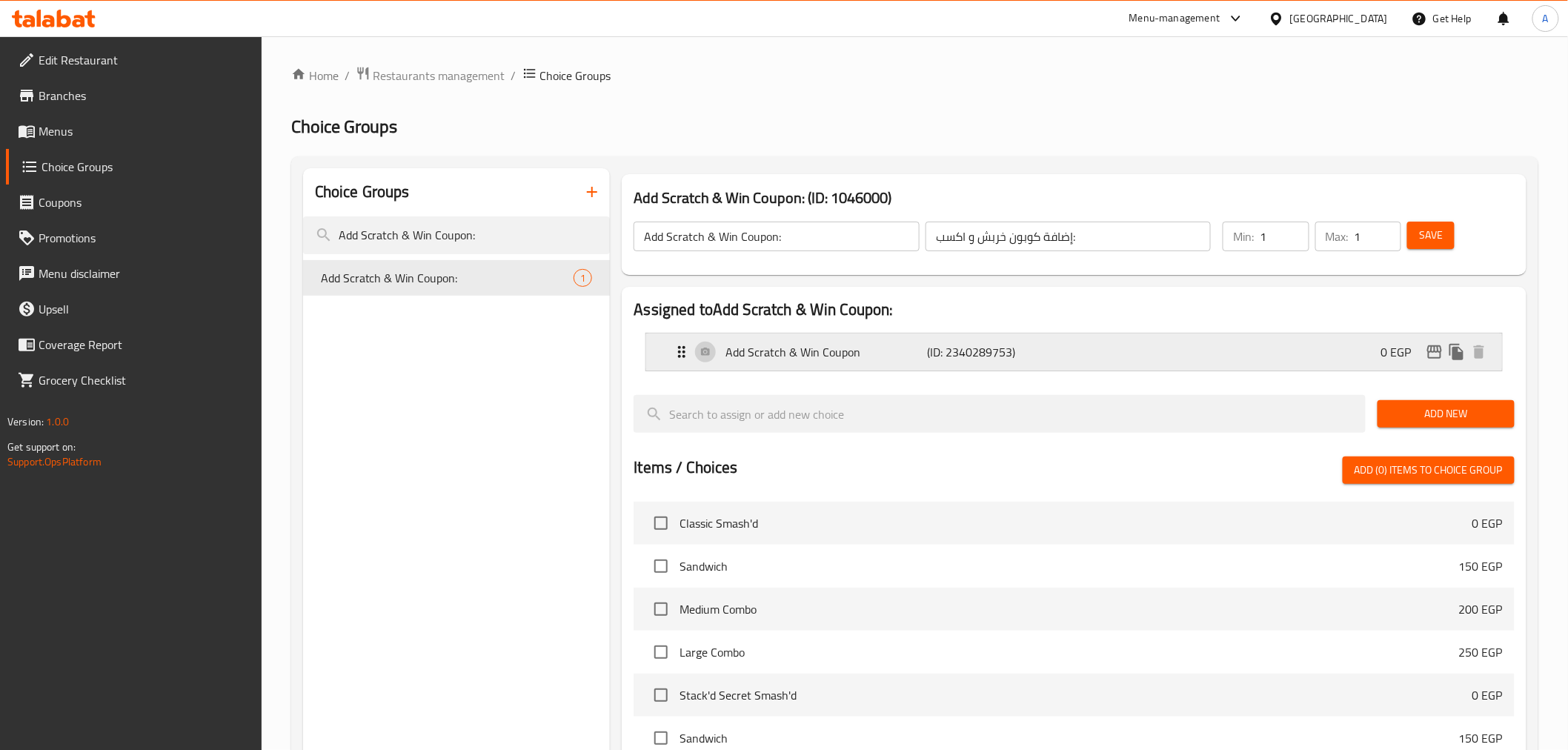
click at [795, 346] on p "Add Scratch & Win Coupon" at bounding box center [827, 352] width 202 height 18
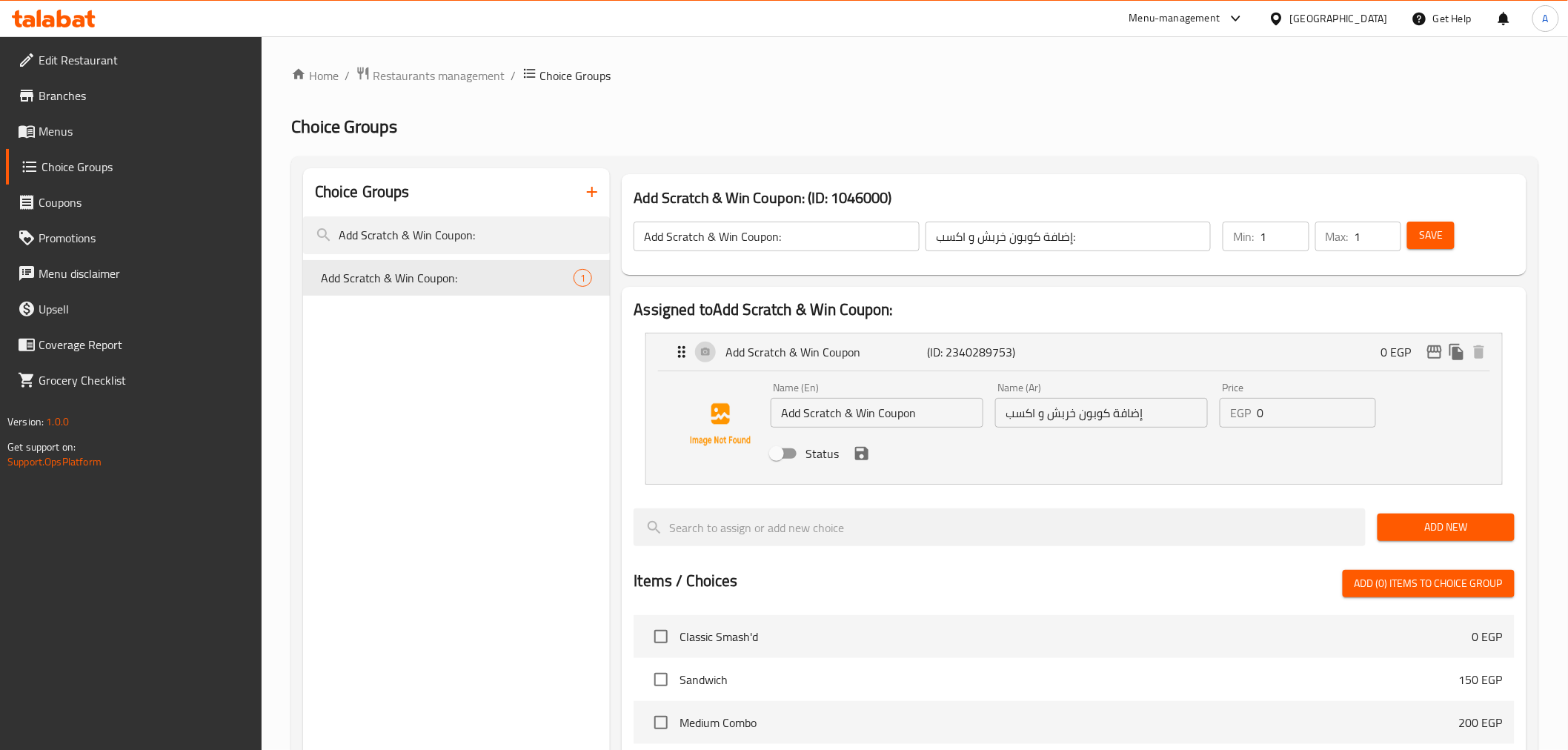
click at [793, 450] on input "Status" at bounding box center [777, 453] width 85 height 28
checkbox input "true"
click at [862, 450] on icon "save" at bounding box center [861, 453] width 14 height 14
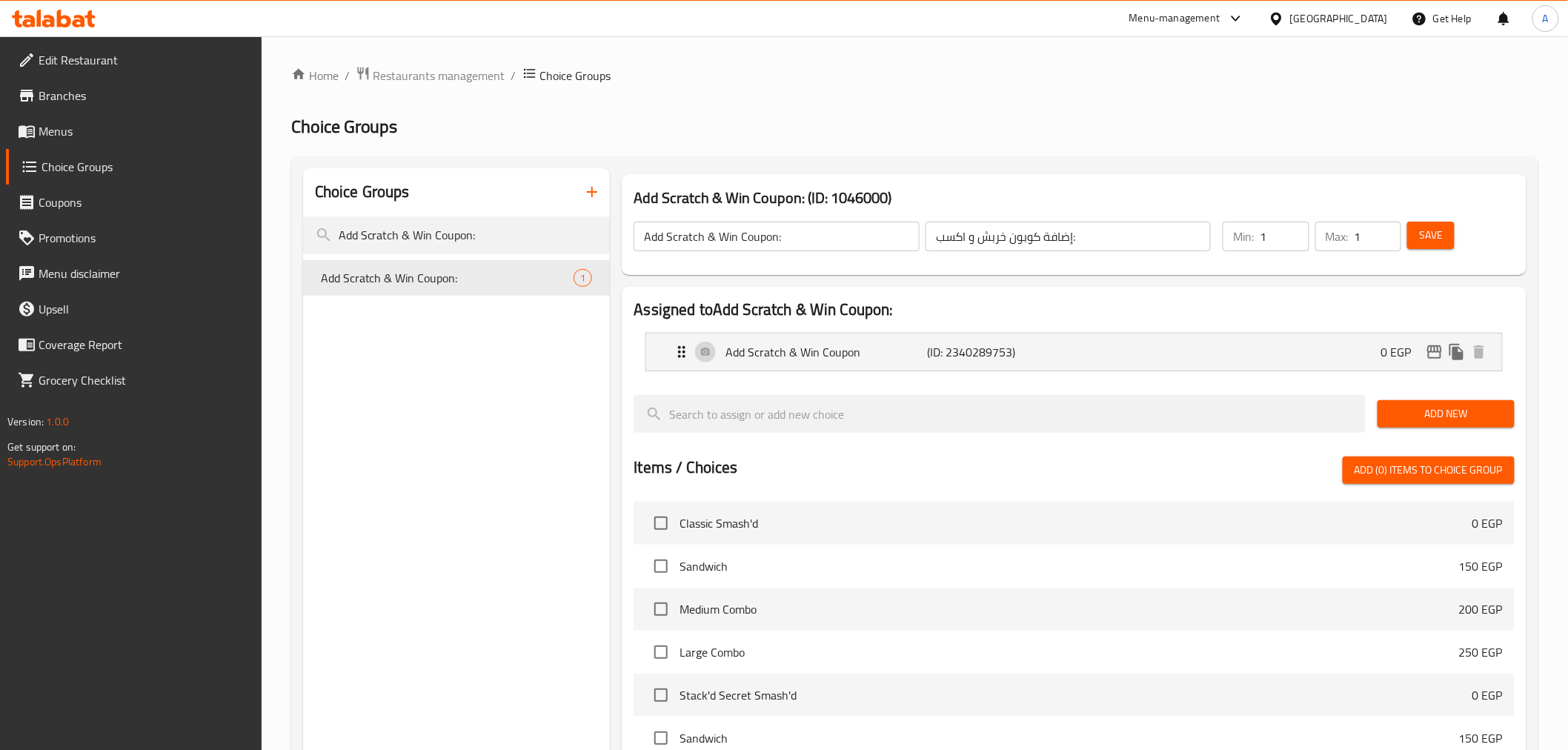
click at [1427, 235] on span "Save" at bounding box center [1431, 235] width 24 height 18
click at [1043, 328] on li "Add Scratch & Win Coupon (ID: 2340289753) 0 EGP Name (En) Add Scratch & Win Cou…" at bounding box center [1074, 351] width 880 height 50
click at [1041, 341] on div "Add Scratch & Win Coupon (ID: 2340289753) 0 EGP" at bounding box center [1078, 352] width 810 height 37
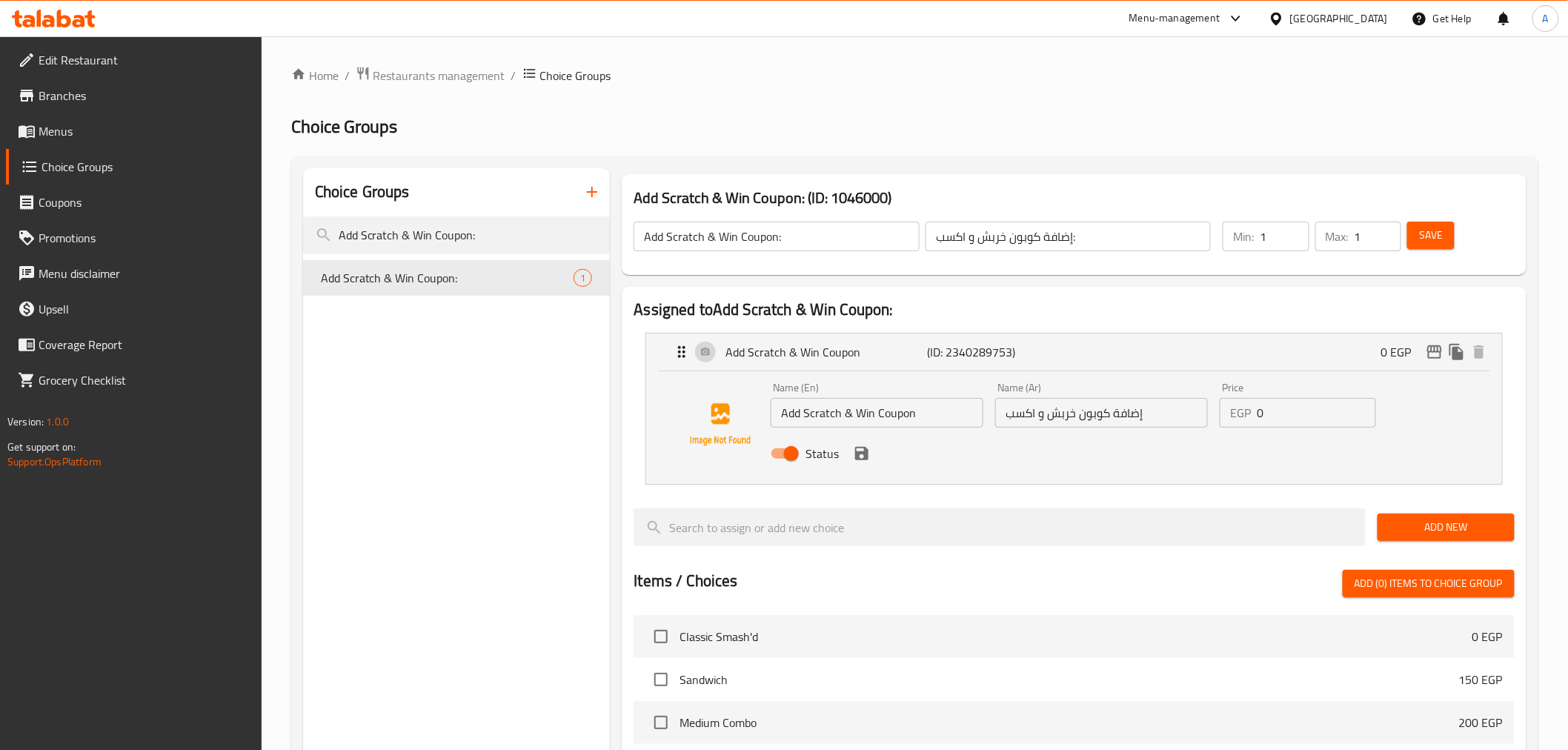
click at [779, 453] on input "Status" at bounding box center [791, 453] width 85 height 28
checkbox input "false"
click at [861, 452] on icon "save" at bounding box center [861, 453] width 14 height 14
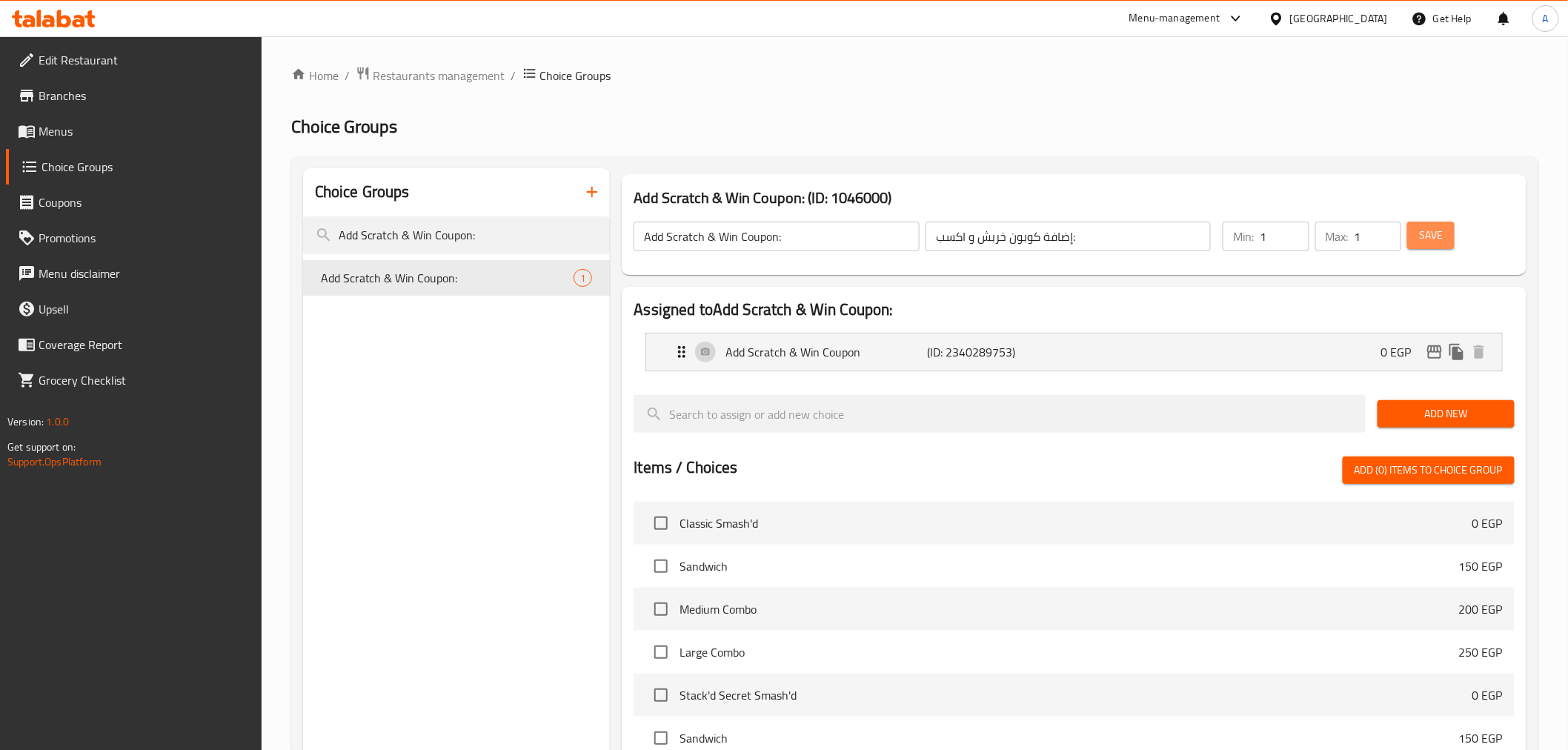
click at [1433, 234] on span "Save" at bounding box center [1431, 235] width 24 height 18
click at [1035, 346] on p "(ID: 2340289753)" at bounding box center [995, 352] width 135 height 18
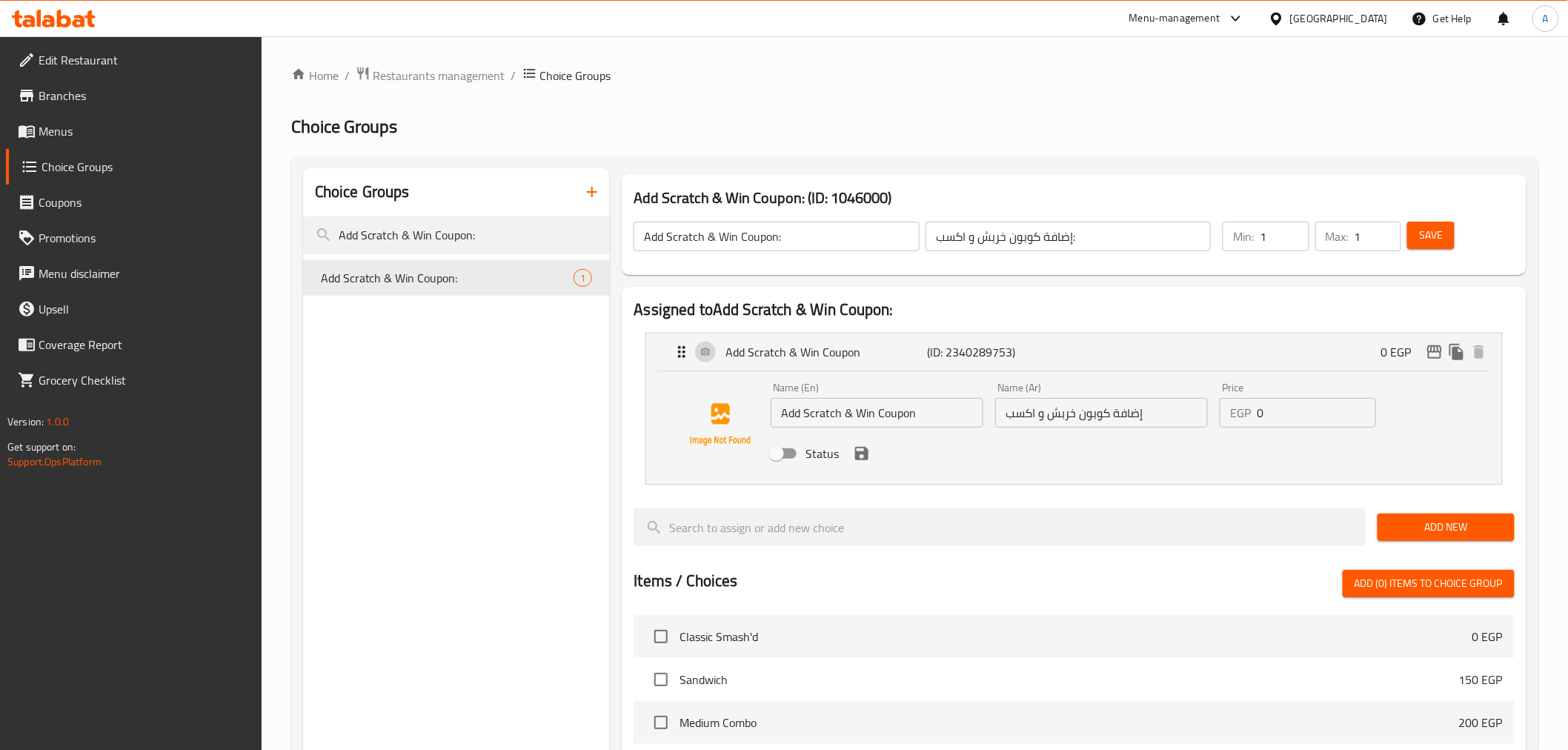
click at [528, 553] on div "Choice Groups Add Scratch & Win Coupon: Add Scratch & Win Coupon: 1" at bounding box center [457, 674] width 307 height 1012
click at [975, 154] on div "Home / Restaurants management / Choice Groups Choice Groups Choice Groups Add S…" at bounding box center [914, 629] width 1247 height 1126
